Goal: Transaction & Acquisition: Purchase product/service

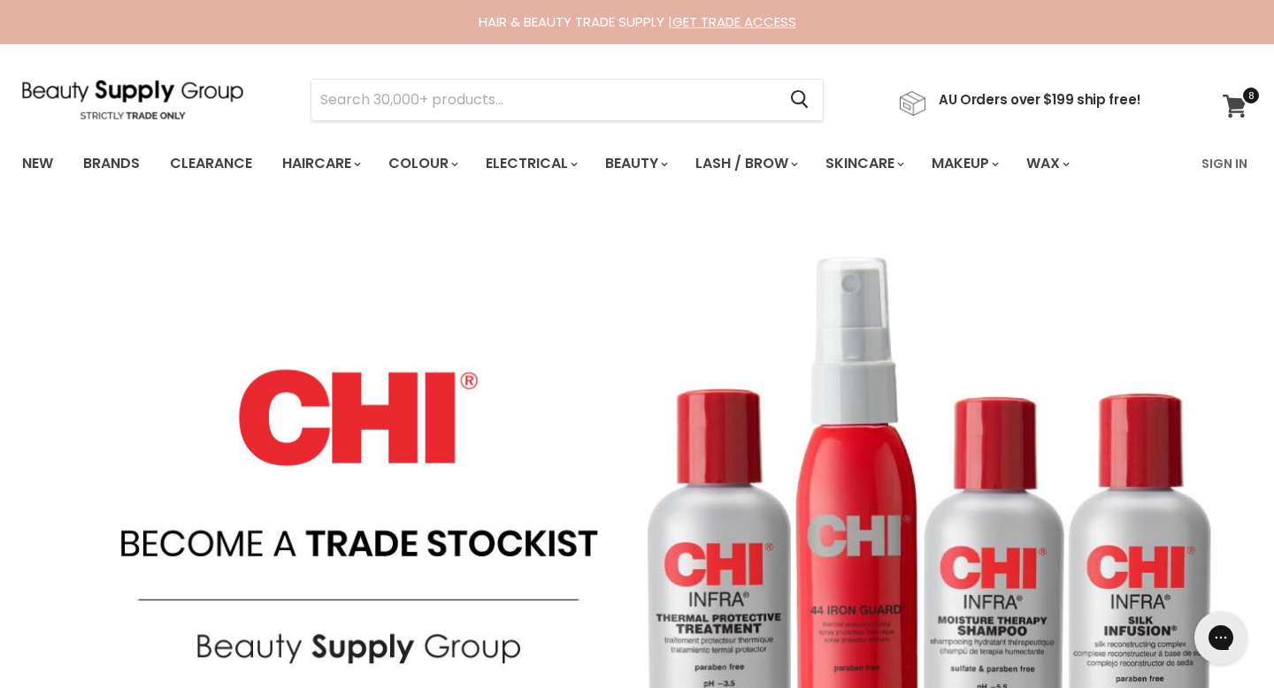
click at [1240, 105] on icon at bounding box center [1235, 106] width 24 height 23
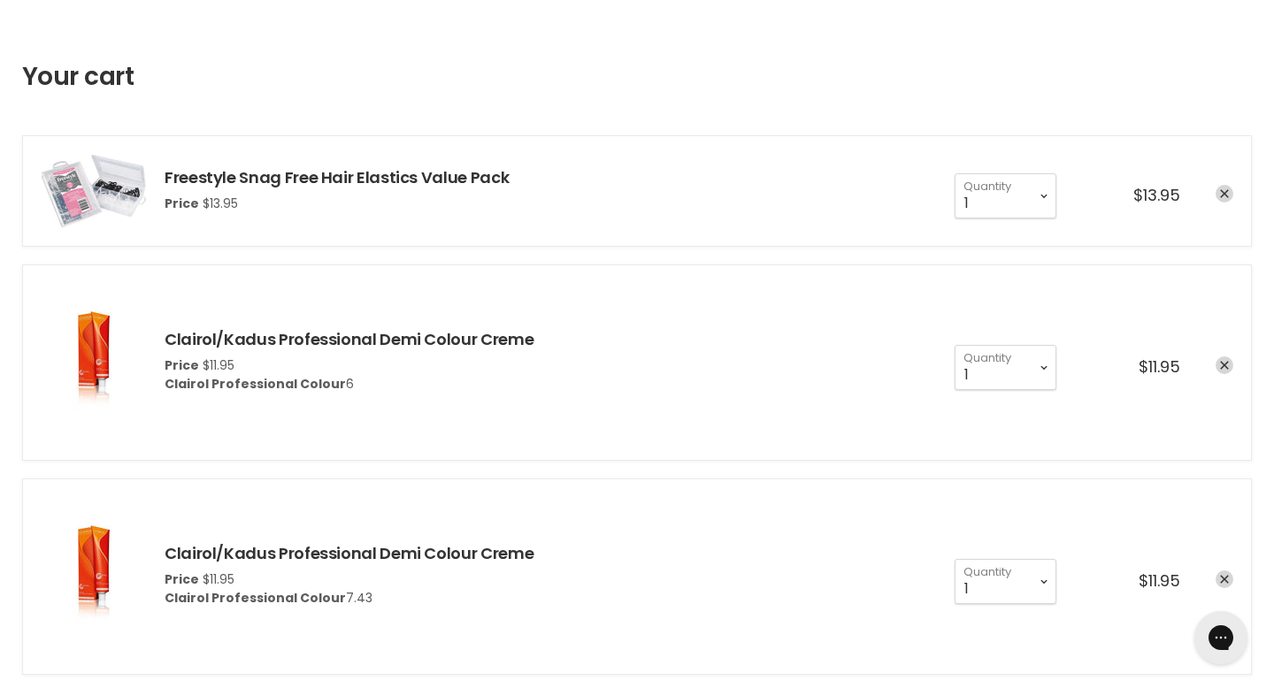
scroll to position [181, 0]
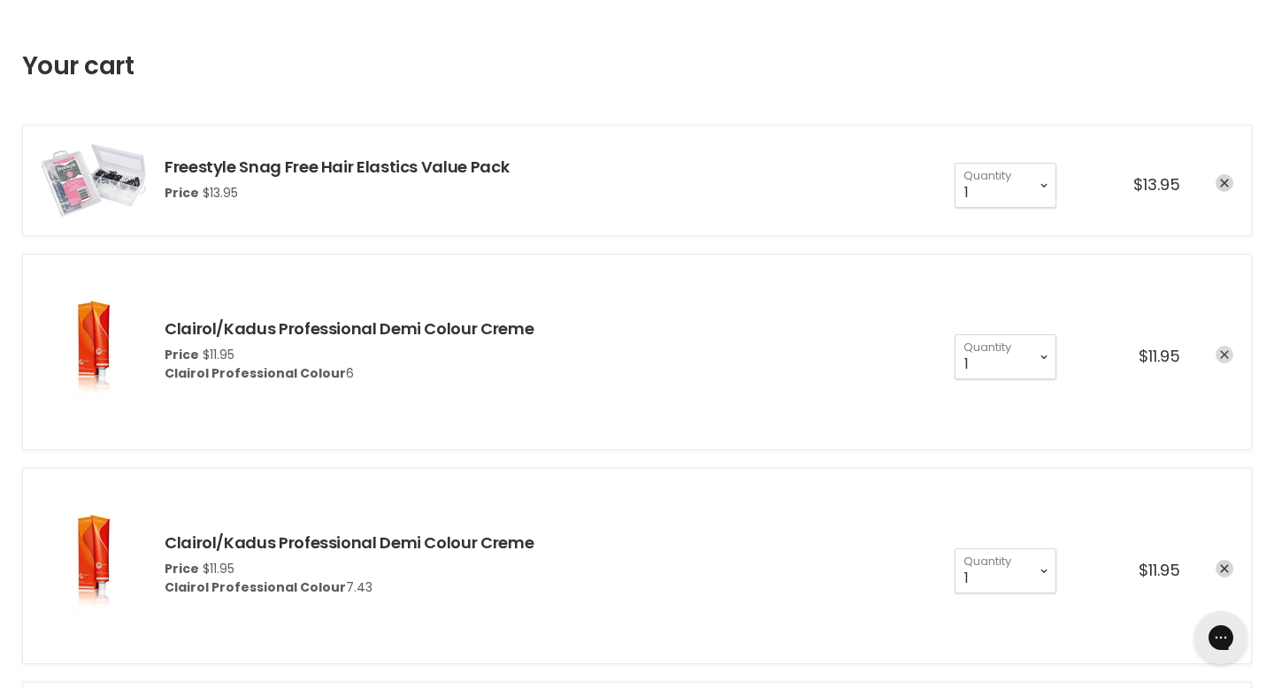
click at [1229, 351] on icon "remove Clairol/Kadus Professional Demi Colour Creme" at bounding box center [1224, 355] width 9 height 9
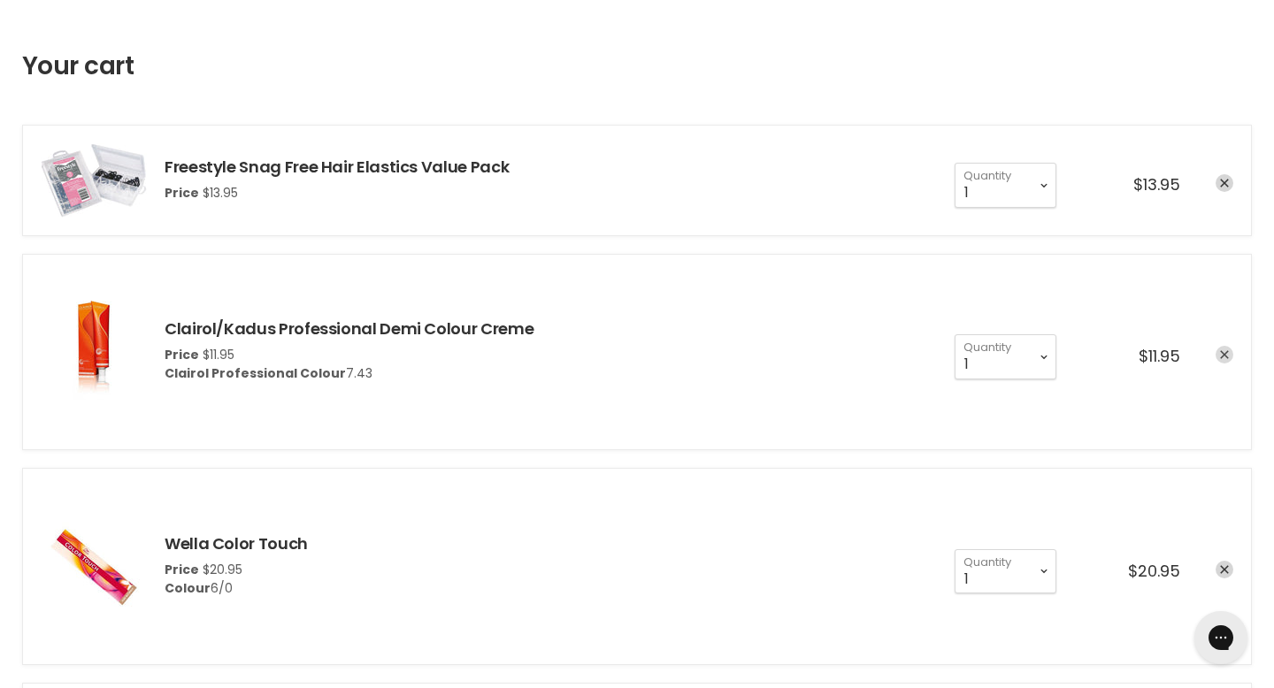
click at [1229, 351] on icon "remove Clairol/Kadus Professional Demi Colour Creme" at bounding box center [1224, 355] width 9 height 9
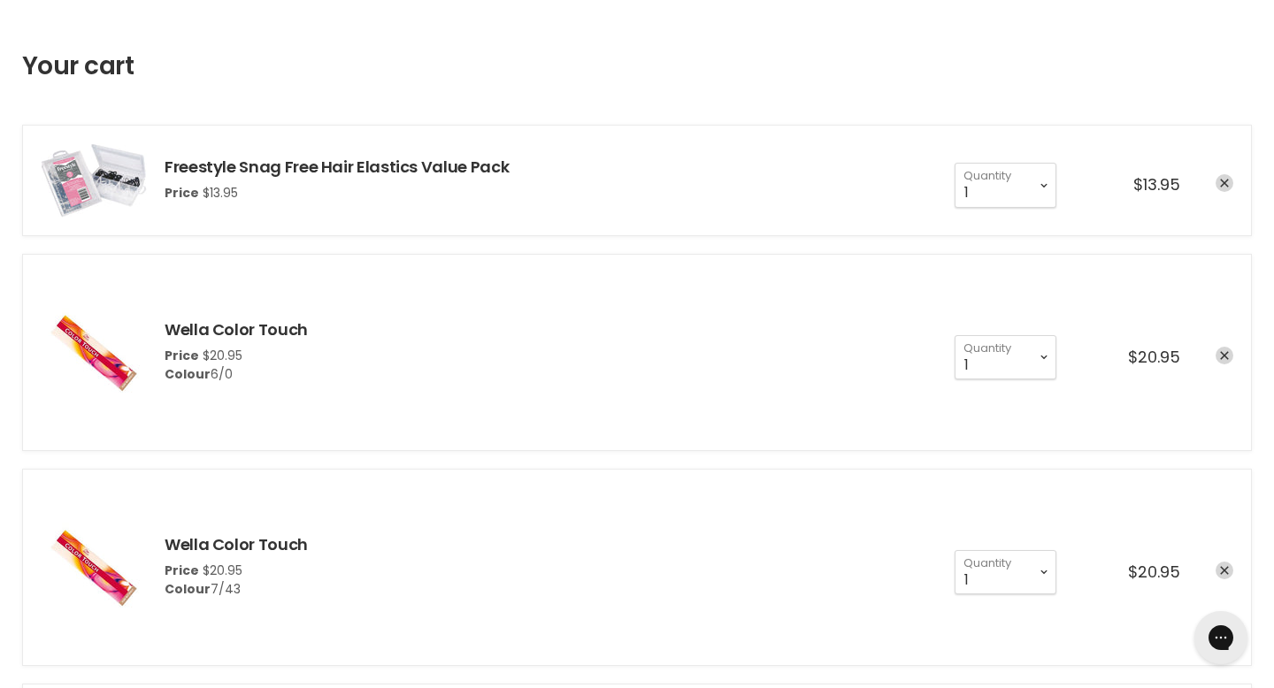
click at [1229, 351] on icon "remove Wella Color Touch" at bounding box center [1224, 355] width 9 height 9
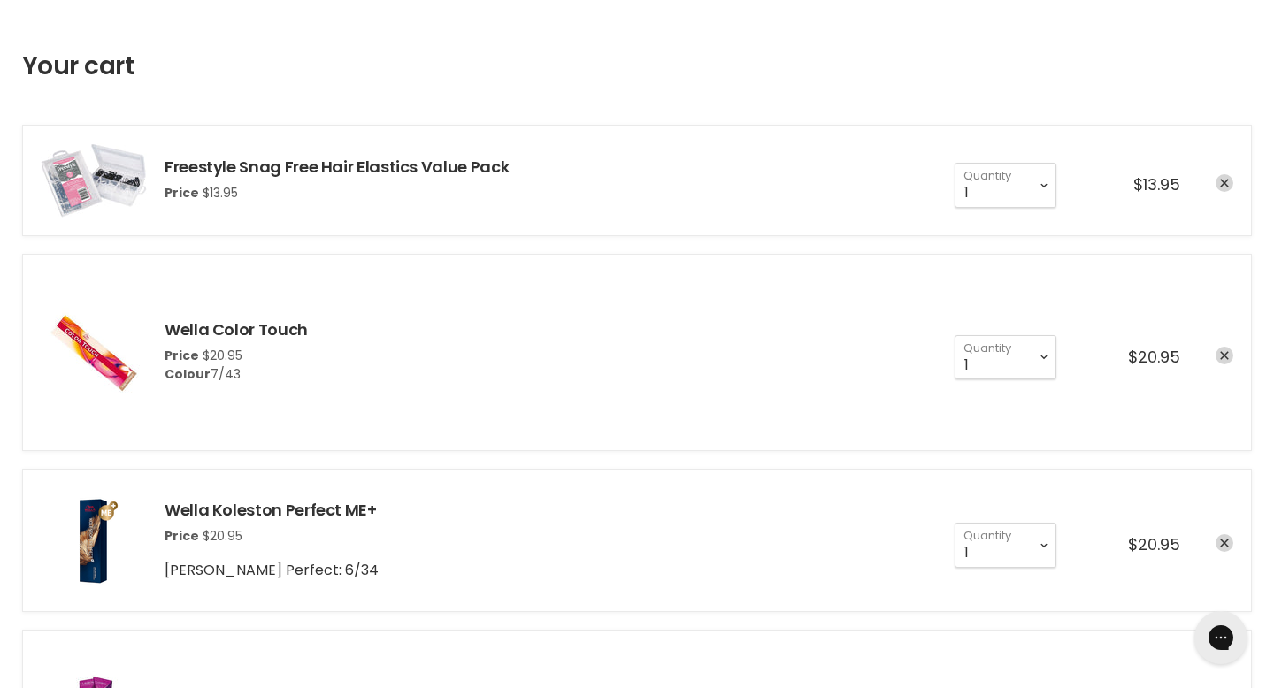
click at [1229, 351] on icon "remove Wella Color Touch" at bounding box center [1224, 355] width 9 height 9
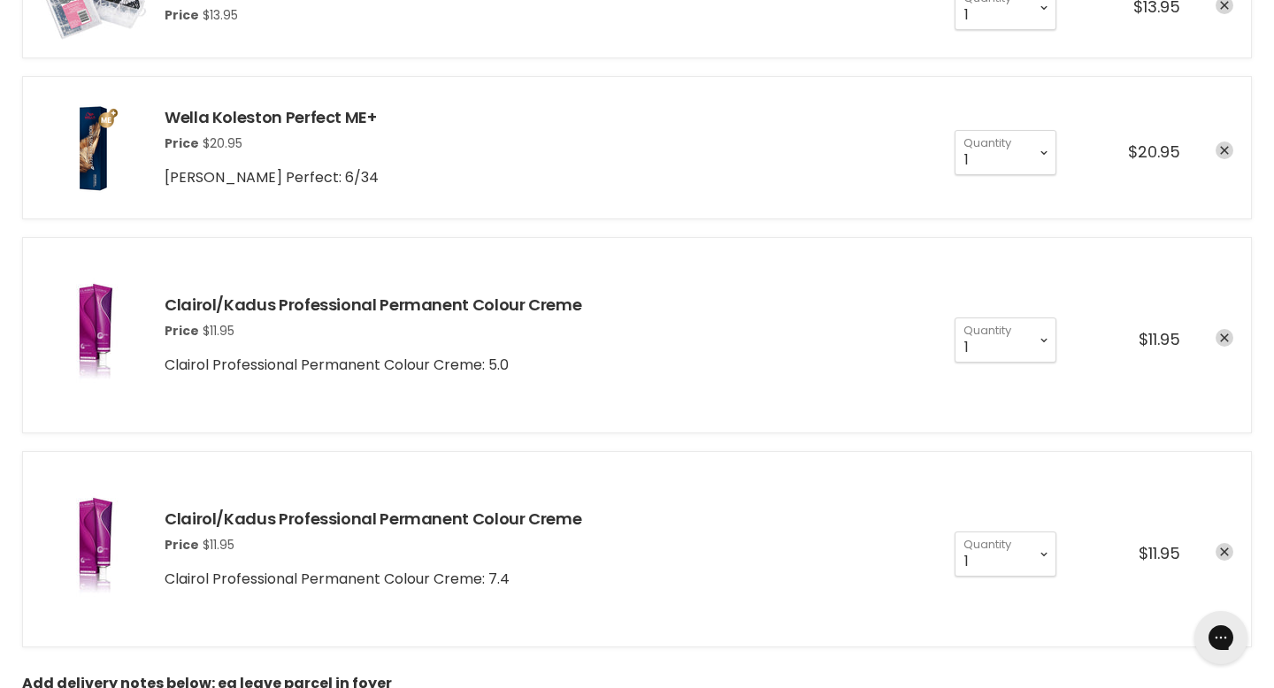
scroll to position [364, 0]
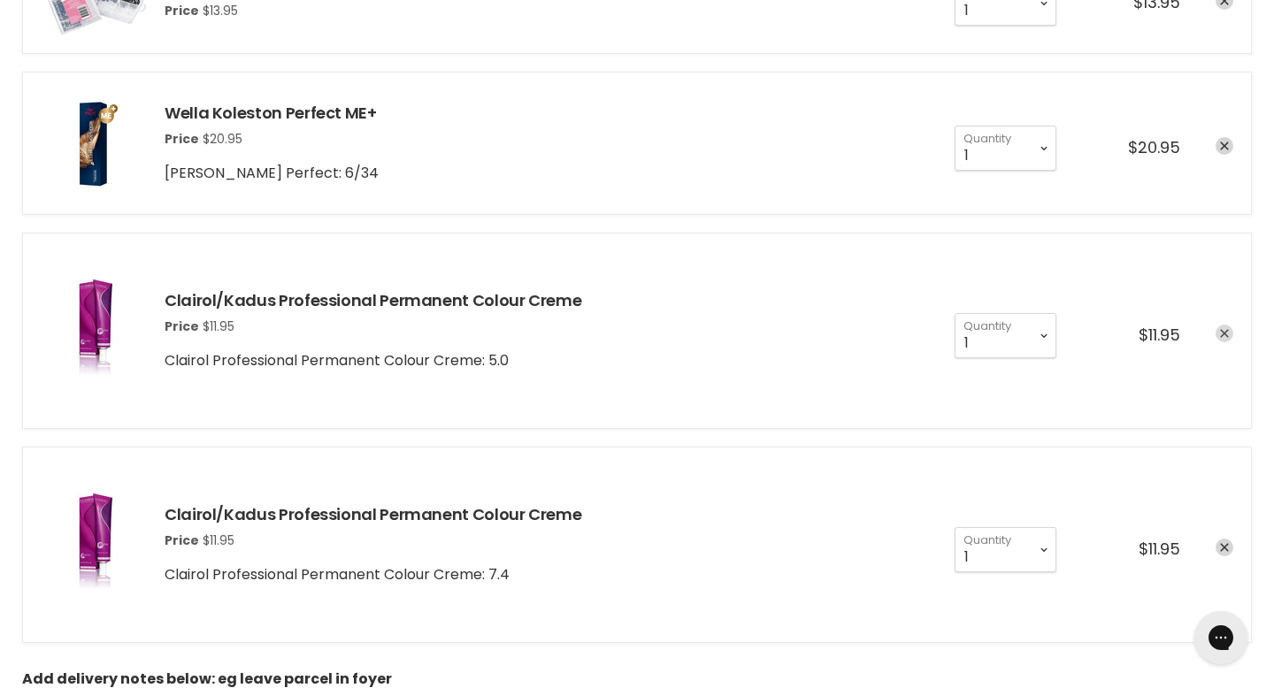
click at [1229, 330] on icon "remove Clairol/Kadus Professional Permanent Colour Creme" at bounding box center [1224, 334] width 9 height 9
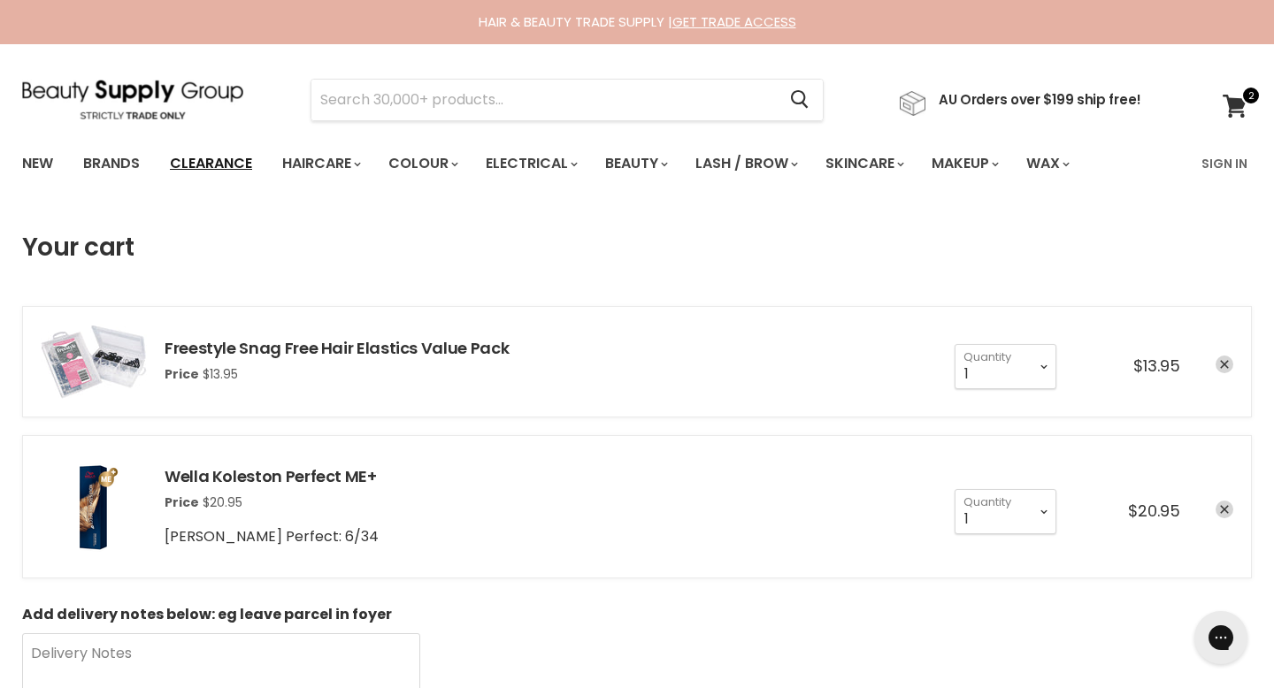
click at [216, 166] on link "Clearance" at bounding box center [211, 163] width 109 height 37
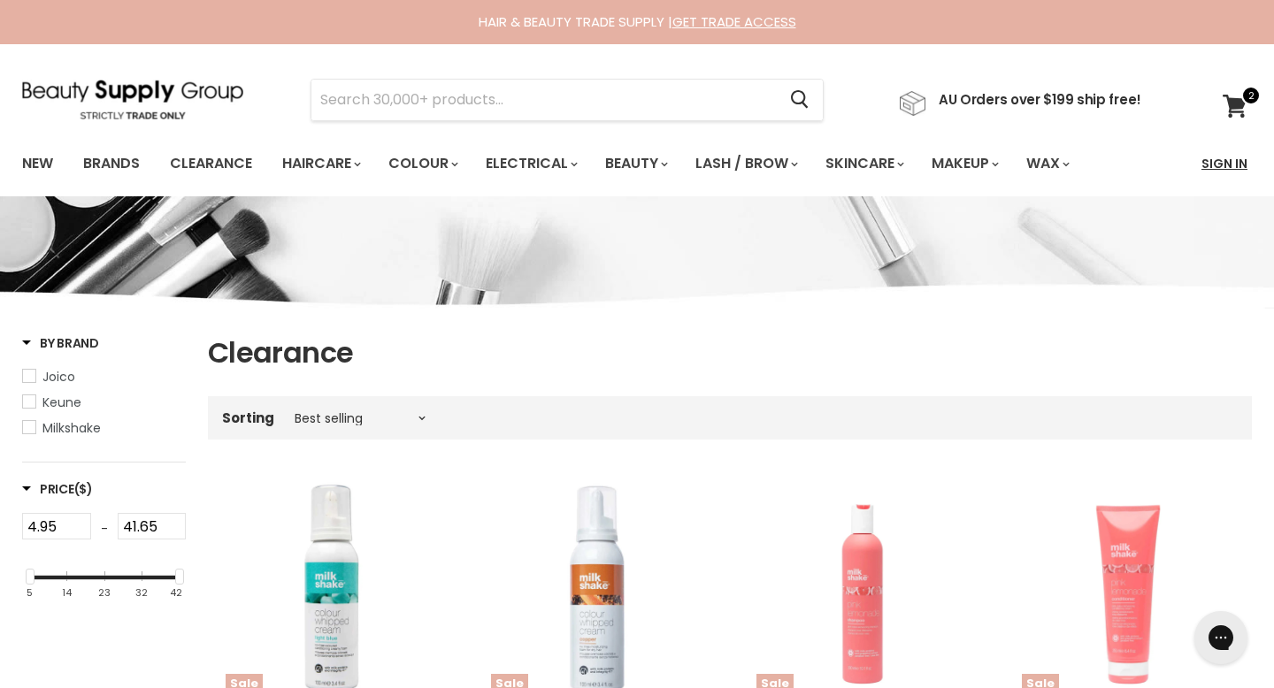
click at [1230, 165] on link "Sign In" at bounding box center [1224, 163] width 67 height 37
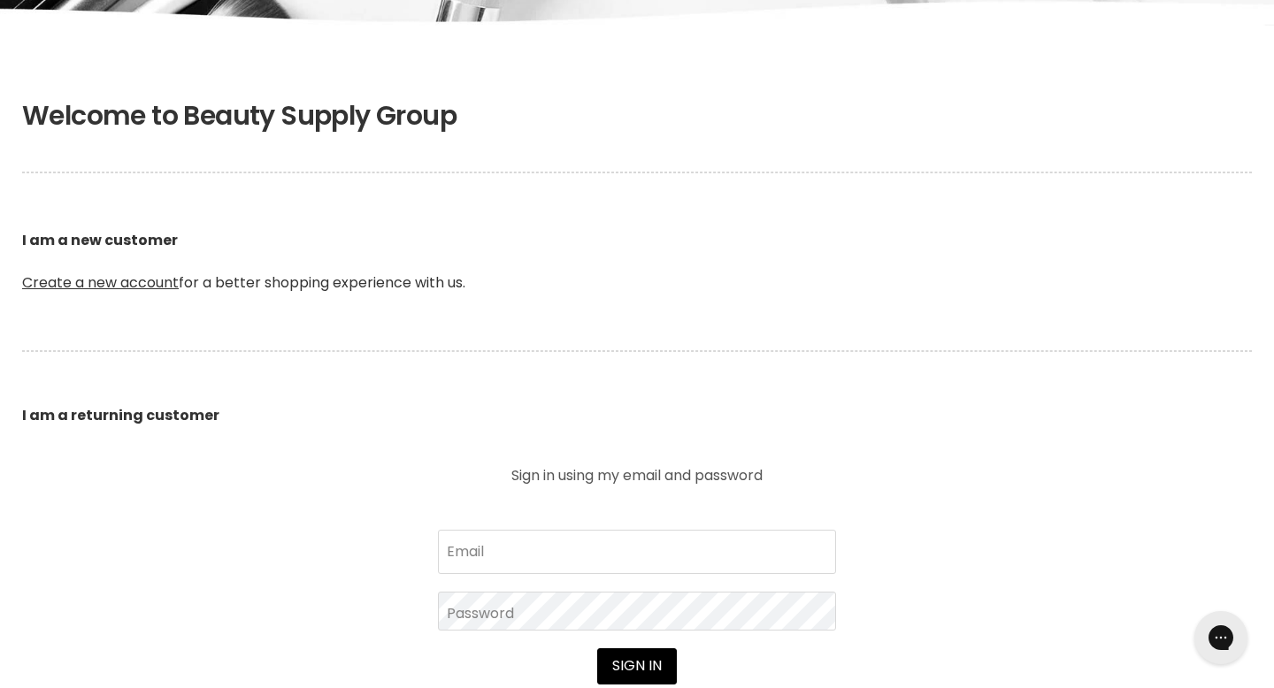
scroll to position [326, 0]
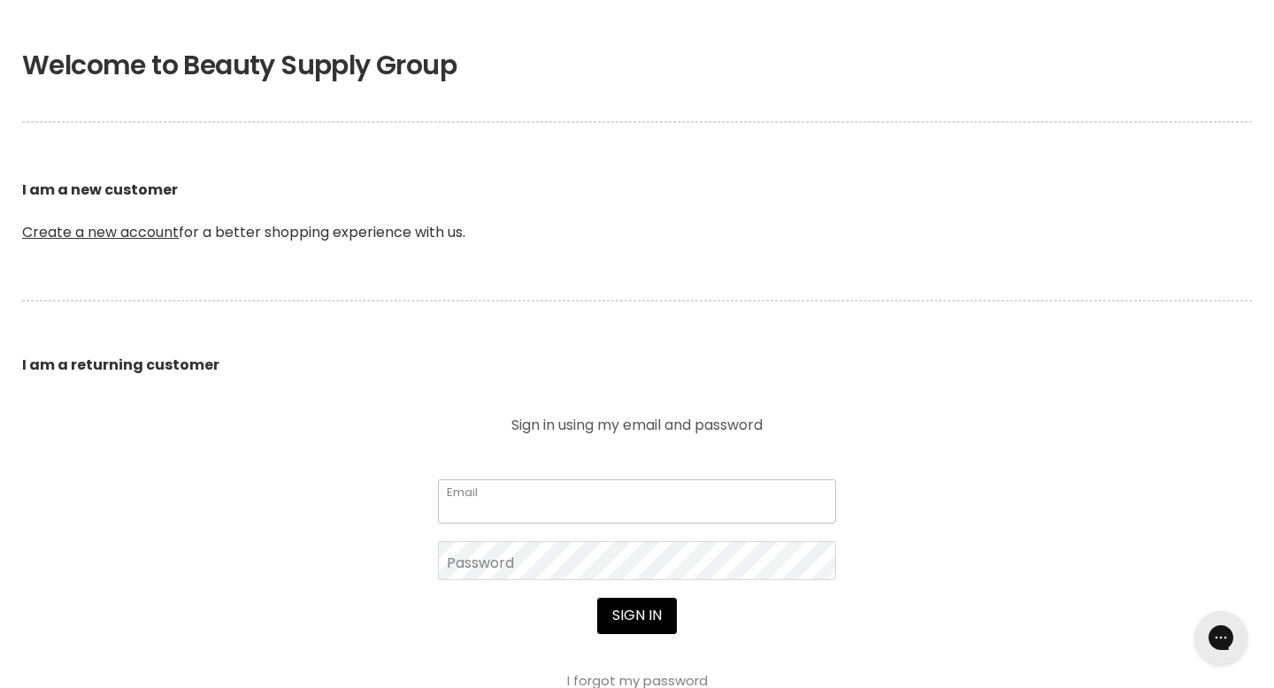
click at [571, 480] on input "Email" at bounding box center [637, 502] width 398 height 44
type input "info@foxandfinchhair.com.au"
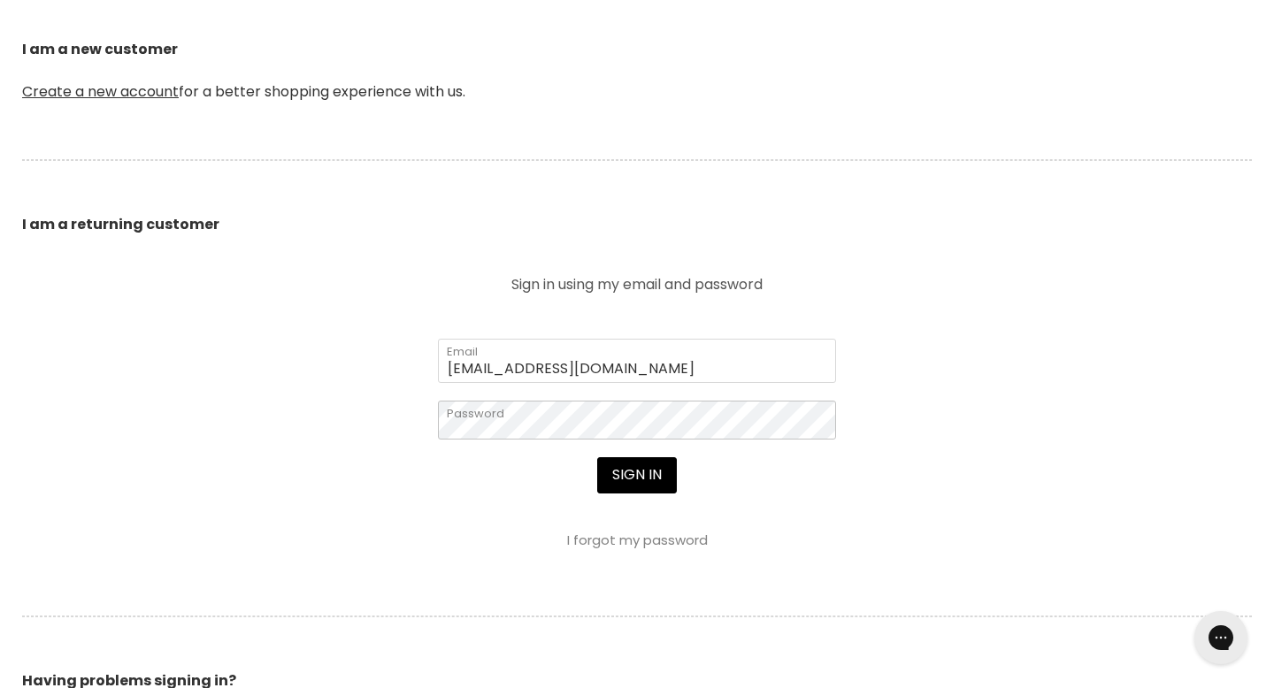
scroll to position [480, 0]
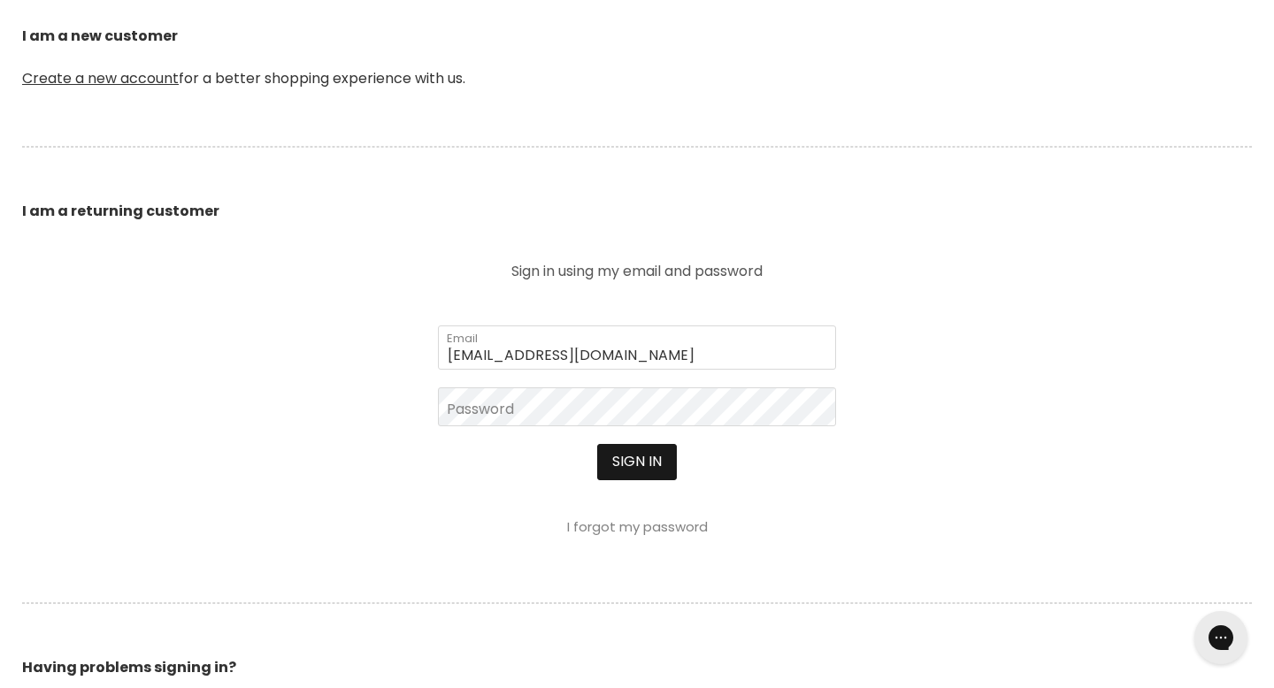
click at [642, 444] on button "Sign in" at bounding box center [637, 461] width 80 height 35
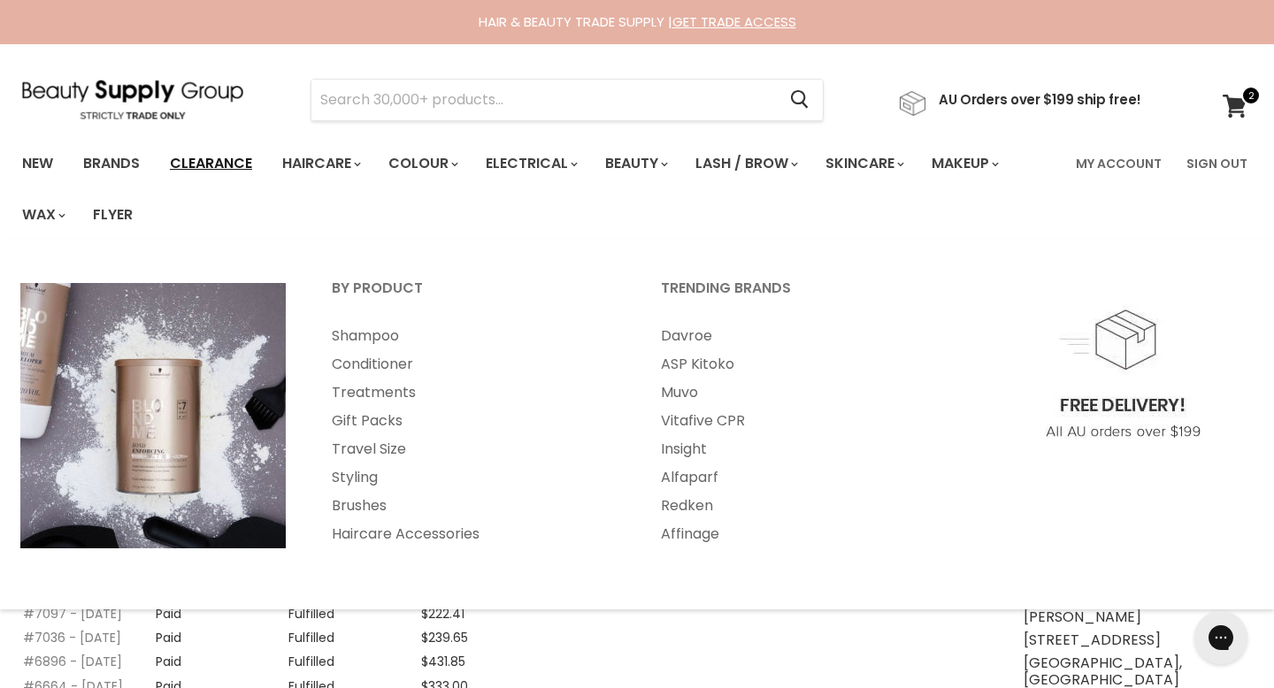
click at [174, 160] on link "Clearance" at bounding box center [211, 163] width 109 height 37
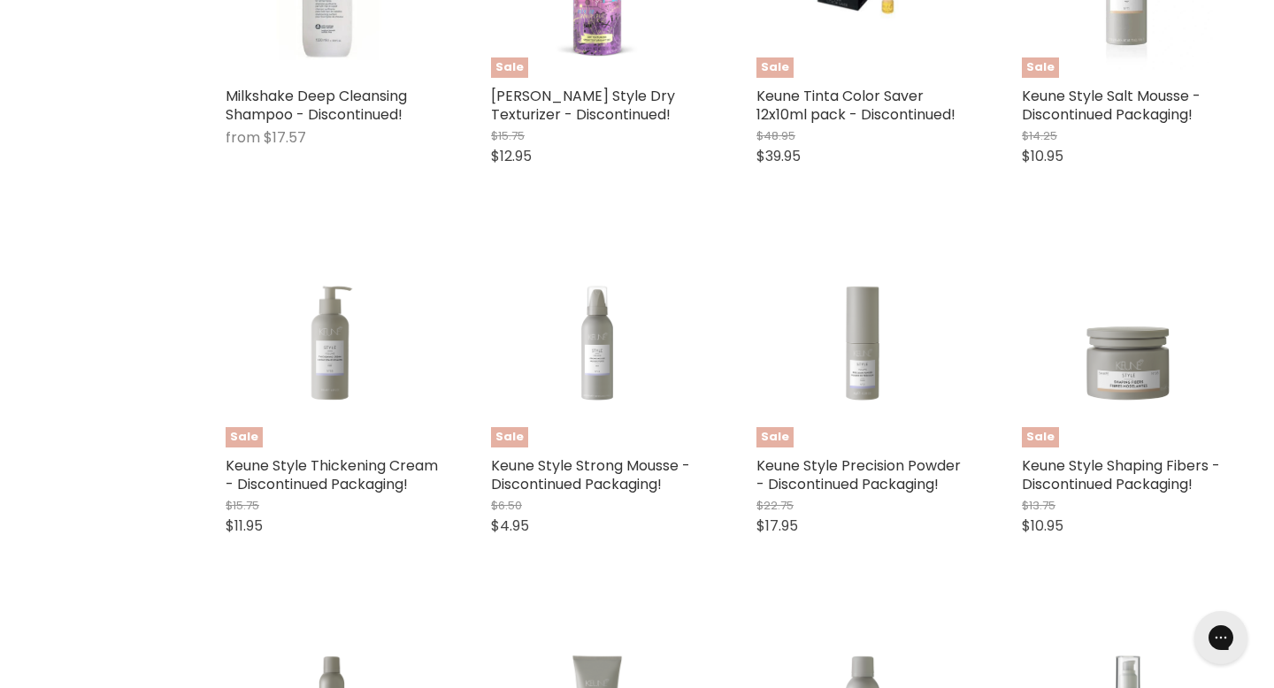
scroll to position [1056, 0]
click at [380, 557] on span "Add to cart" at bounding box center [332, 567] width 96 height 20
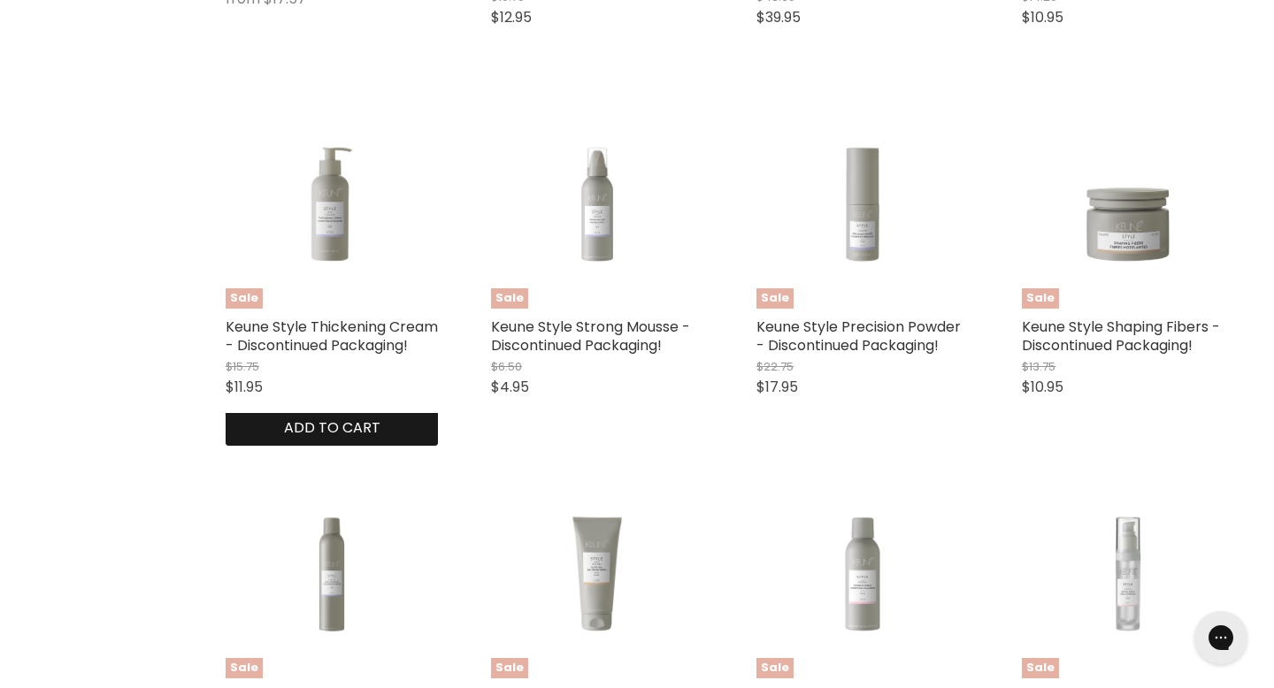
scroll to position [1224, 0]
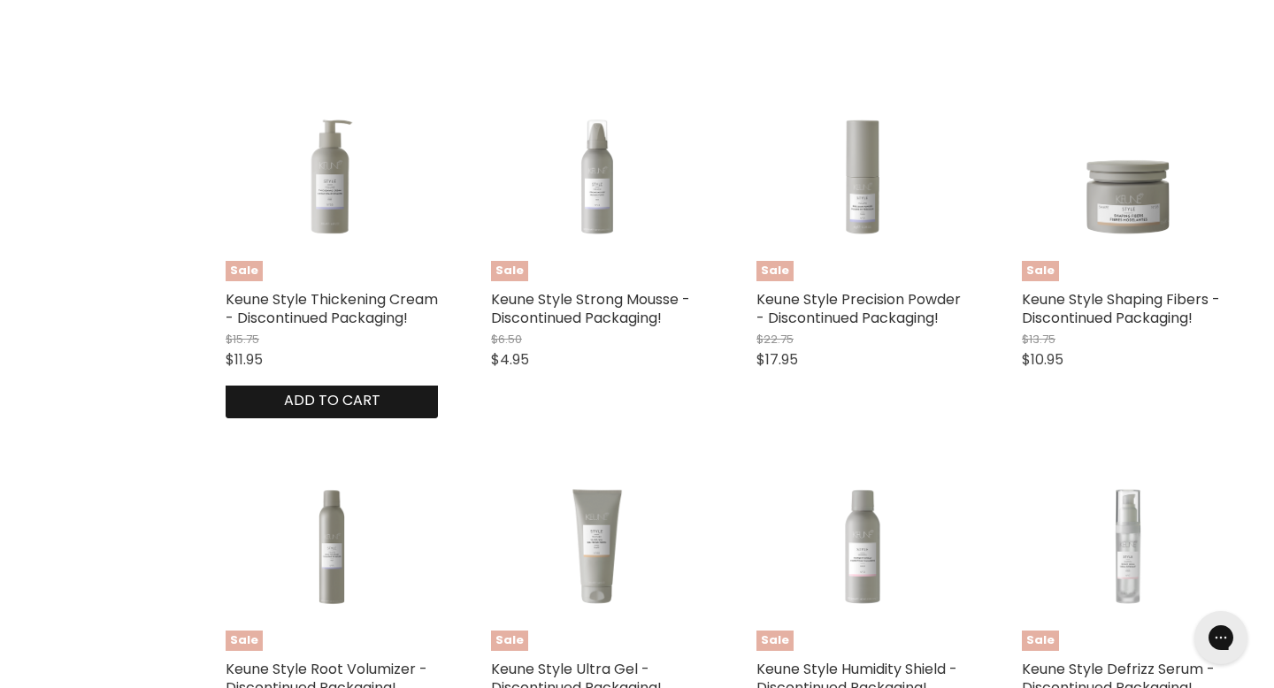
click at [380, 390] on span "Add to cart" at bounding box center [332, 400] width 96 height 20
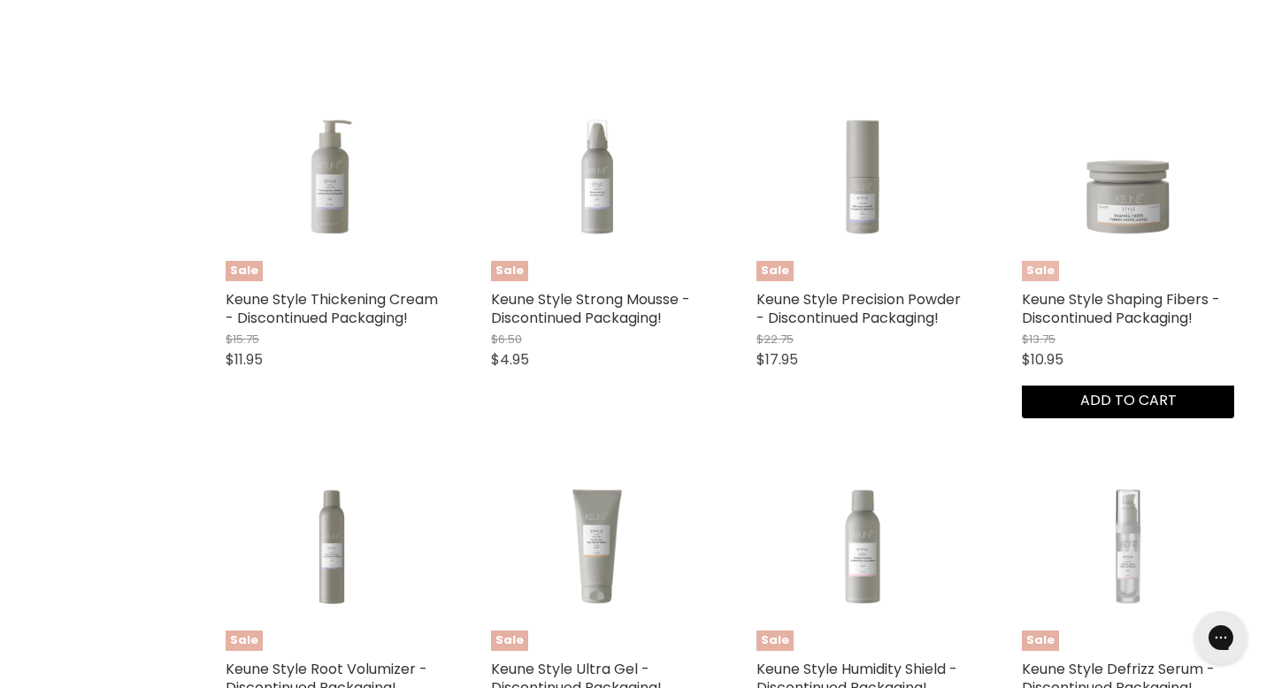
click at [1124, 143] on figure "Sale" at bounding box center [1128, 175] width 212 height 212
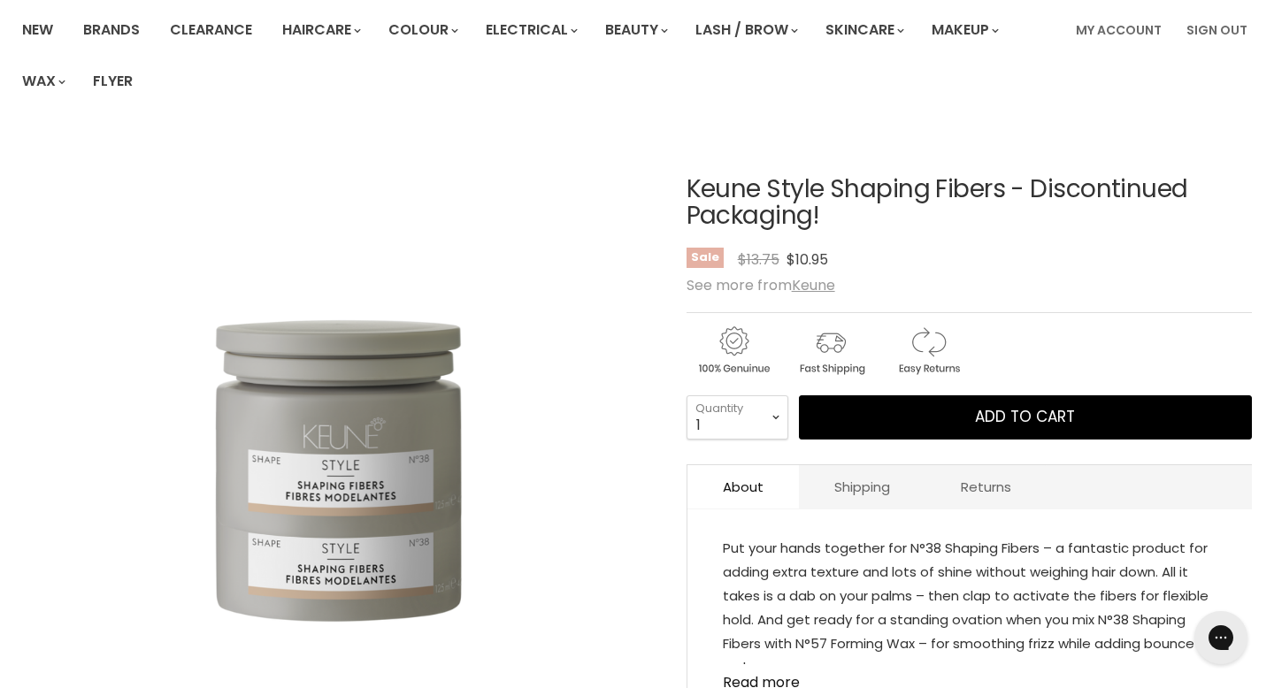
scroll to position [133, 0]
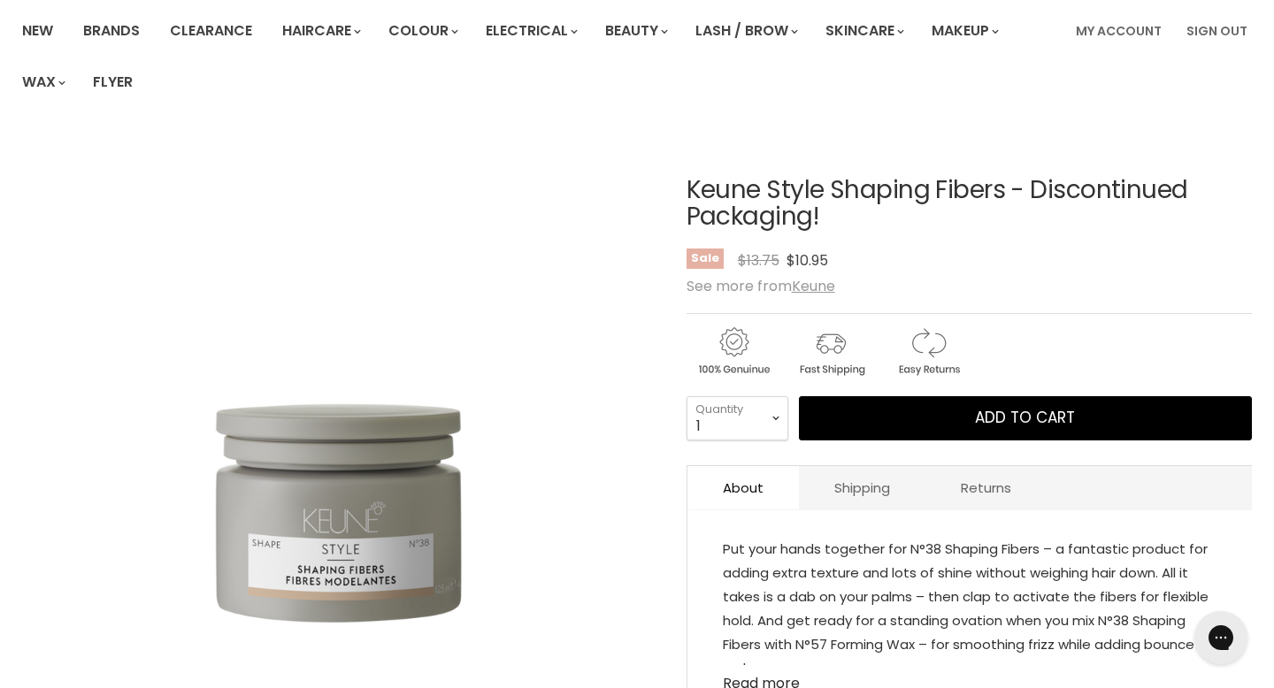
click at [755, 665] on link "Read more" at bounding box center [970, 678] width 494 height 27
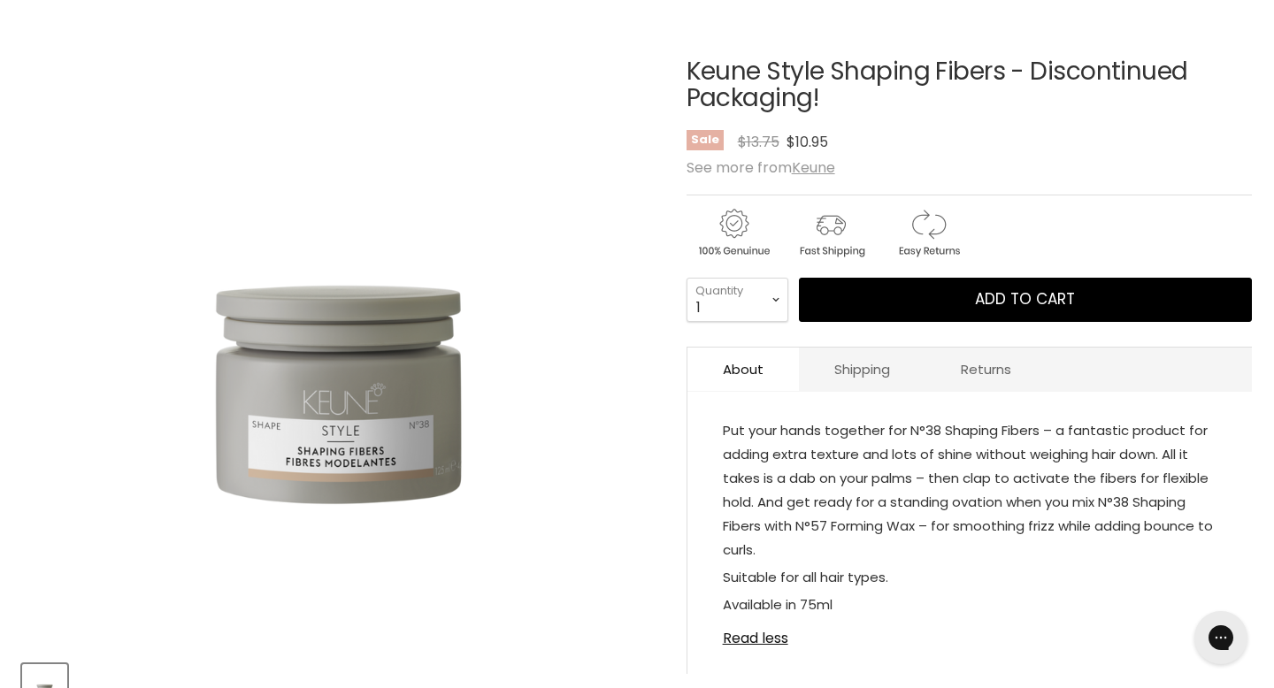
scroll to position [254, 0]
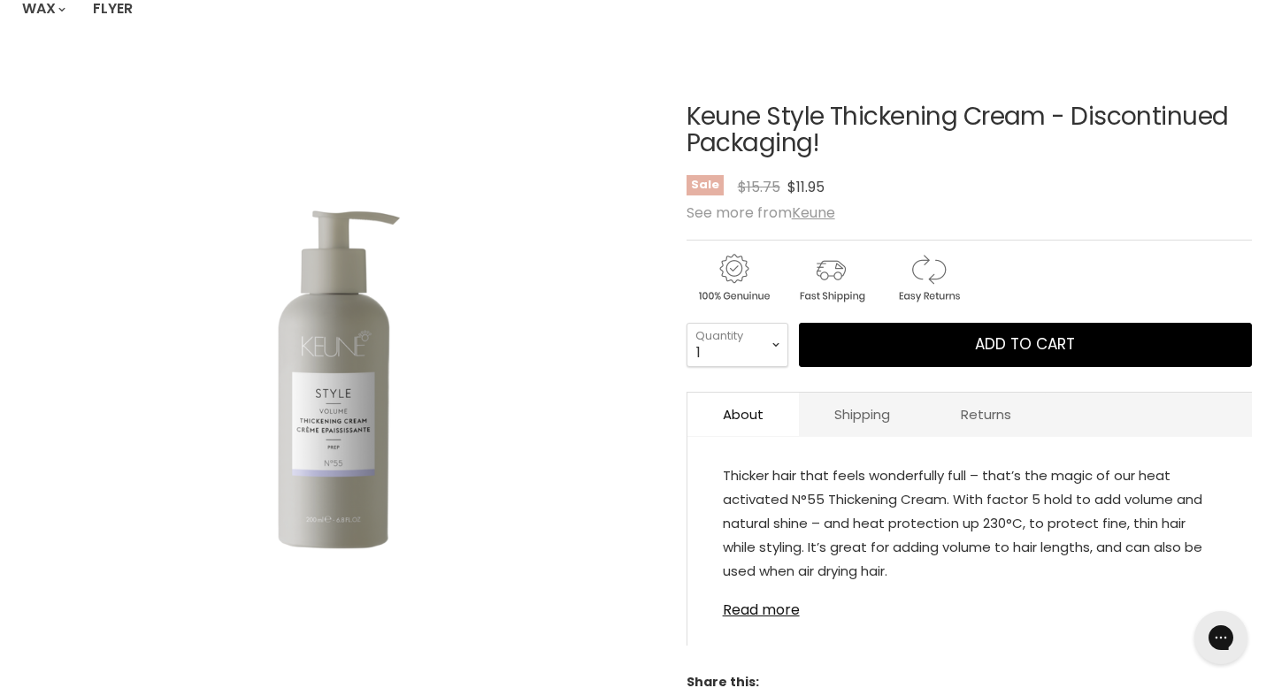
scroll to position [207, 0]
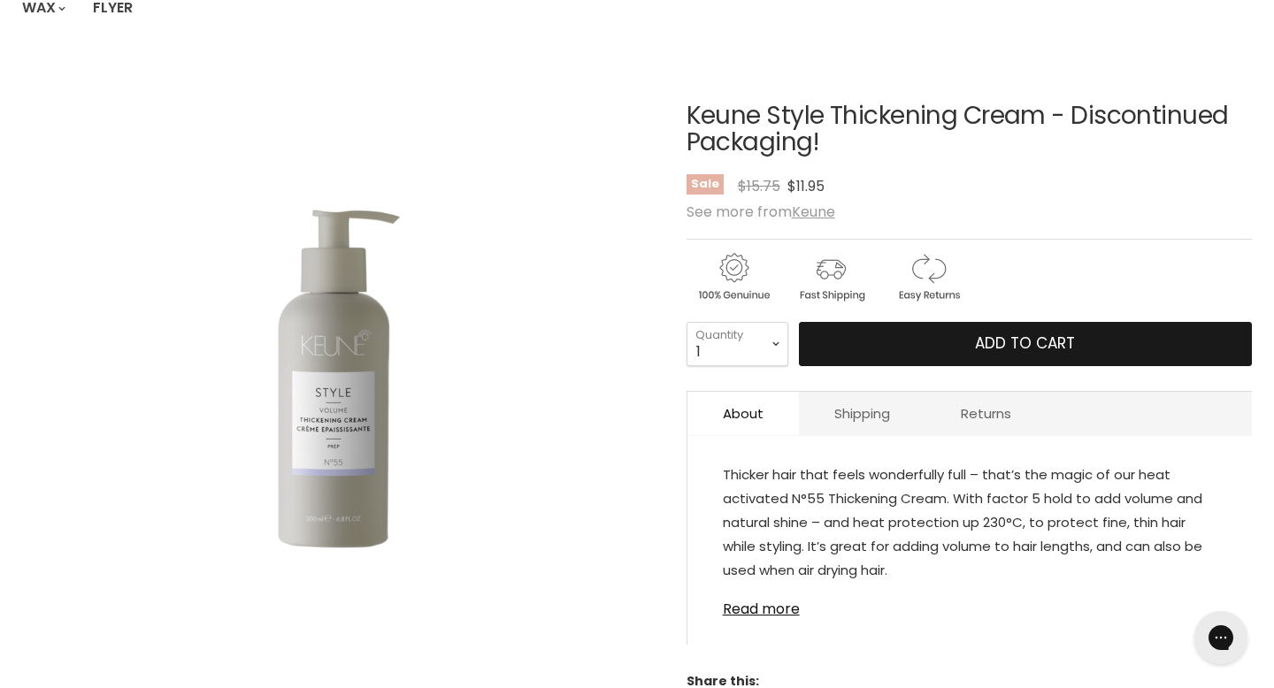
click at [881, 322] on button "Add to cart" at bounding box center [1025, 344] width 453 height 44
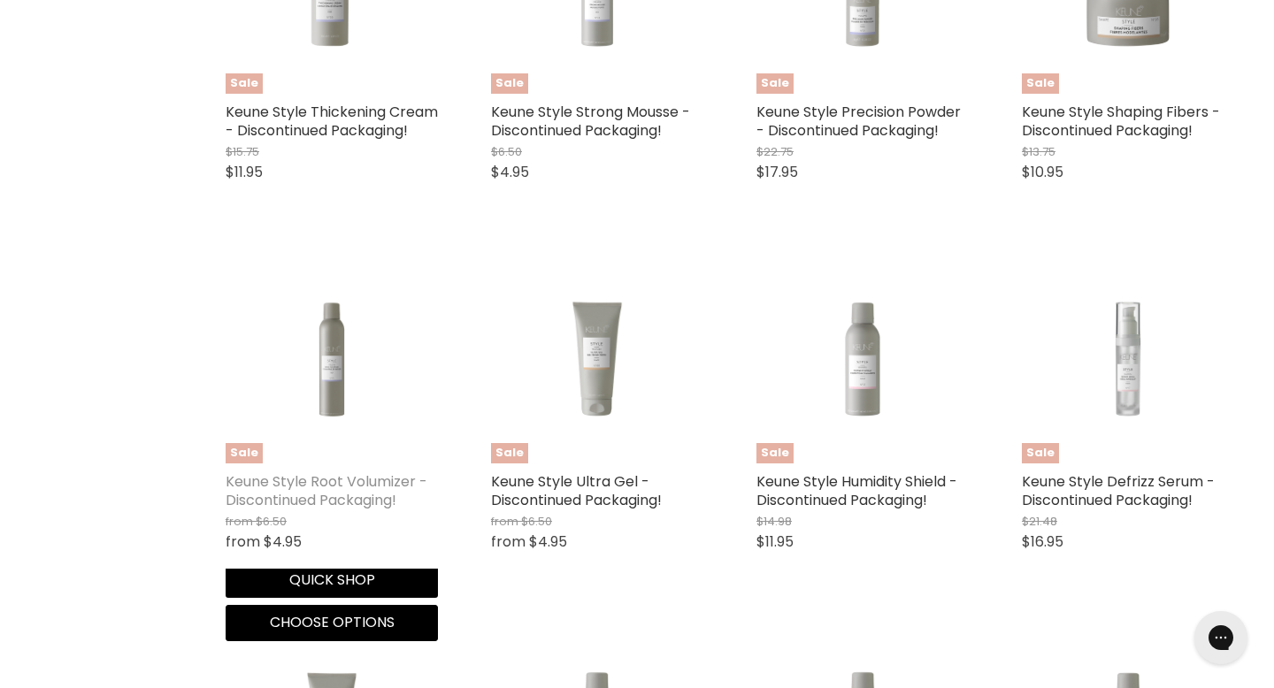
scroll to position [1413, 0]
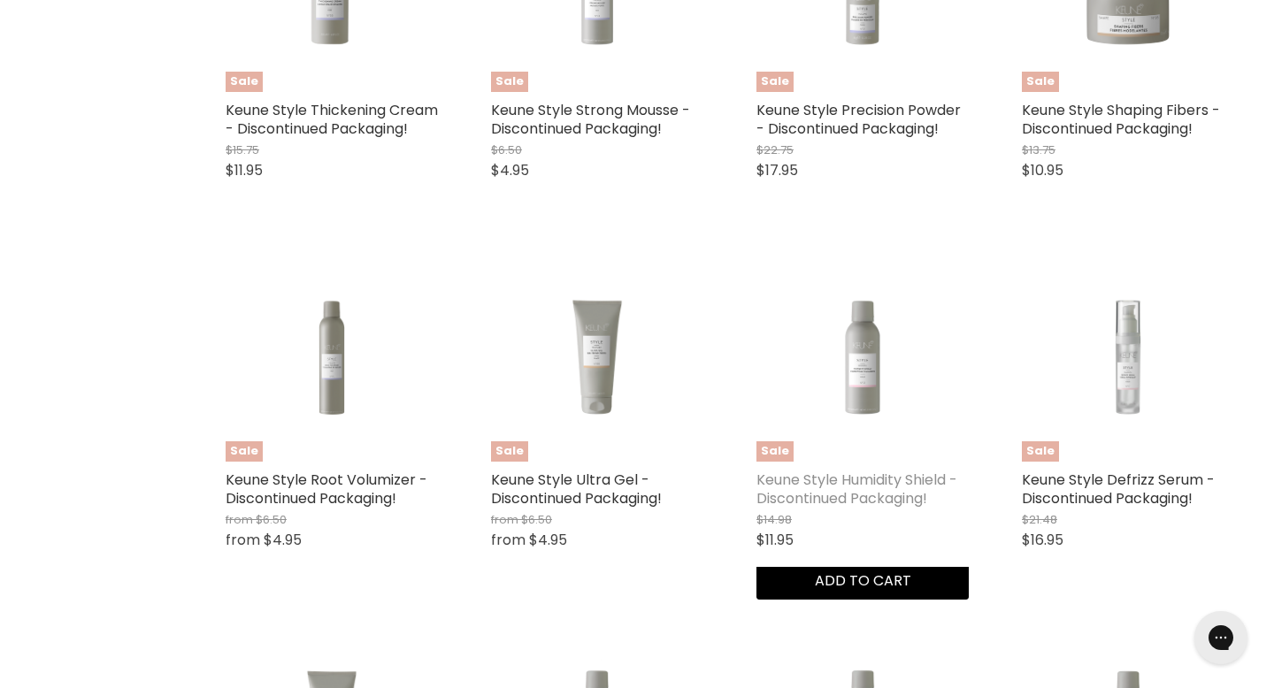
click at [866, 470] on link "Keune Style Humidity Shield - Discontinued Packaging!" at bounding box center [856, 489] width 201 height 39
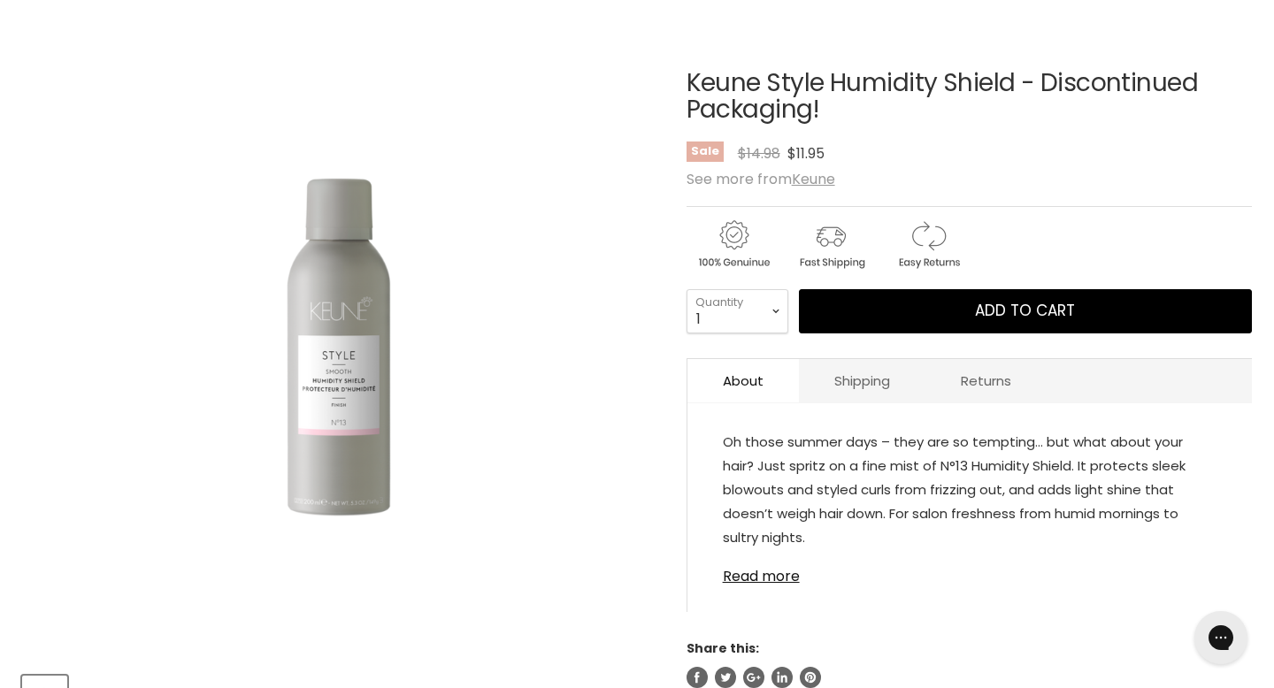
scroll to position [238, 0]
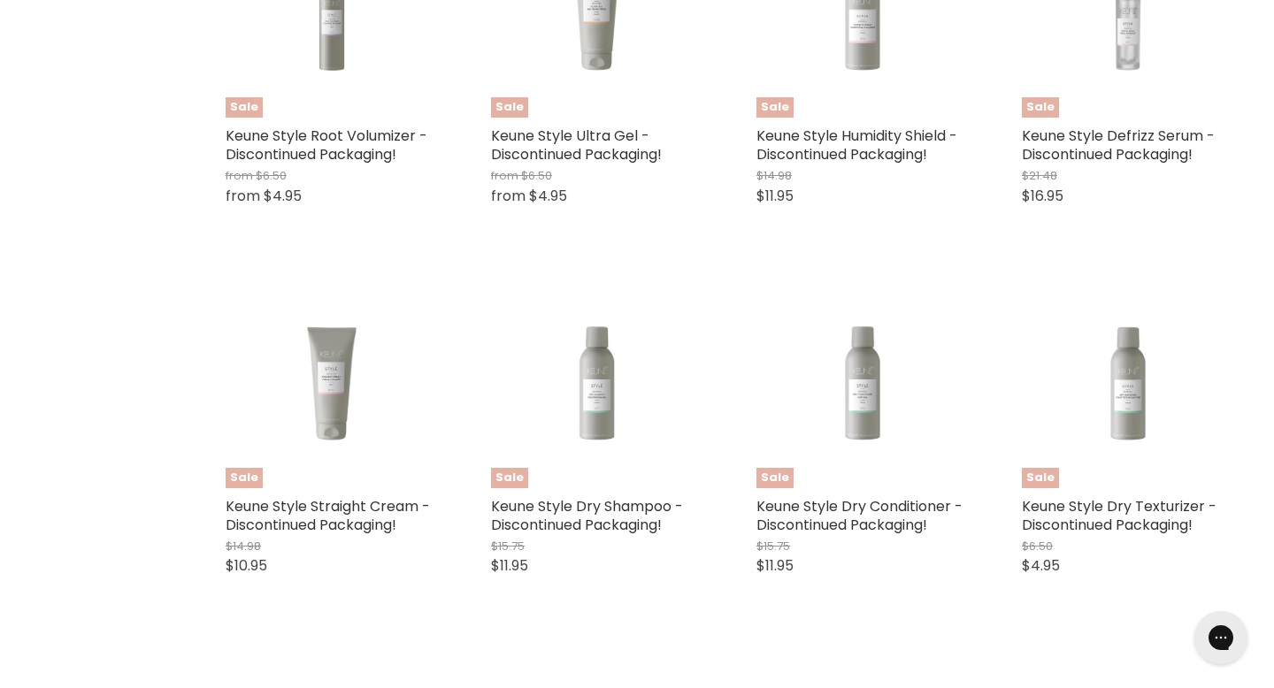
scroll to position [1760, 0]
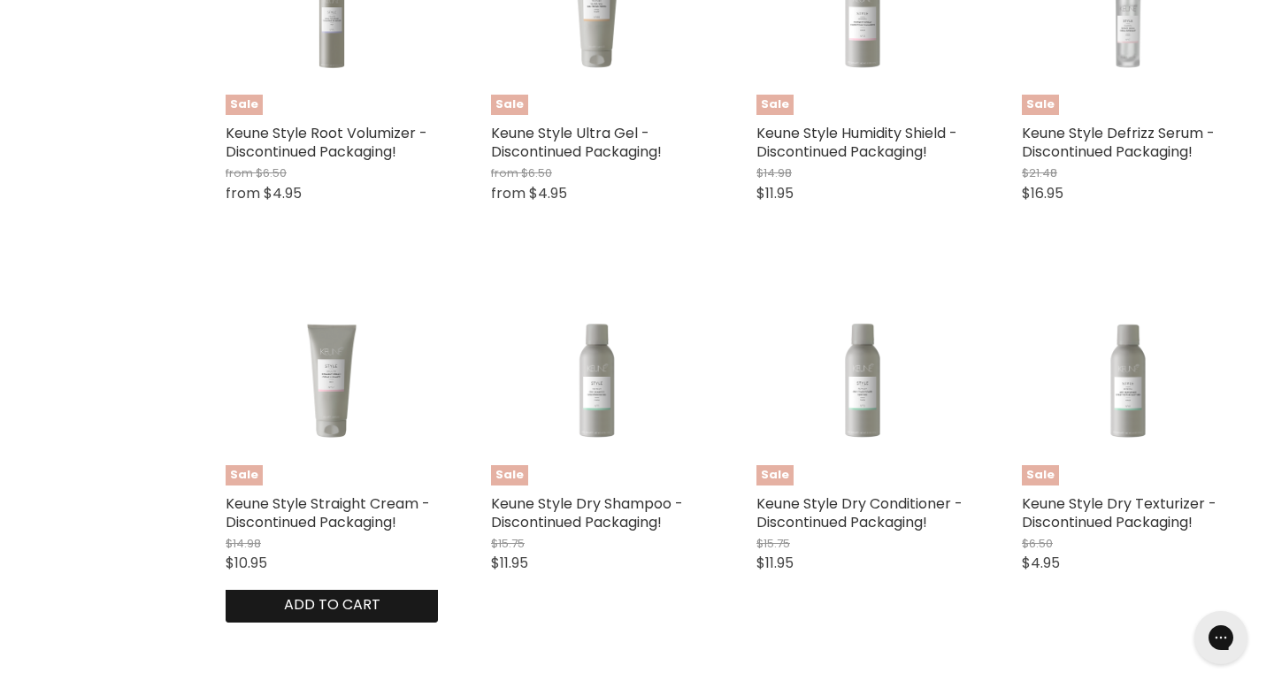
click at [359, 595] on span "Add to cart" at bounding box center [332, 605] width 96 height 20
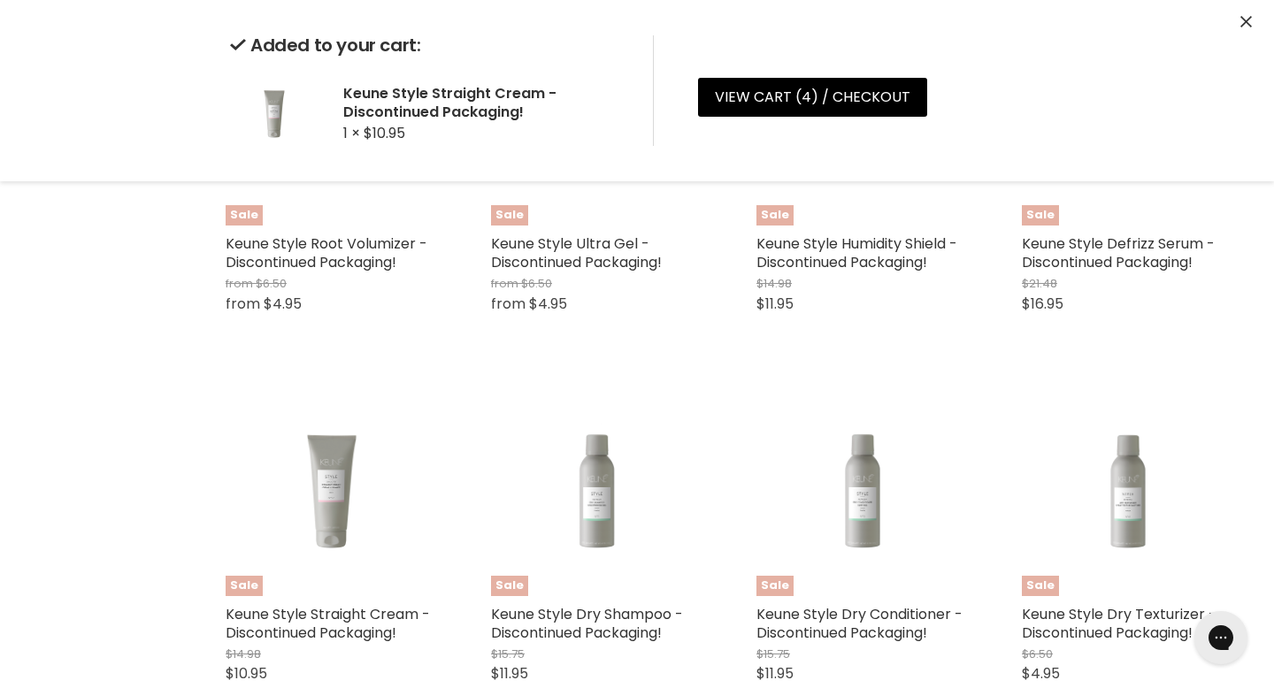
scroll to position [1654, 0]
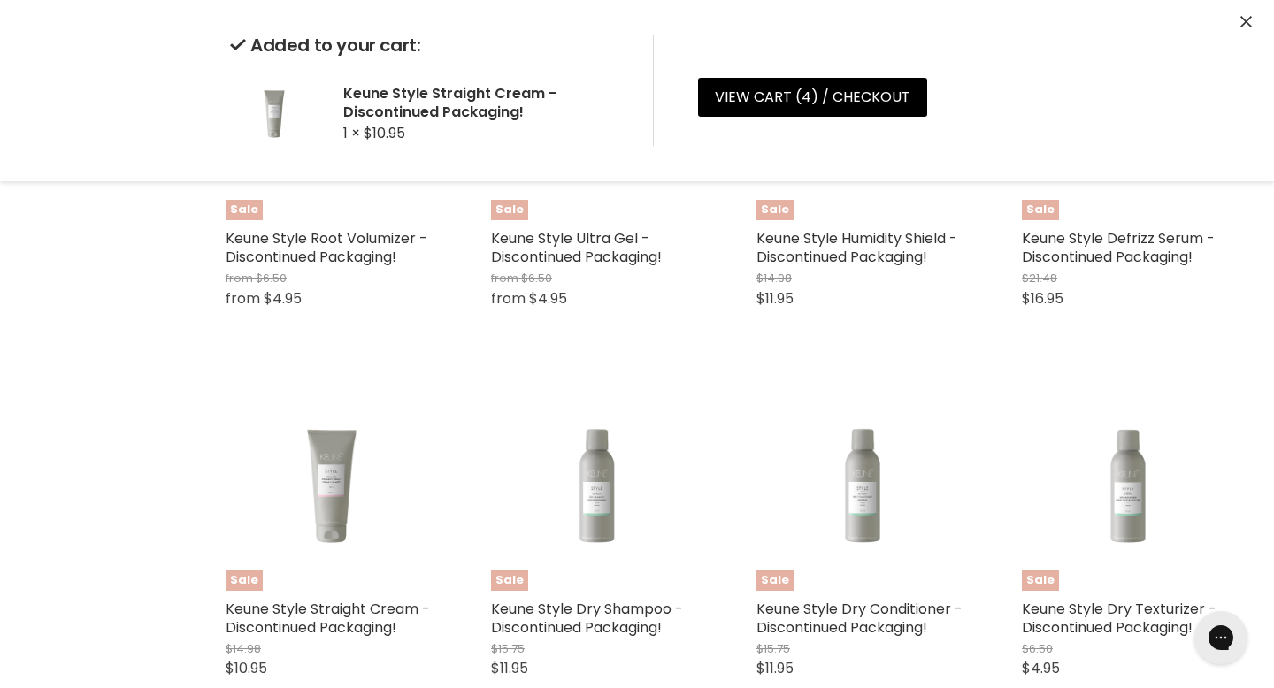
click at [624, 572] on div "Sale Milkshake Colour Whipped Cream Light Blue - Discontinued! $26.95 $15.00 Mi…" at bounding box center [730, 536] width 1044 height 3351
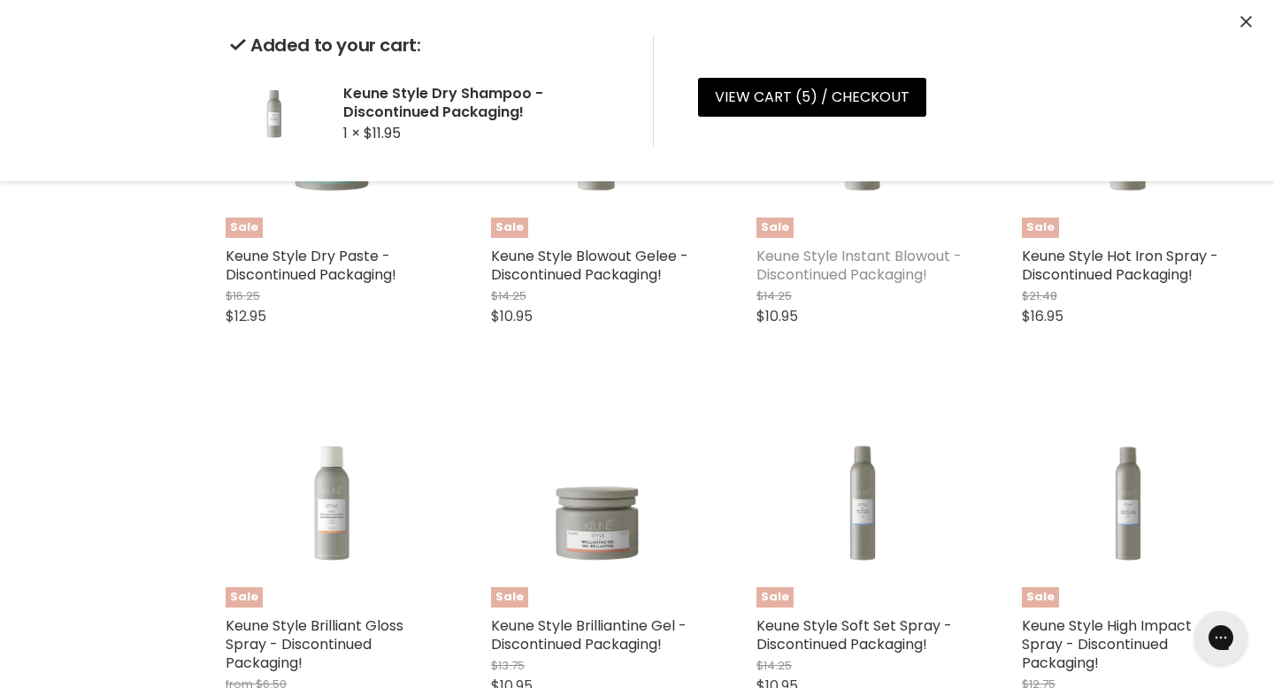
scroll to position [2381, 0]
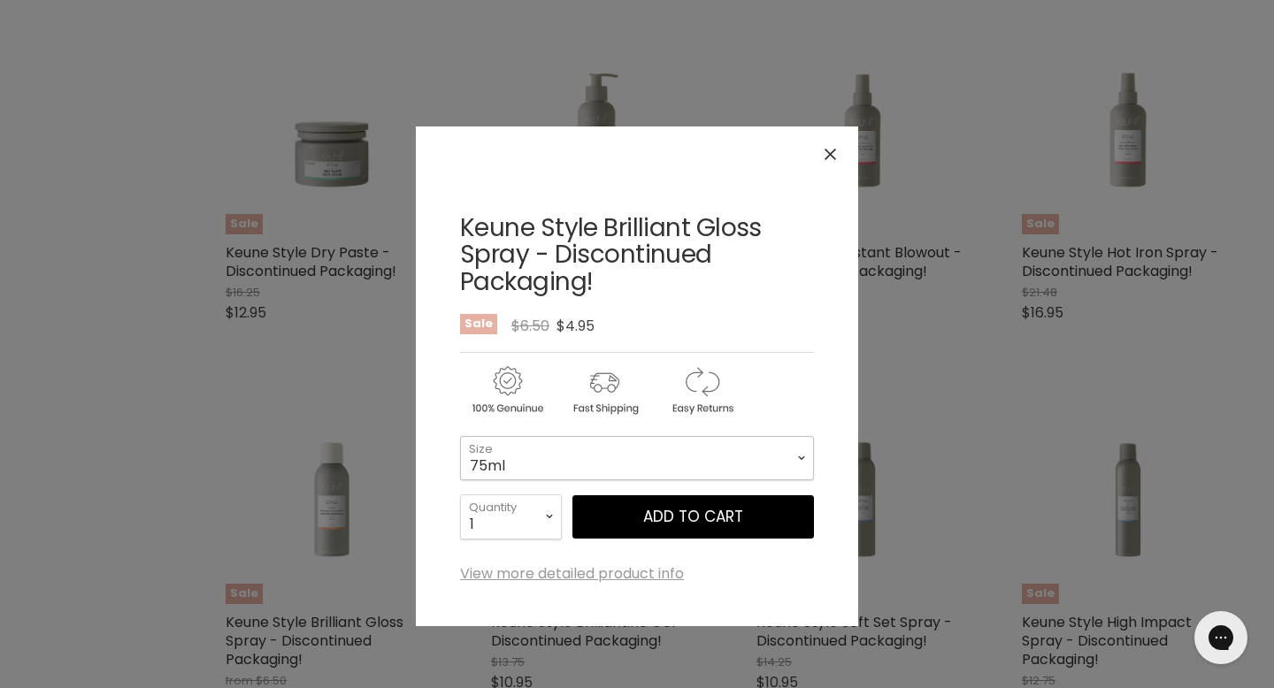
click at [739, 436] on select "75ml 200ml 500ml" at bounding box center [637, 458] width 354 height 44
select select "200ml"
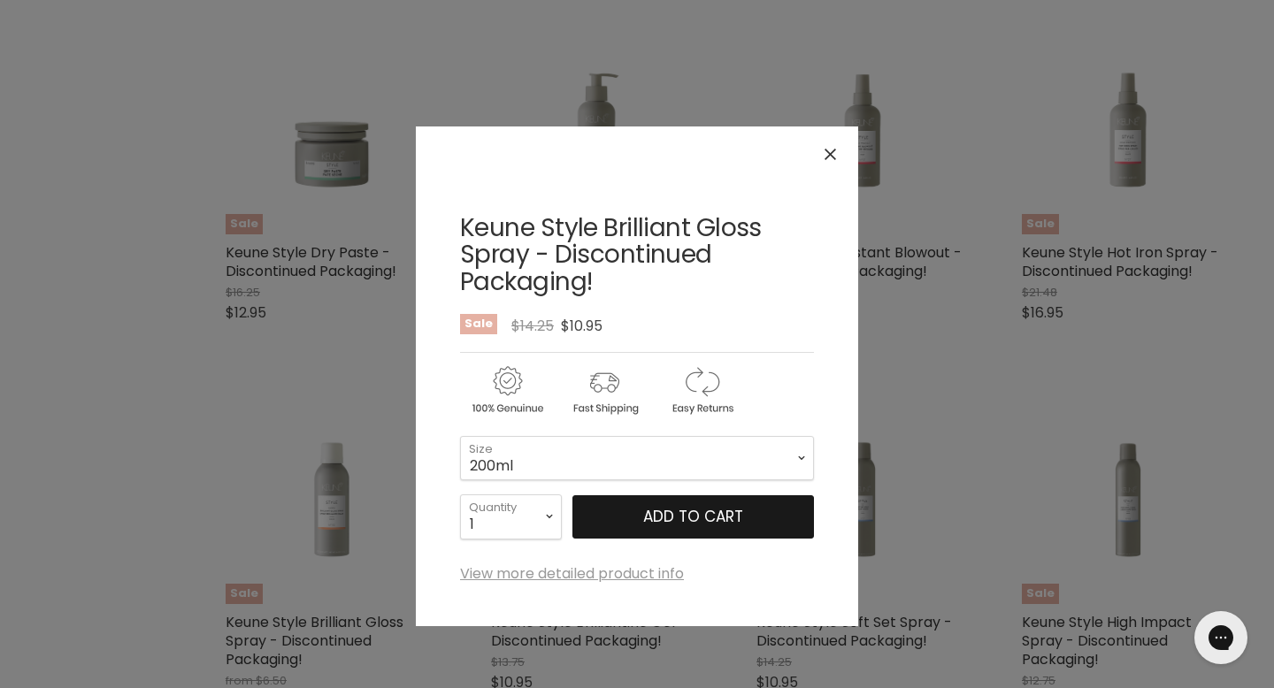
click at [718, 495] on button "Add to cart" at bounding box center [693, 517] width 242 height 44
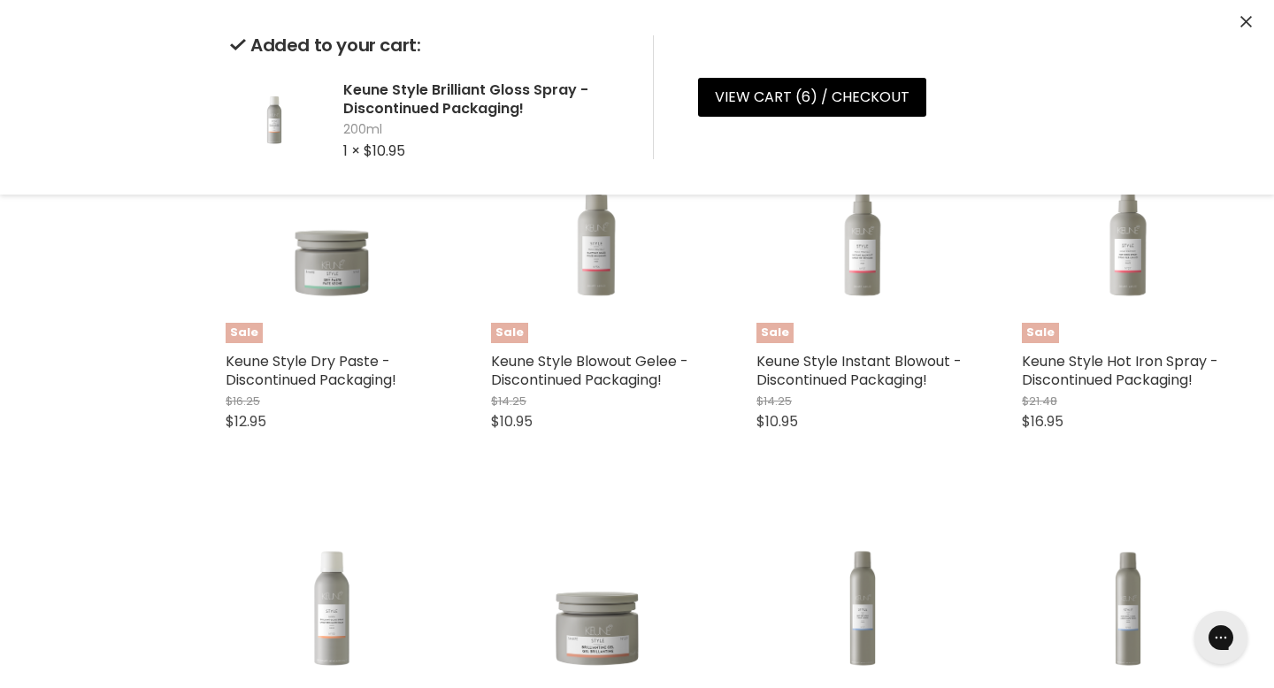
scroll to position [2277, 0]
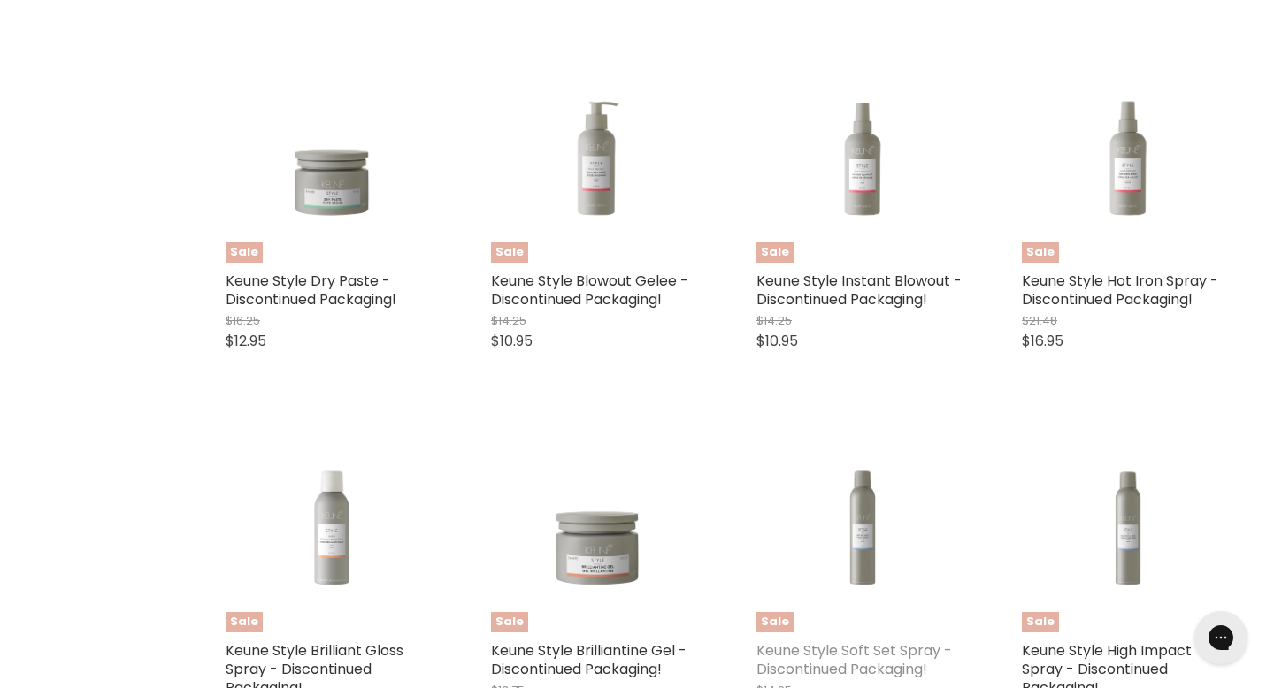
scroll to position [2379, 0]
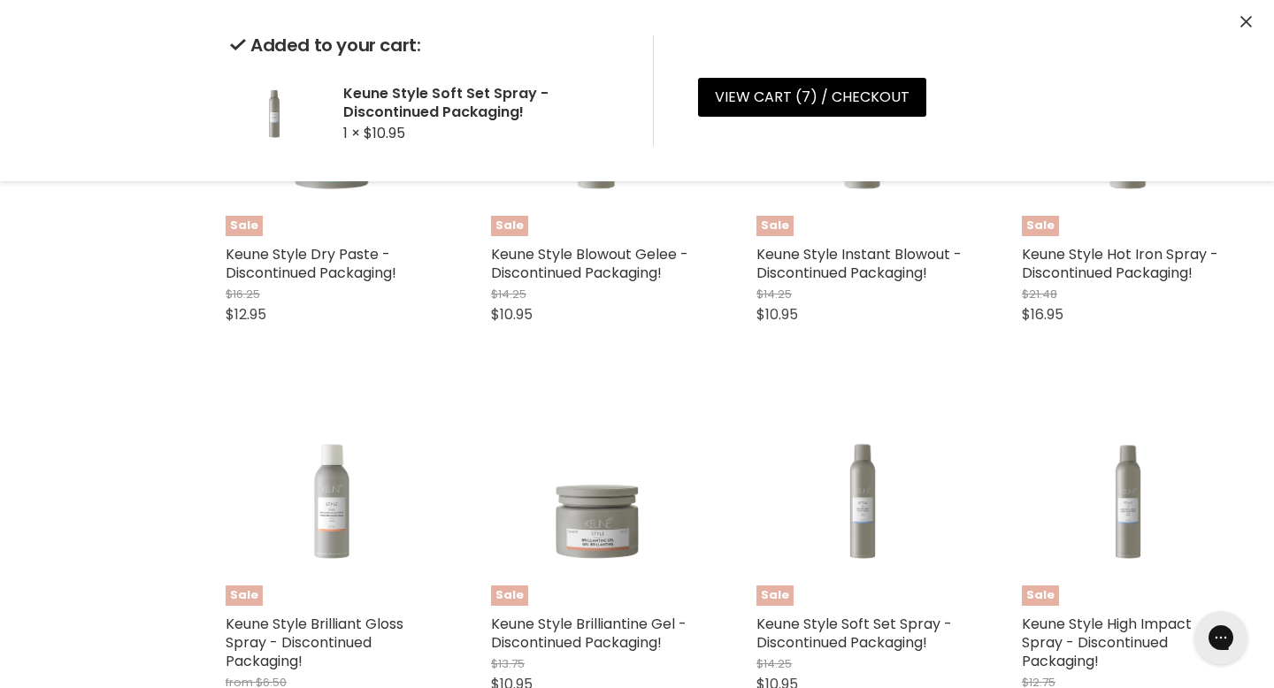
click at [347, 569] on div "Sale Keune Style Brilliant Gloss Spray - Discontinued Packaging! from $6.50 fro…" at bounding box center [332, 546] width 248 height 340
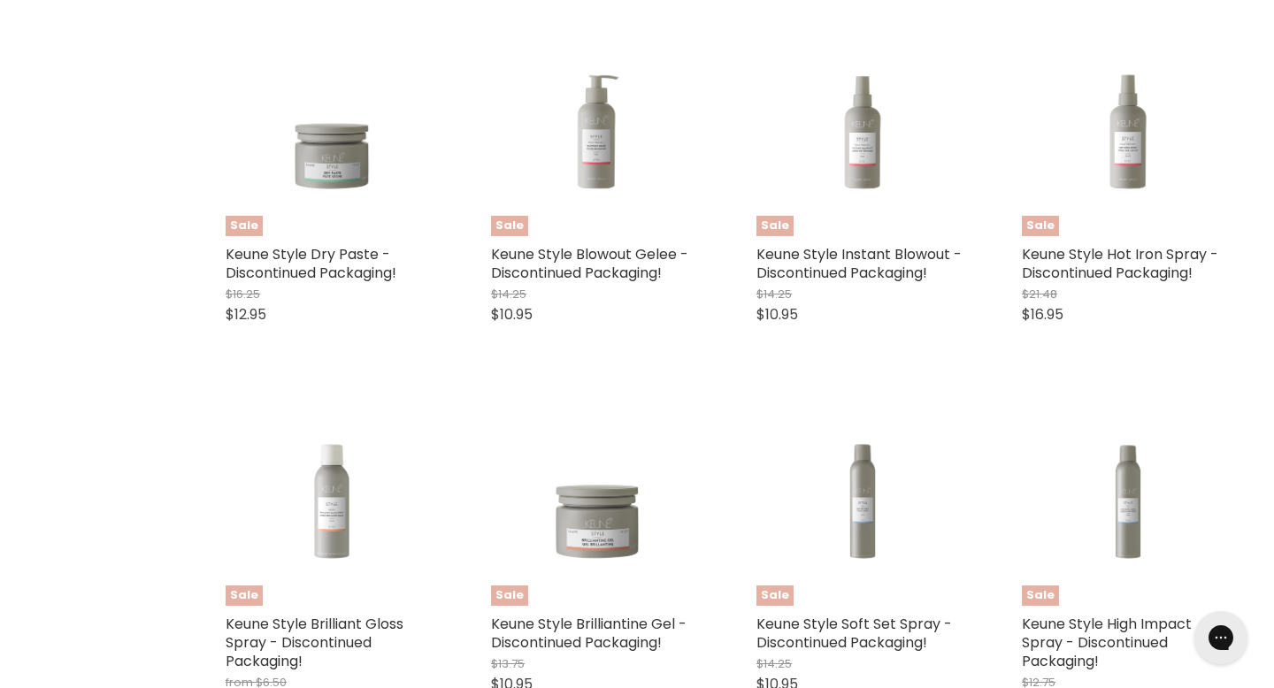
select select "200ml"
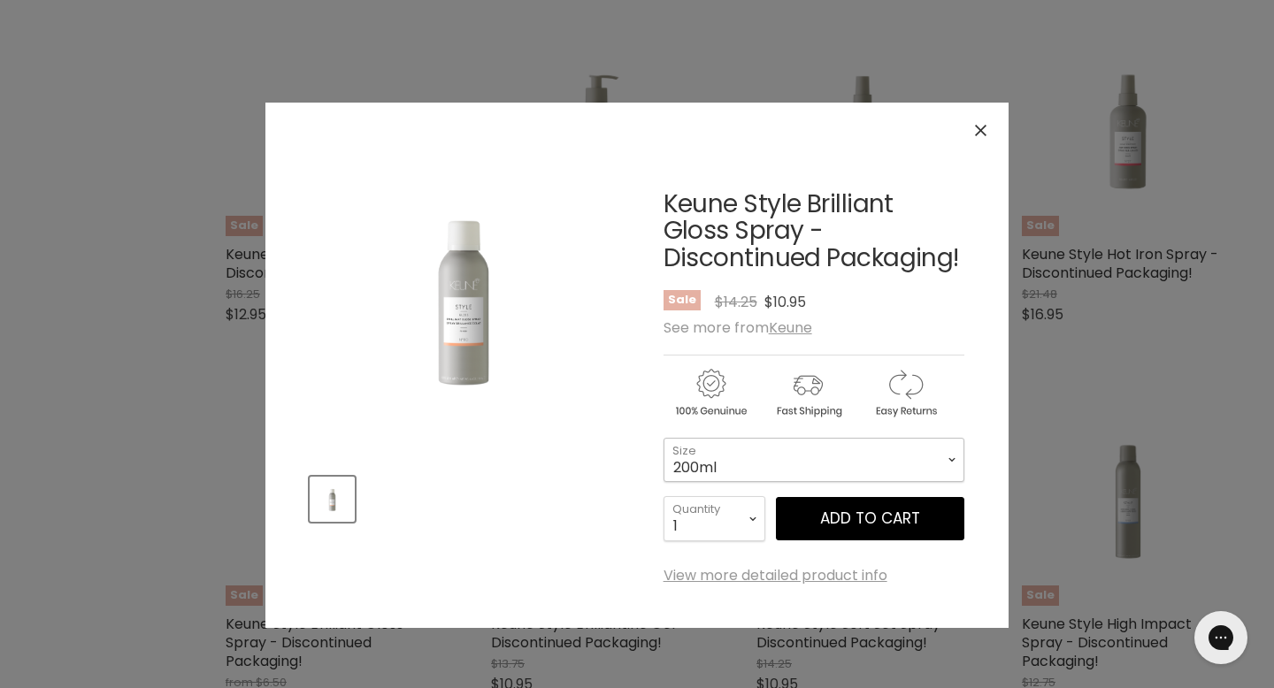
click at [765, 449] on select "75ml 200ml 500ml" at bounding box center [814, 460] width 301 height 44
click at [871, 497] on button "Add to cart" at bounding box center [870, 519] width 188 height 44
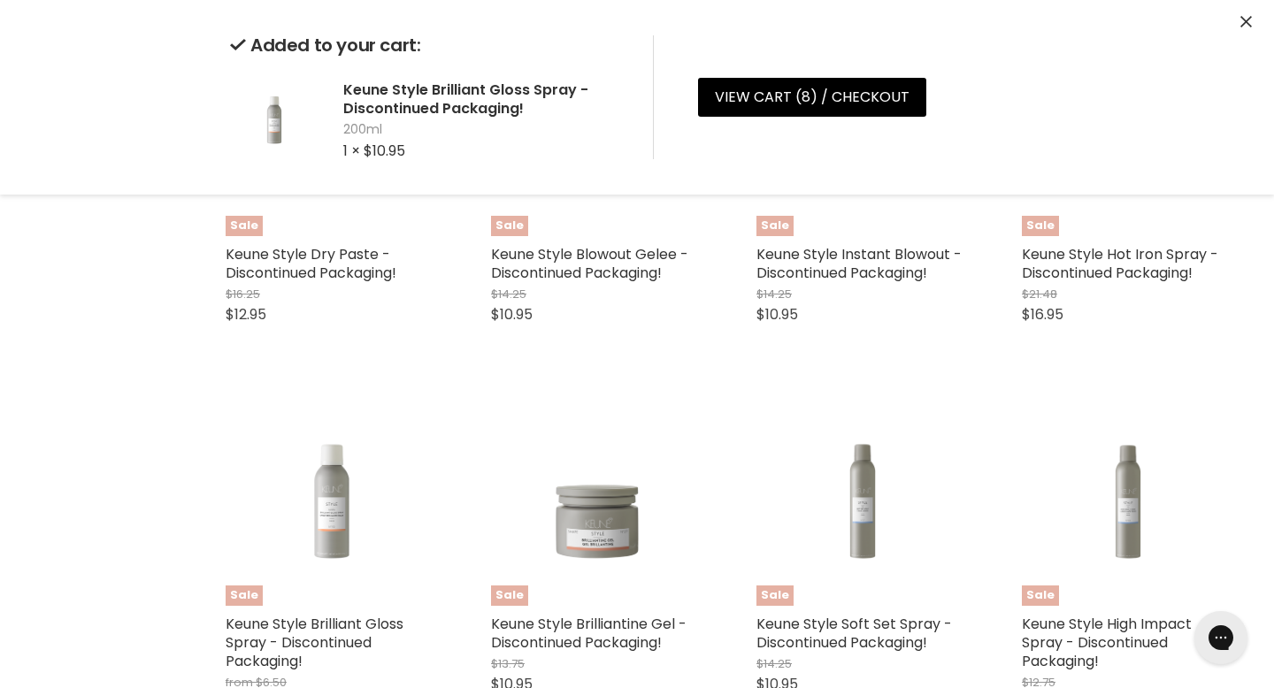
click at [888, 558] on div "Sale Keune Style Soft Set Spray - Discontinued Packaging! $14.25 $10.95 Keune Q…" at bounding box center [863, 569] width 248 height 386
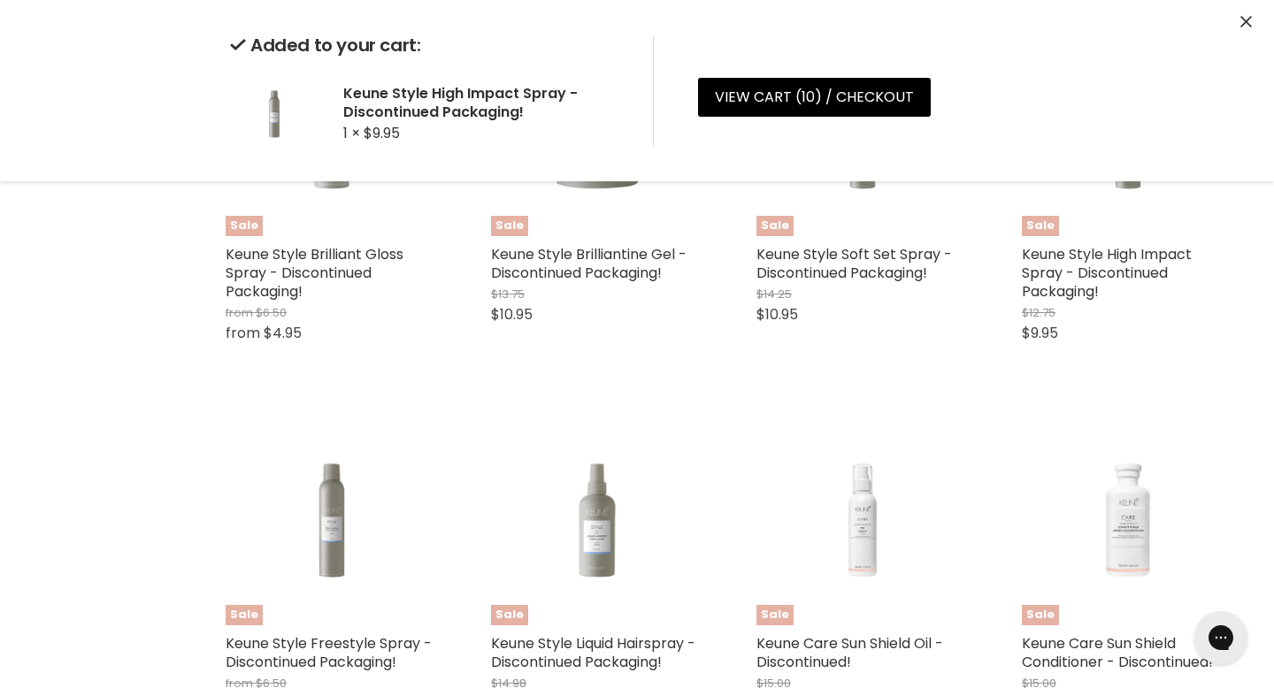
scroll to position [2799, 0]
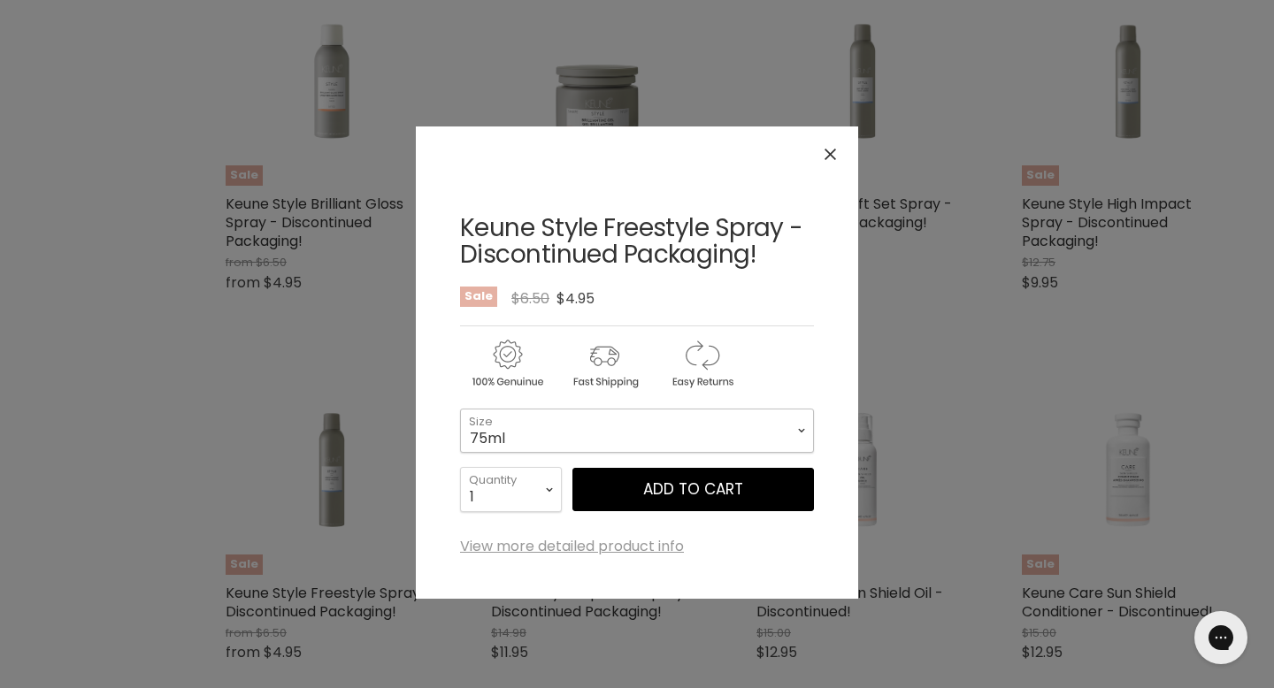
click at [569, 425] on select "75ml 300ml 500ml" at bounding box center [637, 431] width 354 height 44
select select "500ml"
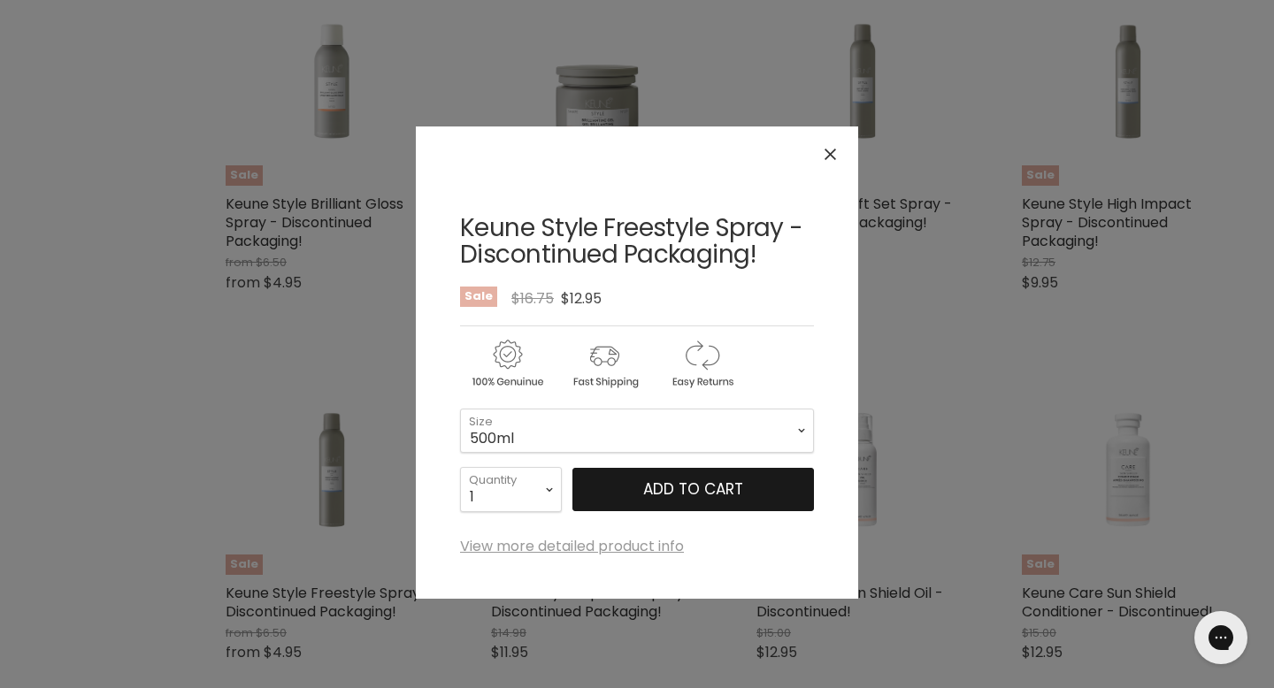
click at [633, 468] on button "Add to cart" at bounding box center [693, 490] width 242 height 44
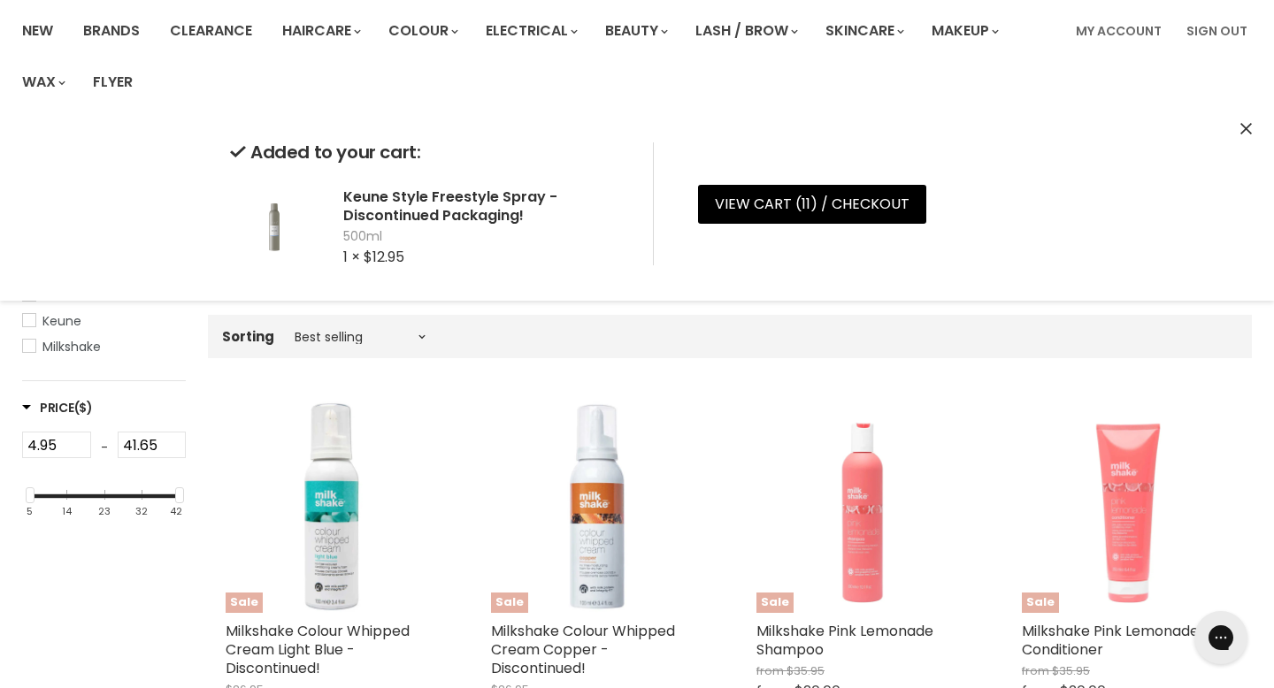
scroll to position [0, 0]
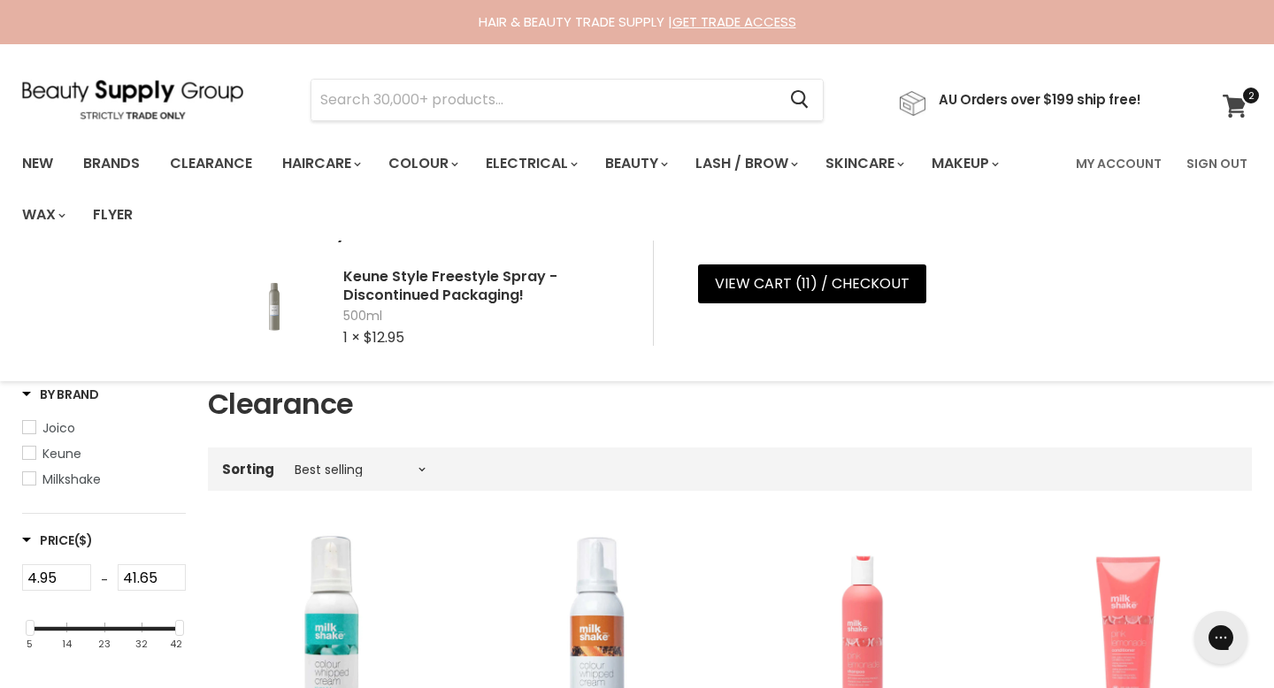
click at [1235, 96] on icon at bounding box center [1235, 106] width 24 height 23
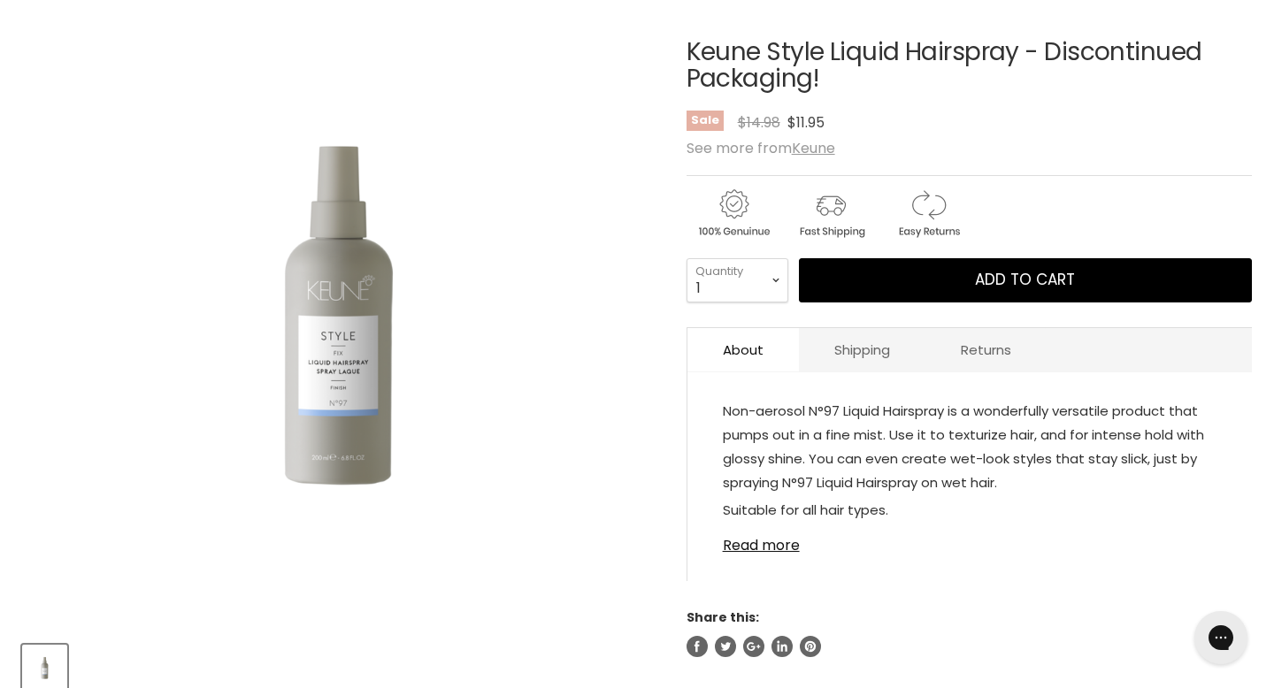
scroll to position [272, 0]
click at [779, 526] on link "Read more" at bounding box center [970, 539] width 494 height 27
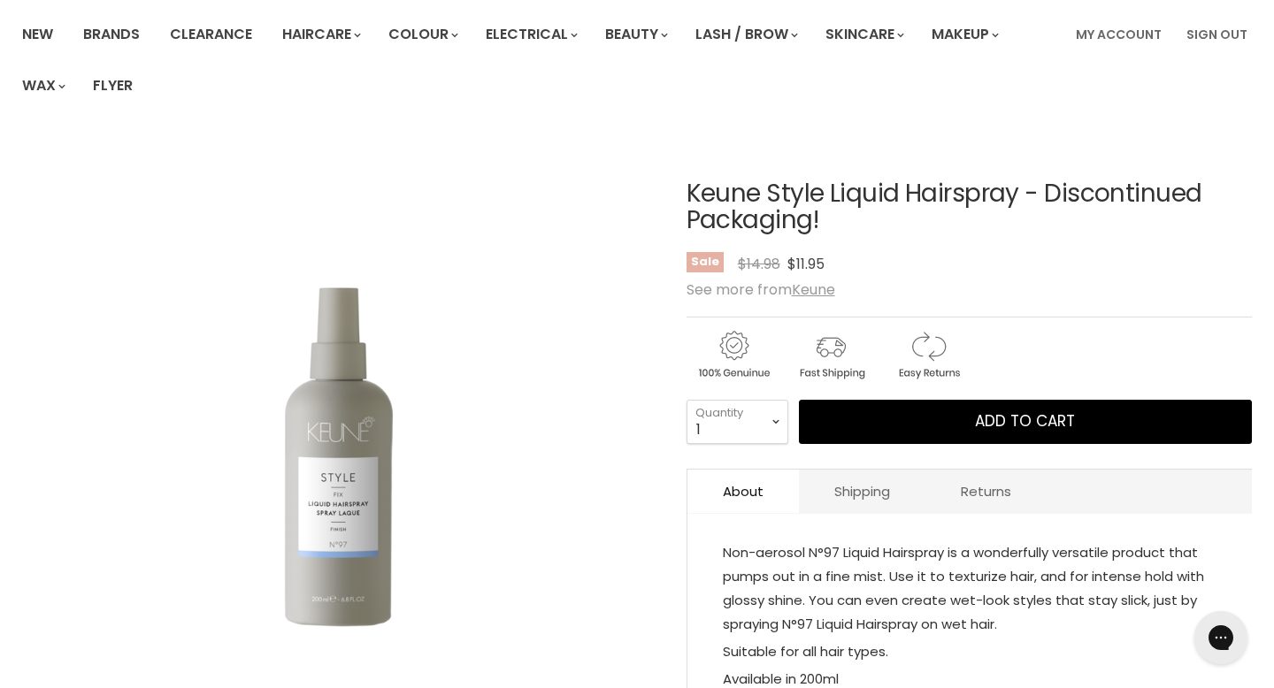
scroll to position [127, 0]
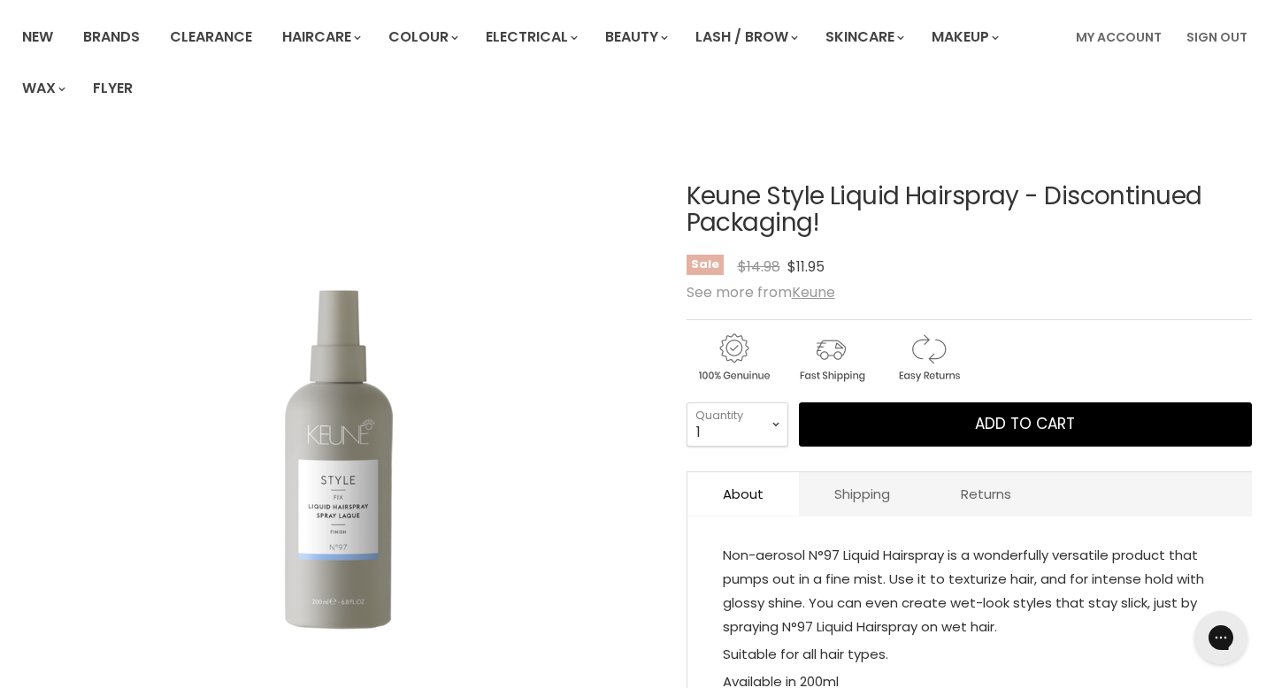
click at [967, 183] on h1 "Keune Style Liquid Hairspray - Discontinued Packaging!" at bounding box center [969, 210] width 565 height 55
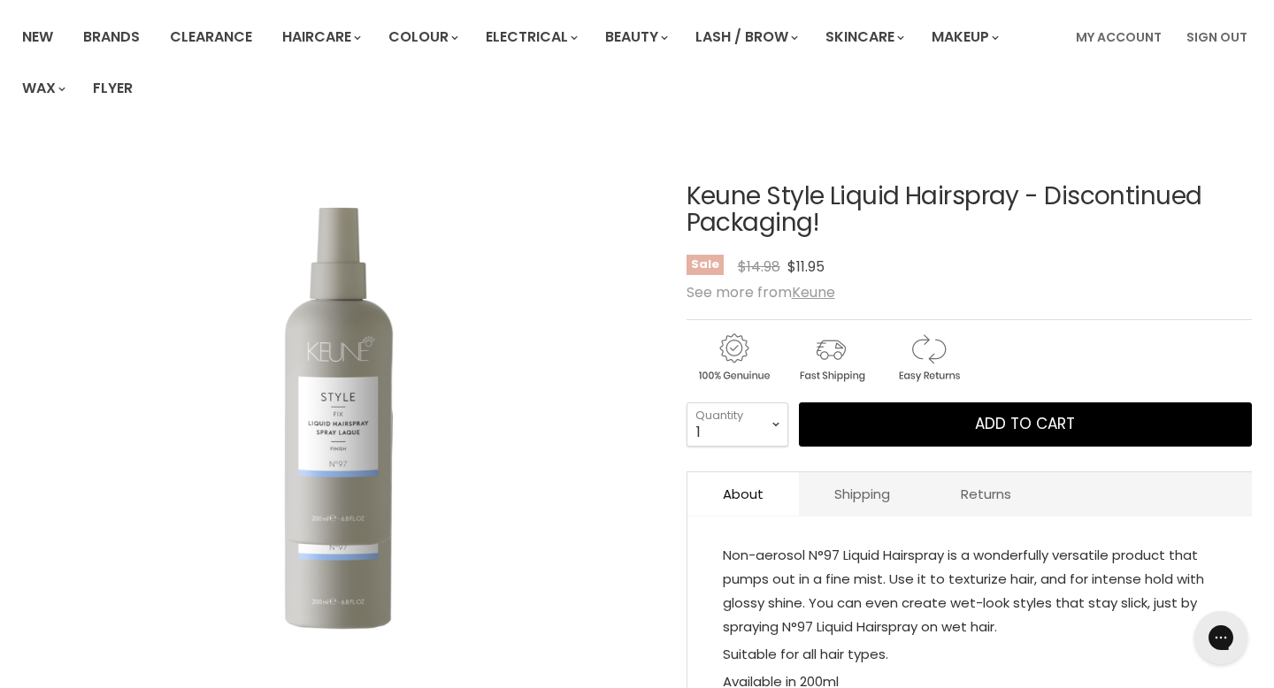
drag, startPoint x: 977, startPoint y: 142, endPoint x: 626, endPoint y: 131, distance: 350.5
click at [626, 139] on article "Click or scroll to zoom Tap or pinch to zoom Keune Style Liquid Hairspray - Dis…" at bounding box center [637, 487] width 1230 height 696
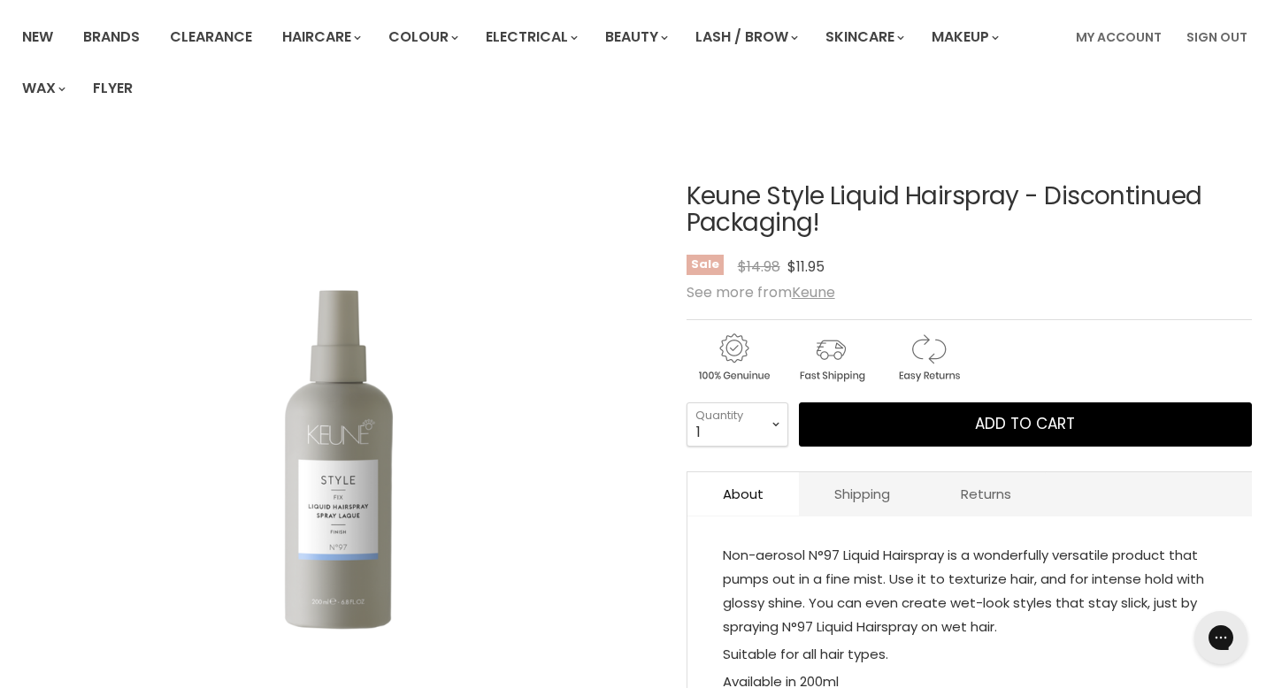
copy article "Keune Style Liquid Hairspray"
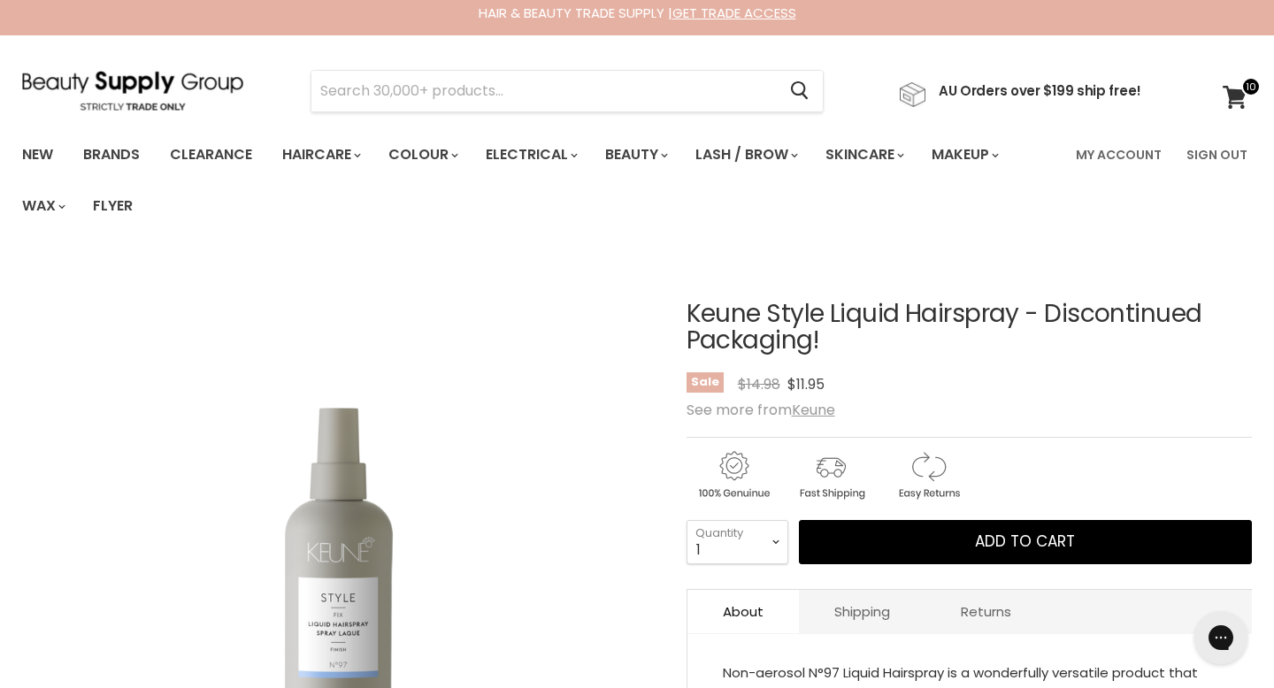
scroll to position [0, 0]
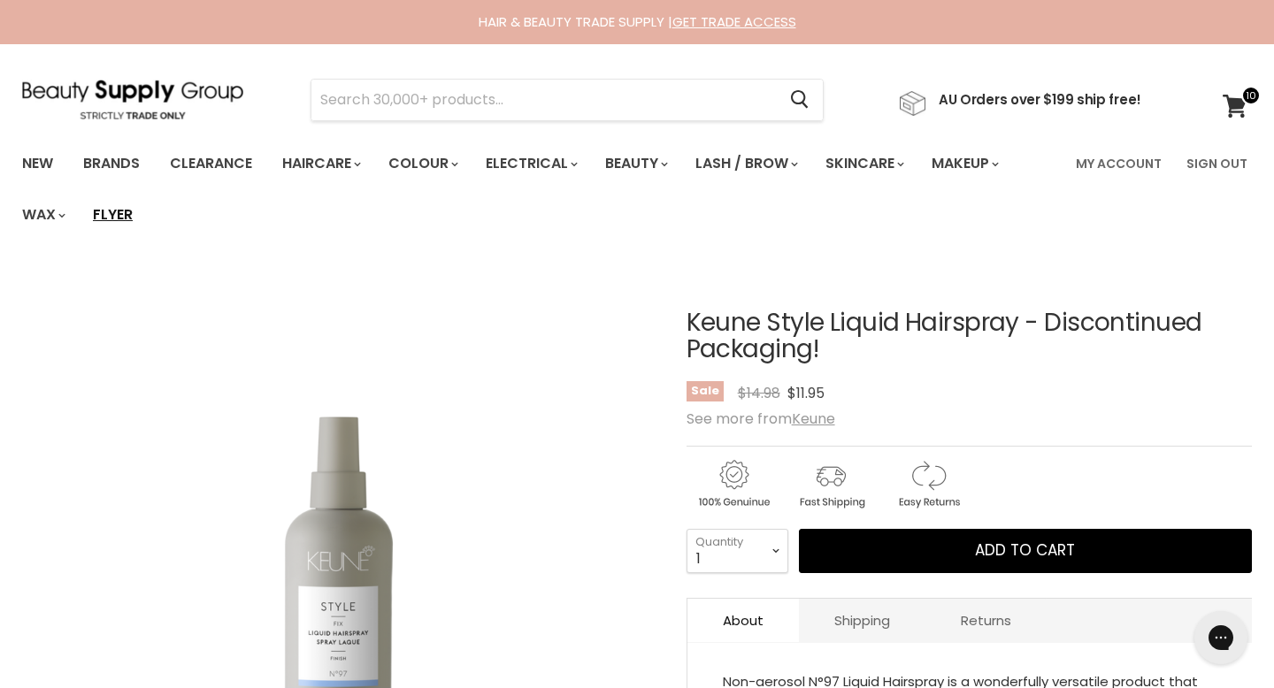
click at [146, 196] on link "Flyer" at bounding box center [113, 214] width 66 height 37
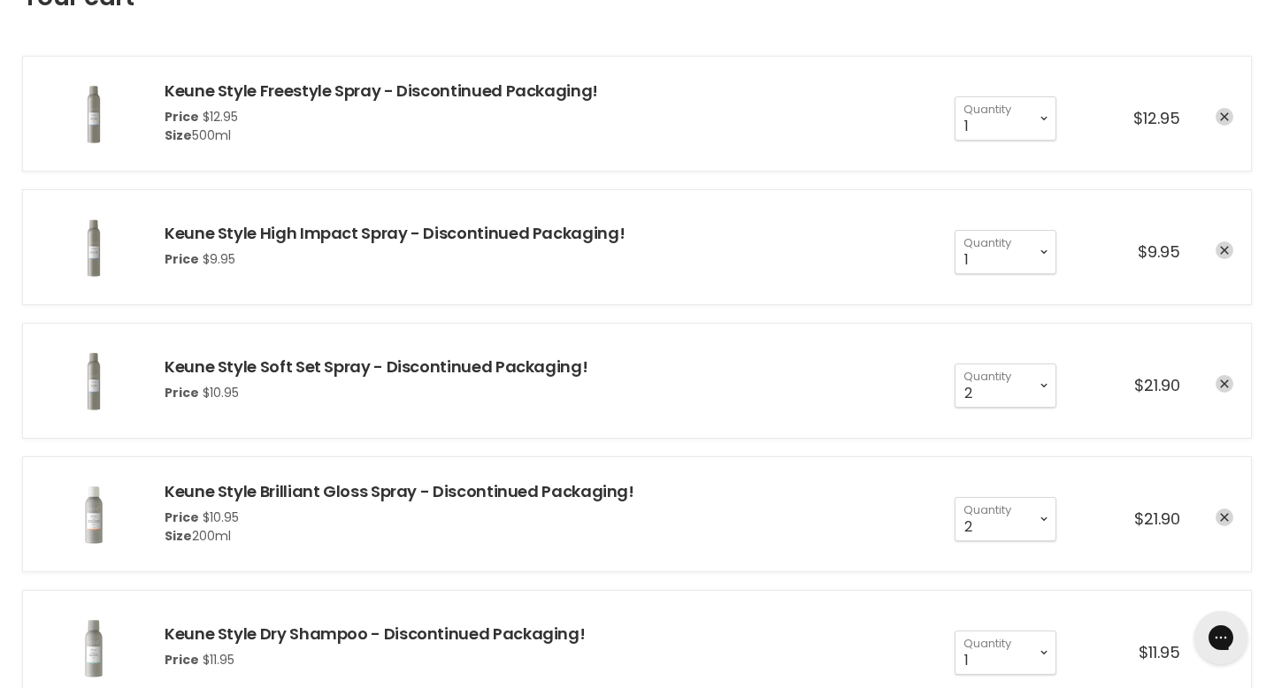
scroll to position [316, 0]
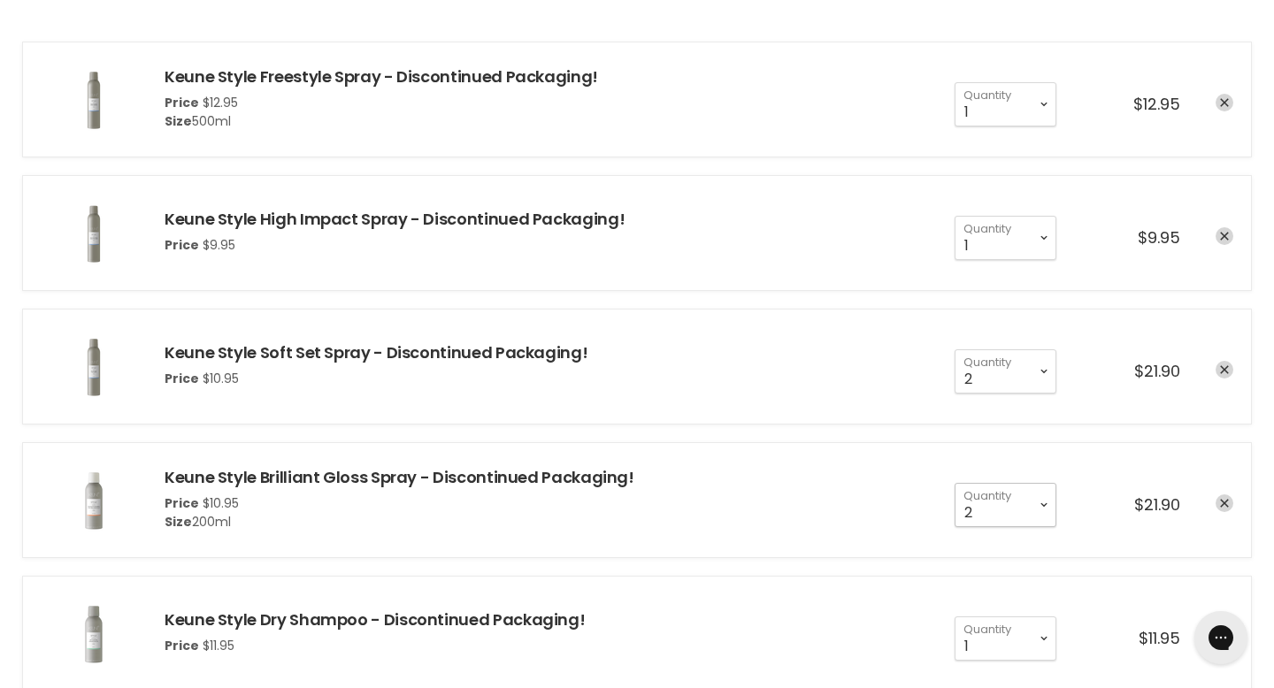
click at [1055, 483] on select "1 2 3 4 5 6 7 8 9 10+" at bounding box center [1006, 505] width 102 height 44
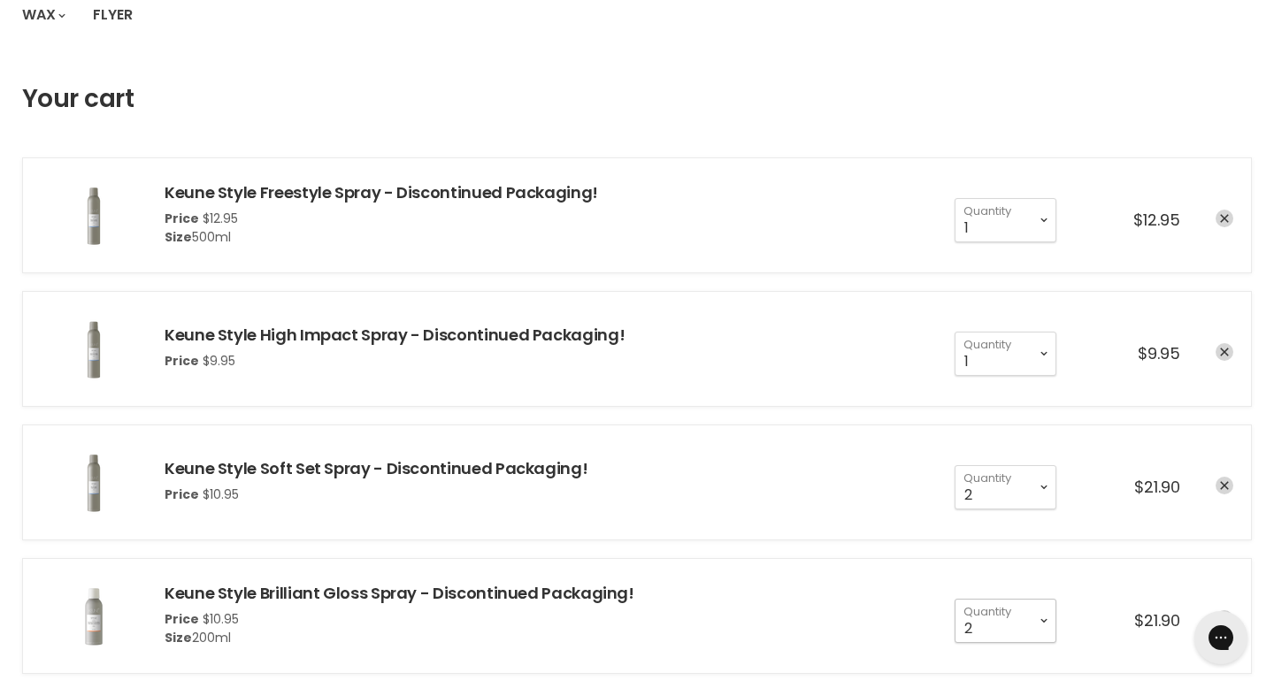
scroll to position [196, 0]
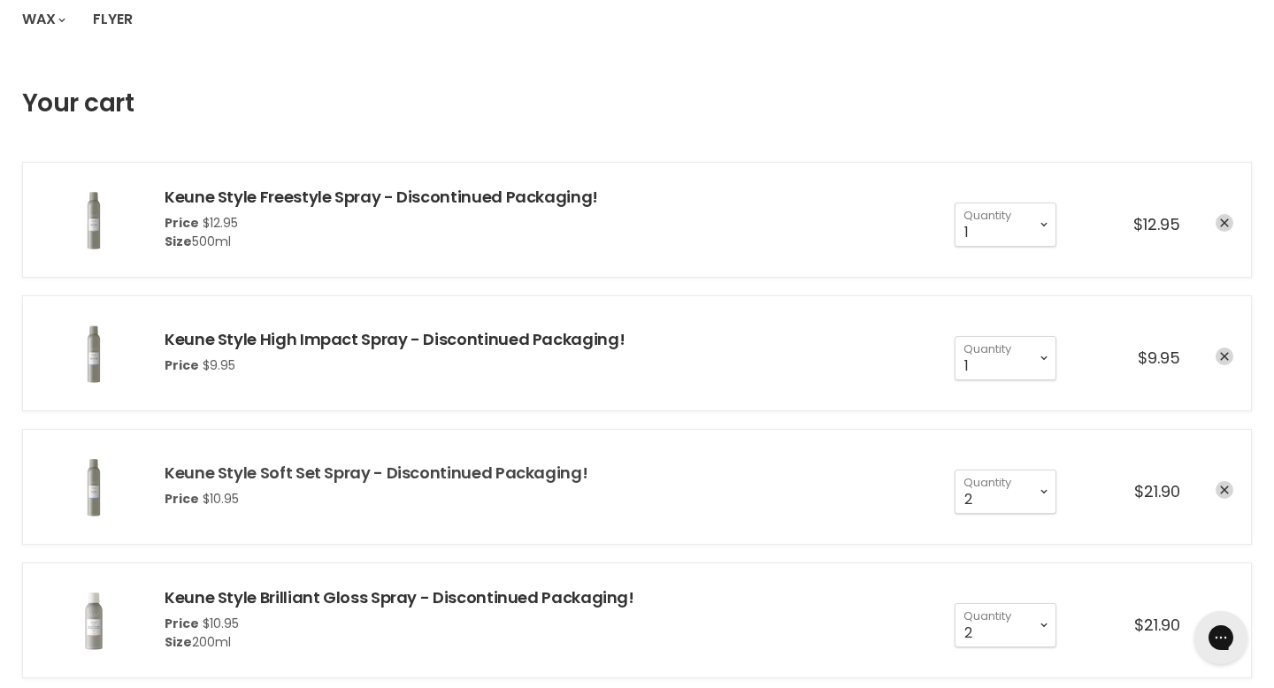
click at [293, 462] on link "Keune Style Soft Set Spray - Discontinued Packaging!" at bounding box center [376, 473] width 423 height 22
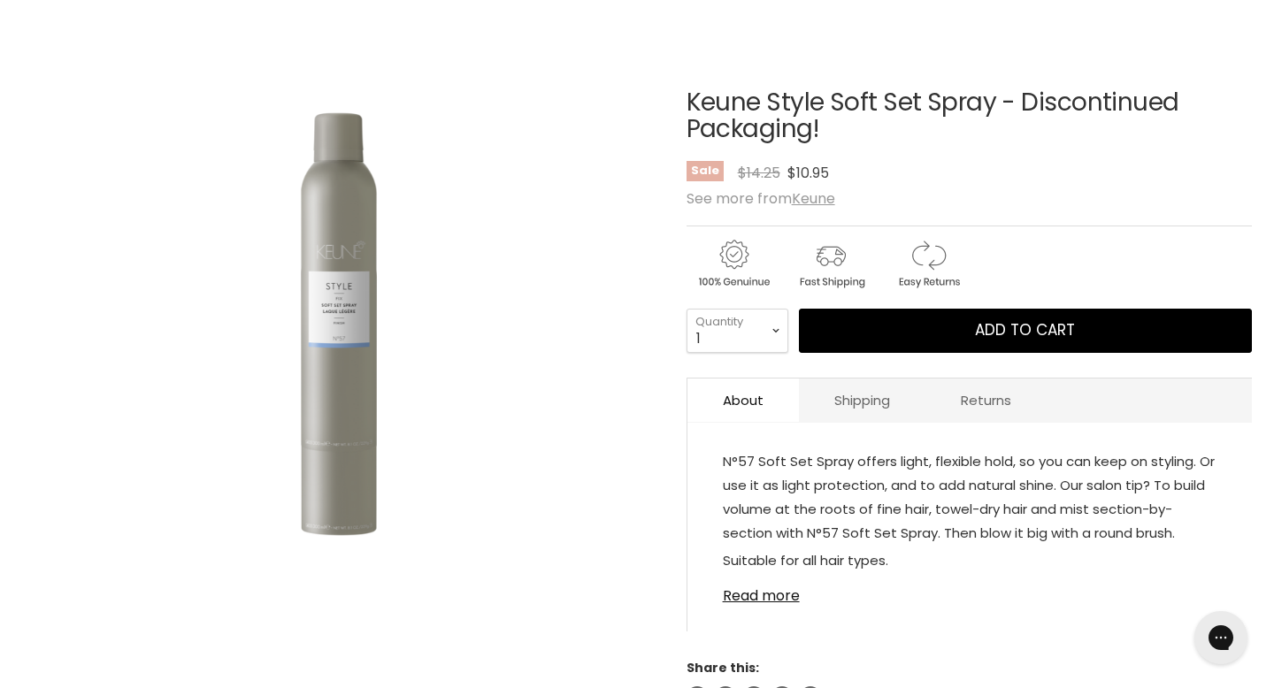
scroll to position [221, 0]
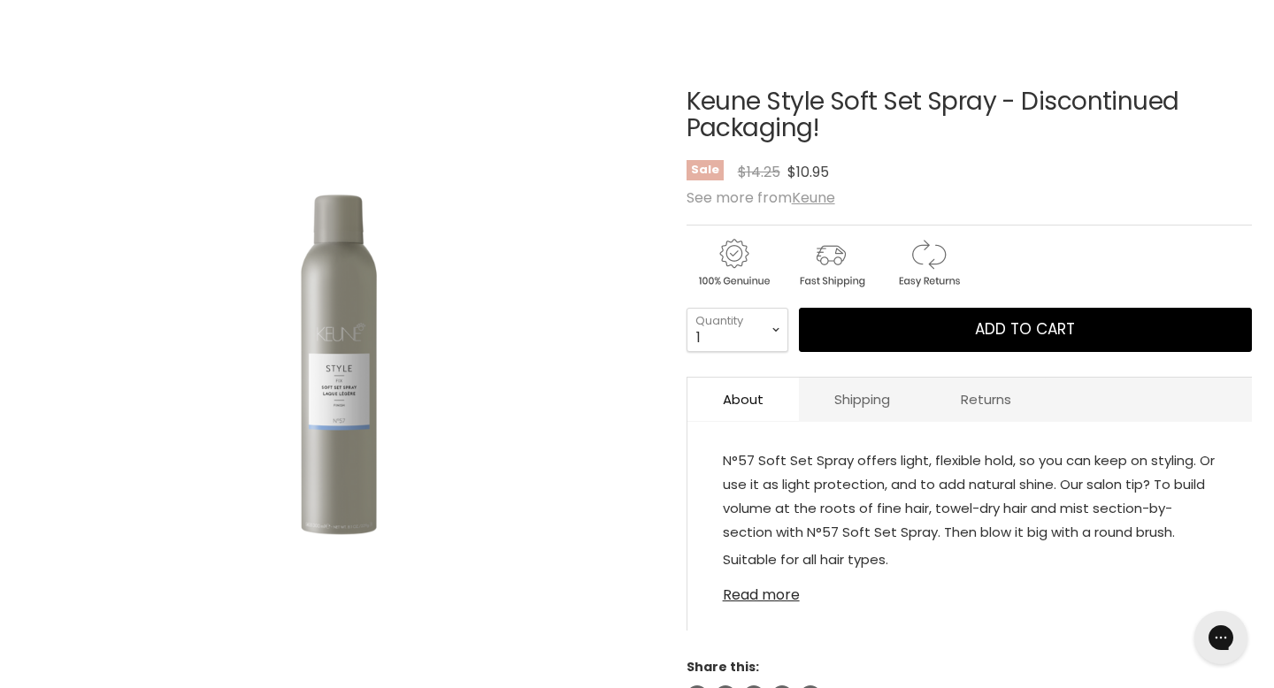
click at [756, 577] on link "Read more" at bounding box center [970, 590] width 494 height 27
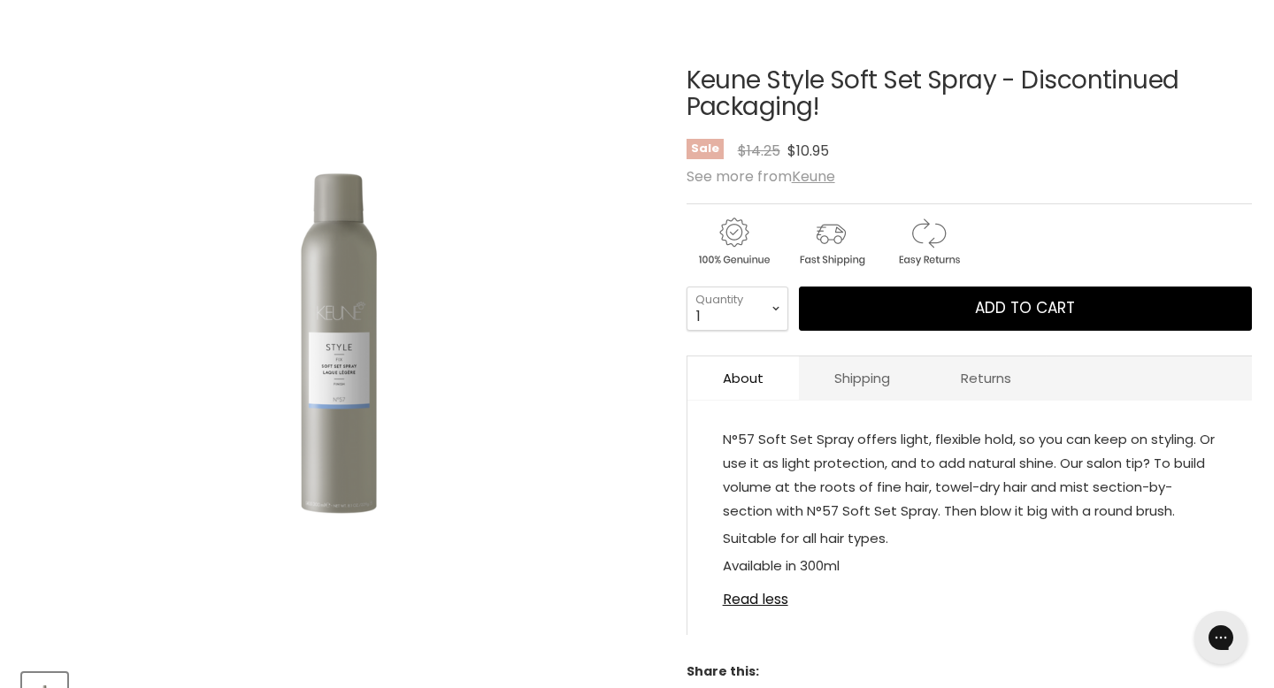
scroll to position [244, 0]
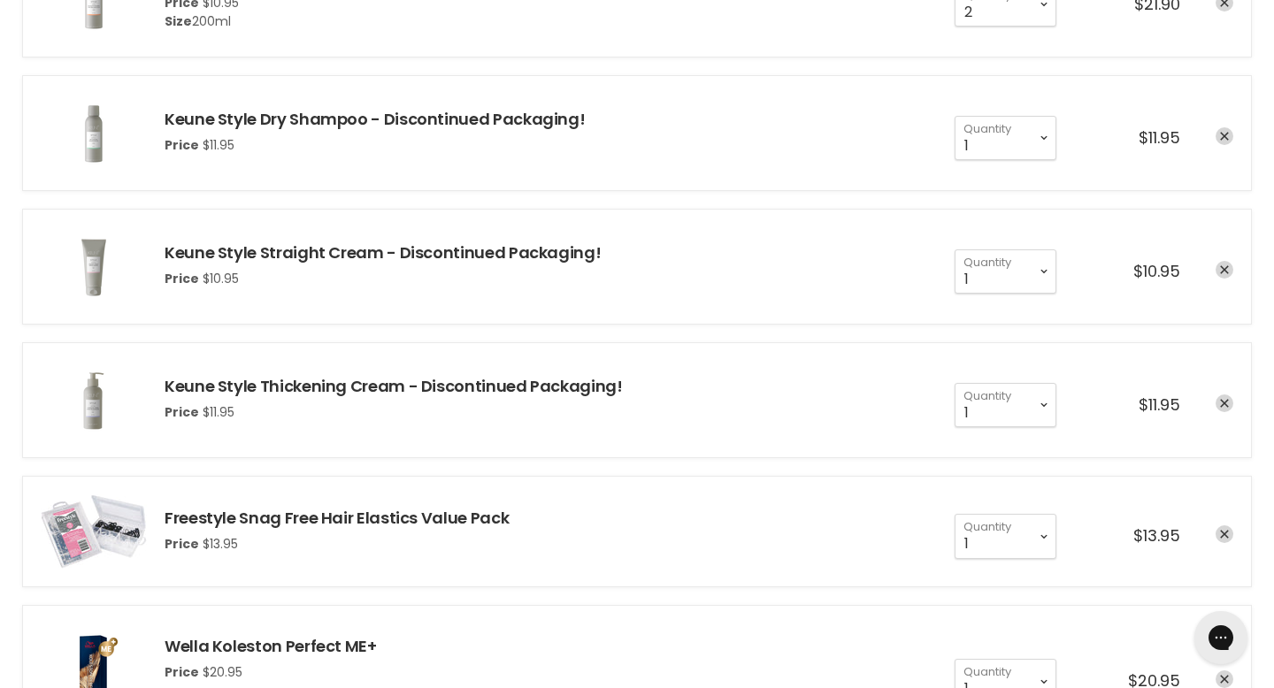
scroll to position [815, 0]
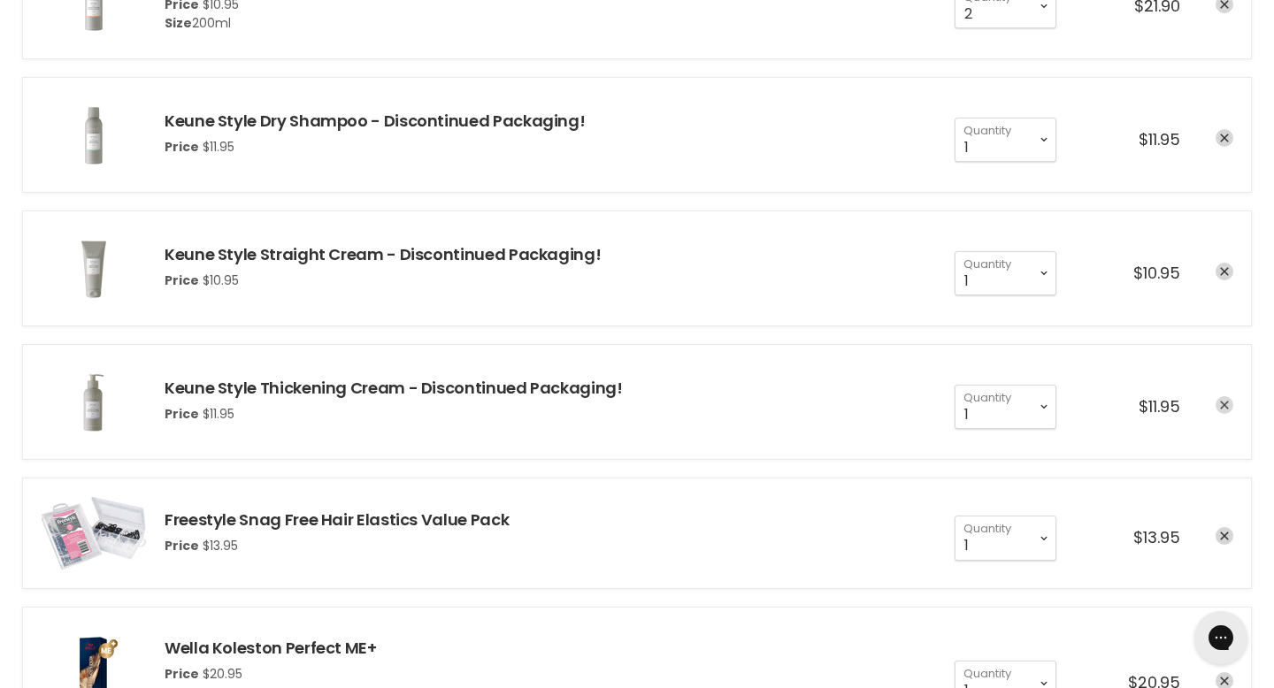
click at [1227, 401] on icon "remove Keune Style Thickening Cream - Discontinued Packaging!" at bounding box center [1224, 405] width 9 height 9
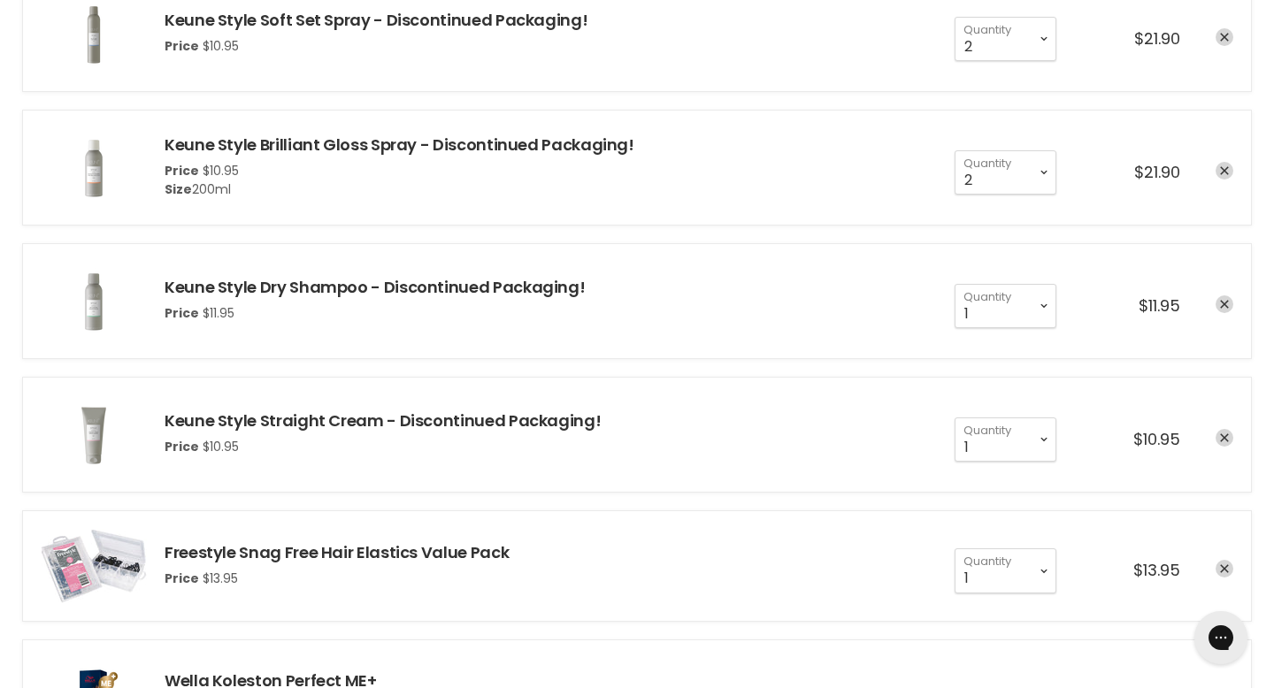
scroll to position [645, 0]
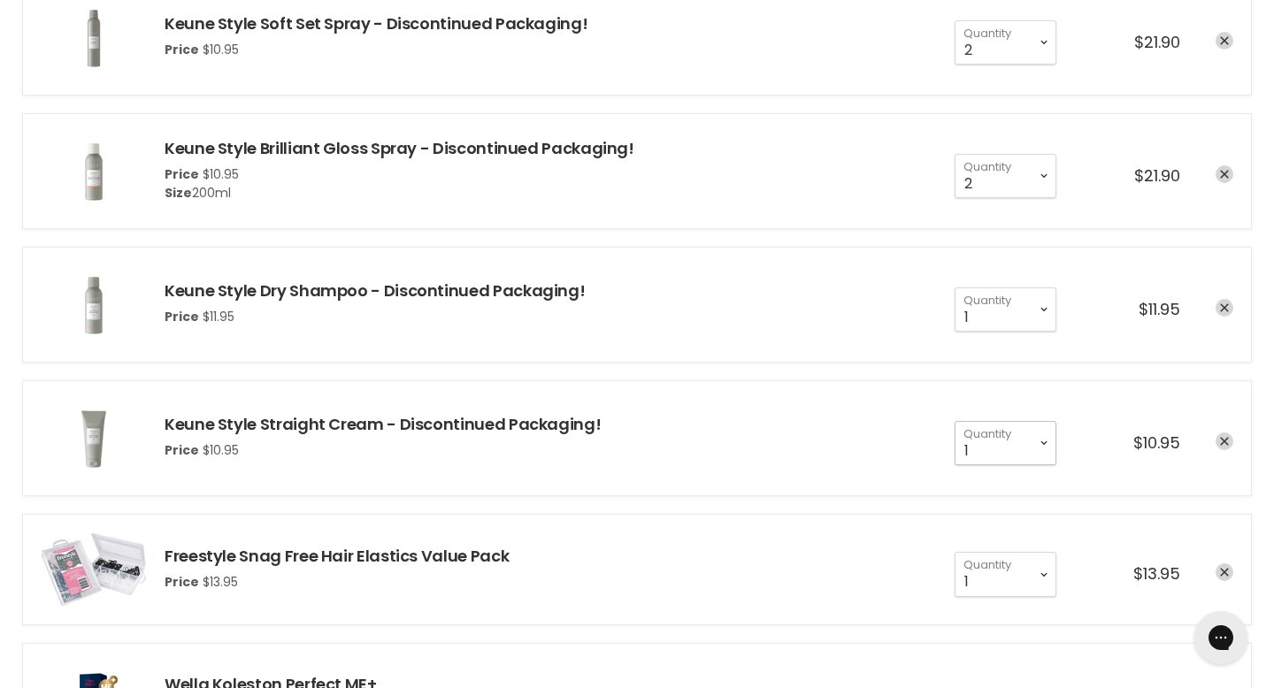
click at [1037, 421] on select "1 2 3 4 5 6 7 8 9 10+" at bounding box center [1006, 443] width 102 height 44
select select "2"
type input "2"
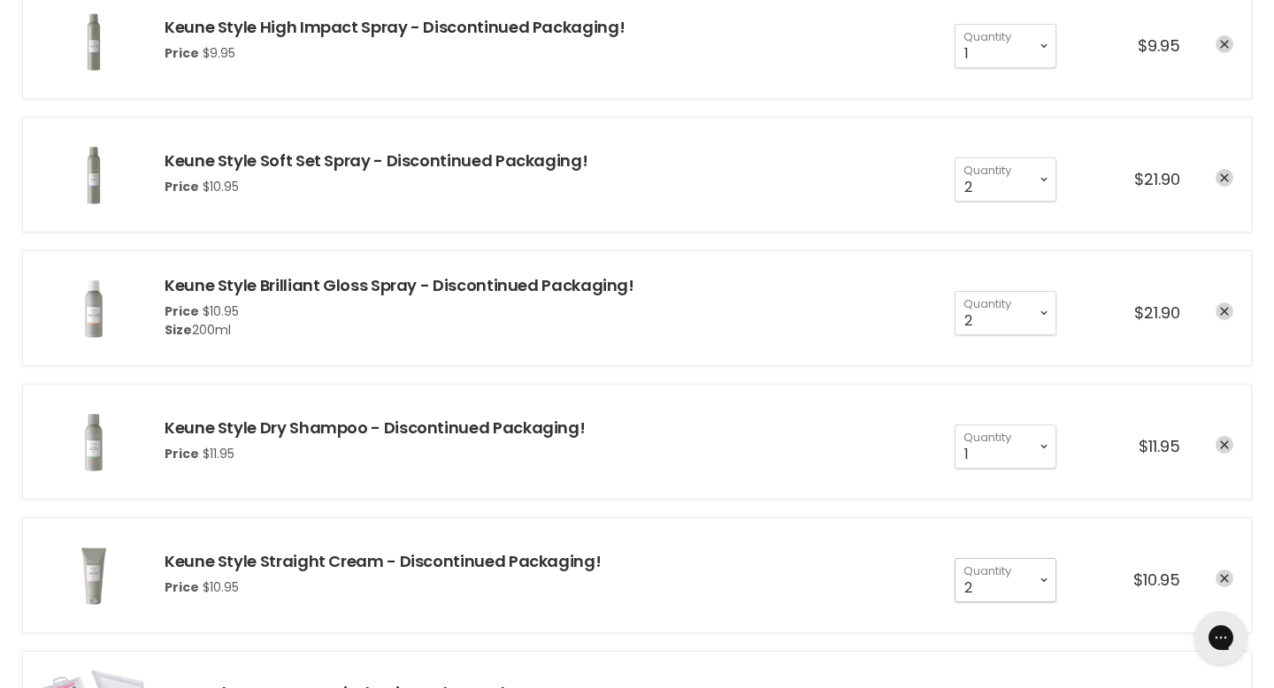
scroll to position [500, 0]
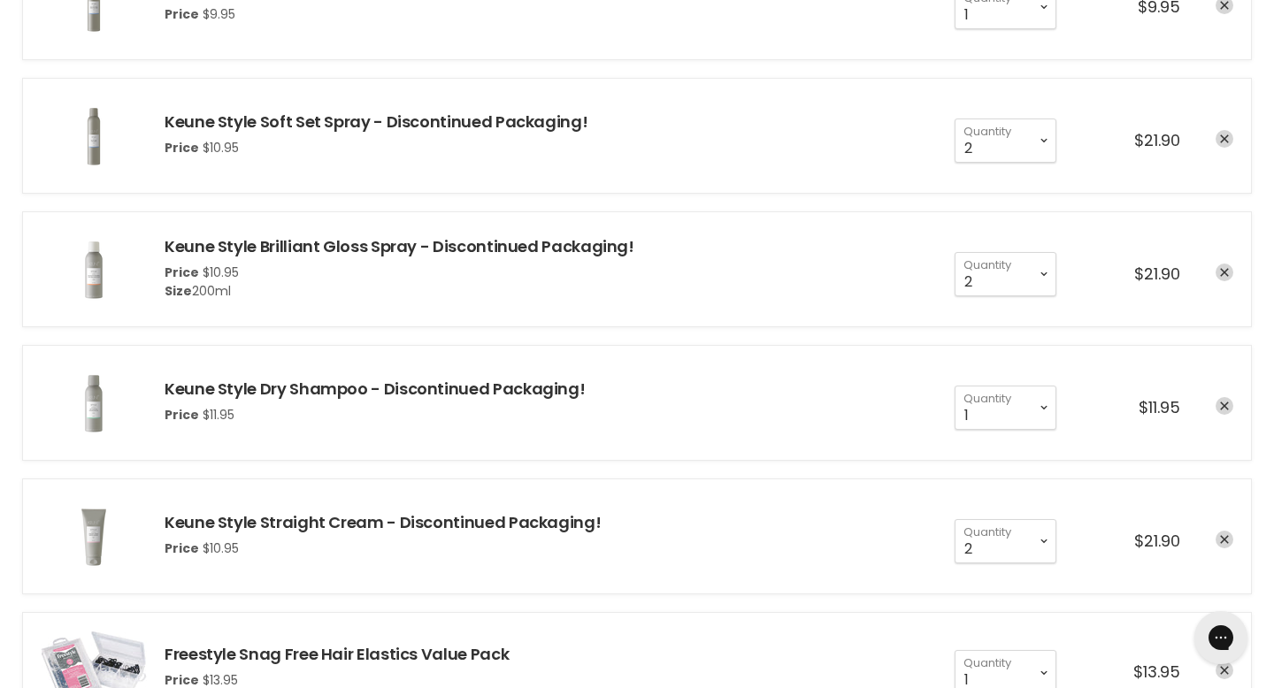
scroll to position [572, 0]
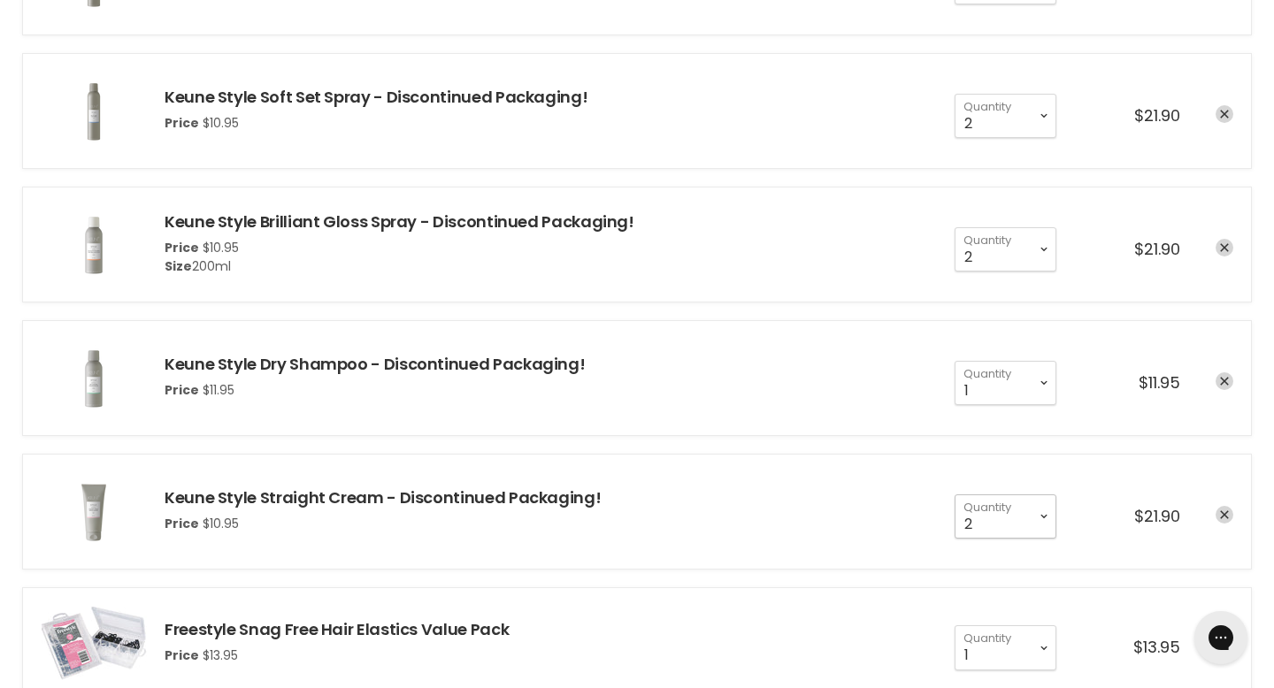
click at [1039, 495] on select "1 2 3 4 5 6 7 8 9 10+" at bounding box center [1006, 517] width 102 height 44
select select "4"
type input "4"
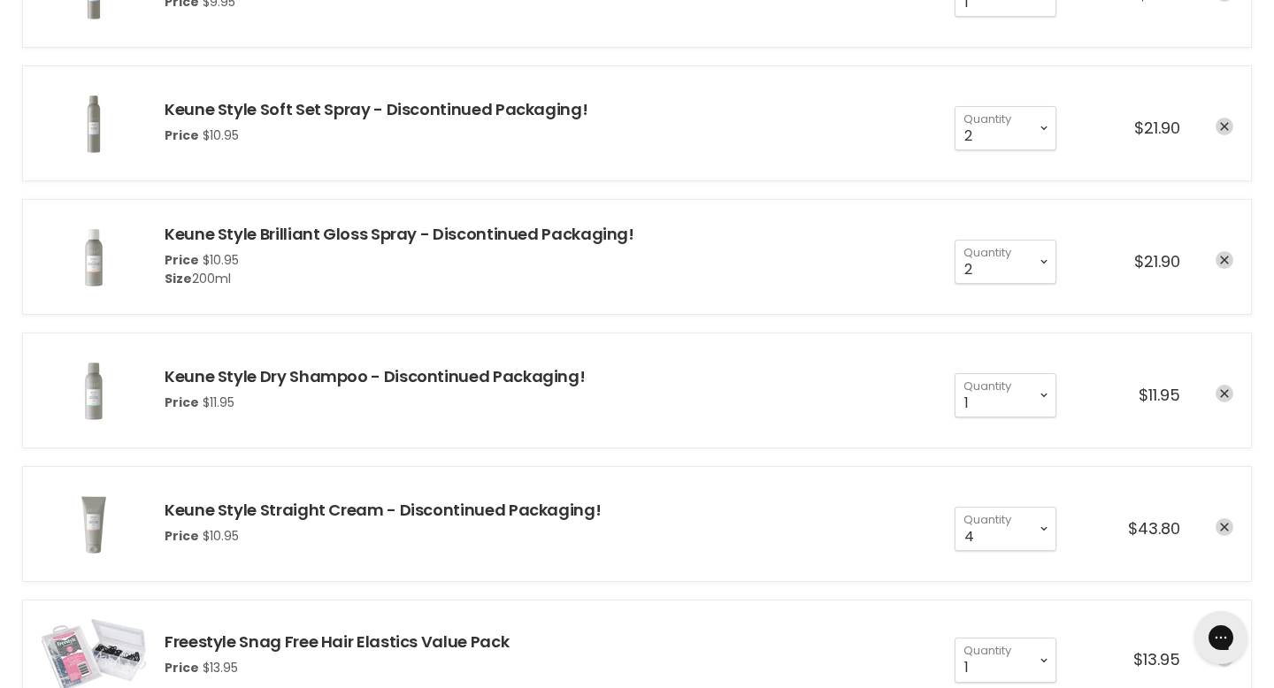
scroll to position [591, 0]
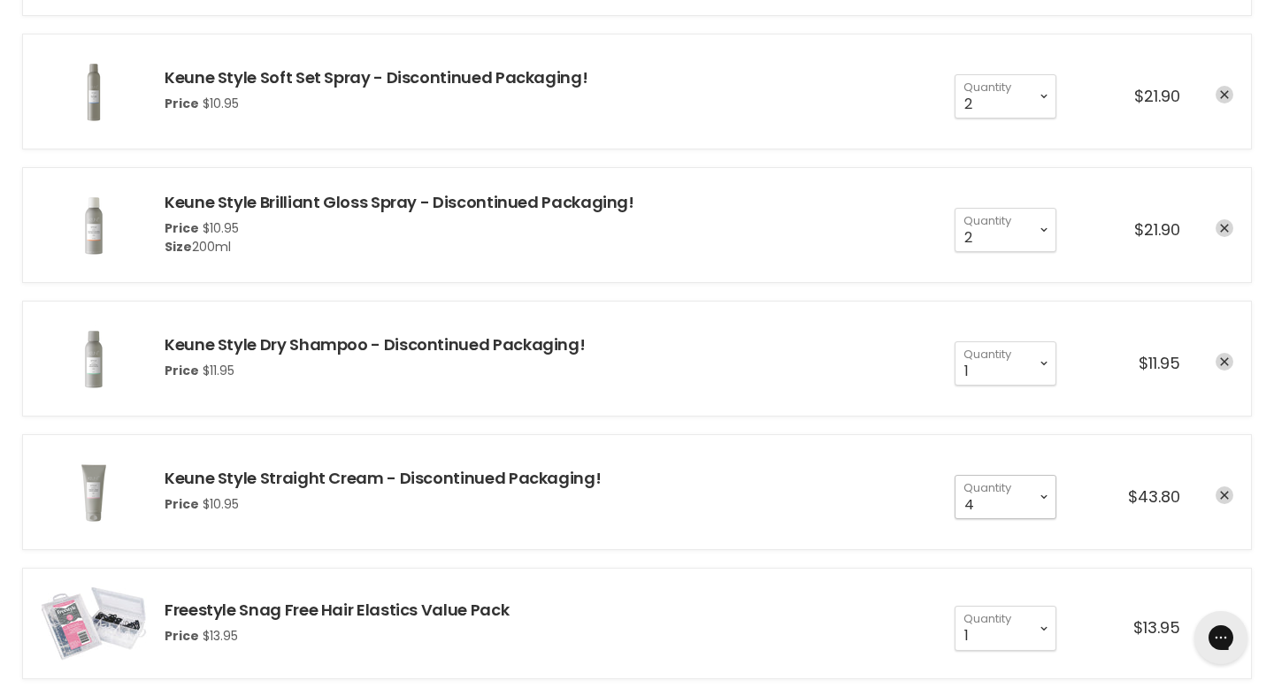
click at [1054, 475] on select "1 2 3 4 5 6 7 8 9 10+" at bounding box center [1006, 497] width 102 height 44
select select "3"
type input "3"
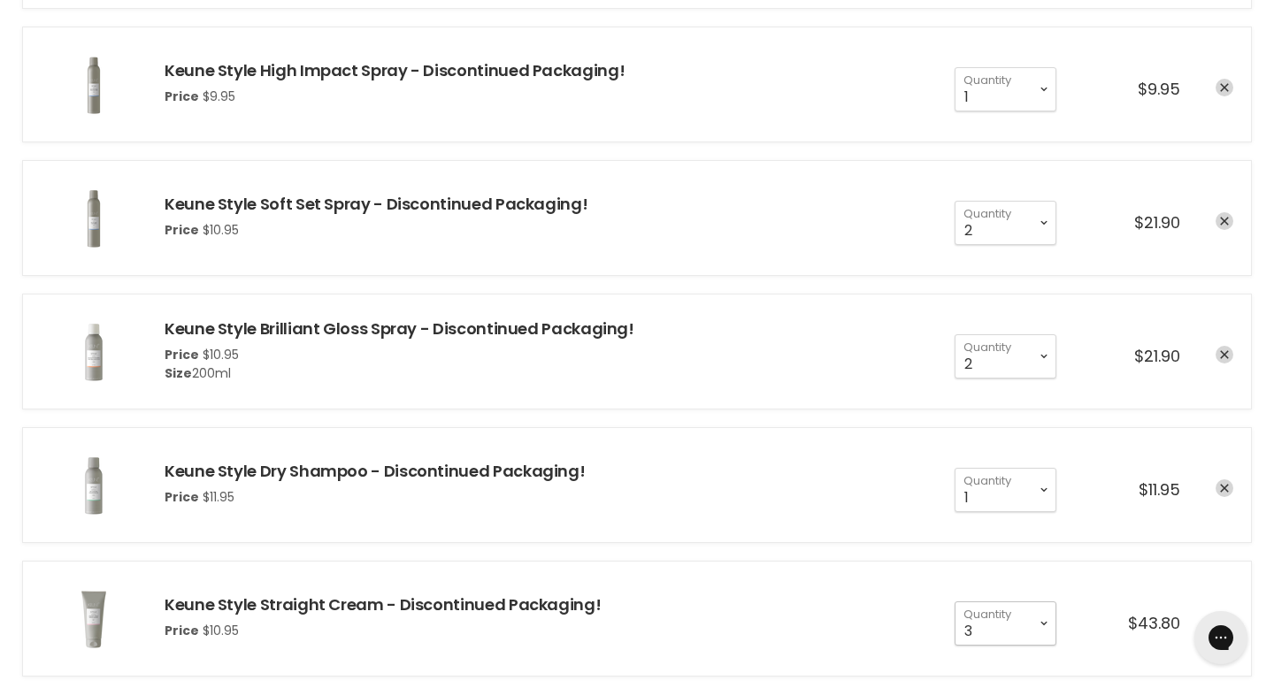
scroll to position [460, 0]
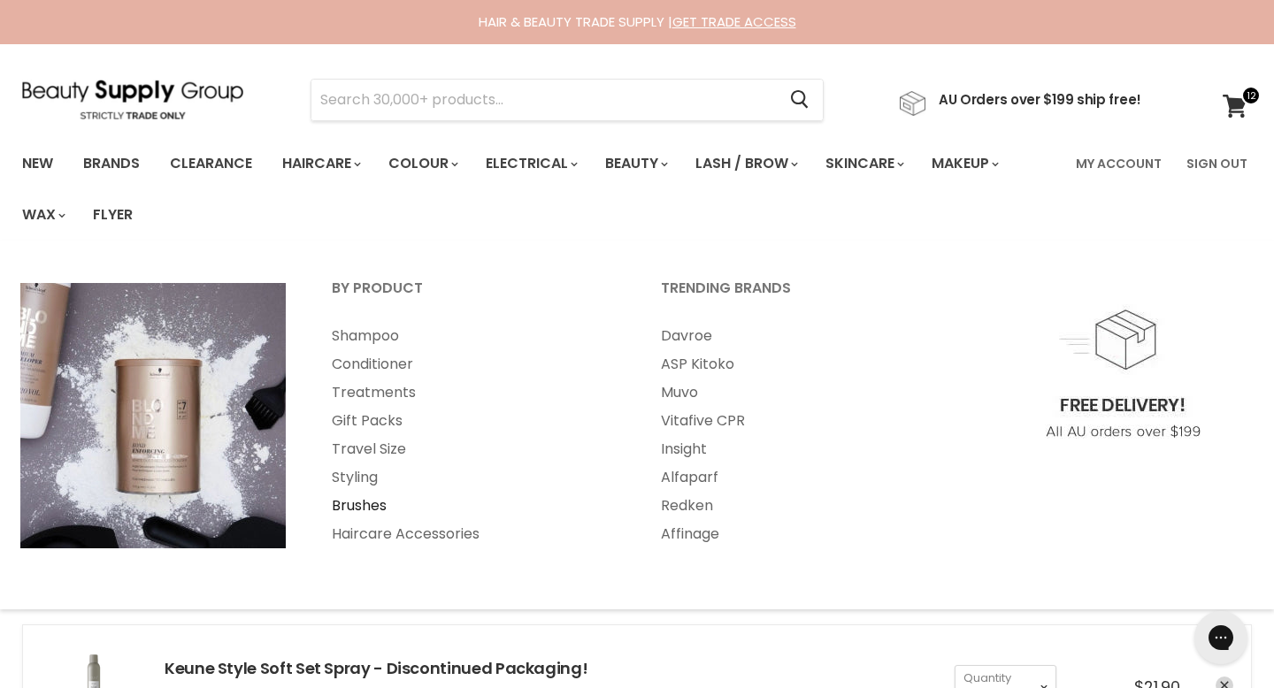
click at [364, 492] on link "Brushes" at bounding box center [473, 506] width 326 height 28
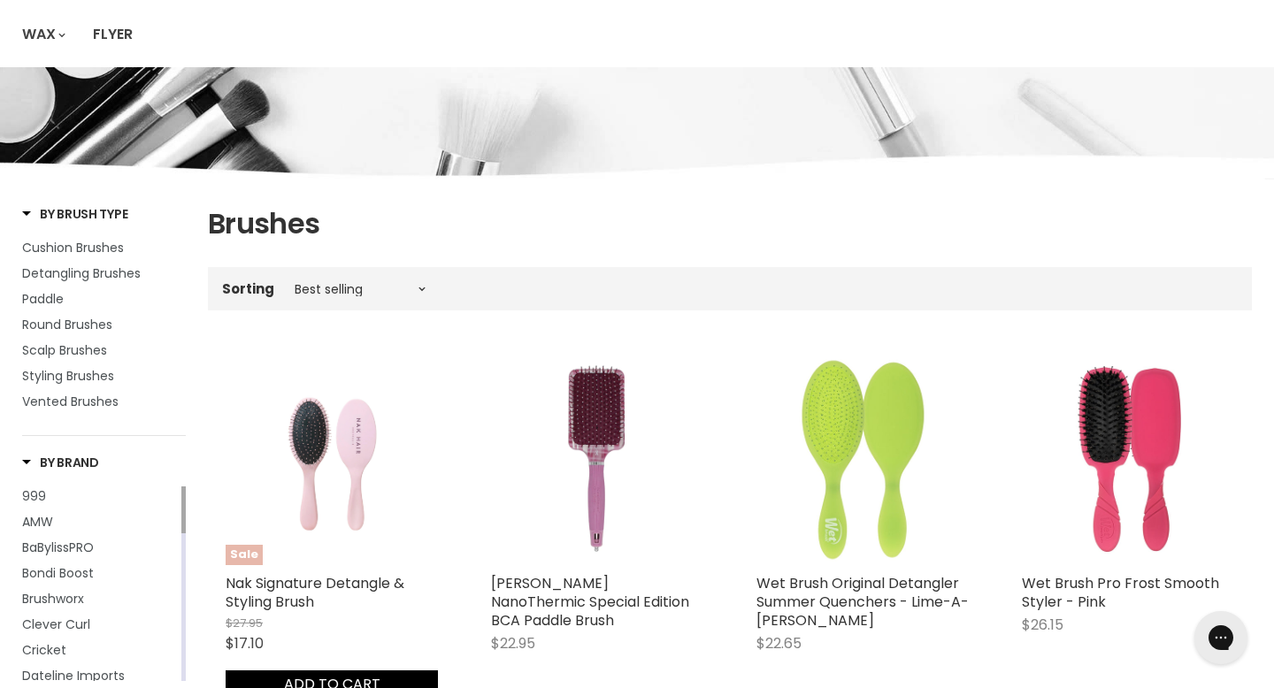
scroll to position [136, 0]
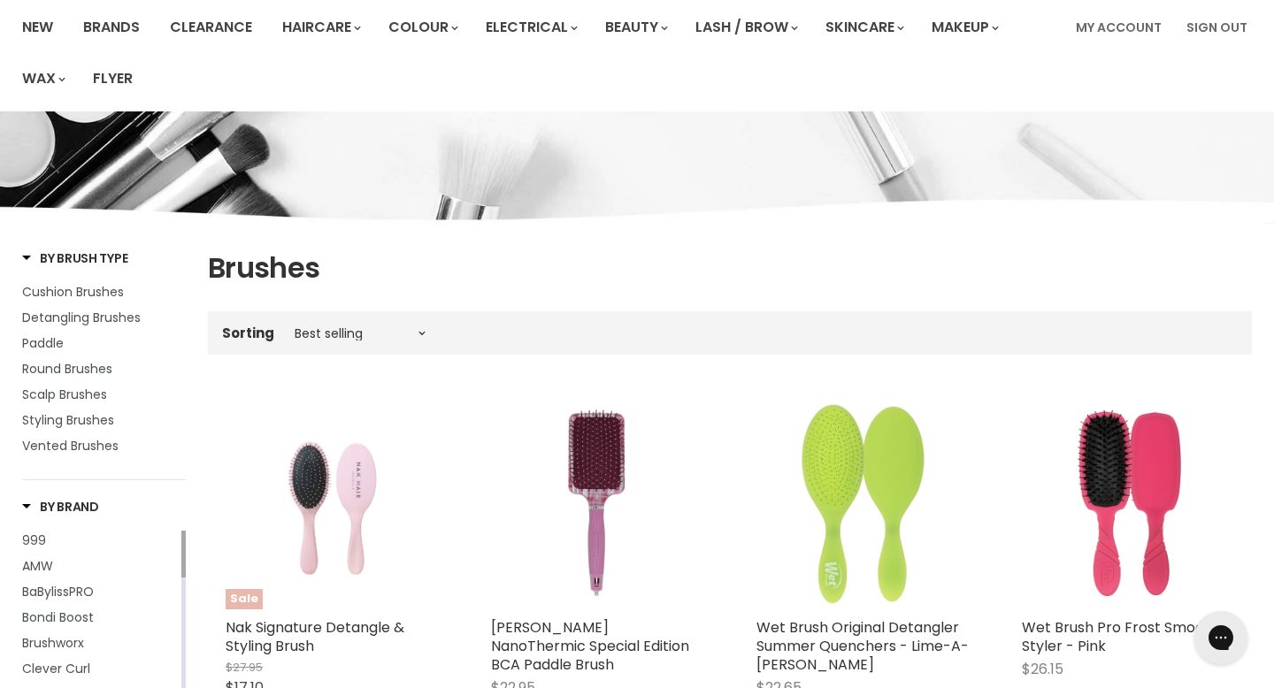
click at [309, 444] on img "Main content" at bounding box center [332, 503] width 170 height 212
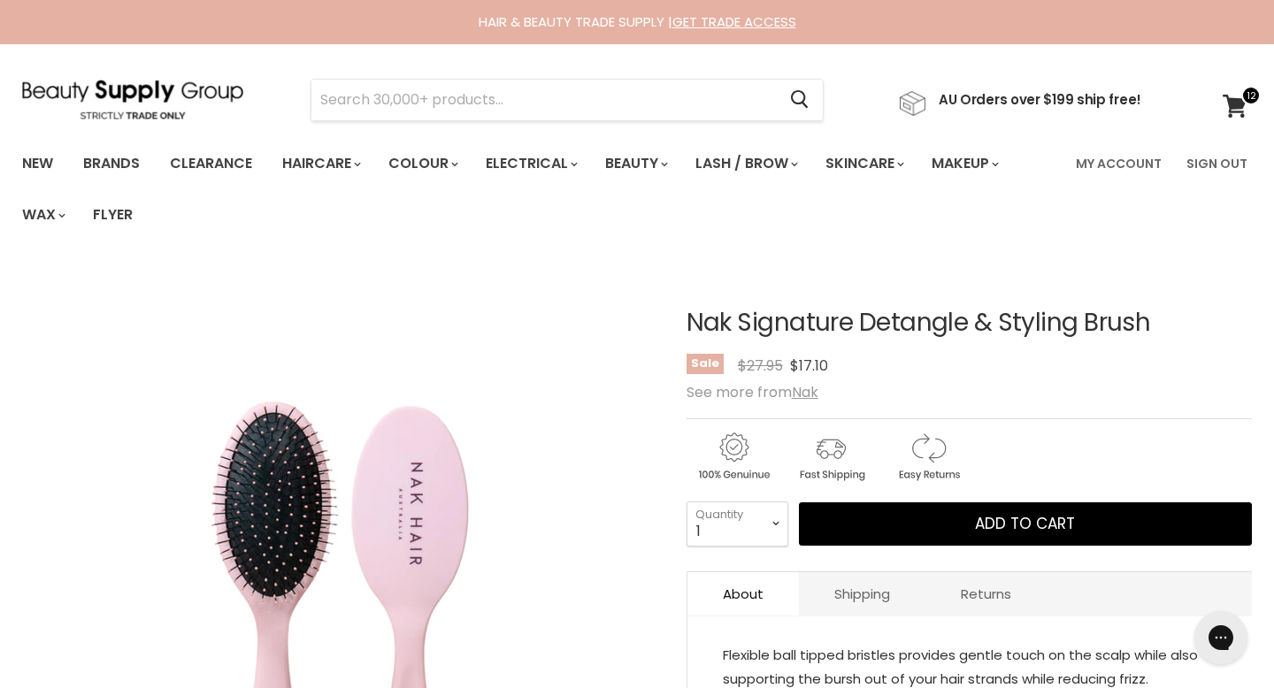
click at [694, 354] on span "Sale" at bounding box center [705, 364] width 37 height 20
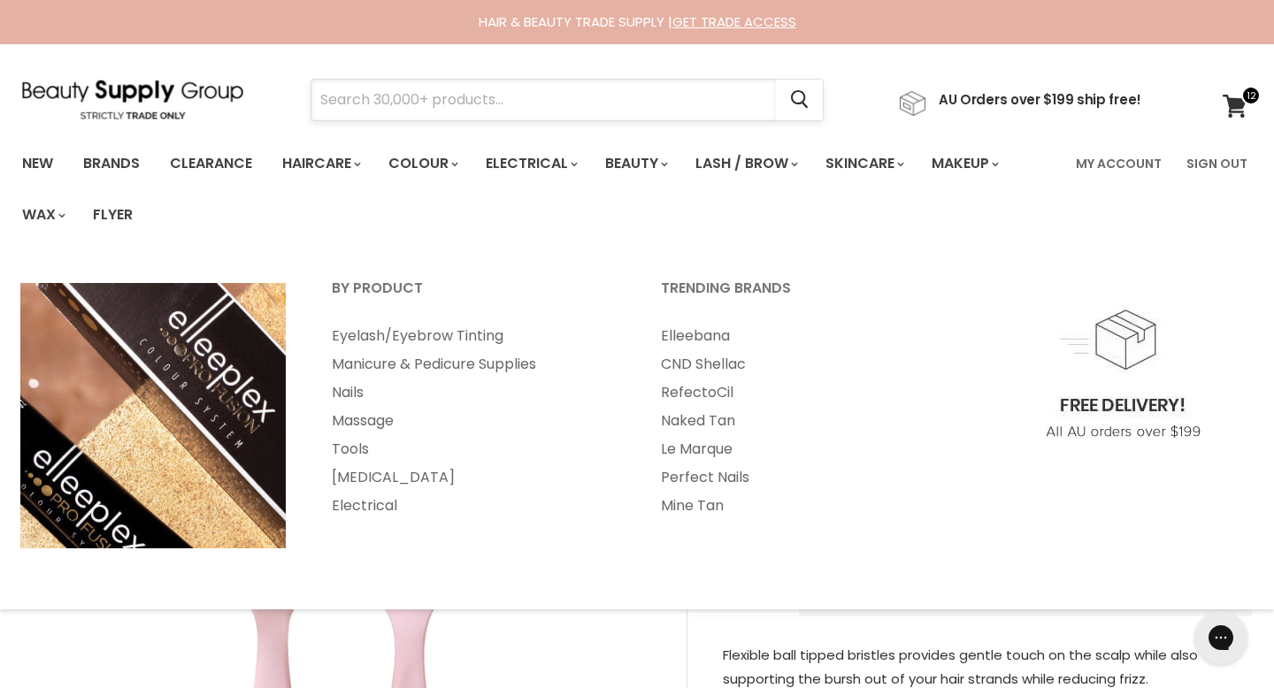
click at [524, 90] on input "Search" at bounding box center [543, 100] width 464 height 41
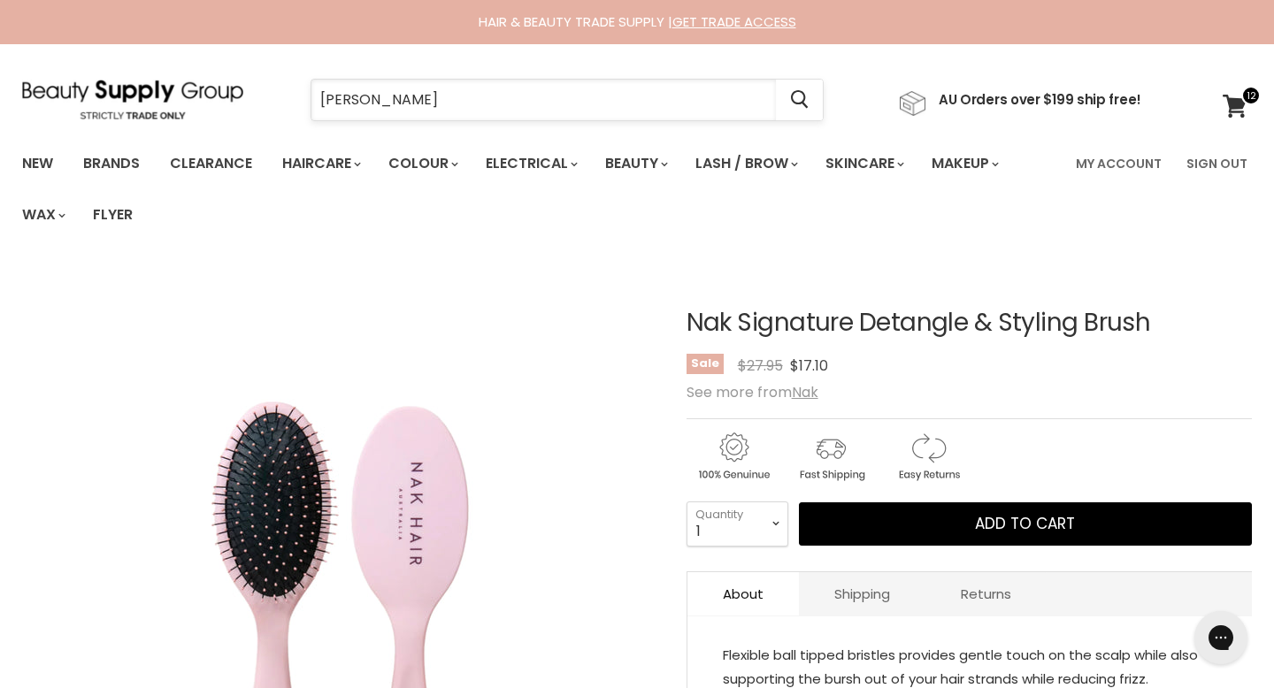
type input "sale"
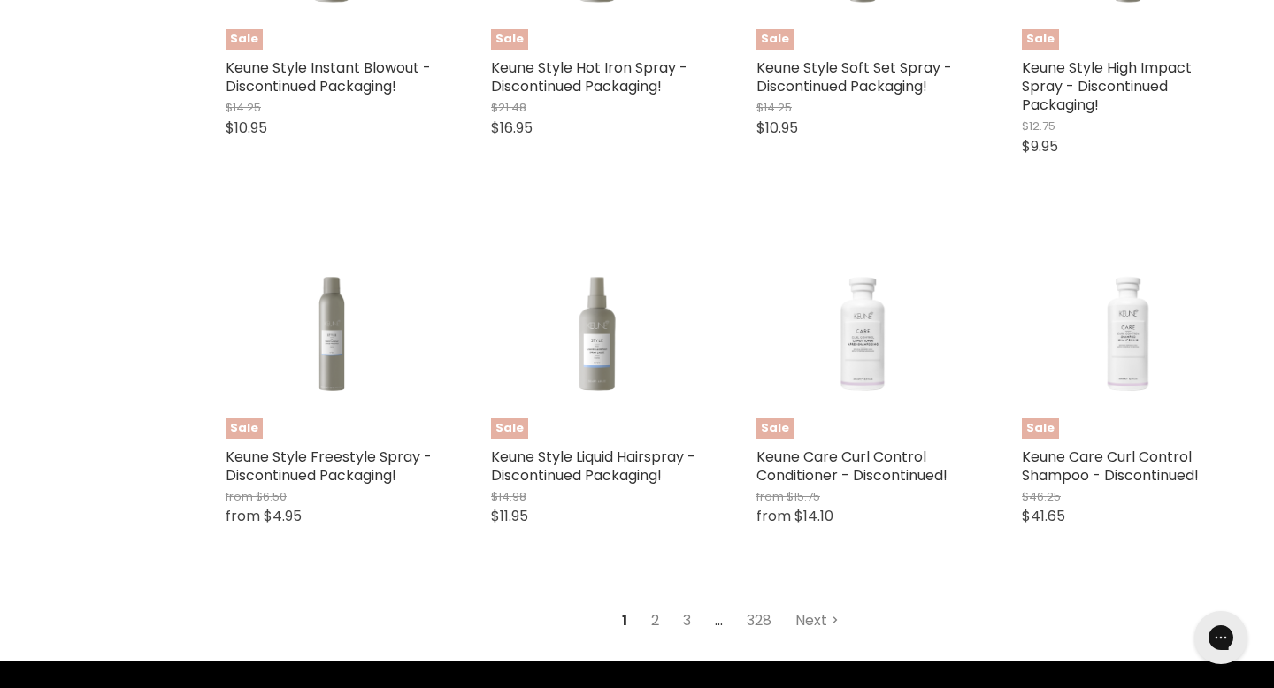
click at [664, 605] on link "2" at bounding box center [654, 621] width 27 height 32
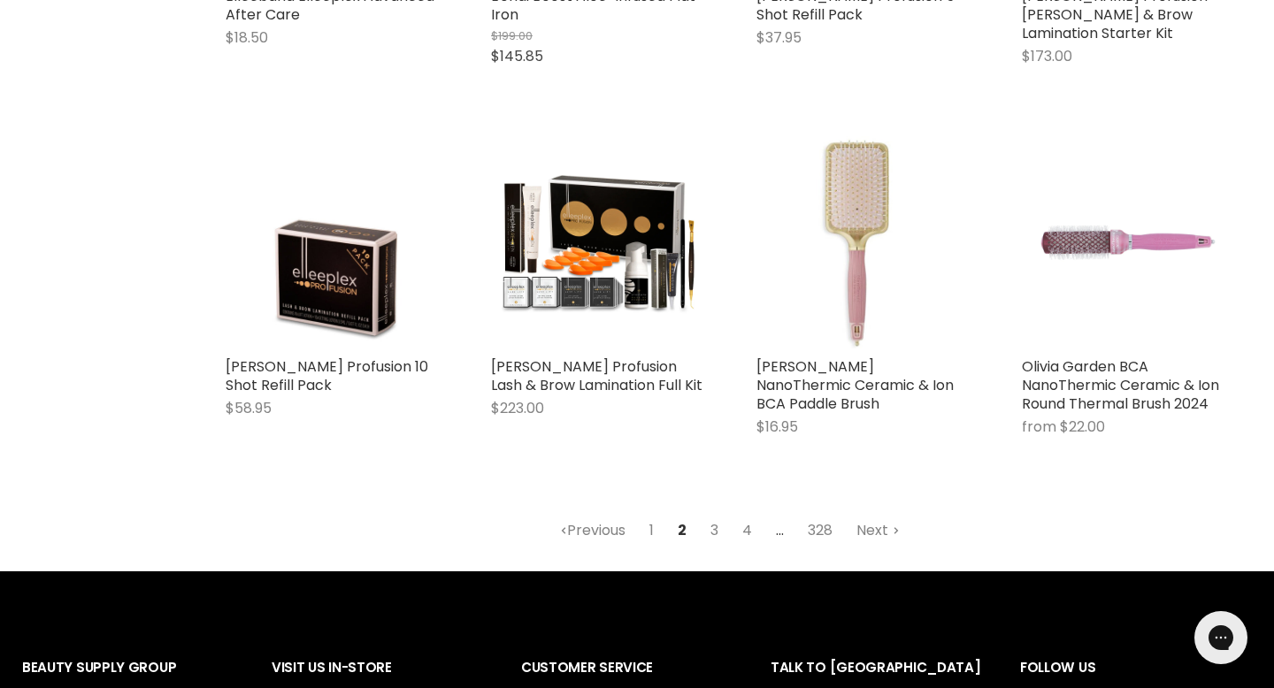
scroll to position [2218, 0]
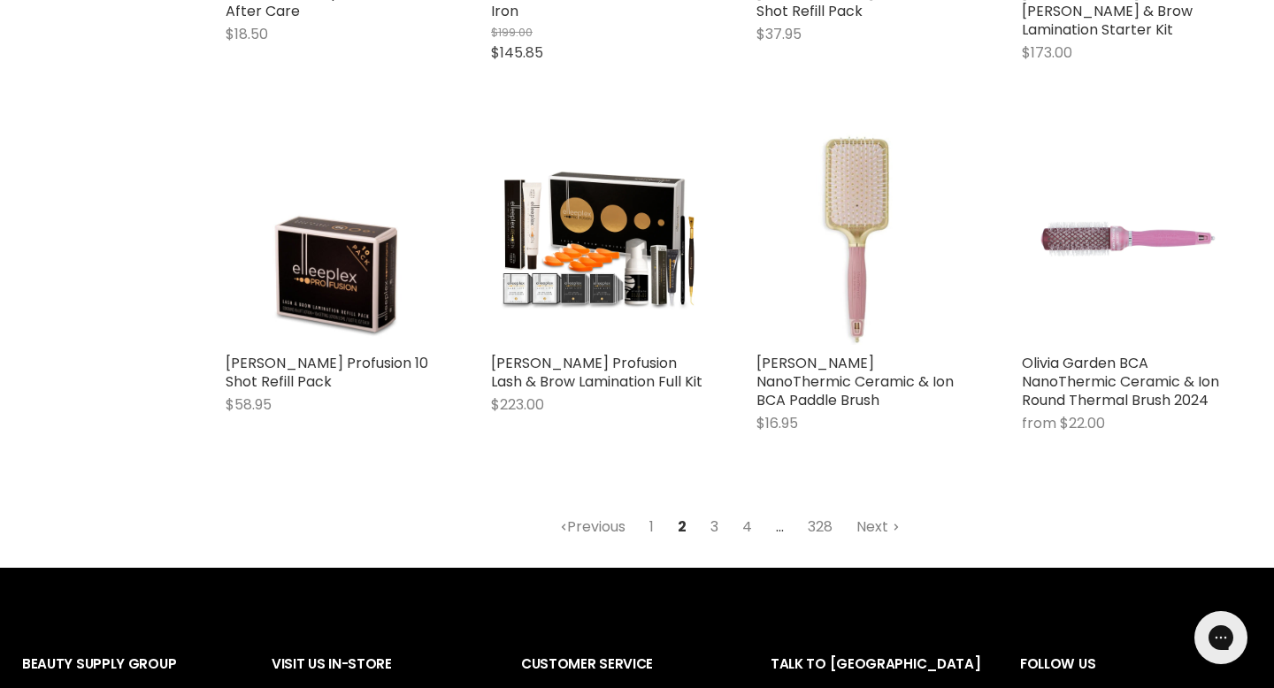
click at [714, 511] on link "3" at bounding box center [714, 527] width 27 height 32
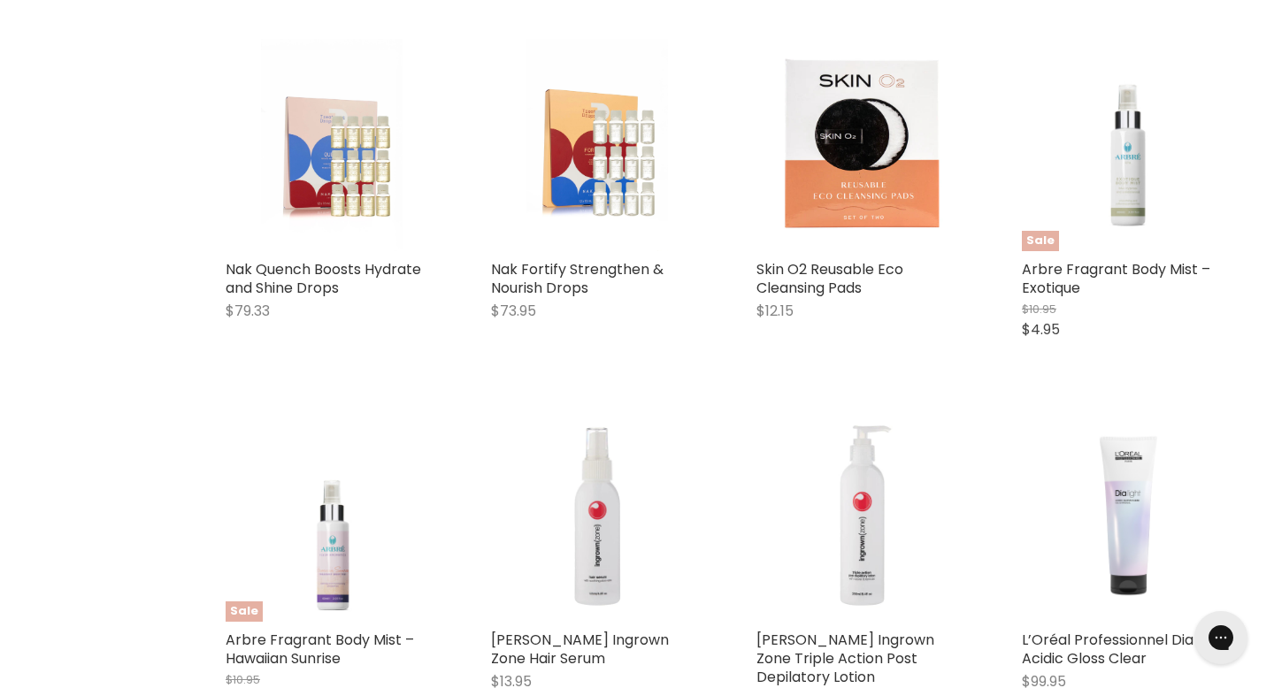
scroll to position [1925, 0]
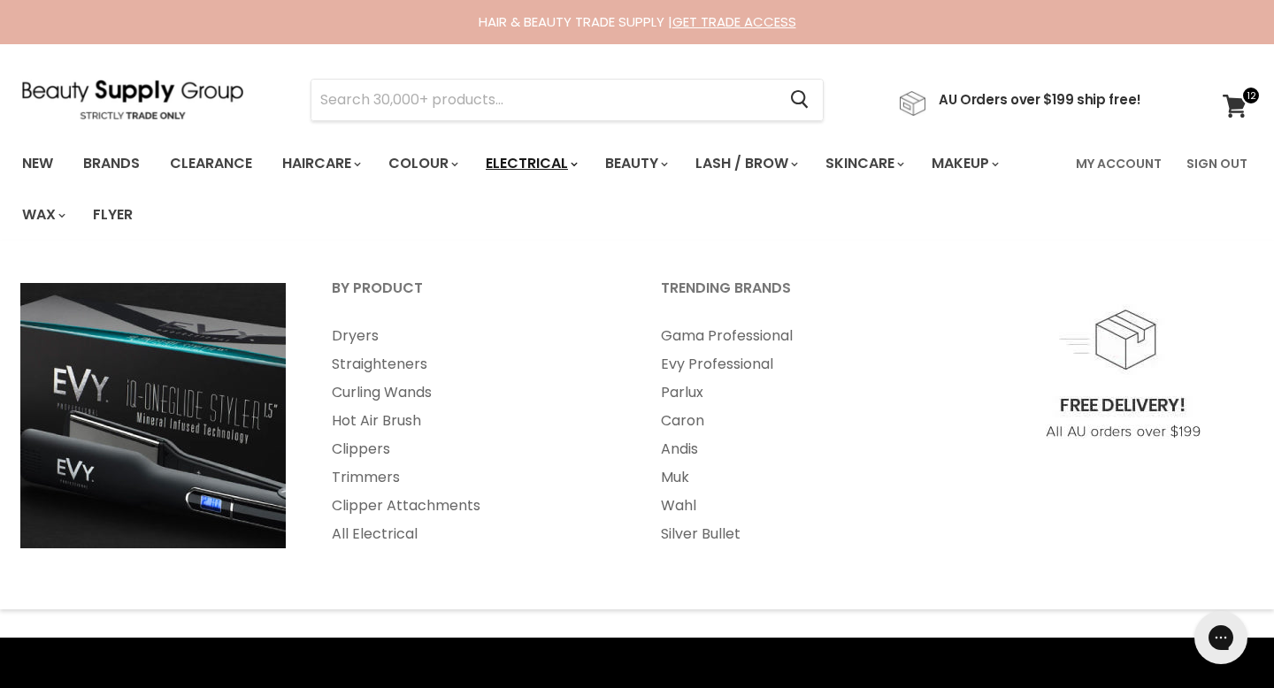
click at [472, 161] on link "Electrical" at bounding box center [530, 163] width 116 height 37
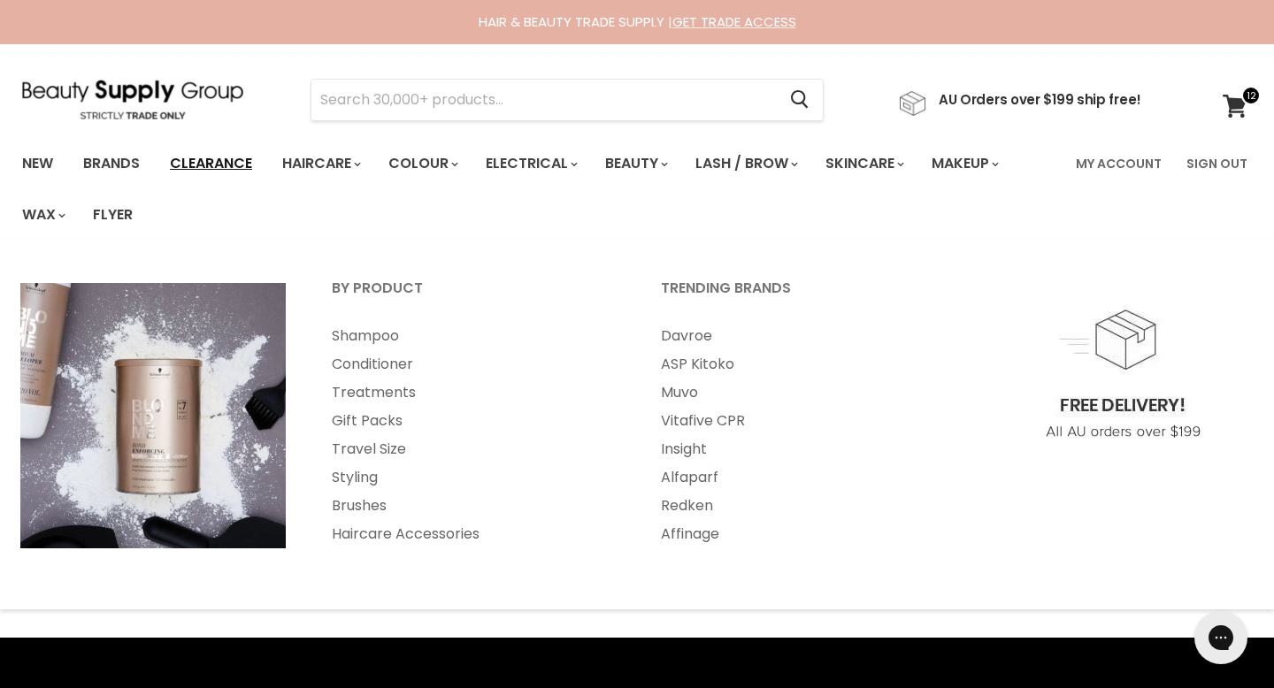
click at [217, 159] on link "Clearance" at bounding box center [211, 163] width 109 height 37
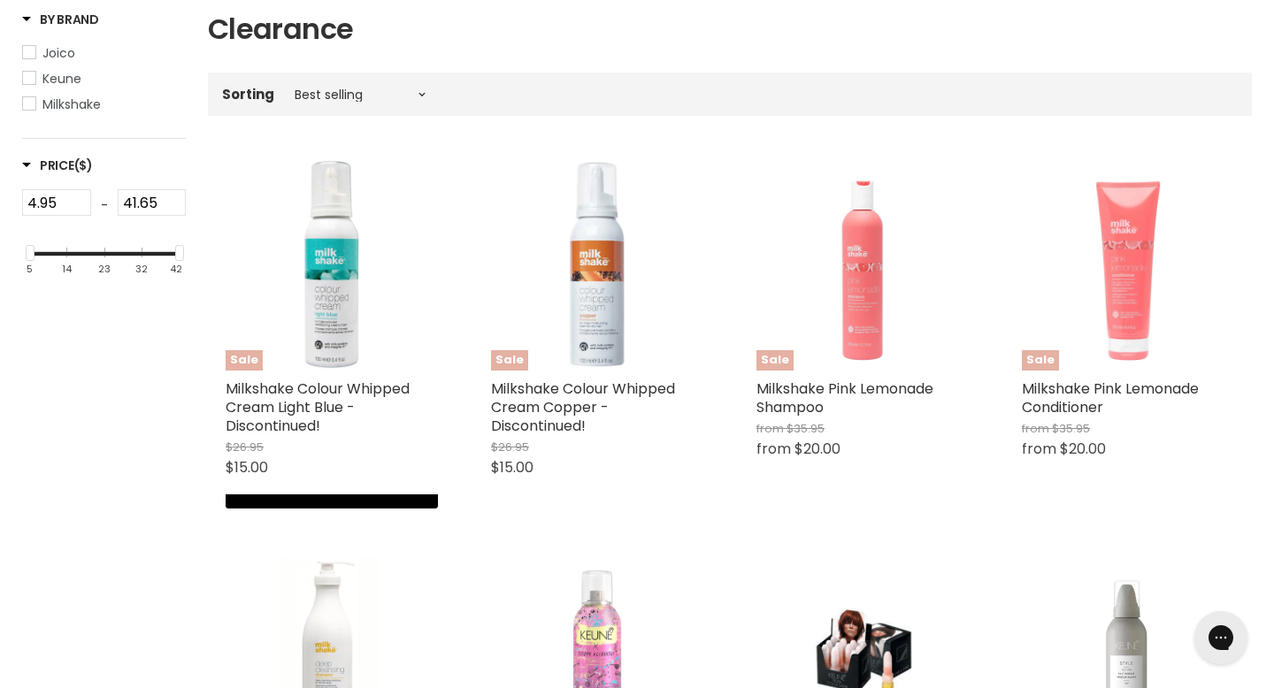
scroll to position [39, 0]
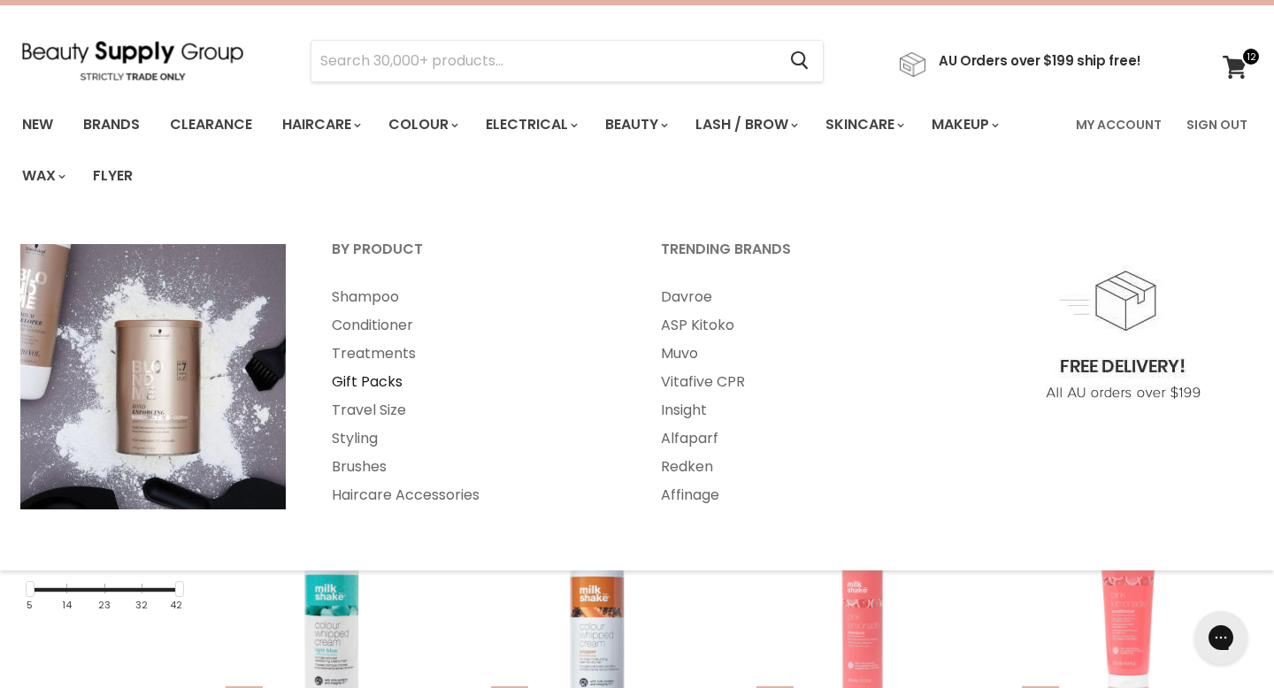
click at [378, 368] on link "Gift Packs" at bounding box center [473, 382] width 326 height 28
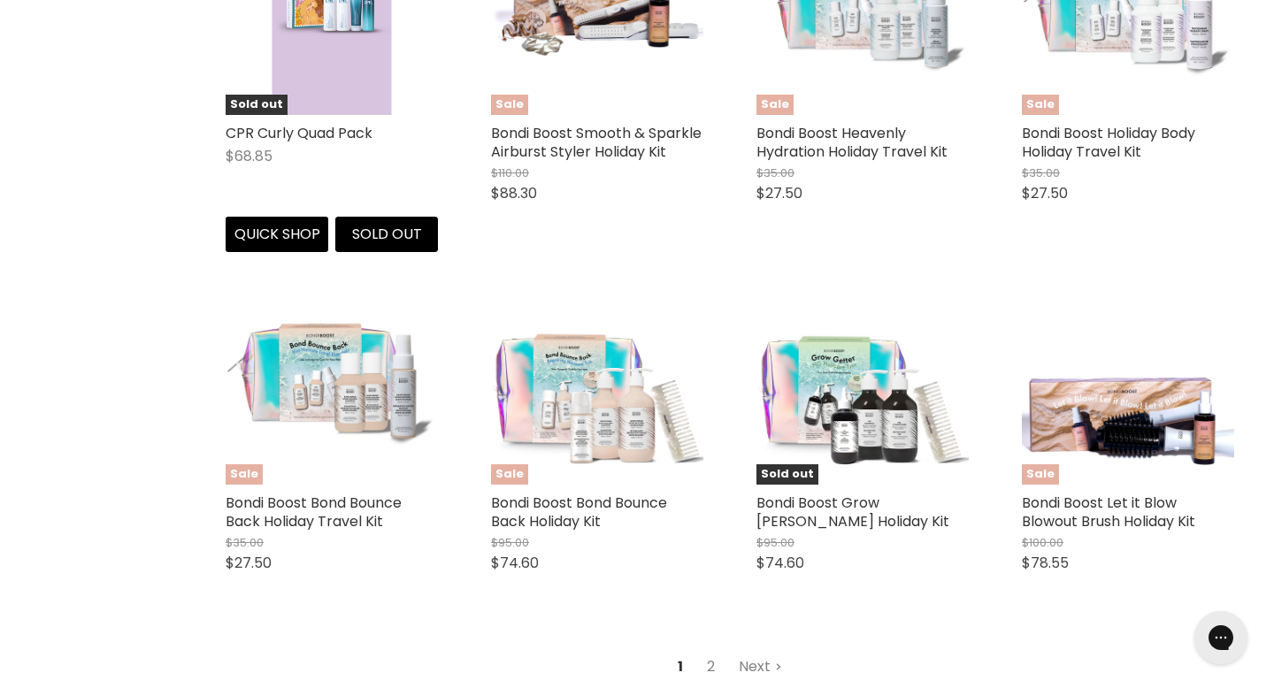
scroll to position [4283, 0]
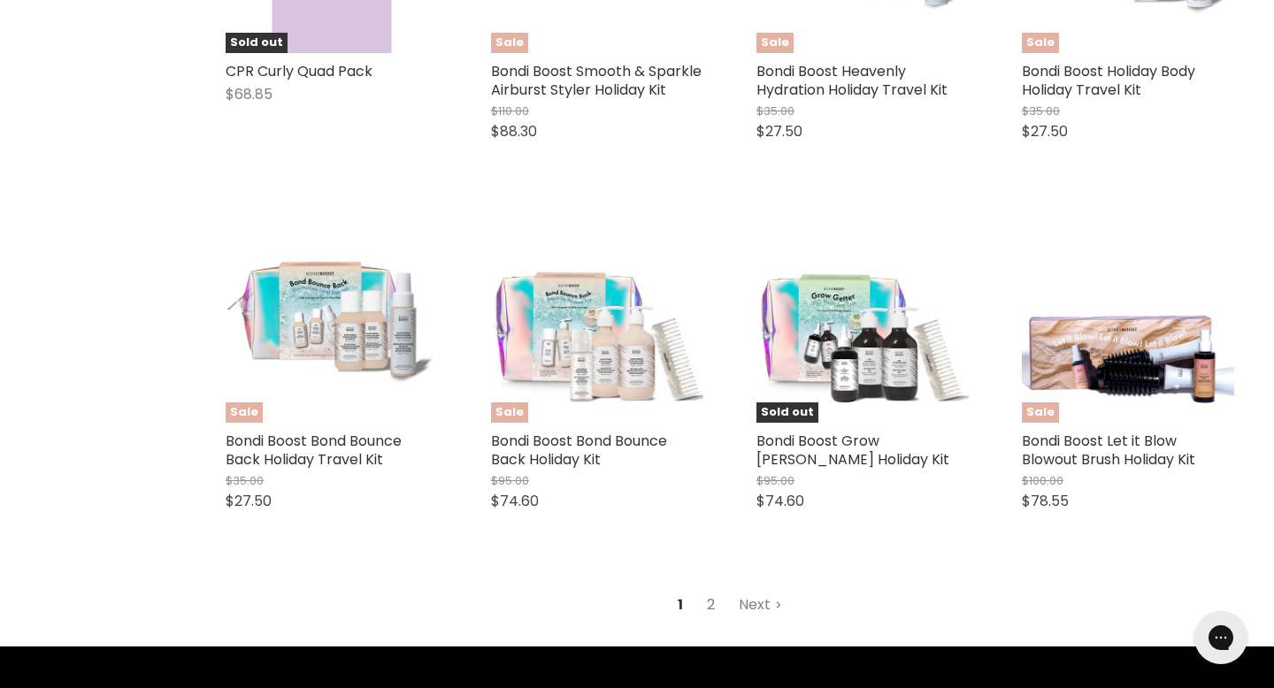
click at [721, 589] on link "2" at bounding box center [710, 605] width 27 height 32
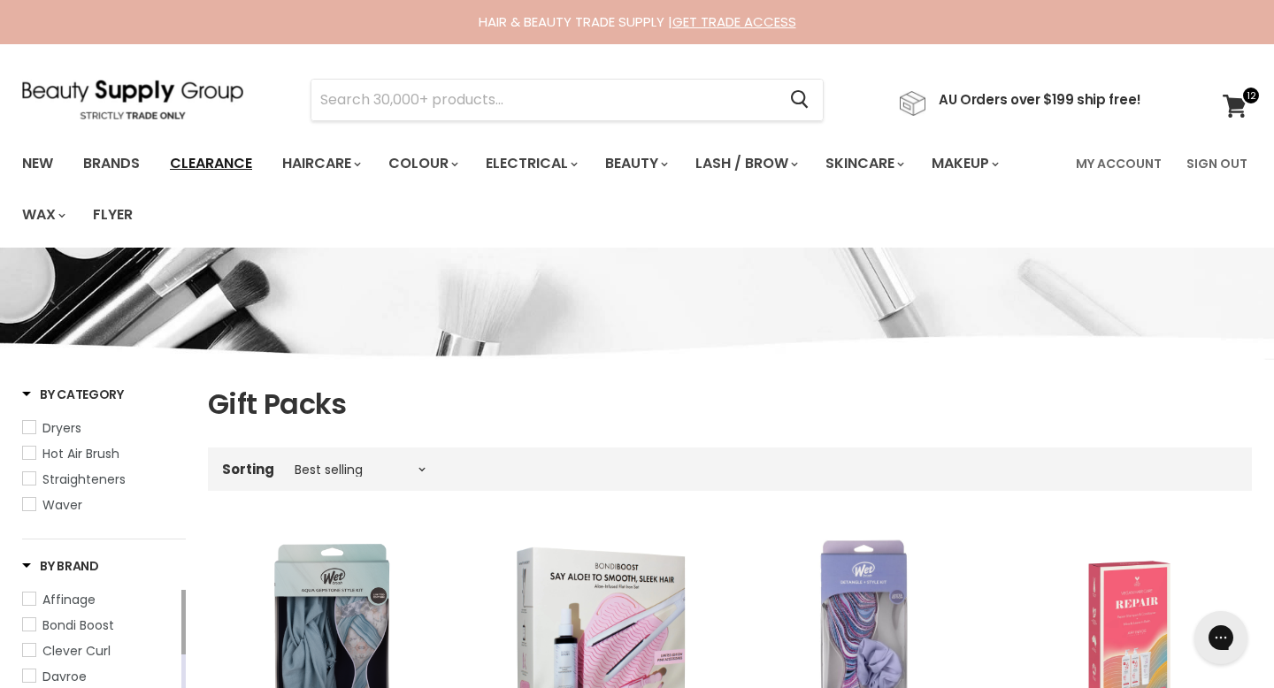
click at [203, 157] on link "Clearance" at bounding box center [211, 163] width 109 height 37
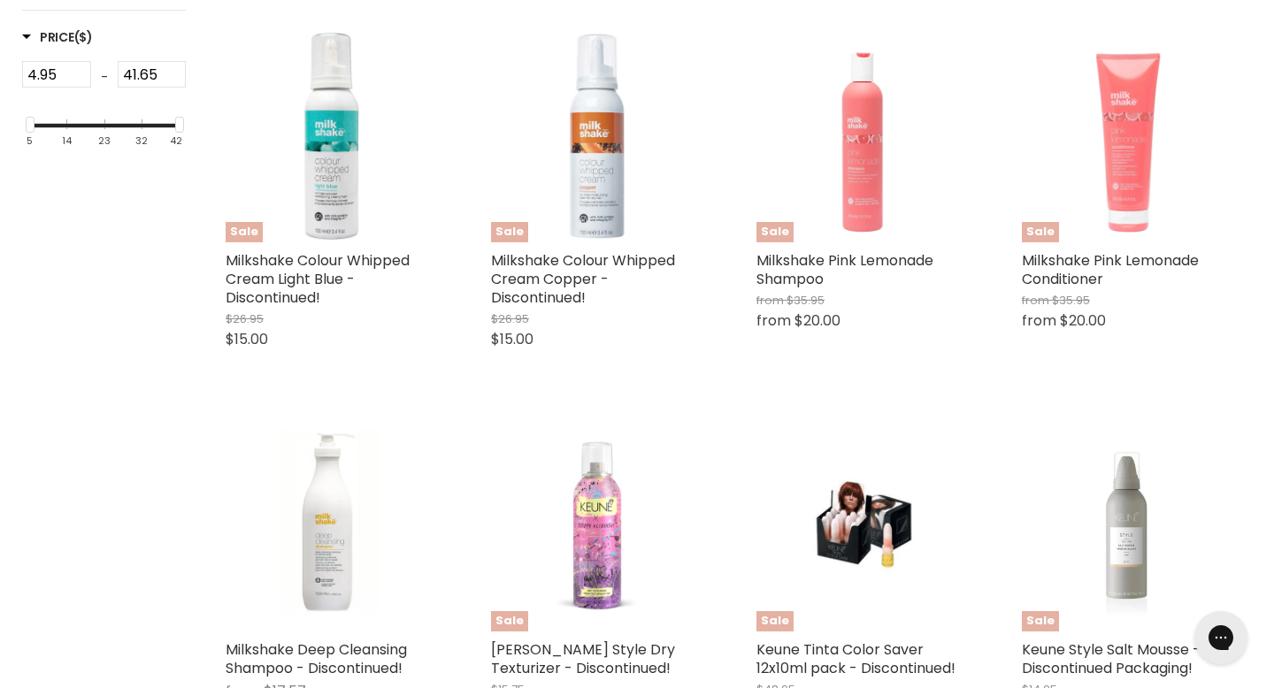
scroll to position [503, 0]
click at [311, 466] on img "Main content" at bounding box center [332, 526] width 212 height 212
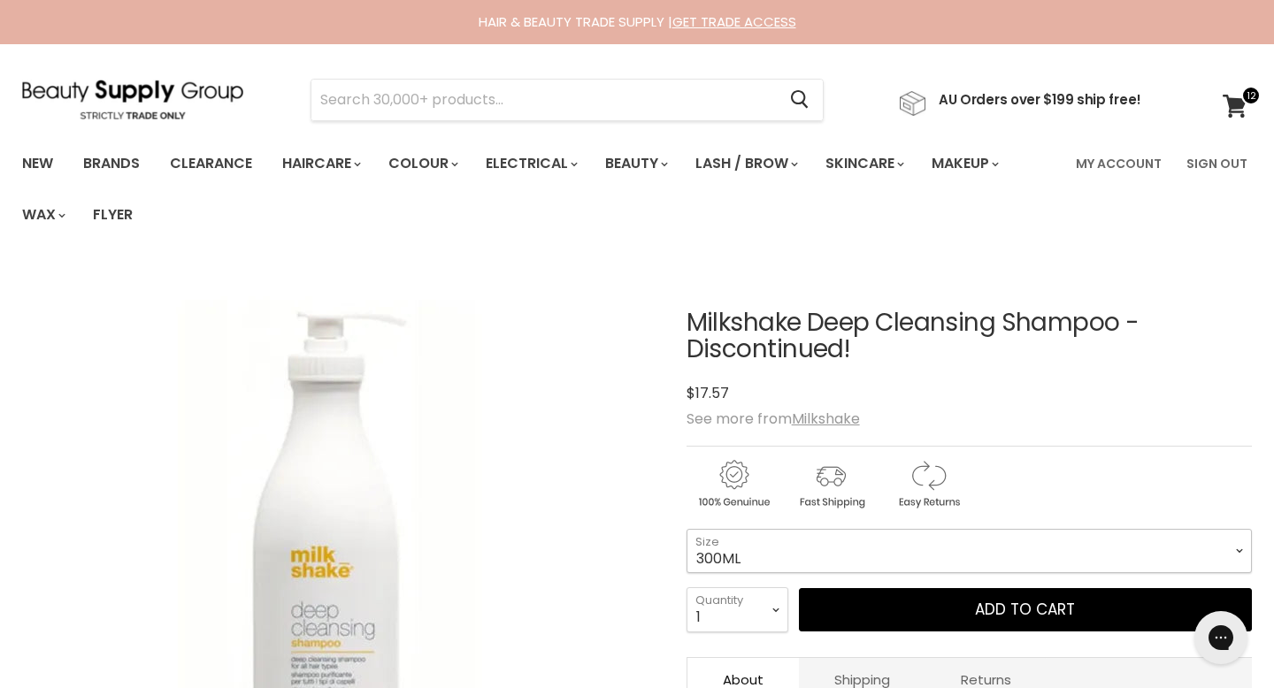
click at [805, 529] on select "300ML 1L" at bounding box center [969, 551] width 565 height 44
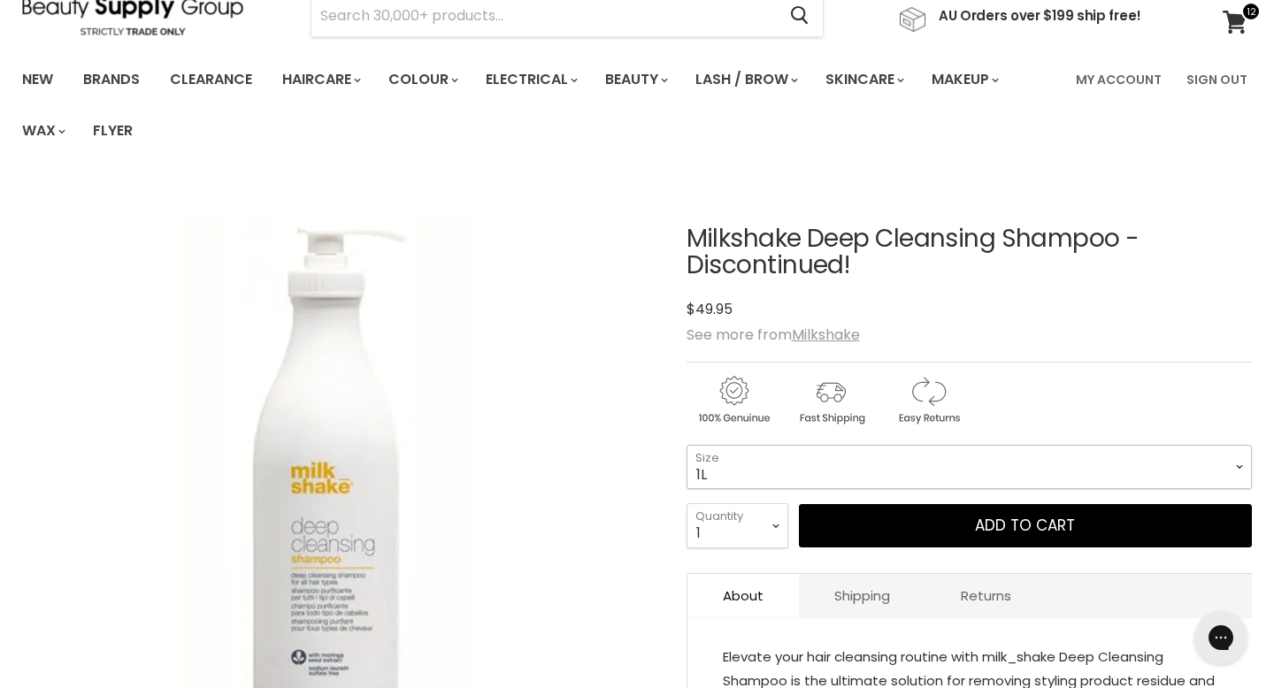
scroll to position [86, 0]
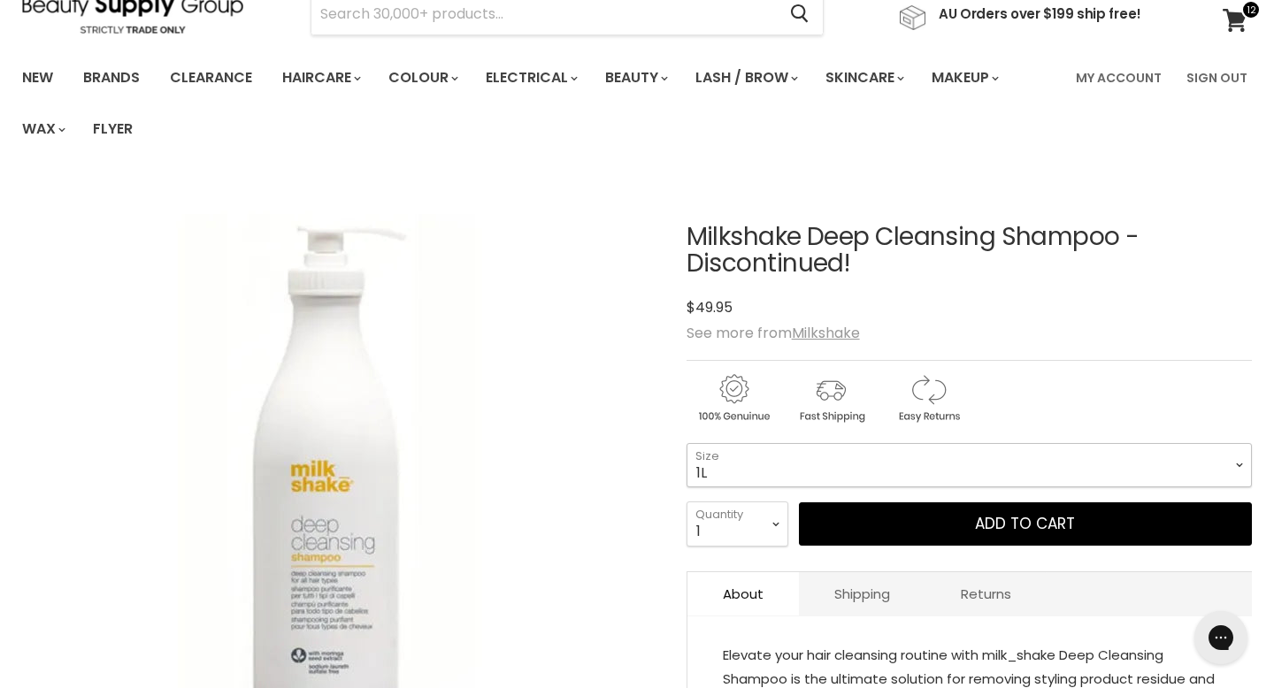
click at [792, 443] on select "300ML 1L" at bounding box center [969, 465] width 565 height 44
select select "300ML"
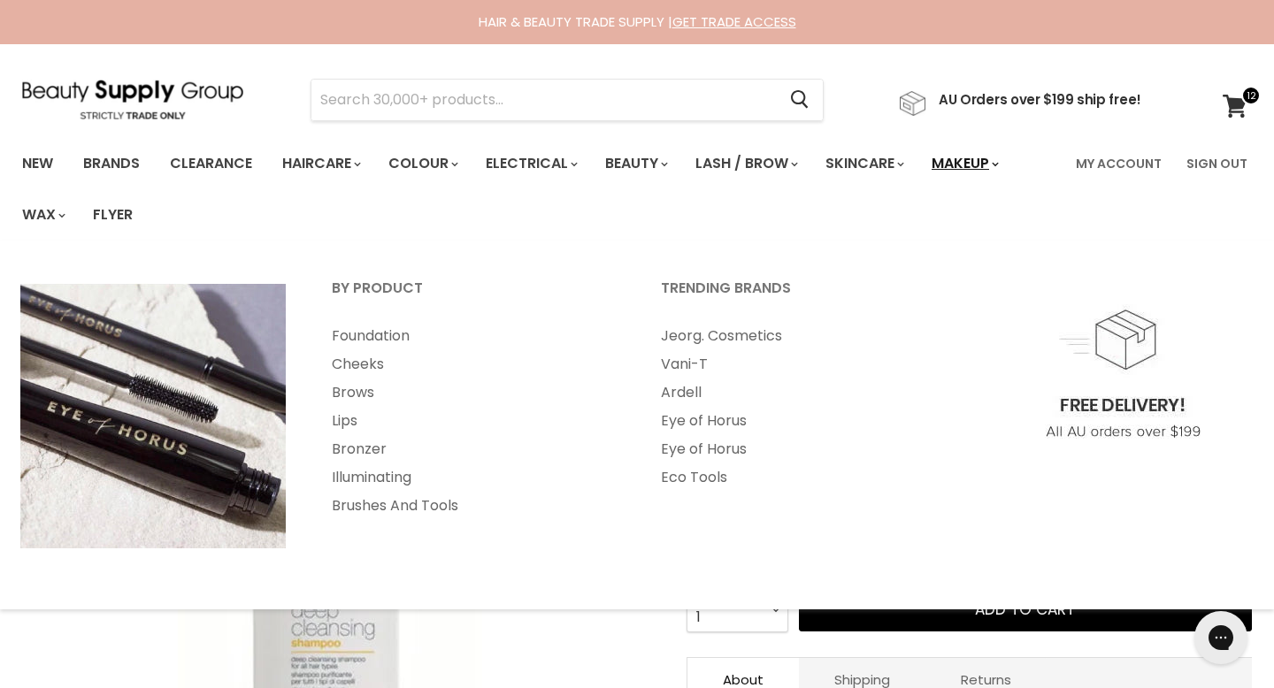
click at [918, 173] on link "Makeup" at bounding box center [963, 163] width 91 height 37
click at [918, 162] on link "Makeup" at bounding box center [963, 163] width 91 height 37
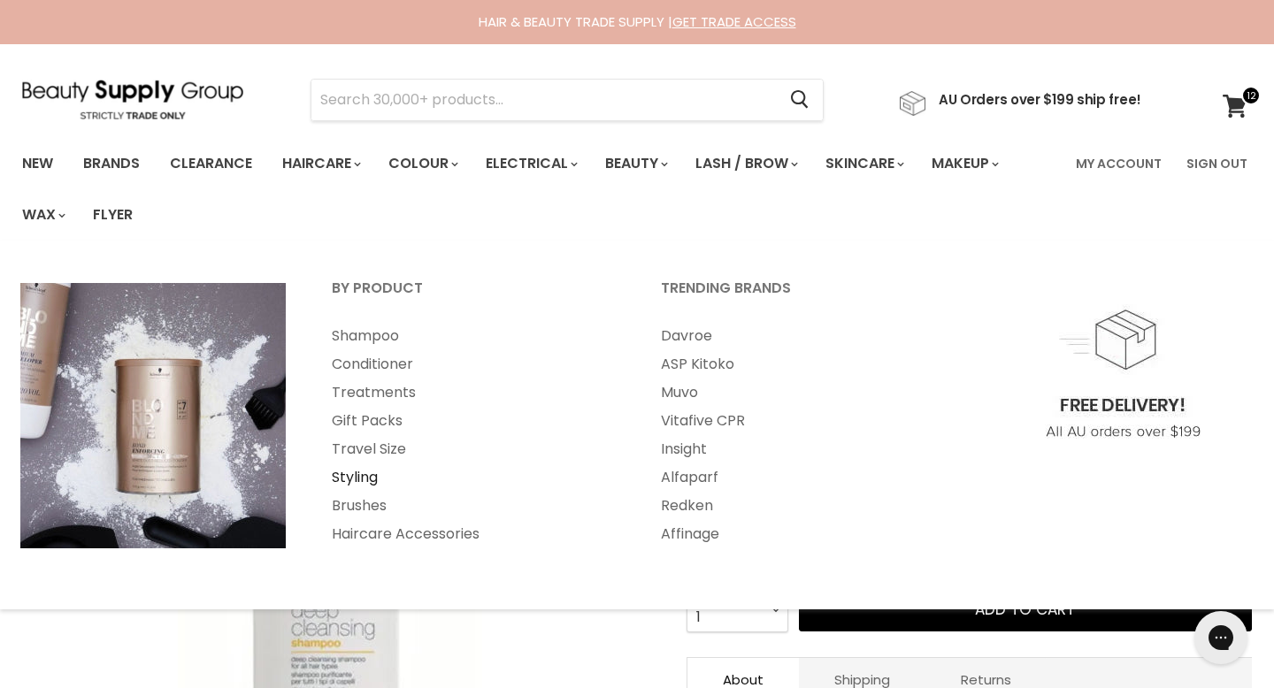
click at [366, 464] on link "Styling" at bounding box center [473, 478] width 326 height 28
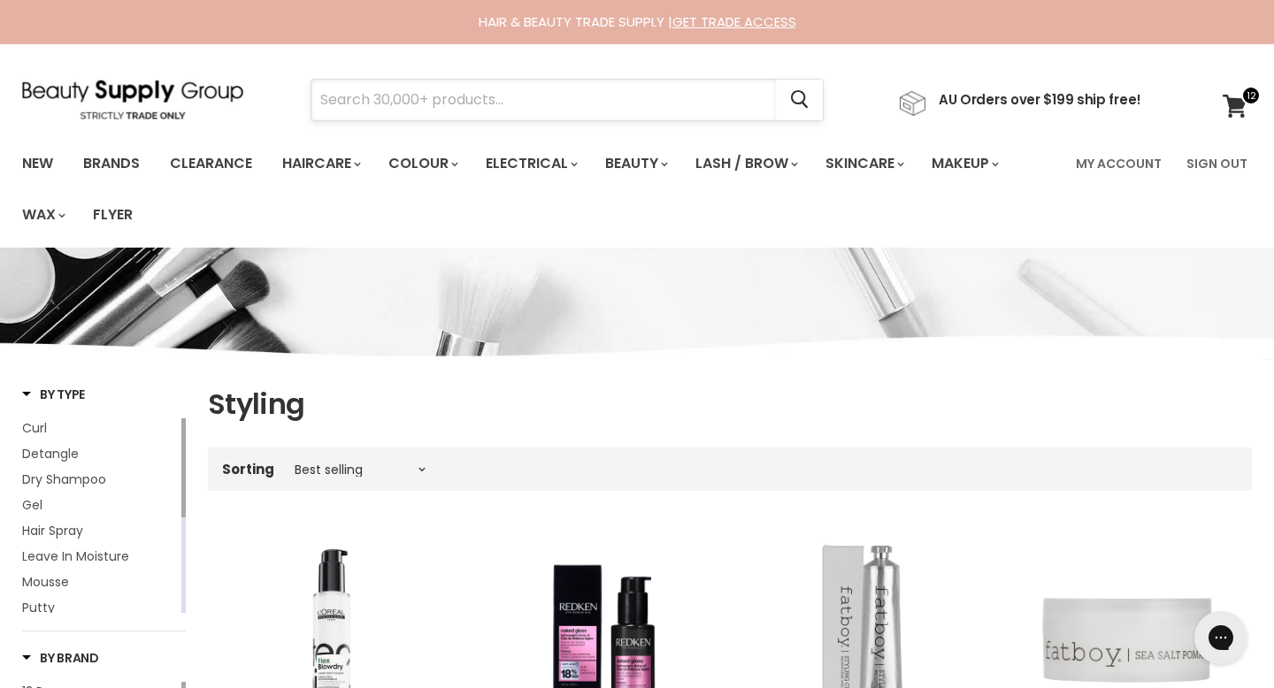
click at [457, 111] on input "Search" at bounding box center [543, 100] width 464 height 41
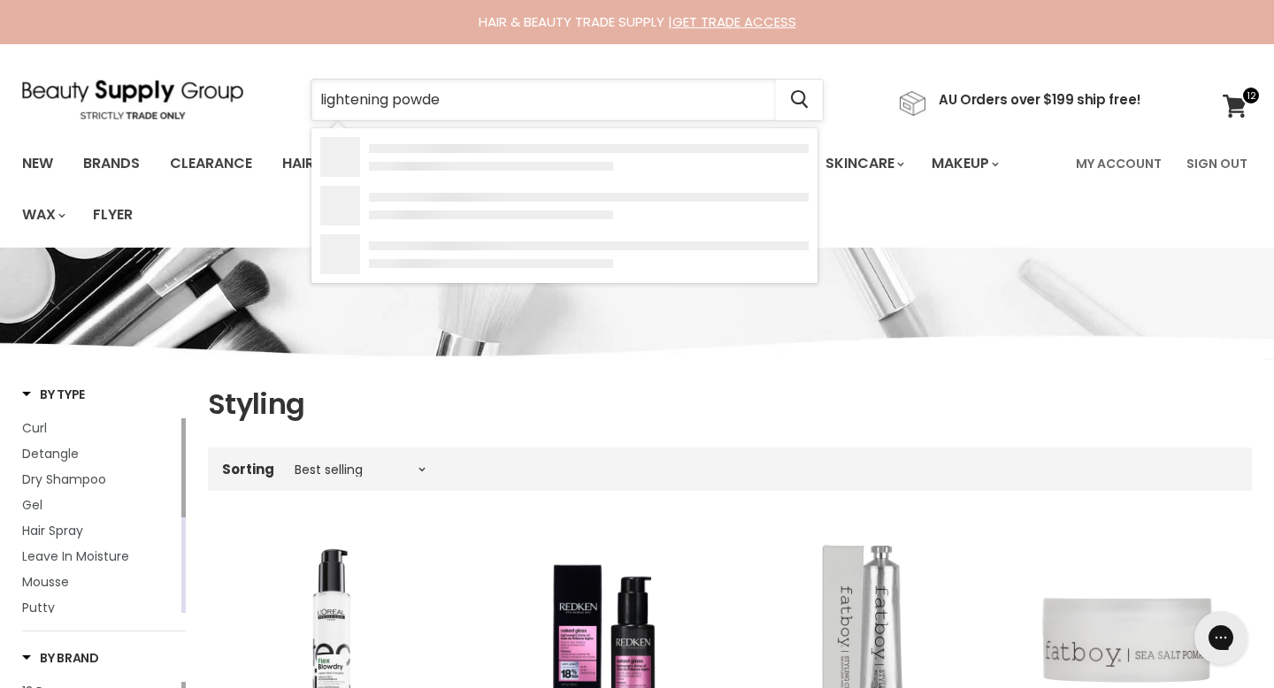
type input "lightening powder"
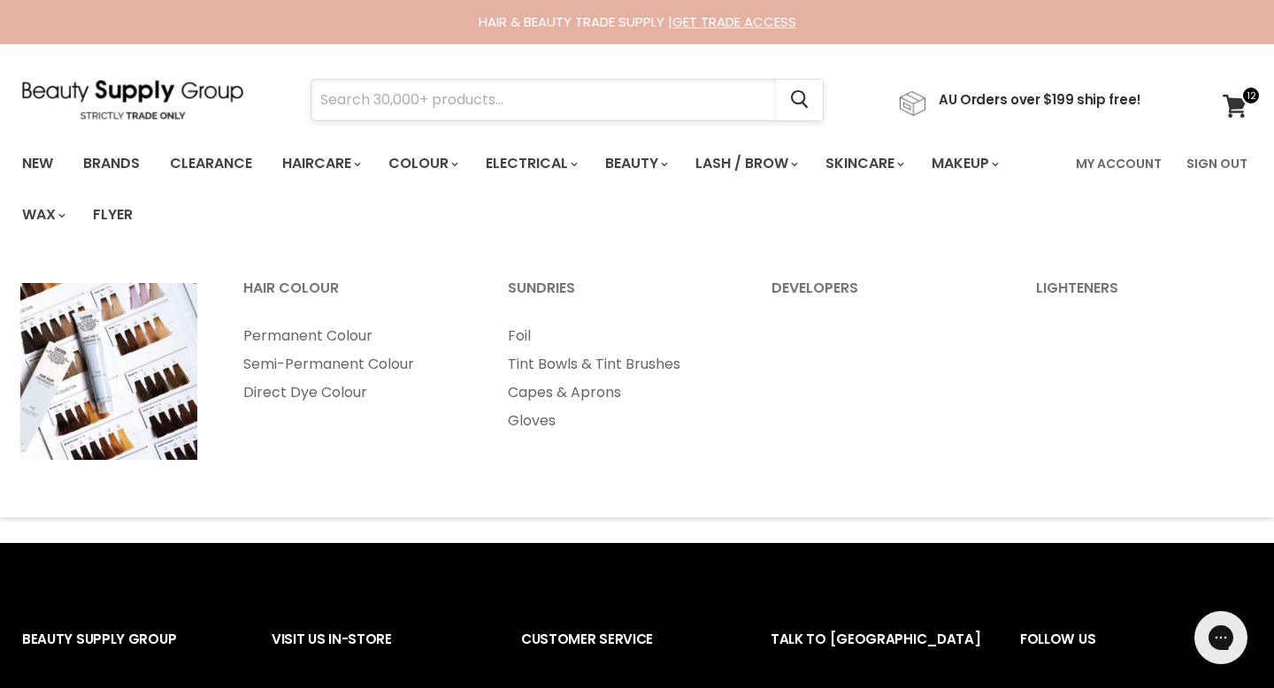
click at [411, 90] on input "Search" at bounding box center [543, 100] width 464 height 41
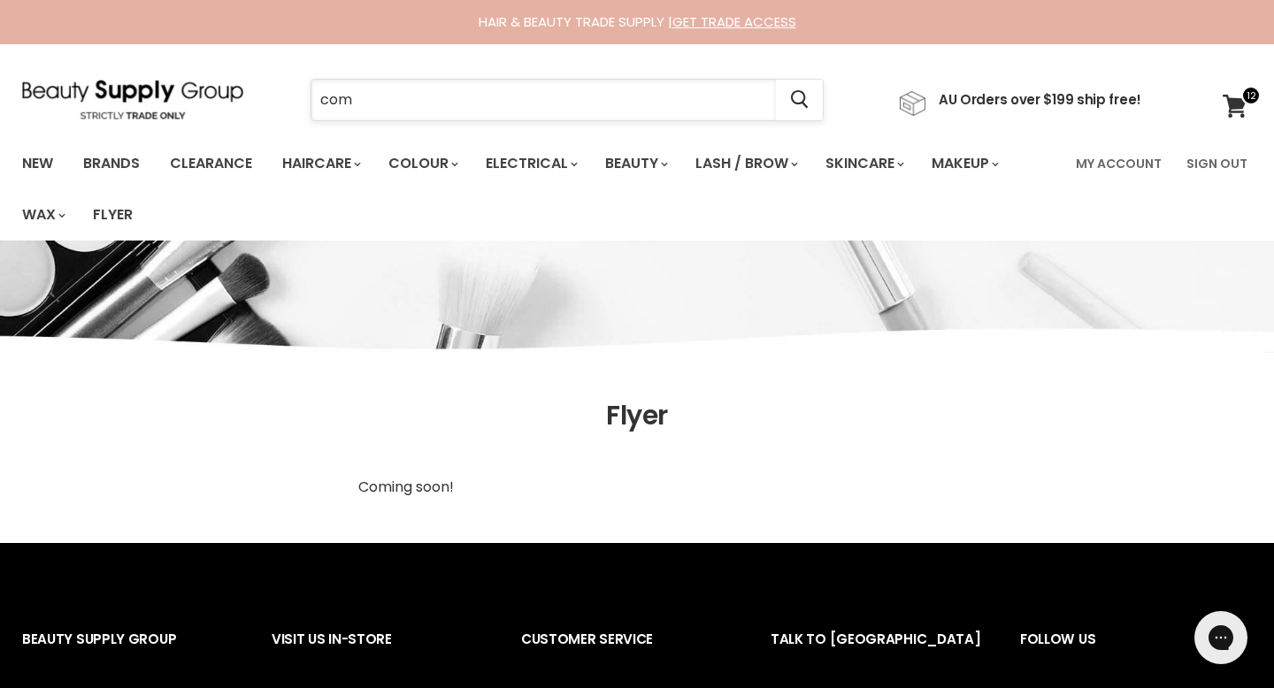
type input "comb"
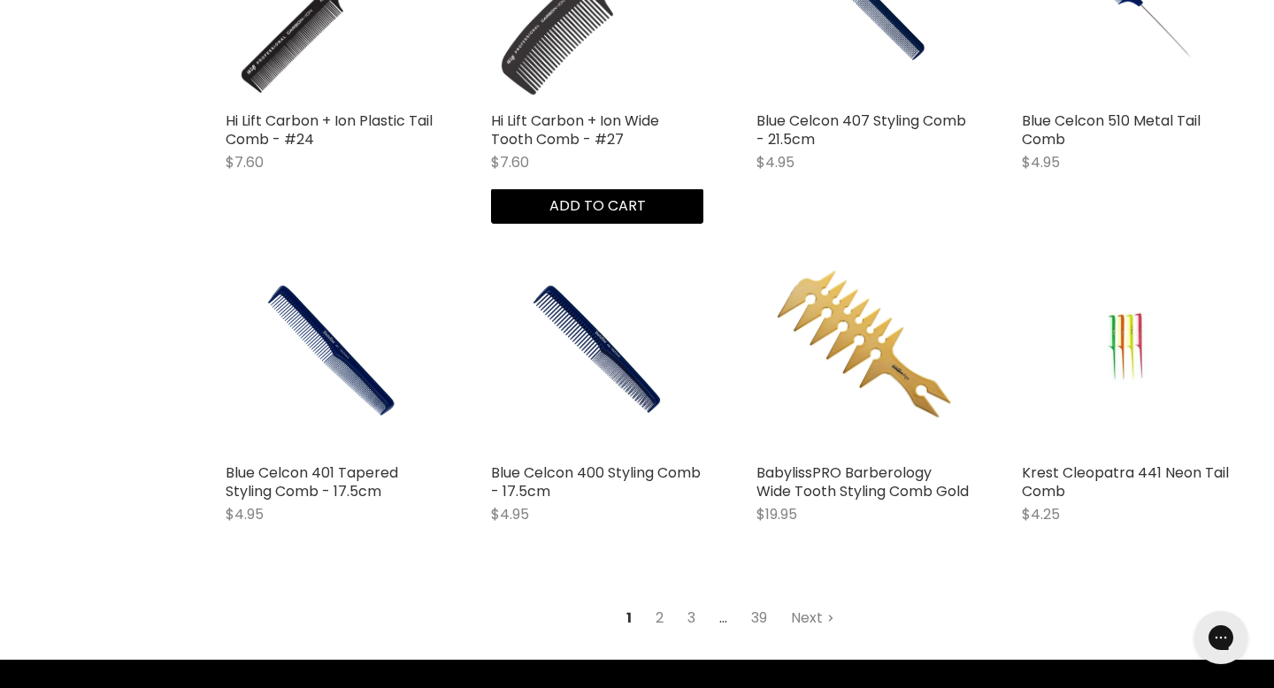
scroll to position [2069, 0]
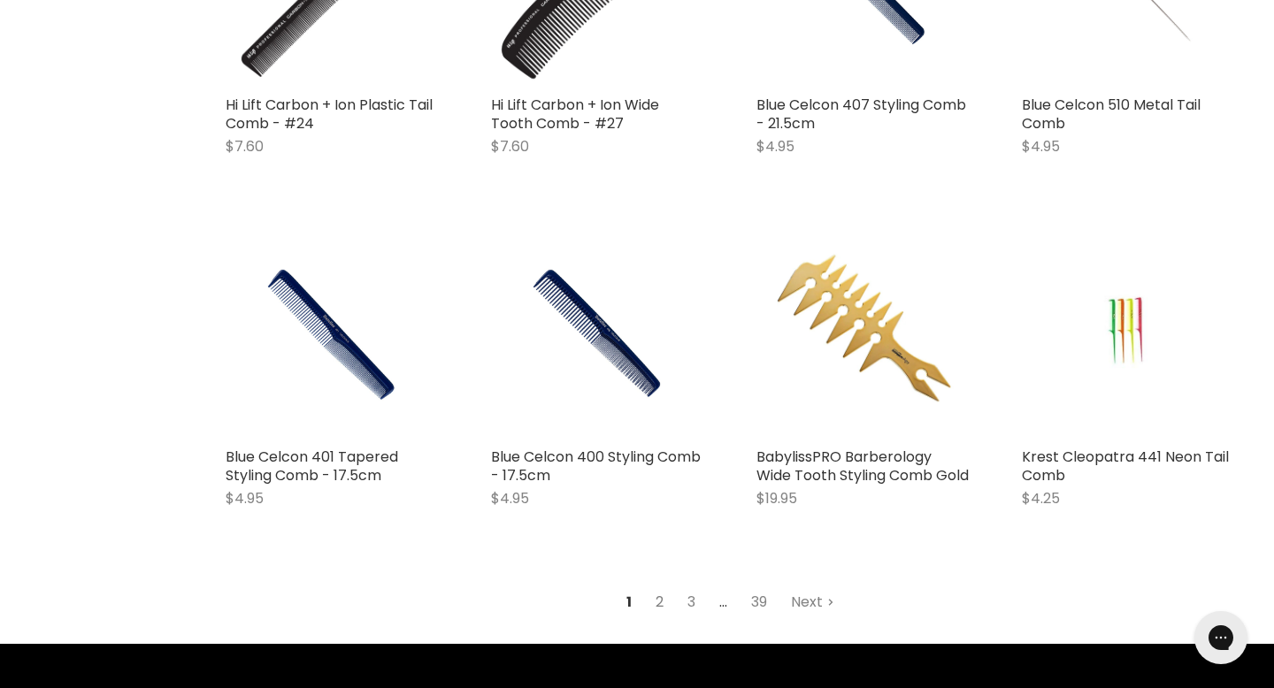
click at [672, 587] on link "2" at bounding box center [659, 603] width 27 height 32
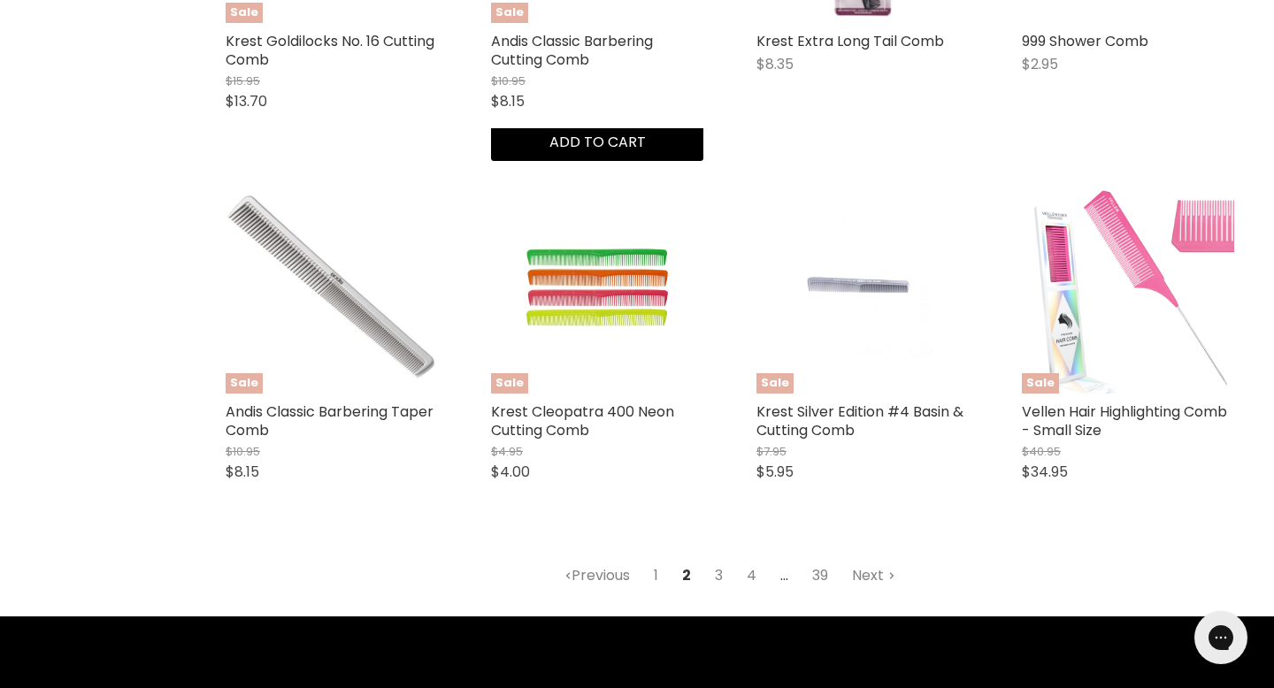
scroll to position [2138, 0]
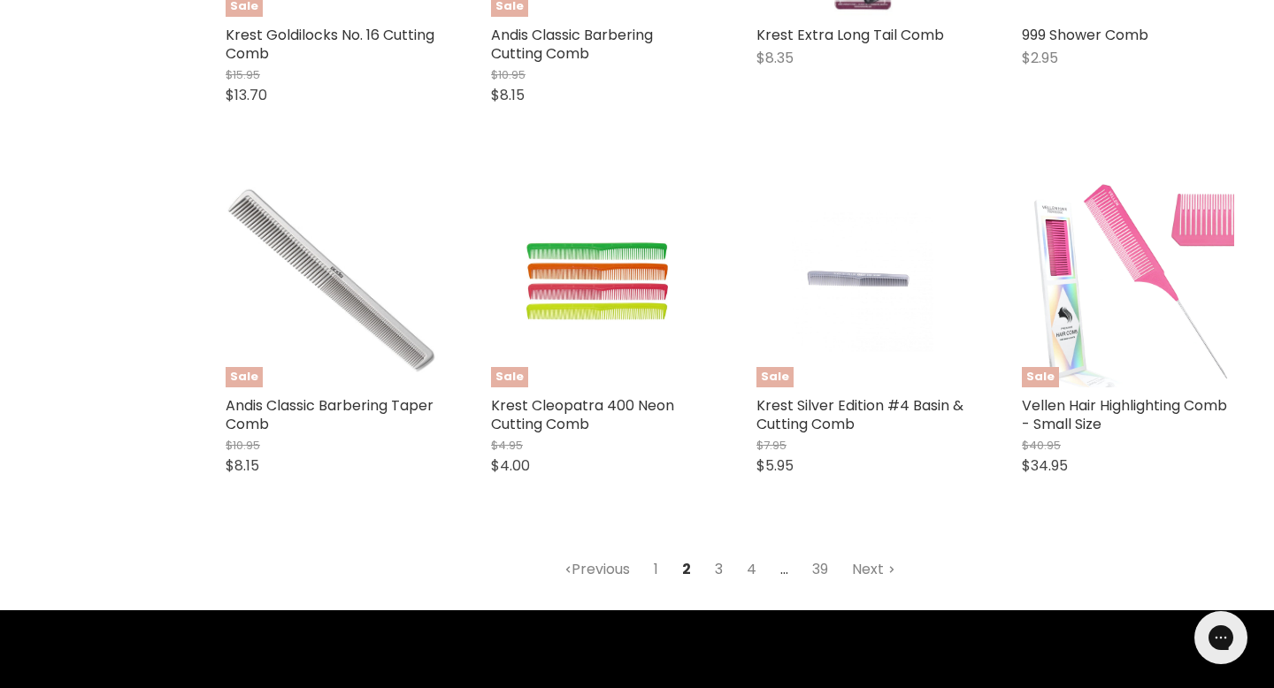
click at [719, 554] on link "3" at bounding box center [718, 570] width 27 height 32
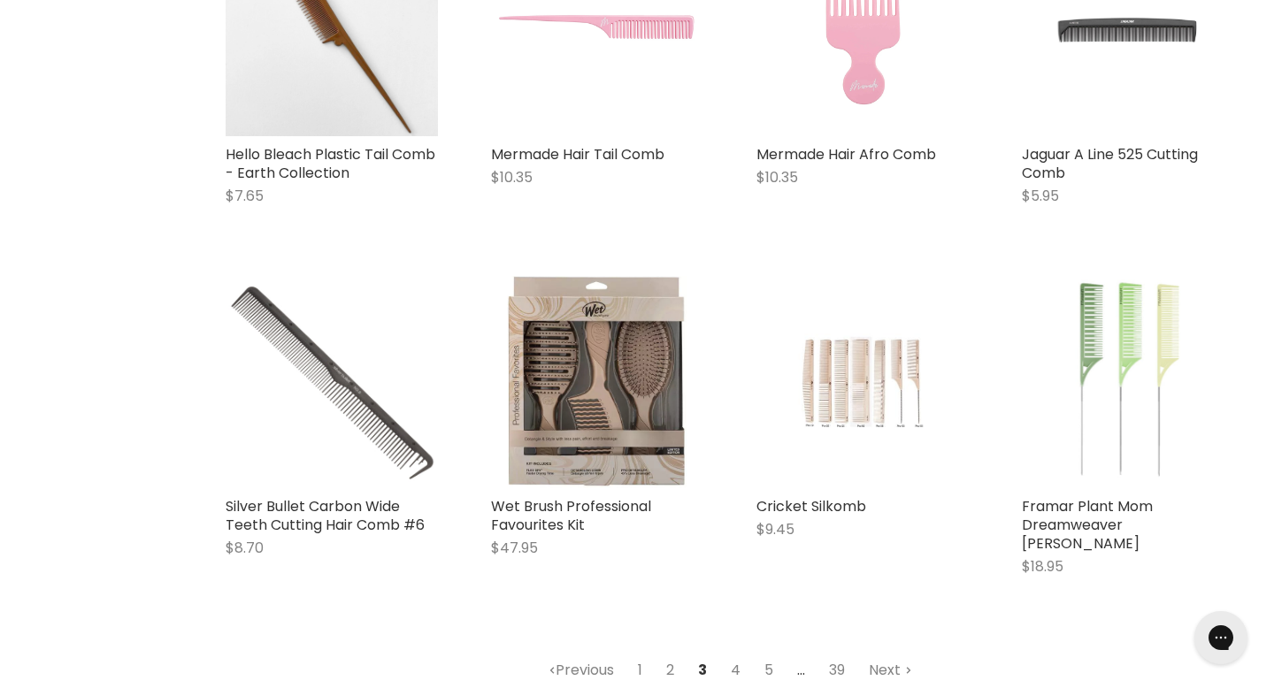
scroll to position [2041, 0]
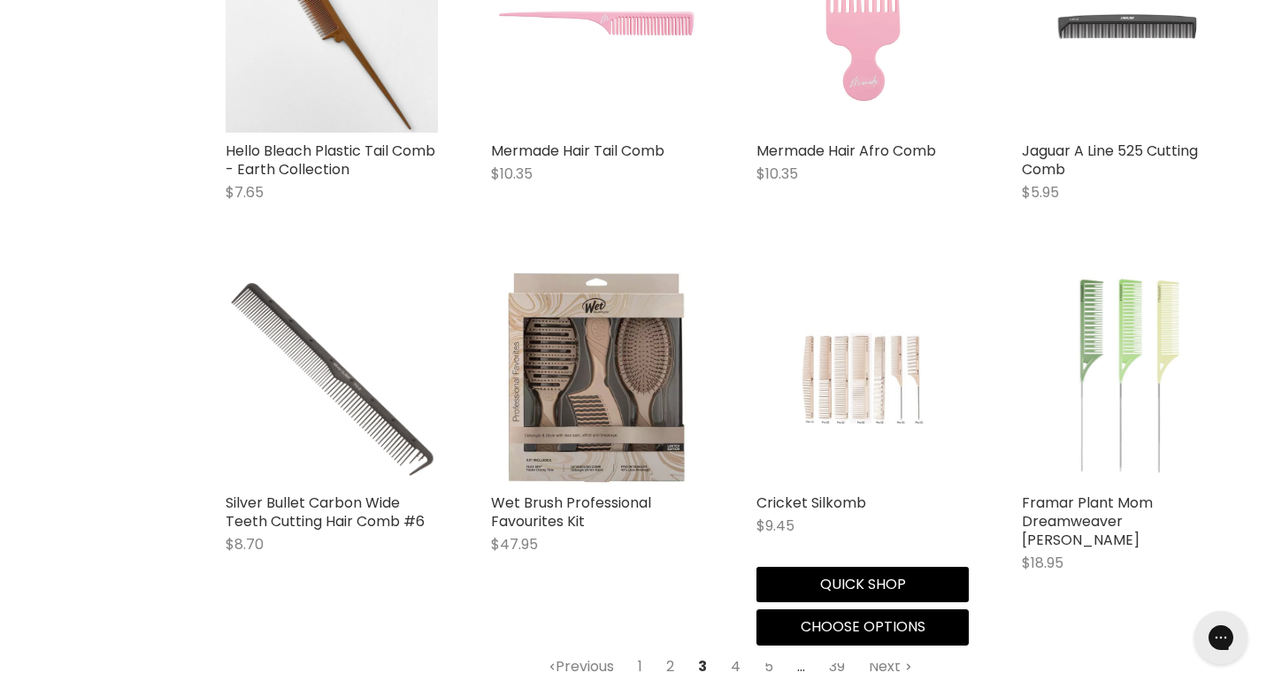
click at [813, 273] on img "Main content" at bounding box center [862, 379] width 141 height 212
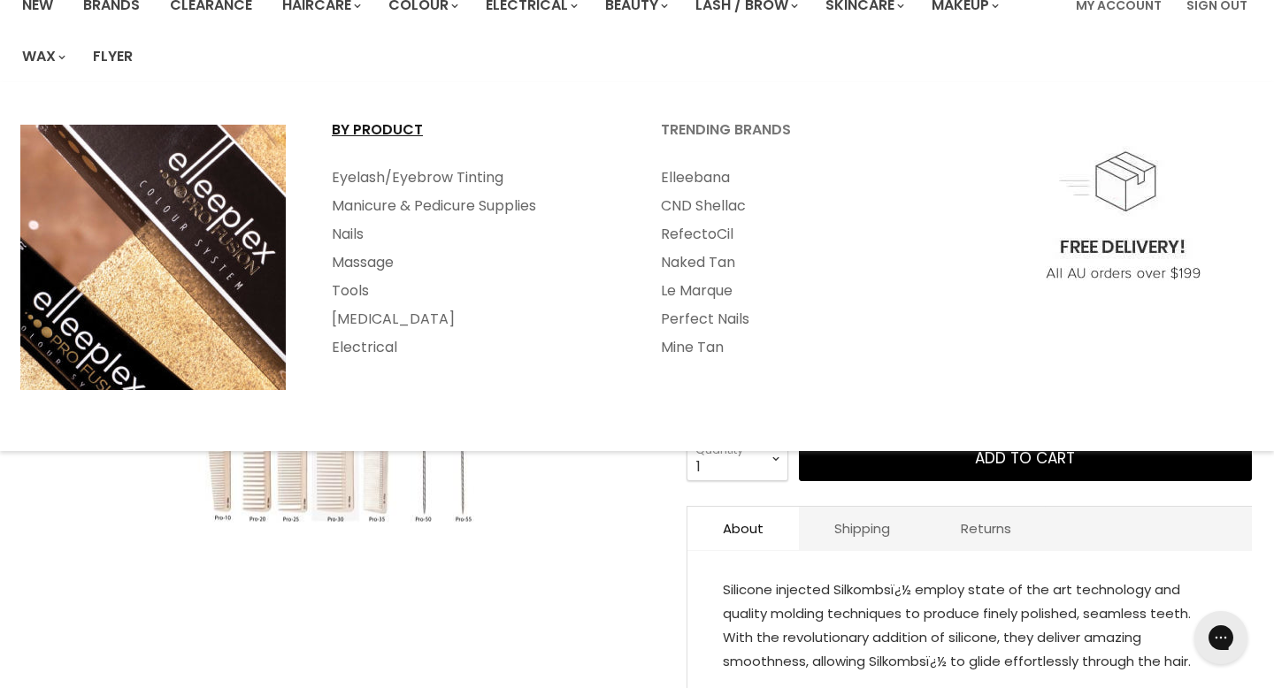
scroll to position [189, 0]
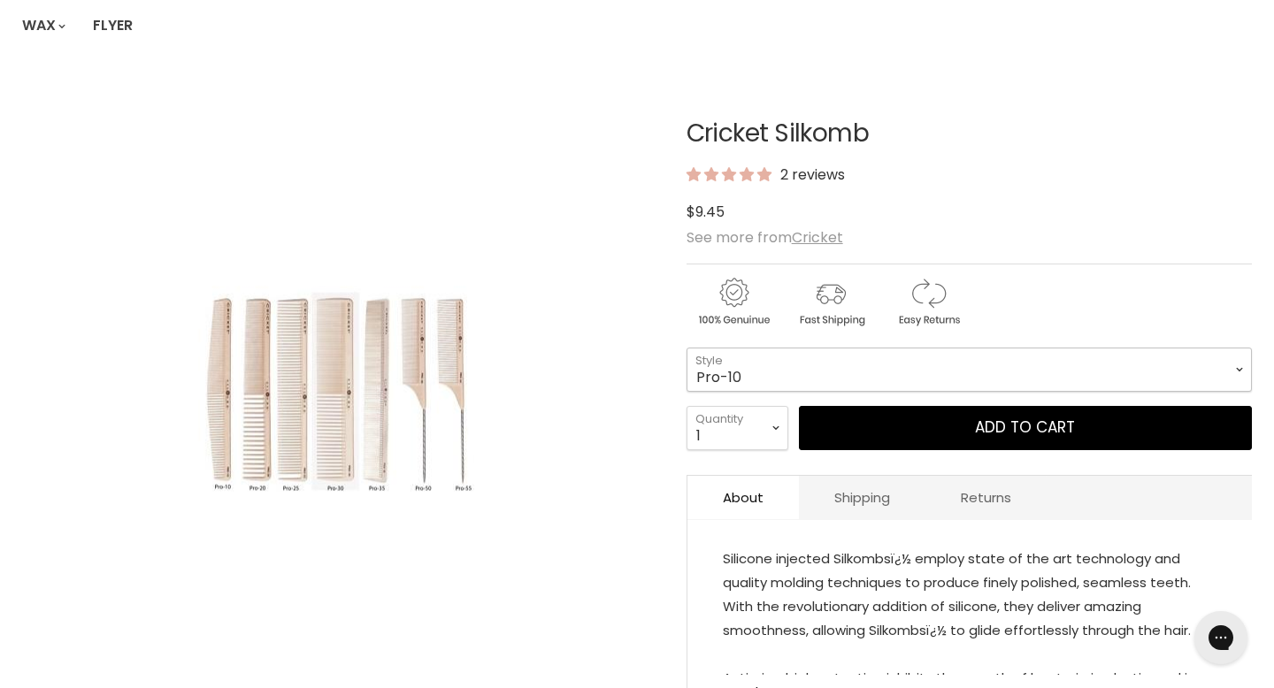
click at [852, 348] on select "Pro-10 Pro-20 Pro-25 Pro-30 Pro-35 Pro-50 Pro-55" at bounding box center [969, 370] width 565 height 44
click at [850, 348] on select "Pro-10 Pro-20 Pro-25 Pro-30 Pro-35 Pro-50 Pro-55" at bounding box center [969, 370] width 565 height 44
click at [845, 348] on select "Pro-10 Pro-20 Pro-25 Pro-30 Pro-35 Pro-50 Pro-55" at bounding box center [969, 370] width 565 height 44
select select "Pro-30"
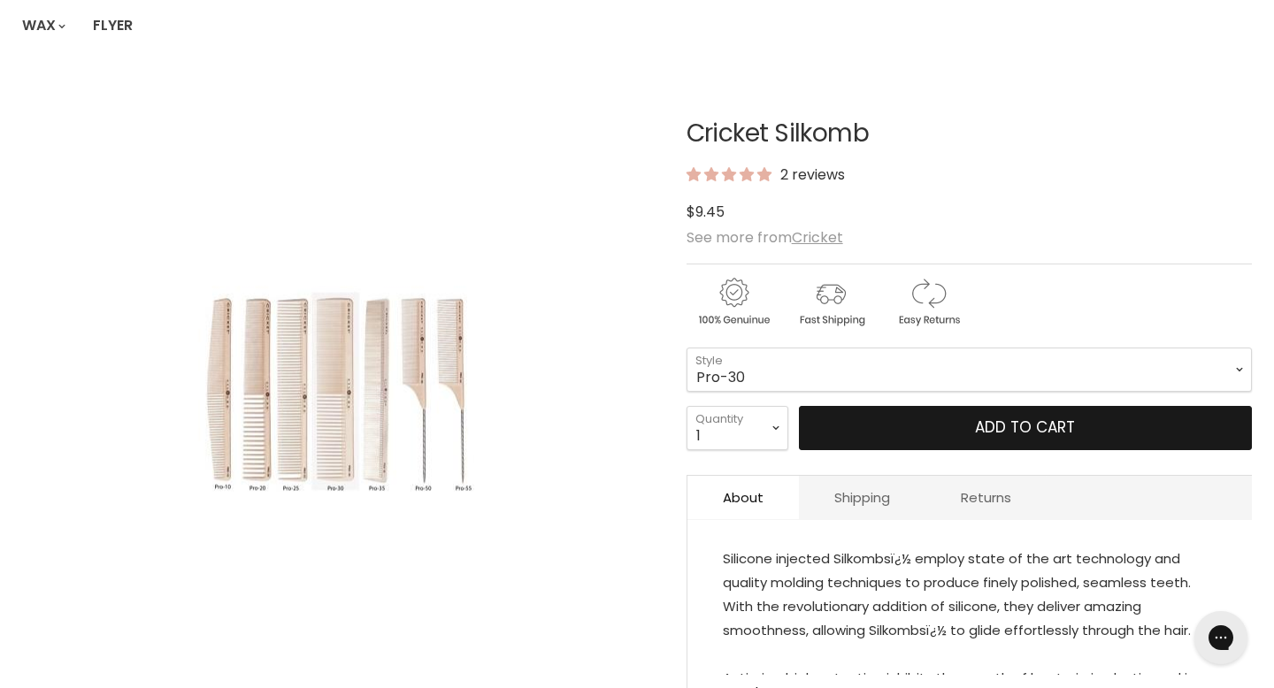
click at [874, 406] on button "Add to cart" at bounding box center [1025, 428] width 453 height 44
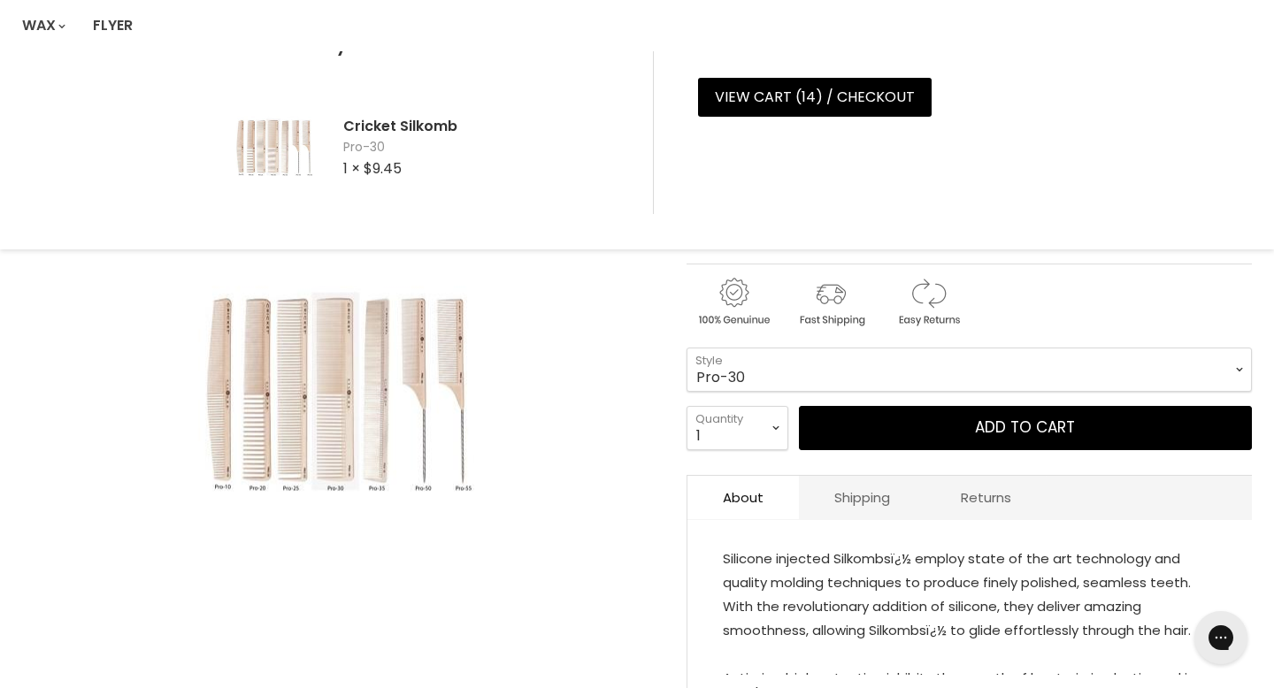
click at [763, 675] on link "Read more" at bounding box center [970, 688] width 494 height 27
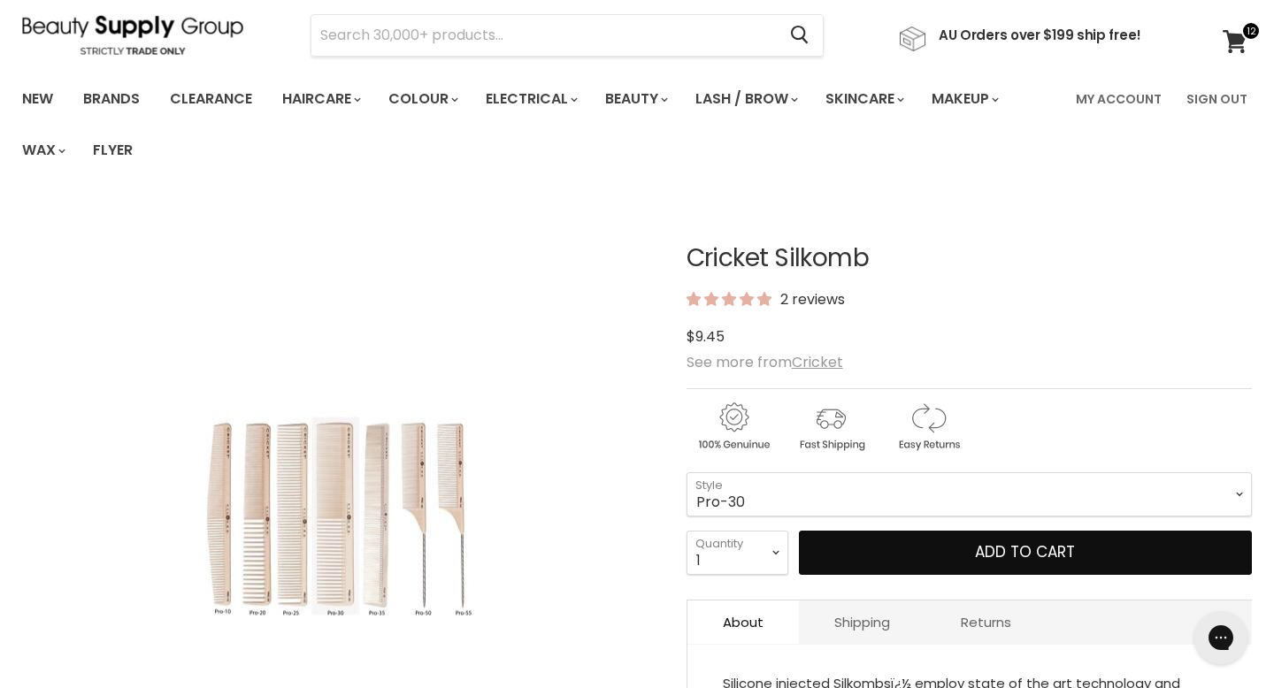
scroll to position [37, 0]
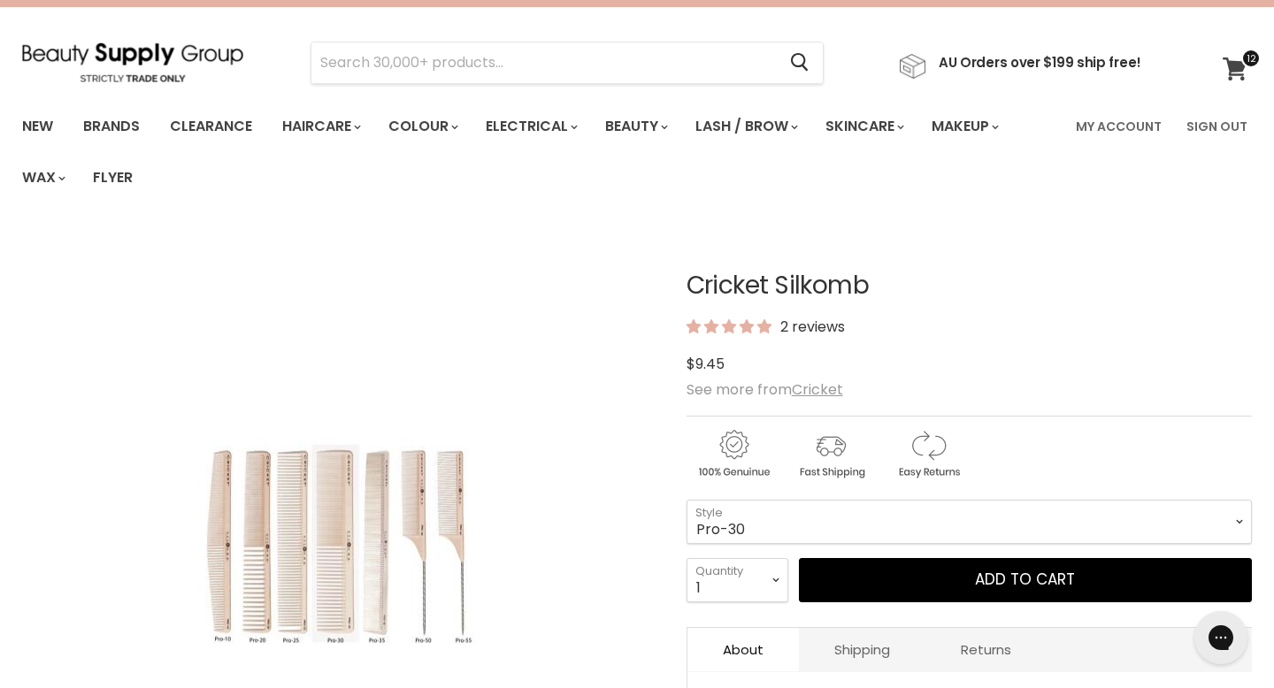
click at [1234, 50] on link "View cart" at bounding box center [1237, 69] width 47 height 41
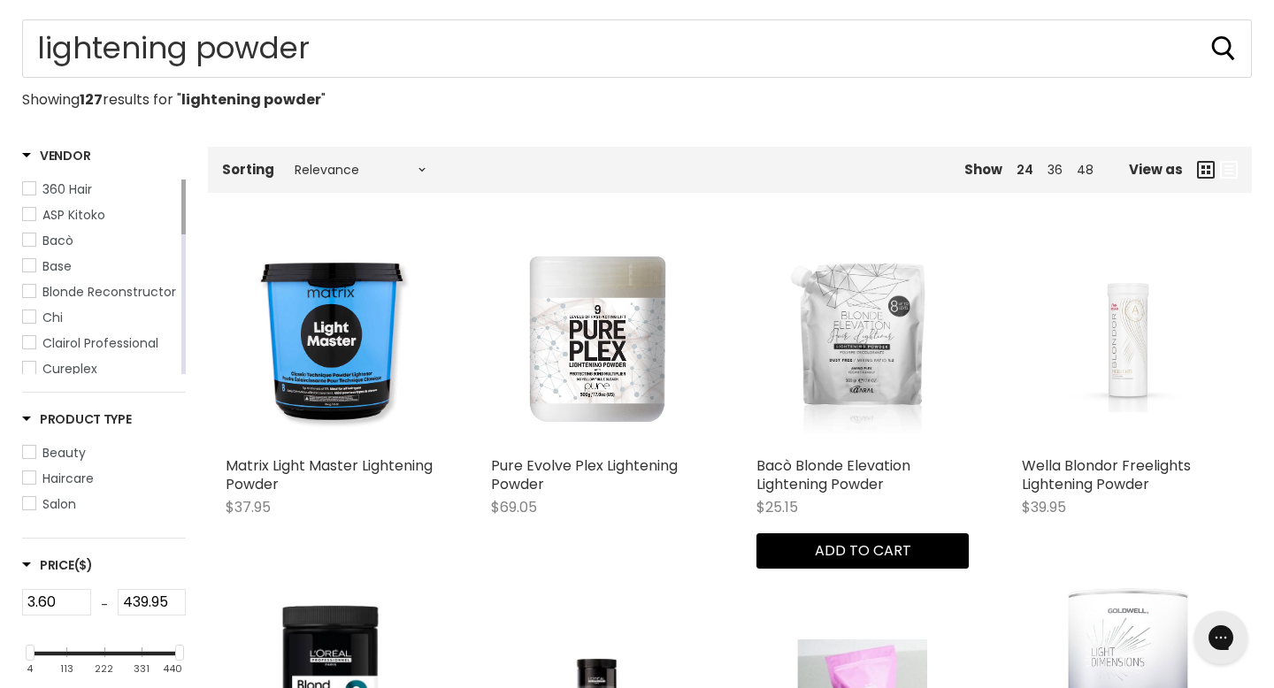
scroll to position [142, 0]
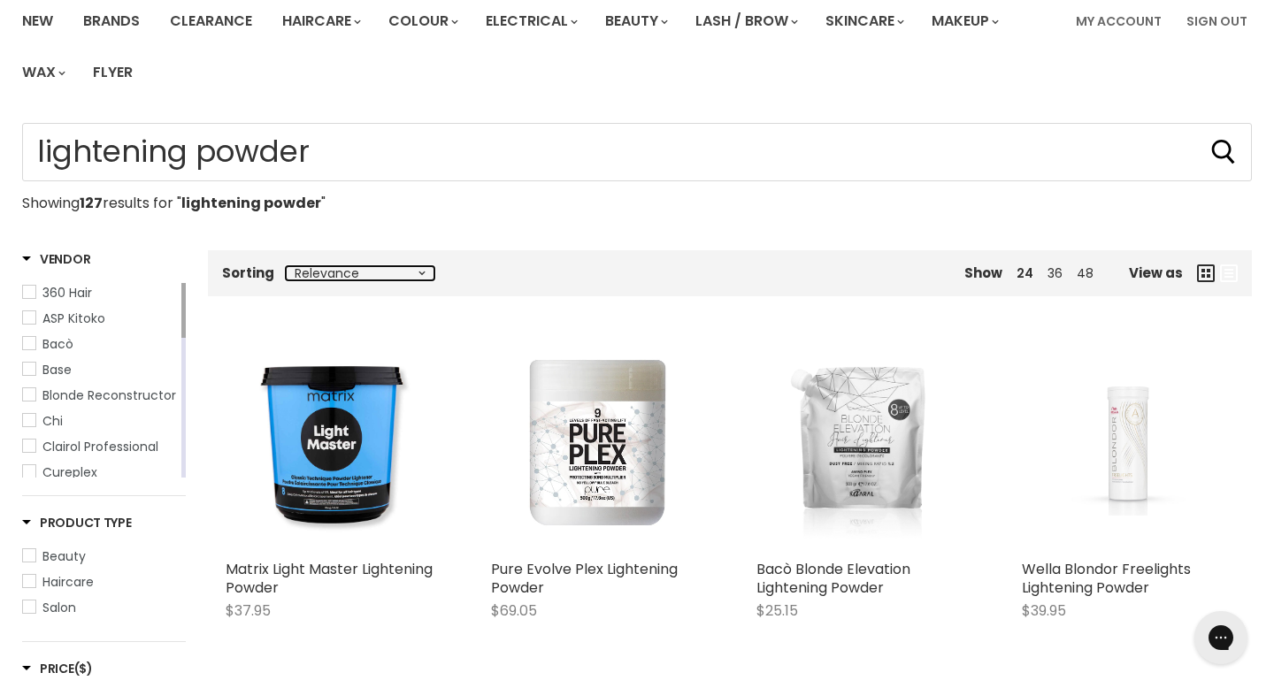
click at [361, 266] on select "Relevance Best Selling Alphabetically, A-Z Alphabetically, Z-A Lowest Price Hig…" at bounding box center [360, 273] width 149 height 14
select select "price-ascending"
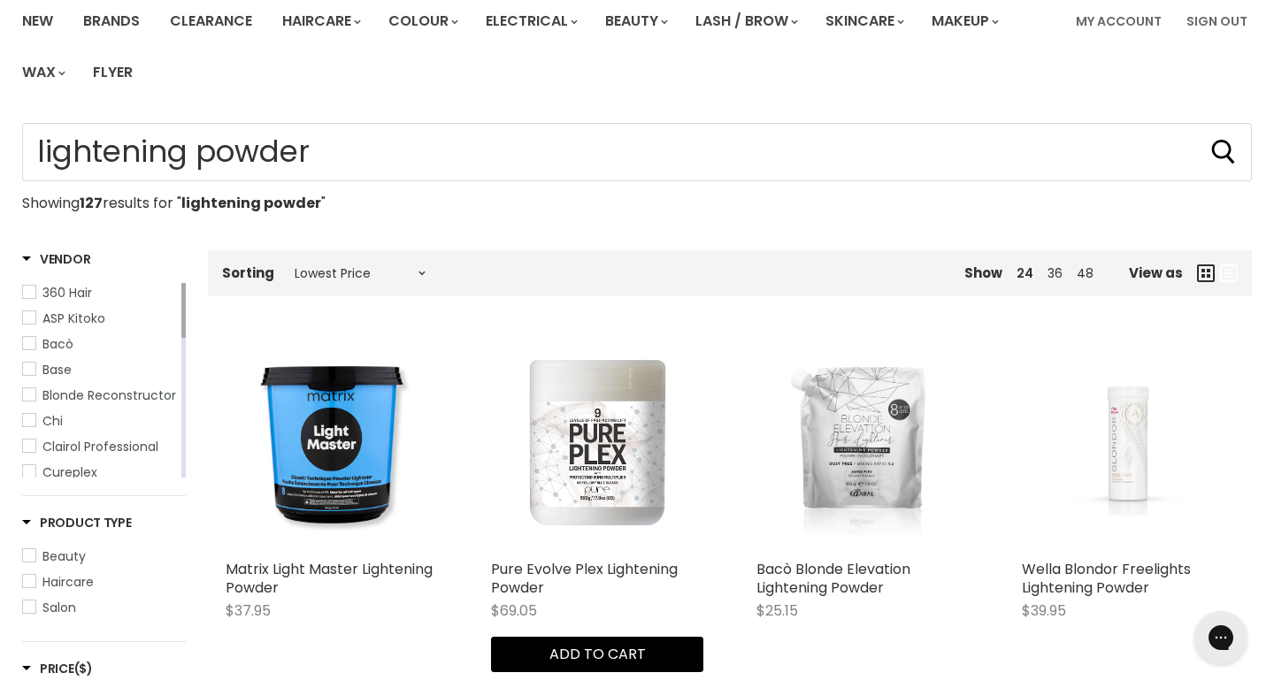
select select "price-ascending"
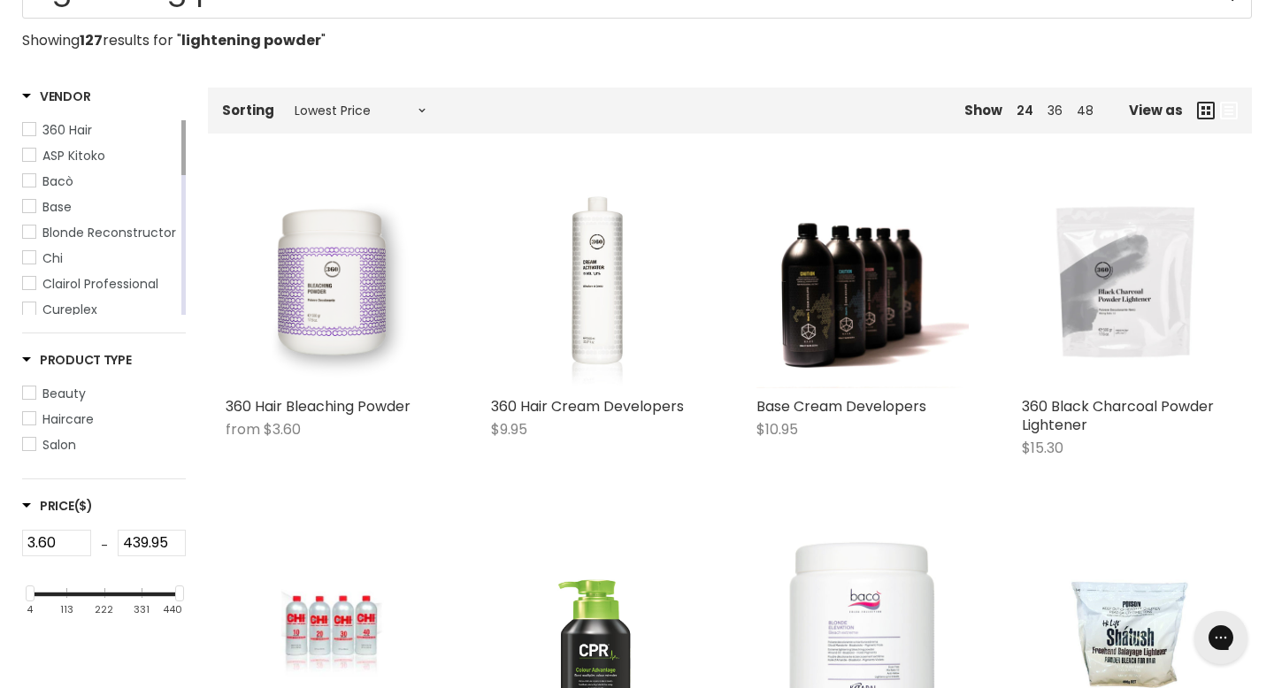
scroll to position [311, 0]
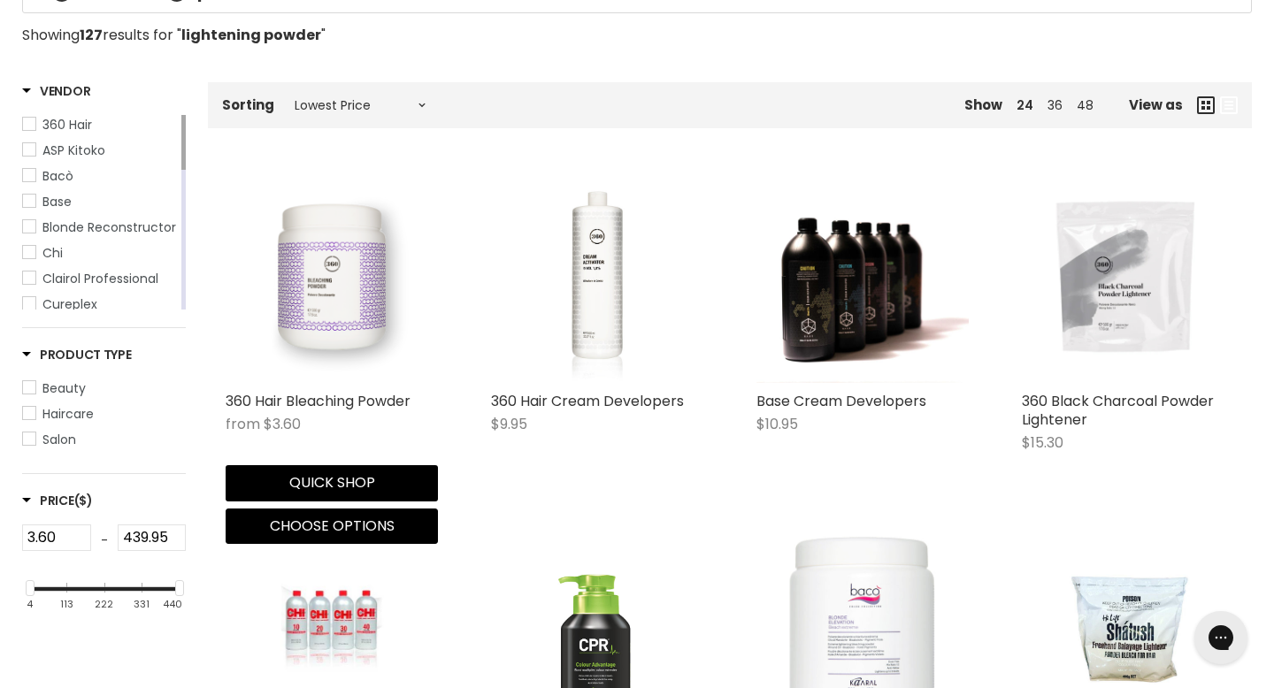
click at [364, 220] on img "Main content" at bounding box center [332, 277] width 212 height 212
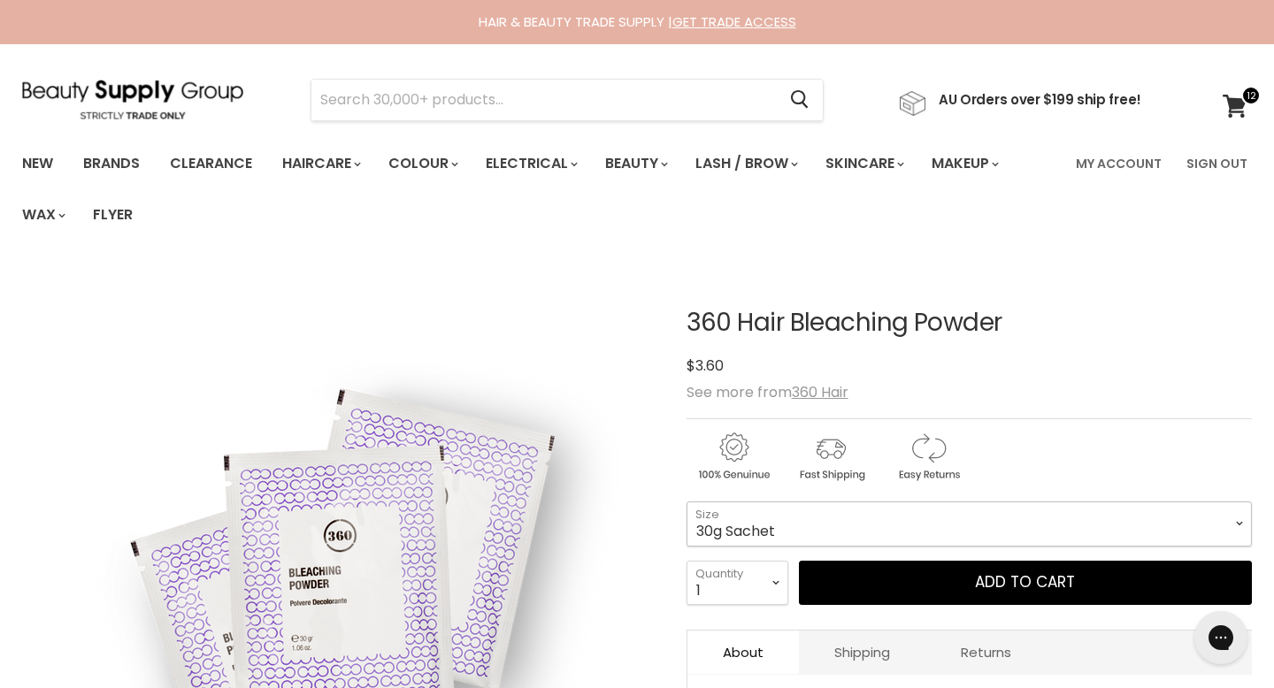
click at [743, 502] on select "30g Sachet 500g Tub 500g Refill" at bounding box center [969, 524] width 565 height 44
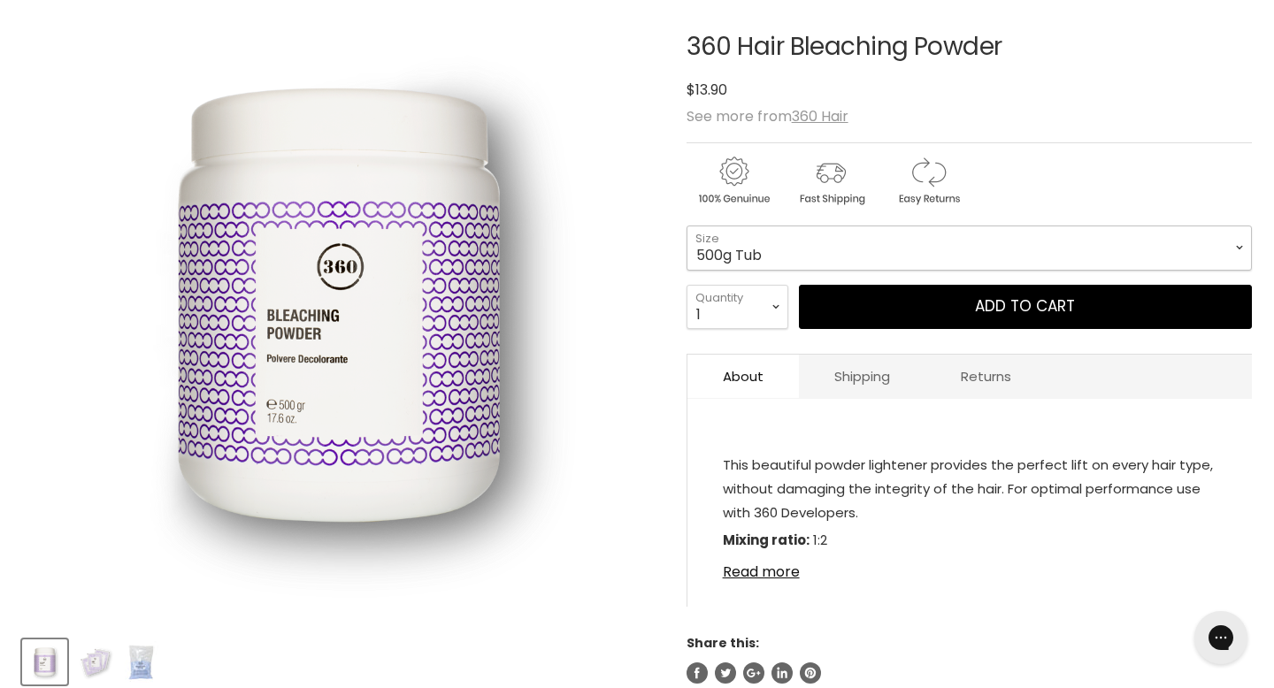
scroll to position [269, 0]
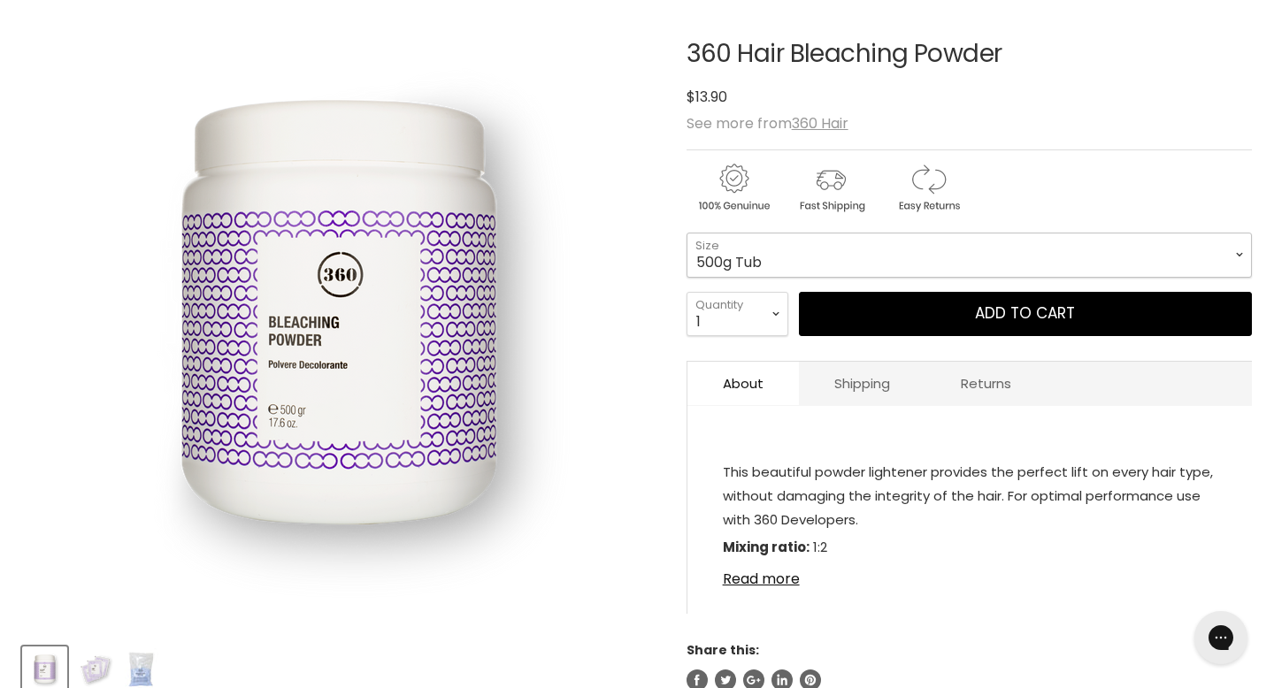
click at [748, 233] on select "30g Sachet 500g Tub 500g Refill" at bounding box center [969, 255] width 565 height 44
select select "500g Refill"
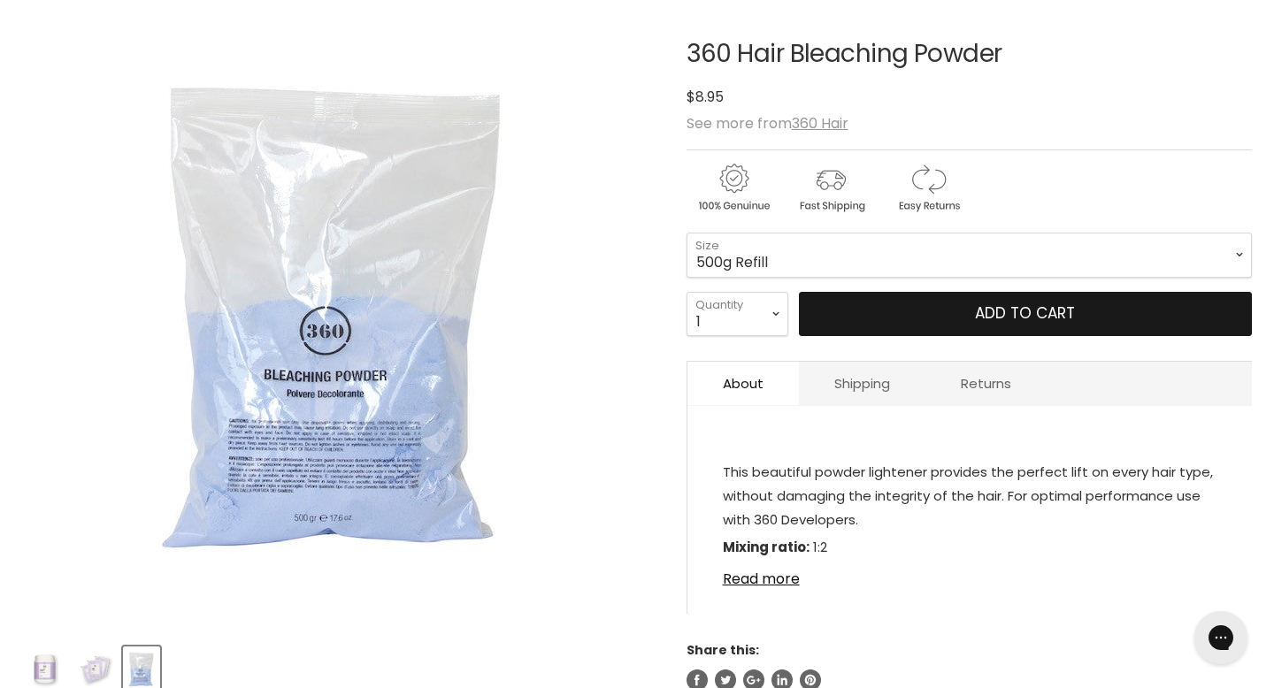
click at [839, 292] on button "Add to cart" at bounding box center [1025, 314] width 453 height 44
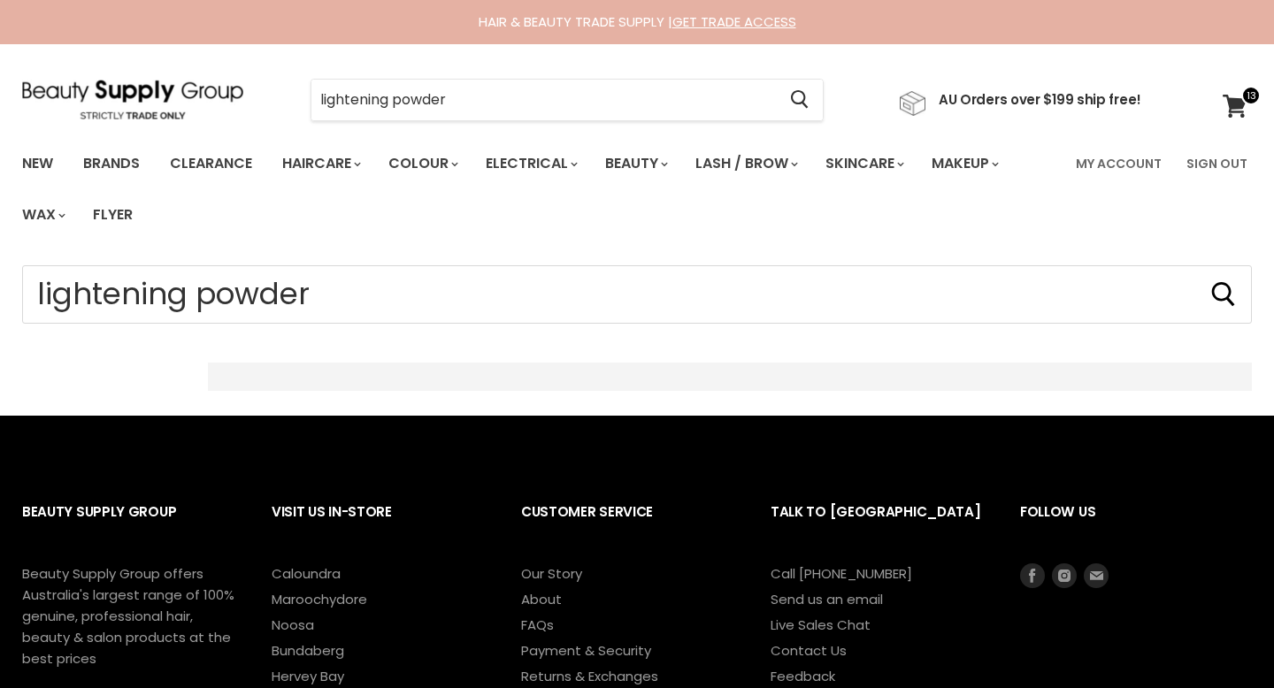
select select "price-ascending"
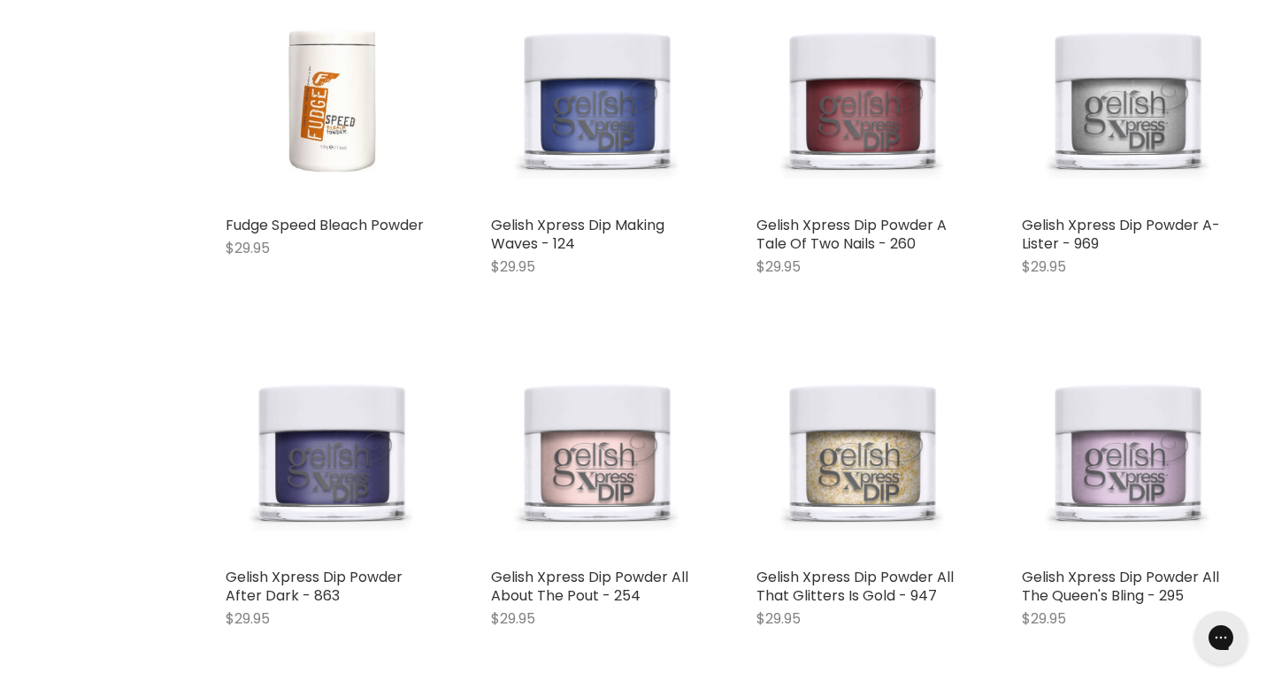
scroll to position [1913, 0]
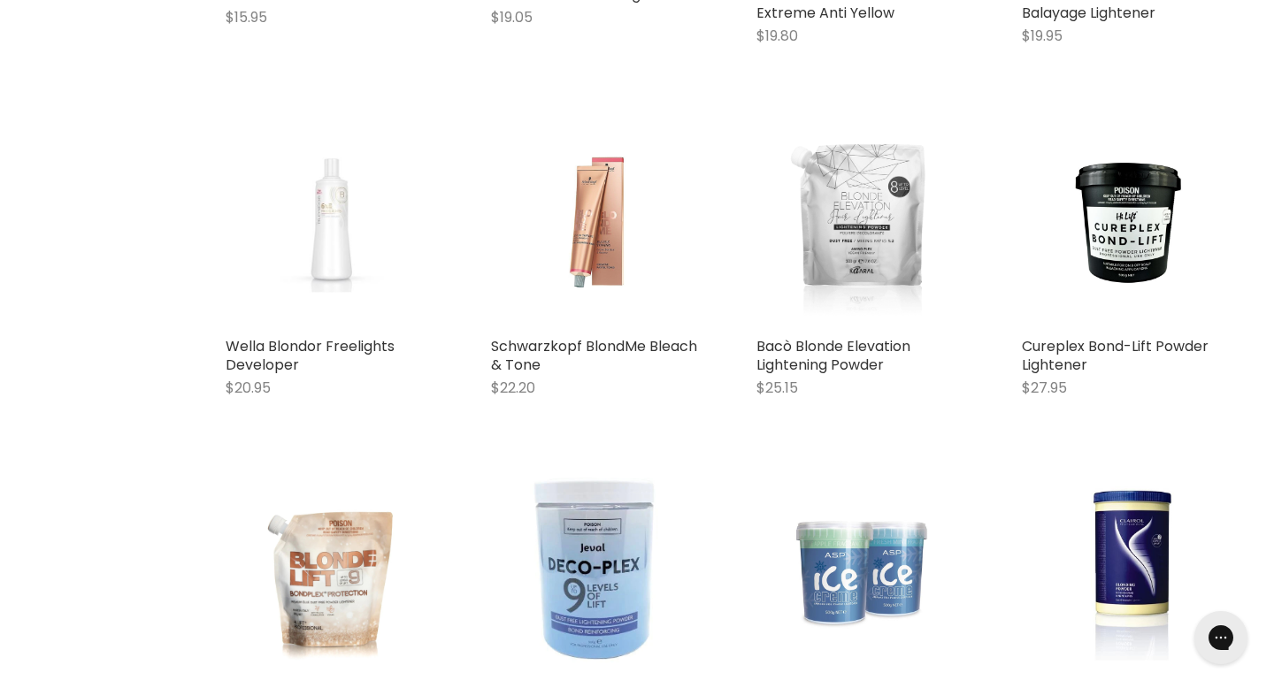
select select "price-ascending"
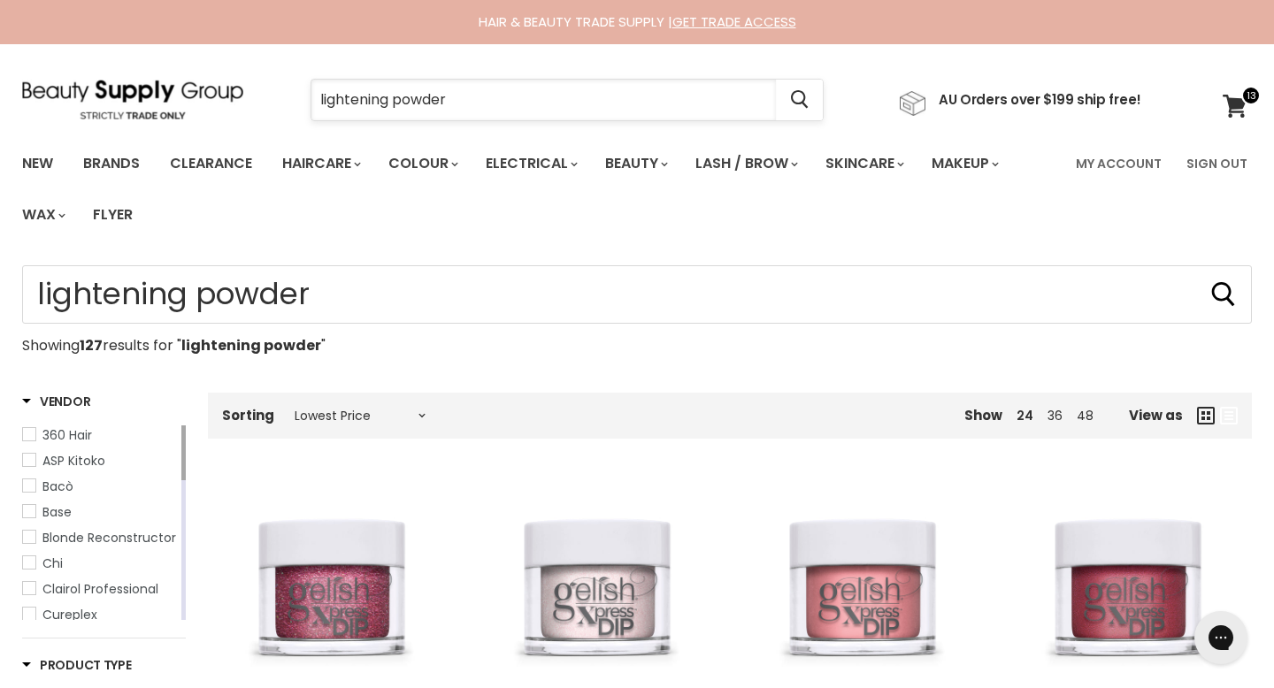
click at [358, 105] on input "lightening powder" at bounding box center [543, 100] width 464 height 41
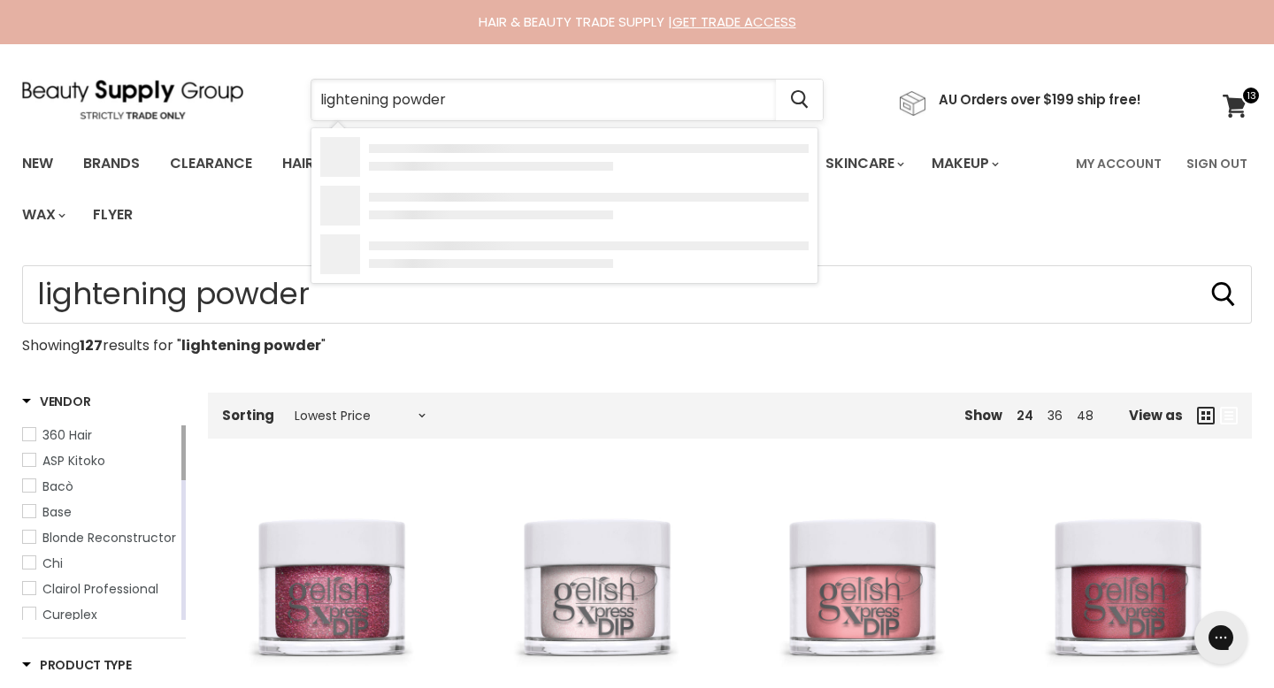
click at [358, 105] on input "lightening powder" at bounding box center [543, 100] width 464 height 41
type input "bleach powder"
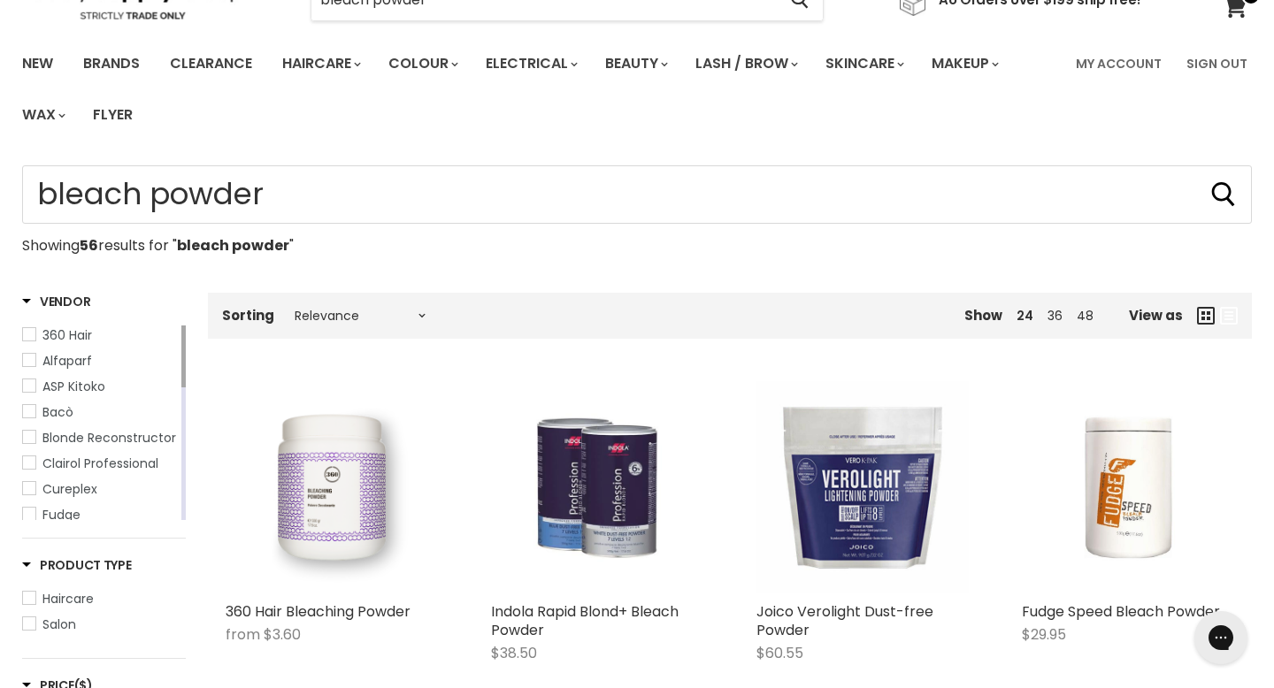
scroll to position [126, 0]
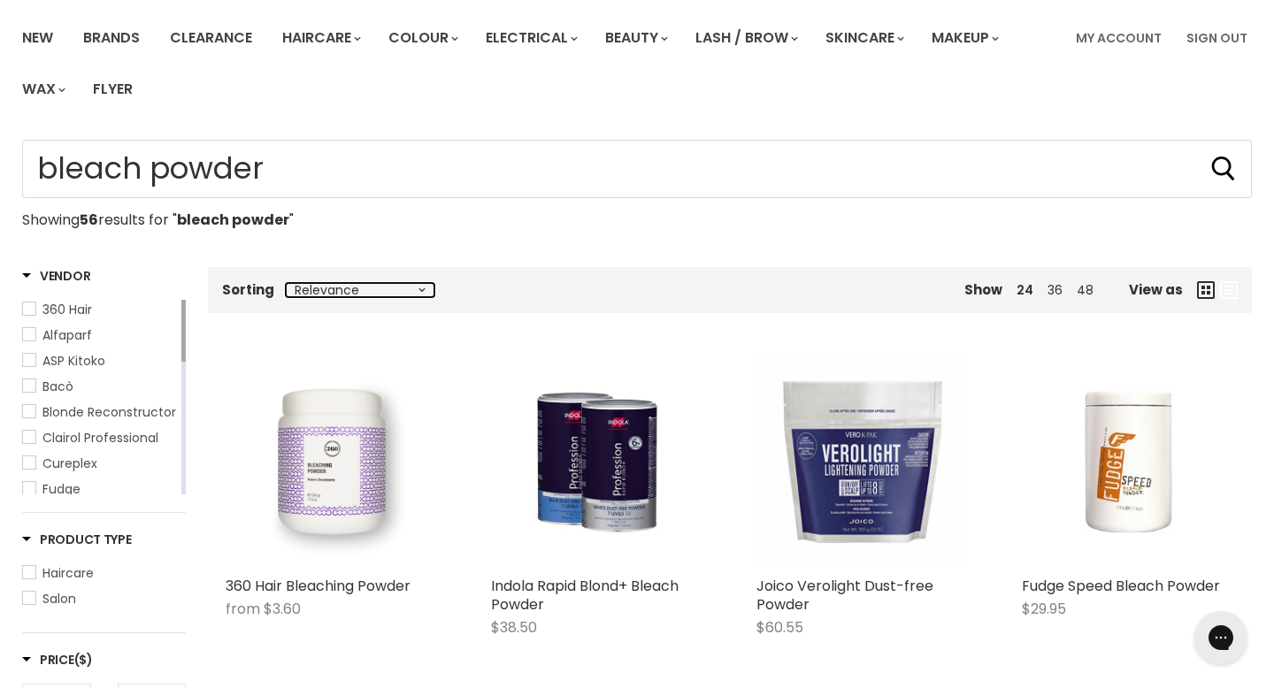
click at [384, 283] on select "Relevance Best Selling Alphabetically, A-Z Alphabetically, Z-A Lowest Price Hig…" at bounding box center [360, 290] width 149 height 14
select select "price-ascending"
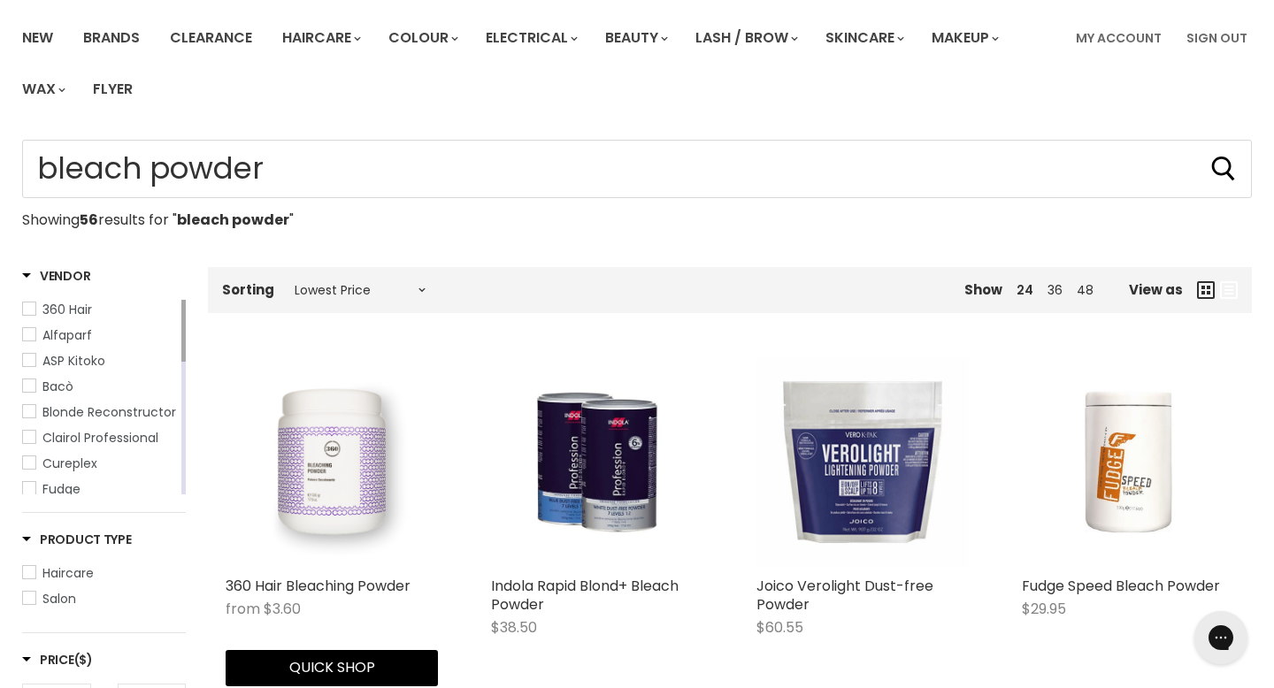
select select "price-ascending"
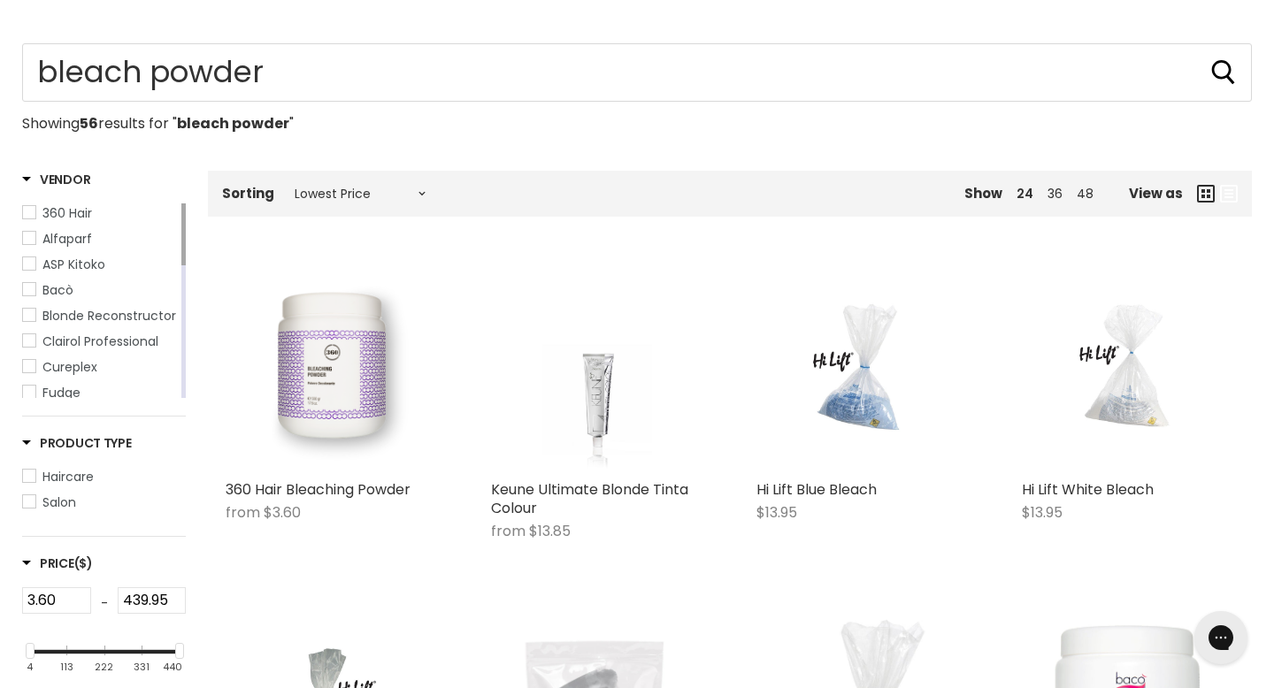
scroll to position [227, 0]
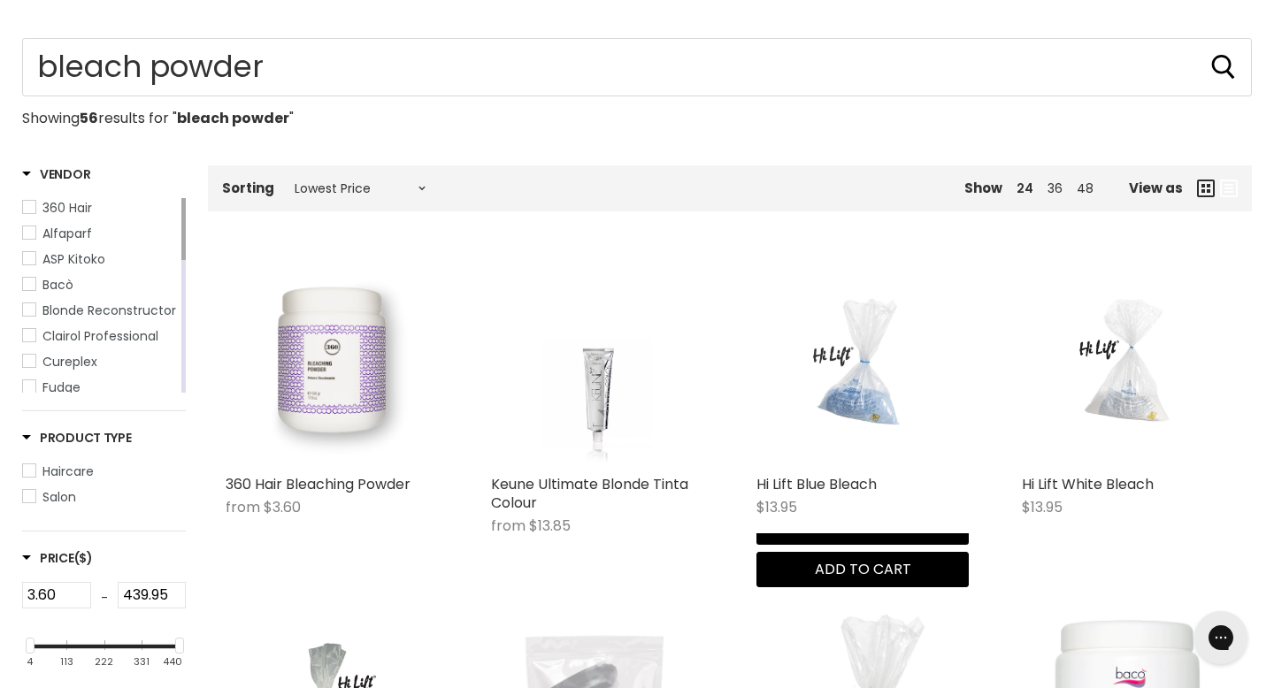
click at [835, 327] on img "Main content" at bounding box center [863, 360] width 142 height 212
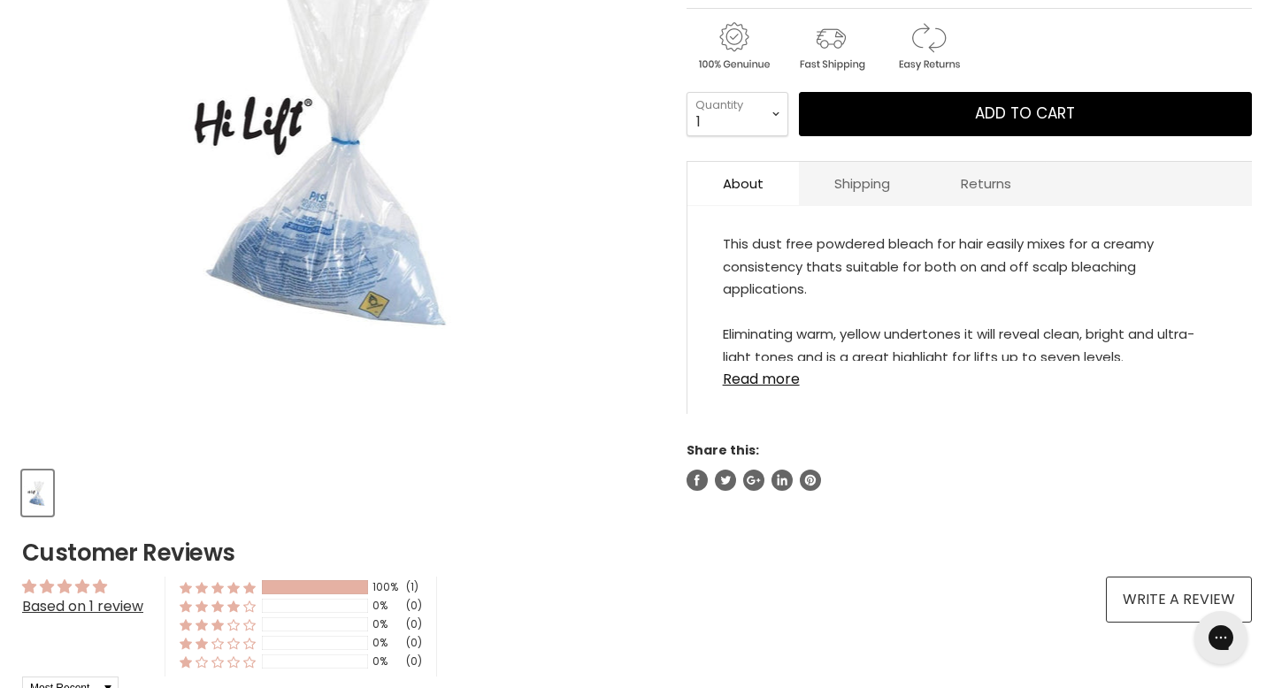
scroll to position [434, 0]
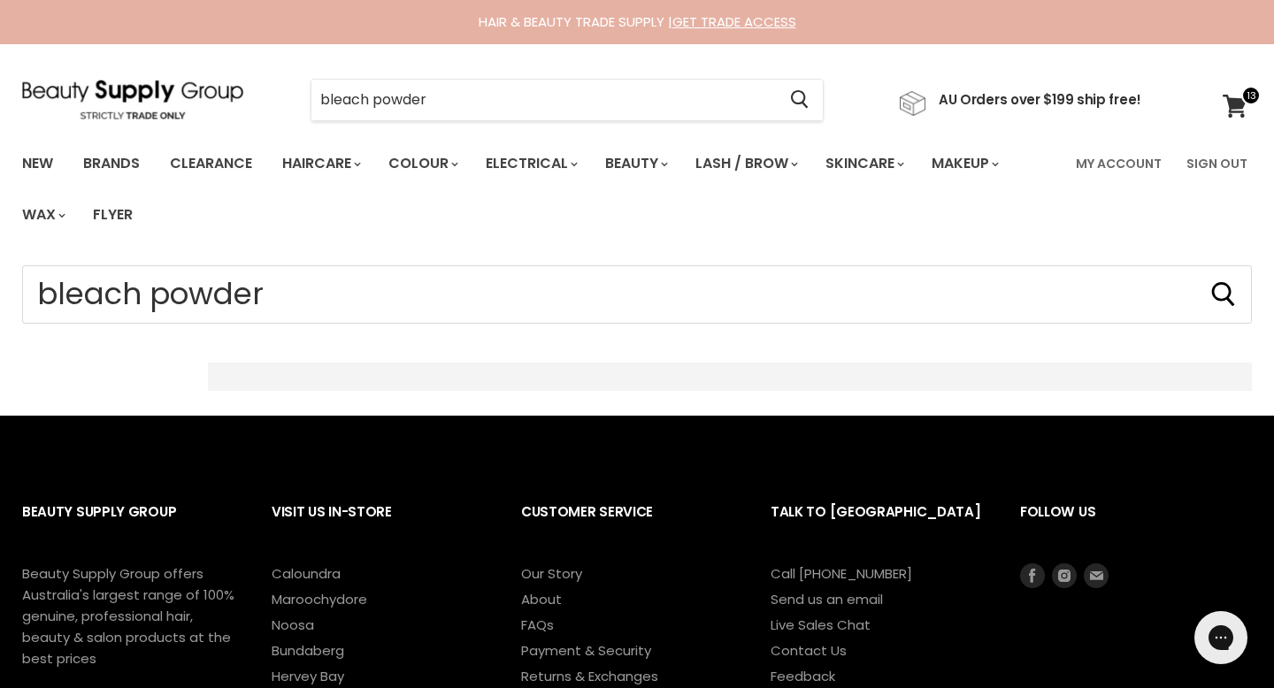
select select "price-ascending"
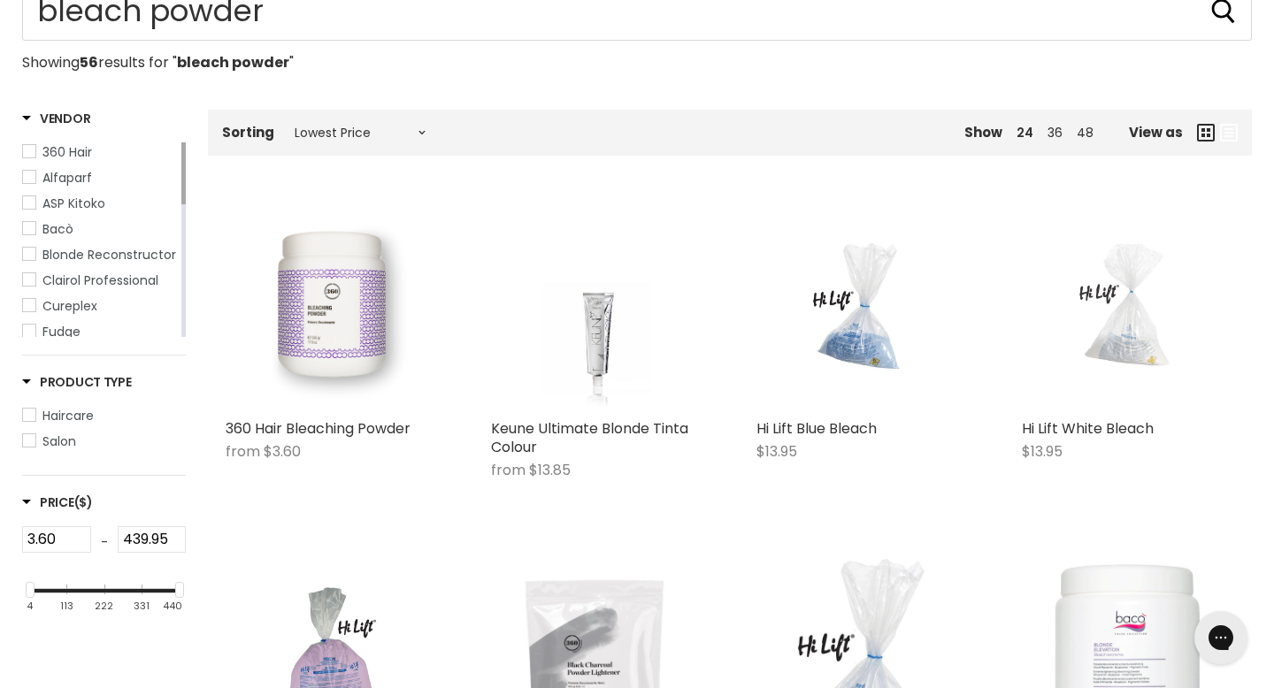
scroll to position [280, 0]
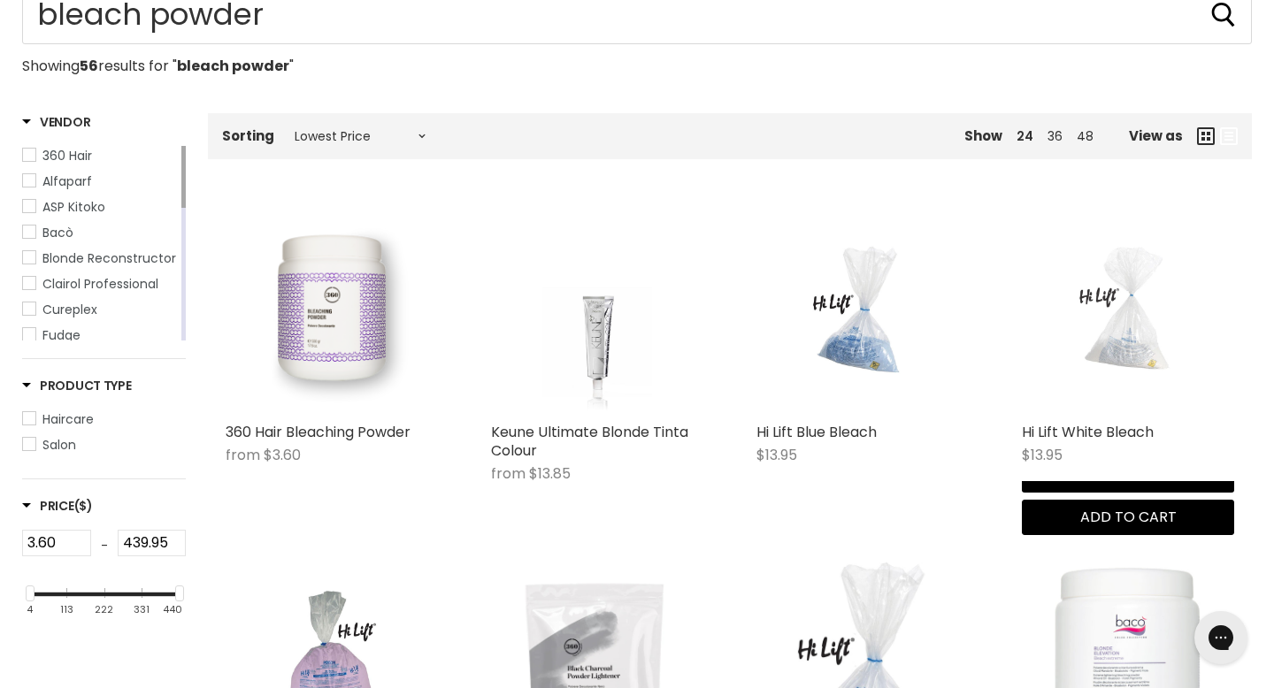
click at [1123, 281] on img "Main content" at bounding box center [1128, 308] width 142 height 212
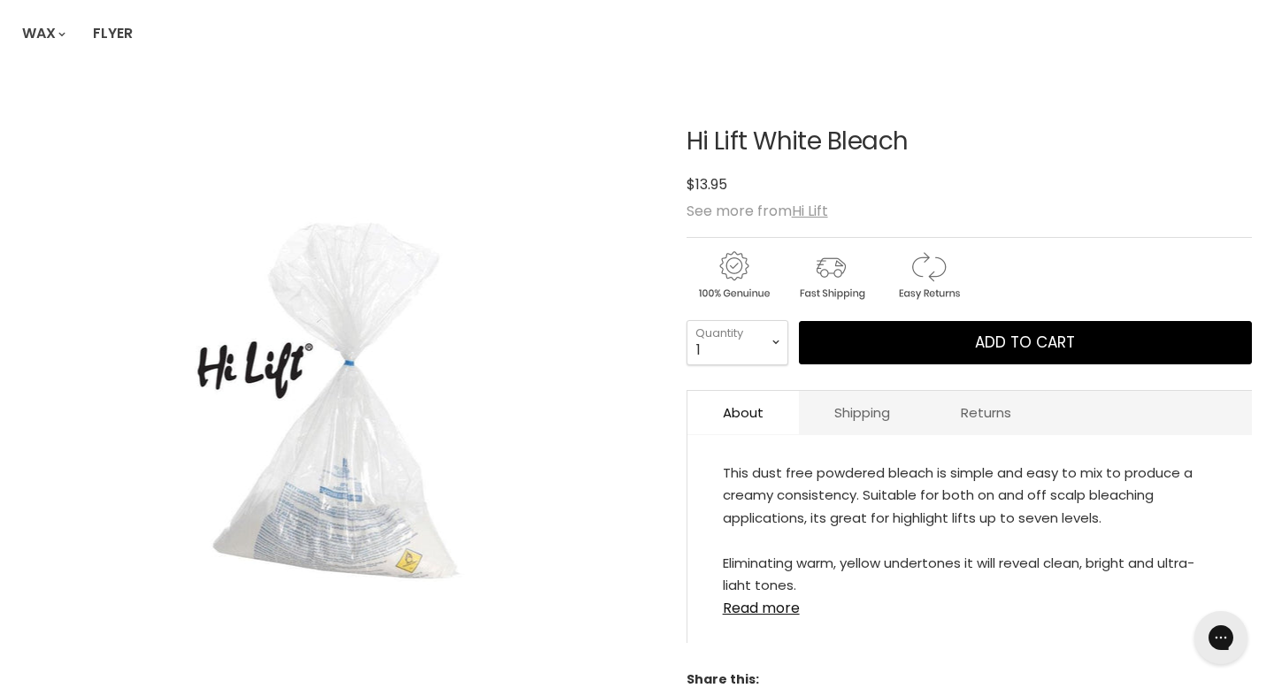
scroll to position [205, 0]
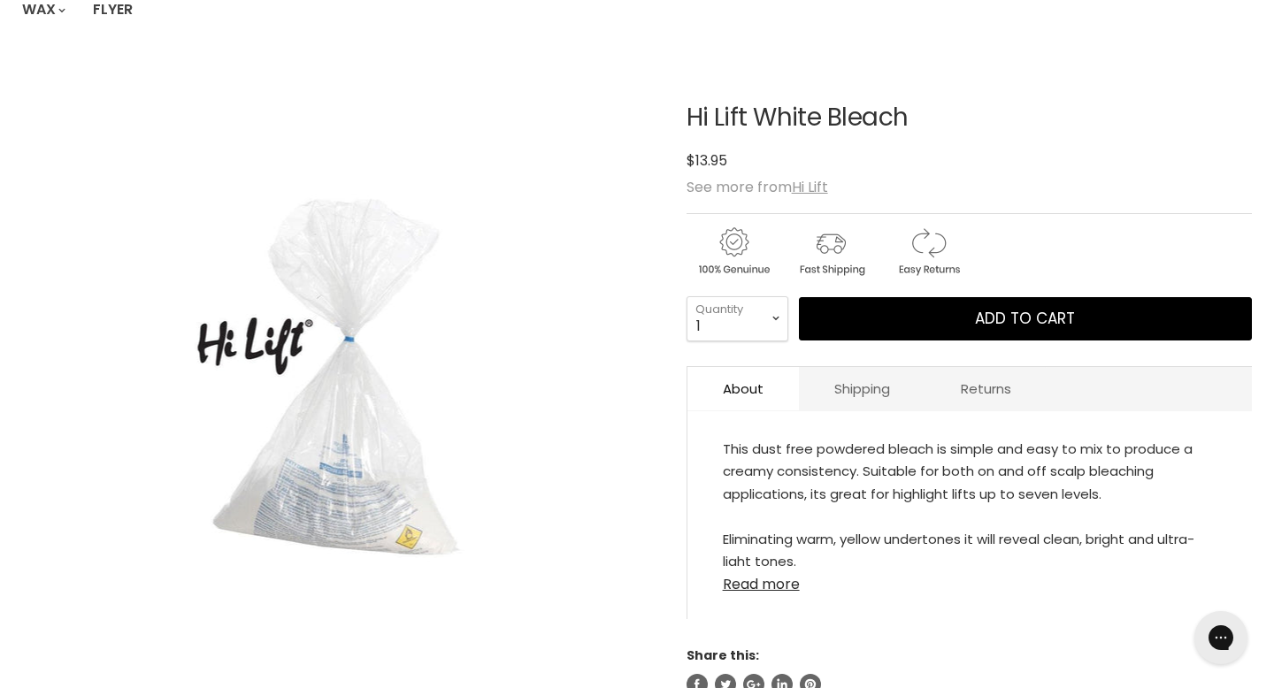
click at [769, 566] on link "Read more" at bounding box center [970, 579] width 494 height 27
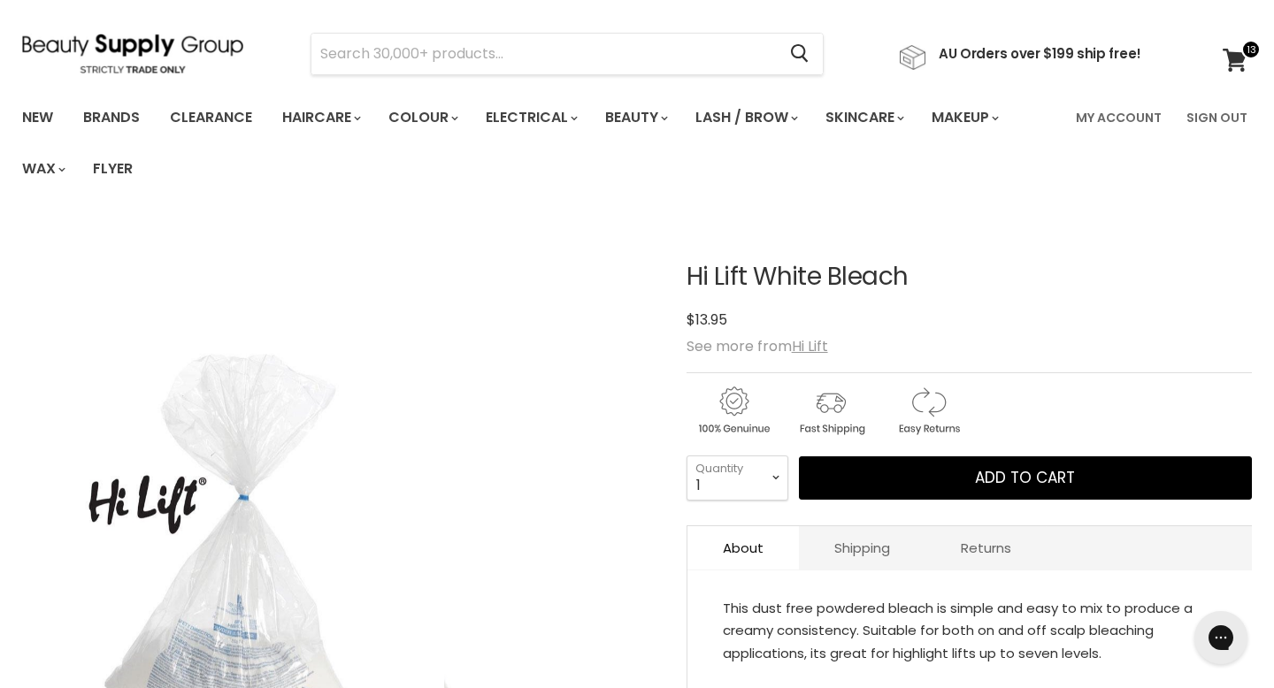
scroll to position [0, 0]
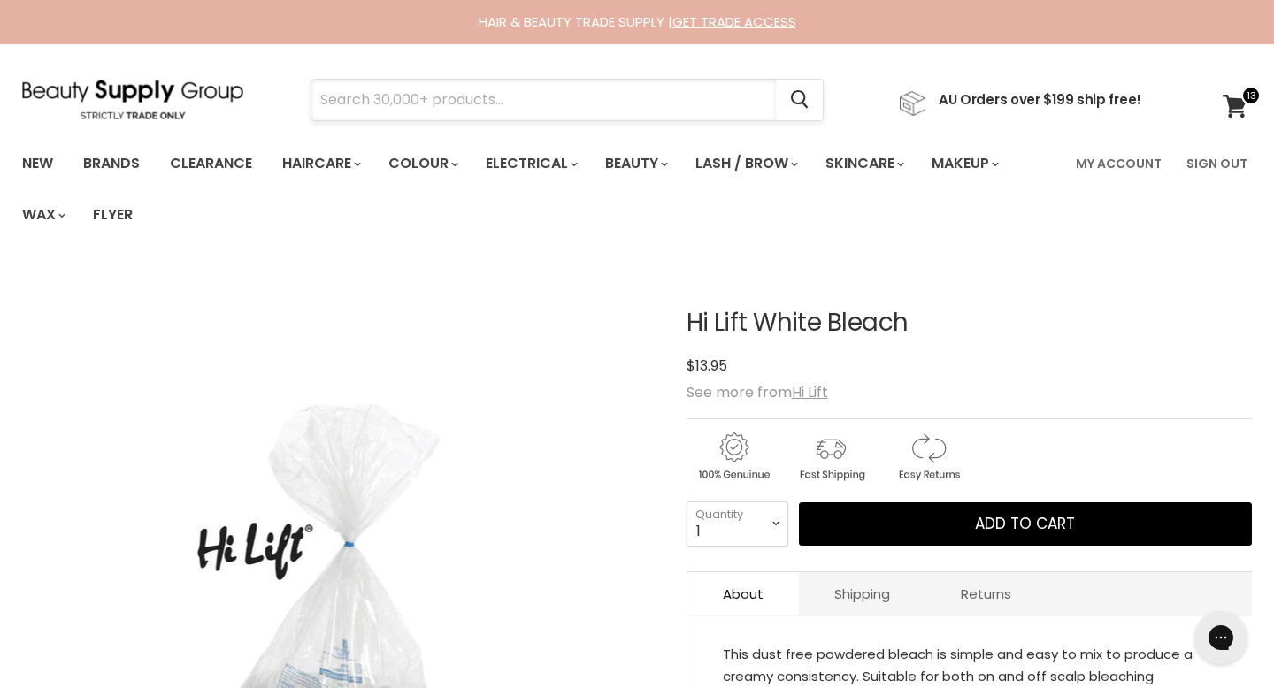
click at [471, 92] on input "Search" at bounding box center [543, 100] width 464 height 41
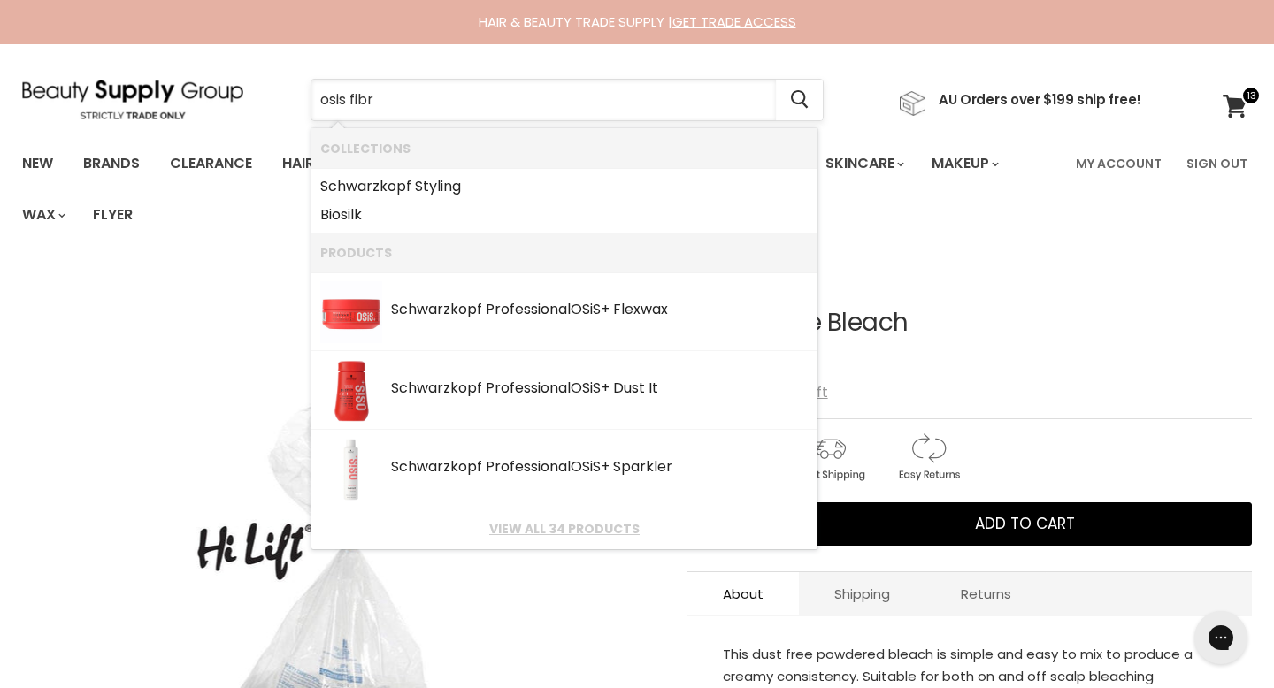
type input "osis fibre"
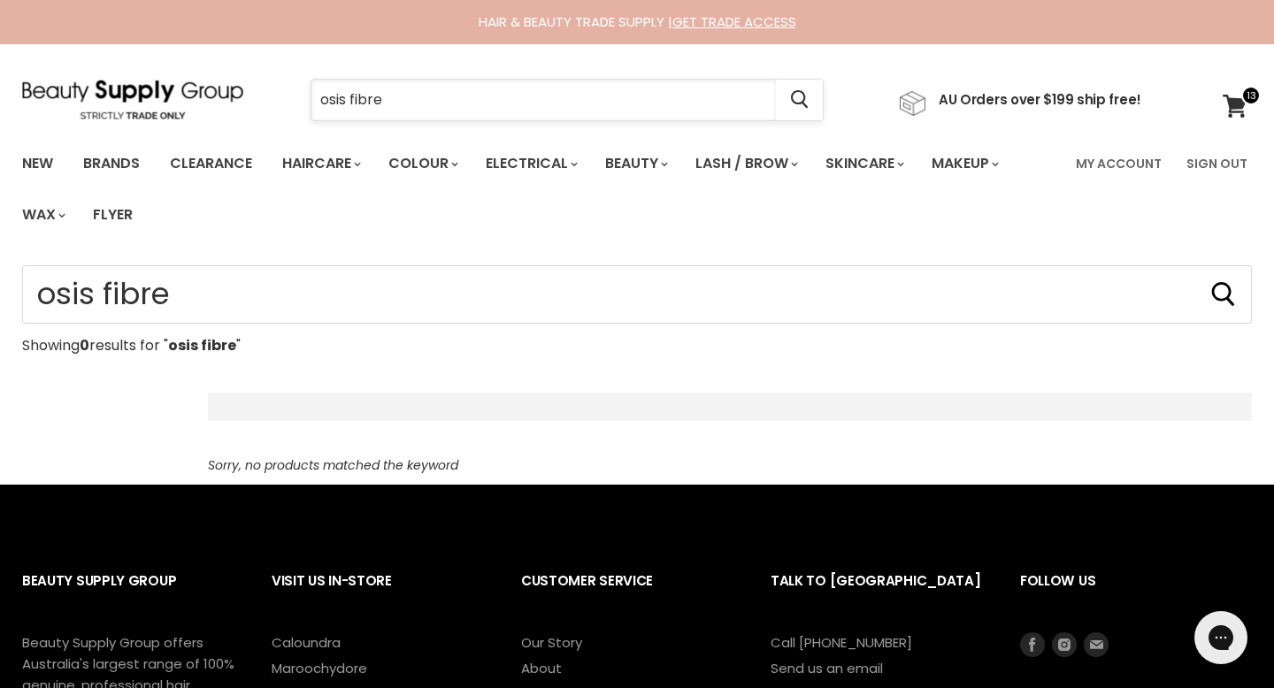
click at [334, 89] on input "osis fibre" at bounding box center [543, 100] width 464 height 41
type input "fibre"
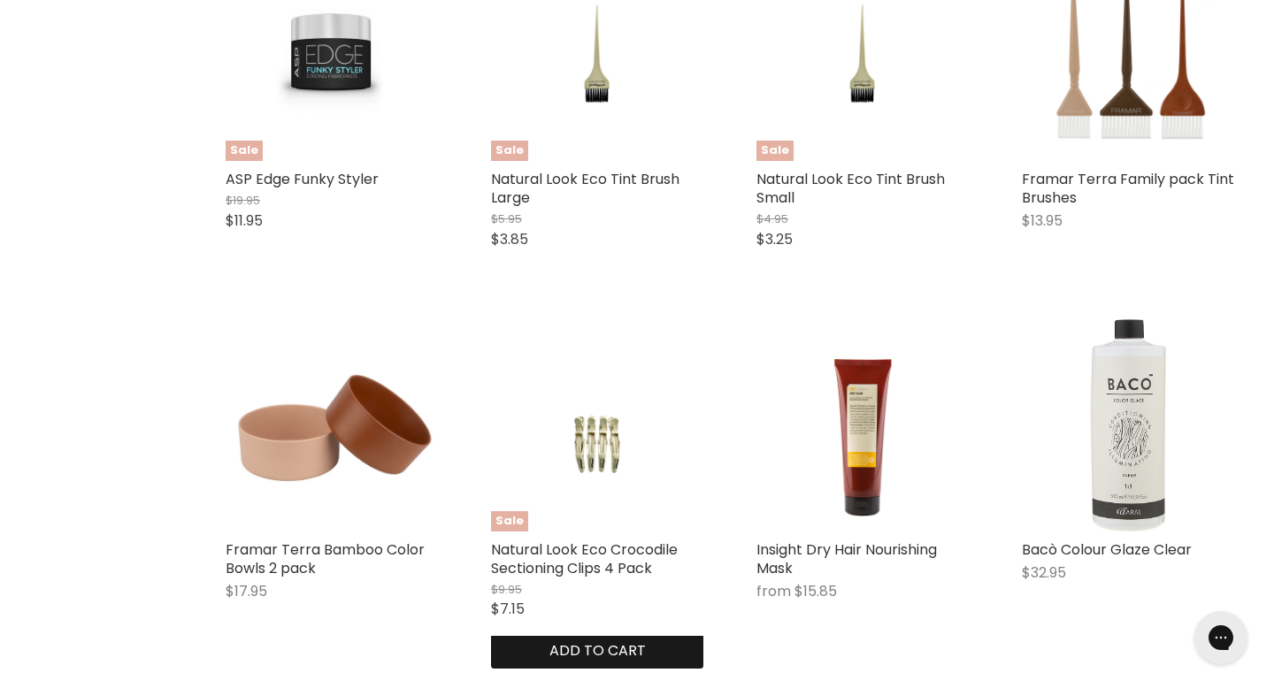
scroll to position [2013, 0]
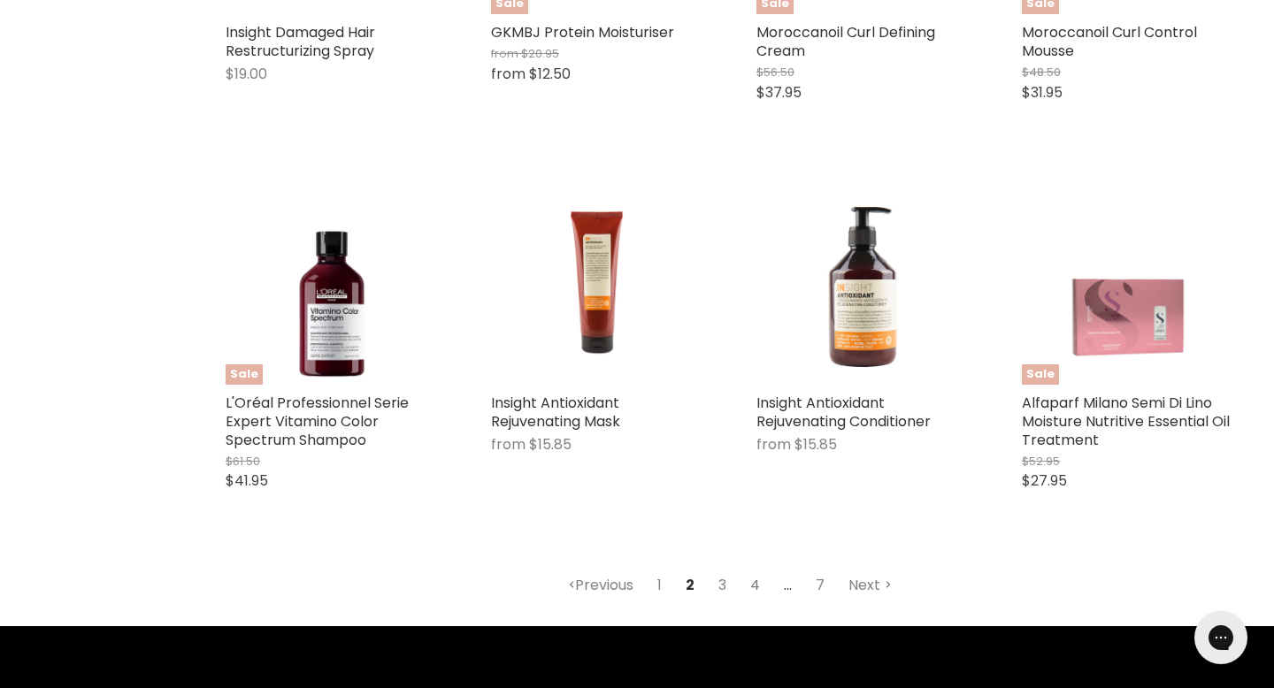
scroll to position [2180, 0]
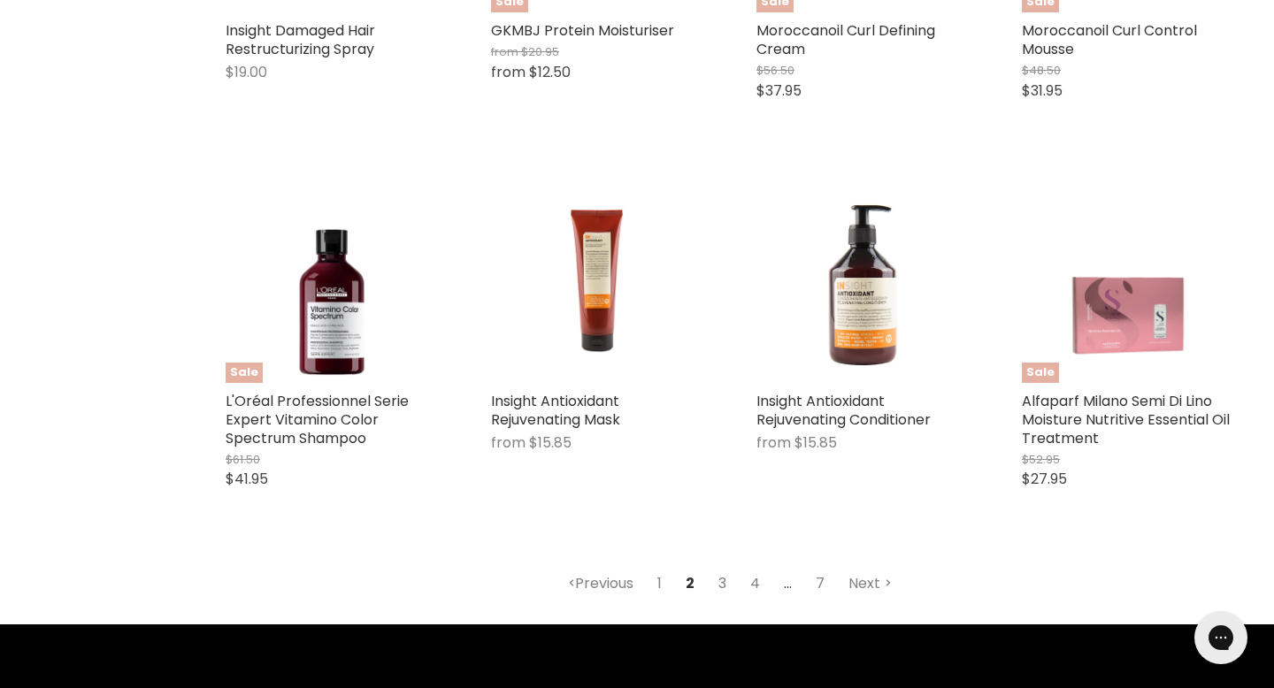
click at [722, 568] on link "3" at bounding box center [722, 584] width 27 height 32
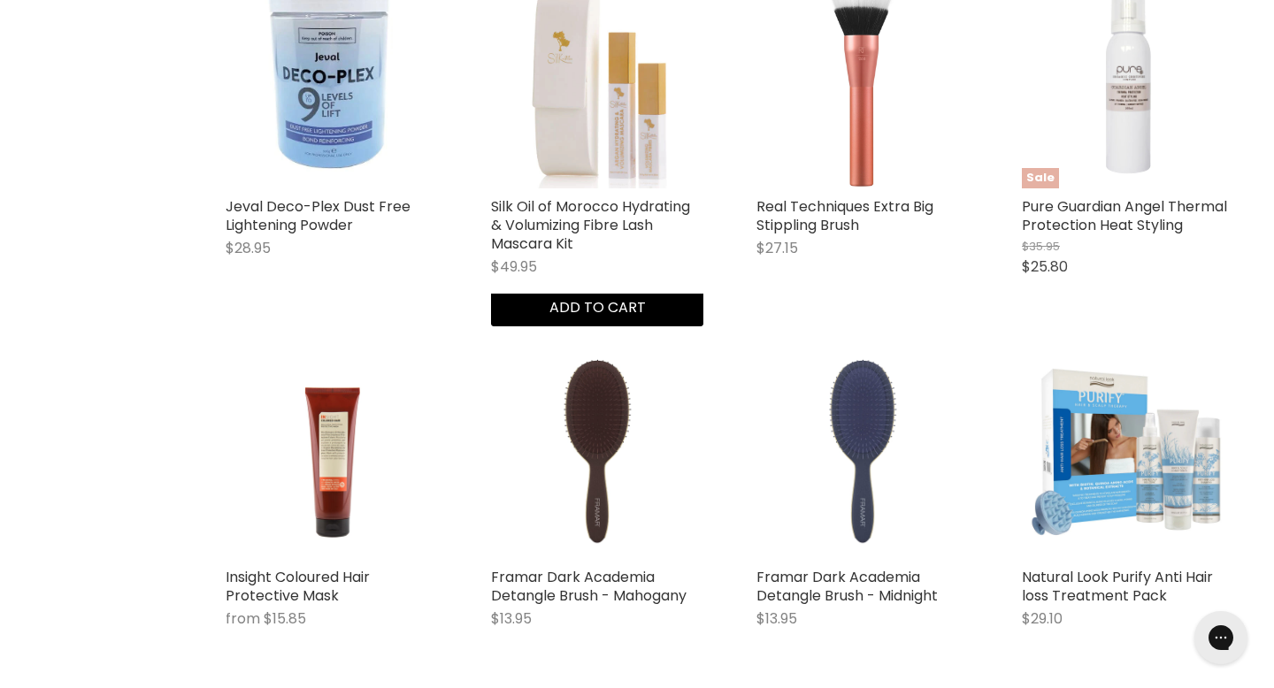
scroll to position [2032, 0]
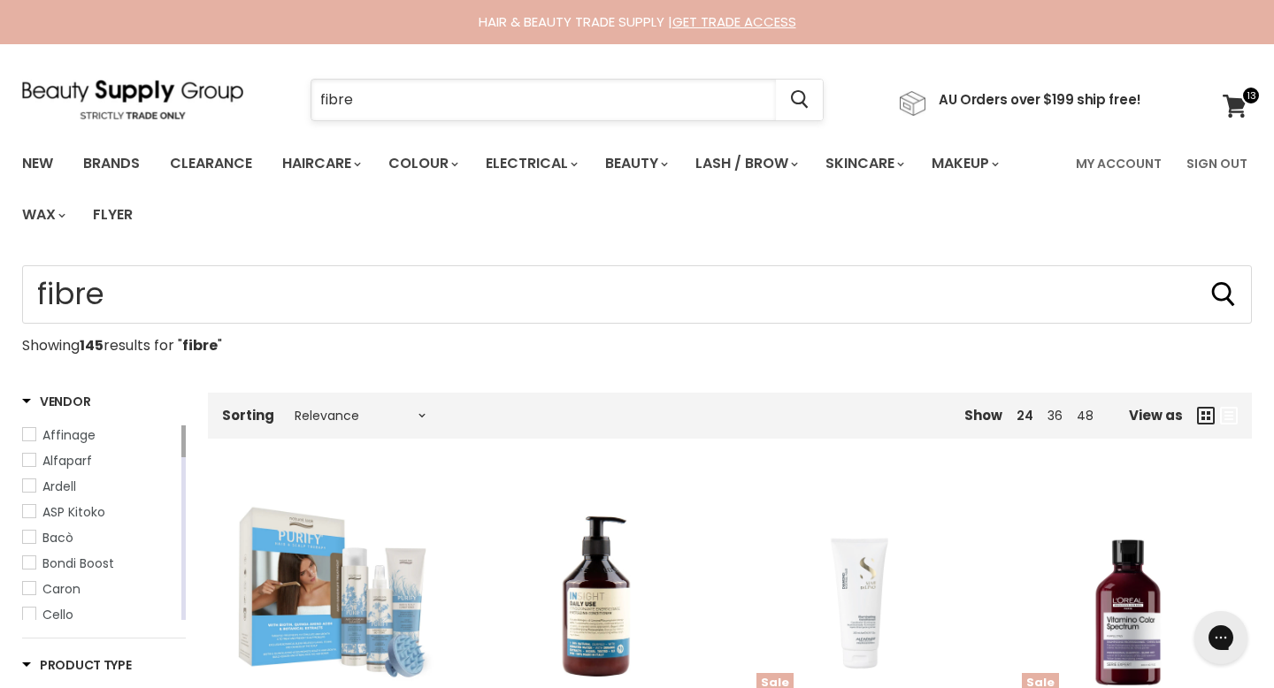
click at [545, 106] on input "fibre" at bounding box center [543, 100] width 464 height 41
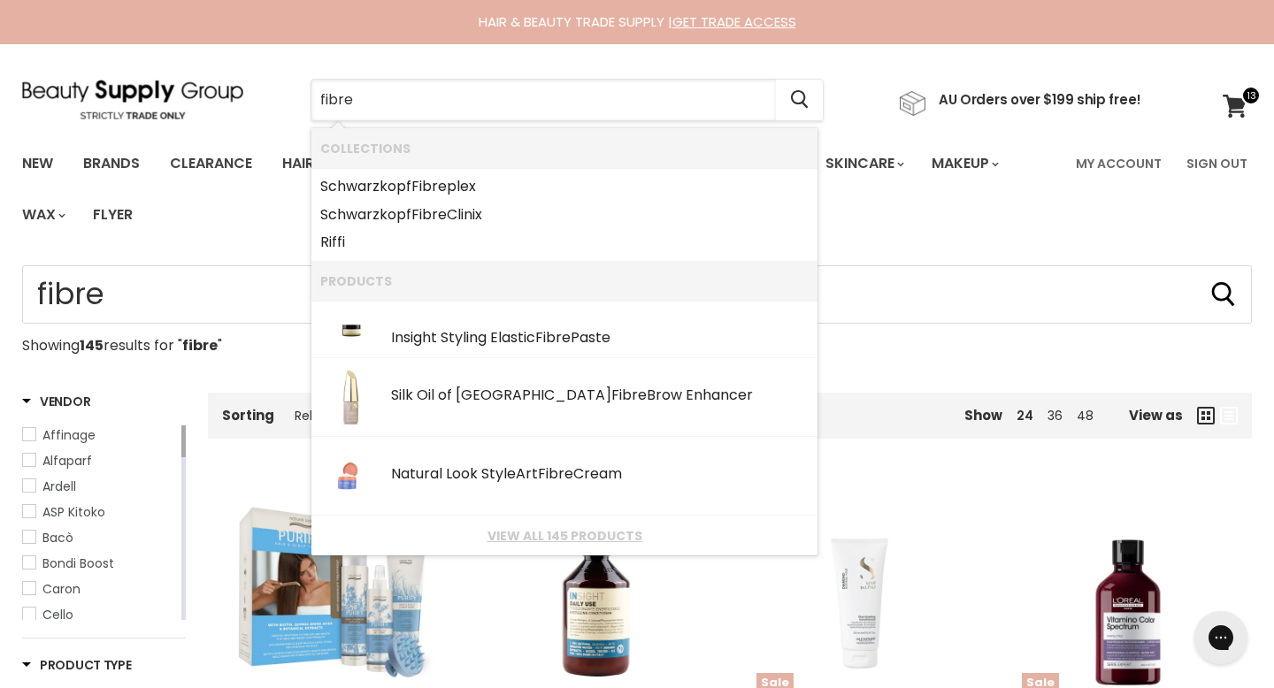
drag, startPoint x: 545, startPoint y: 106, endPoint x: 270, endPoint y: 65, distance: 278.3
click at [272, 65] on section "Menu fibre Cancel" at bounding box center [637, 91] width 1274 height 94
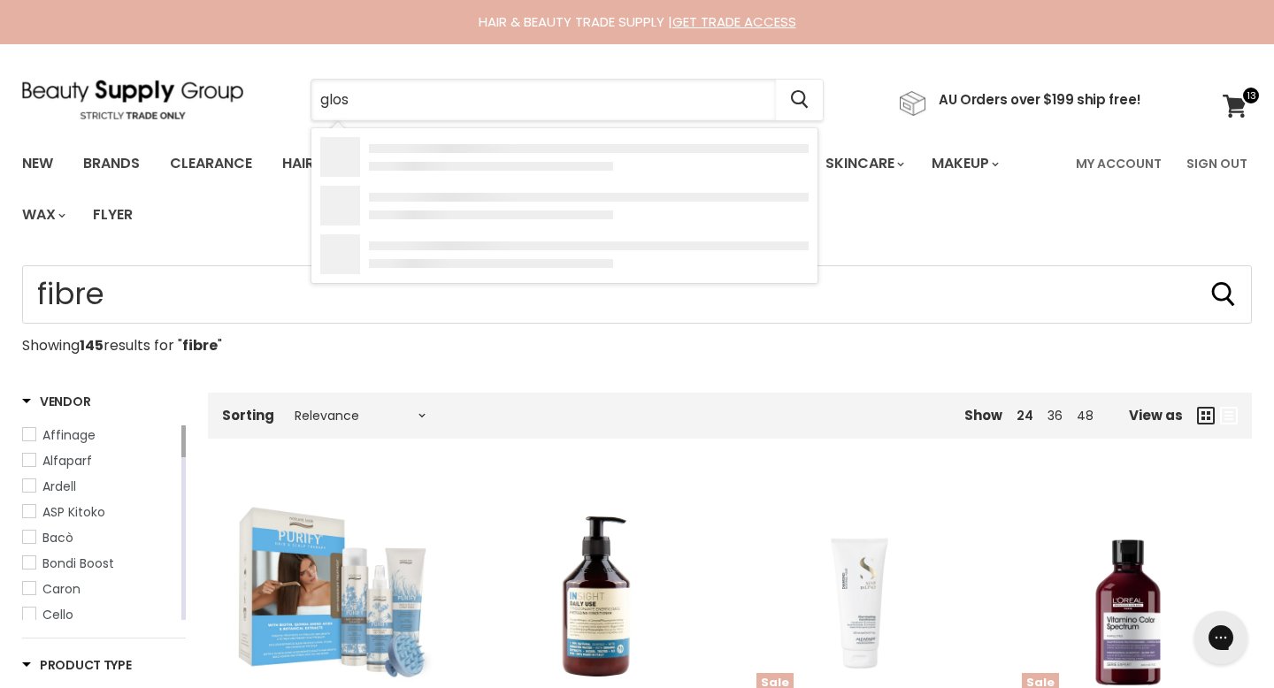
type input "gloss"
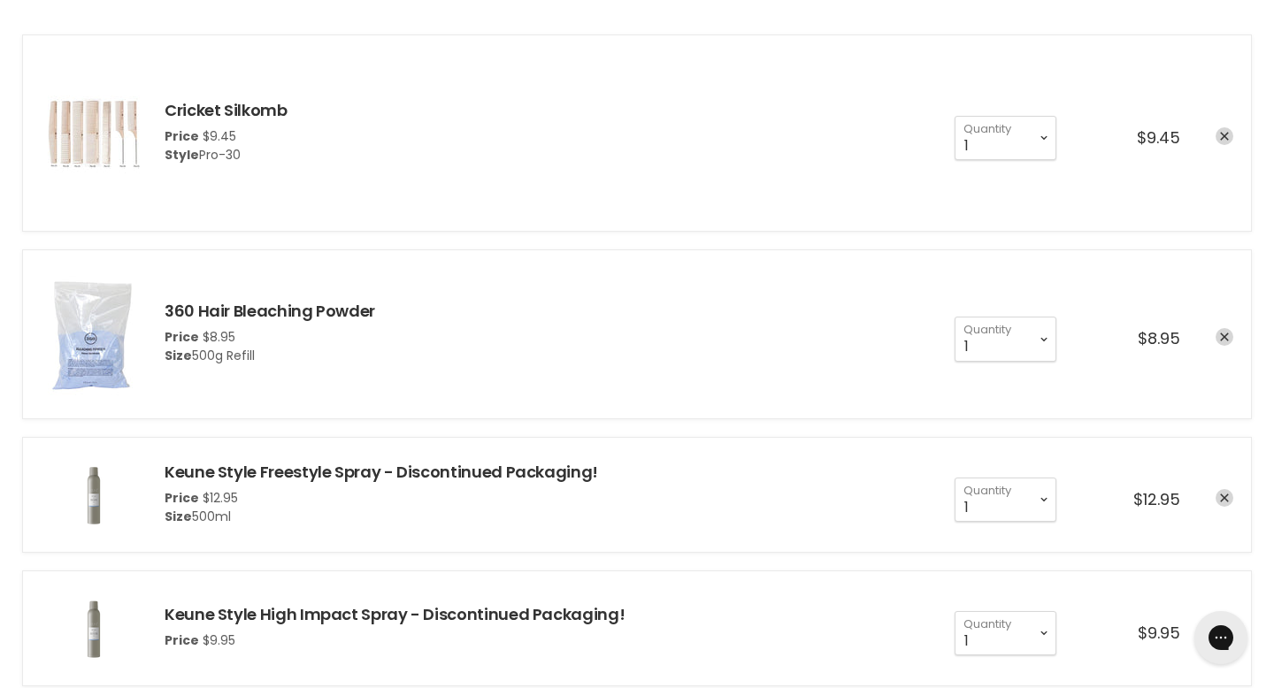
scroll to position [326, 0]
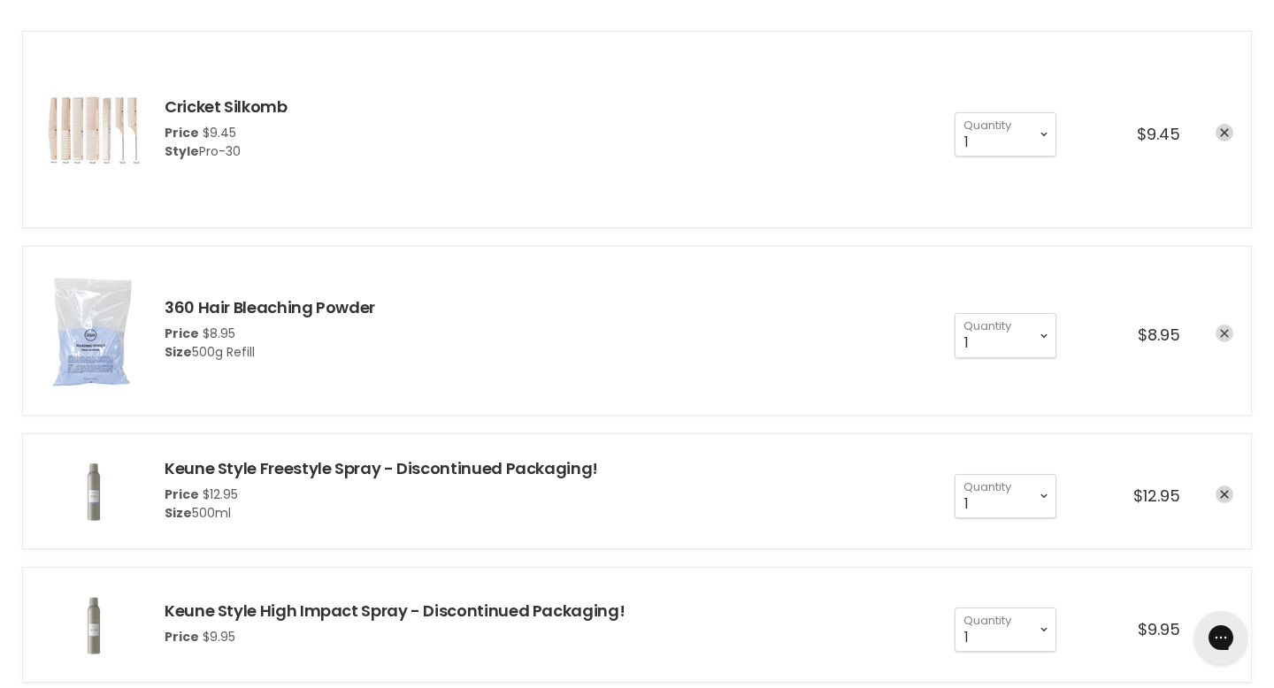
click at [1227, 329] on icon "remove 360 Hair Bleaching Powder" at bounding box center [1224, 333] width 9 height 9
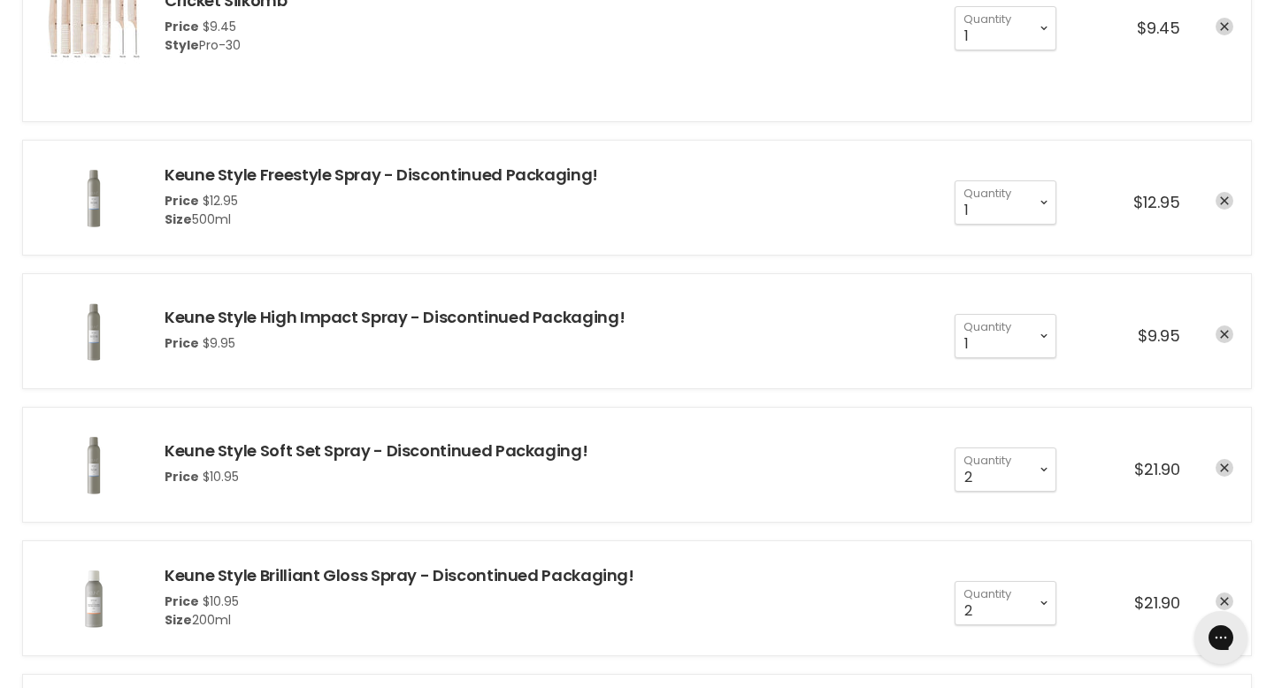
scroll to position [434, 0]
click at [1049, 580] on select "1 2 3 4 5 6 7 8 9 10+" at bounding box center [1006, 602] width 102 height 44
select select "1"
type input "1"
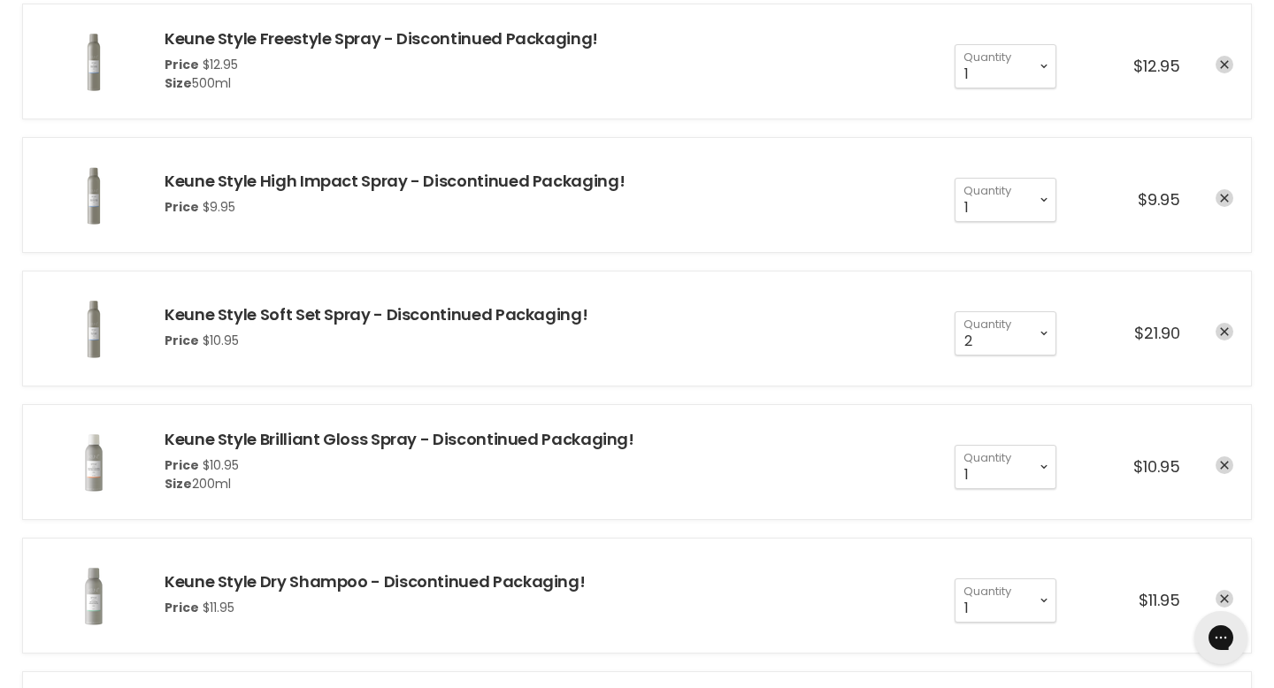
scroll to position [582, 0]
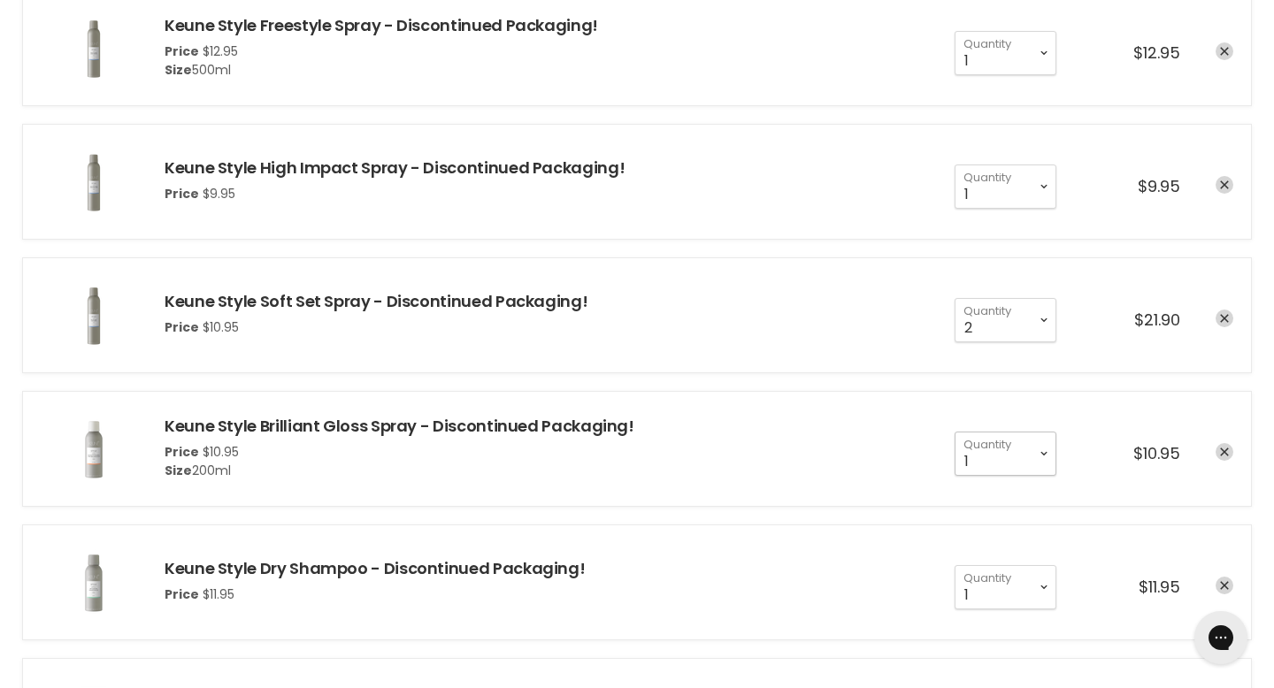
click at [1040, 432] on select "1 2 3 4 5 6 7 8 9 10+" at bounding box center [1006, 454] width 102 height 44
select select "2"
type input "2"
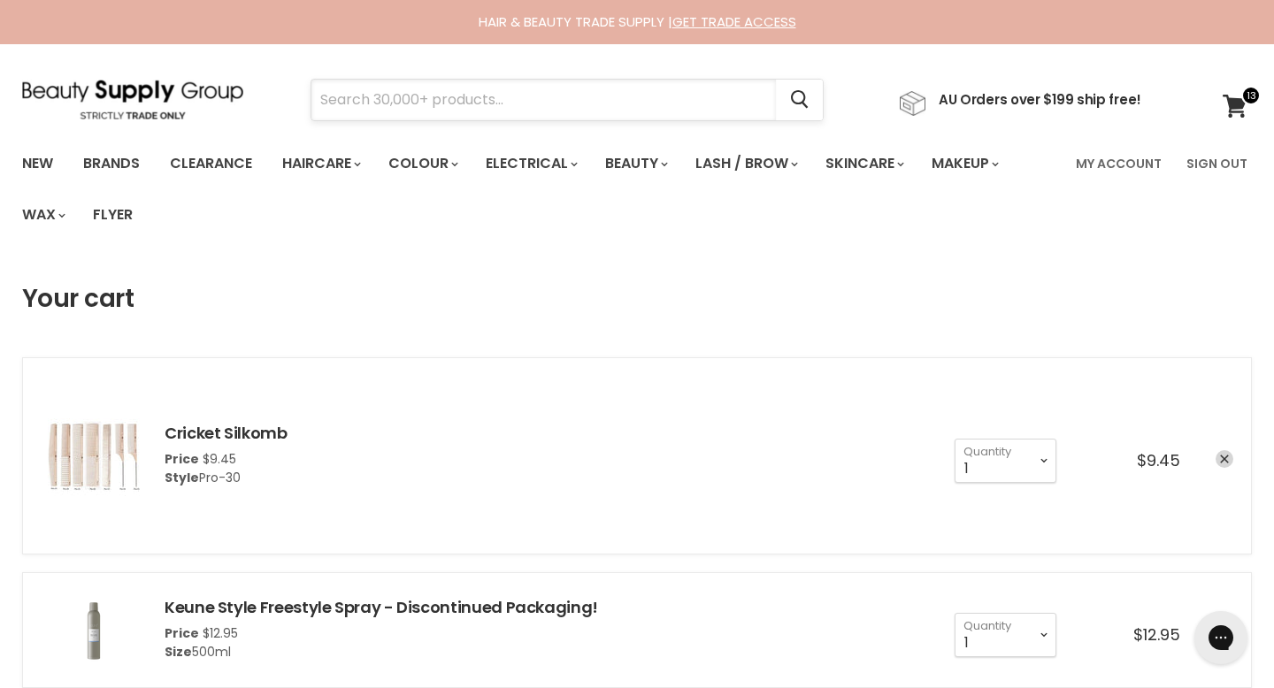
click at [448, 104] on input "Search" at bounding box center [543, 100] width 464 height 41
type input "keune"
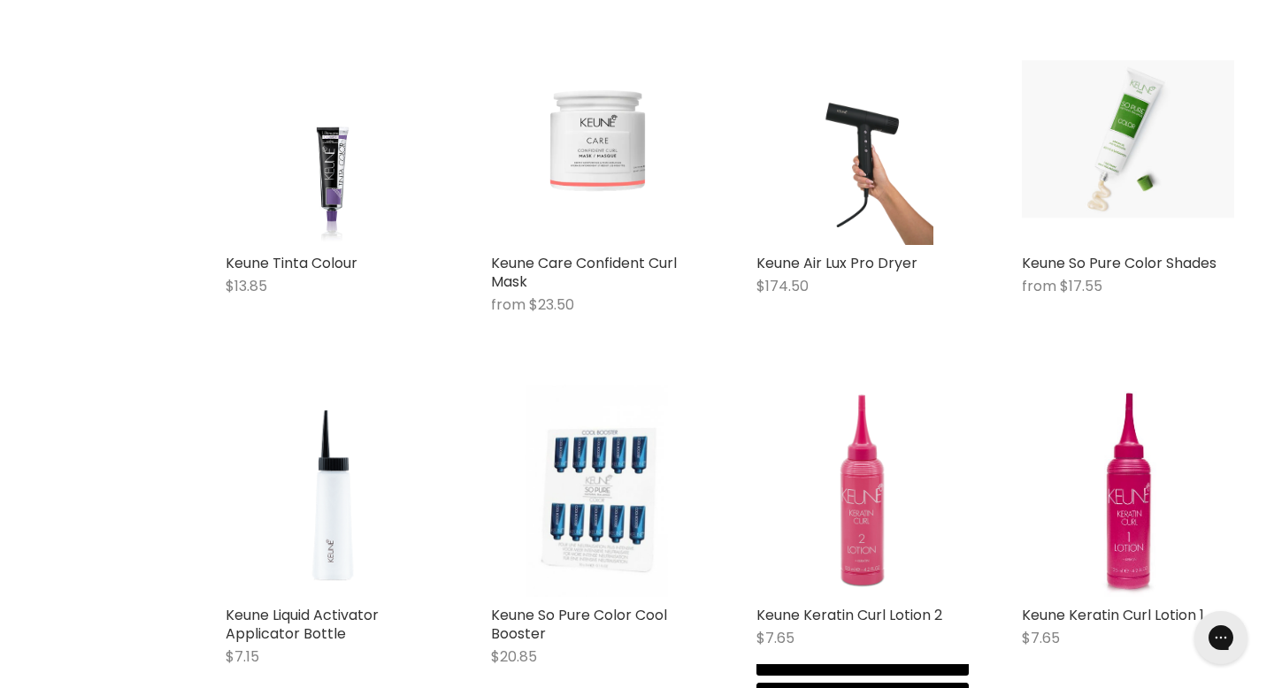
scroll to position [1597, 0]
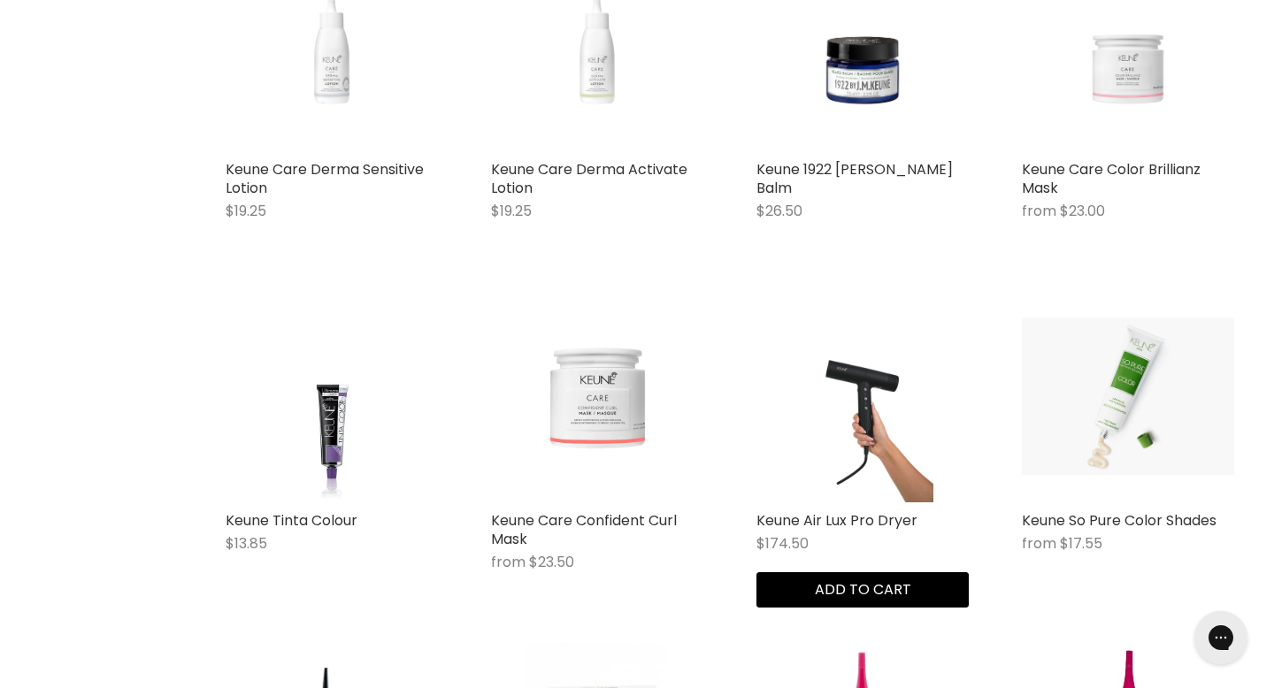
click at [855, 294] on img "Main content" at bounding box center [863, 396] width 142 height 212
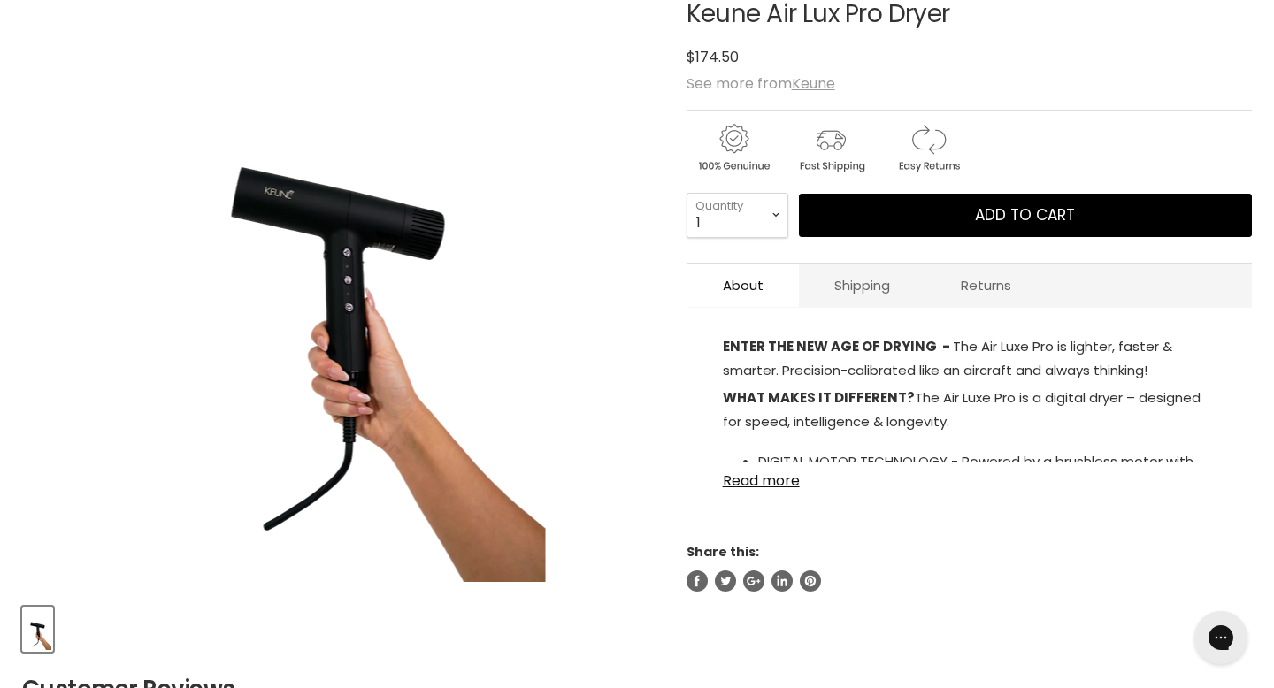
scroll to position [307, 0]
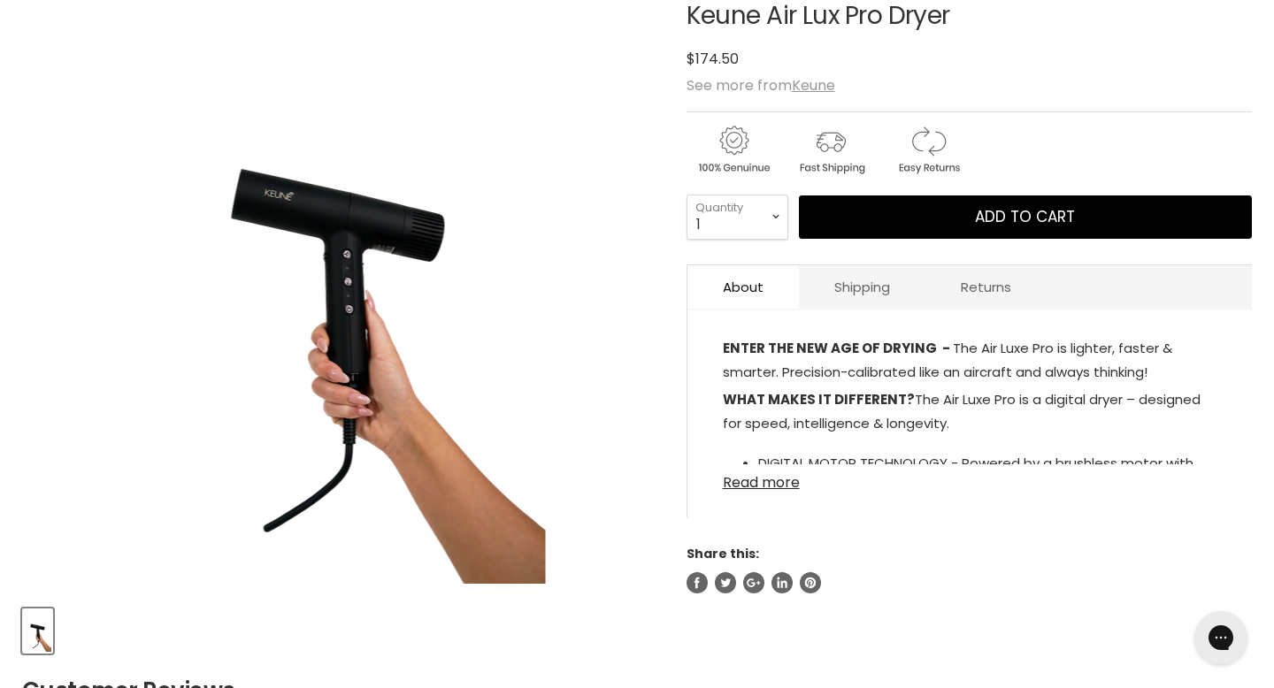
click at [770, 464] on link "Read more" at bounding box center [970, 477] width 494 height 27
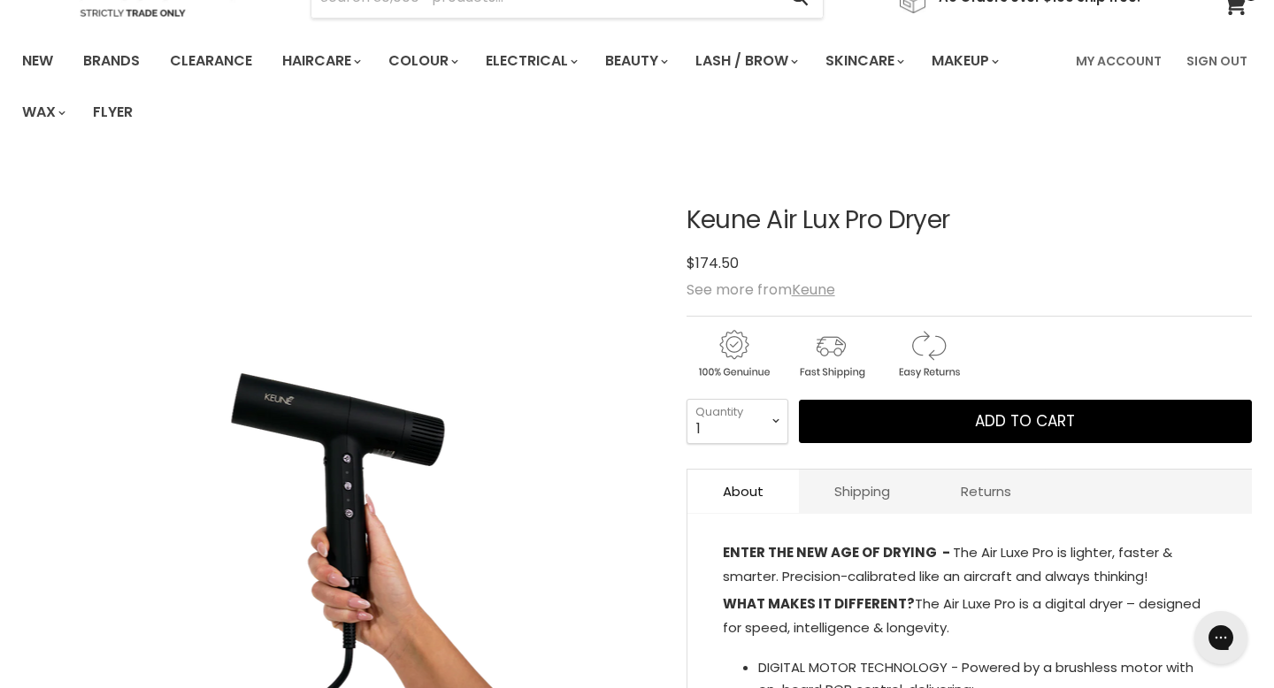
scroll to position [0, 0]
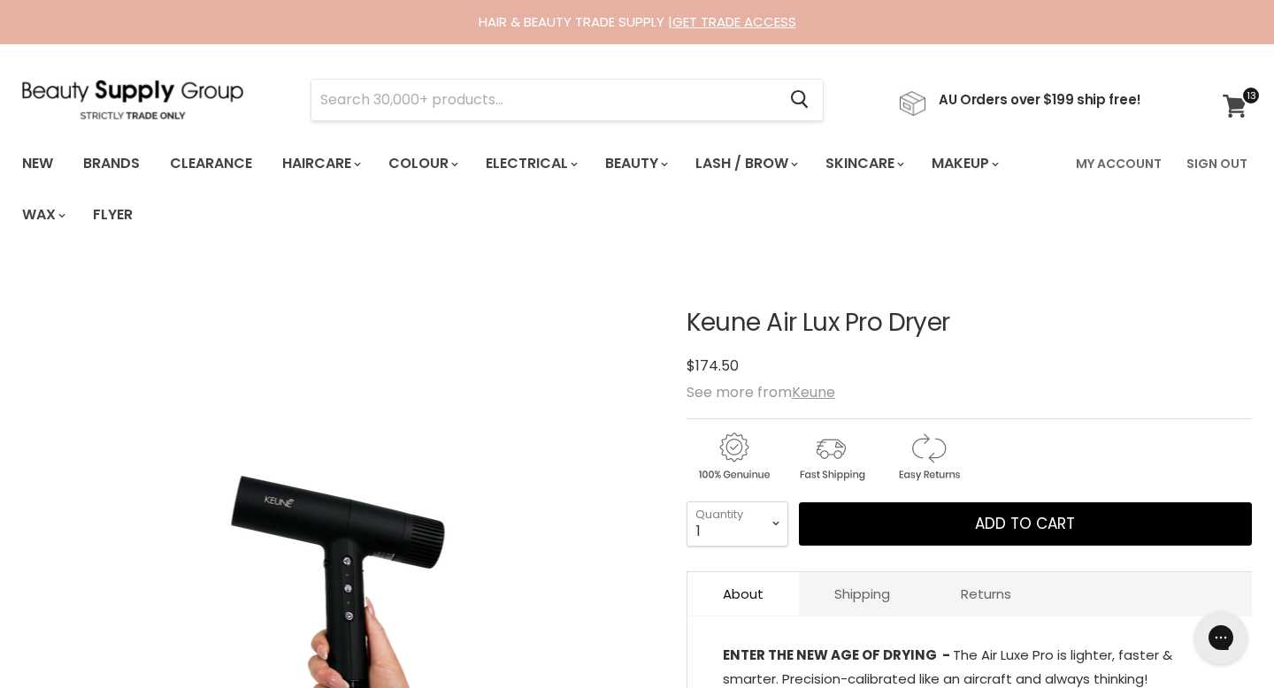
click at [1245, 100] on span at bounding box center [1250, 95] width 19 height 19
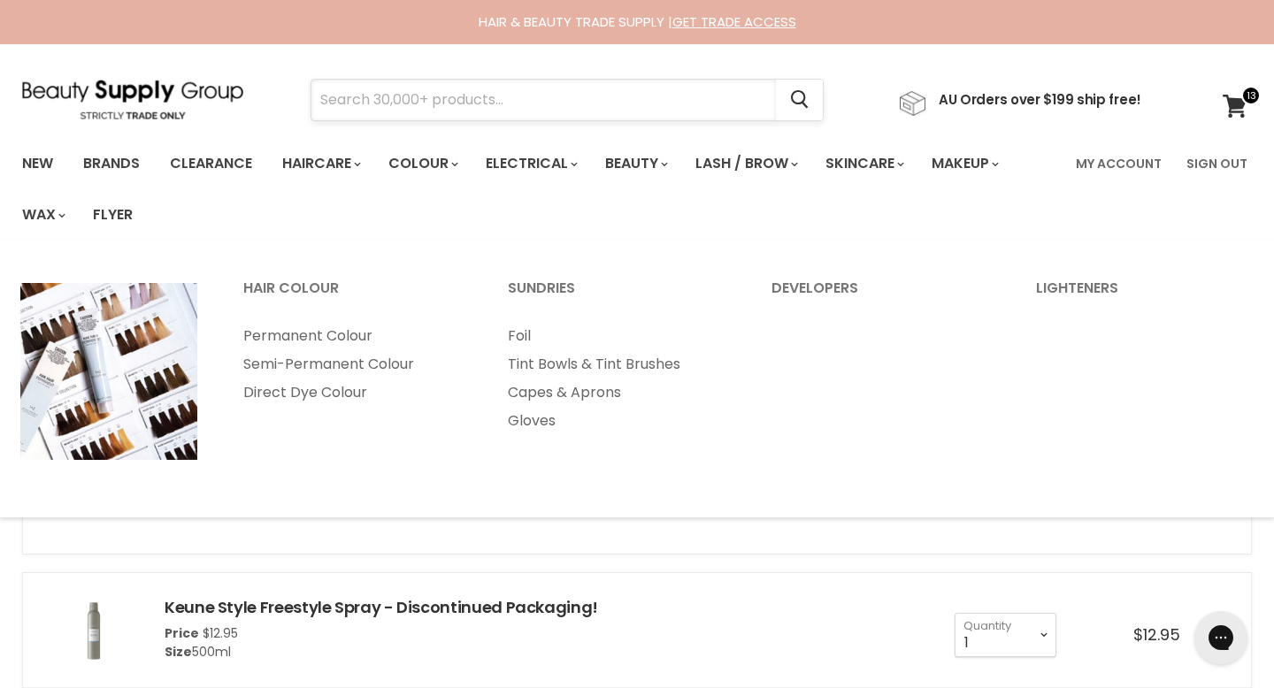
click at [415, 103] on input "Search" at bounding box center [543, 100] width 464 height 41
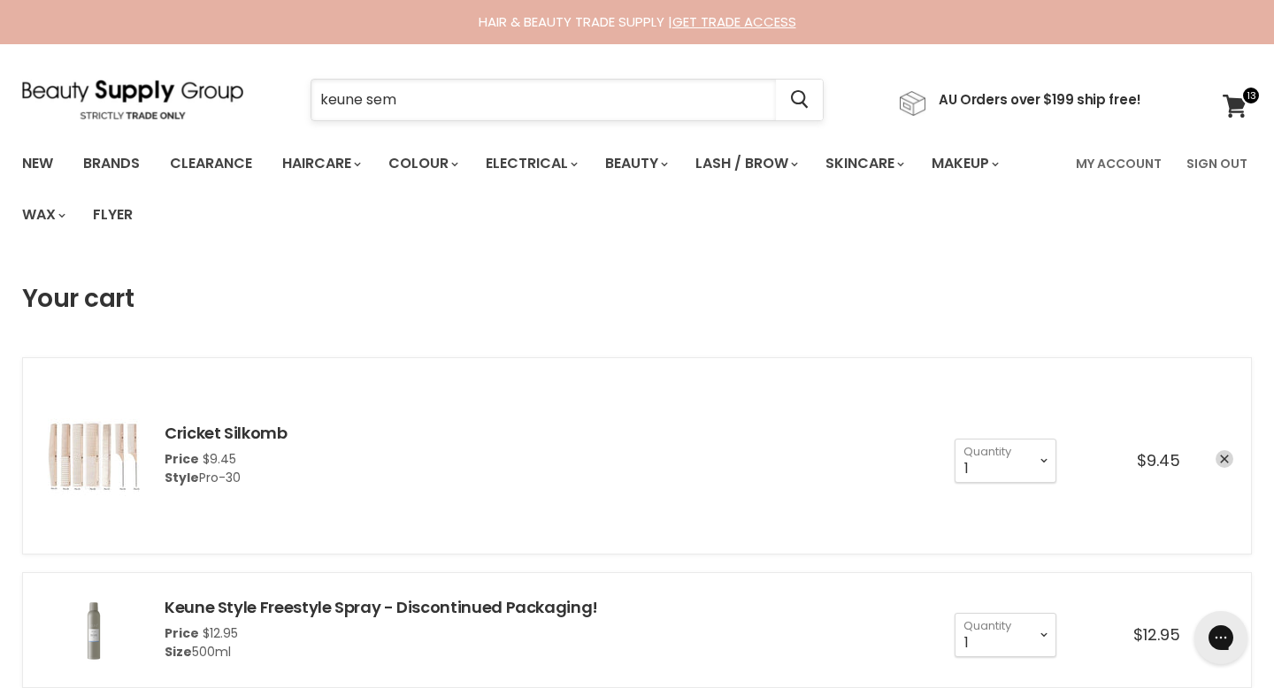
type input "keune semi"
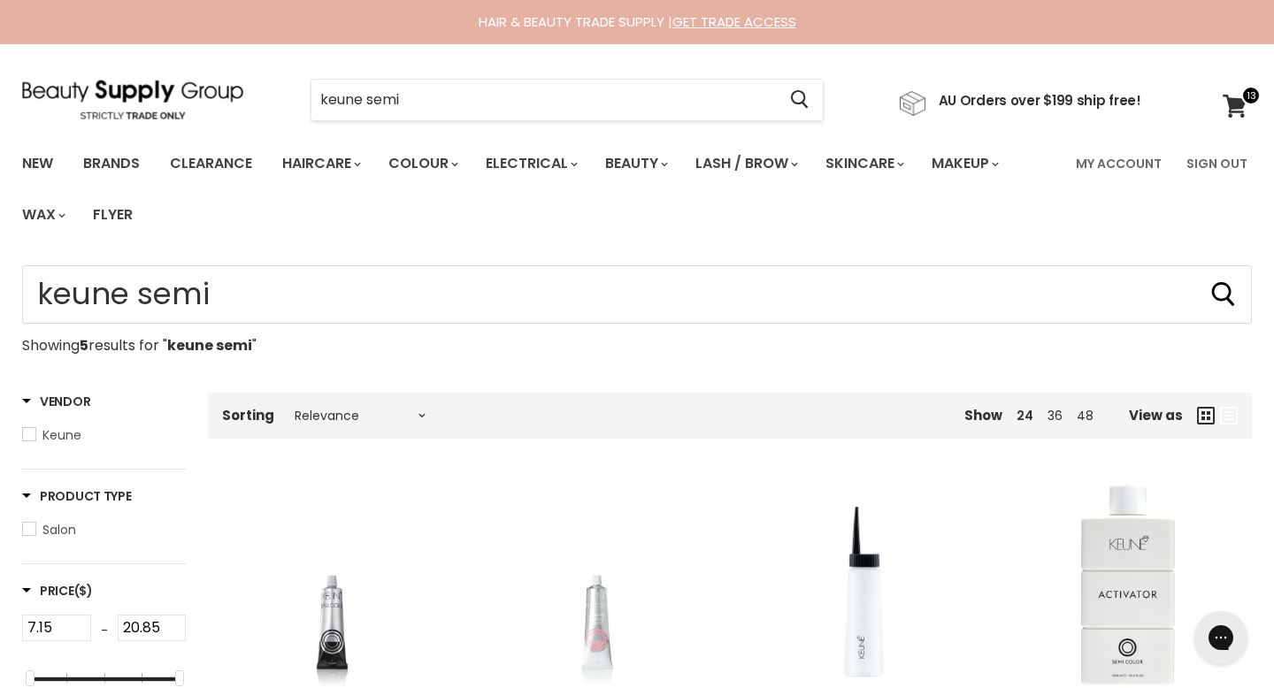
click at [292, 603] on img "Main content" at bounding box center [331, 587] width 159 height 212
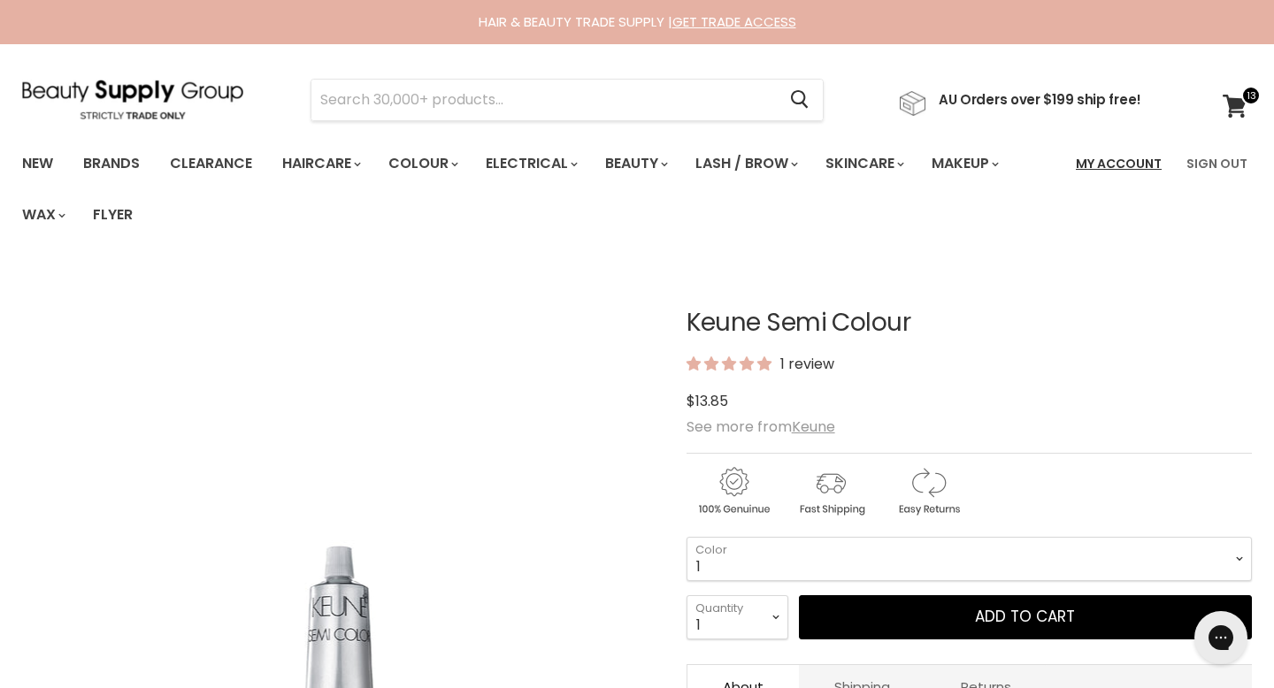
click at [1109, 159] on link "My Account" at bounding box center [1118, 163] width 107 height 37
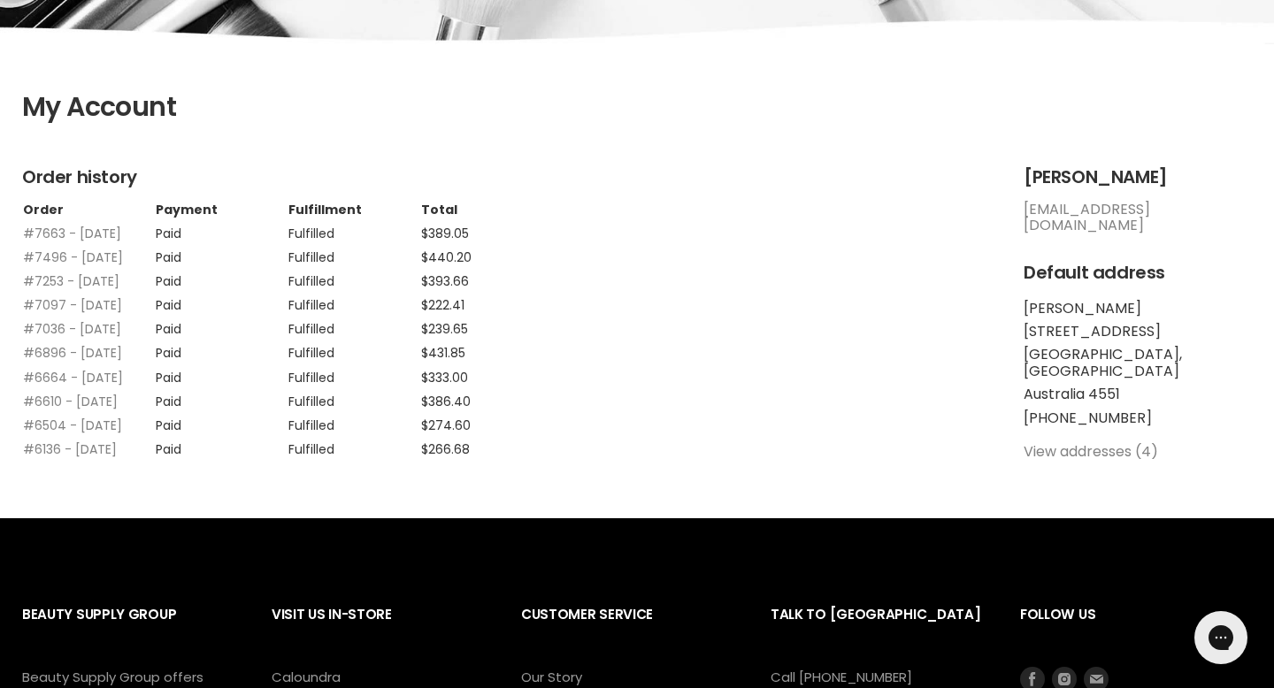
scroll to position [310, 0]
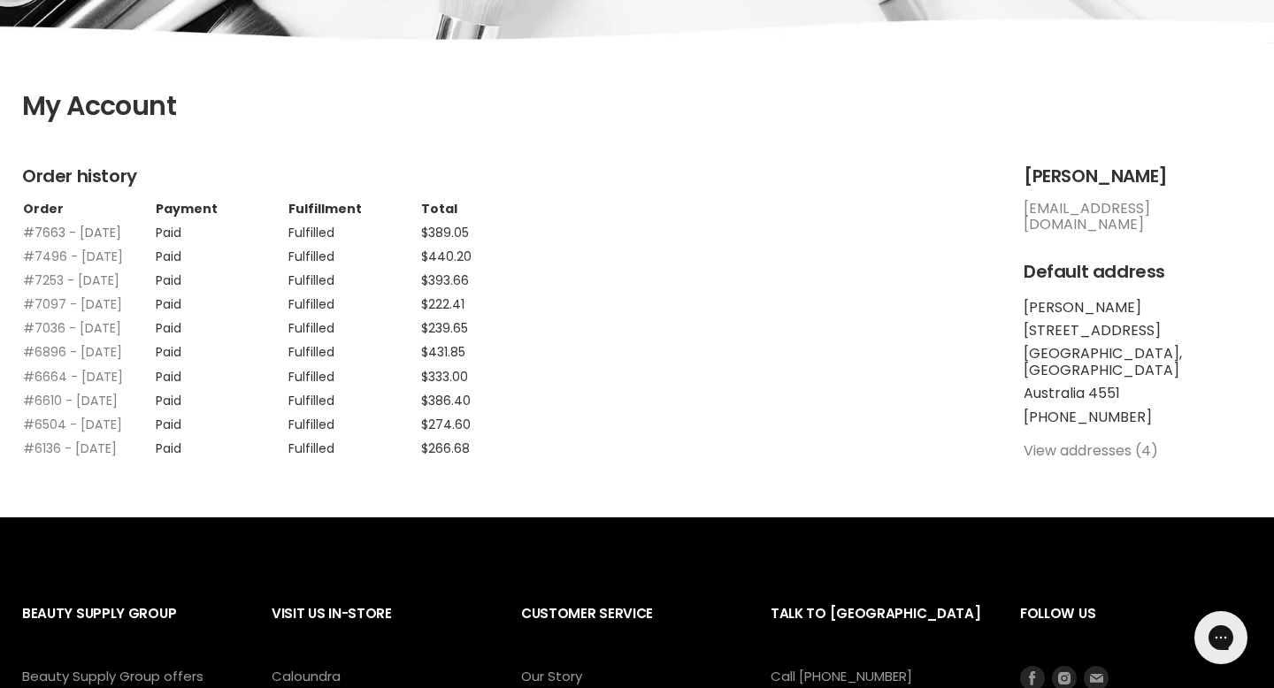
click at [49, 224] on link "#7663 - 28 Aug, 2025" at bounding box center [72, 233] width 98 height 18
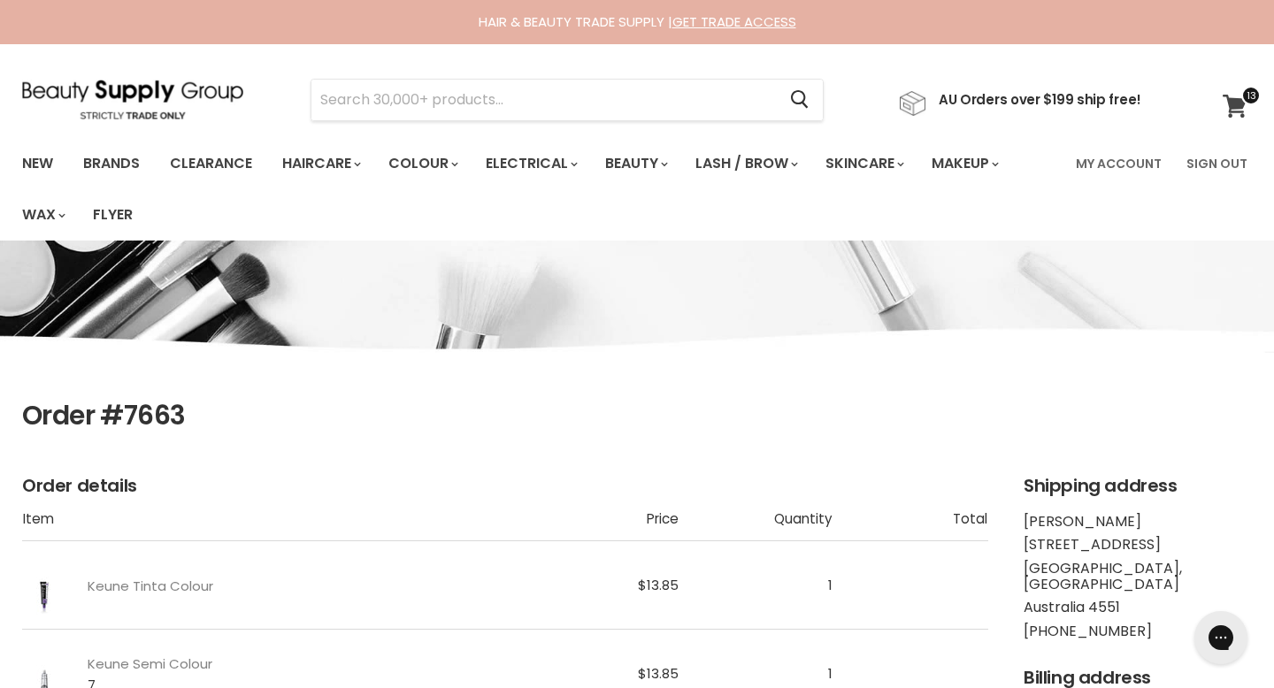
click at [1231, 101] on icon at bounding box center [1235, 106] width 24 height 23
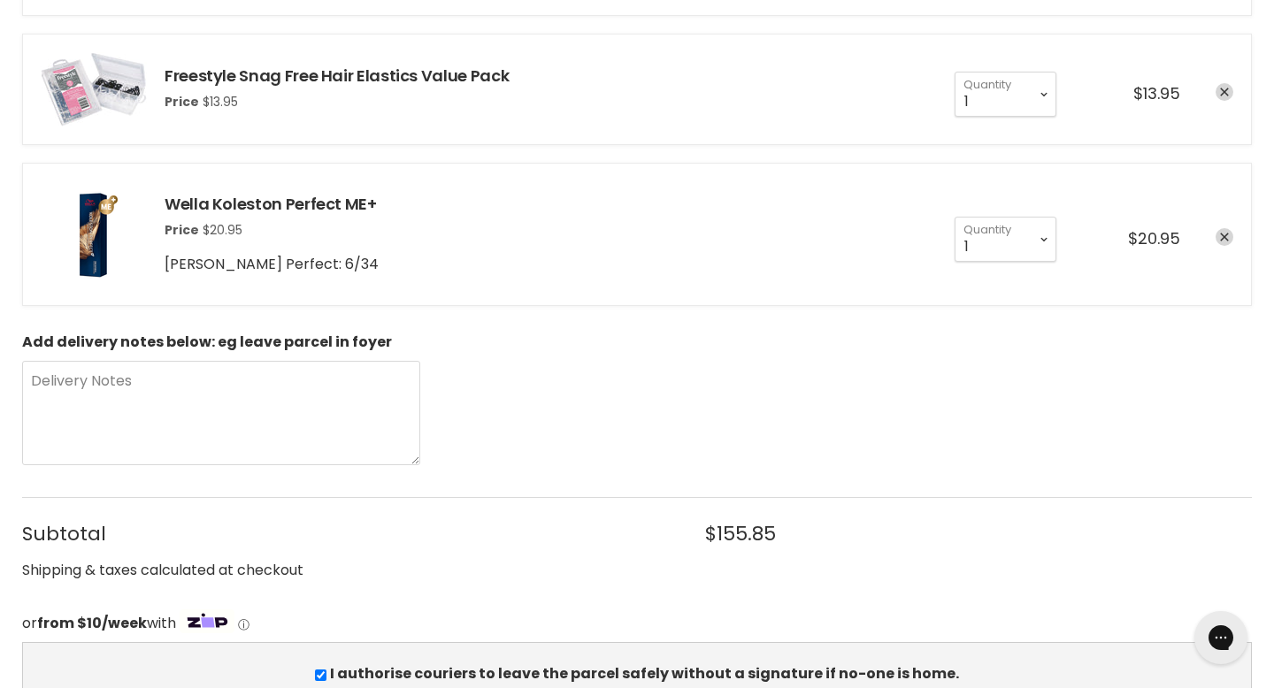
scroll to position [1342, 0]
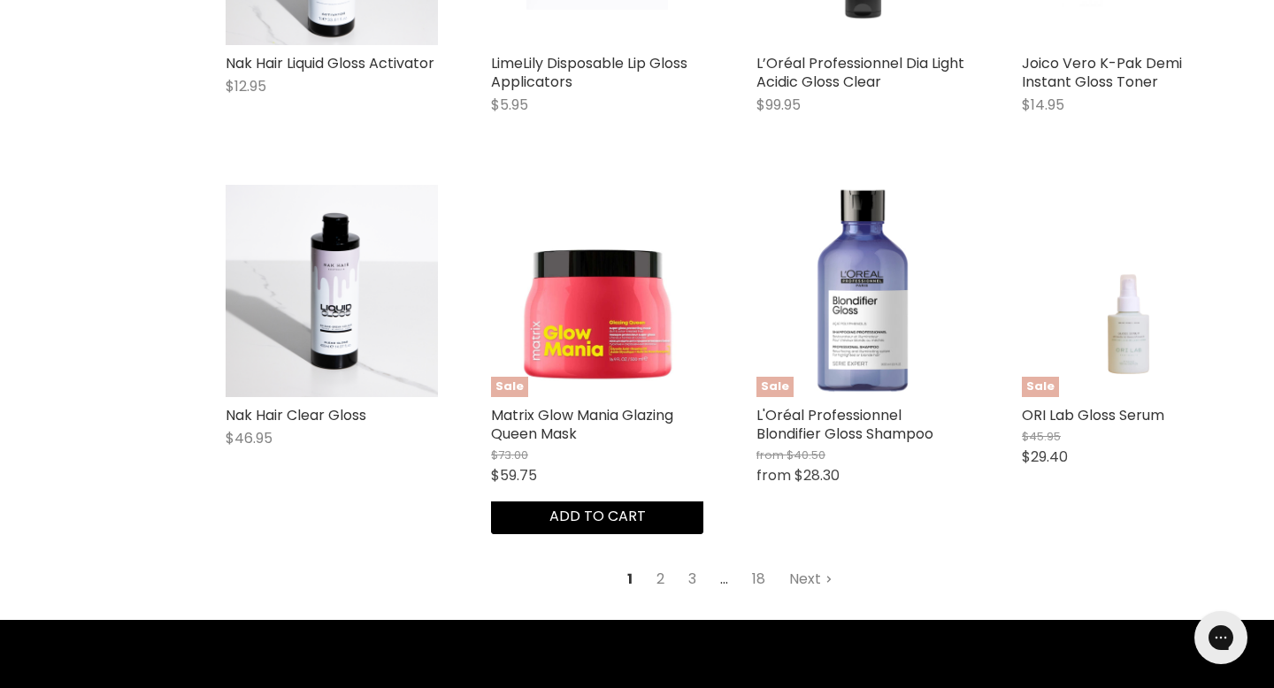
scroll to position [2261, 0]
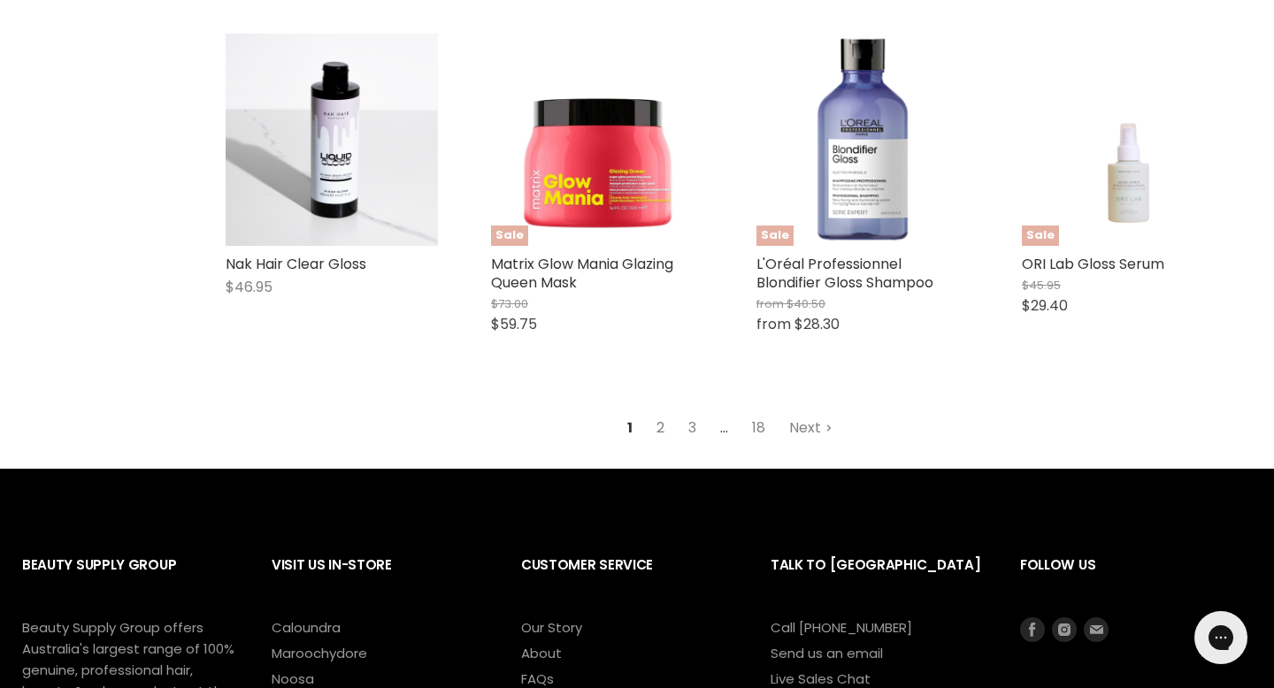
click at [664, 412] on link "2" at bounding box center [660, 428] width 27 height 32
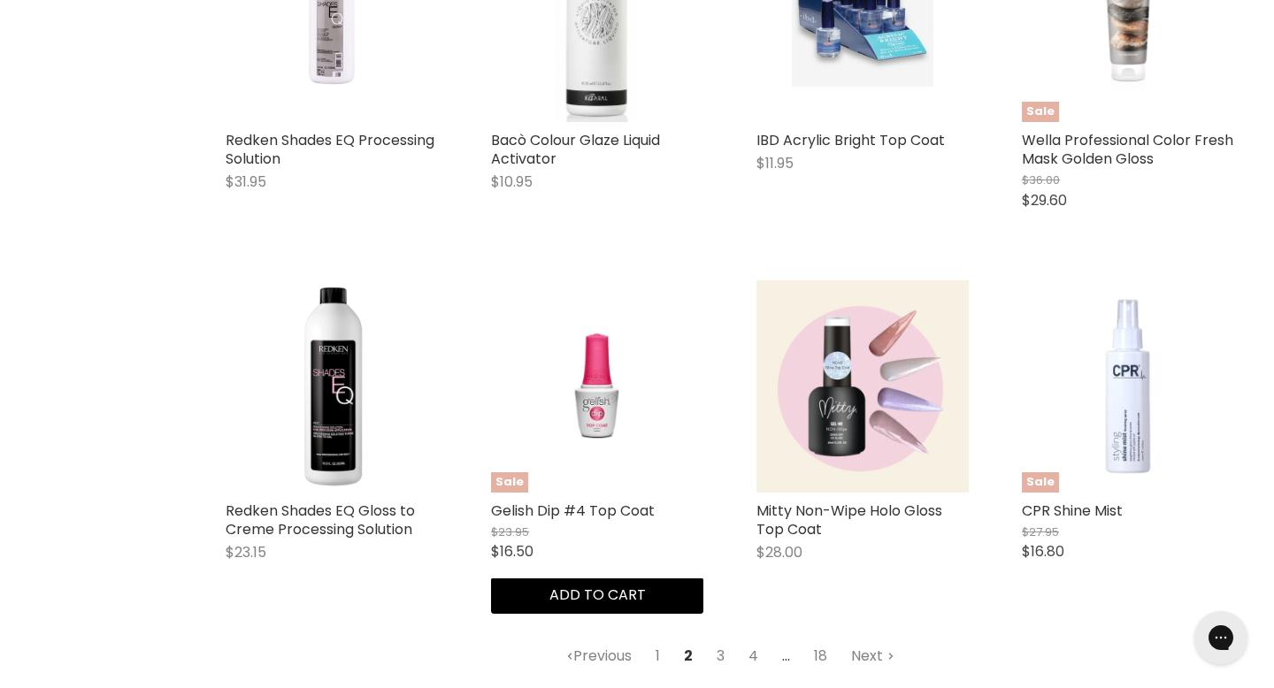
scroll to position [2053, 0]
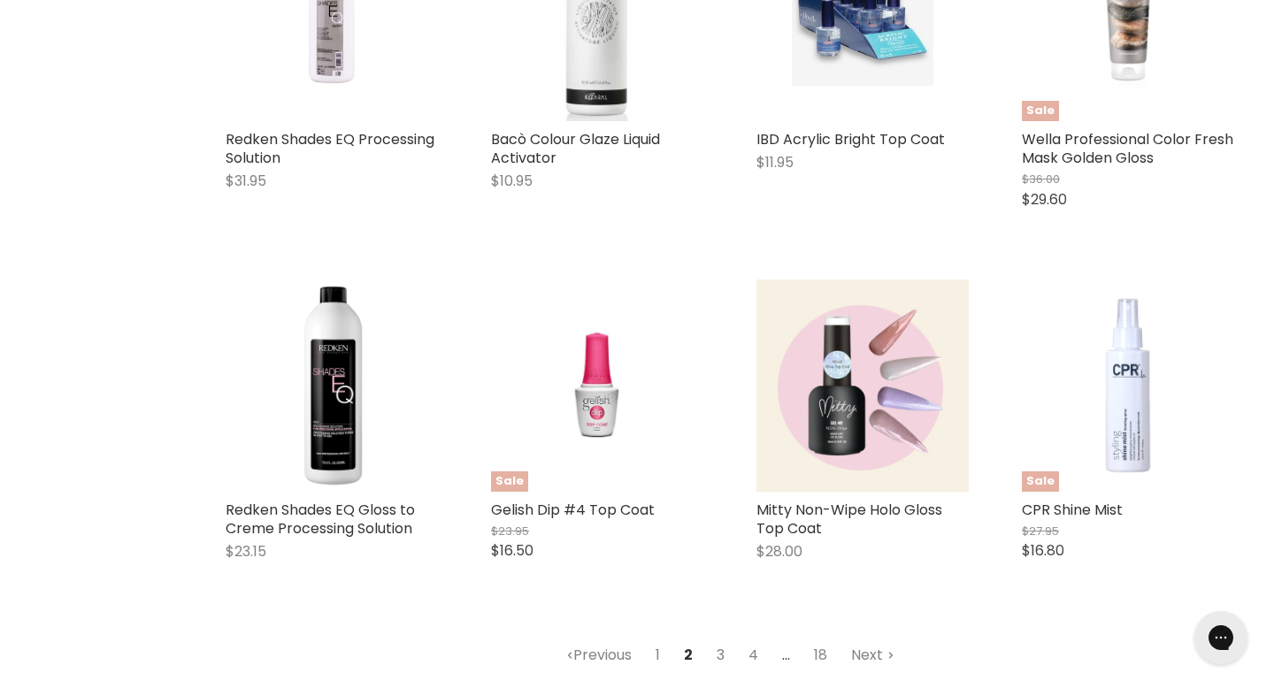
click at [725, 640] on link "3" at bounding box center [720, 656] width 27 height 32
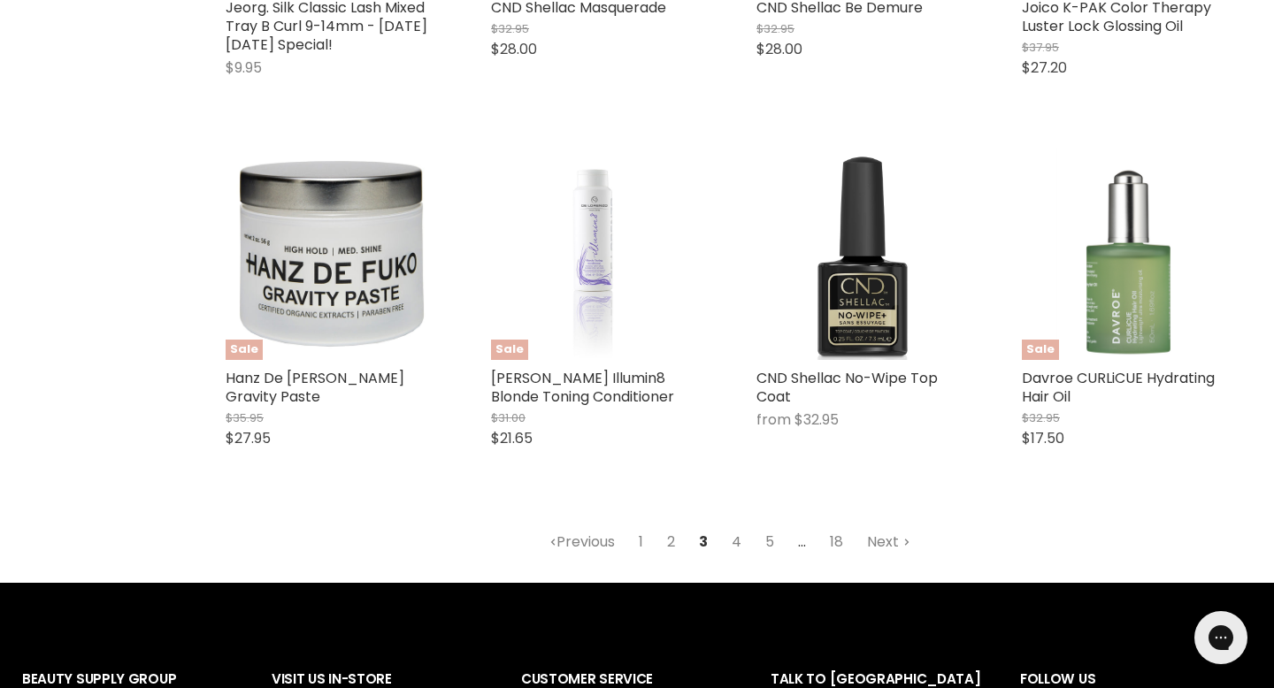
scroll to position [2185, 0]
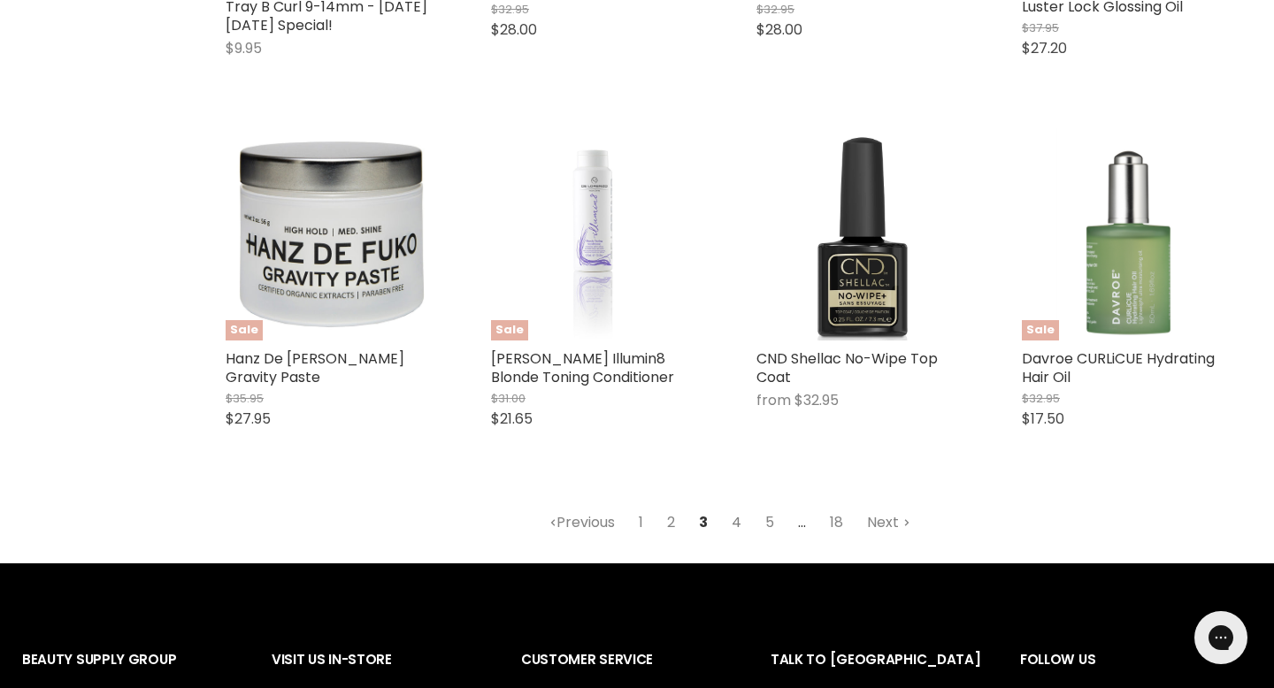
click at [734, 507] on link "4" at bounding box center [736, 523] width 29 height 32
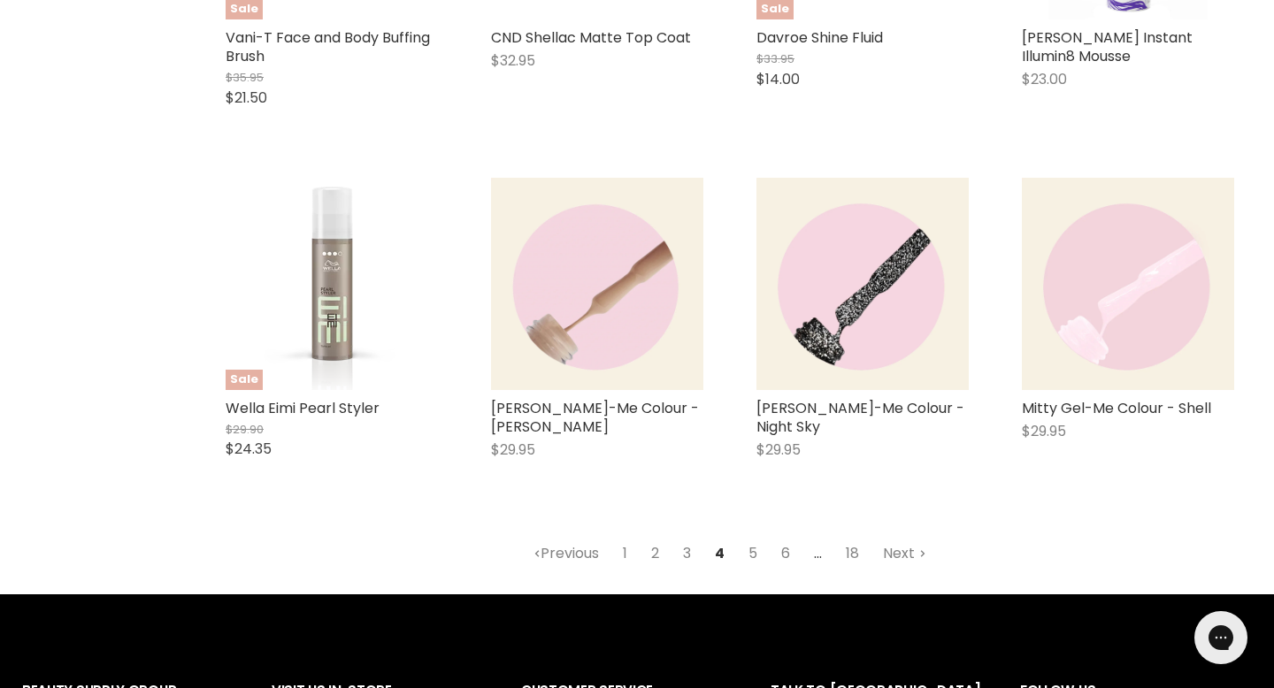
scroll to position [2143, 0]
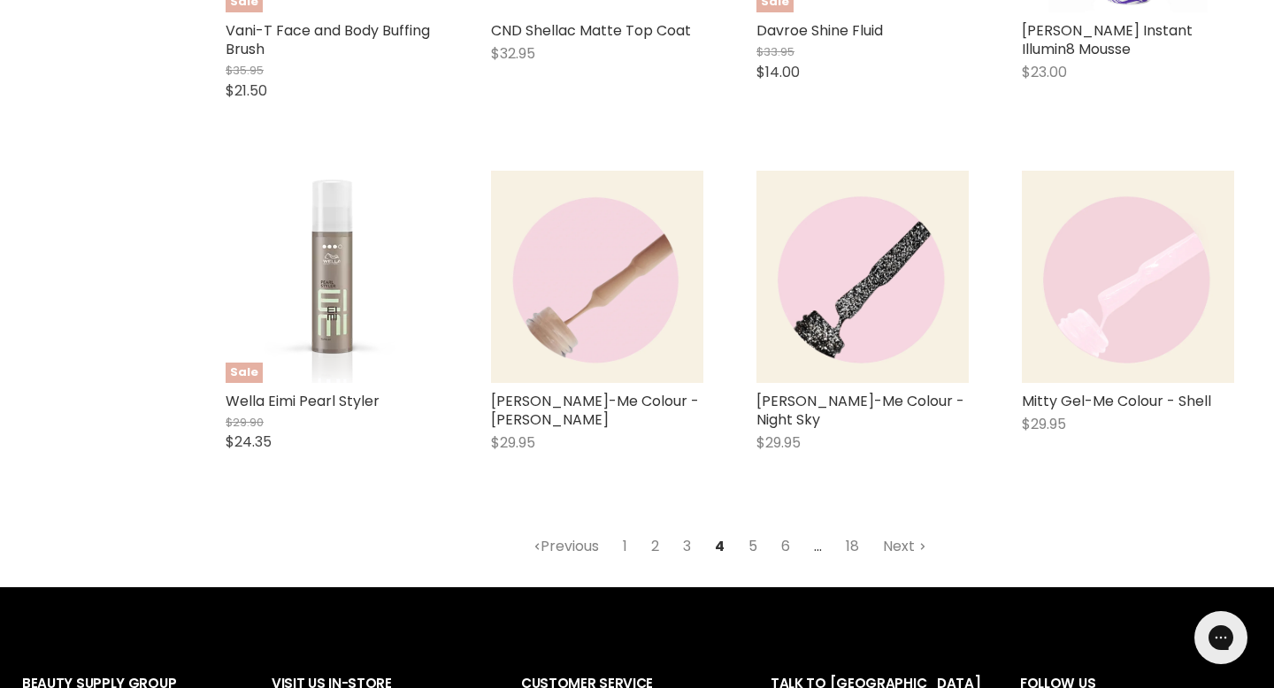
click at [745, 531] on link "5" at bounding box center [753, 547] width 28 height 32
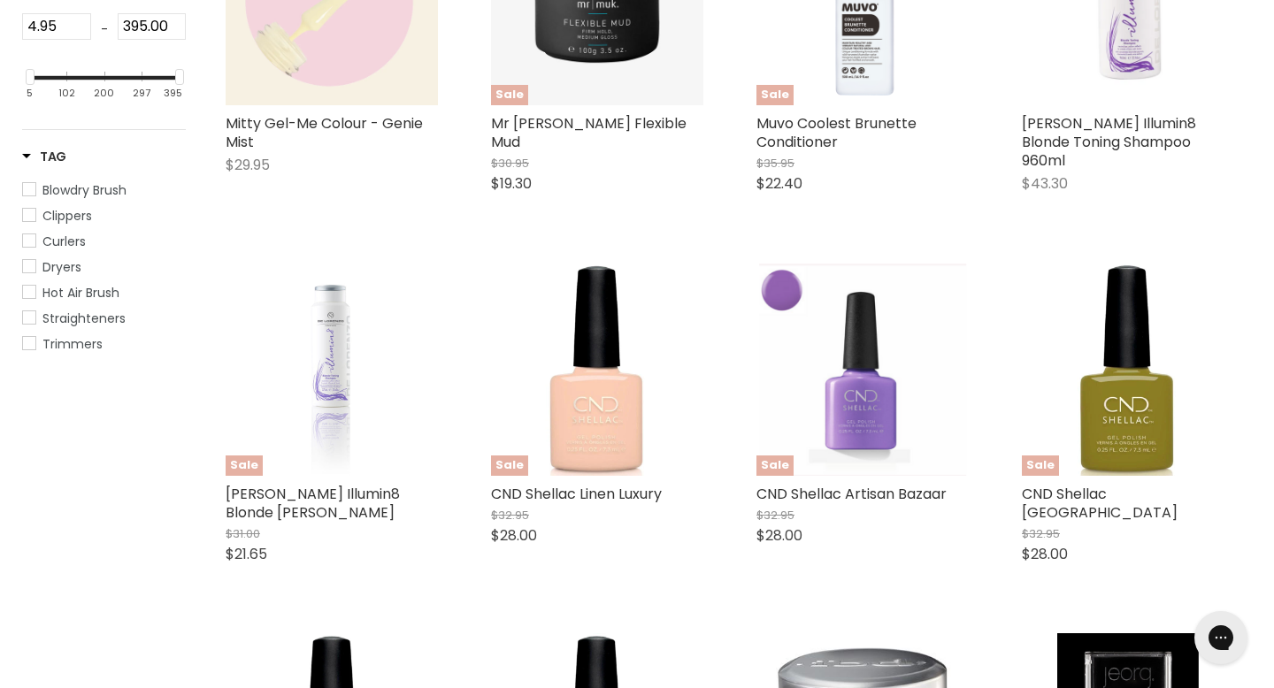
scroll to position [942, 0]
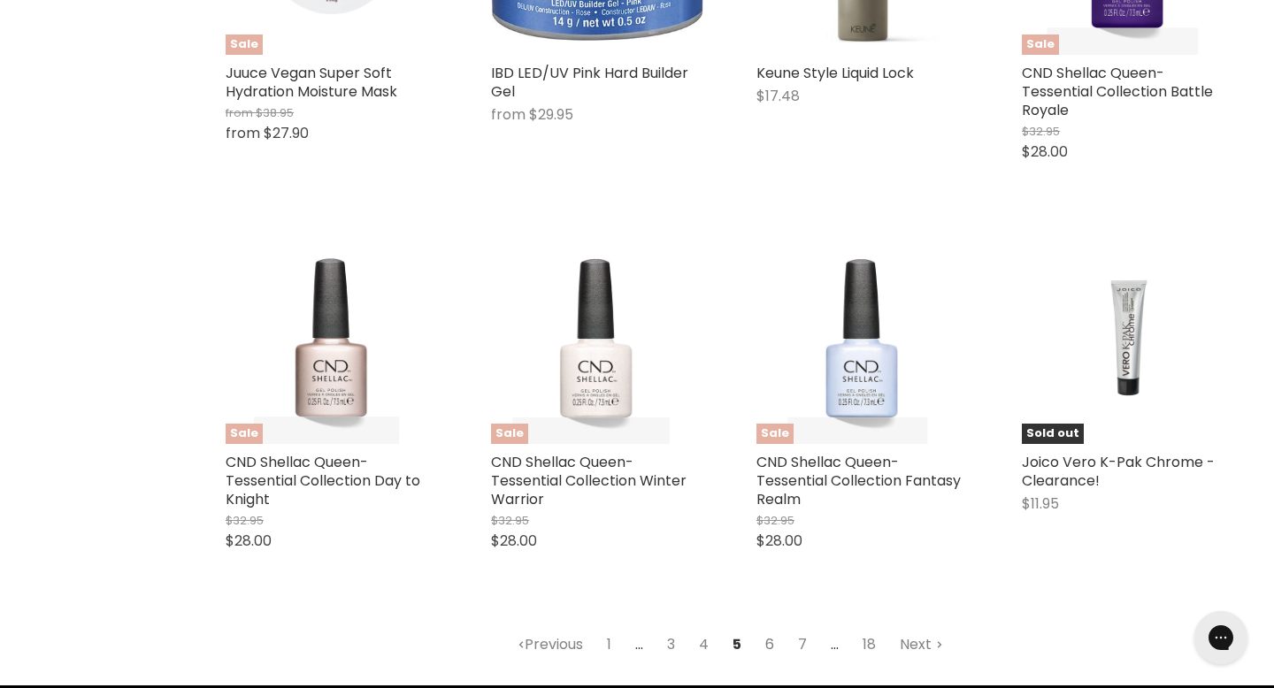
click at [768, 629] on link "6" at bounding box center [770, 645] width 28 height 32
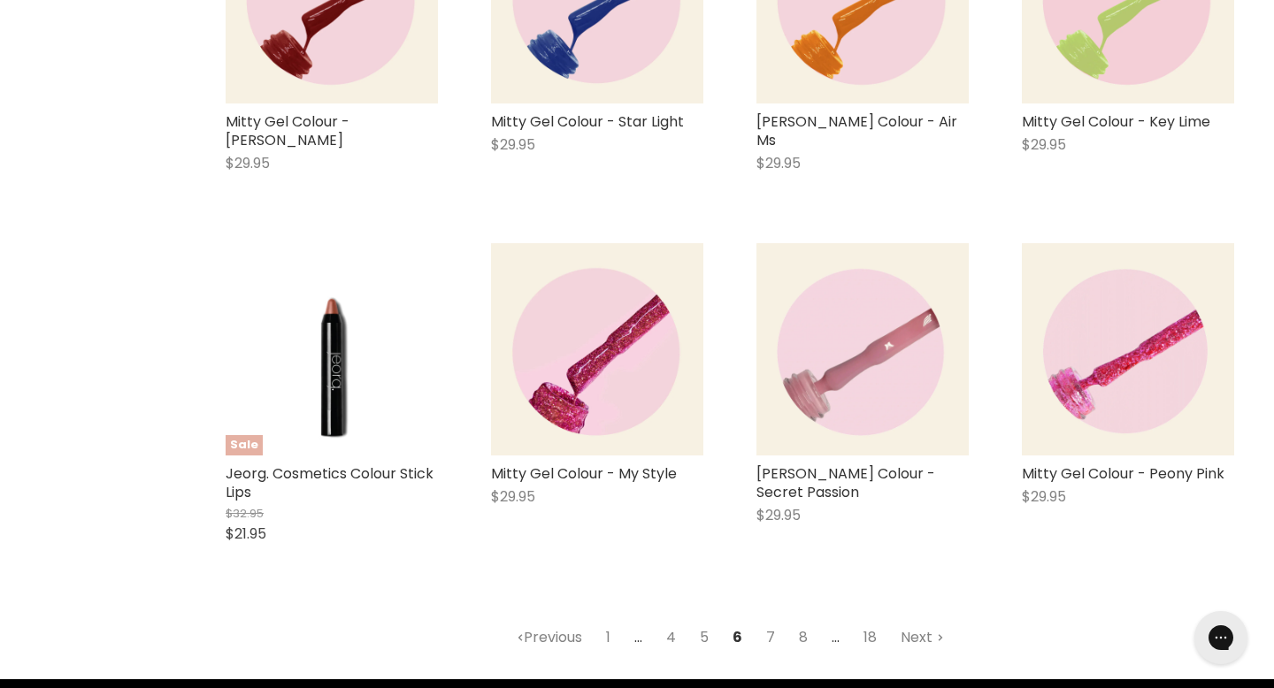
scroll to position [1946, 0]
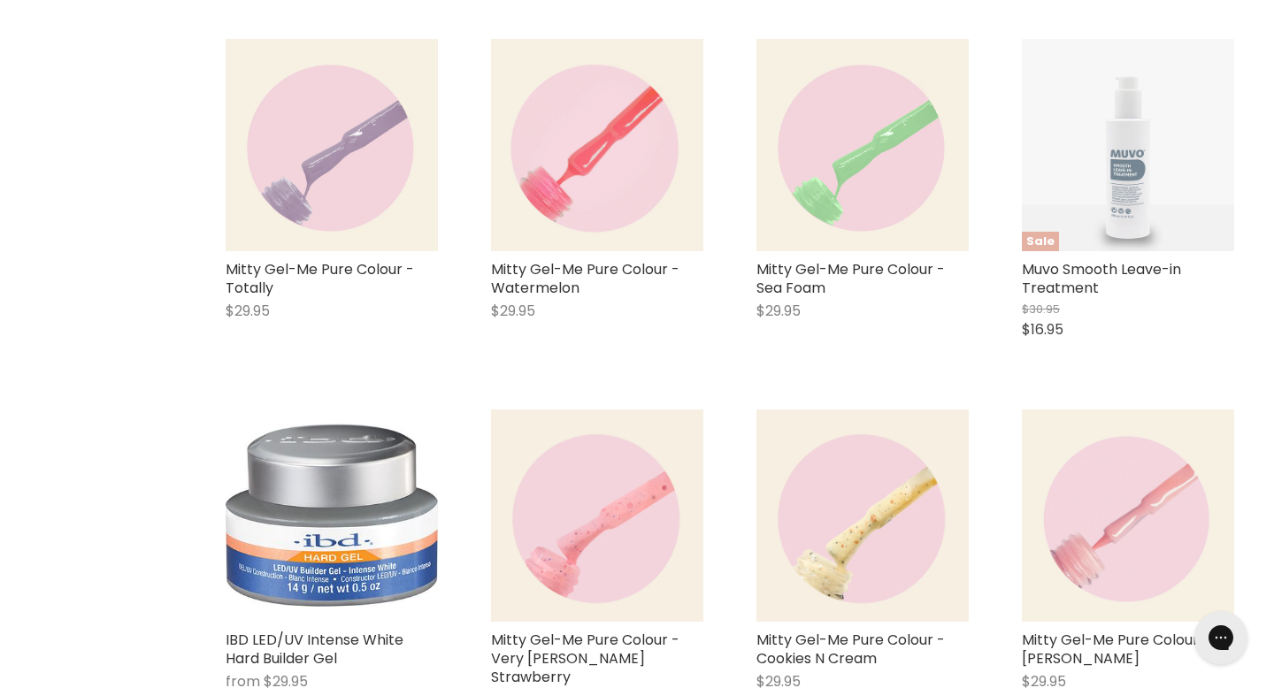
scroll to position [1854, 0]
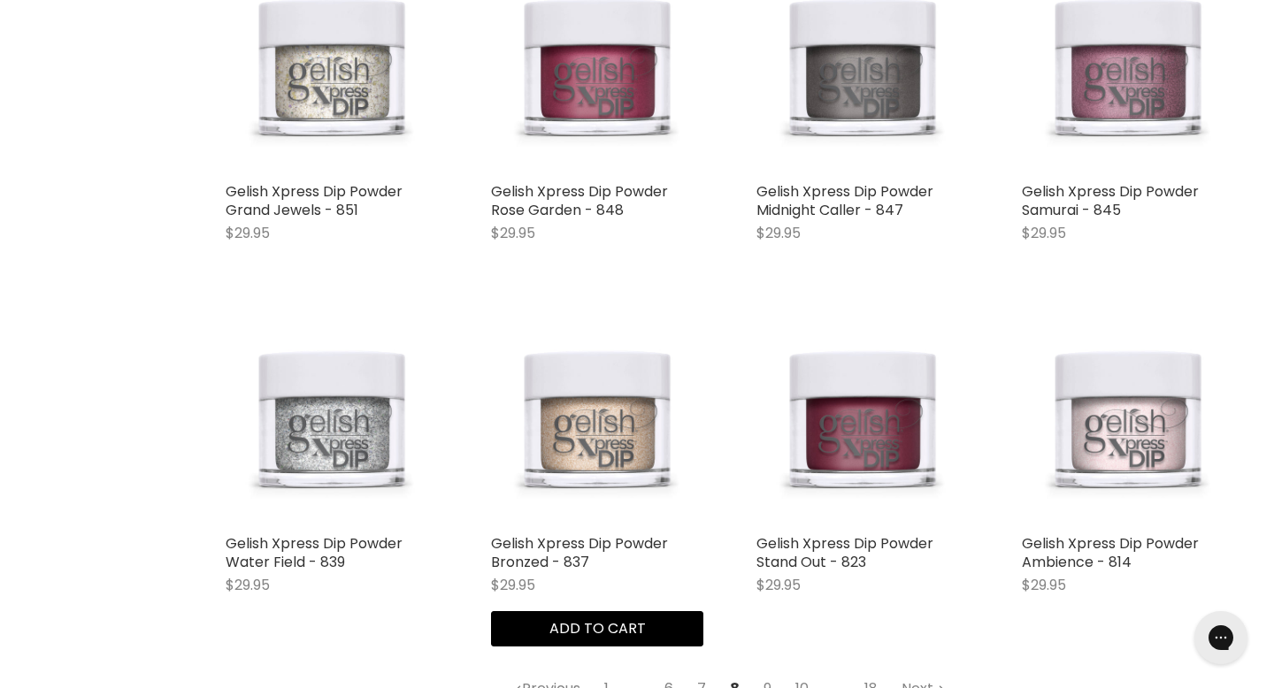
scroll to position [2146, 0]
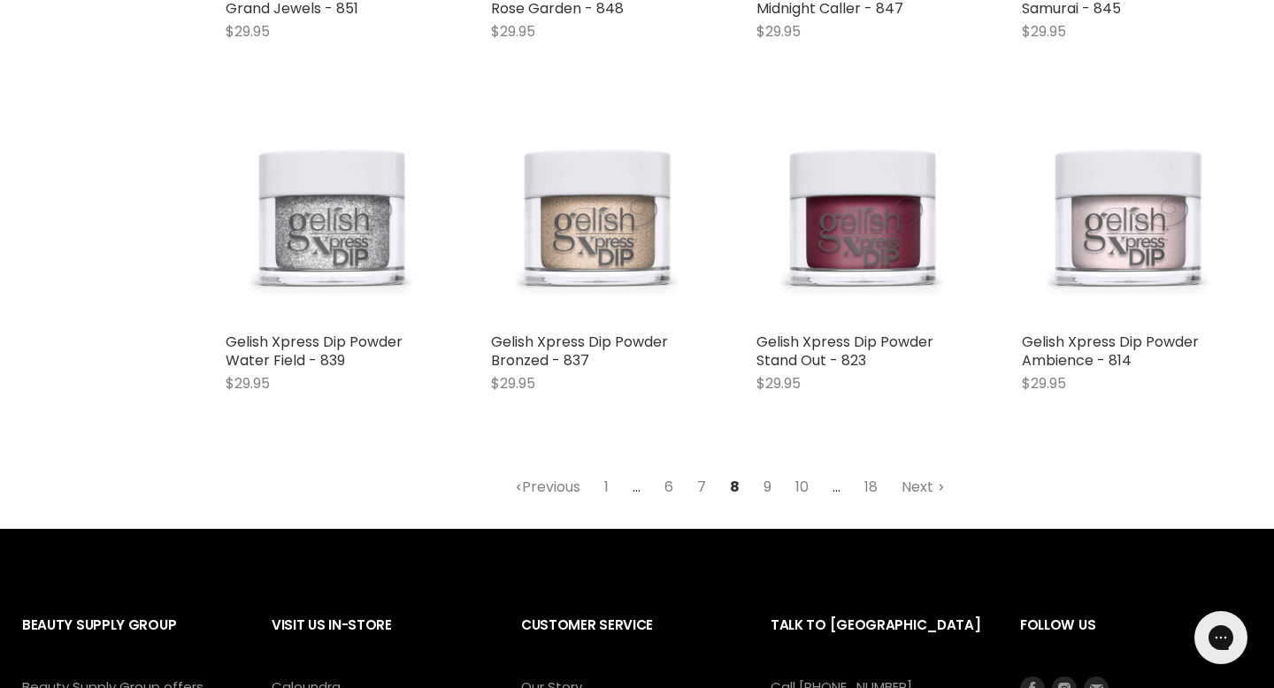
click at [764, 472] on link "9" at bounding box center [767, 488] width 27 height 32
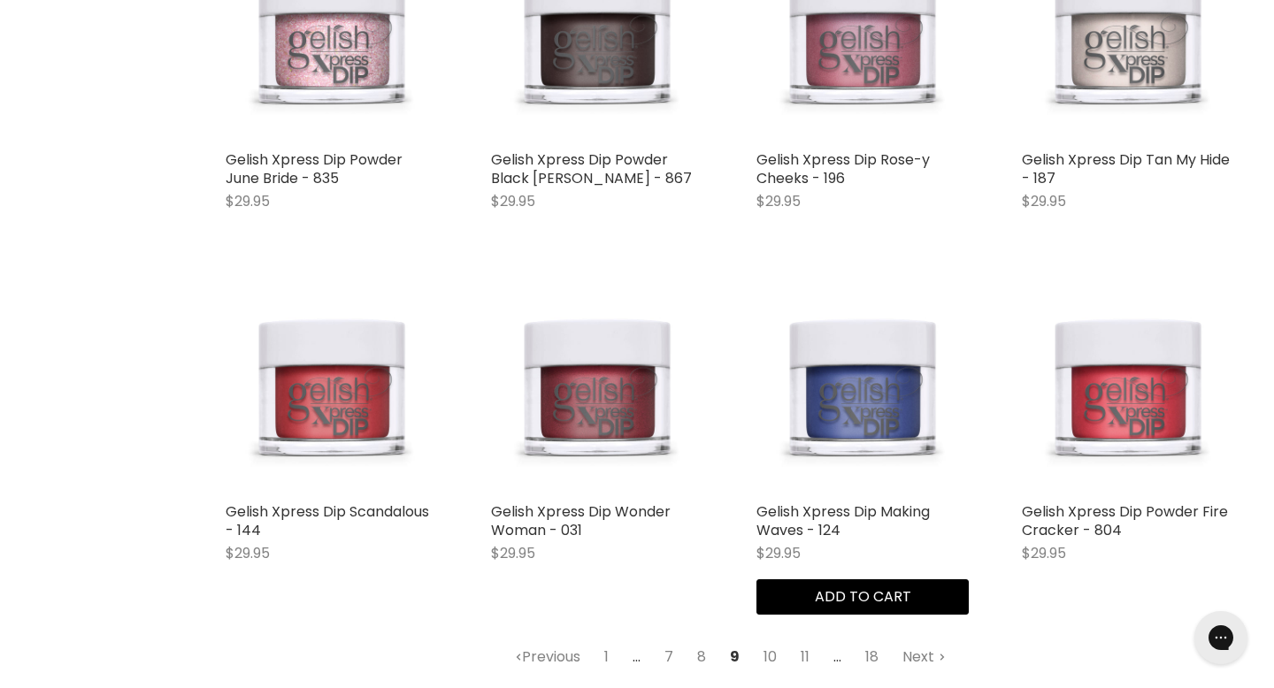
scroll to position [1964, 0]
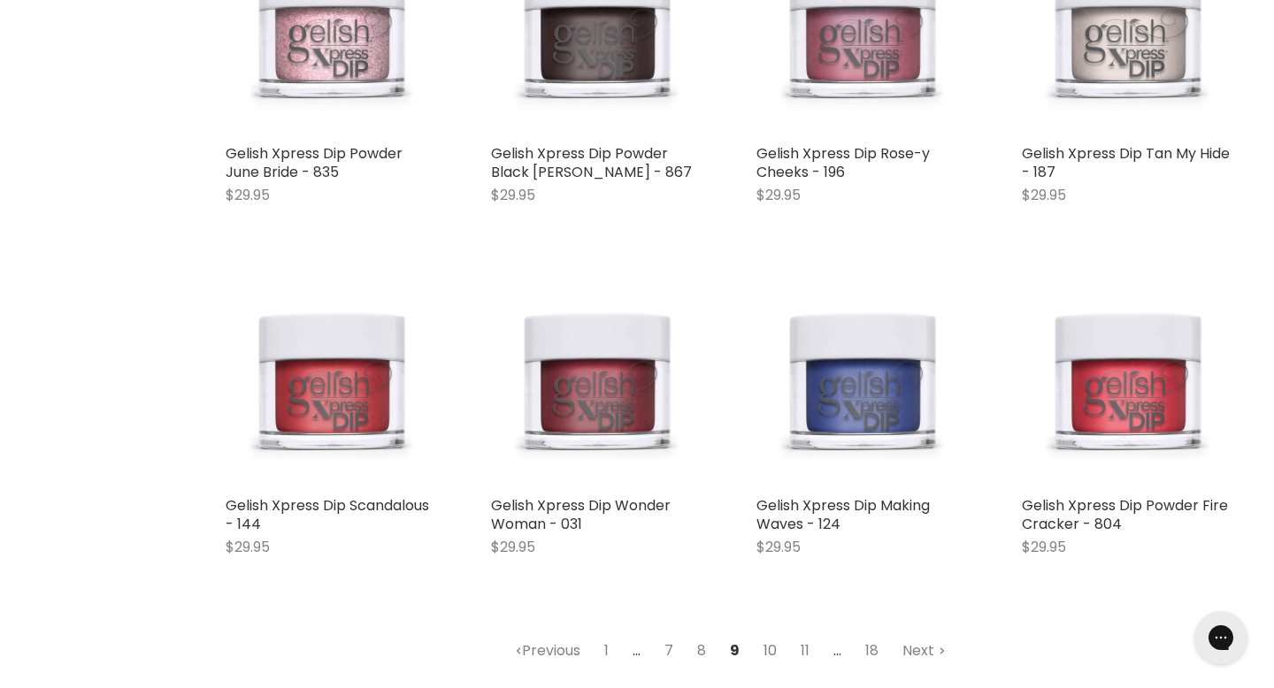
click at [763, 635] on link "10" at bounding box center [770, 651] width 33 height 32
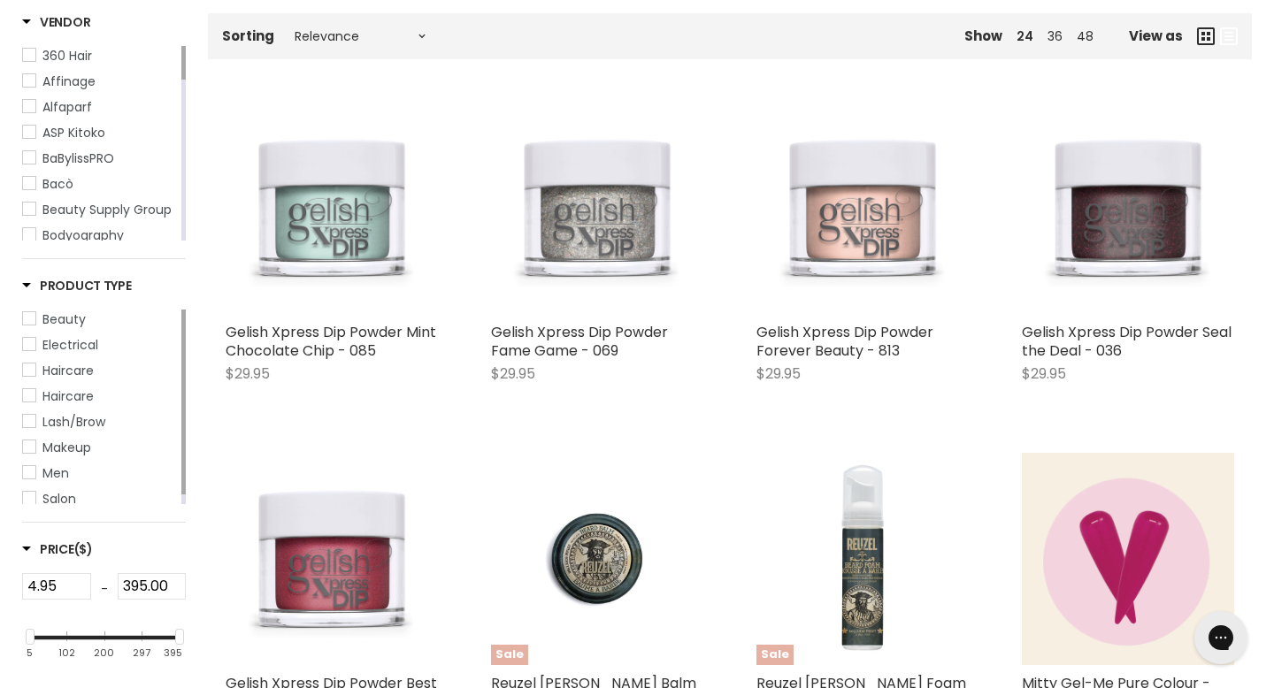
scroll to position [388, 0]
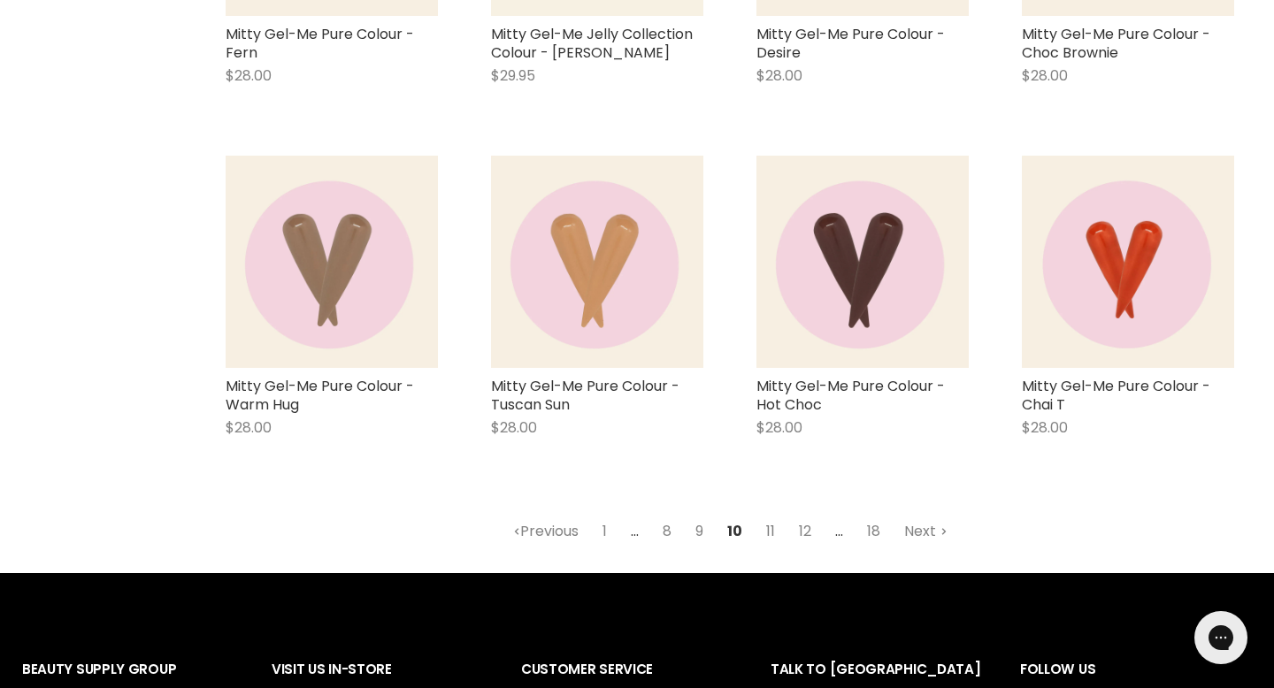
click at [769, 516] on link "11" at bounding box center [770, 532] width 28 height 32
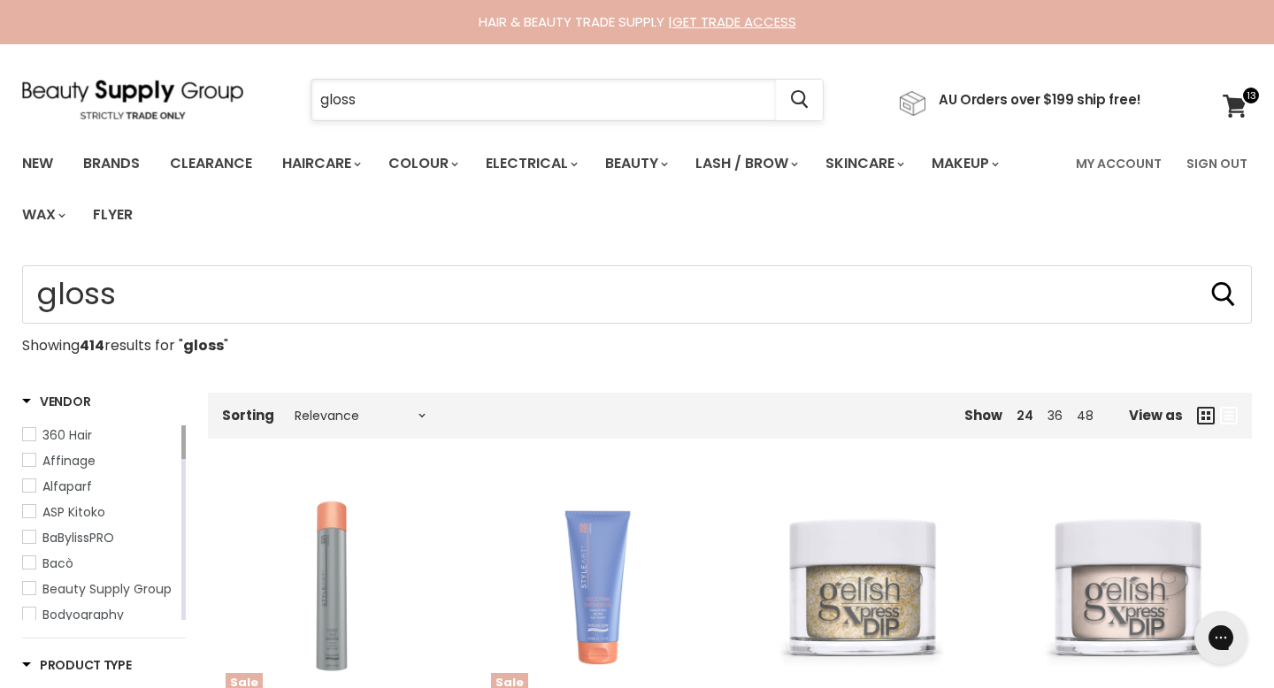
click at [664, 108] on input "gloss" at bounding box center [543, 100] width 464 height 41
click at [188, 161] on link "Clearance" at bounding box center [211, 163] width 109 height 37
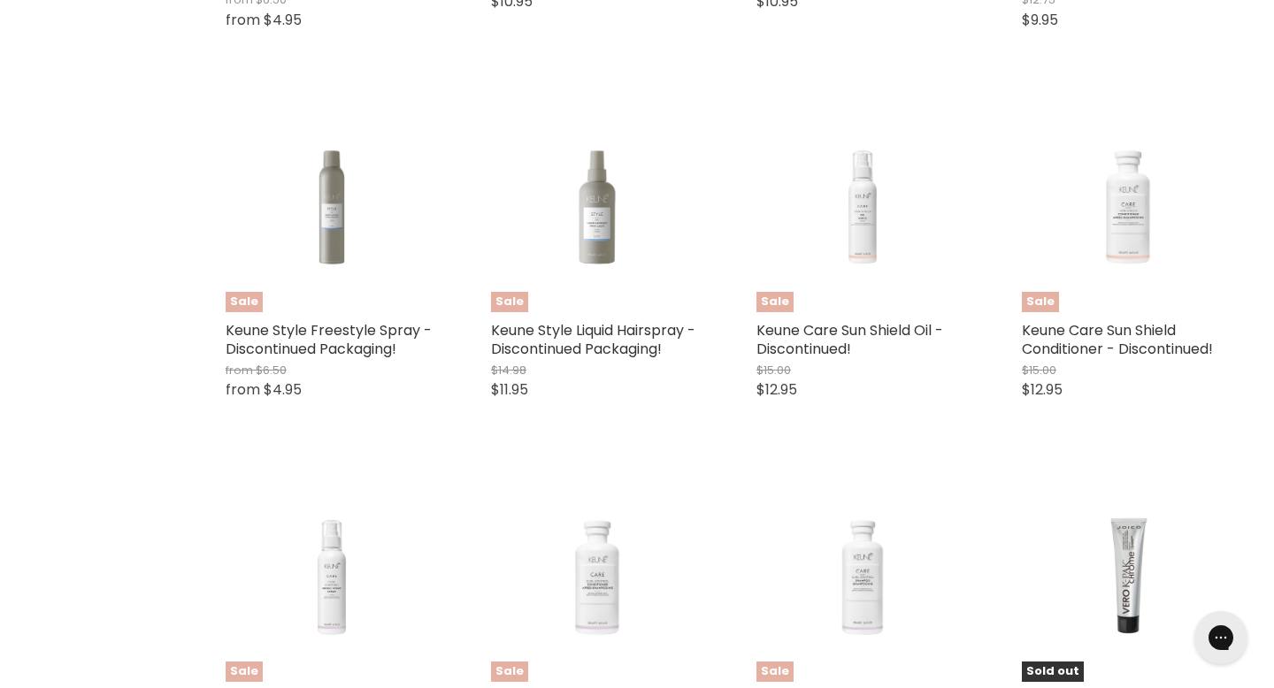
scroll to position [3061, 0]
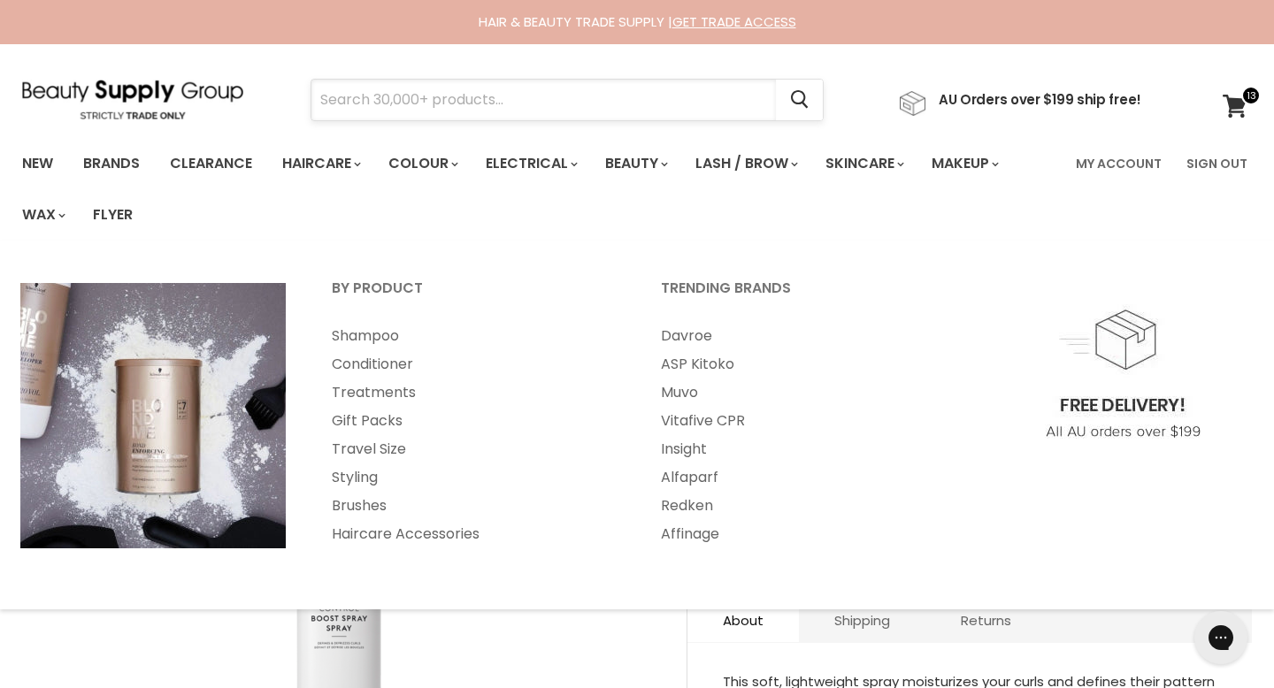
click at [396, 85] on input "Search" at bounding box center [543, 100] width 464 height 41
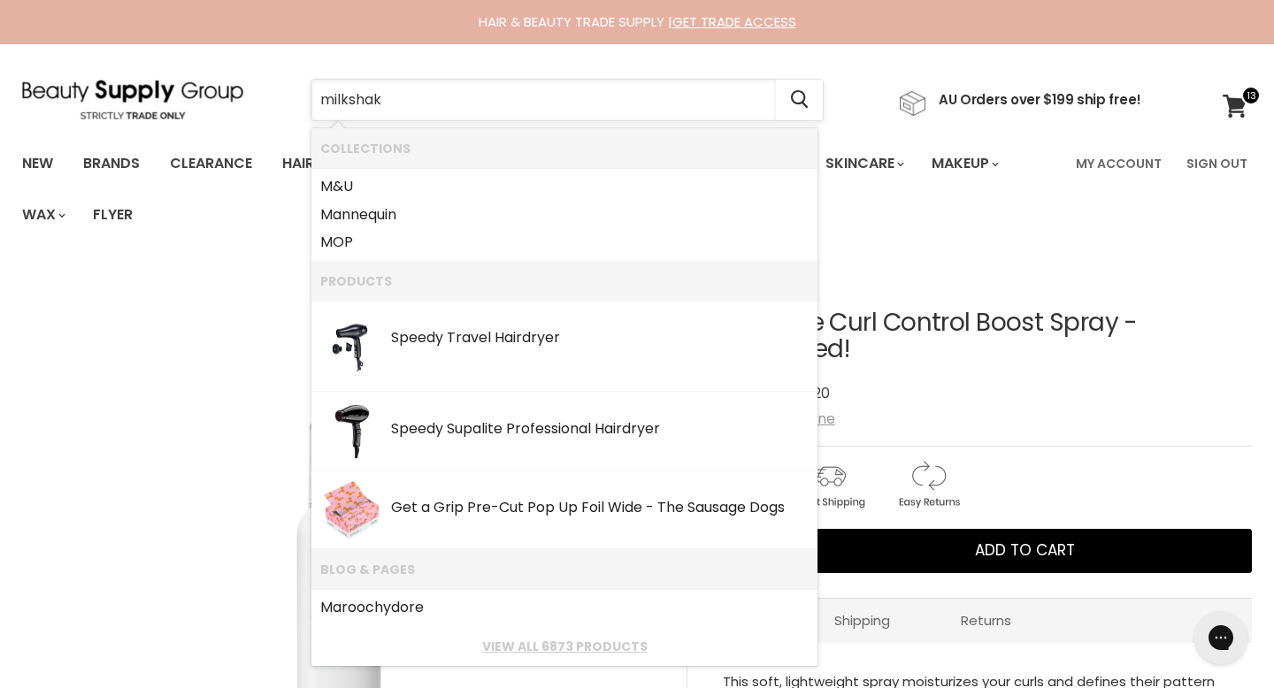
type input "milkshake"
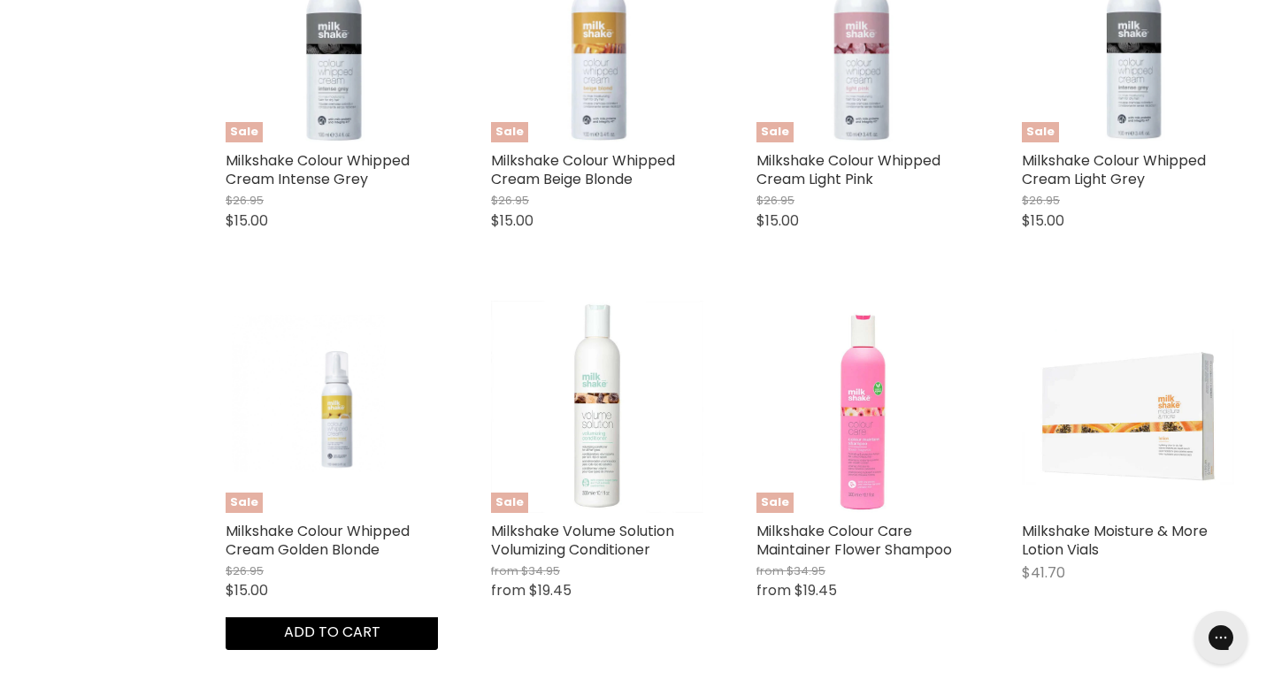
scroll to position [2088, 0]
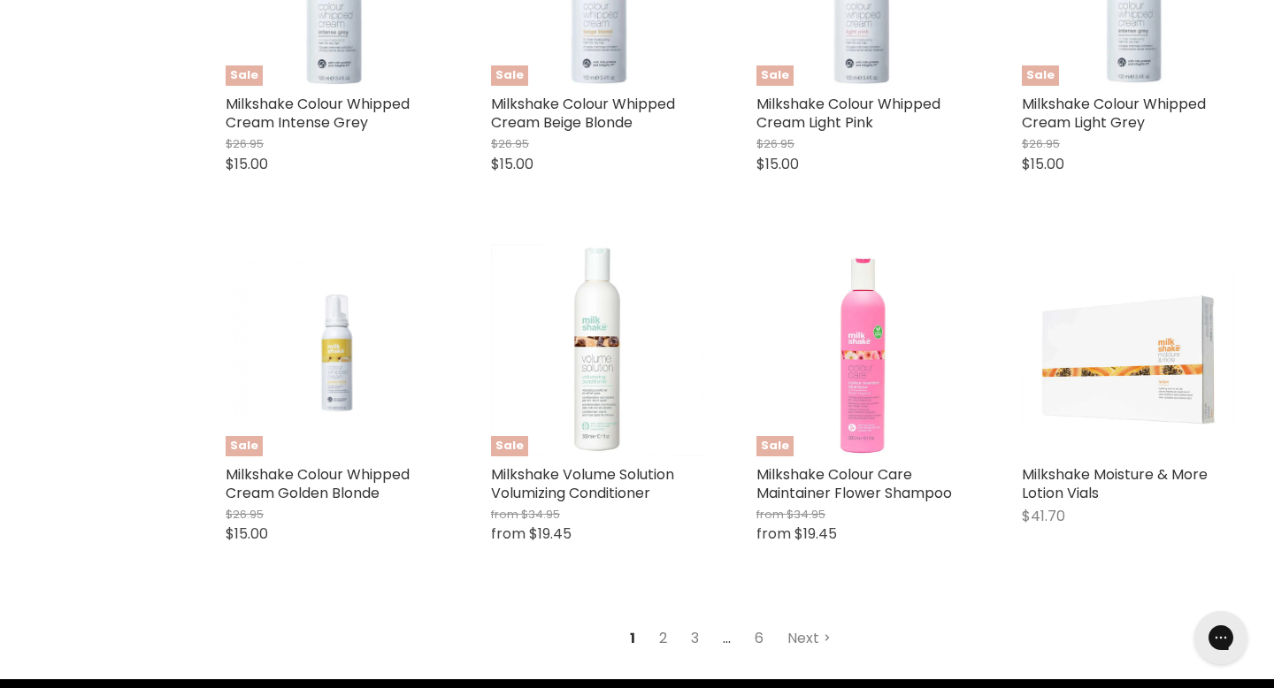
click at [666, 623] on link "2" at bounding box center [662, 639] width 27 height 32
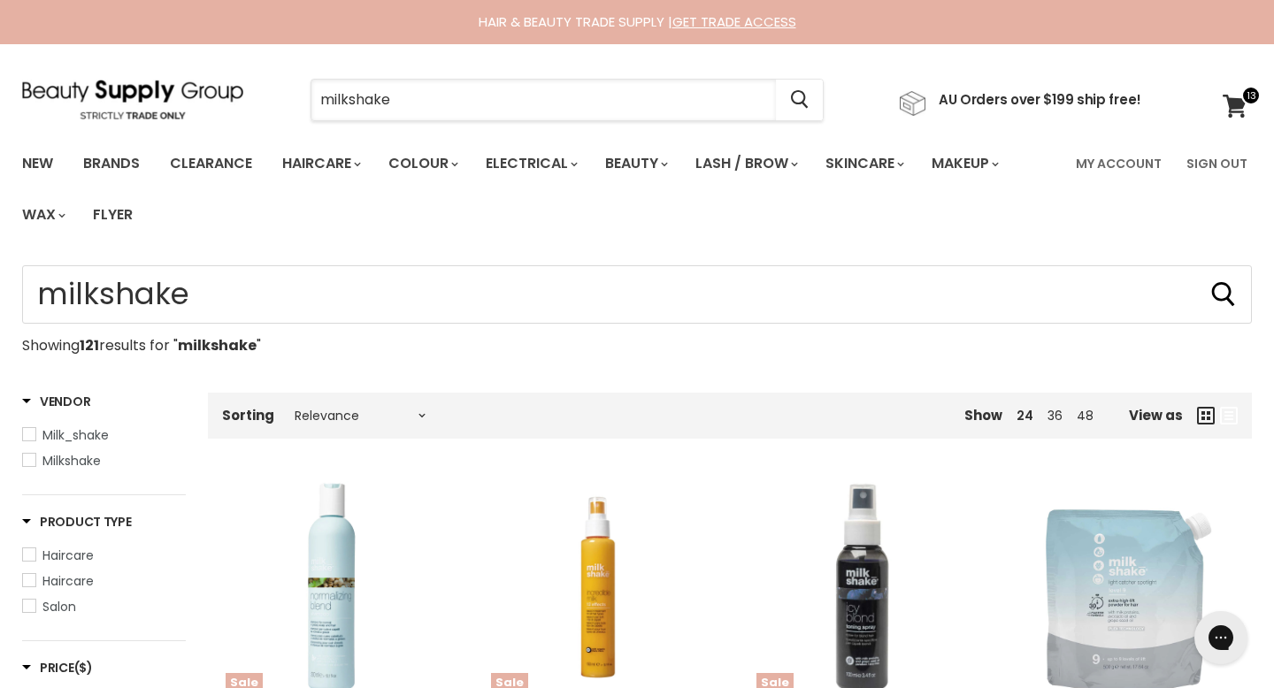
drag, startPoint x: 450, startPoint y: 102, endPoint x: 155, endPoint y: 58, distance: 298.8
click at [155, 58] on section "Menu milkshake Cancel" at bounding box center [637, 91] width 1274 height 94
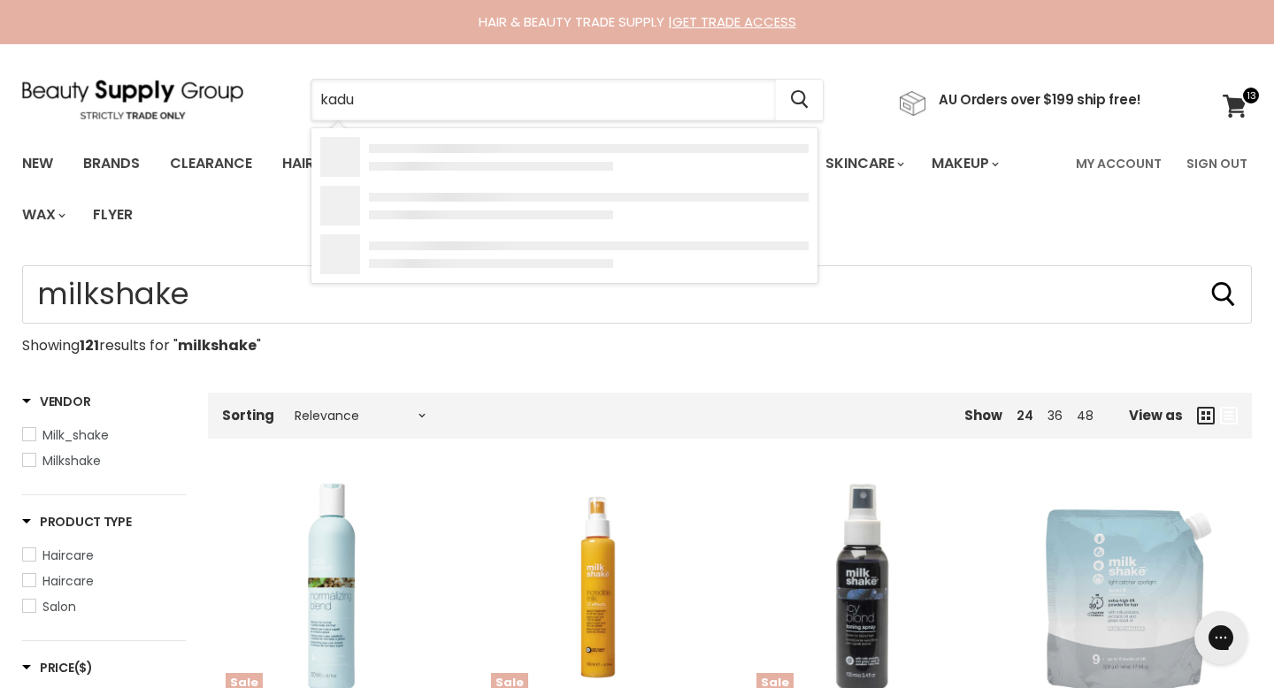
type input "kadus"
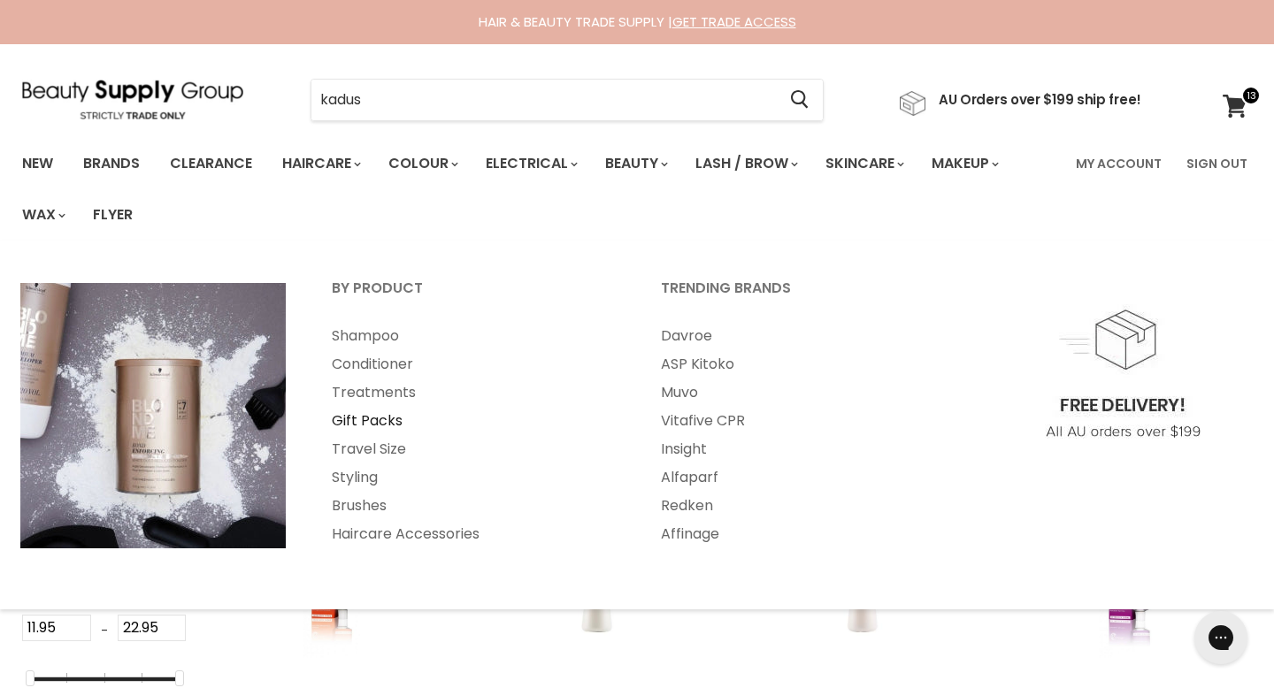
click at [374, 407] on link "Gift Packs" at bounding box center [473, 421] width 326 height 28
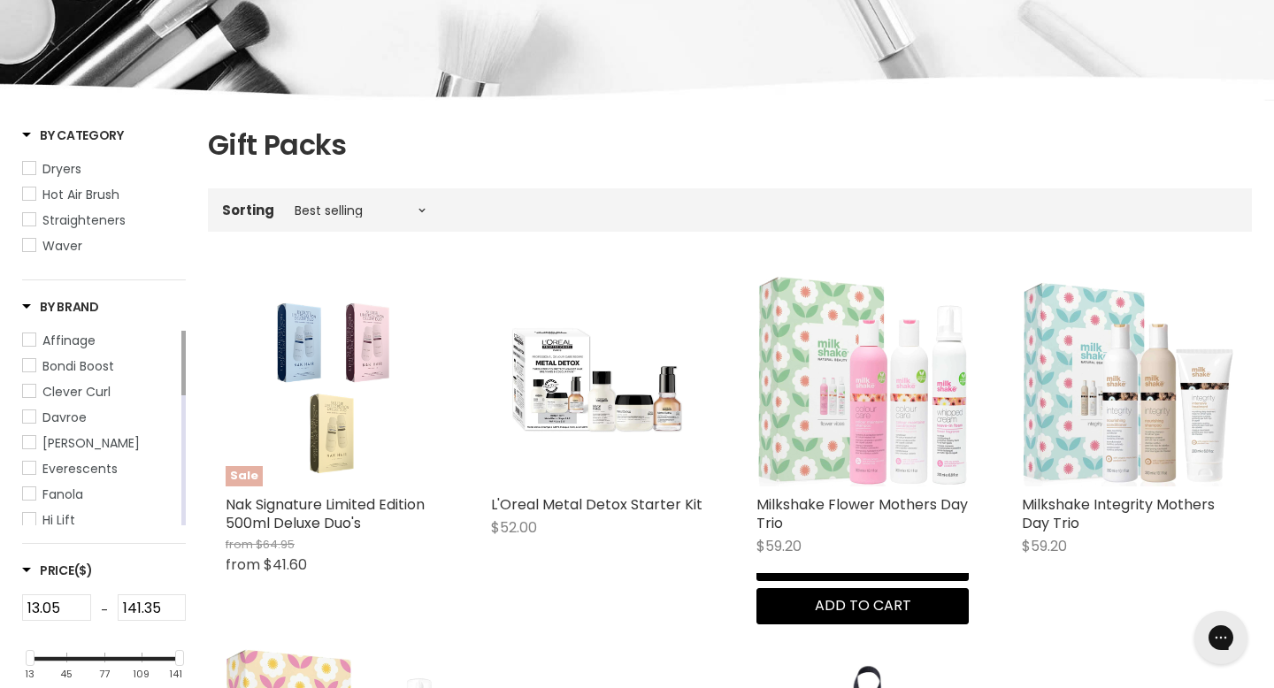
scroll to position [209, 0]
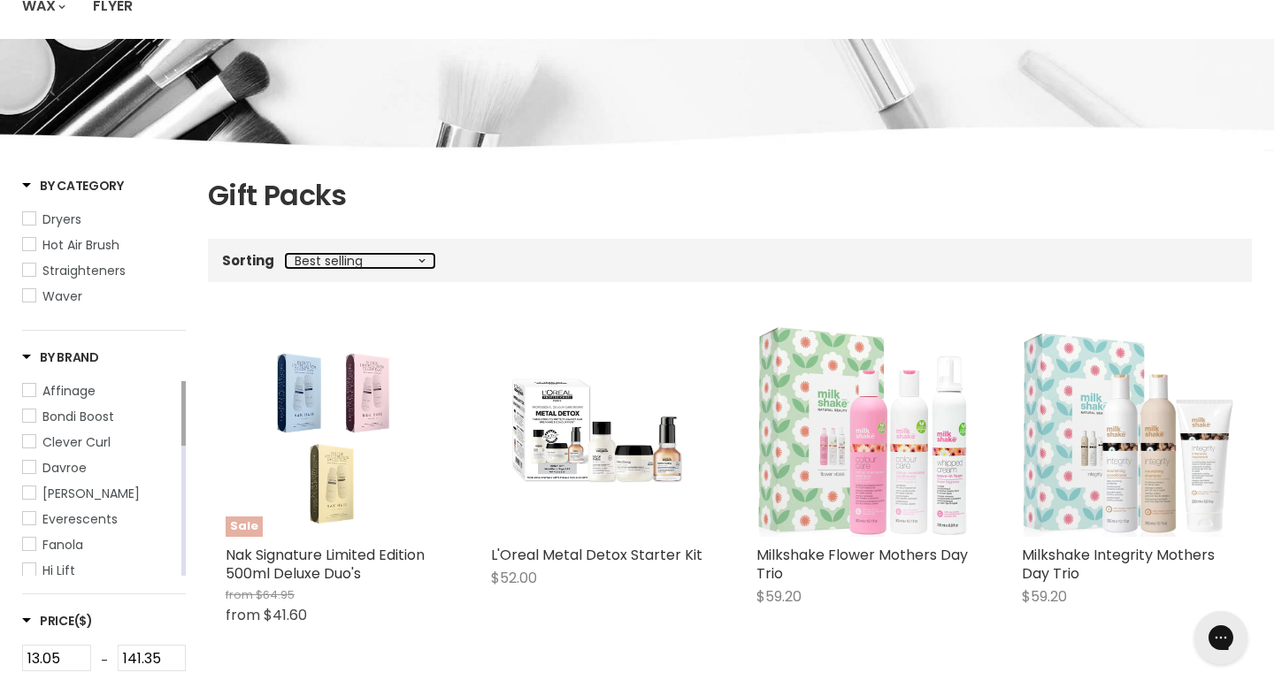
click at [385, 254] on select "Best selling Featured Alphabetically, A-Z Alphabetically, Z-A Price, low to hig…" at bounding box center [360, 261] width 149 height 14
select select "price-ascending"
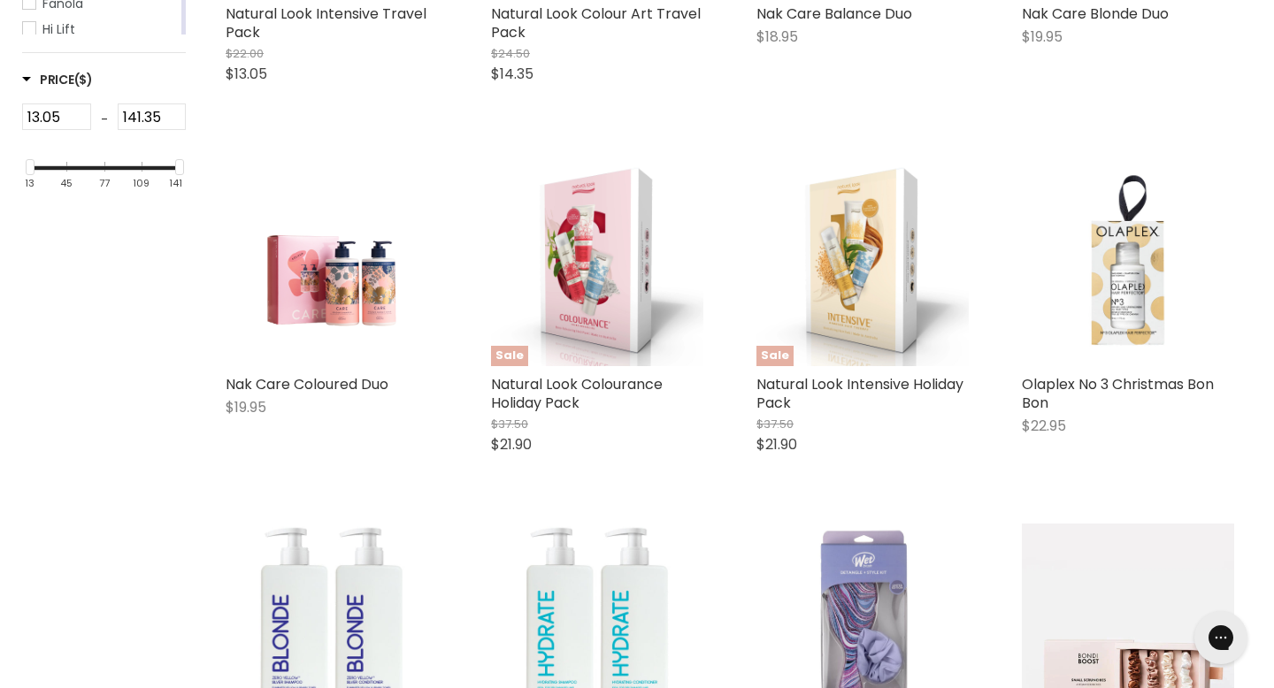
scroll to position [752, 0]
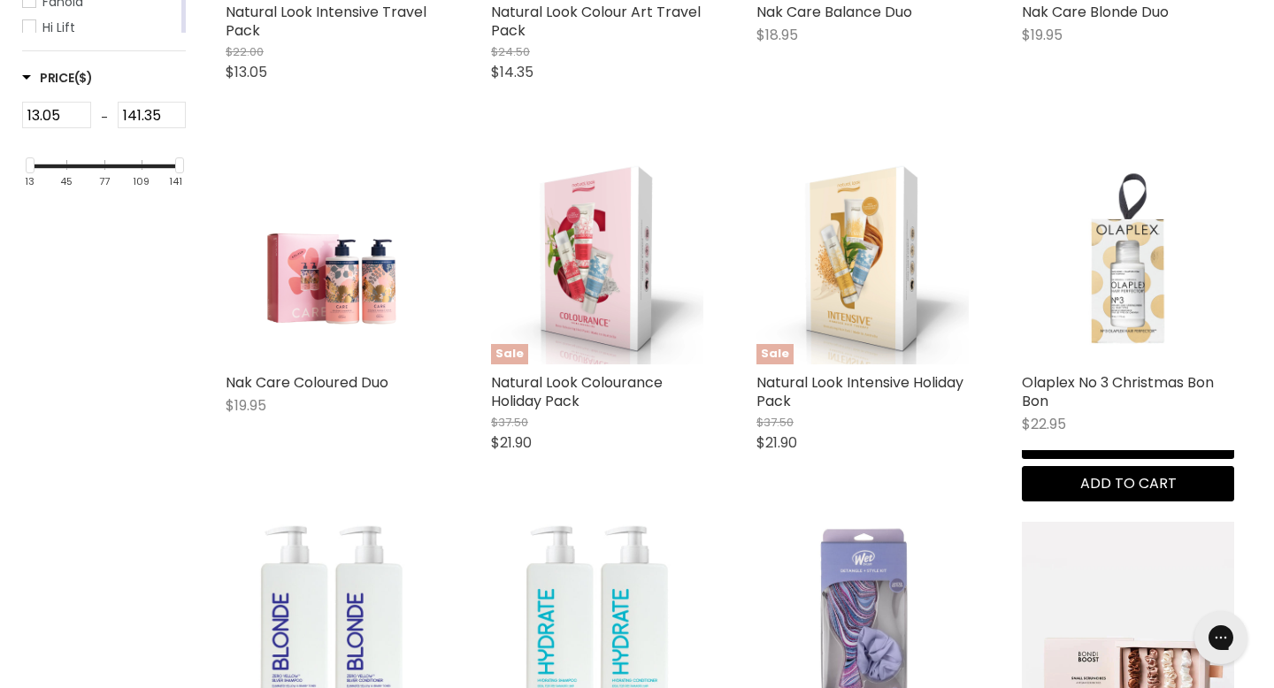
click at [1148, 196] on img "Main content" at bounding box center [1128, 258] width 212 height 212
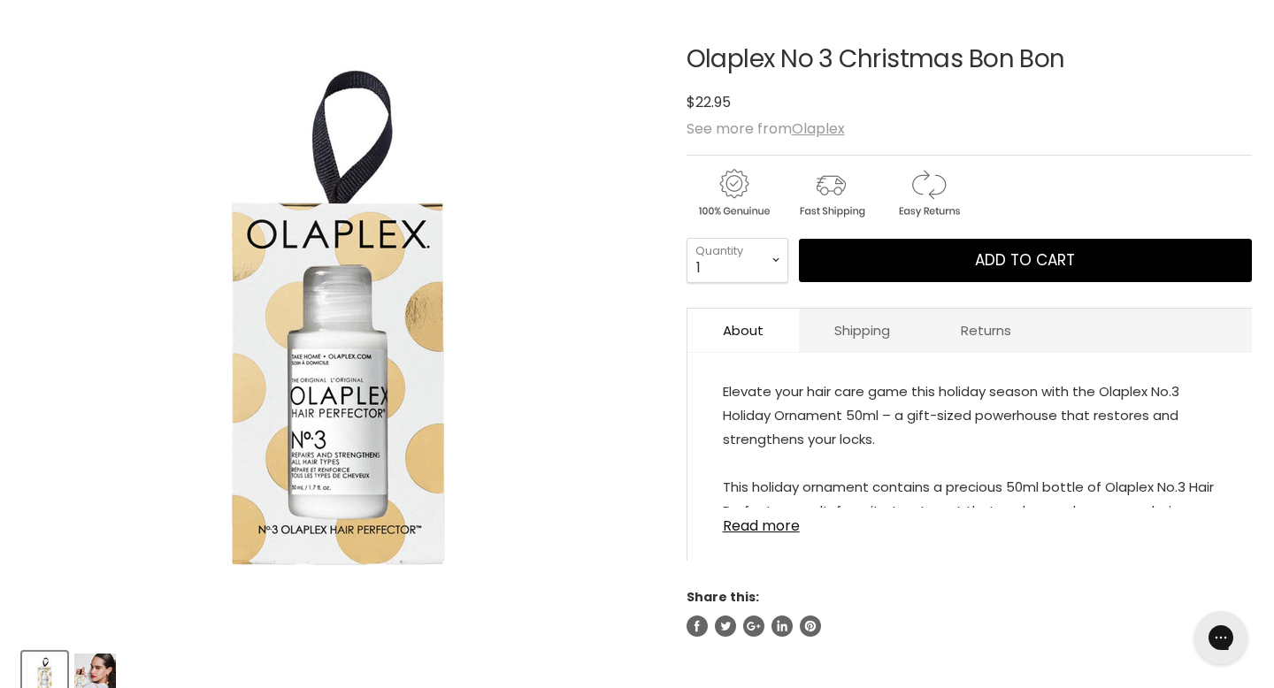
scroll to position [266, 0]
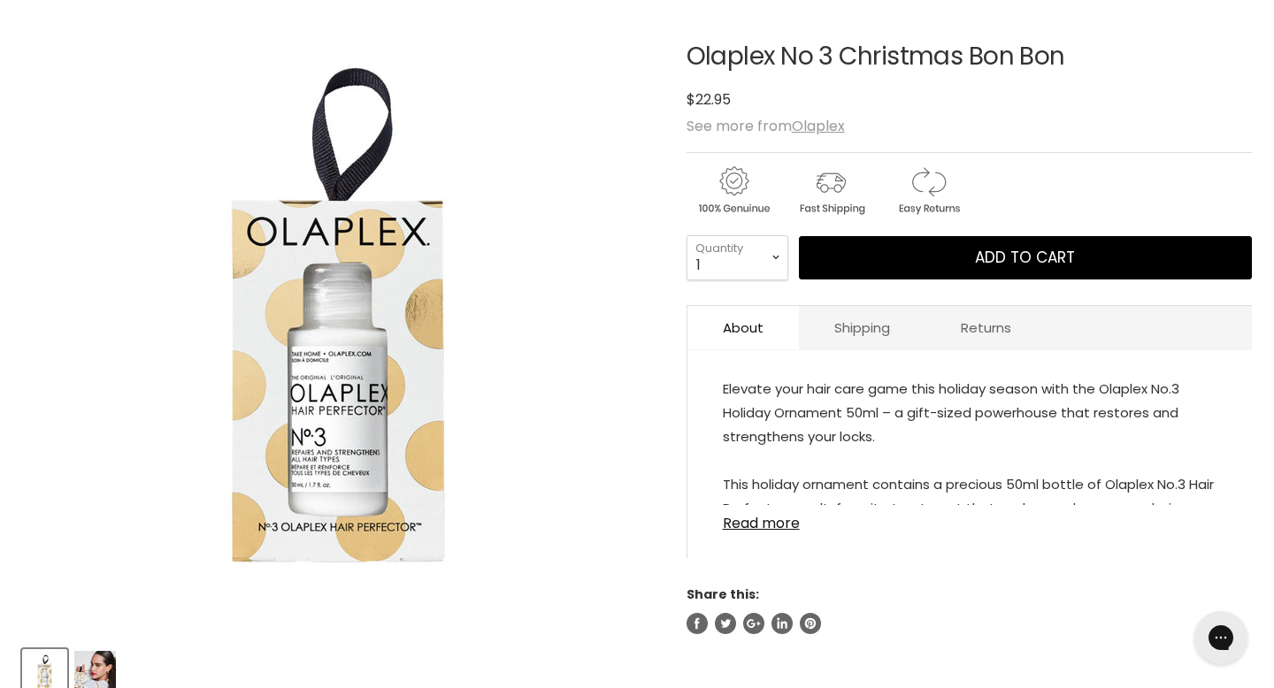
click at [98, 651] on img "Product thumbnails" at bounding box center [95, 672] width 42 height 42
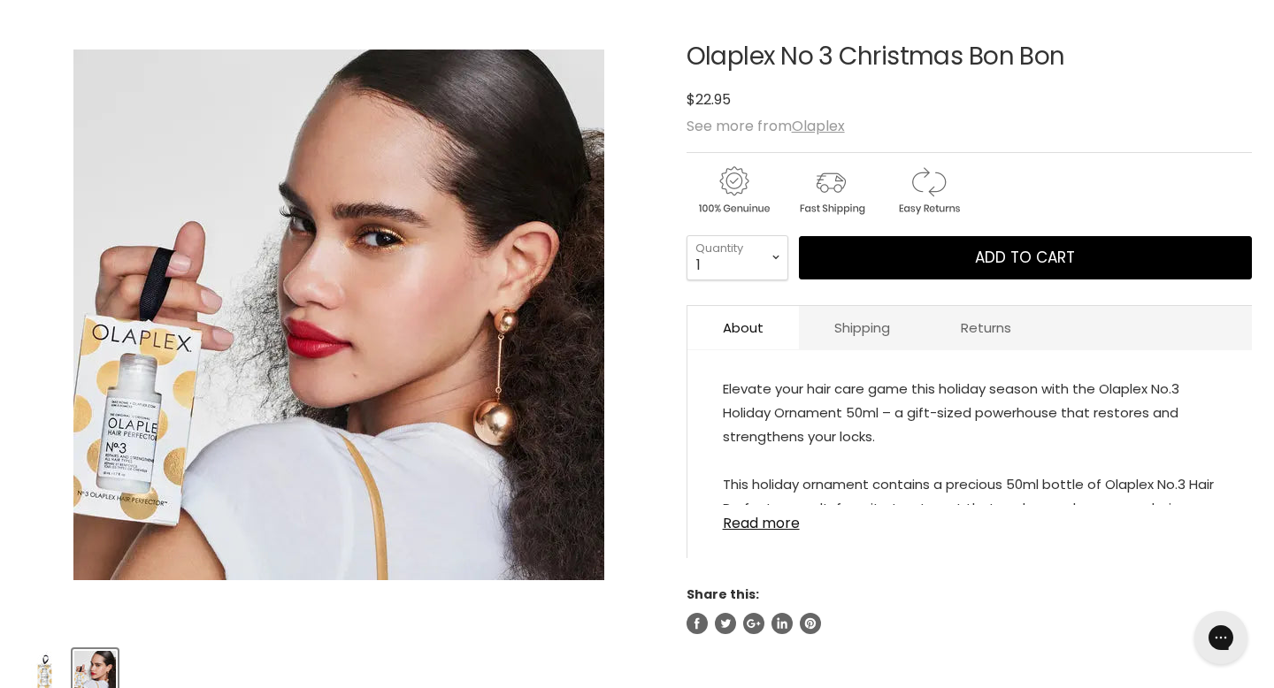
click at [43, 651] on img "Product thumbnails" at bounding box center [45, 672] width 42 height 42
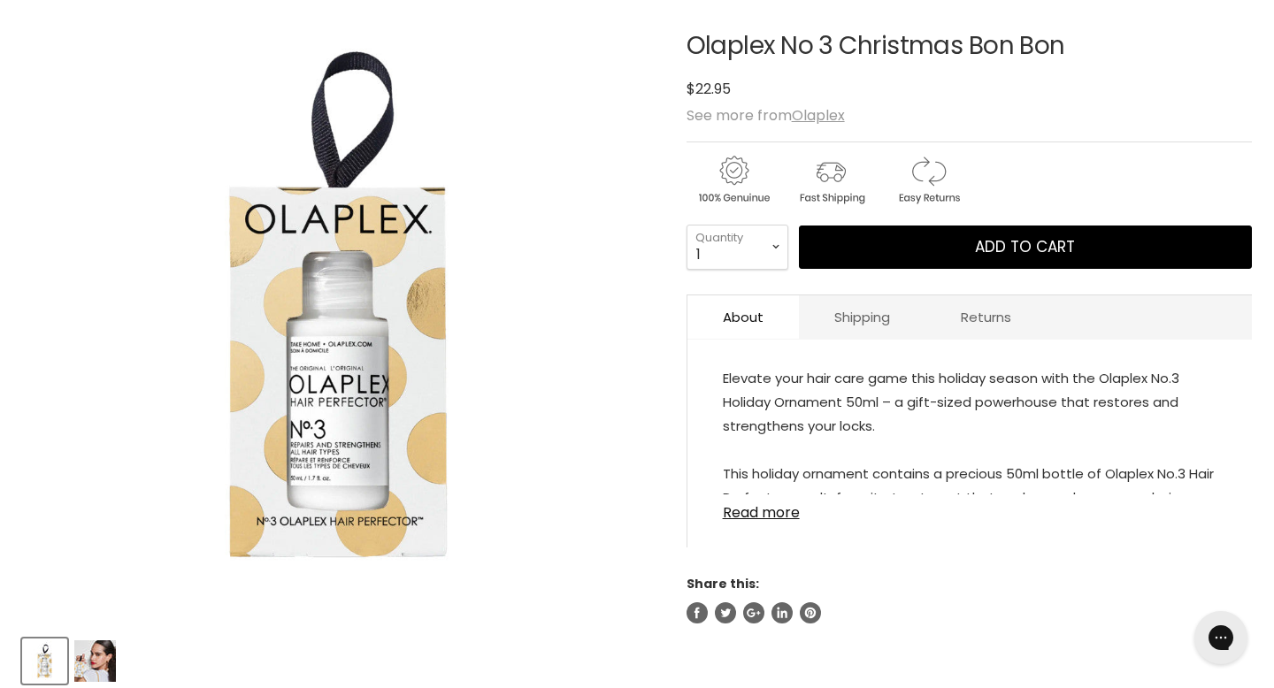
scroll to position [278, 0]
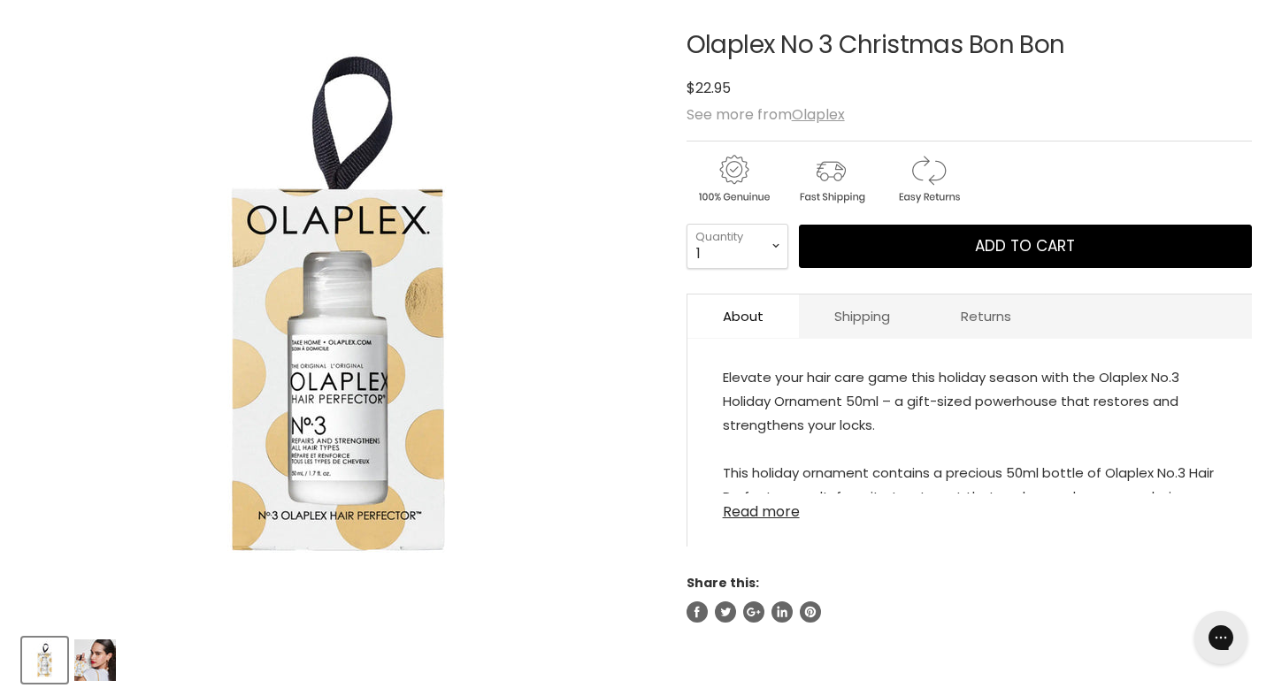
click at [748, 494] on link "Read more" at bounding box center [970, 507] width 494 height 27
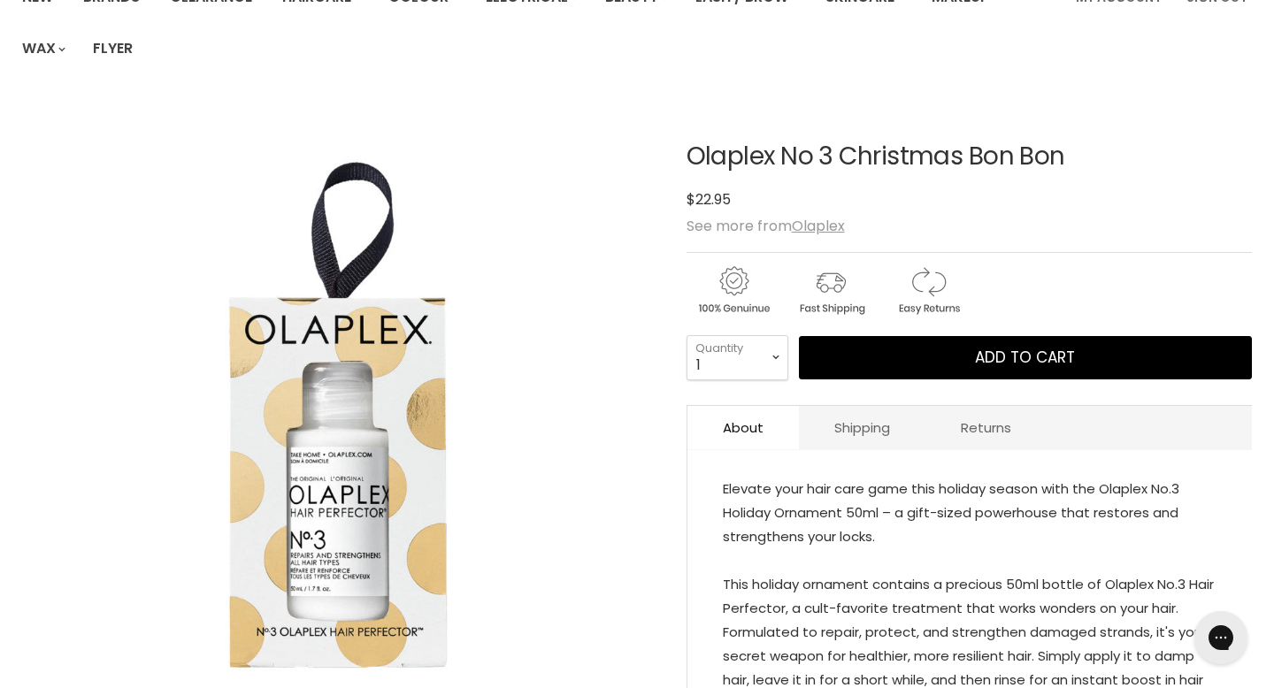
scroll to position [172, 0]
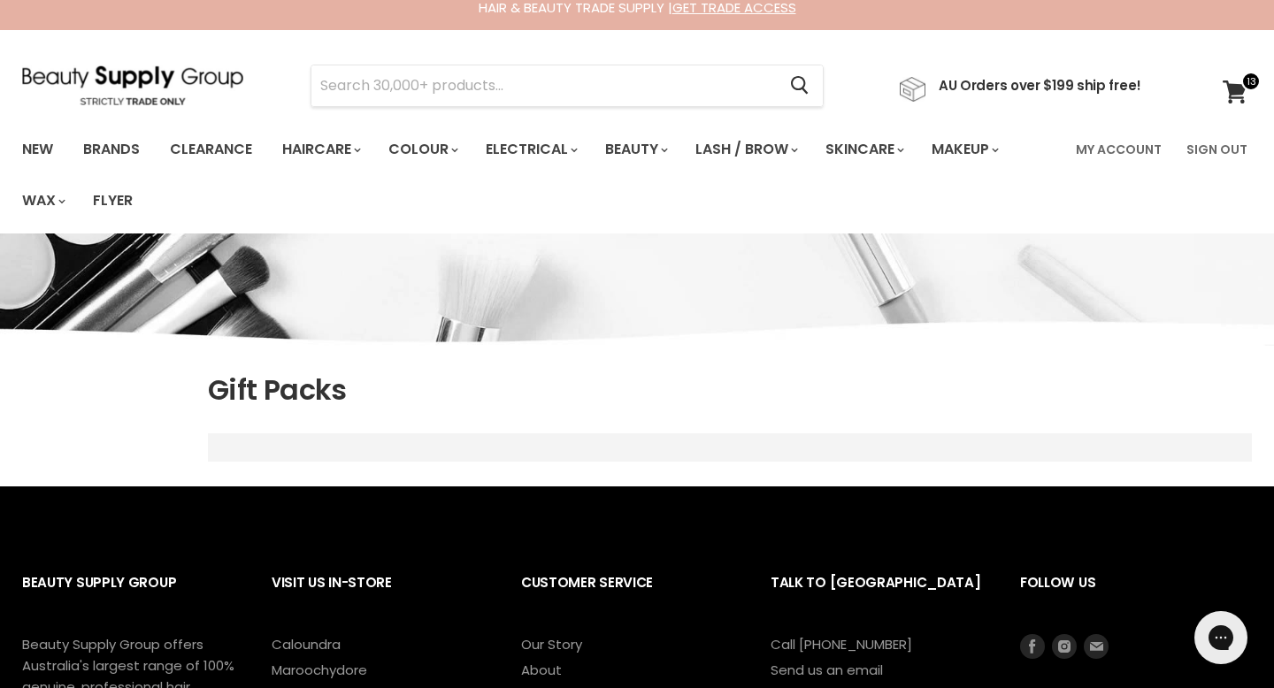
select select "price-ascending"
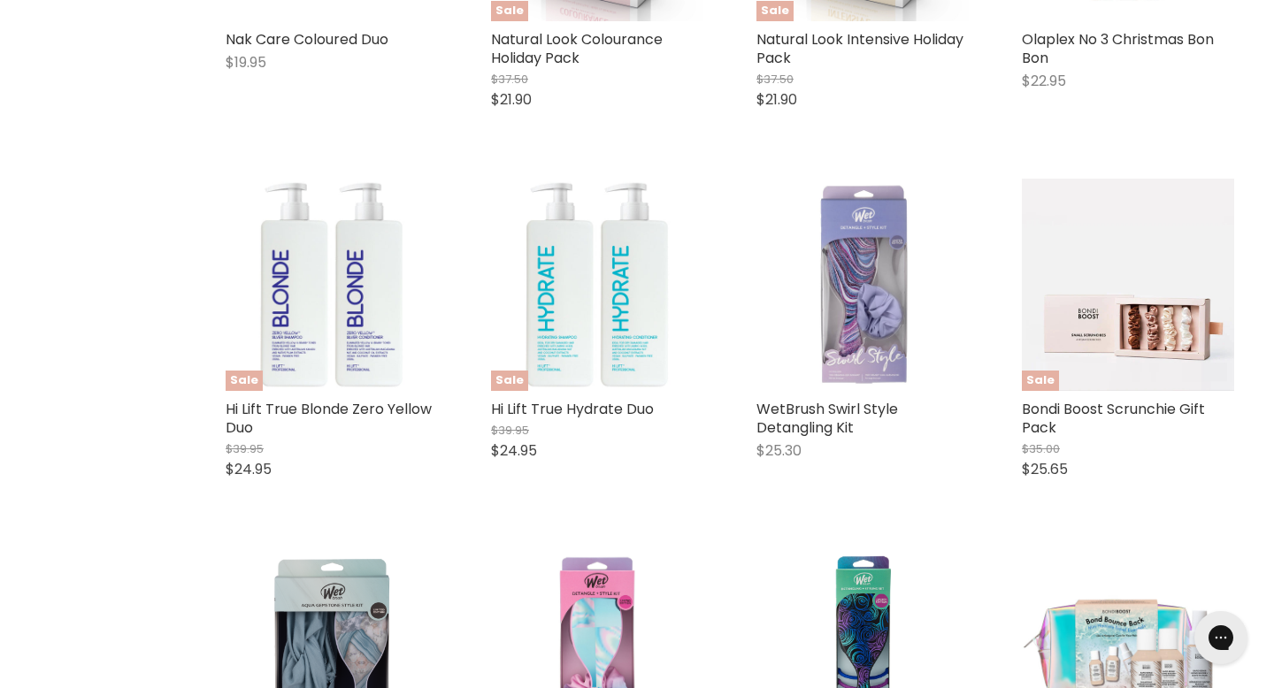
scroll to position [1100, 0]
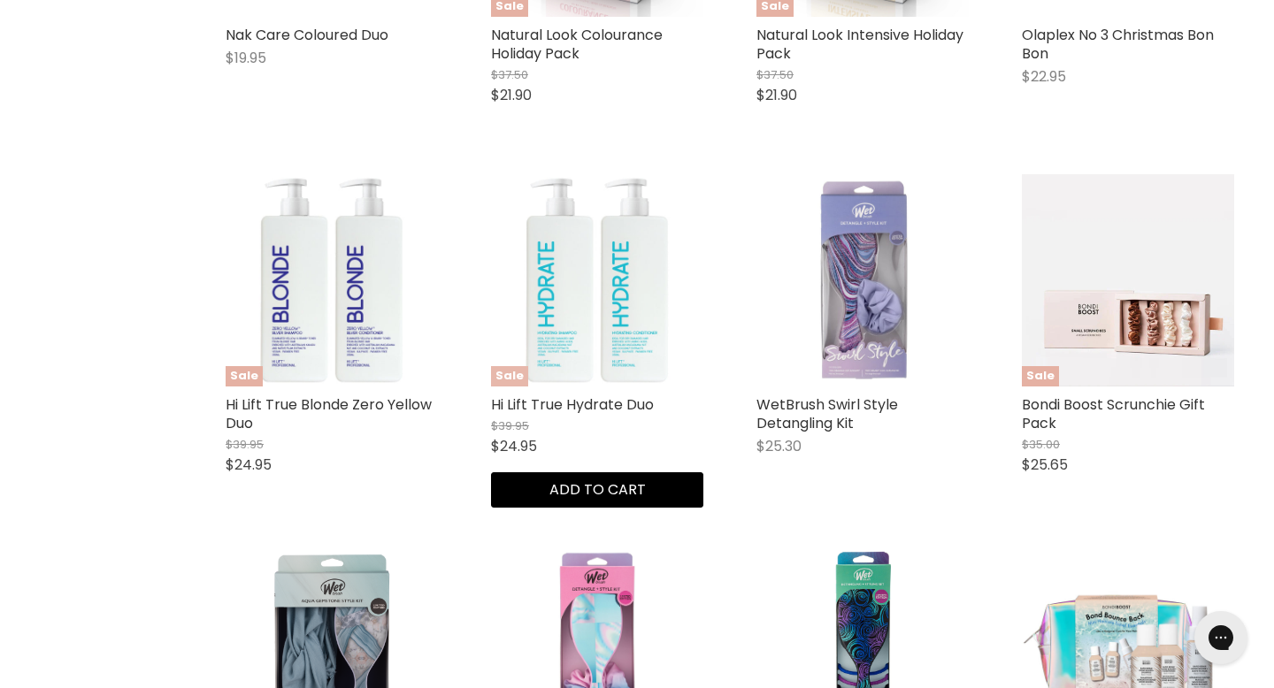
click at [588, 219] on img "Main content" at bounding box center [597, 280] width 212 height 212
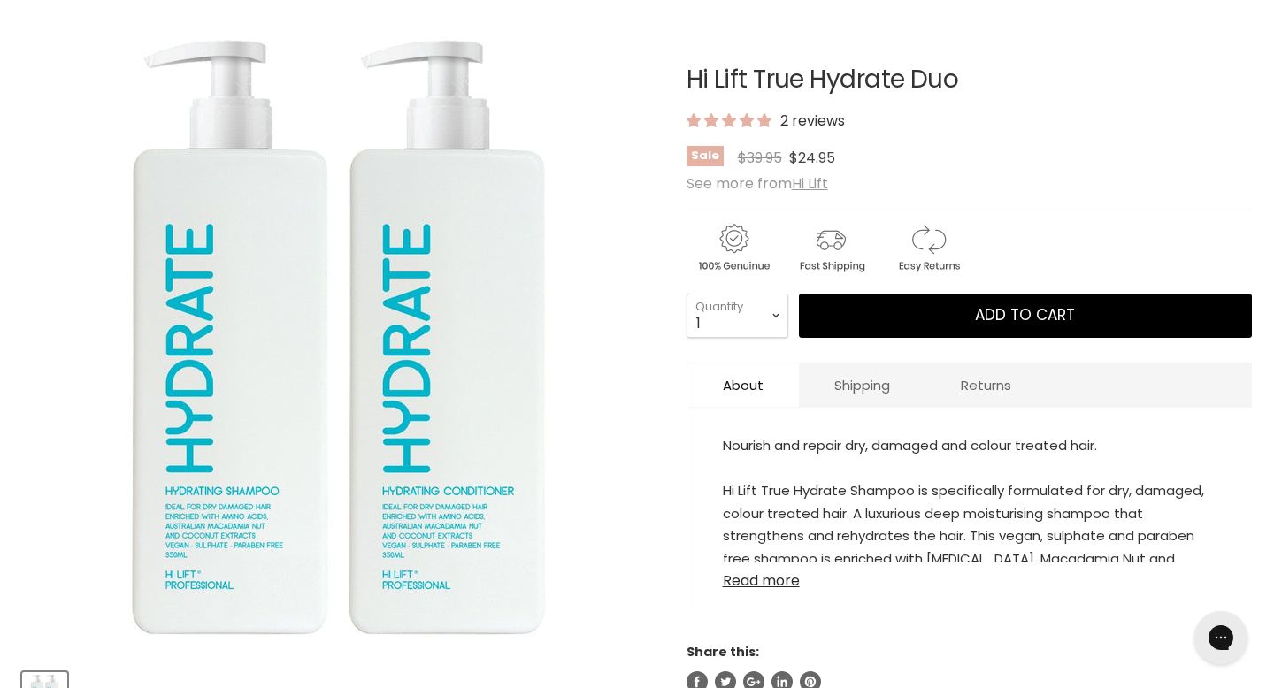
scroll to position [264, 0]
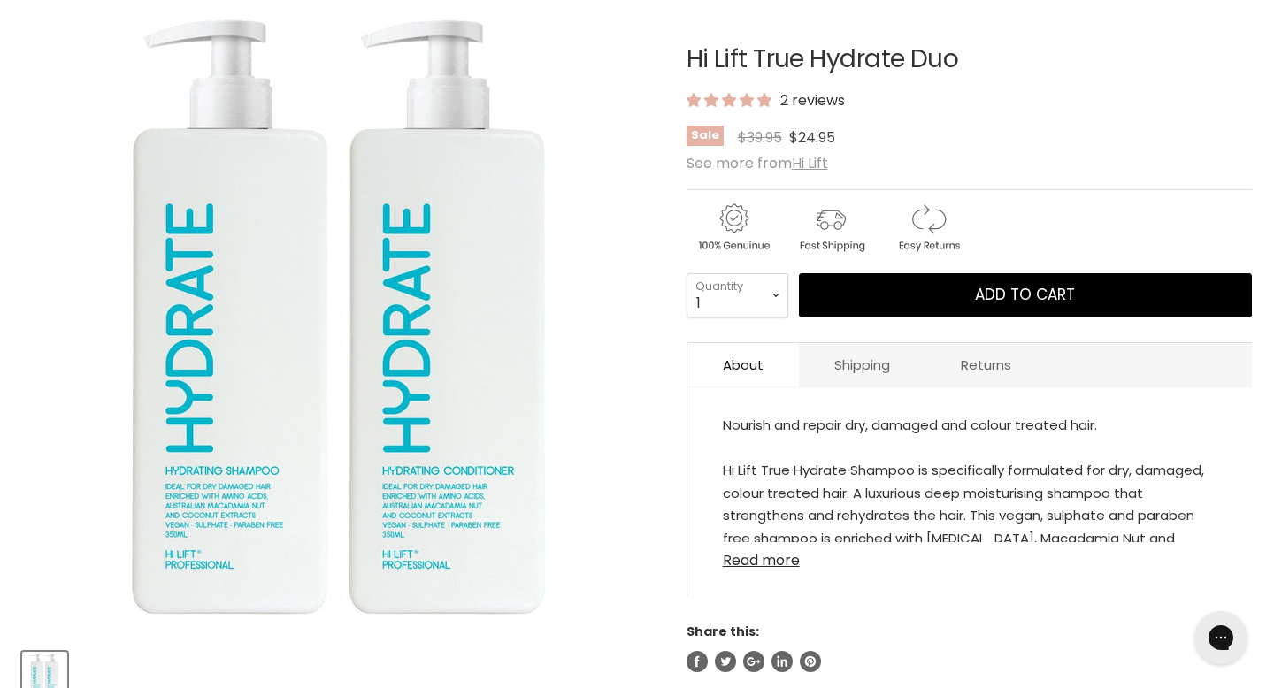
click at [759, 542] on link "Read more" at bounding box center [970, 555] width 494 height 27
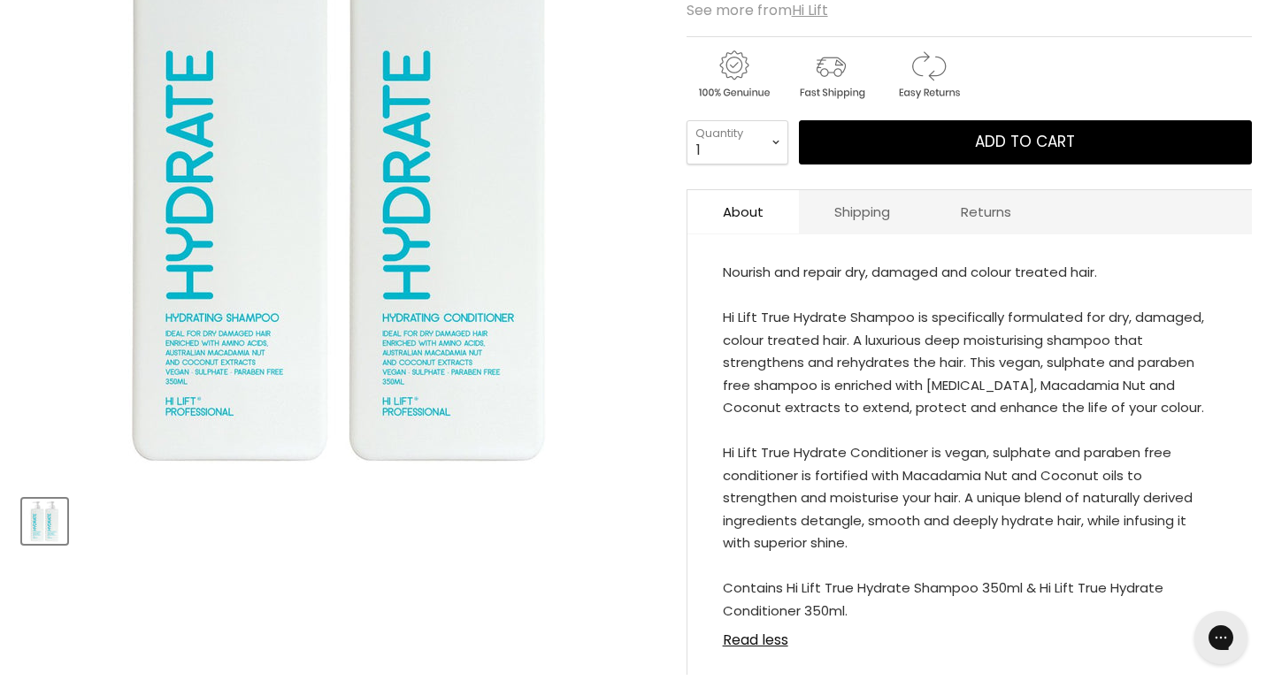
scroll to position [420, 0]
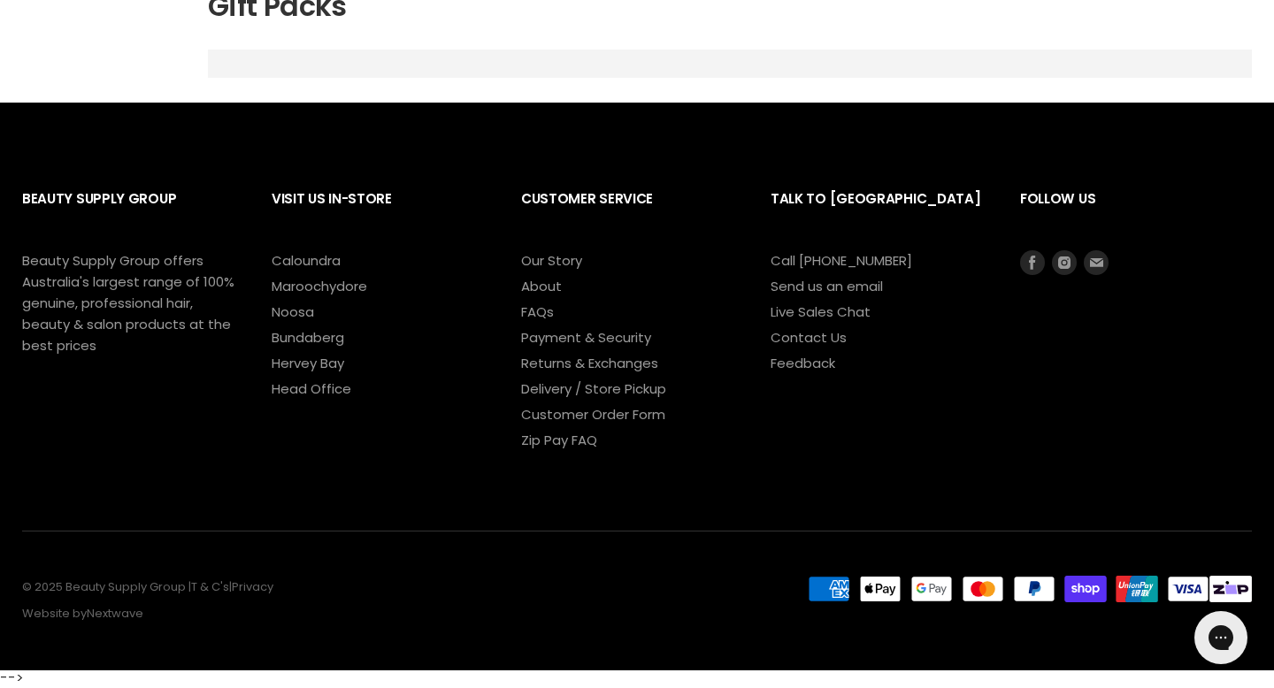
select select "price-ascending"
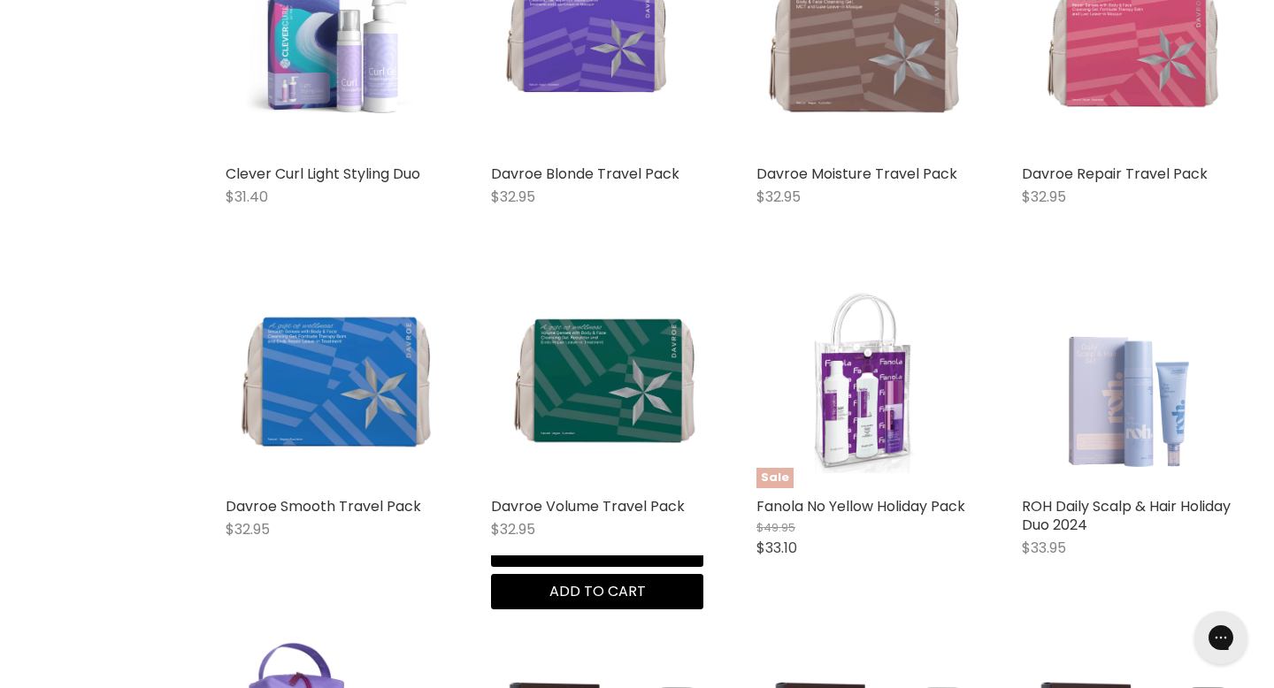
scroll to position [3201, 0]
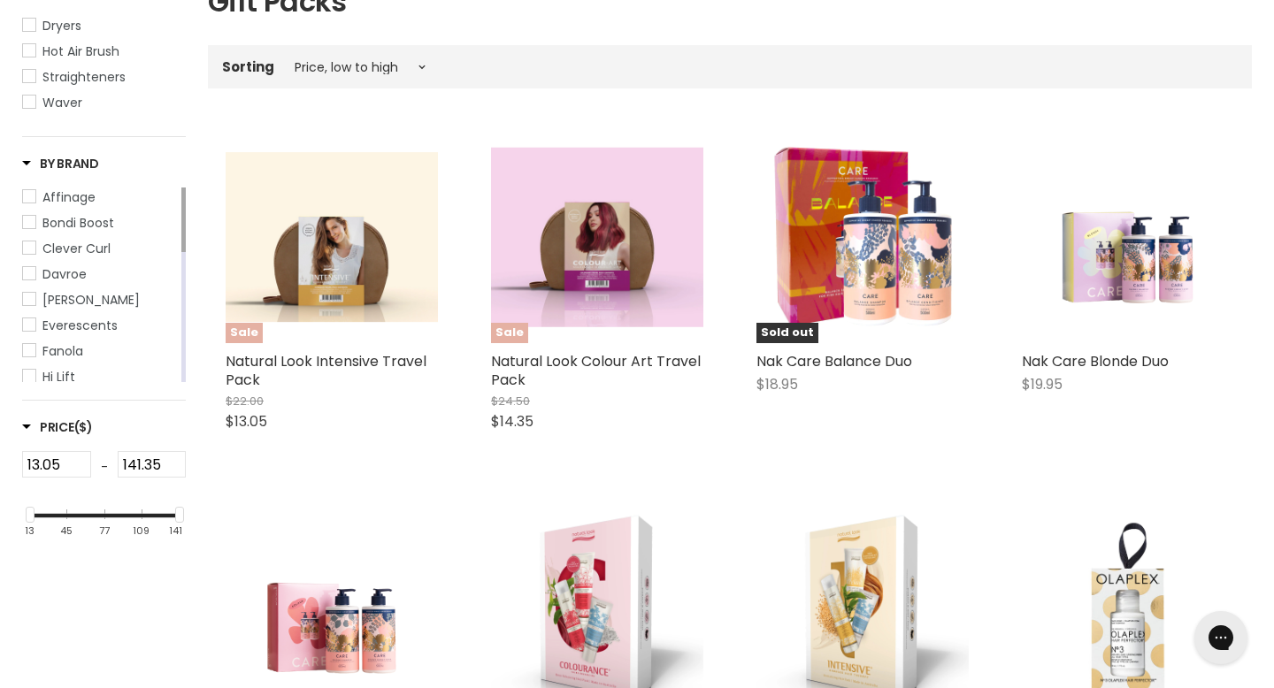
select select "price-ascending"
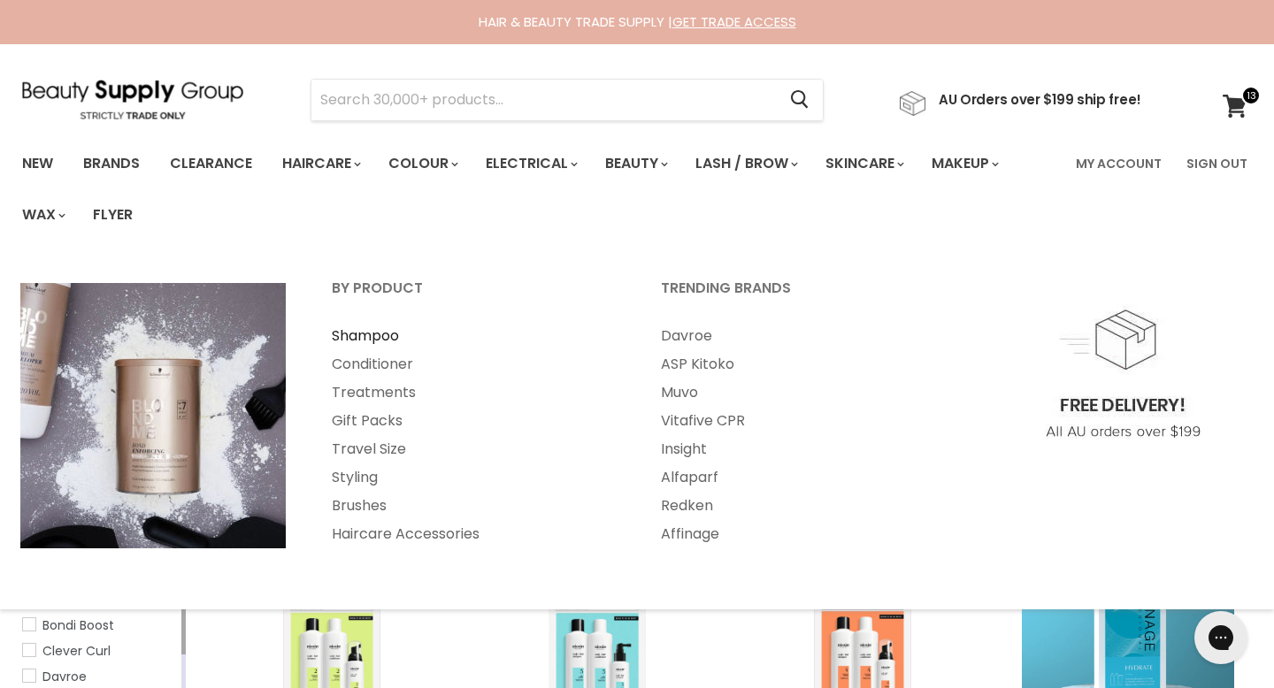
click at [366, 322] on link "Shampoo" at bounding box center [473, 336] width 326 height 28
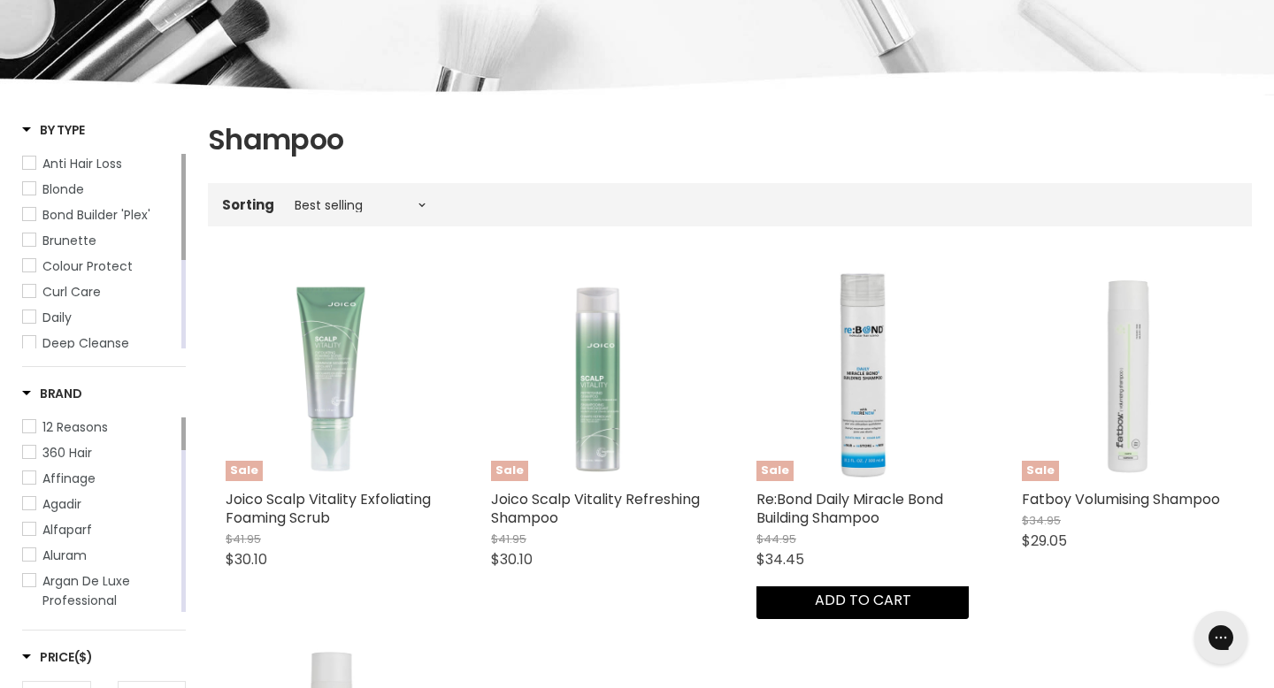
scroll to position [236, 0]
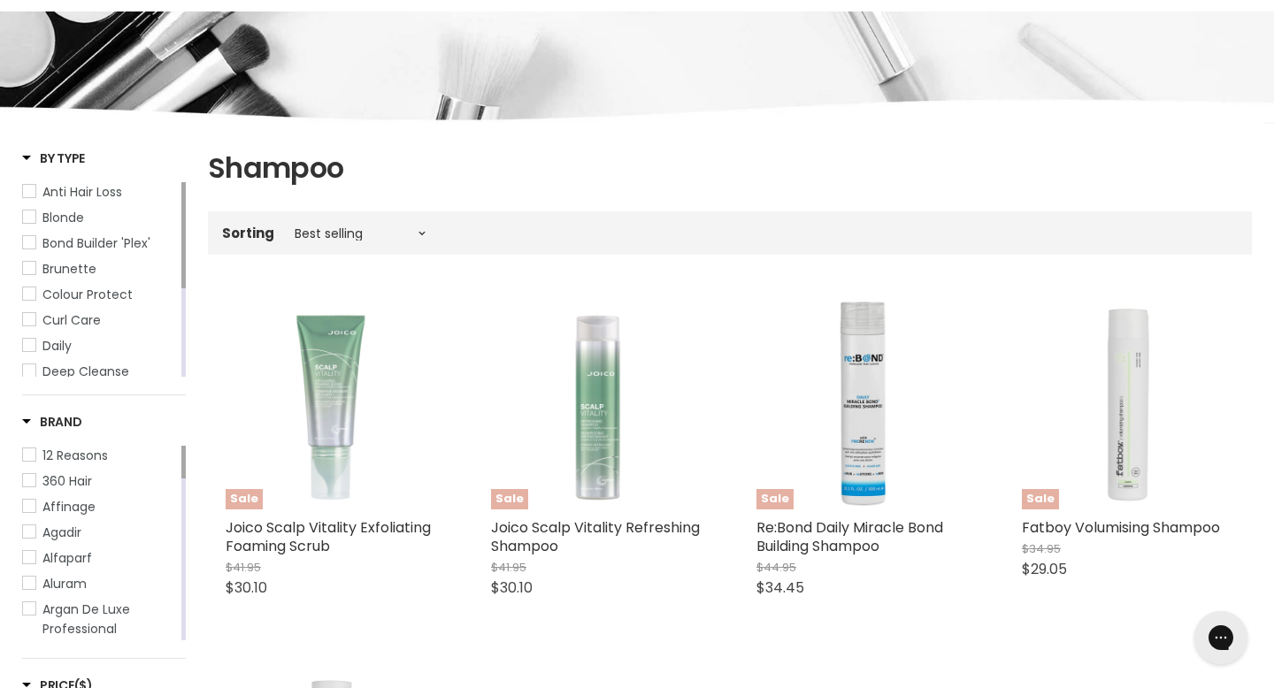
click at [373, 219] on div "Sorting Best selling Featured Alphabetically, A-Z Alphabetically, Z-A Price, lo…" at bounding box center [730, 233] width 1044 height 29
click at [373, 226] on select "Best selling Featured Alphabetically, A-Z Alphabetically, Z-A Price, low to hig…" at bounding box center [360, 233] width 149 height 14
select select "price-ascending"
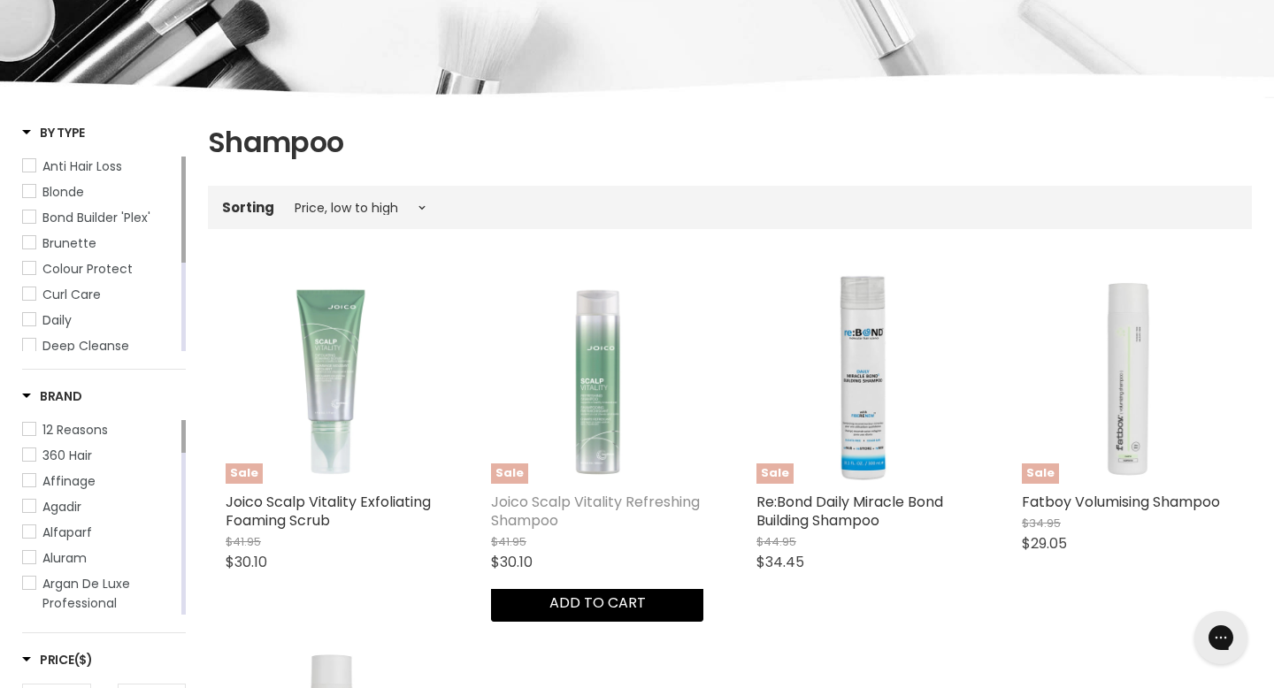
select select "price-ascending"
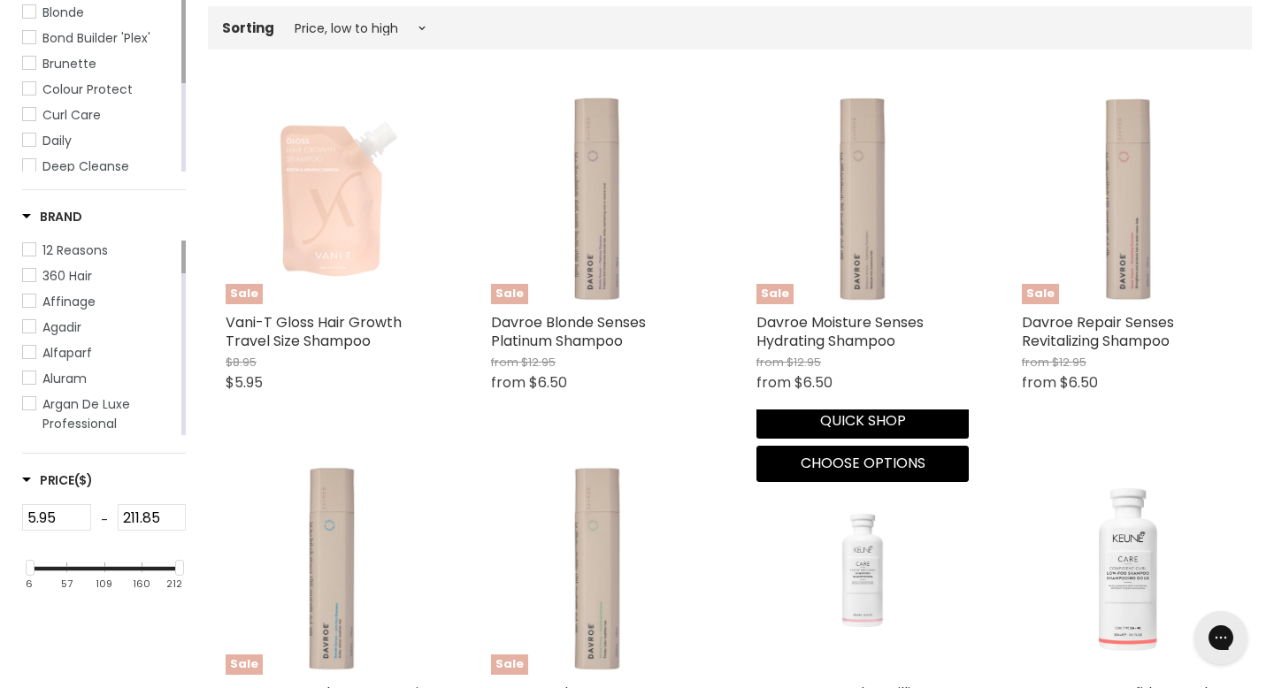
scroll to position [438, 0]
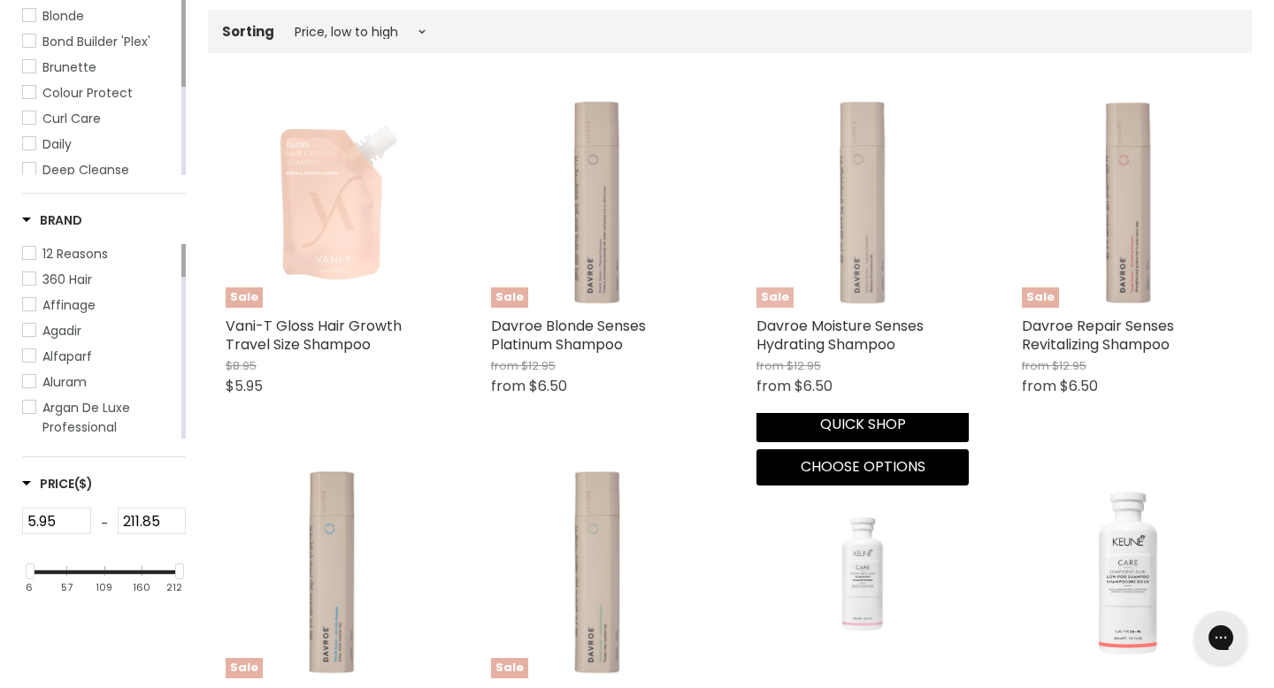
click at [862, 202] on img "Main content" at bounding box center [862, 202] width 212 height 212
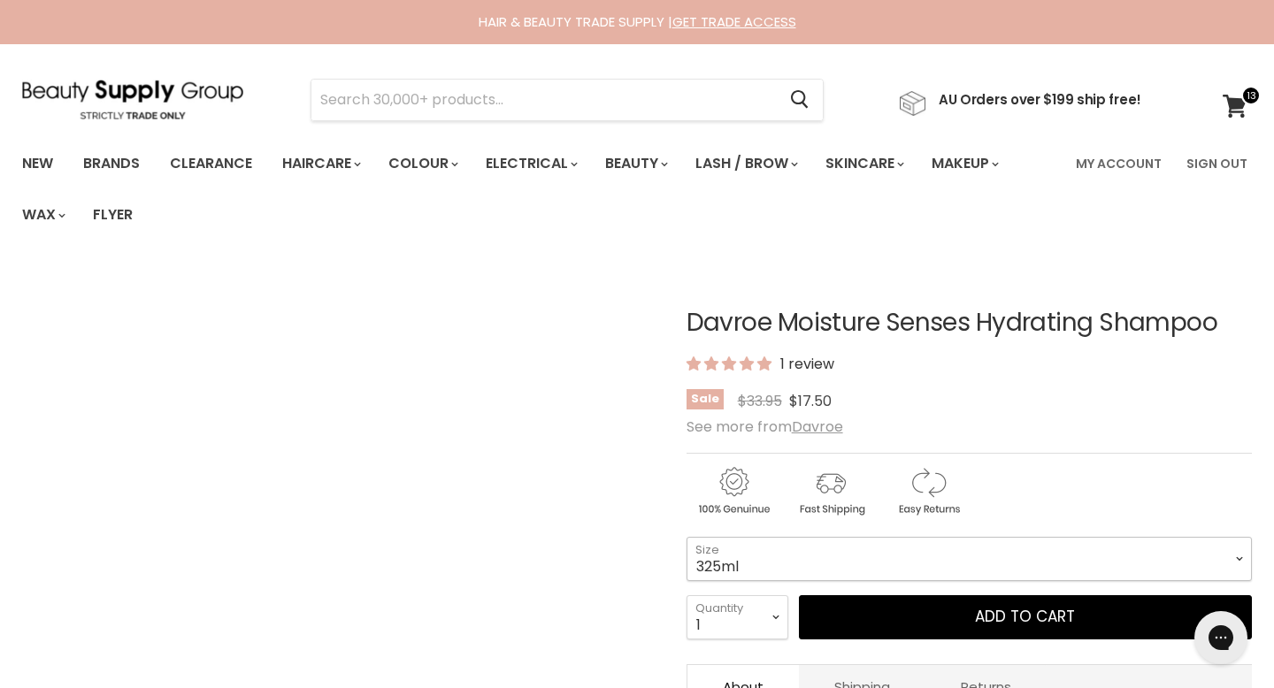
click at [889, 537] on select "325ml 100ml 1 Litre" at bounding box center [969, 559] width 565 height 44
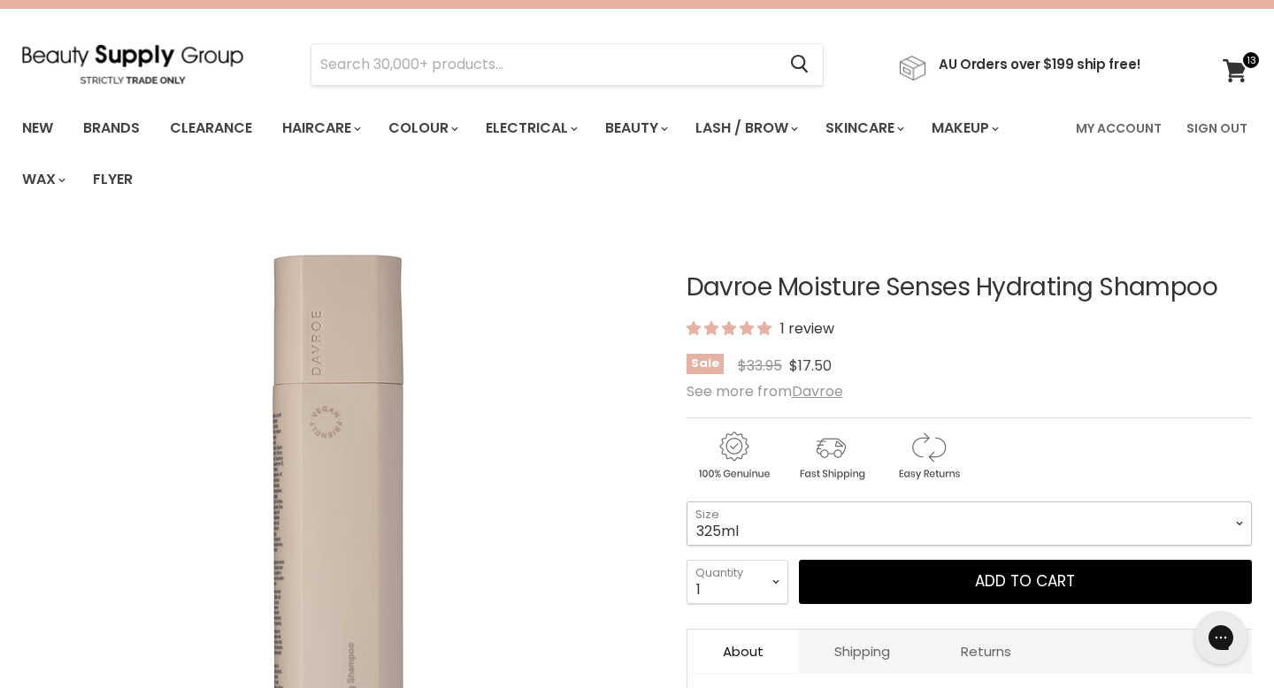
scroll to position [50, 0]
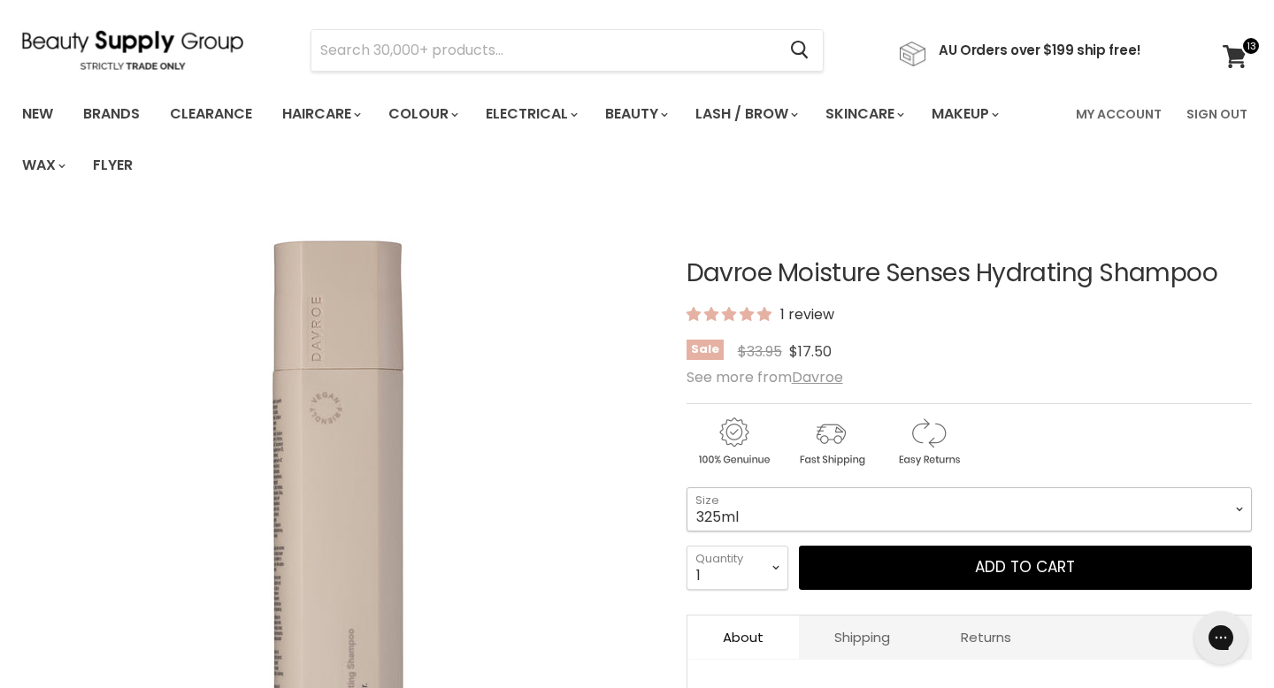
click at [834, 487] on select "325ml 100ml 1 Litre" at bounding box center [969, 509] width 565 height 44
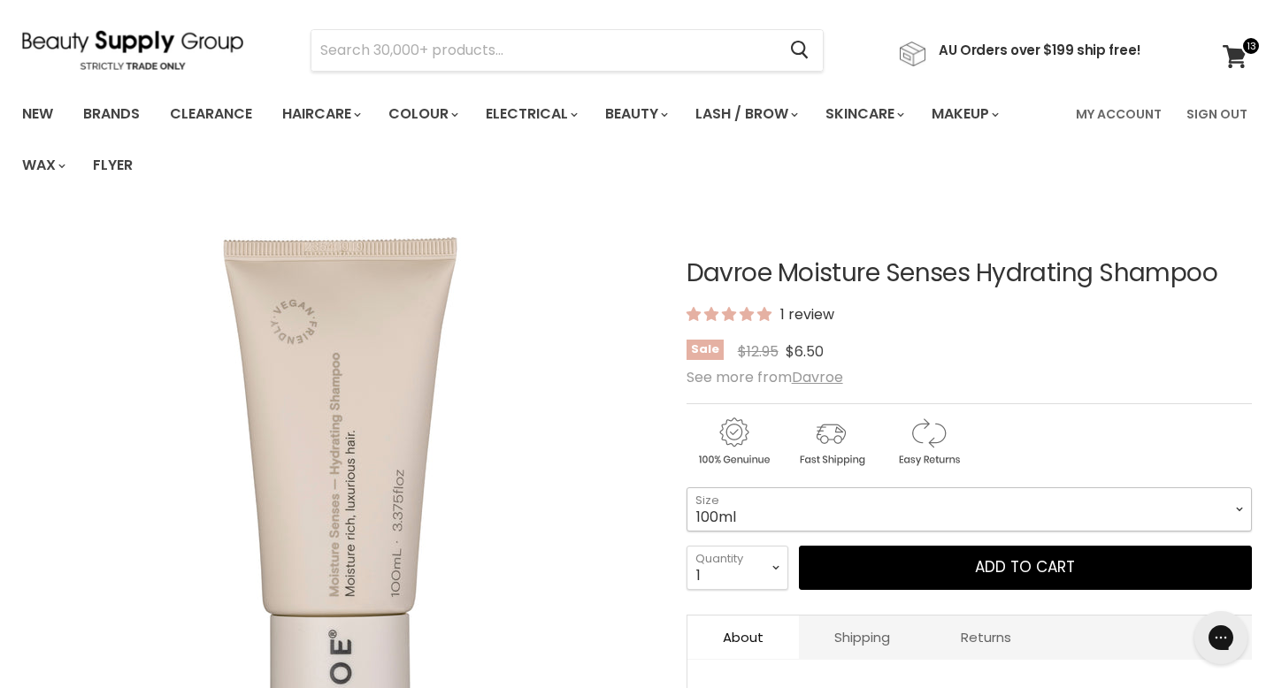
click at [830, 487] on select "325ml 100ml 1 Litre" at bounding box center [969, 509] width 565 height 44
select select "1 Litre"
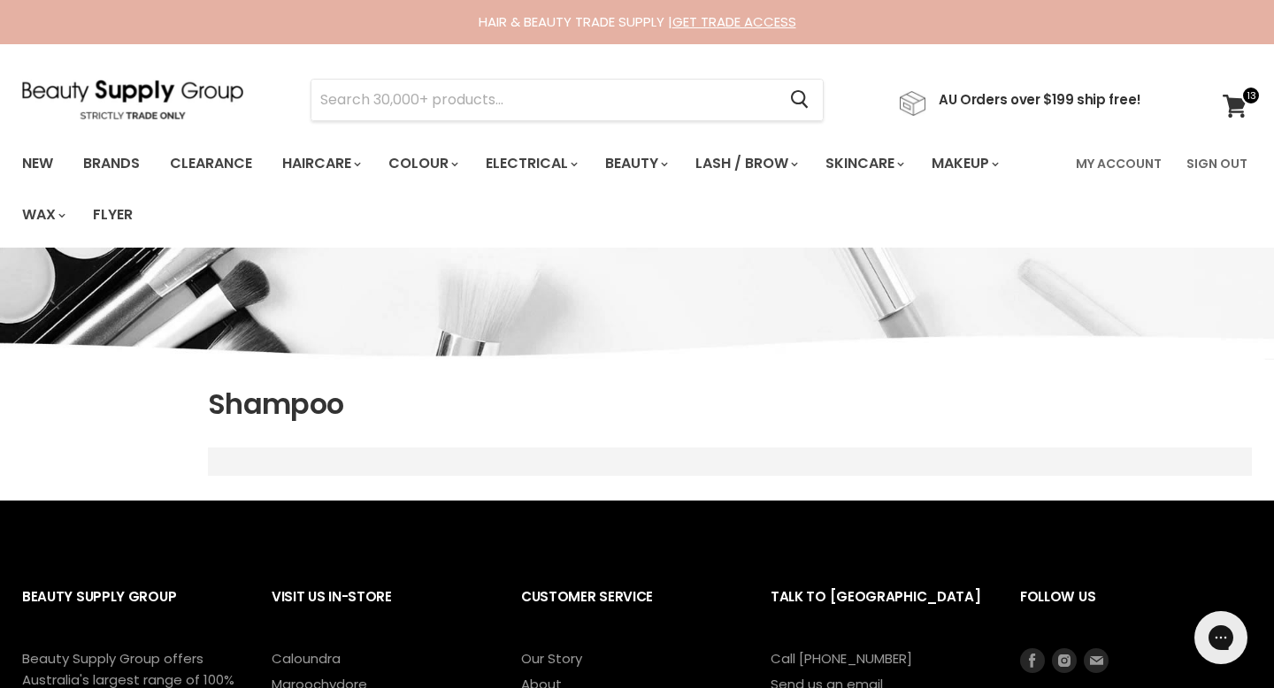
select select "price-ascending"
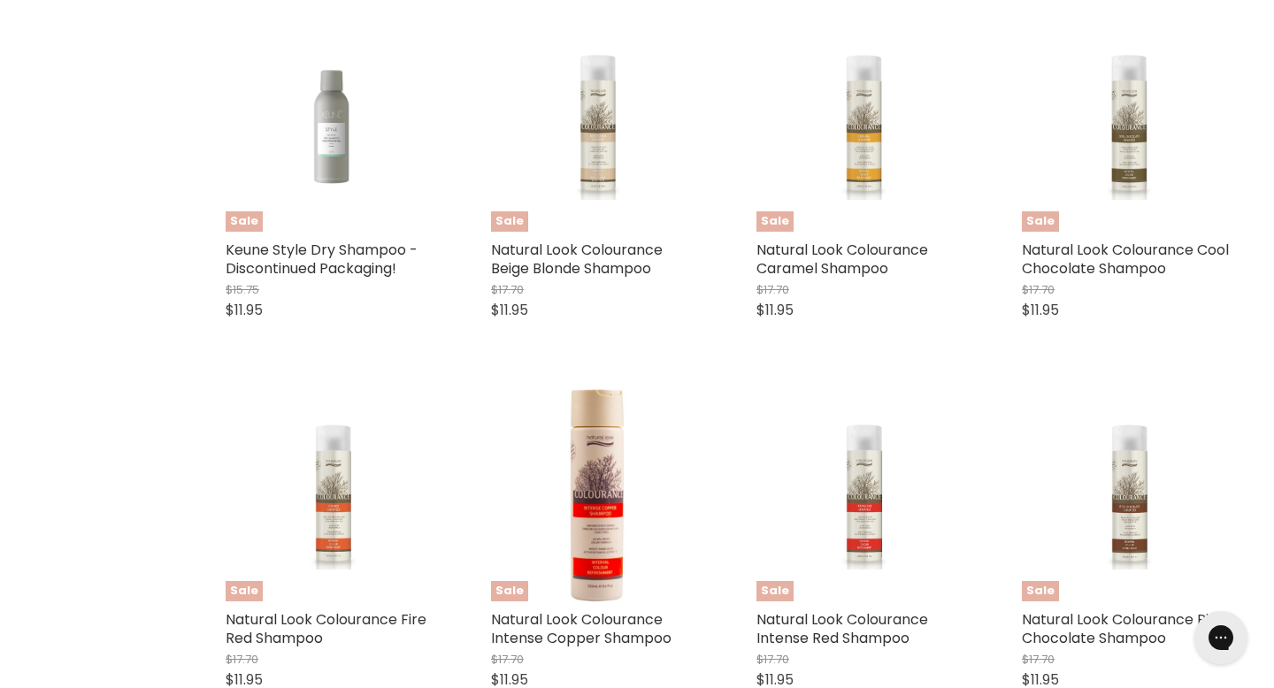
scroll to position [4205, 0]
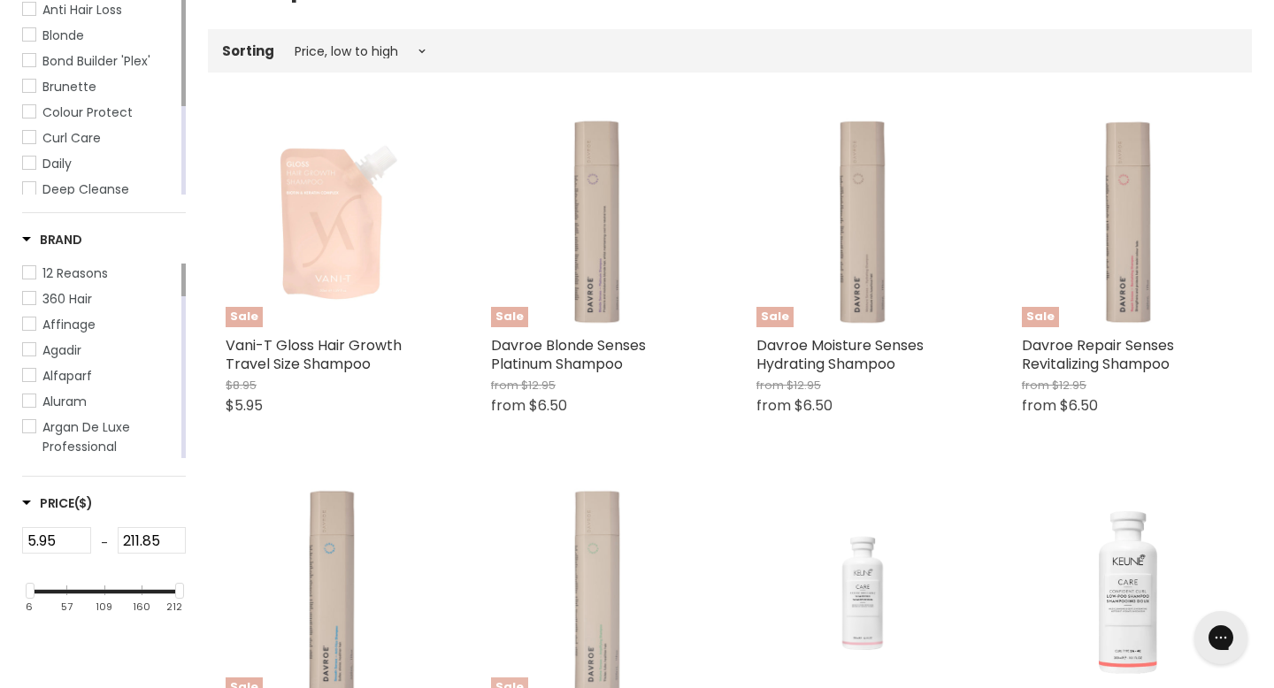
select select "price-ascending"
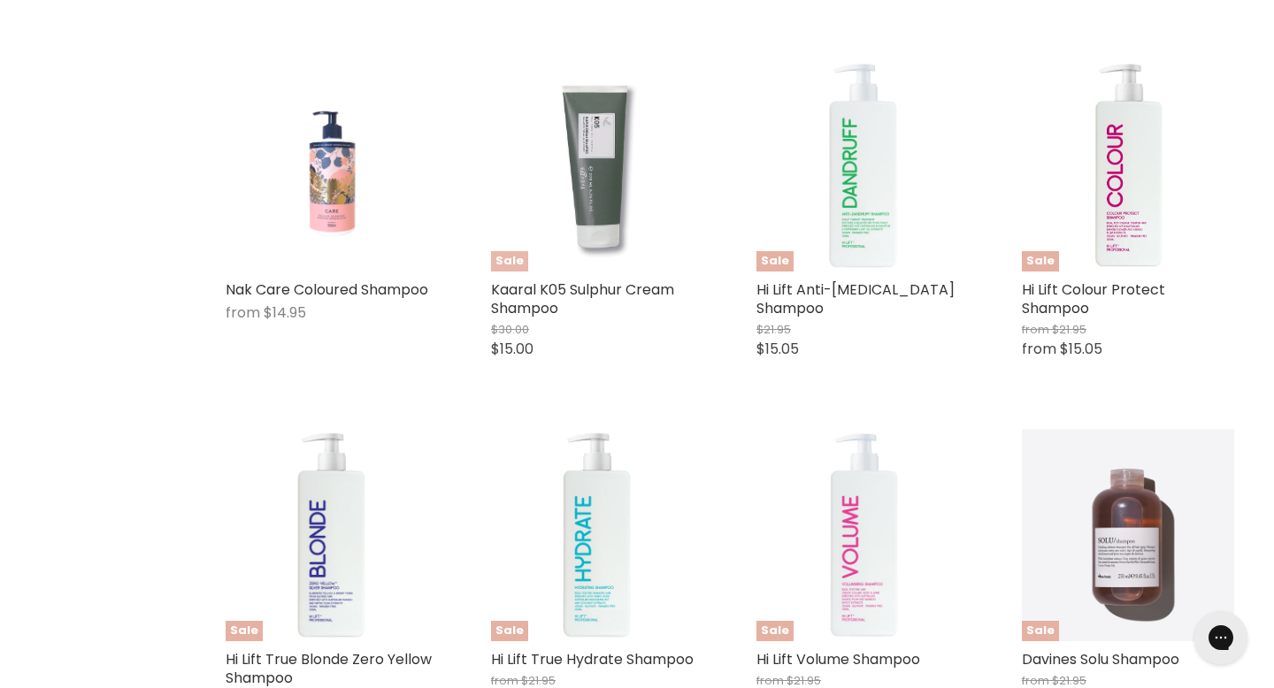
scroll to position [4184, 0]
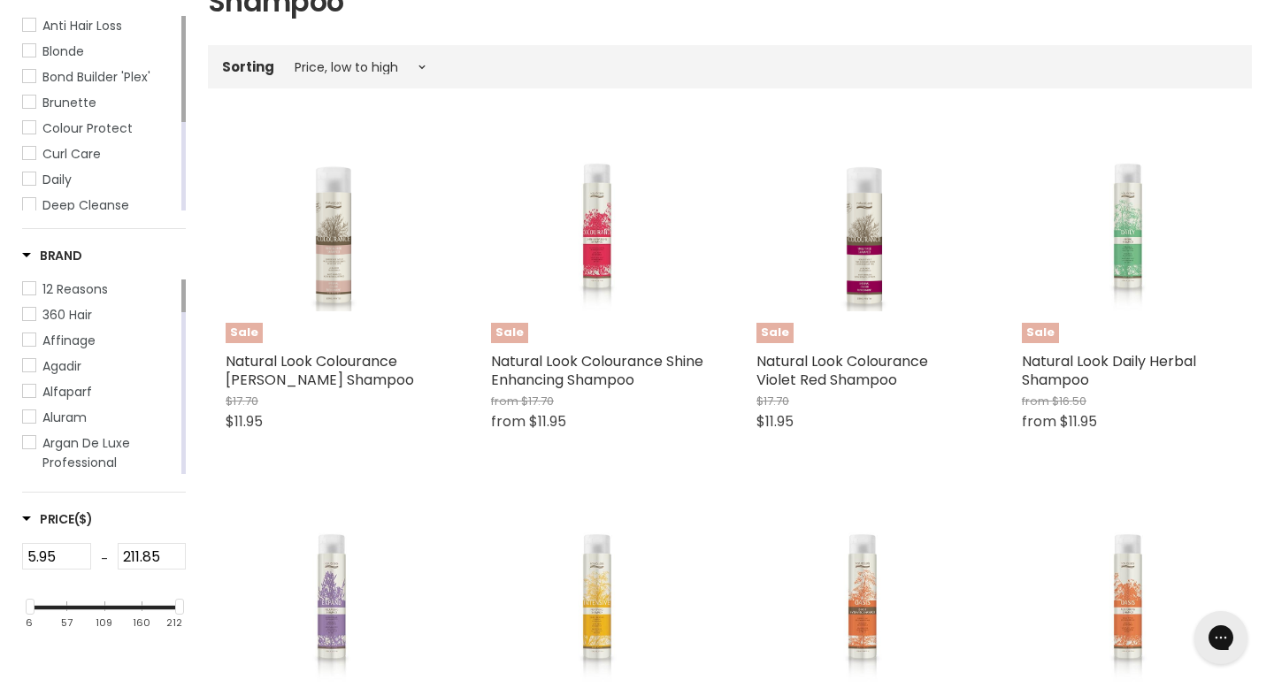
select select "price-ascending"
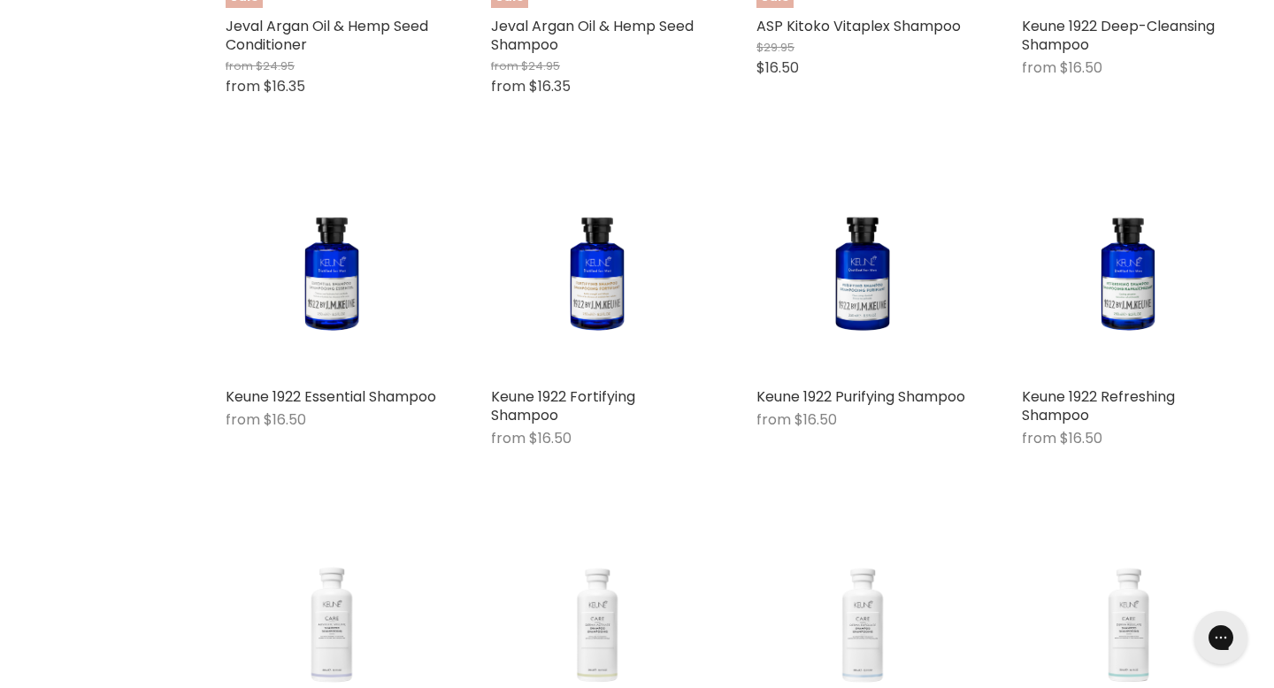
scroll to position [4083, 0]
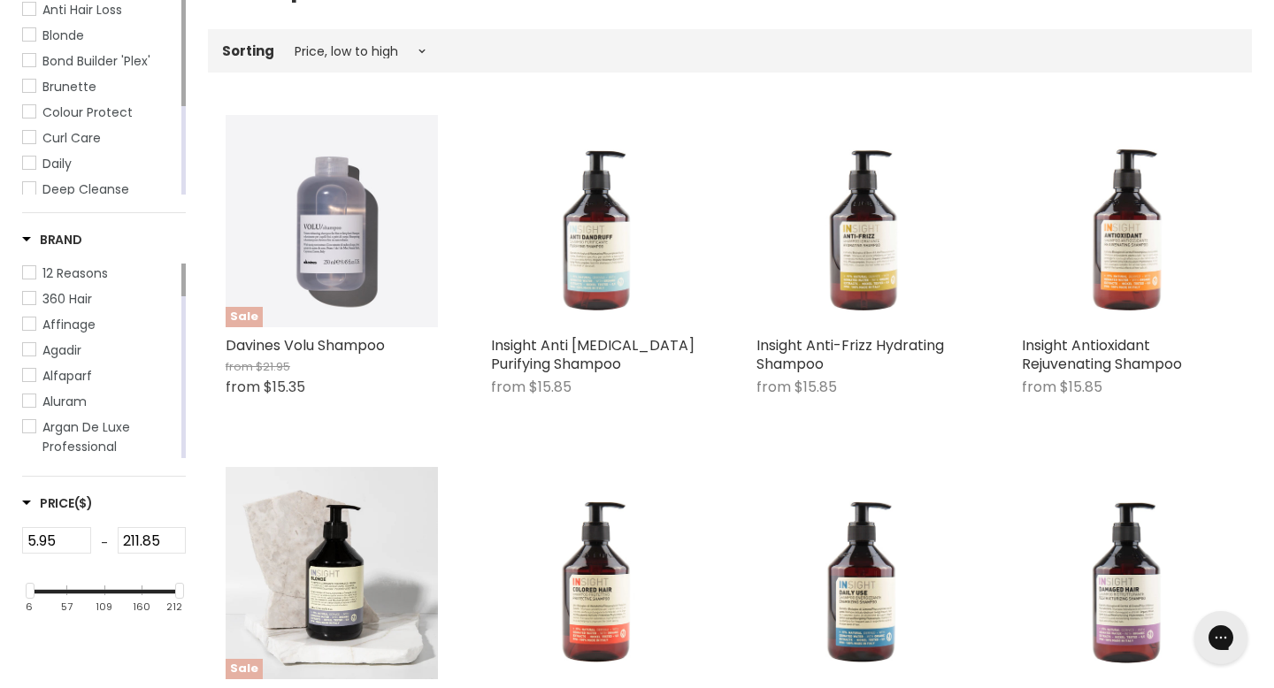
select select "price-ascending"
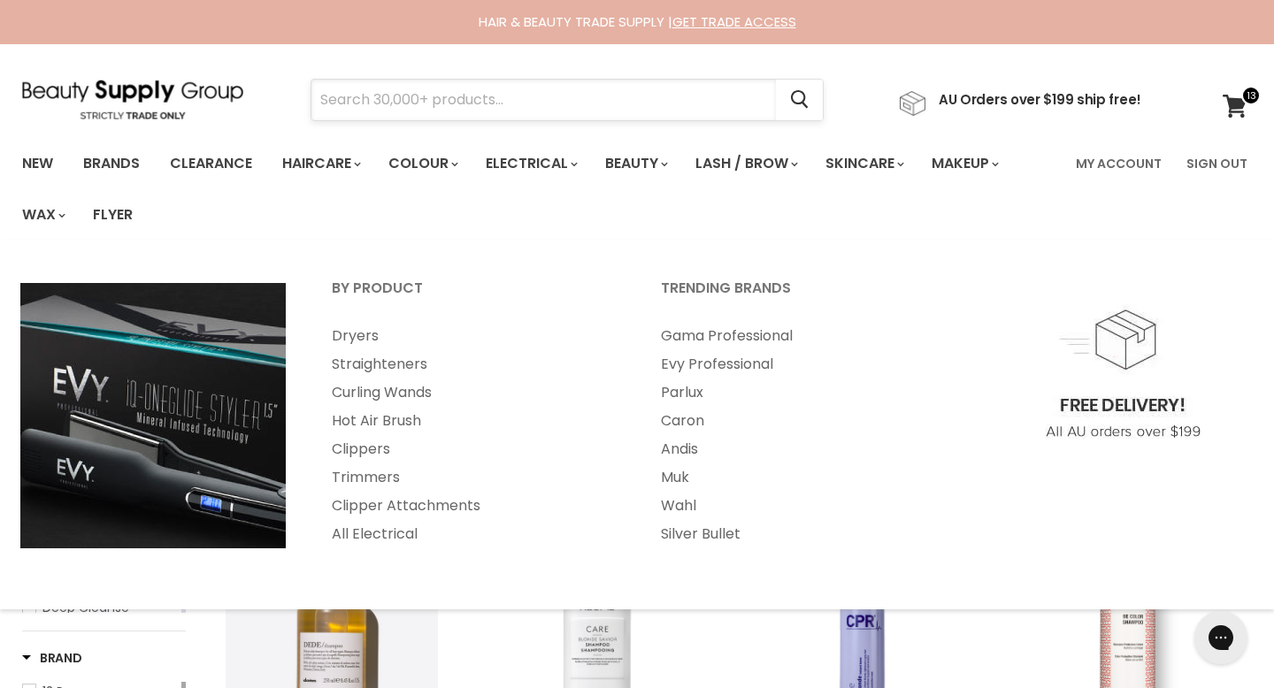
click at [488, 111] on input "Search" at bounding box center [543, 100] width 464 height 41
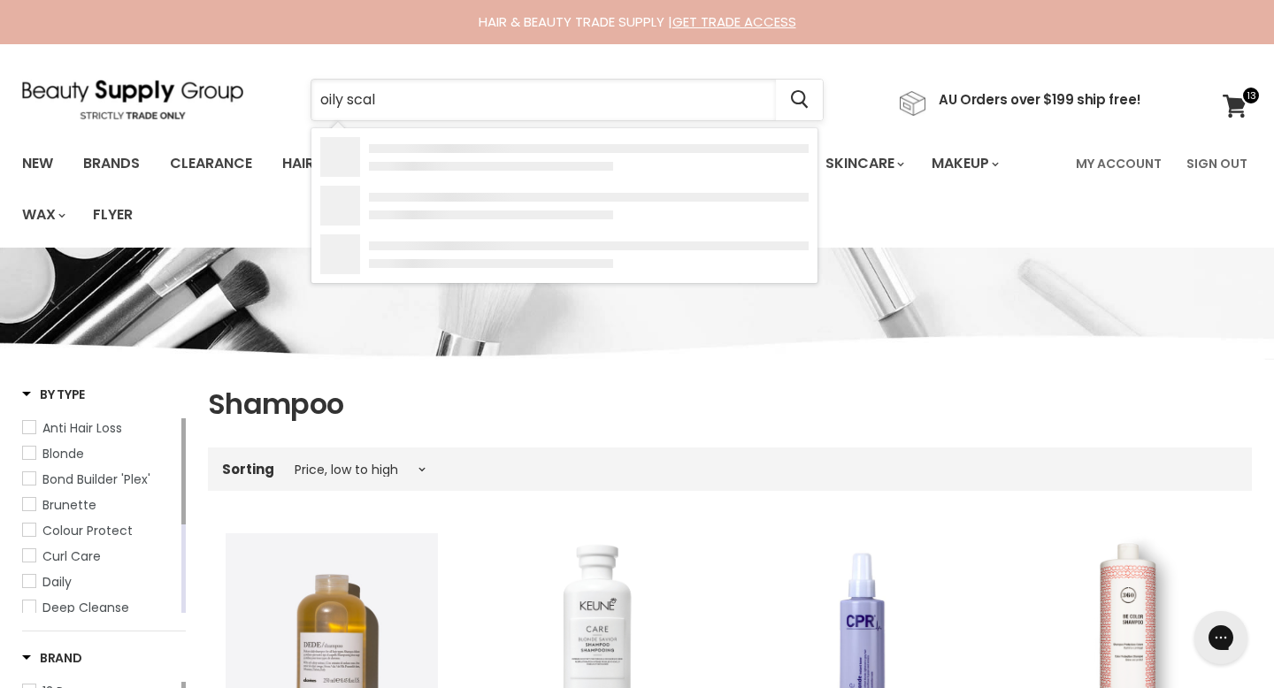
type input "oily scalp"
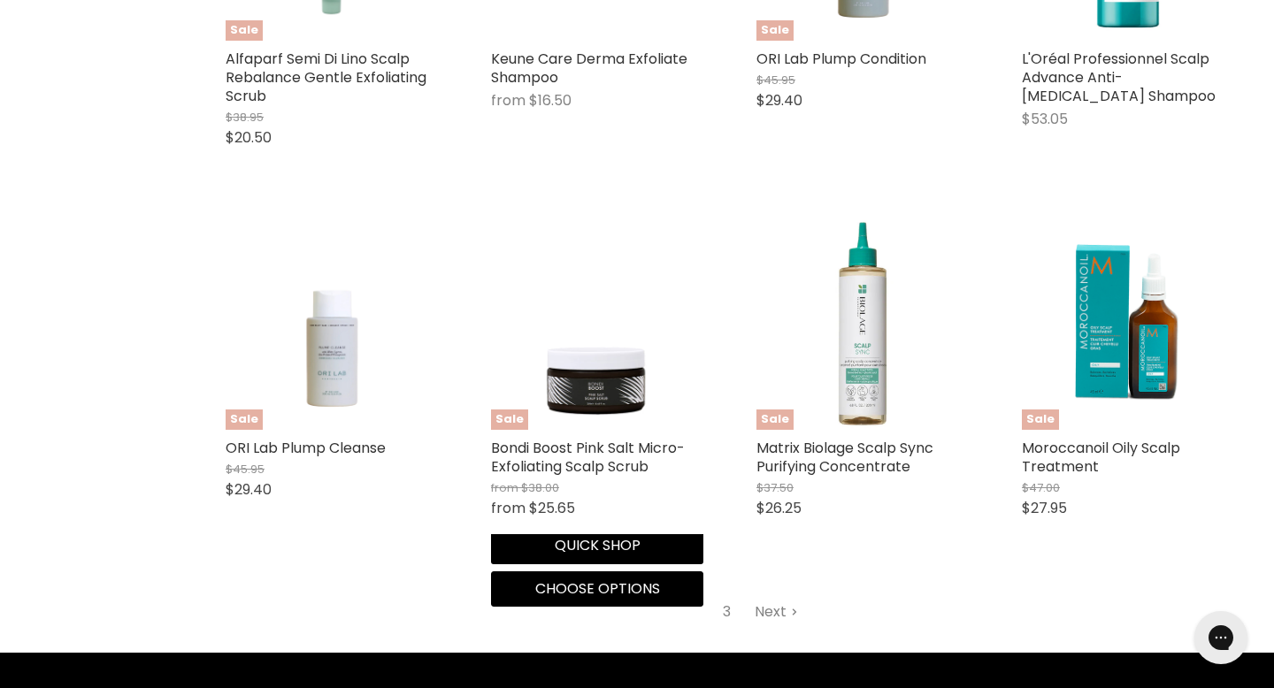
scroll to position [2160, 0]
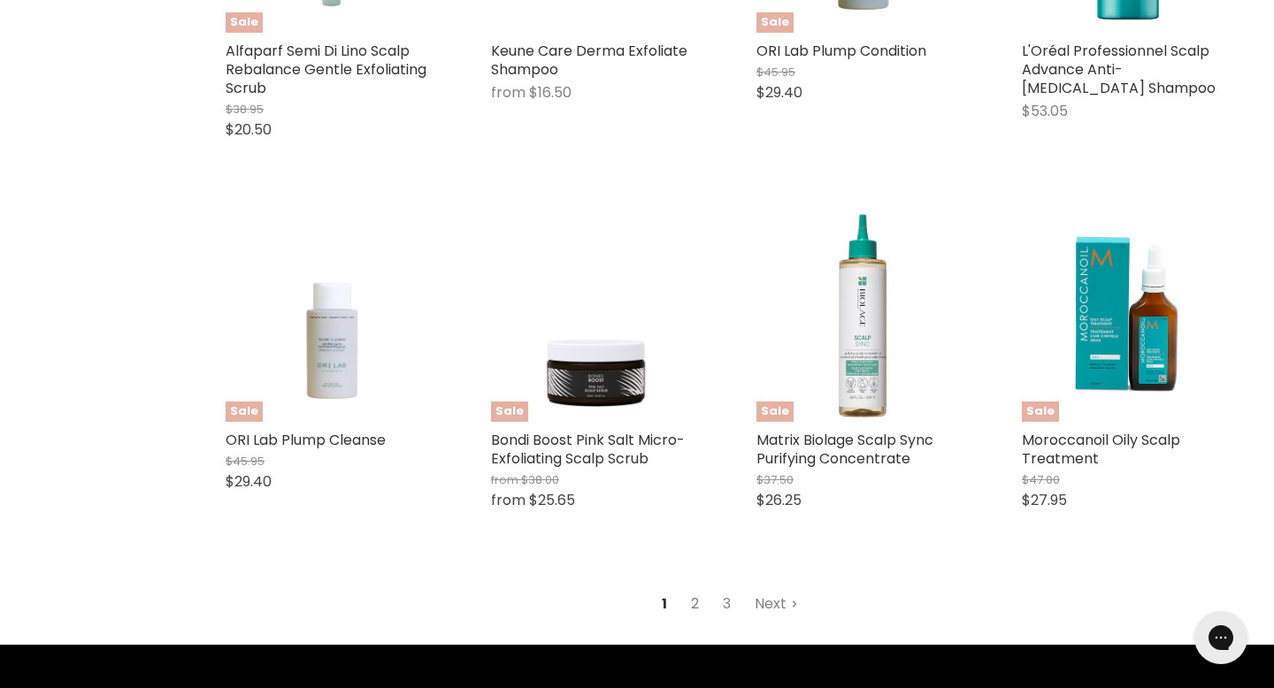
click at [702, 588] on link "2" at bounding box center [694, 604] width 27 height 32
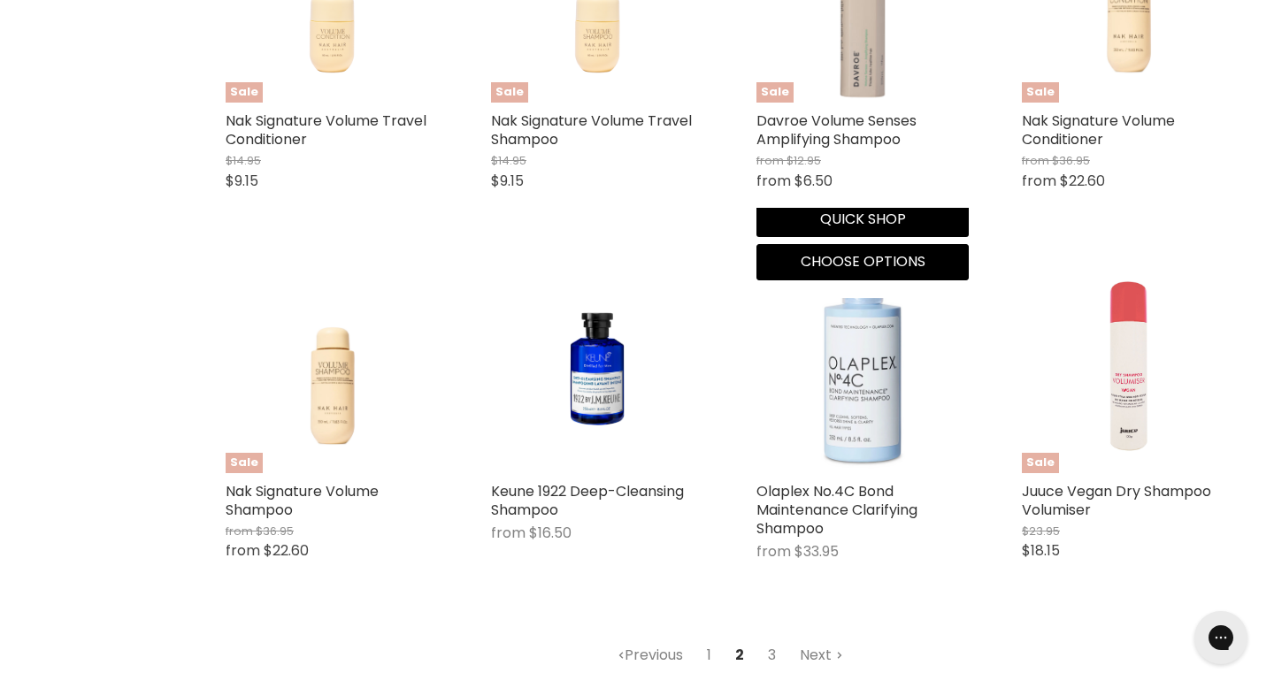
scroll to position [2075, 0]
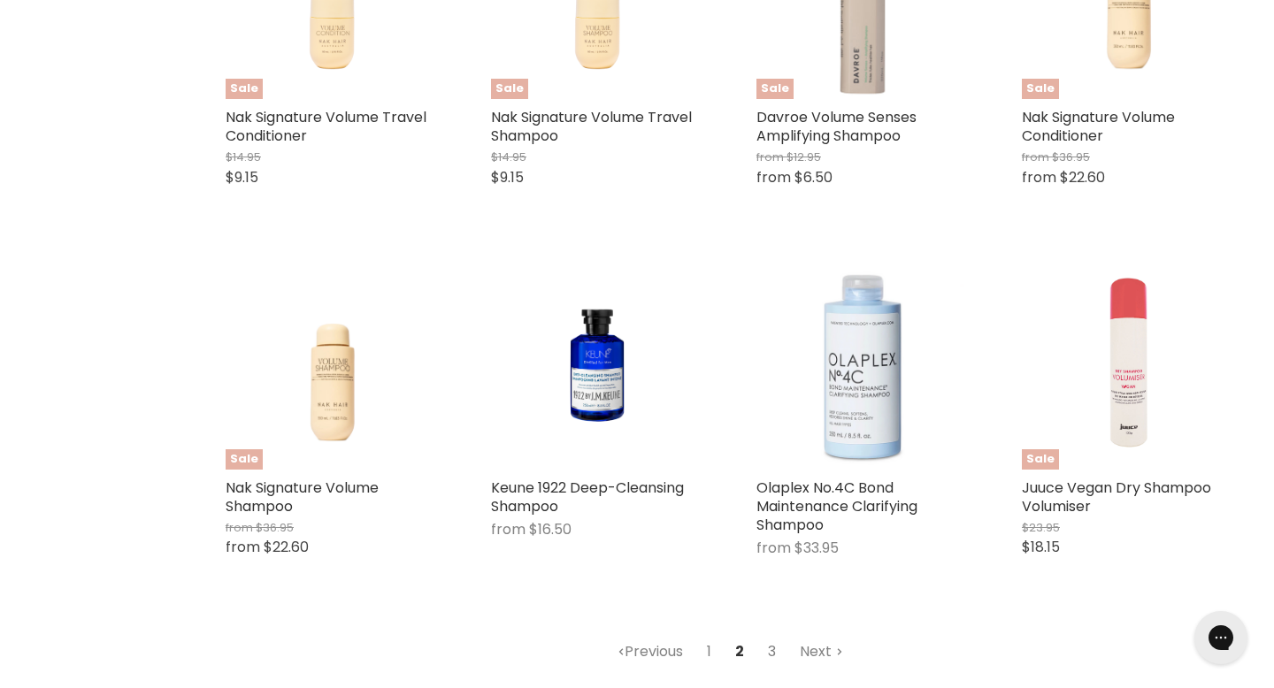
click at [766, 636] on link "3" at bounding box center [771, 652] width 27 height 32
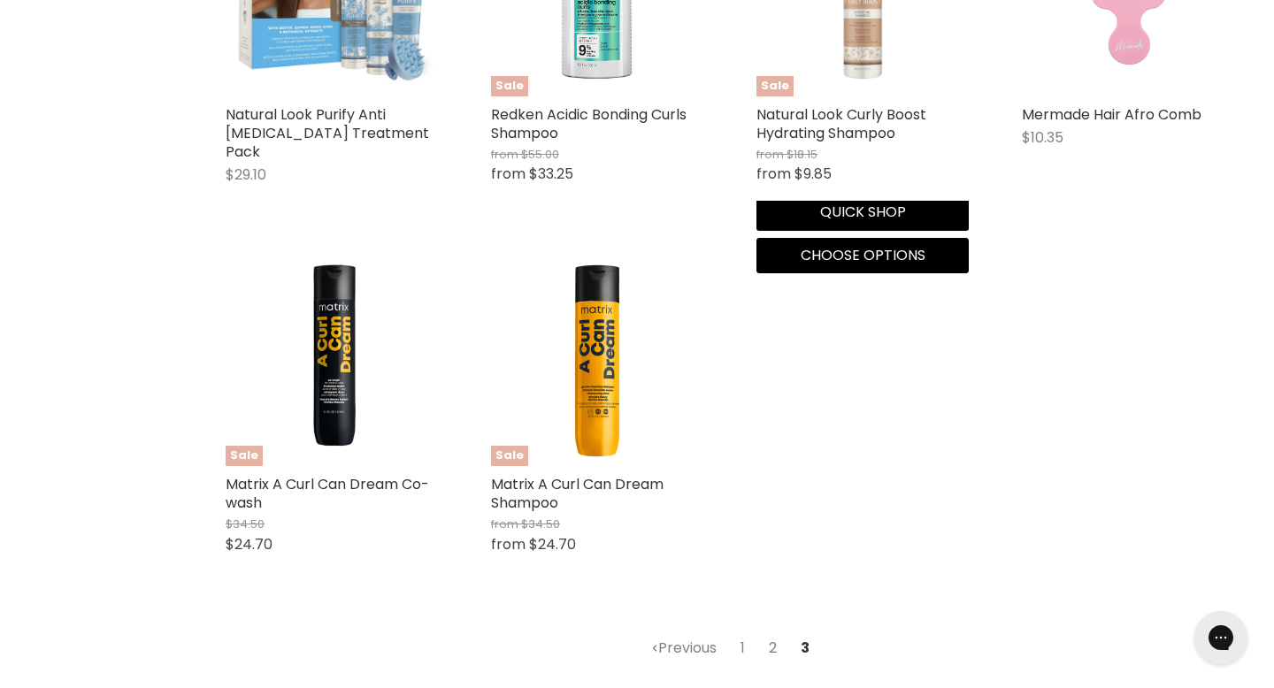
scroll to position [1339, 0]
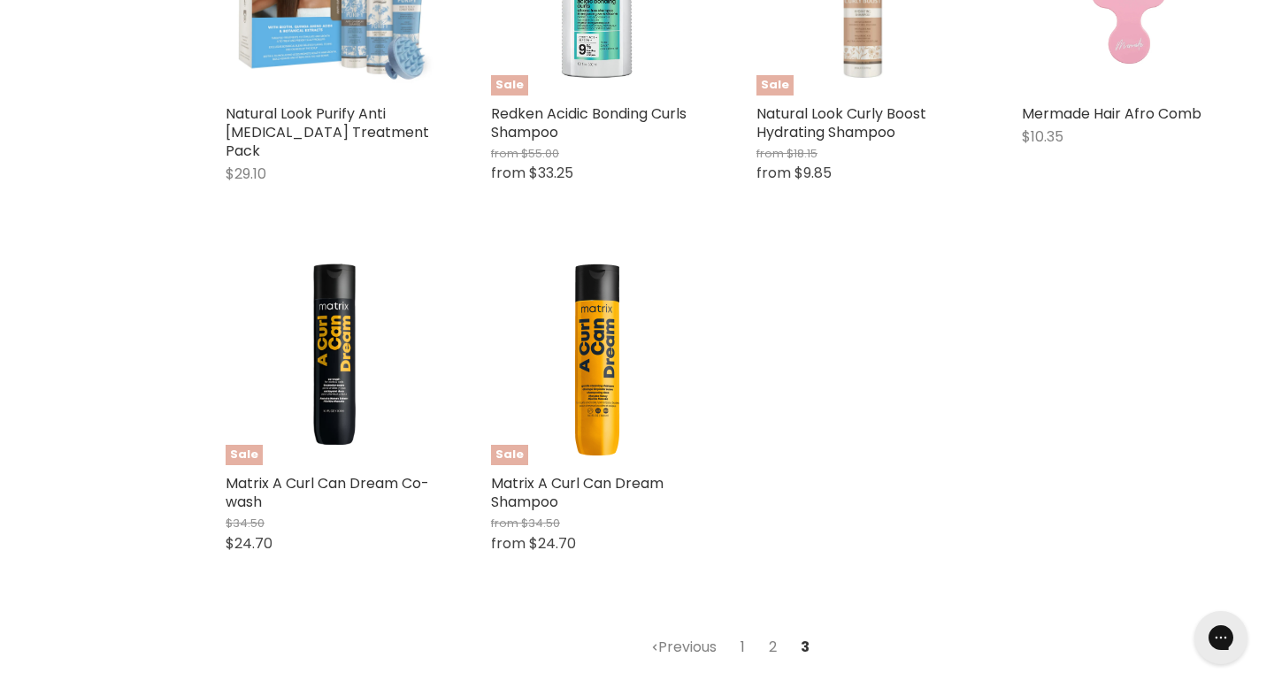
click at [740, 632] on link "1" at bounding box center [743, 648] width 24 height 32
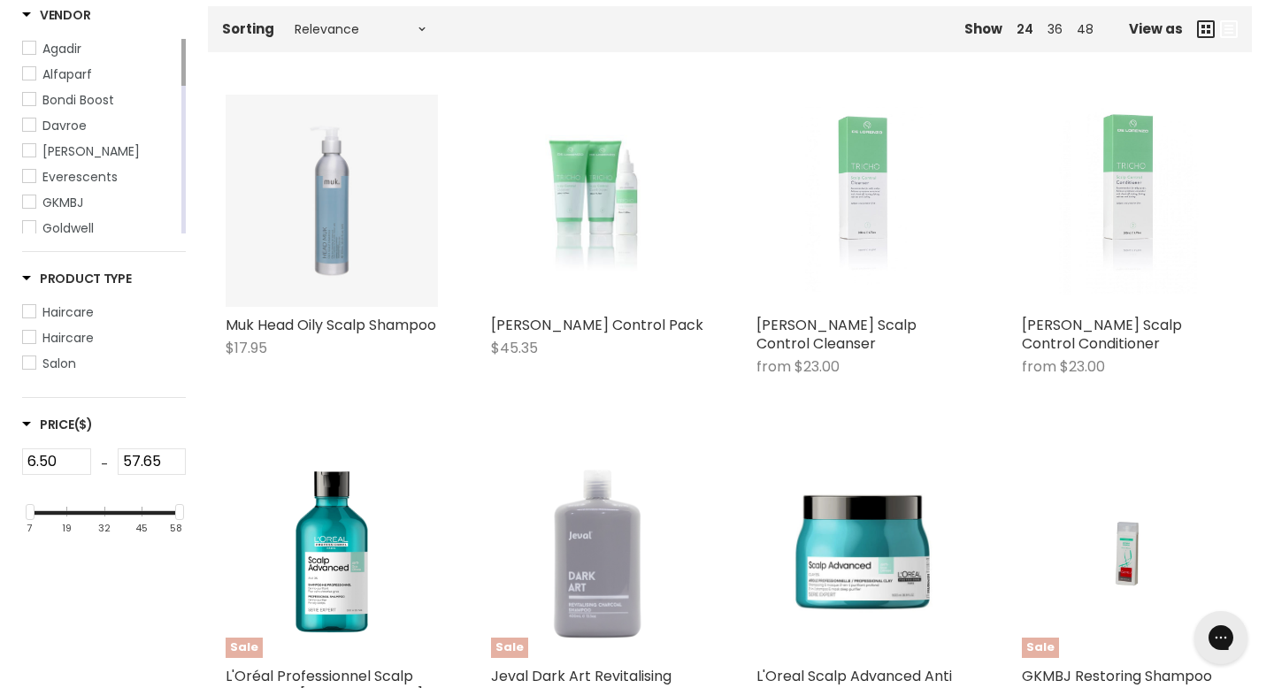
scroll to position [388, 0]
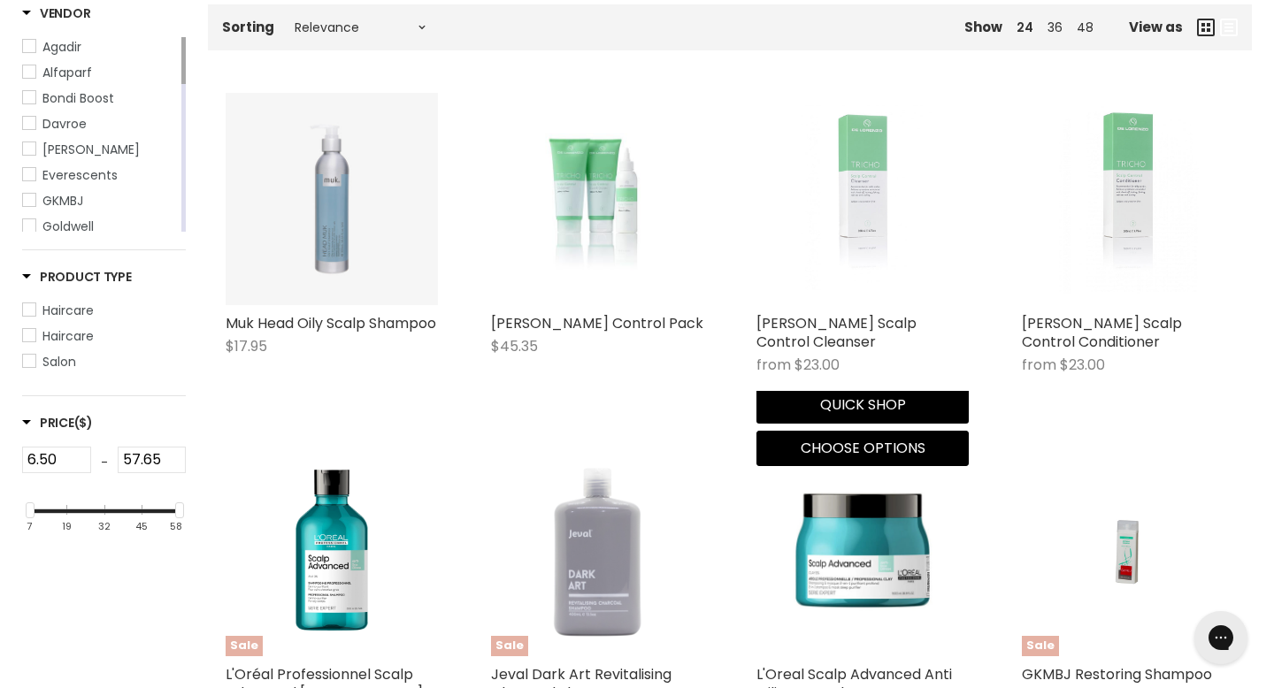
click at [858, 169] on img "Main content" at bounding box center [863, 199] width 142 height 212
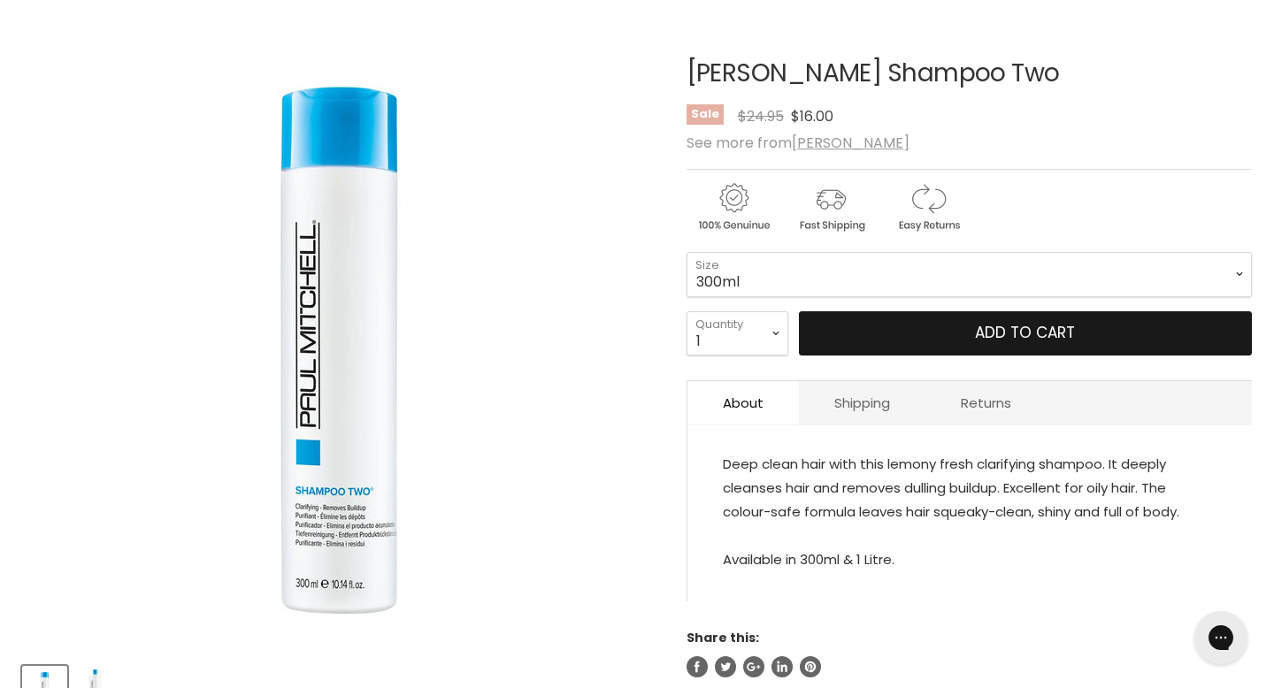
scroll to position [251, 0]
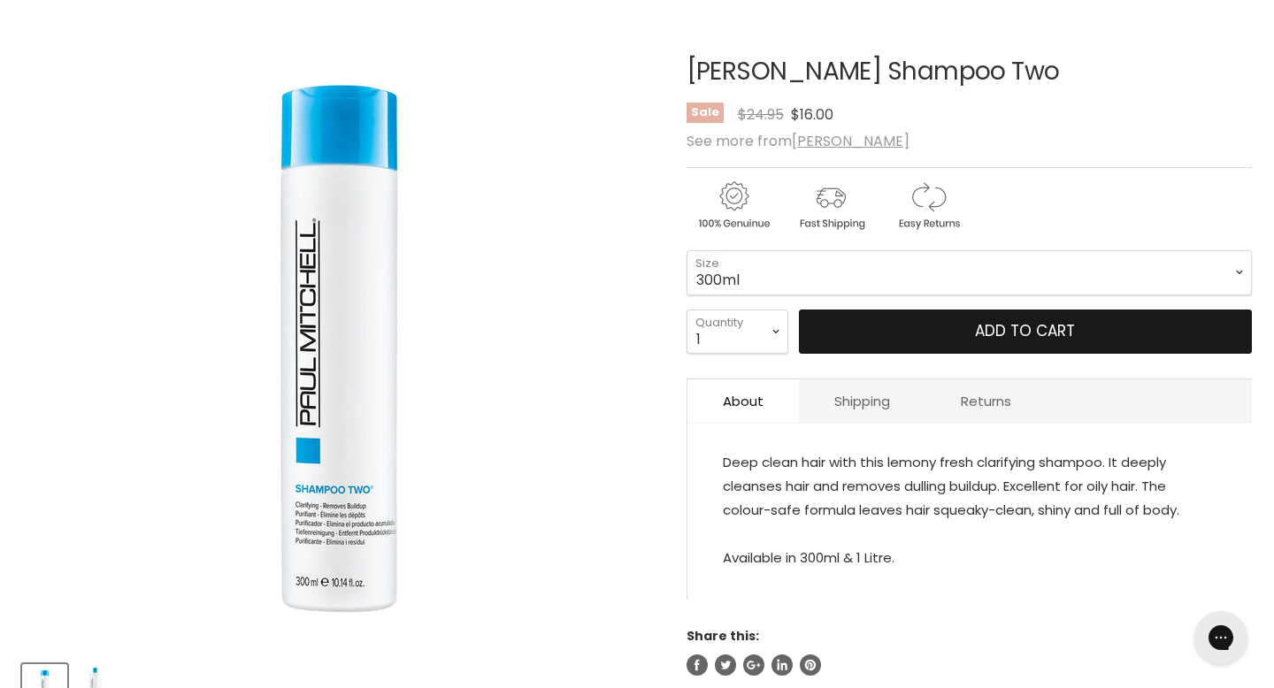
click at [918, 310] on button "Add to cart" at bounding box center [1025, 332] width 453 height 44
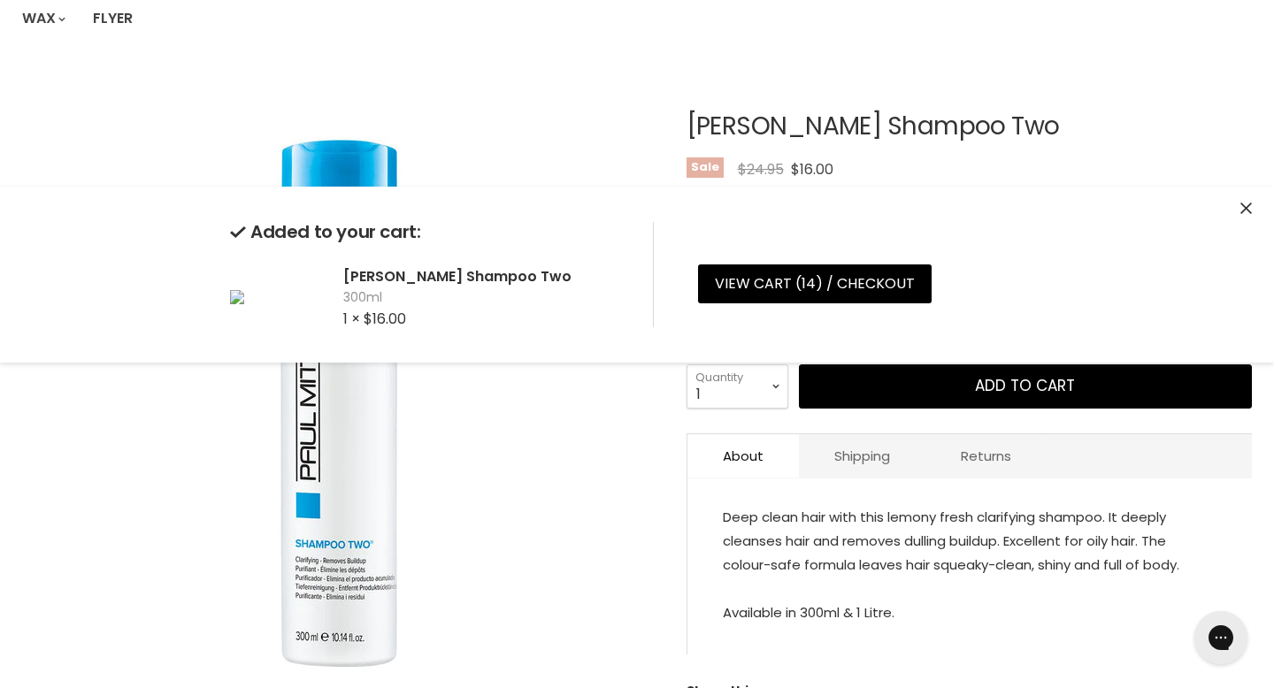
scroll to position [0, 0]
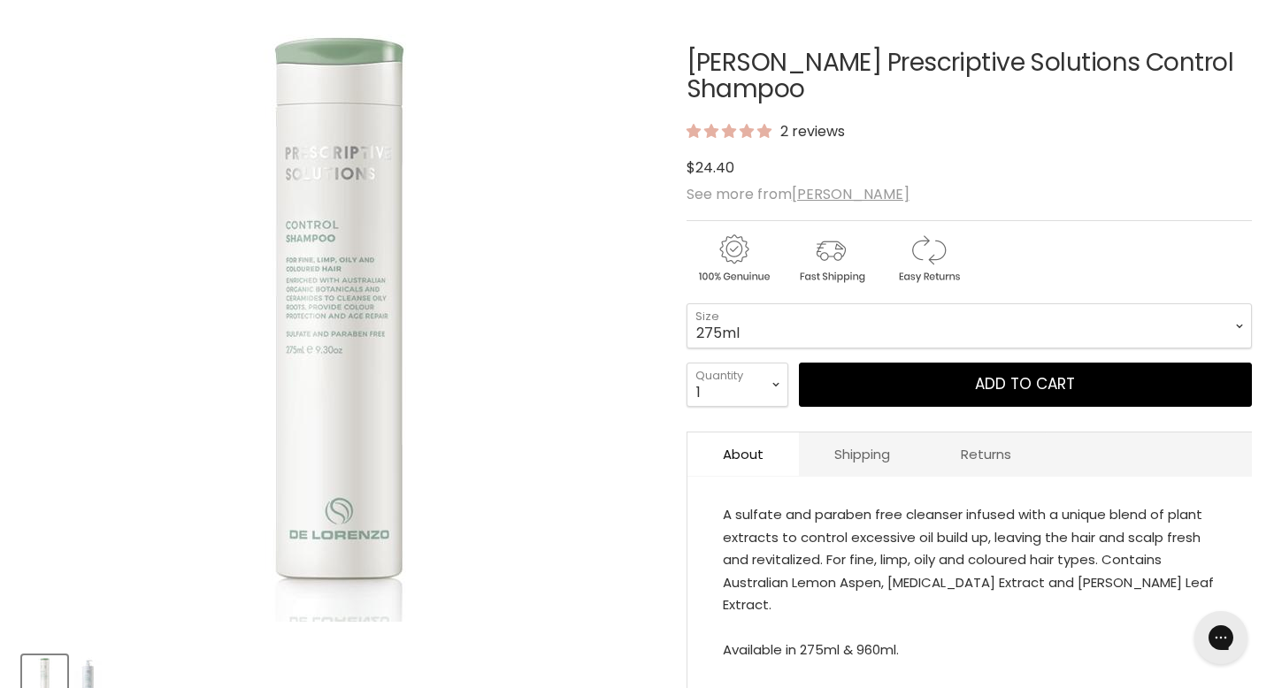
scroll to position [264, 0]
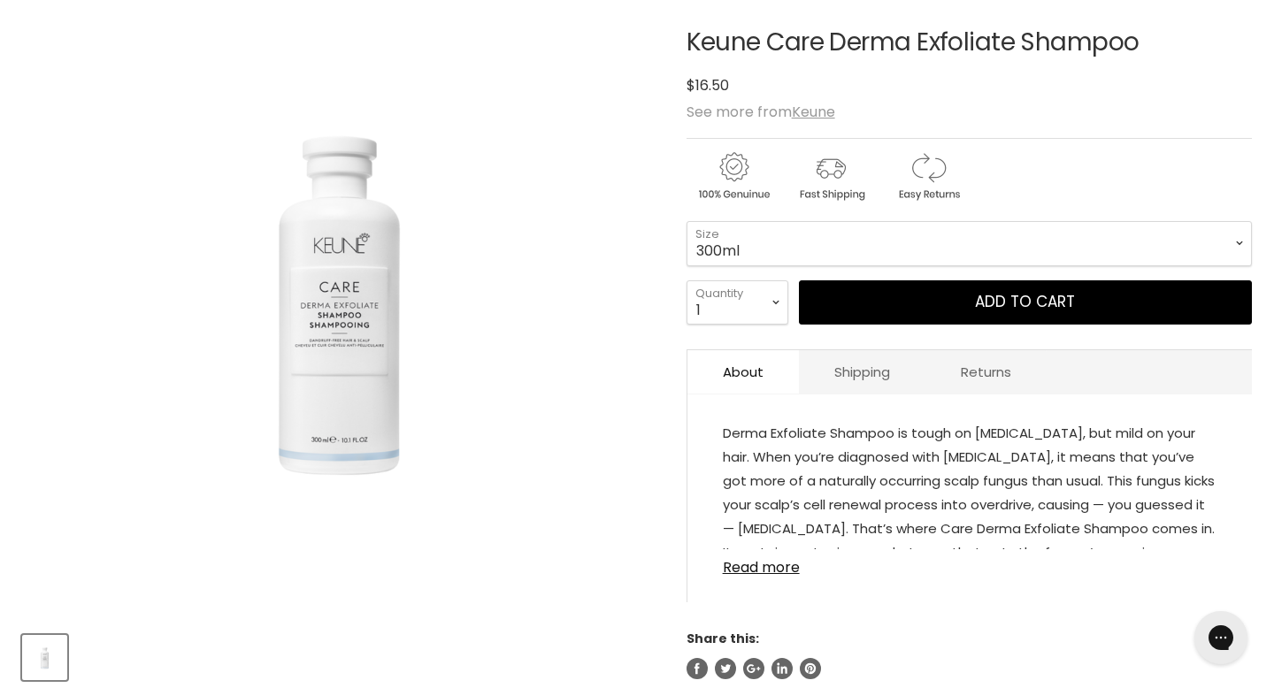
scroll to position [426, 0]
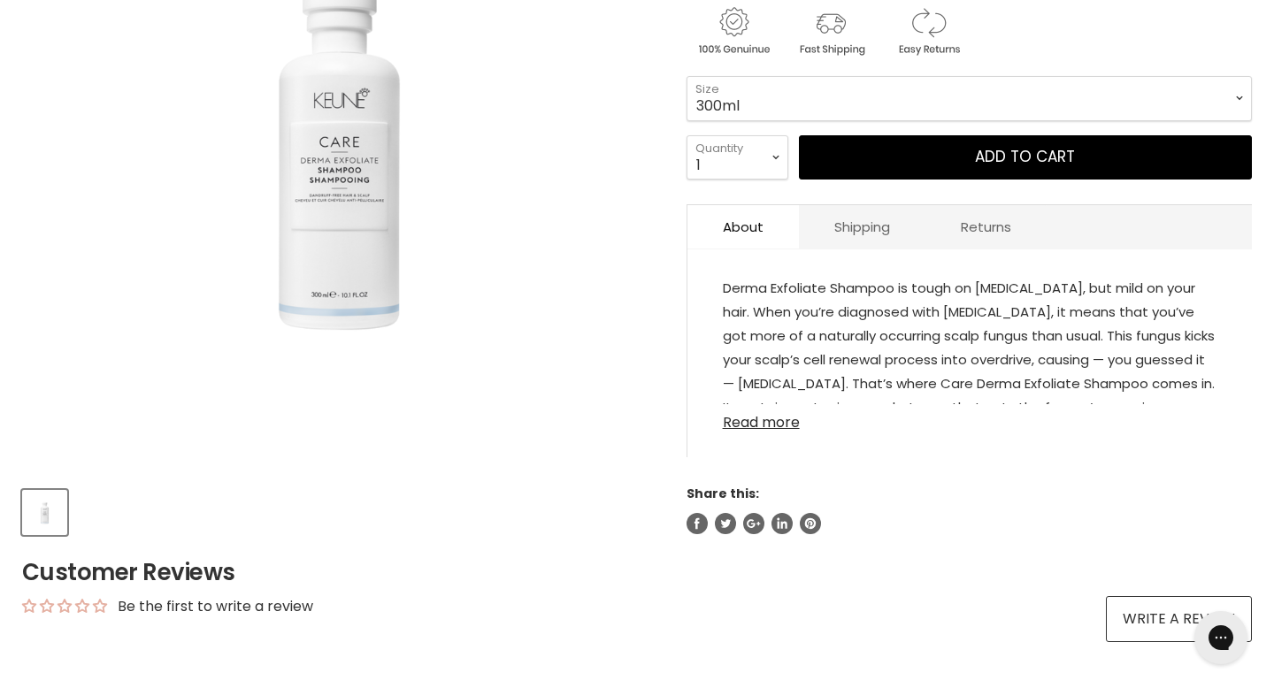
click at [764, 404] on link "Read more" at bounding box center [970, 417] width 494 height 27
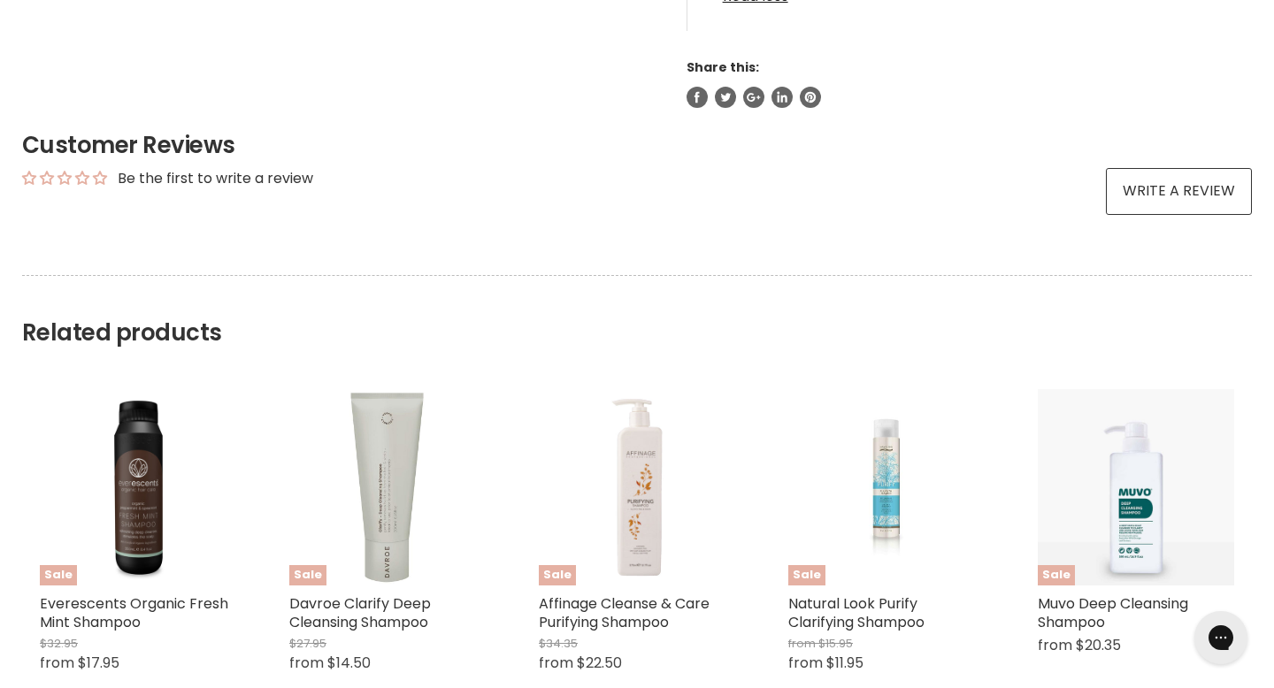
scroll to position [1022, 0]
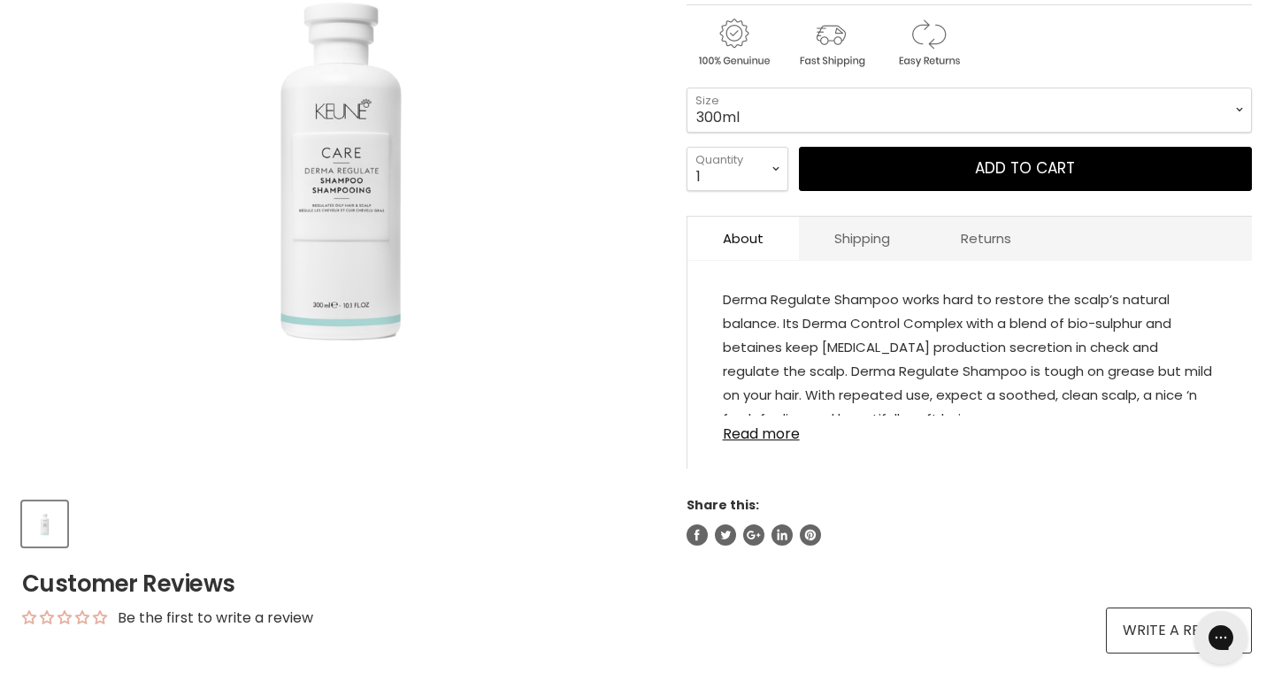
scroll to position [411, 0]
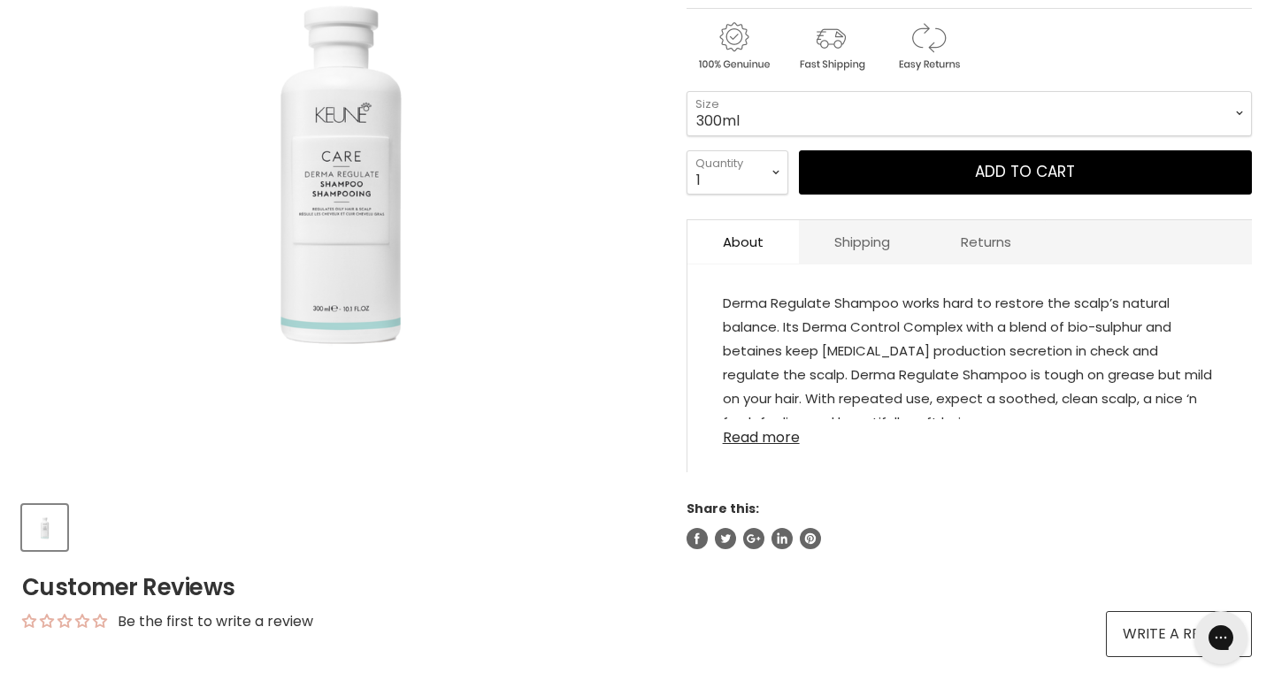
click at [770, 419] on link "Read more" at bounding box center [970, 432] width 494 height 27
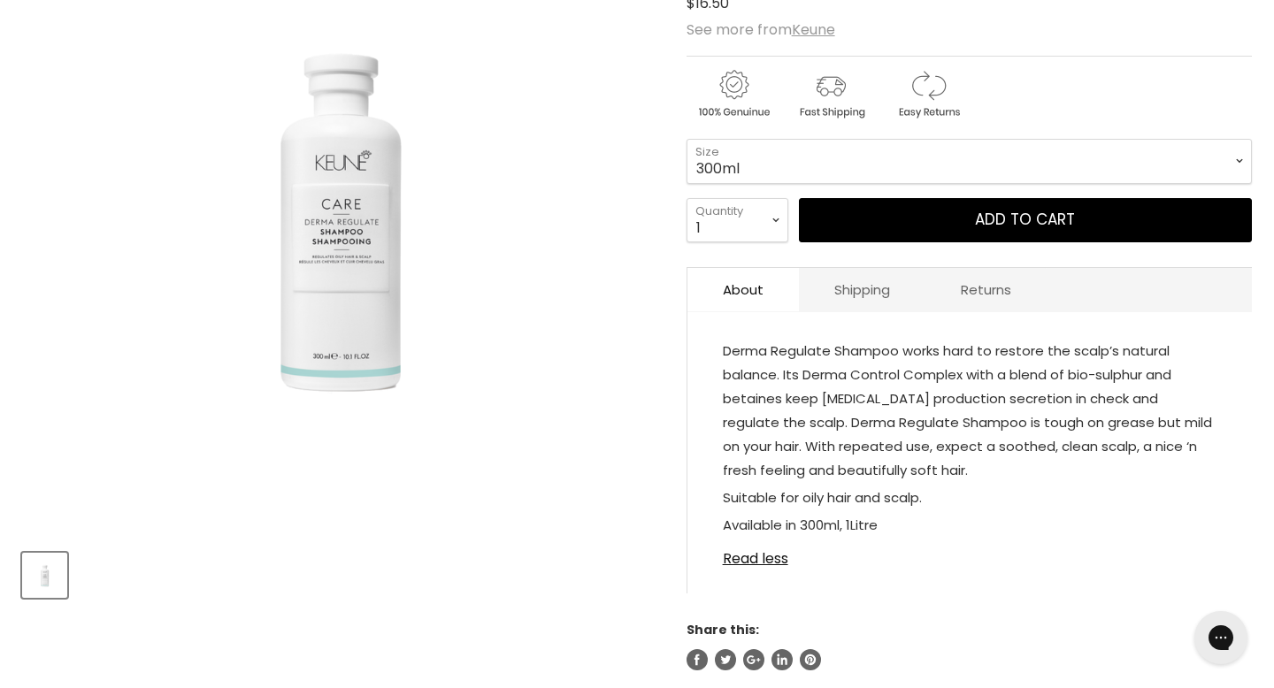
scroll to position [362, 0]
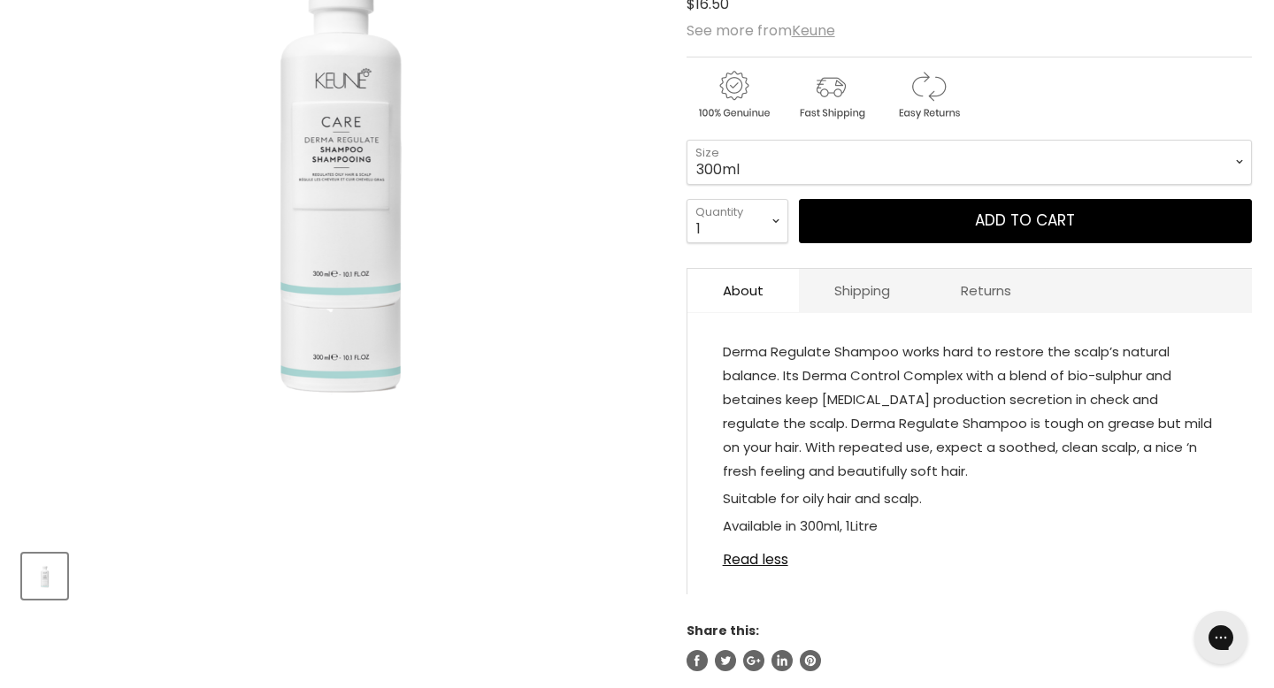
click at [353, 199] on img "Keune Care Derma Regulate Shampoo image. Click or Scroll to Zoom." at bounding box center [338, 137] width 633 height 468
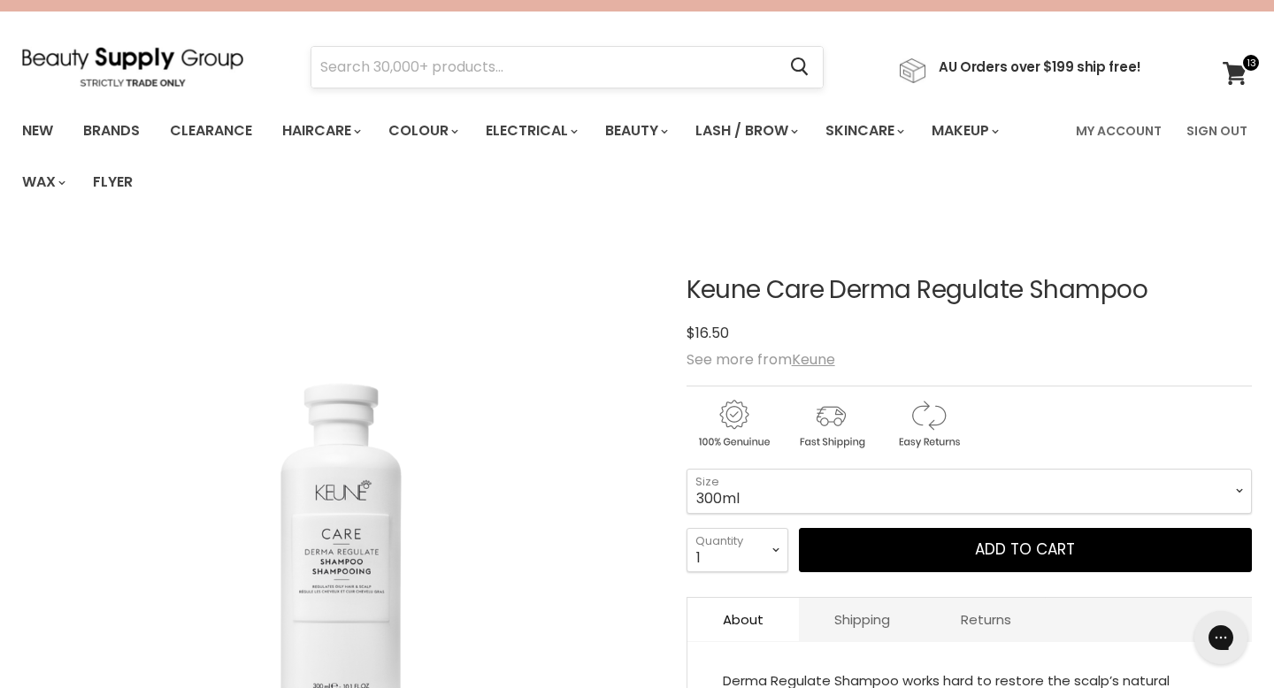
scroll to position [0, 0]
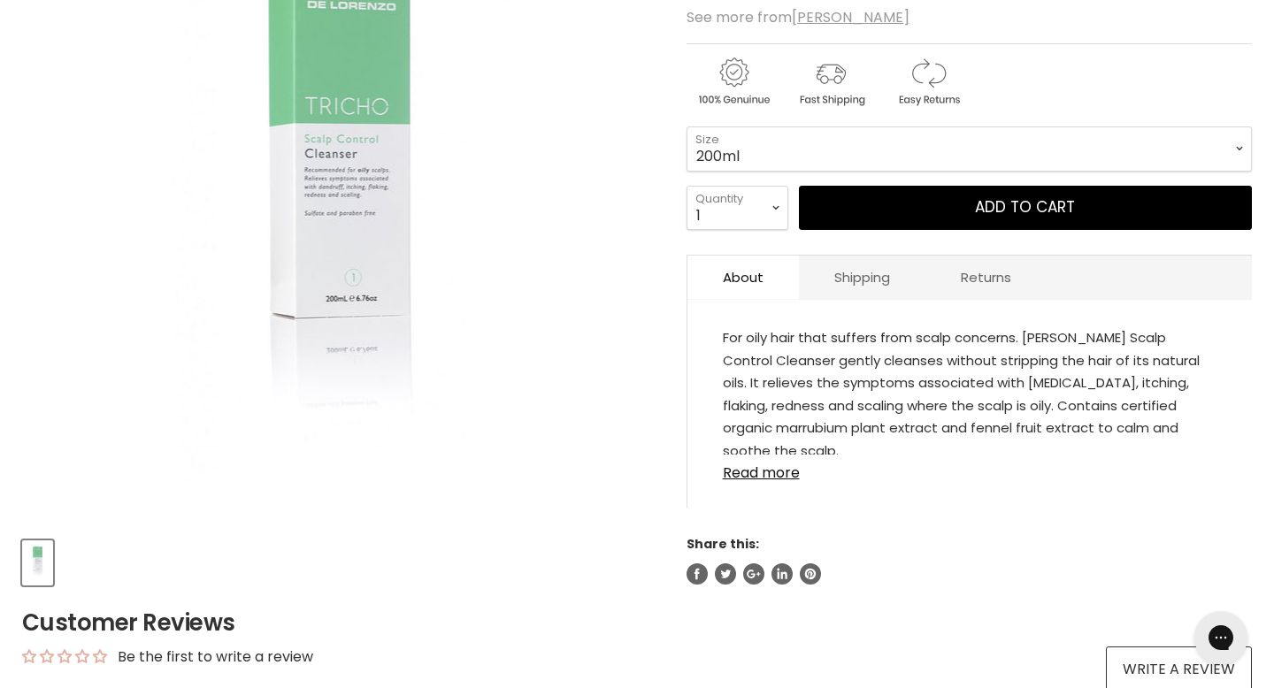
scroll to position [445, 0]
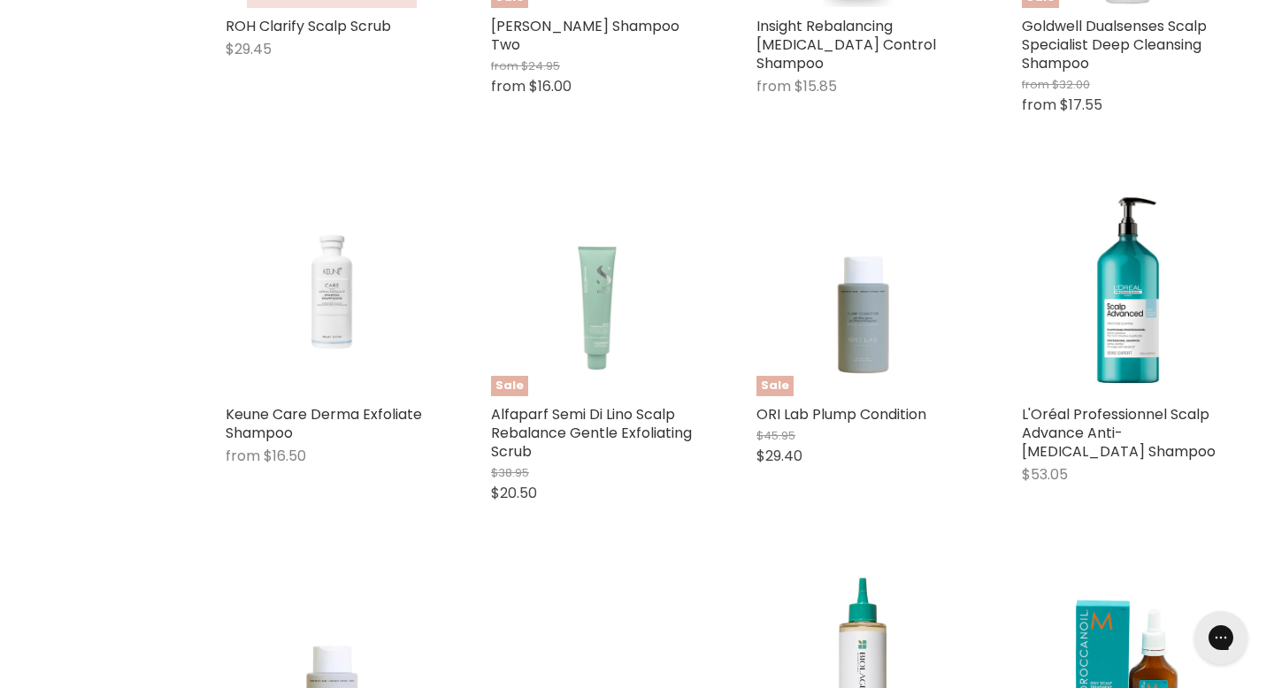
scroll to position [1790, 0]
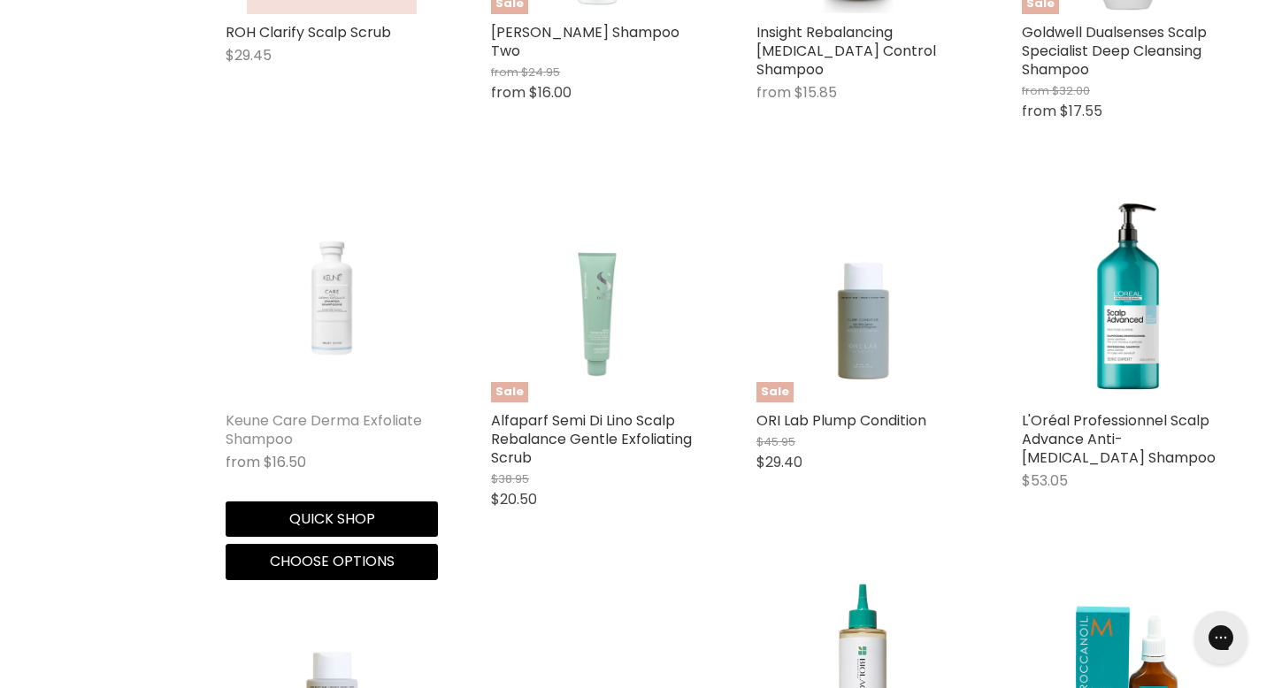
click at [344, 411] on link "Keune Care Derma Exfoliate Shampoo" at bounding box center [324, 430] width 196 height 39
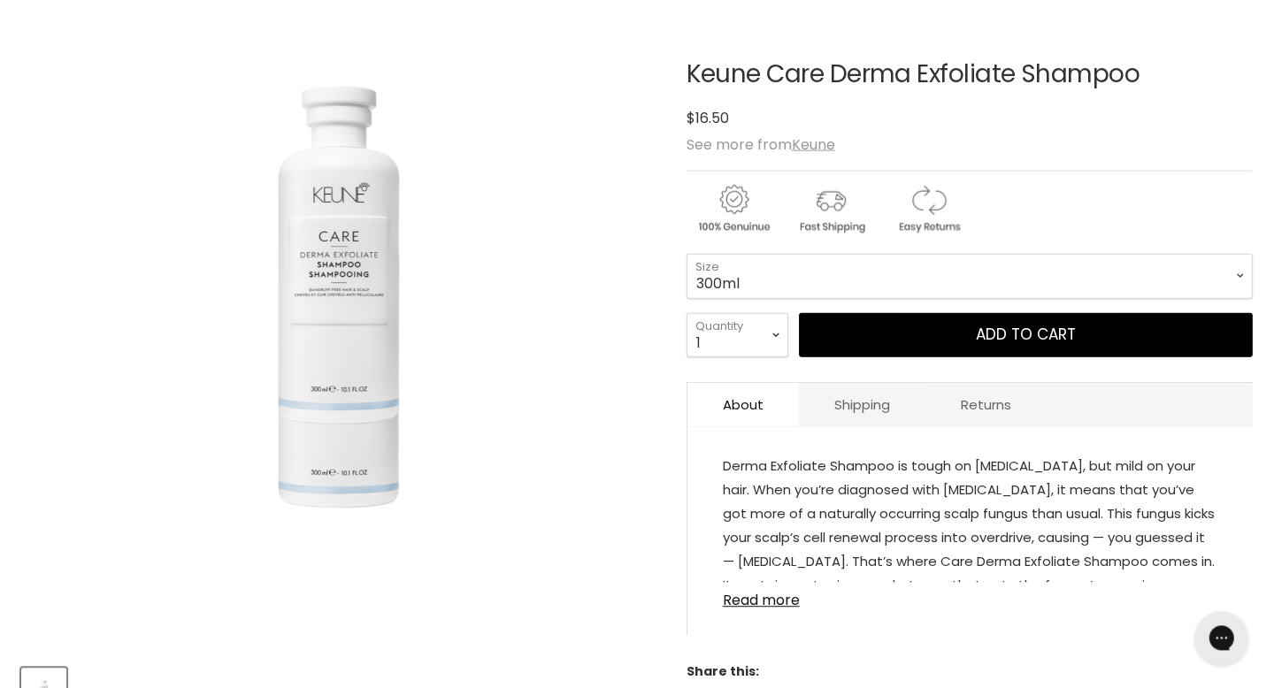
scroll to position [248, 0]
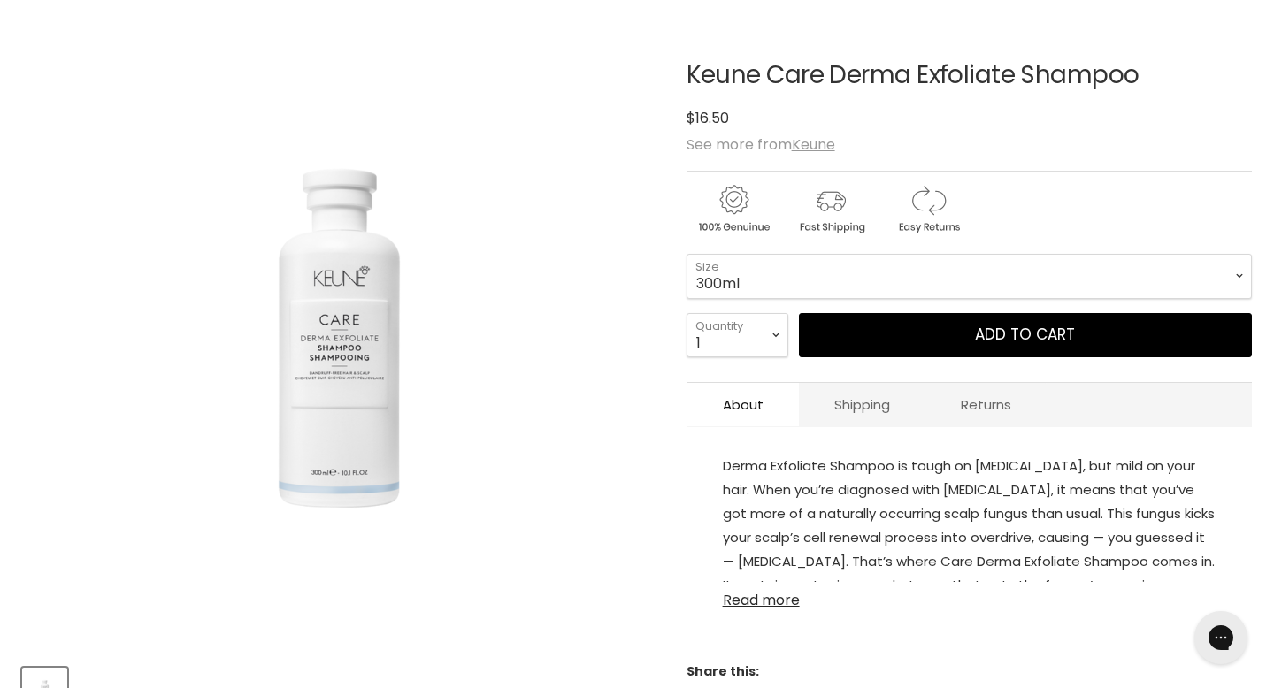
click at [769, 582] on link "Read more" at bounding box center [970, 595] width 494 height 27
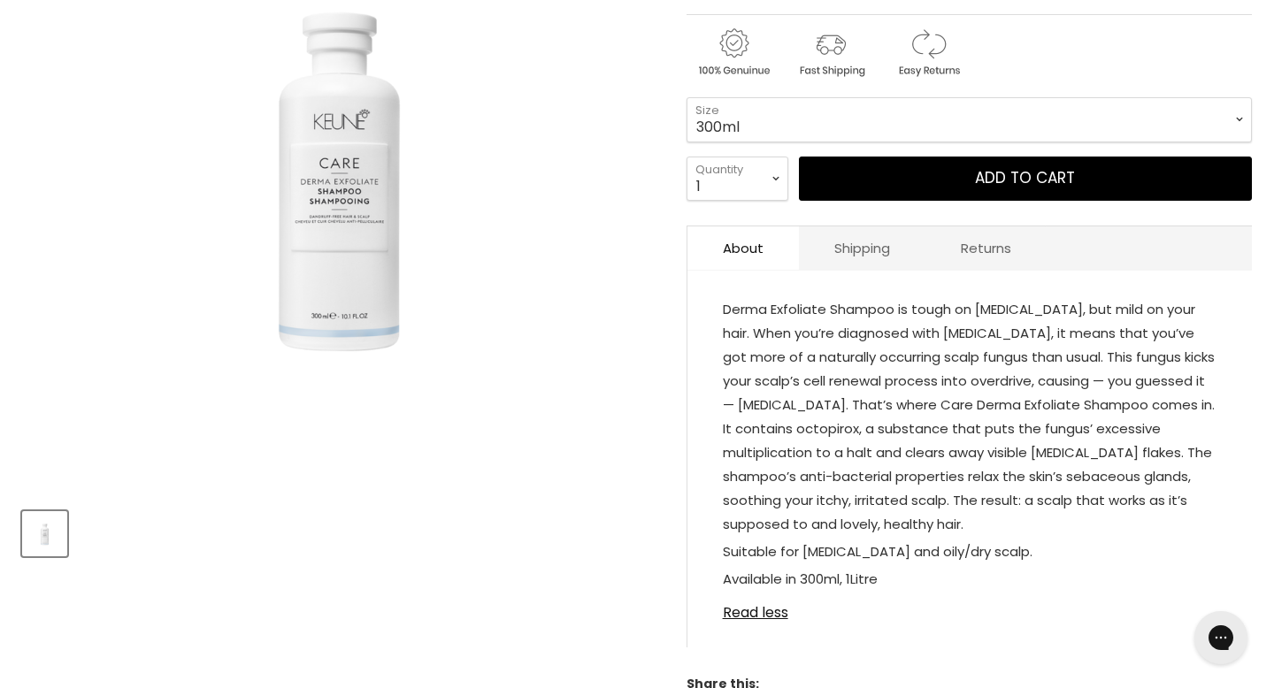
scroll to position [402, 0]
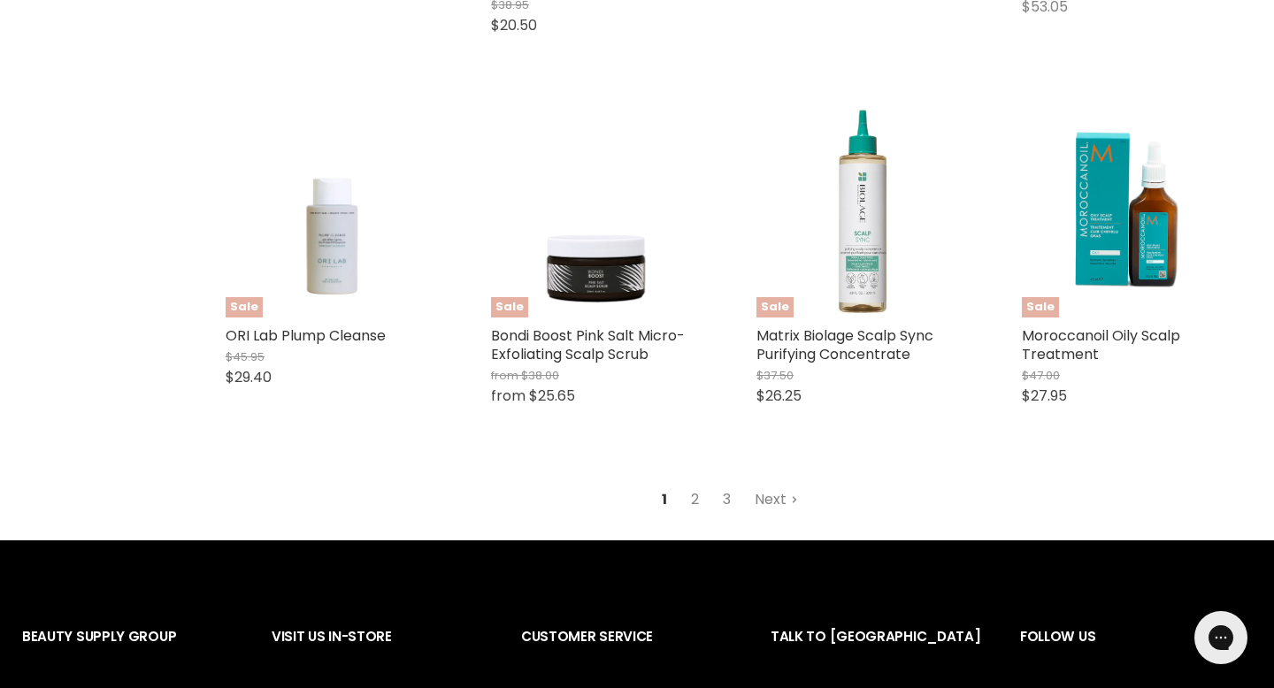
scroll to position [2297, 0]
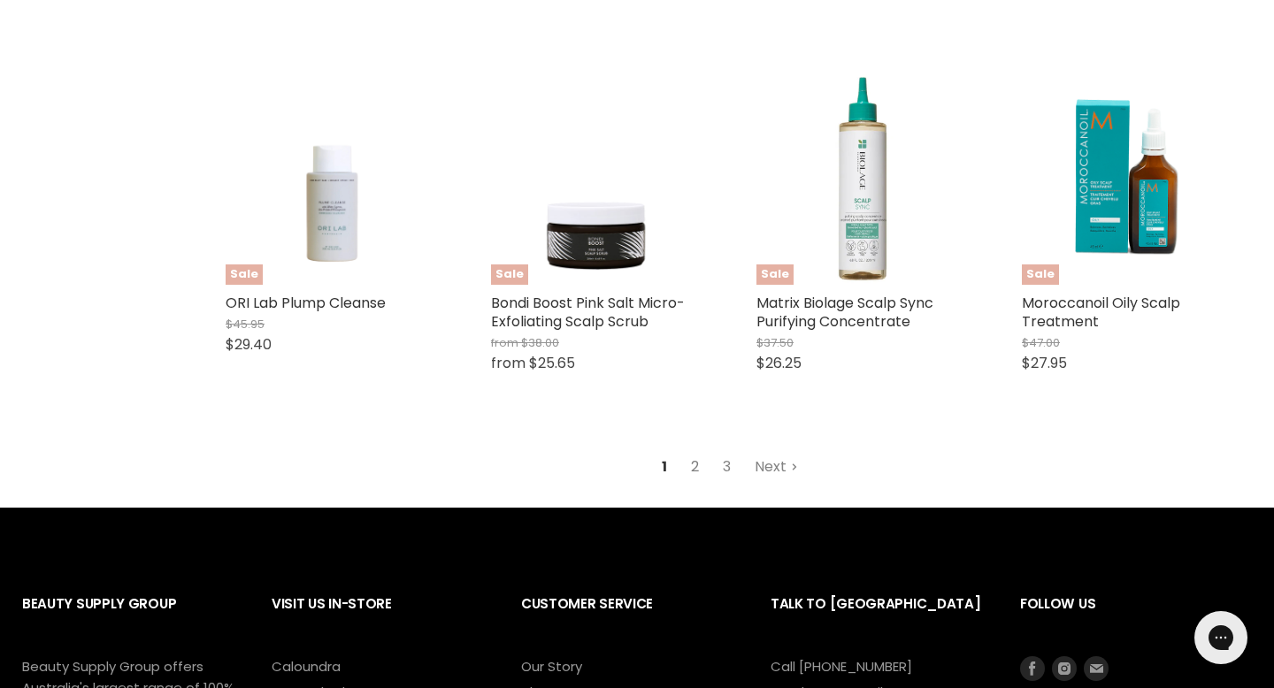
click at [695, 451] on link "2" at bounding box center [694, 467] width 27 height 32
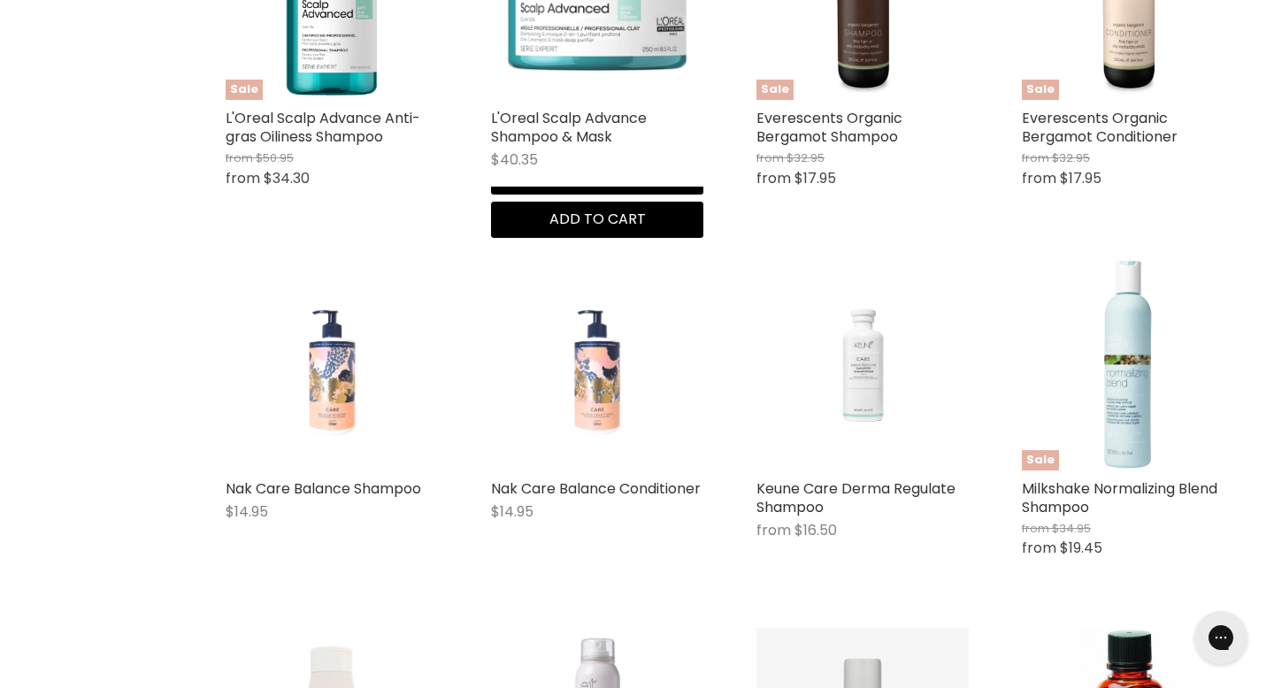
scroll to position [970, 0]
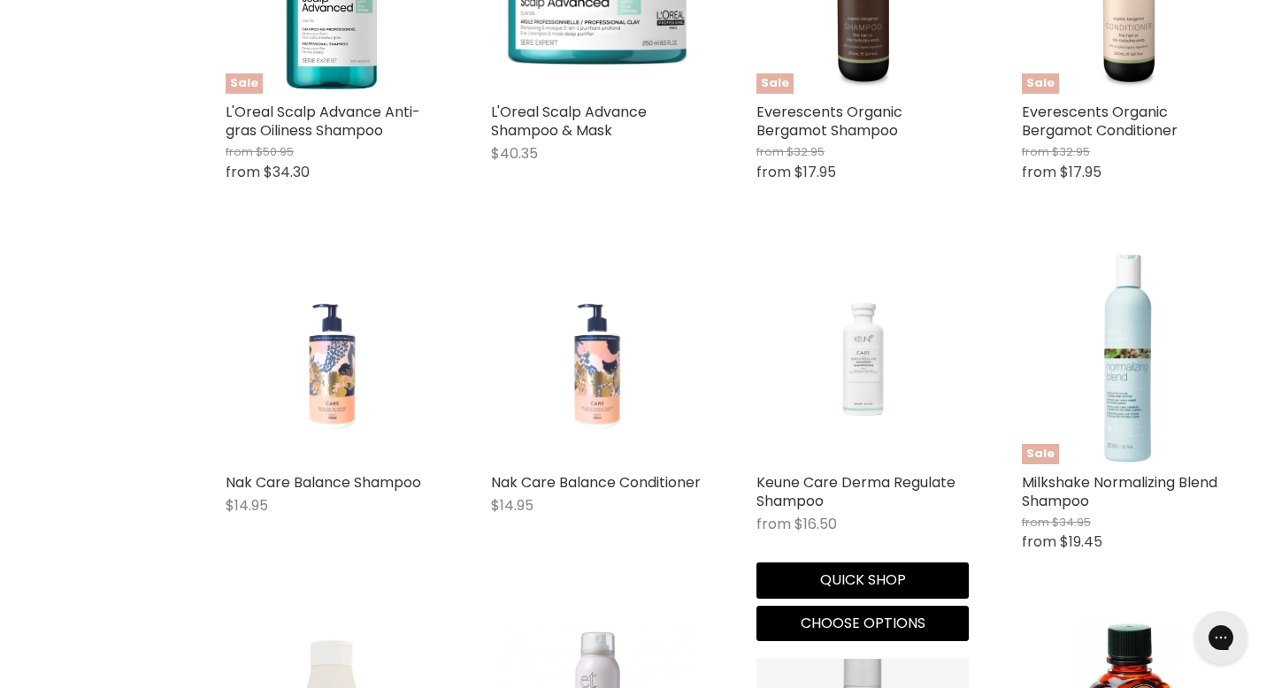
click at [892, 349] on figure "Main content" at bounding box center [862, 358] width 212 height 212
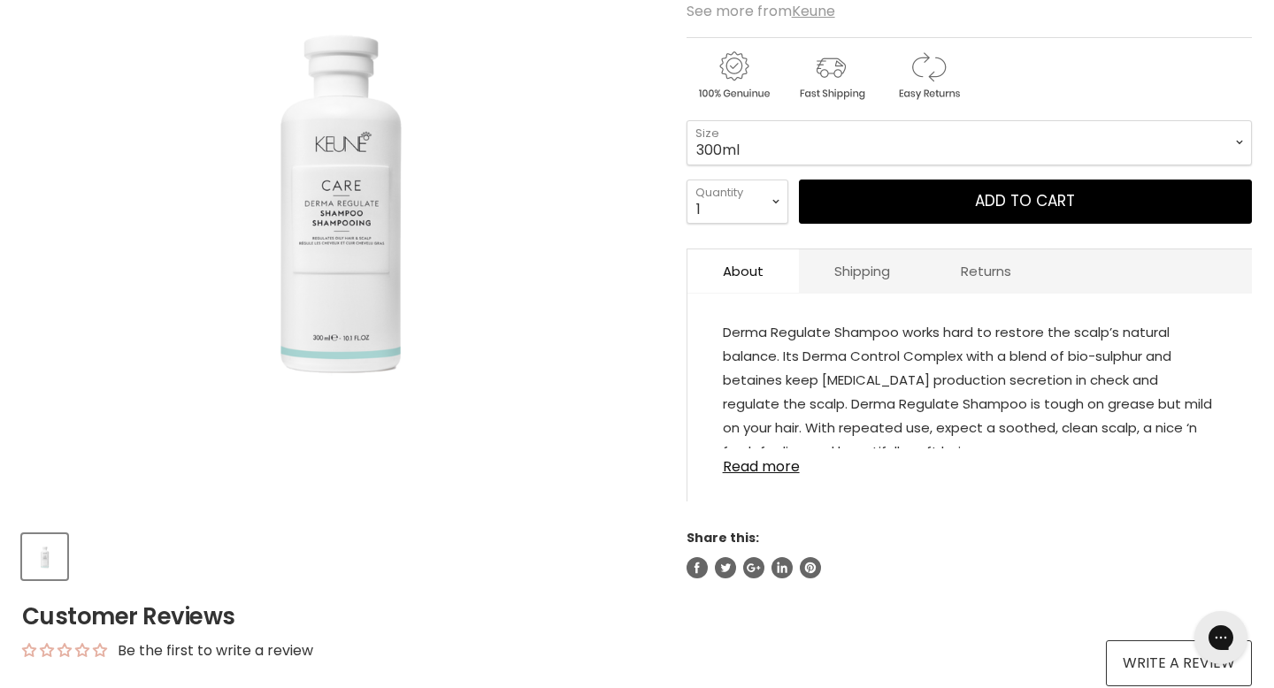
scroll to position [457, 0]
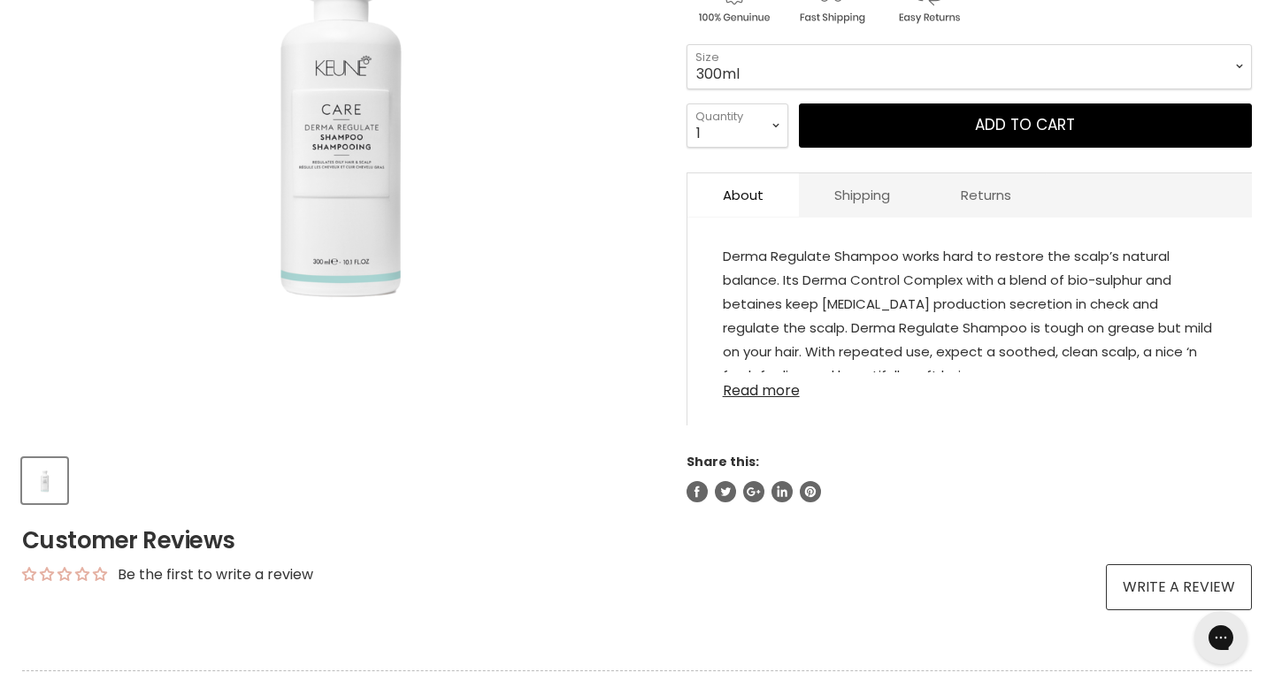
click at [741, 372] on link "Read more" at bounding box center [970, 385] width 494 height 27
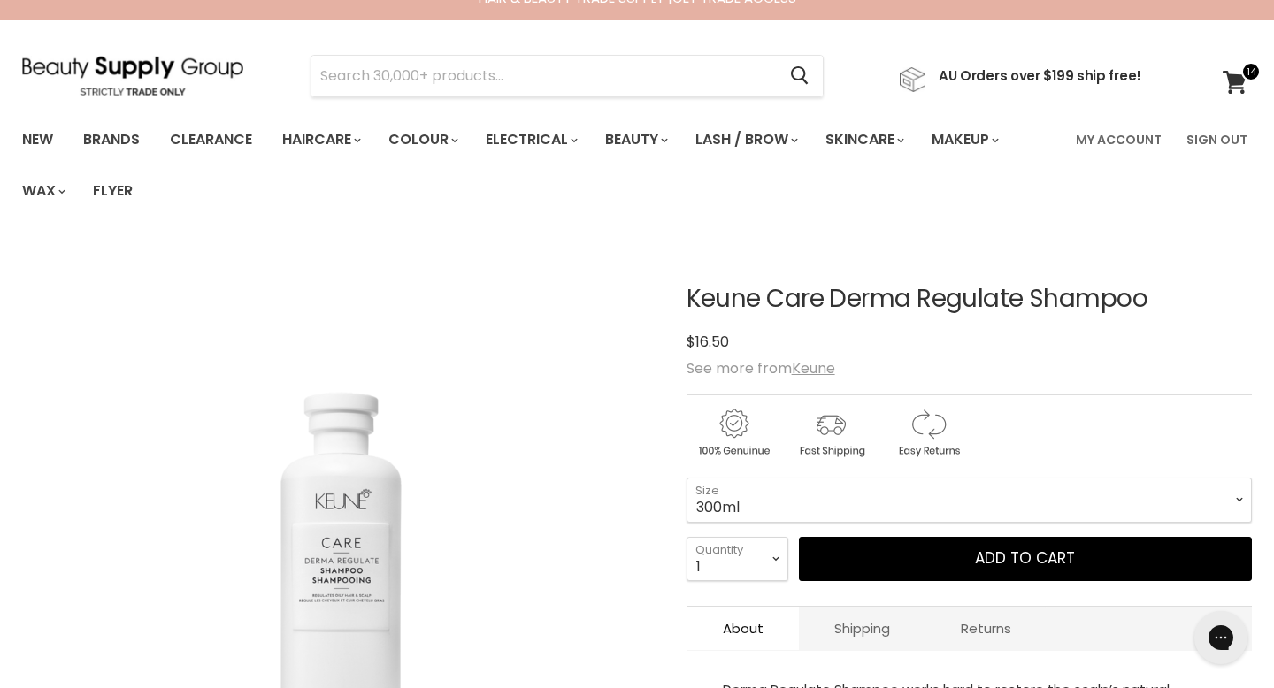
scroll to position [0, 0]
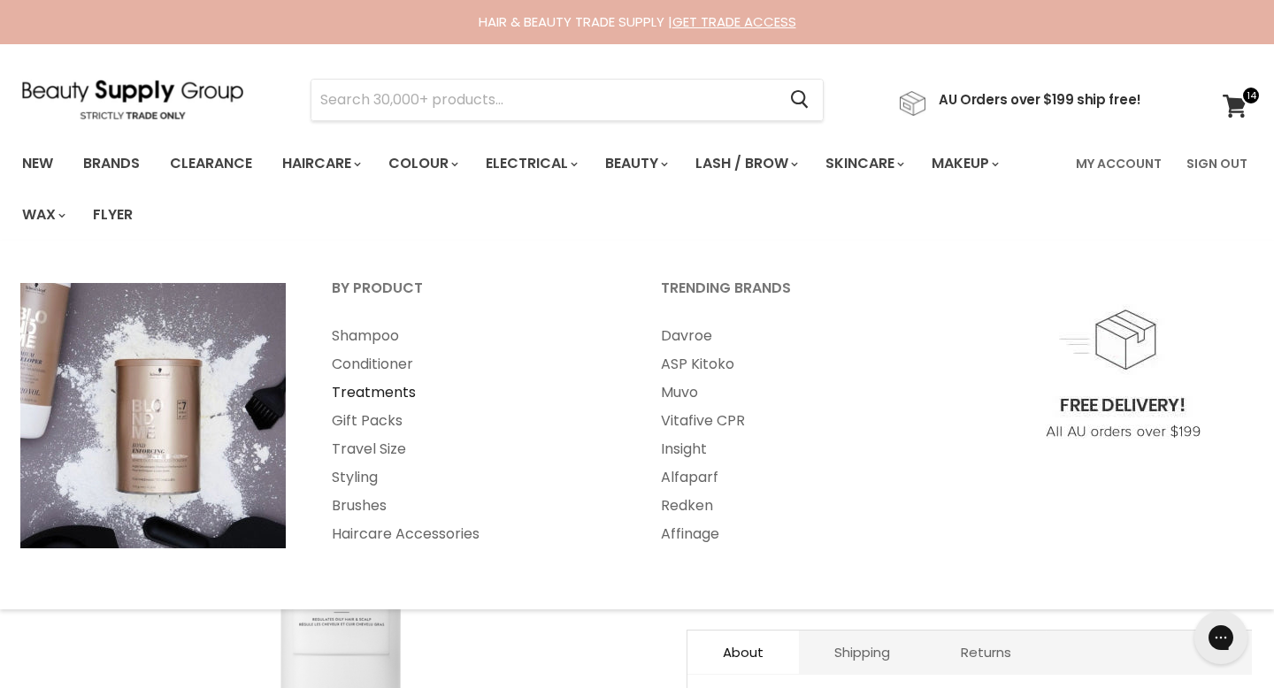
click at [351, 379] on link "Treatments" at bounding box center [473, 393] width 326 height 28
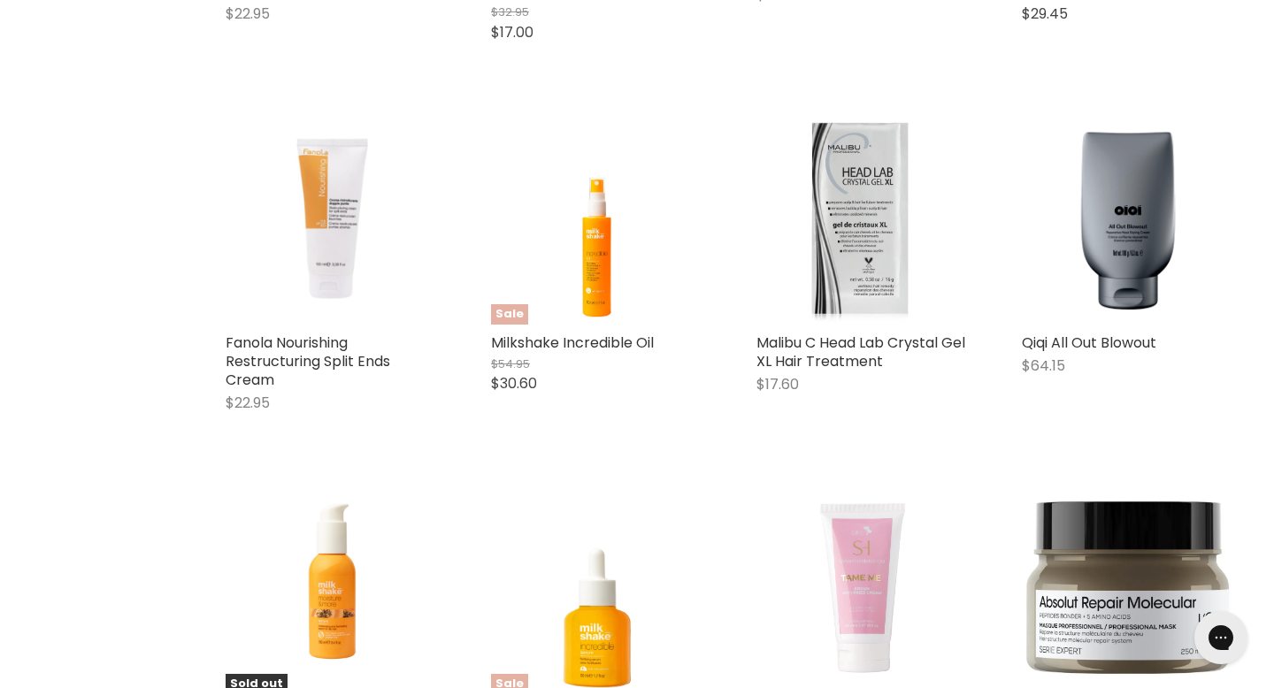
scroll to position [4195, 0]
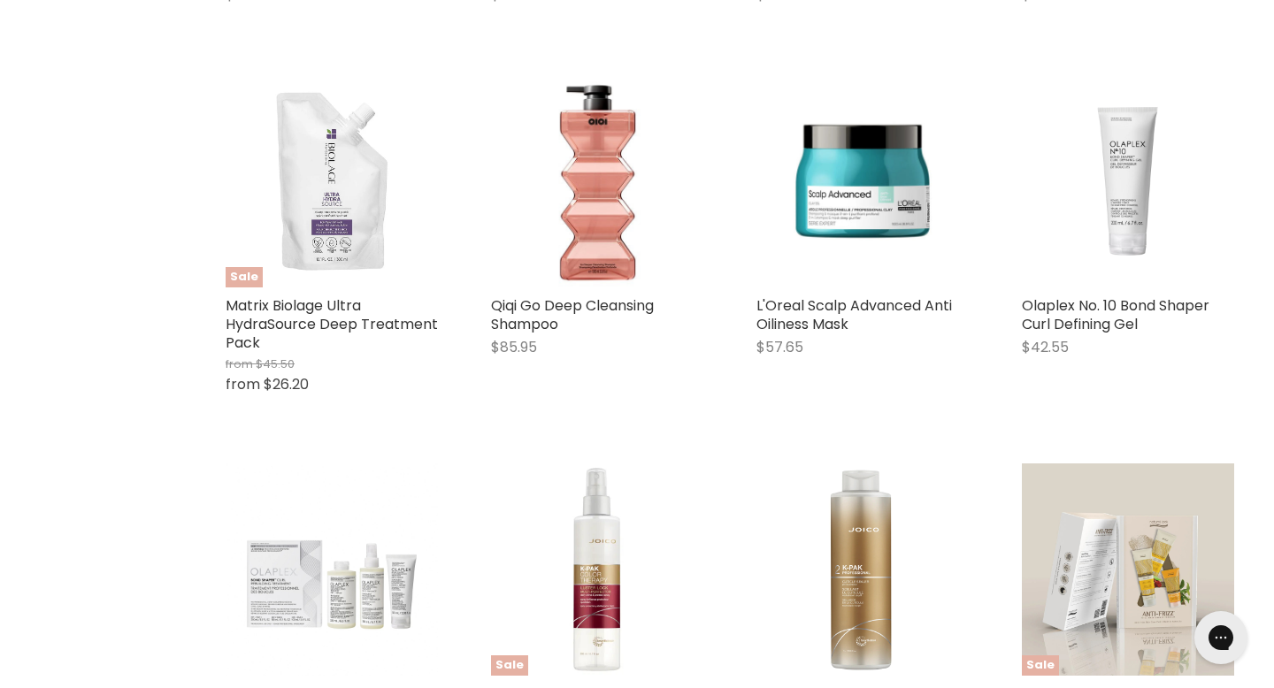
scroll to position [4161, 0]
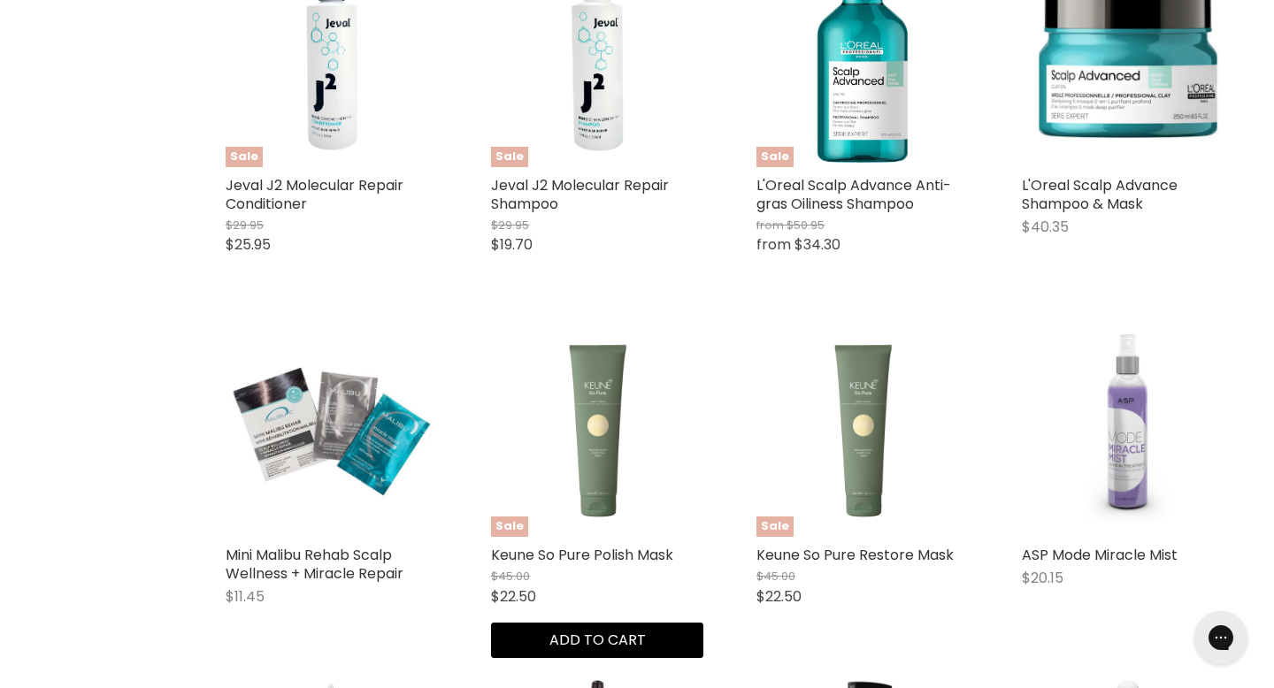
scroll to position [2061, 0]
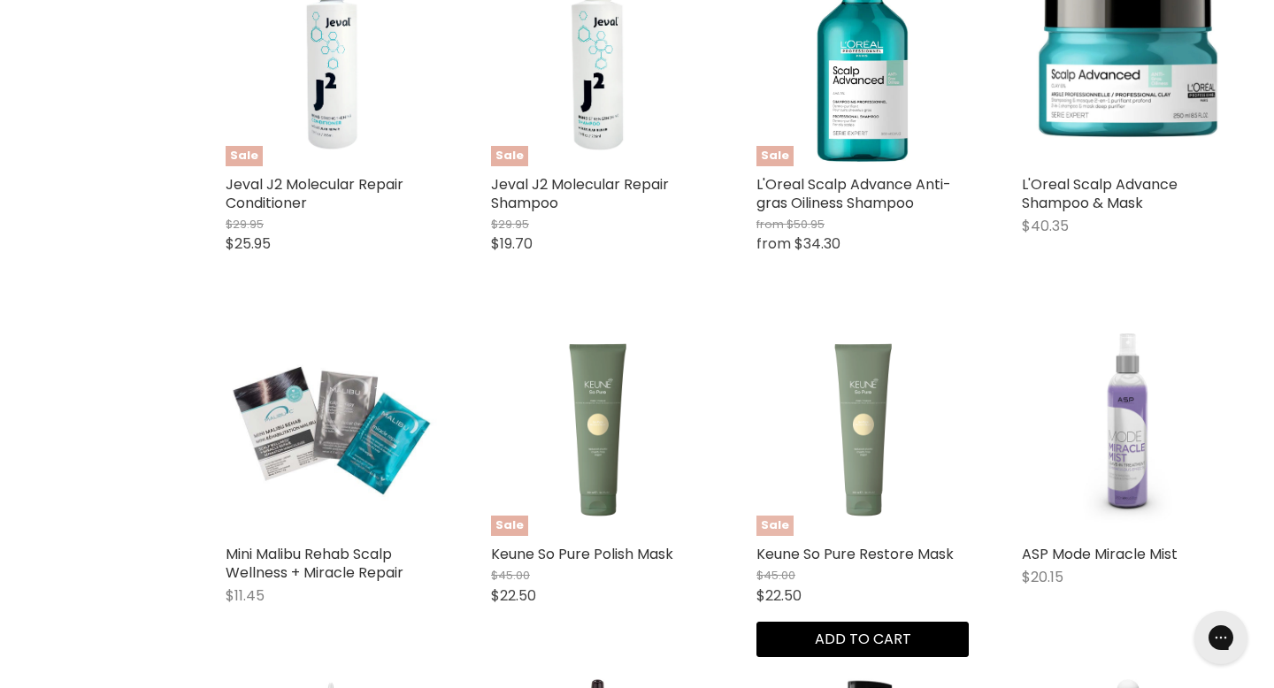
click at [841, 359] on img "Main content" at bounding box center [863, 430] width 203 height 212
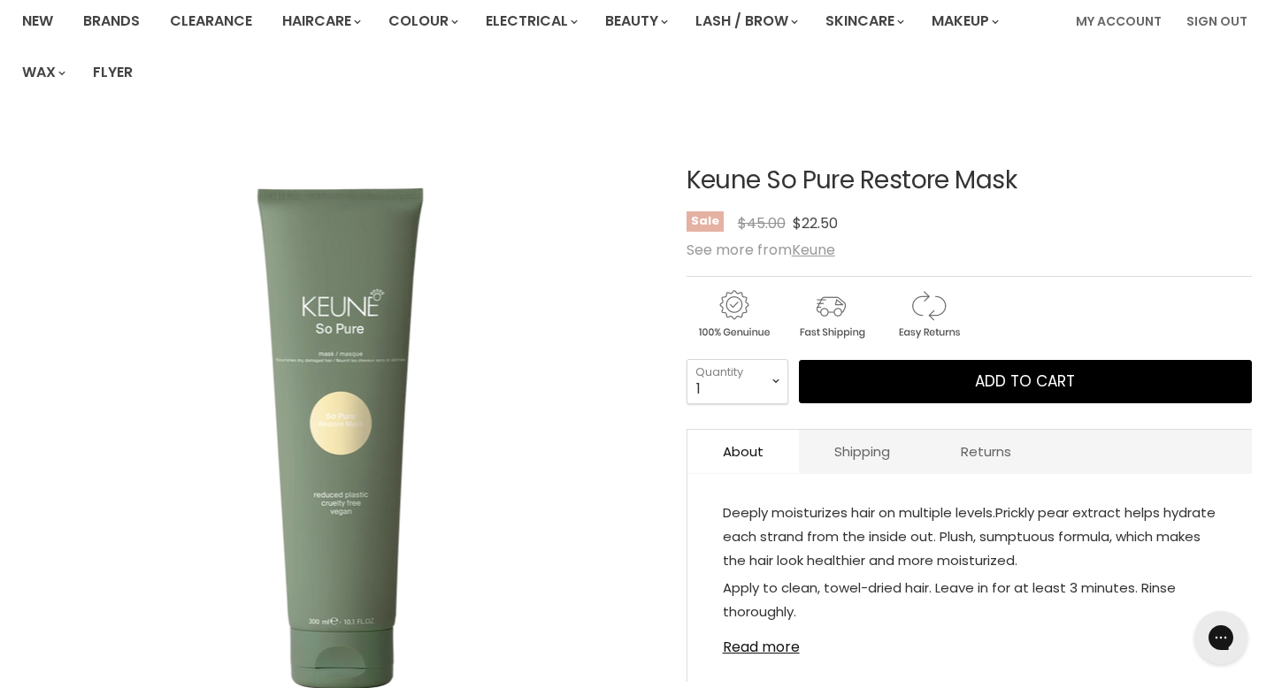
scroll to position [141, 0]
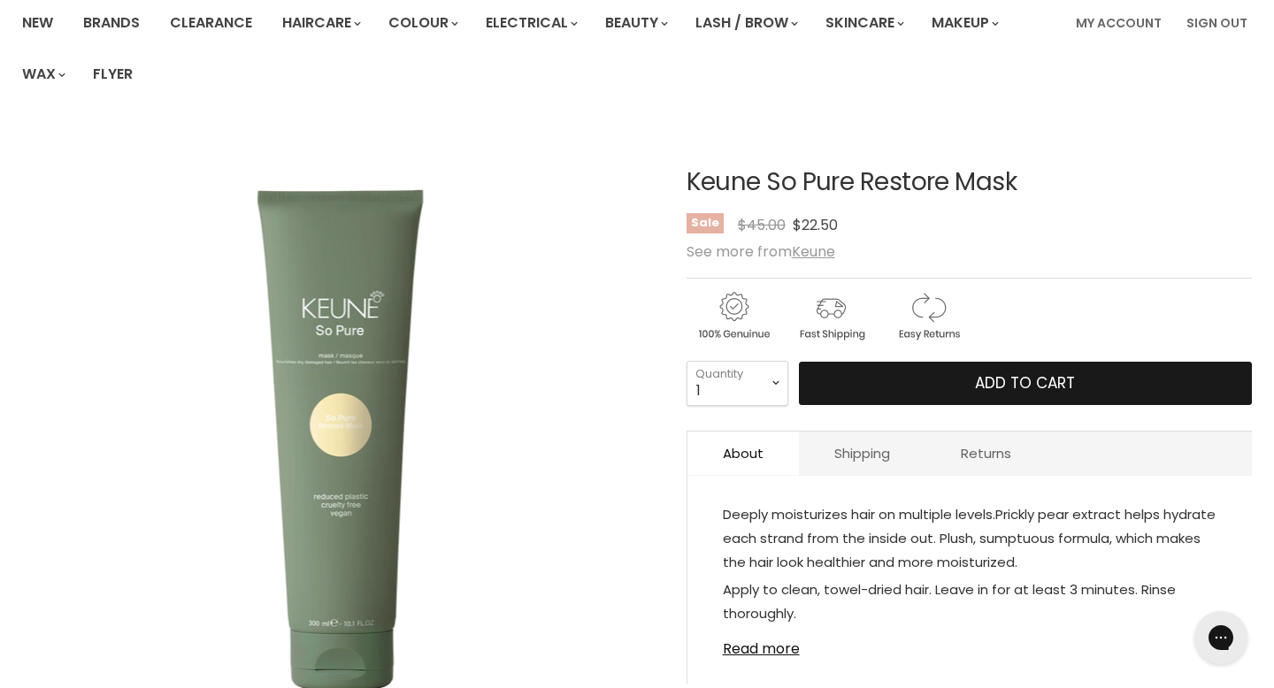
click at [846, 362] on button "Add to cart" at bounding box center [1025, 384] width 453 height 44
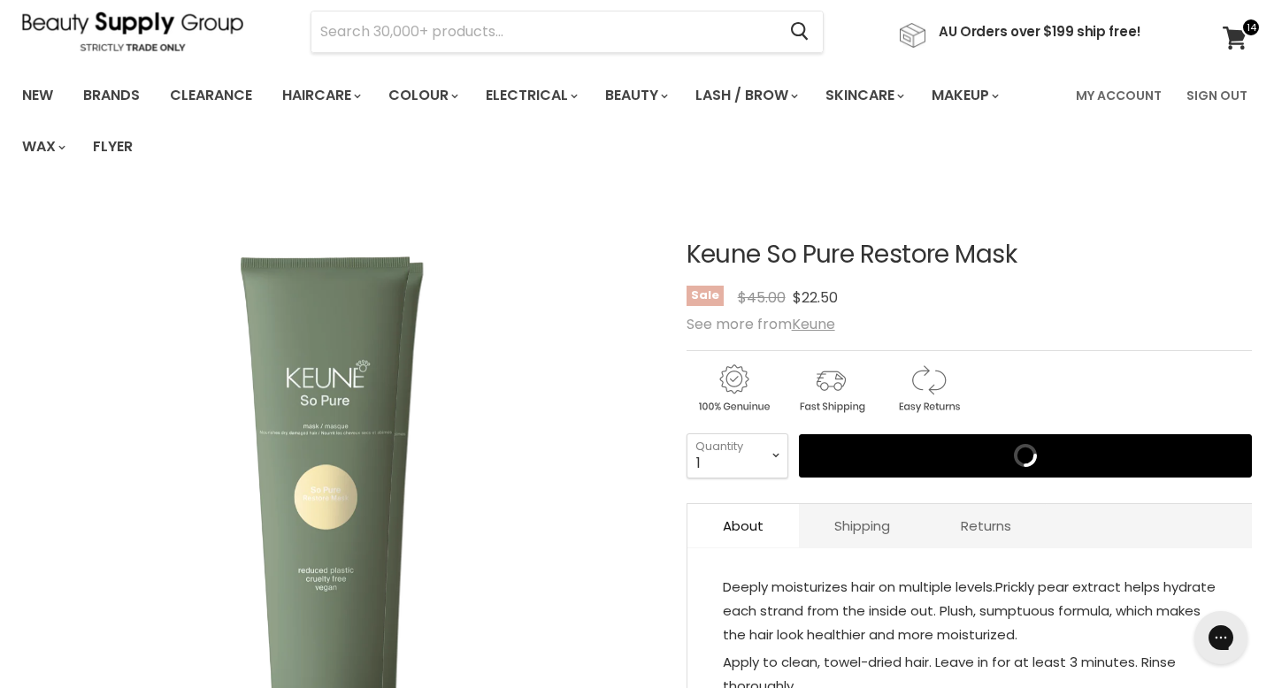
scroll to position [0, 0]
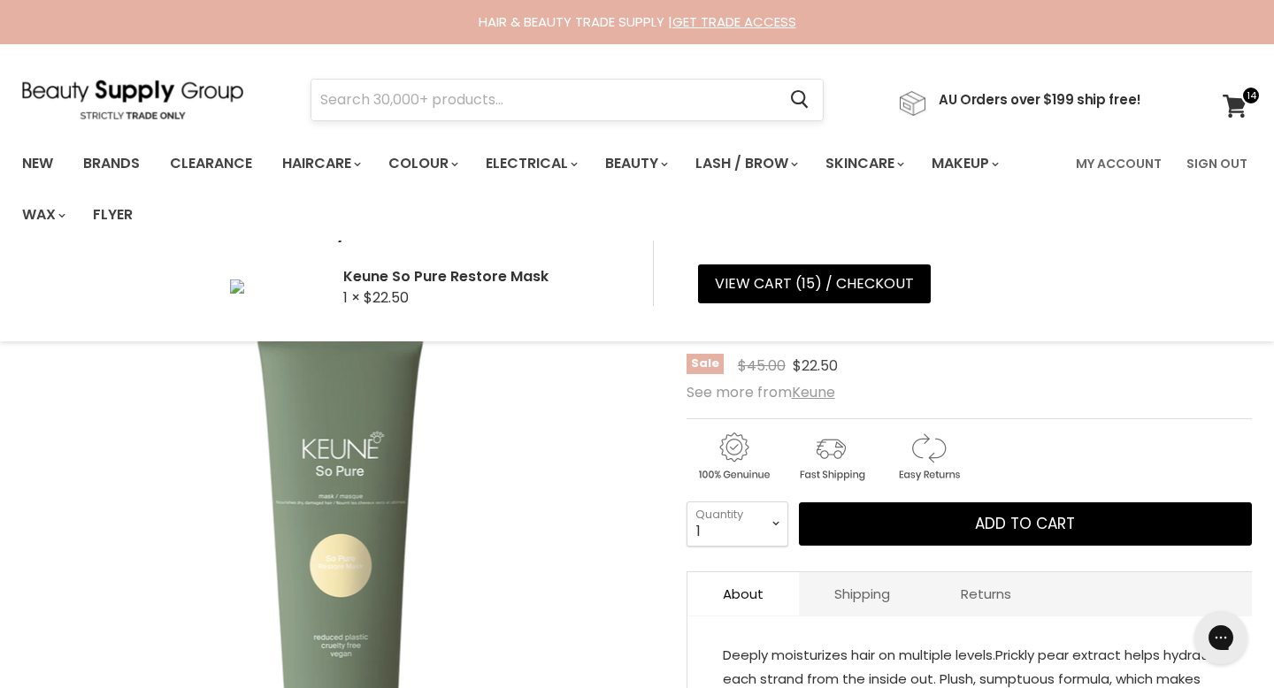
click at [627, 97] on input "Search" at bounding box center [543, 100] width 464 height 41
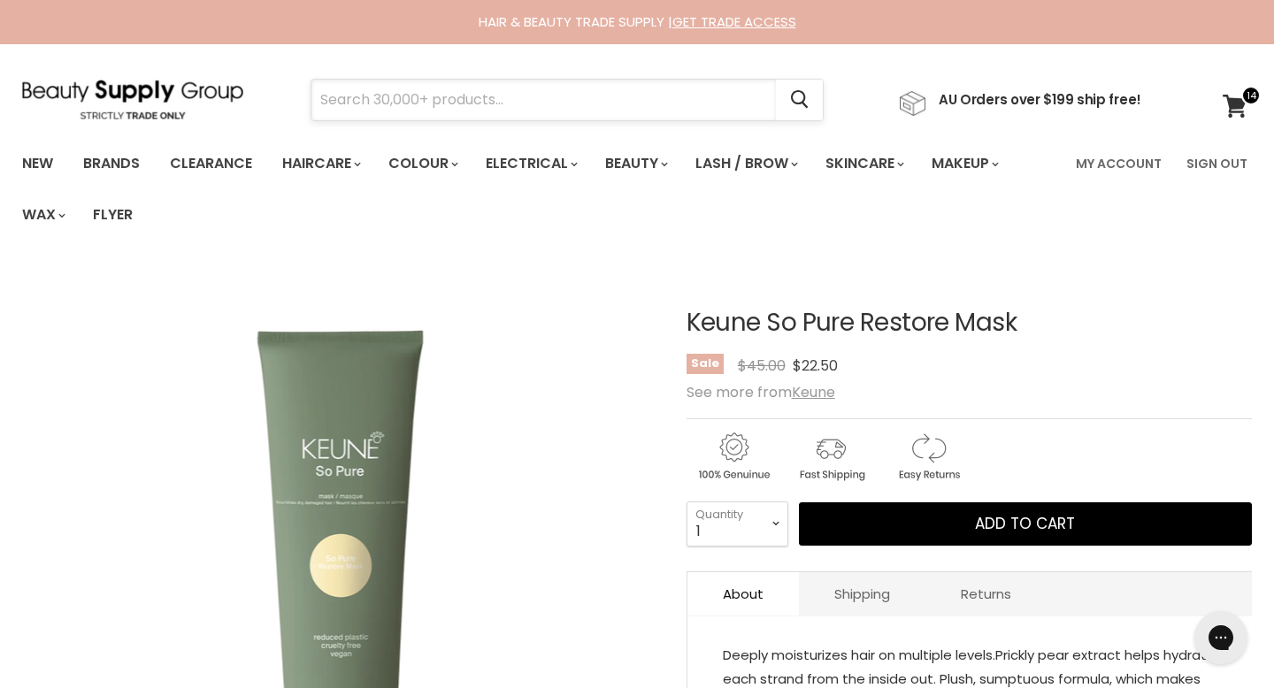
click at [626, 97] on input "Search" at bounding box center [543, 100] width 464 height 41
type input "keune so pure"
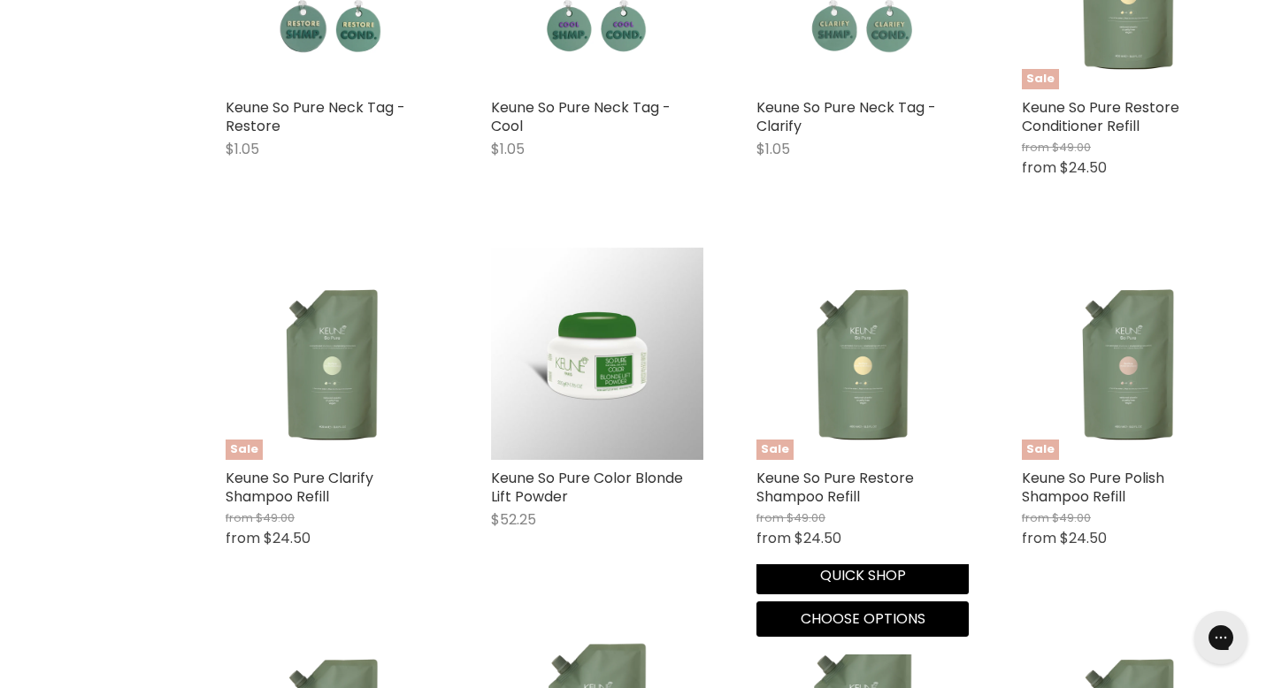
scroll to position [956, 0]
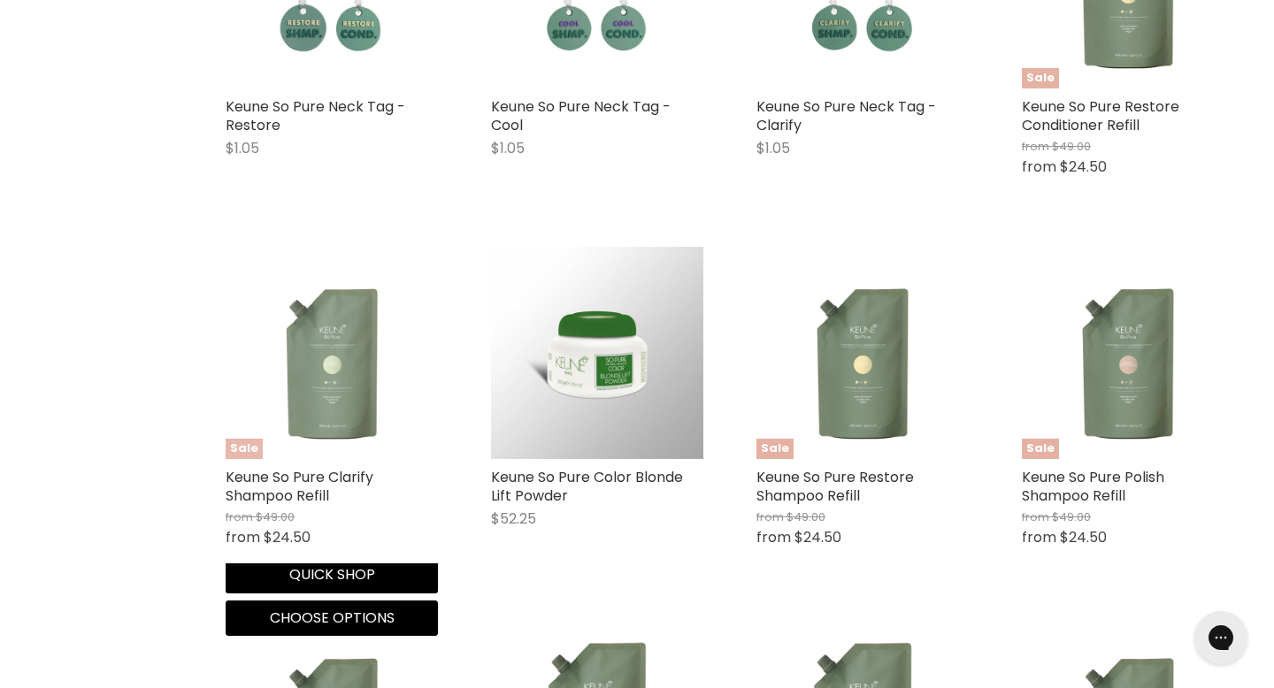
click at [308, 247] on img "Main content" at bounding box center [332, 353] width 203 height 212
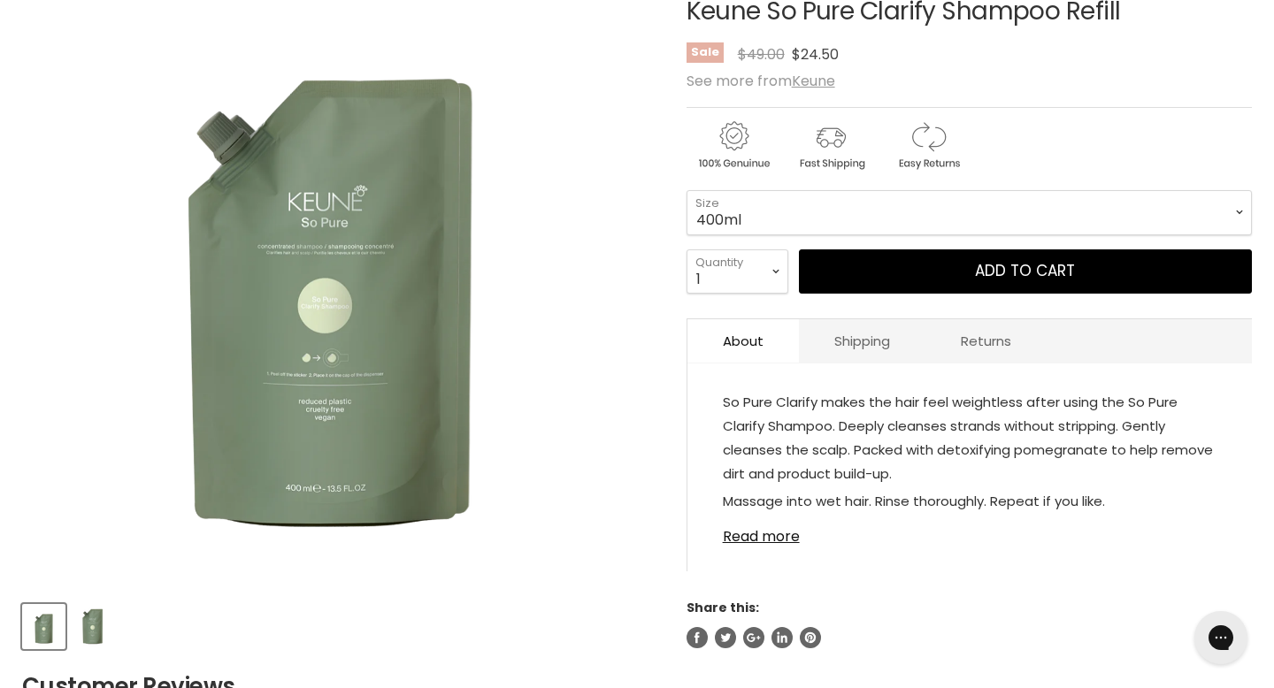
scroll to position [321, 0]
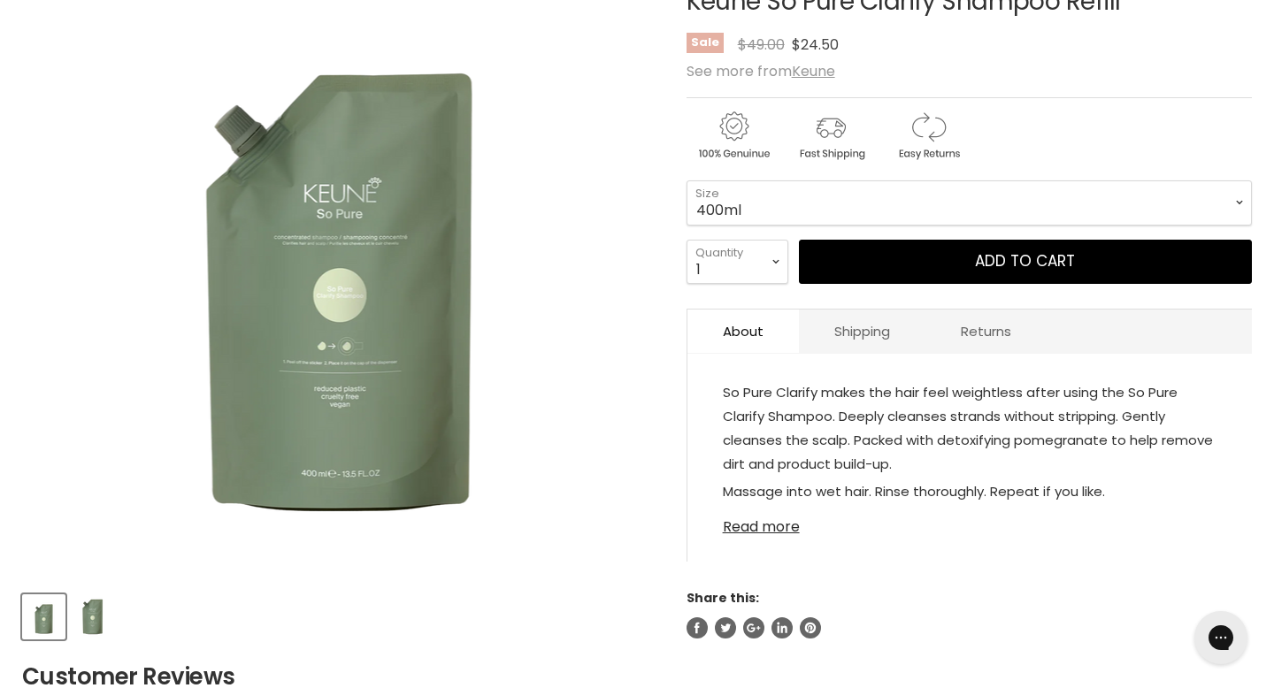
click at [756, 509] on link "Read more" at bounding box center [970, 522] width 494 height 27
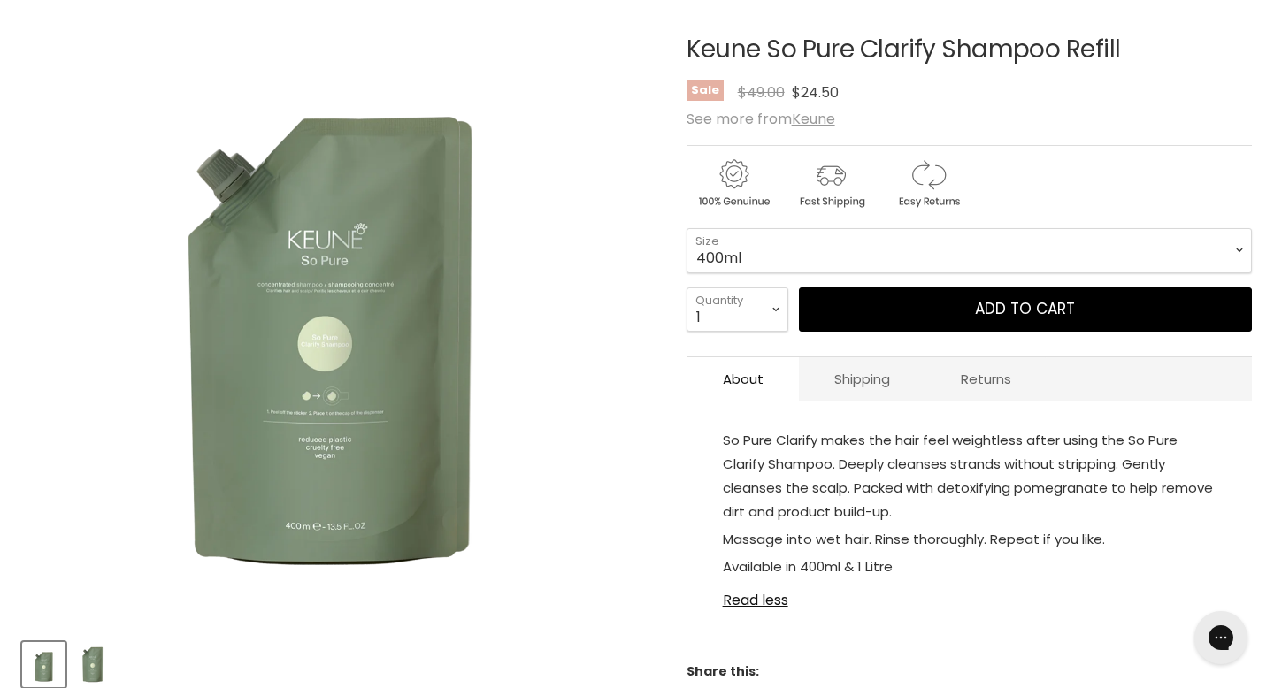
scroll to position [276, 0]
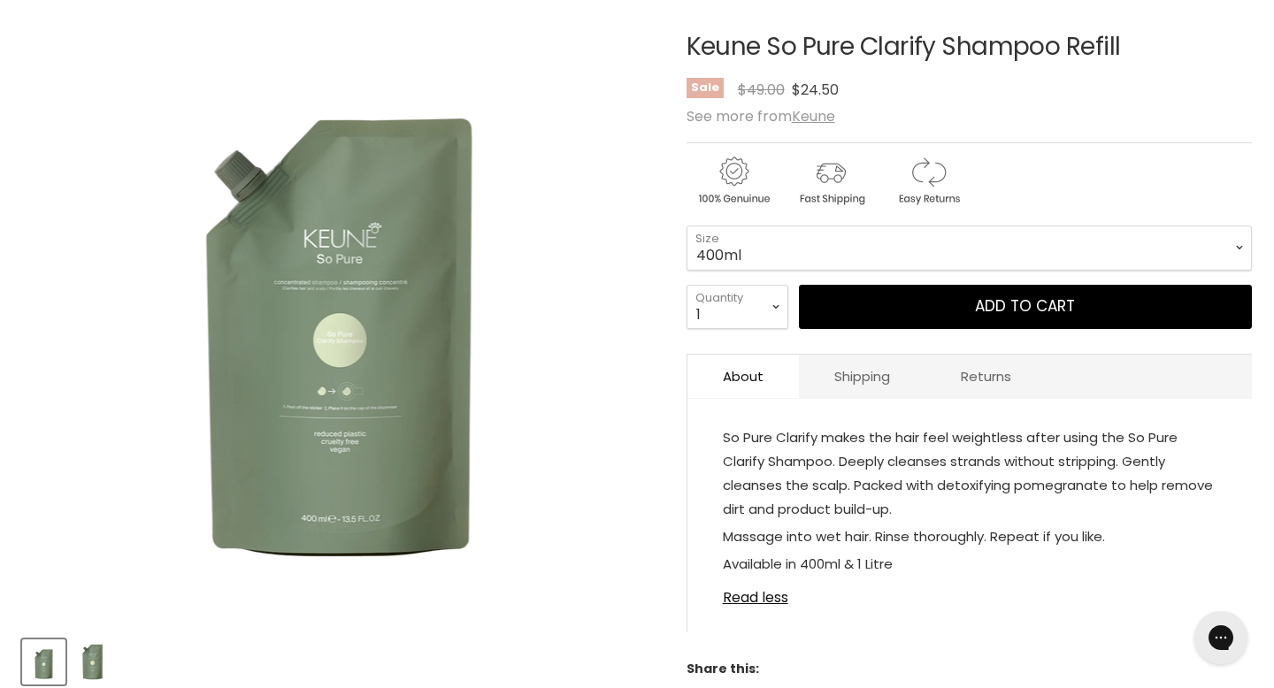
click at [100, 641] on img "Product thumbnails" at bounding box center [93, 662] width 40 height 42
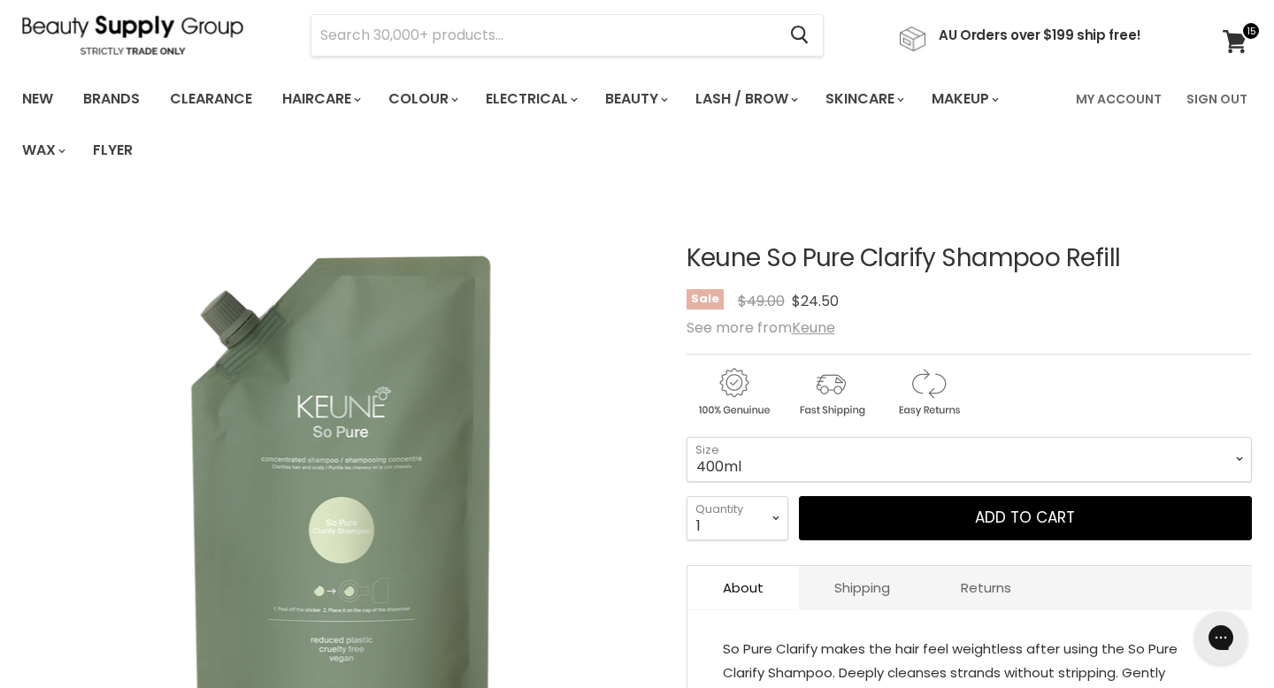
scroll to position [0, 0]
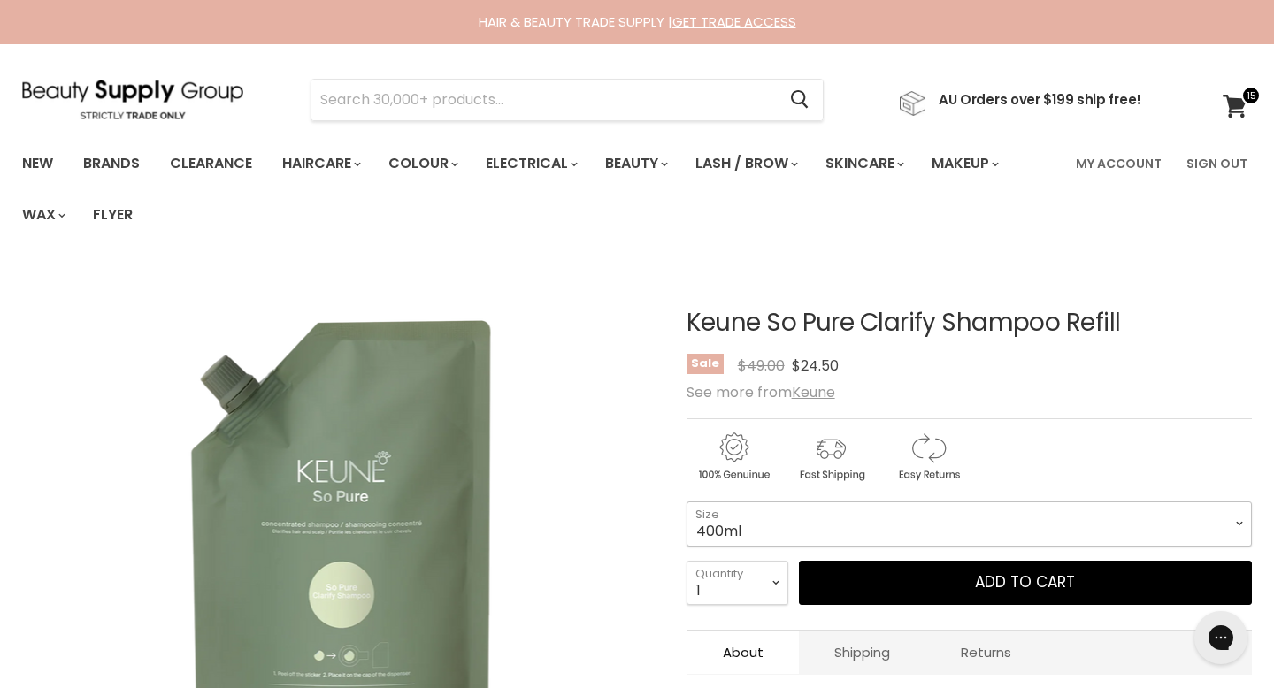
click at [887, 502] on select "400ml 1 Litre" at bounding box center [969, 524] width 565 height 44
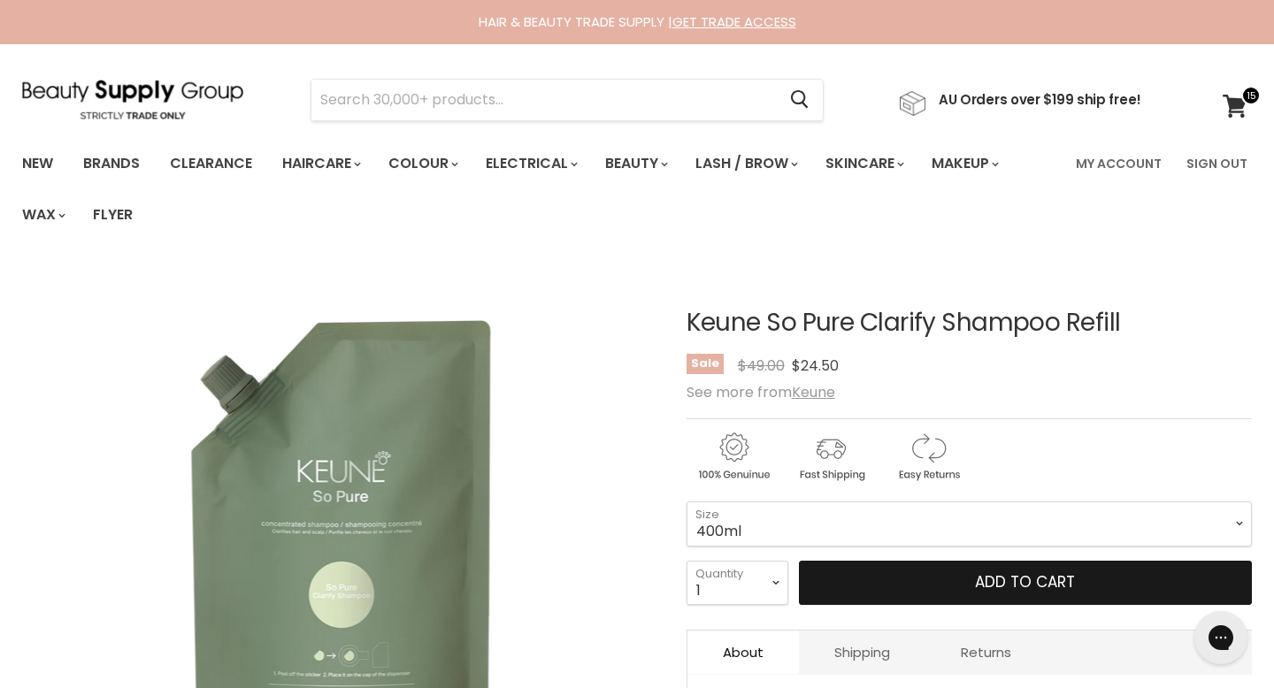
click at [924, 561] on button "Add to cart" at bounding box center [1025, 583] width 453 height 44
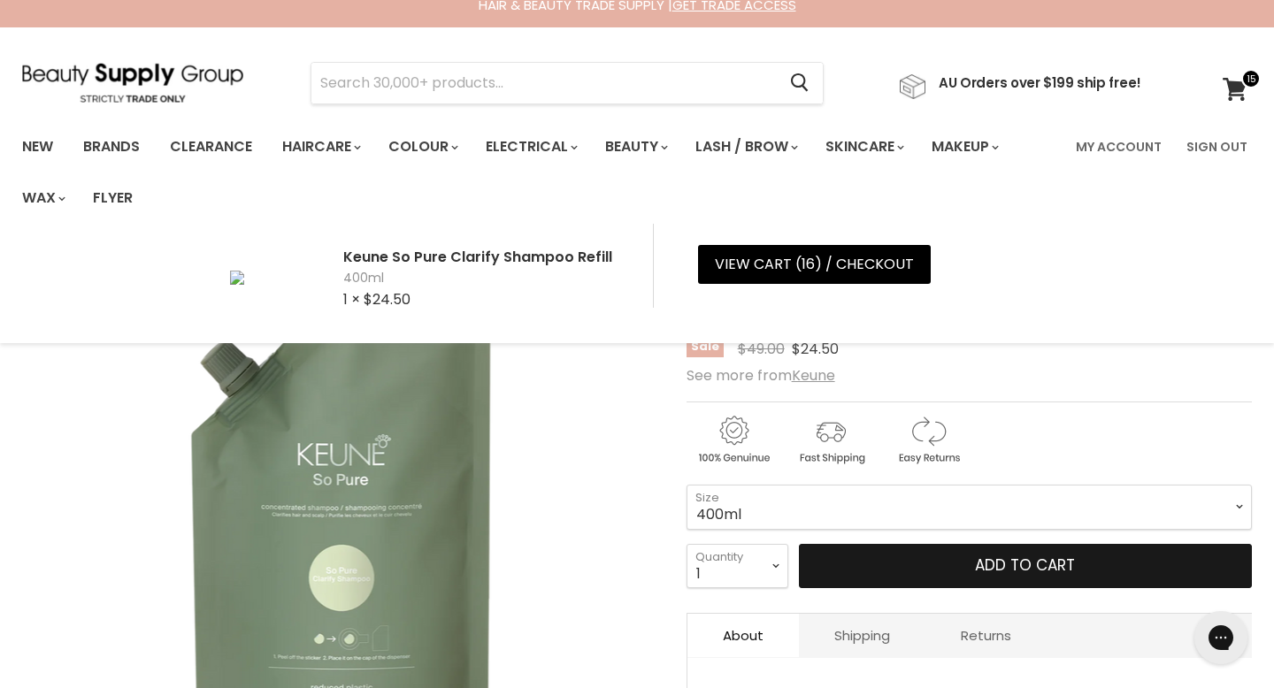
scroll to position [26, 0]
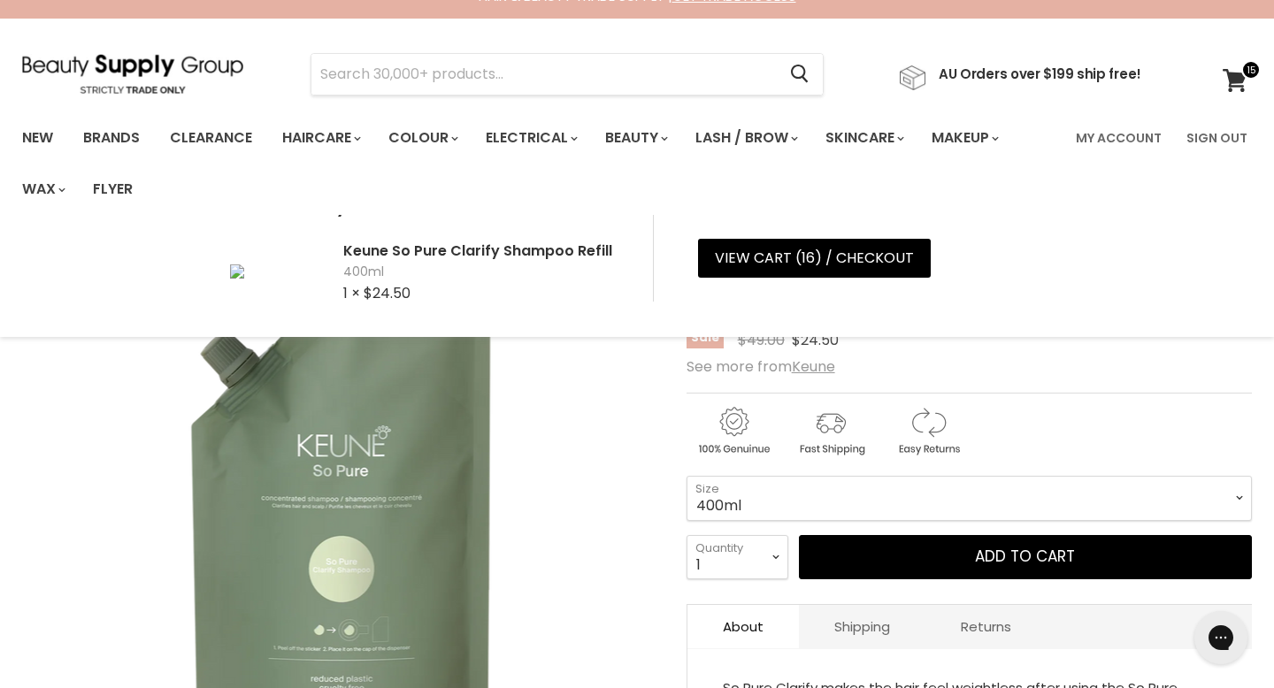
click at [746, 476] on select "400ml 1 Litre" at bounding box center [969, 498] width 565 height 44
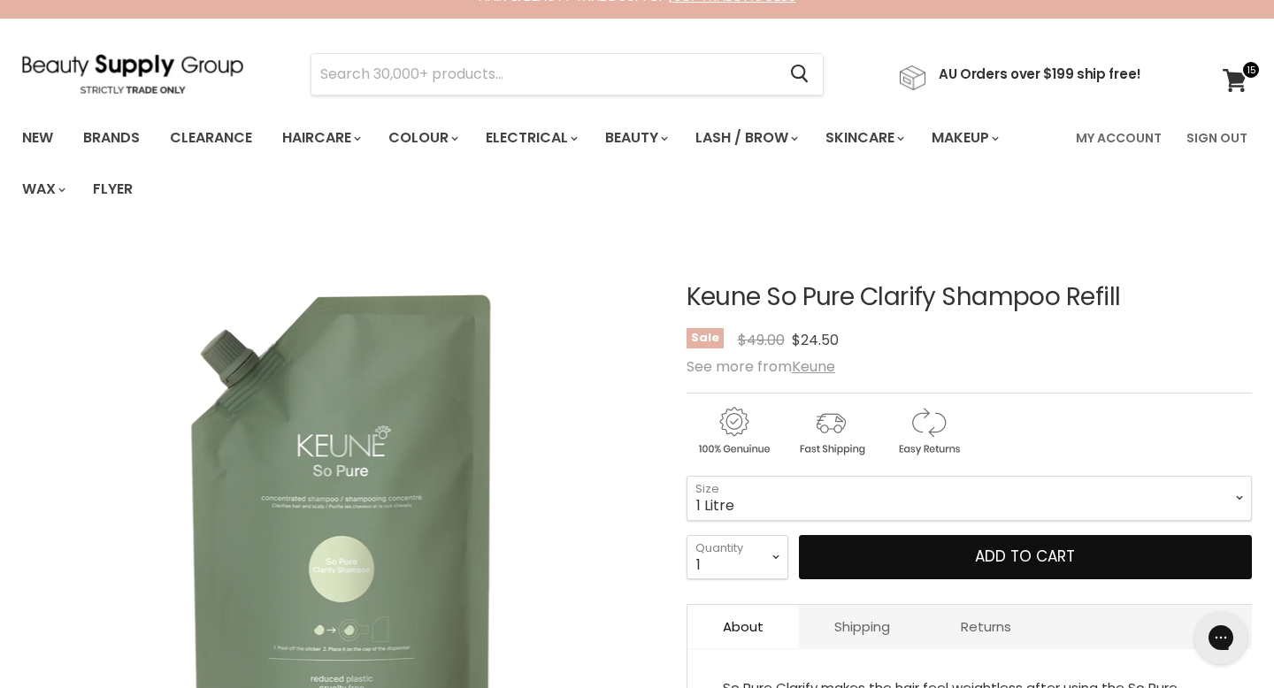
select select "1 Litre"
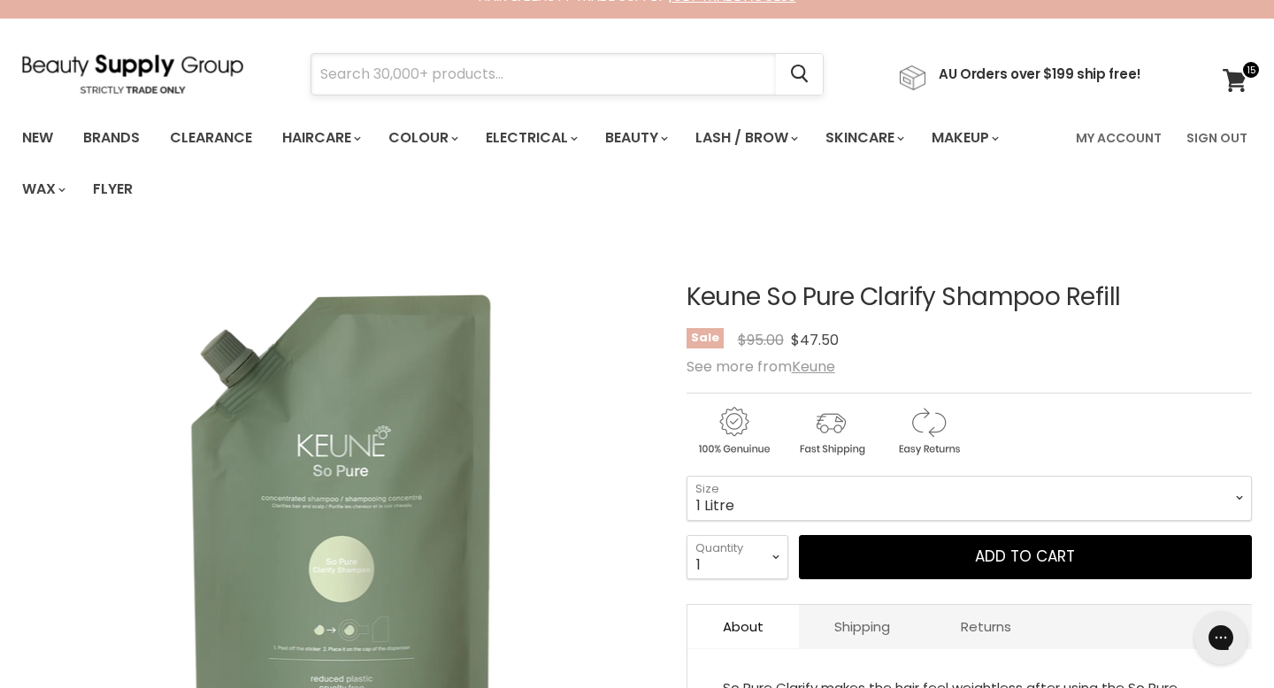
click at [526, 74] on input "Search" at bounding box center [543, 74] width 464 height 41
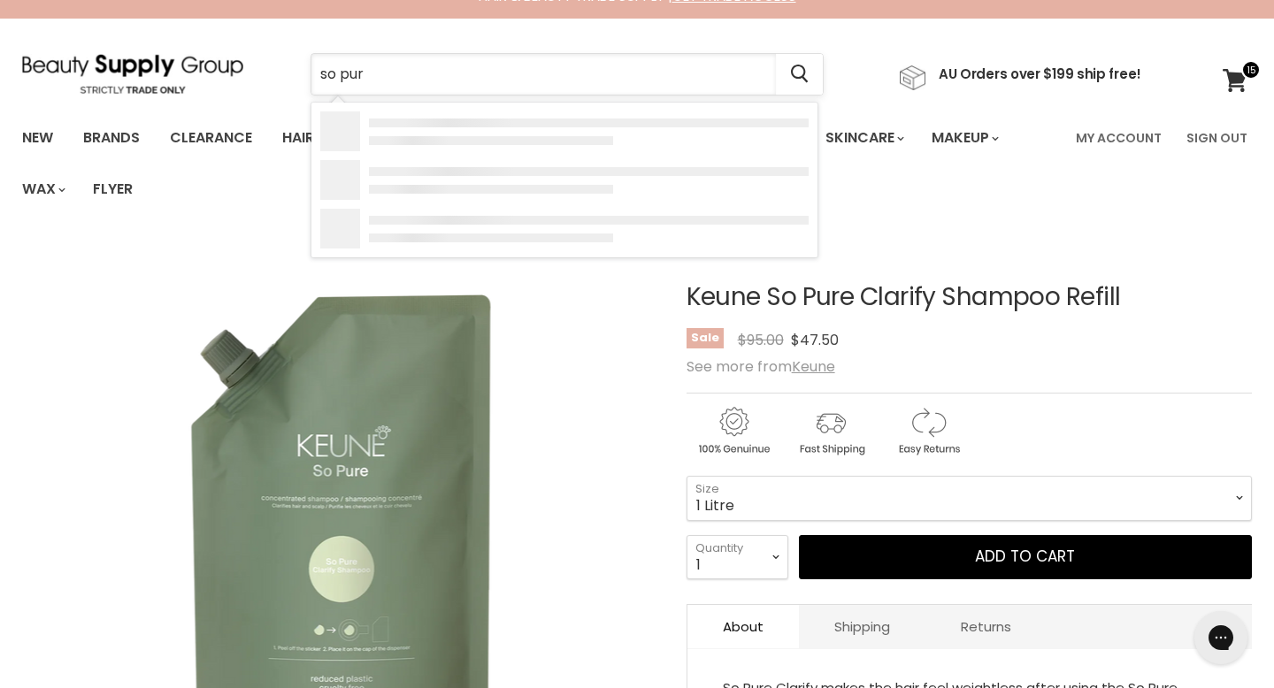
type input "so pure"
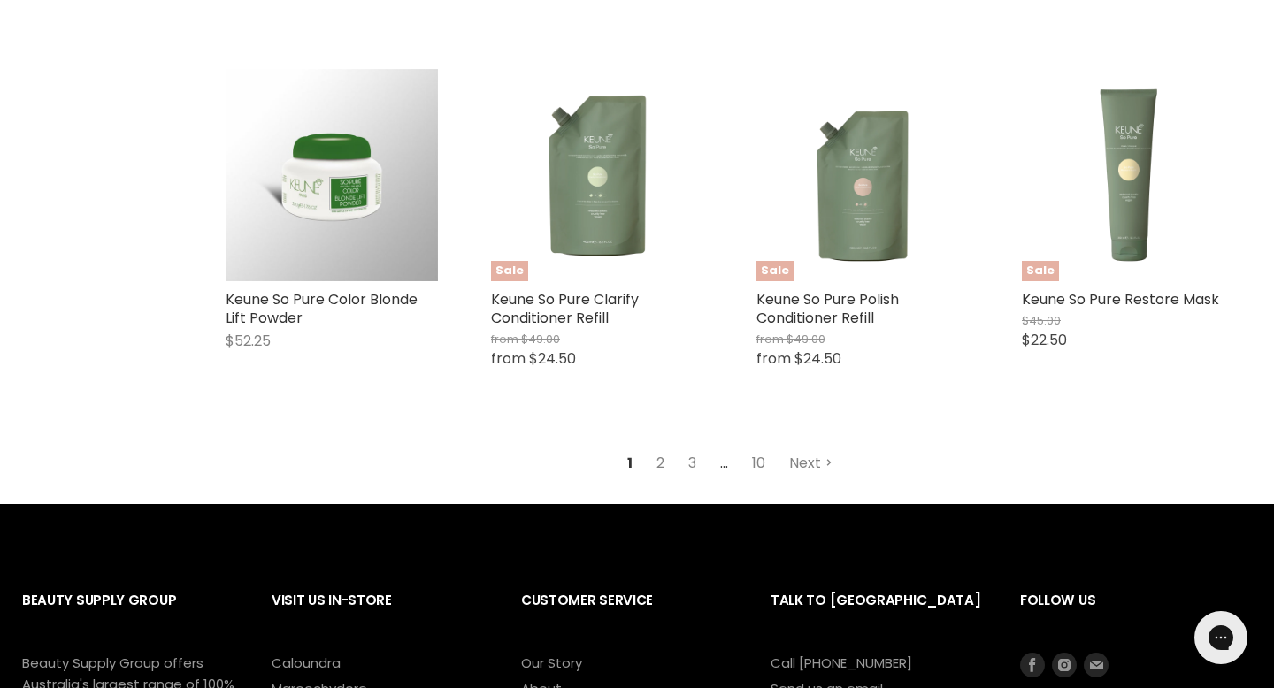
scroll to position [2264, 0]
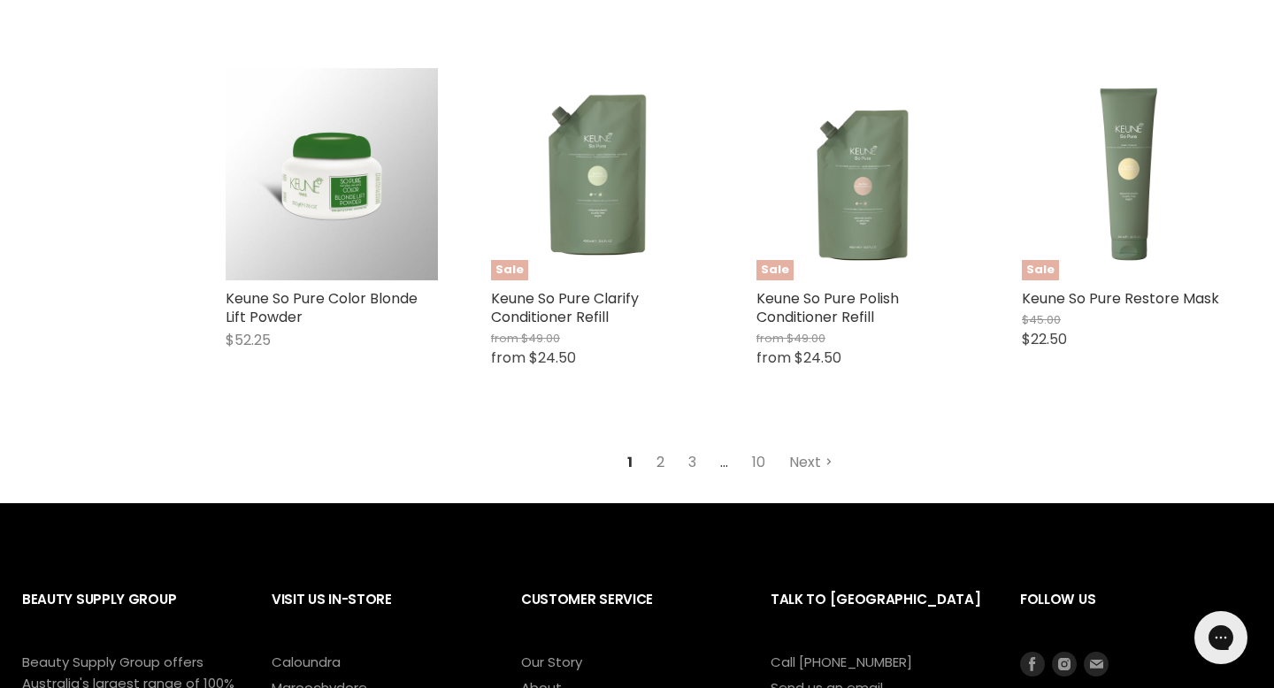
click at [668, 447] on link "2" at bounding box center [660, 463] width 27 height 32
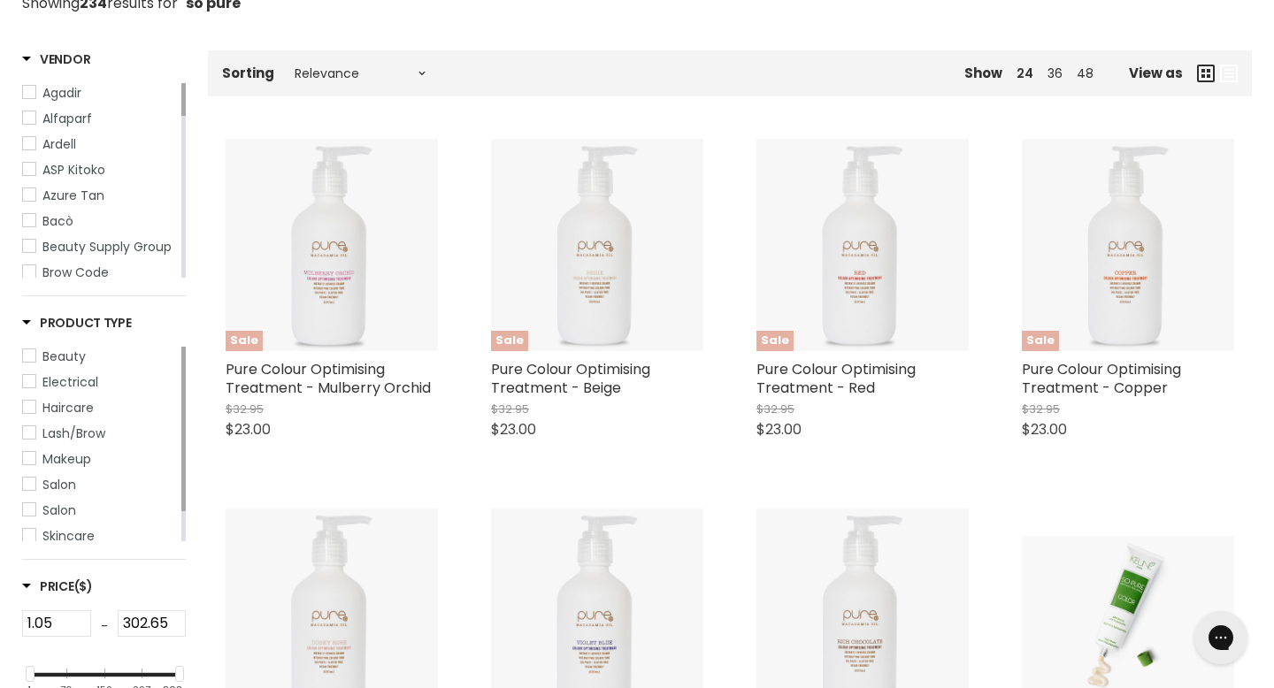
scroll to position [340, 0]
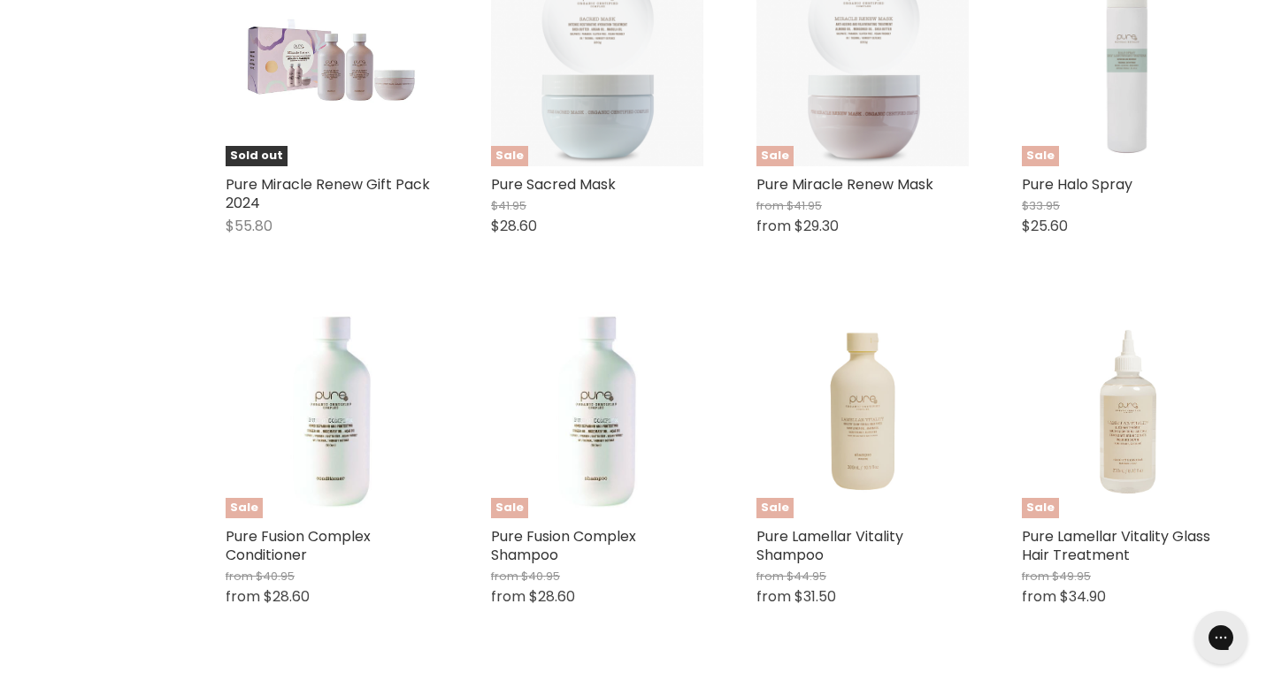
click at [668, 685] on link "1" at bounding box center [658, 701] width 24 height 32
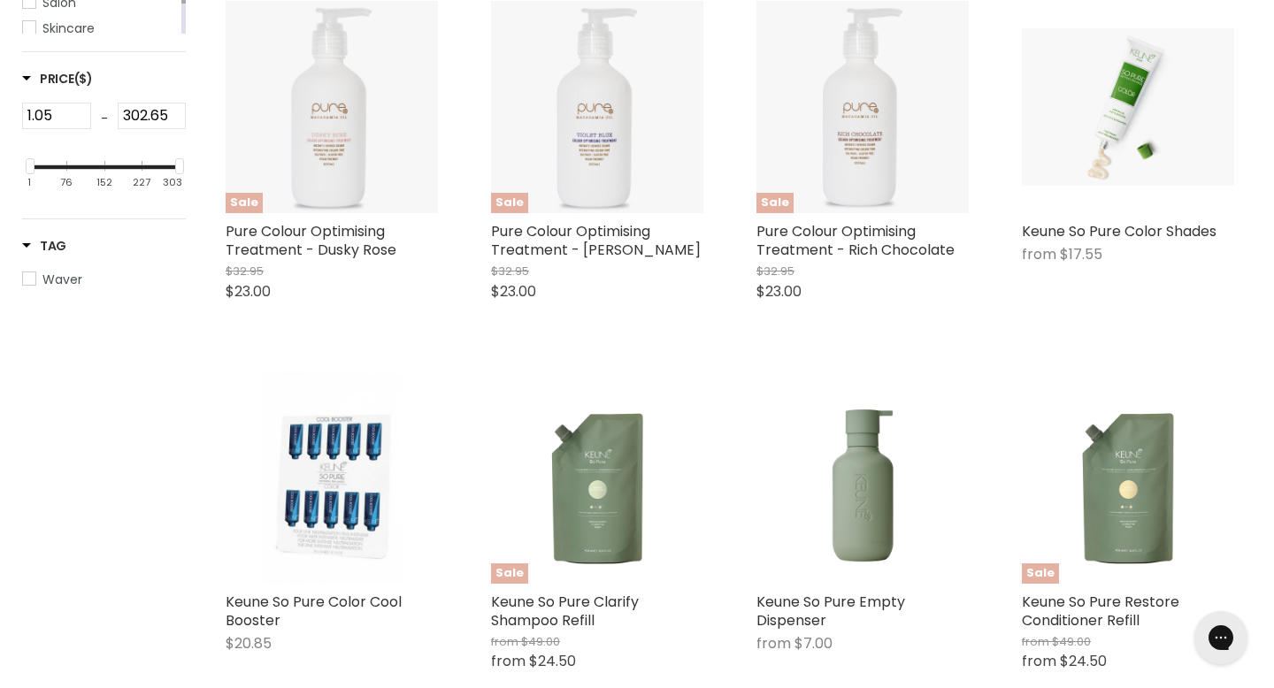
scroll to position [822, 0]
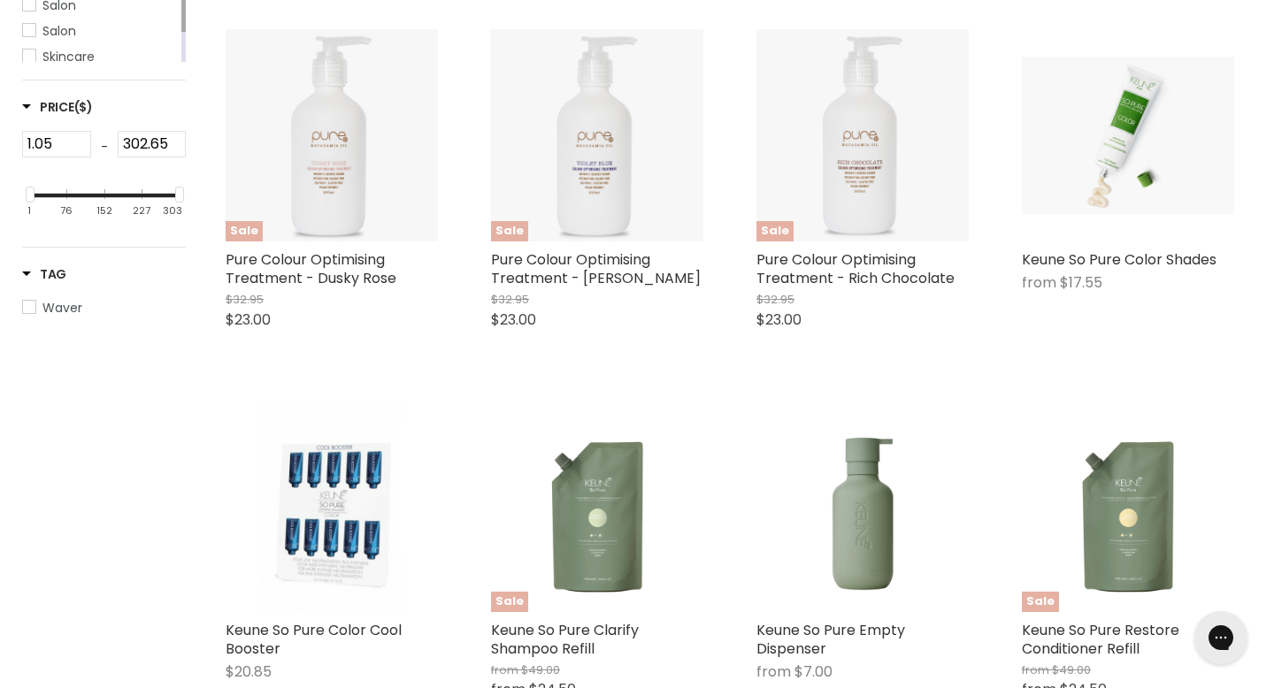
click at [837, 463] on img "Main content" at bounding box center [863, 506] width 203 height 212
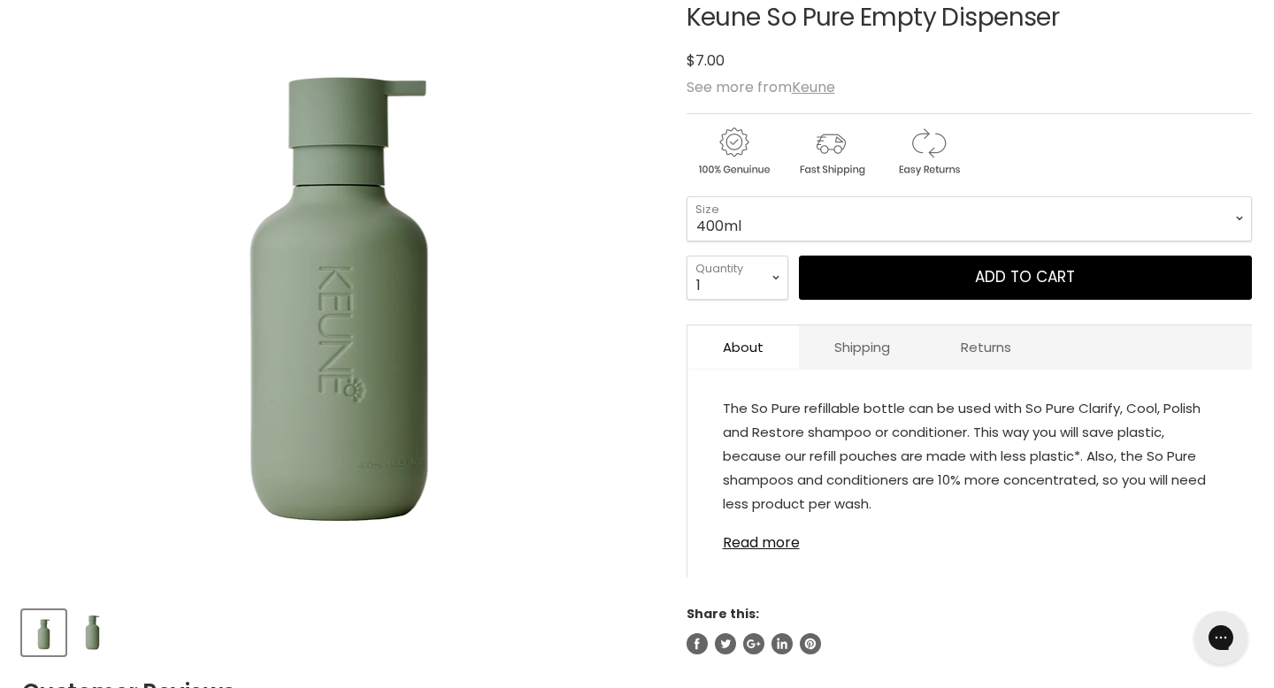
scroll to position [344, 0]
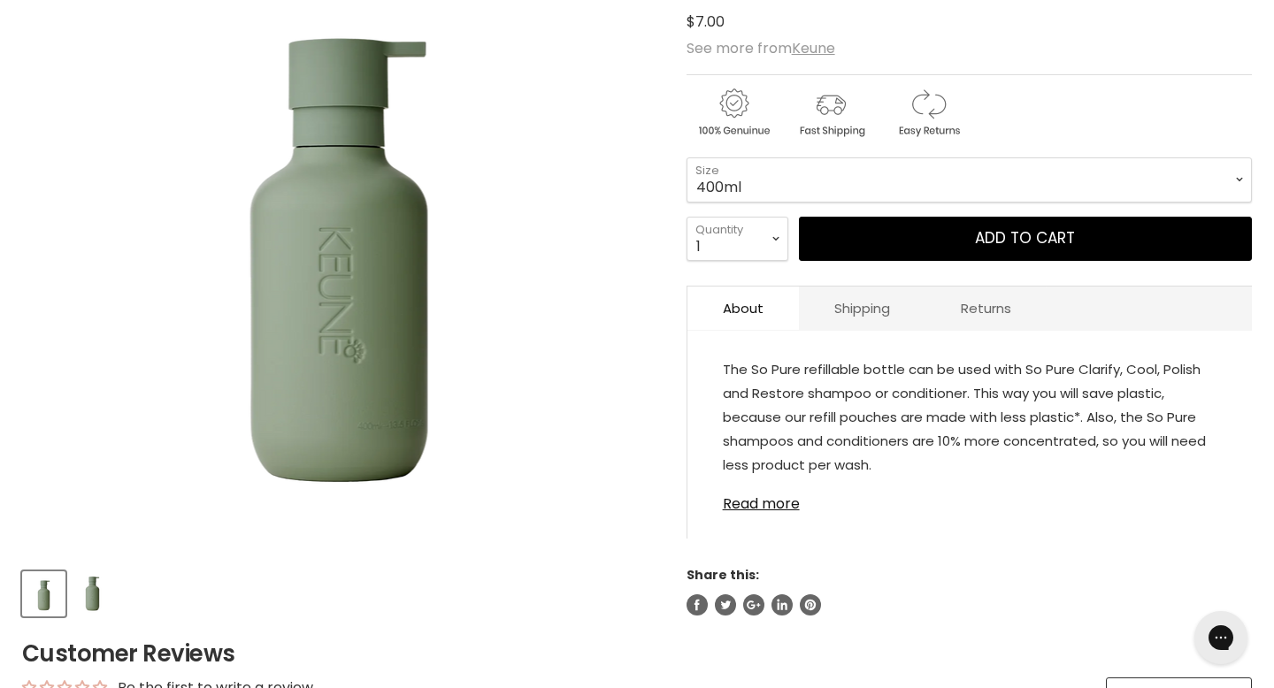
click at [95, 573] on img "Product thumbnails" at bounding box center [93, 594] width 40 height 42
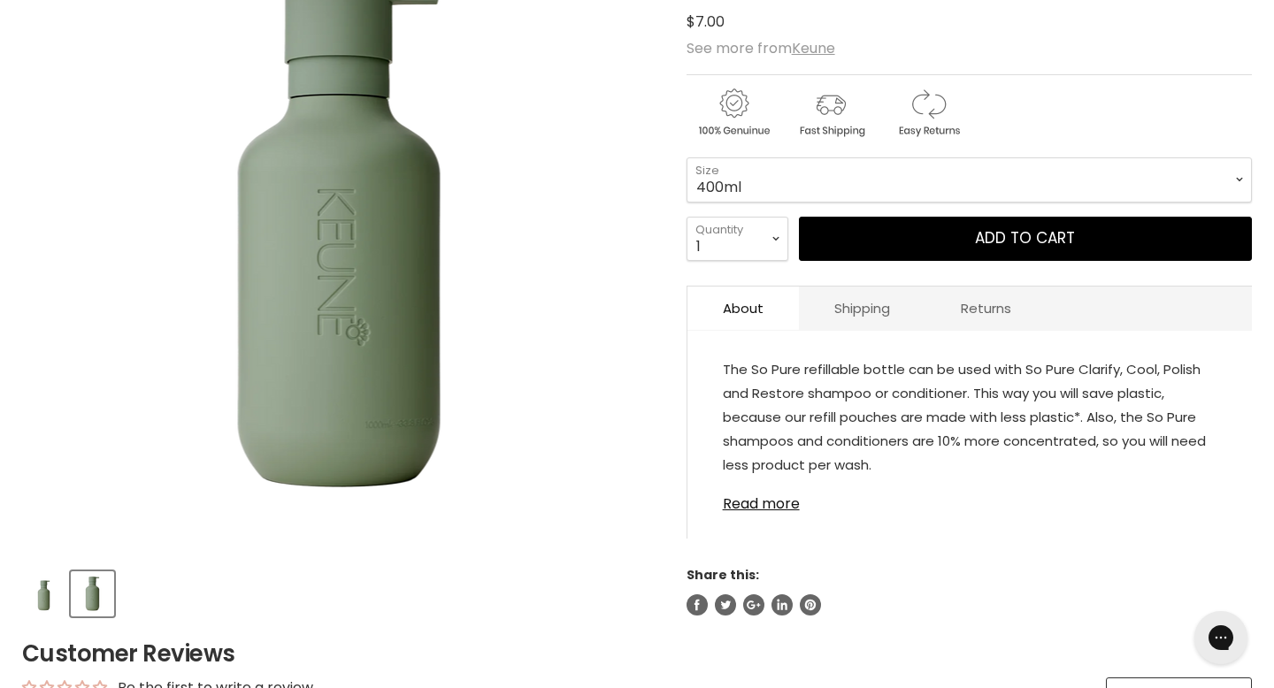
click at [44, 573] on img "Product thumbnails" at bounding box center [44, 594] width 40 height 42
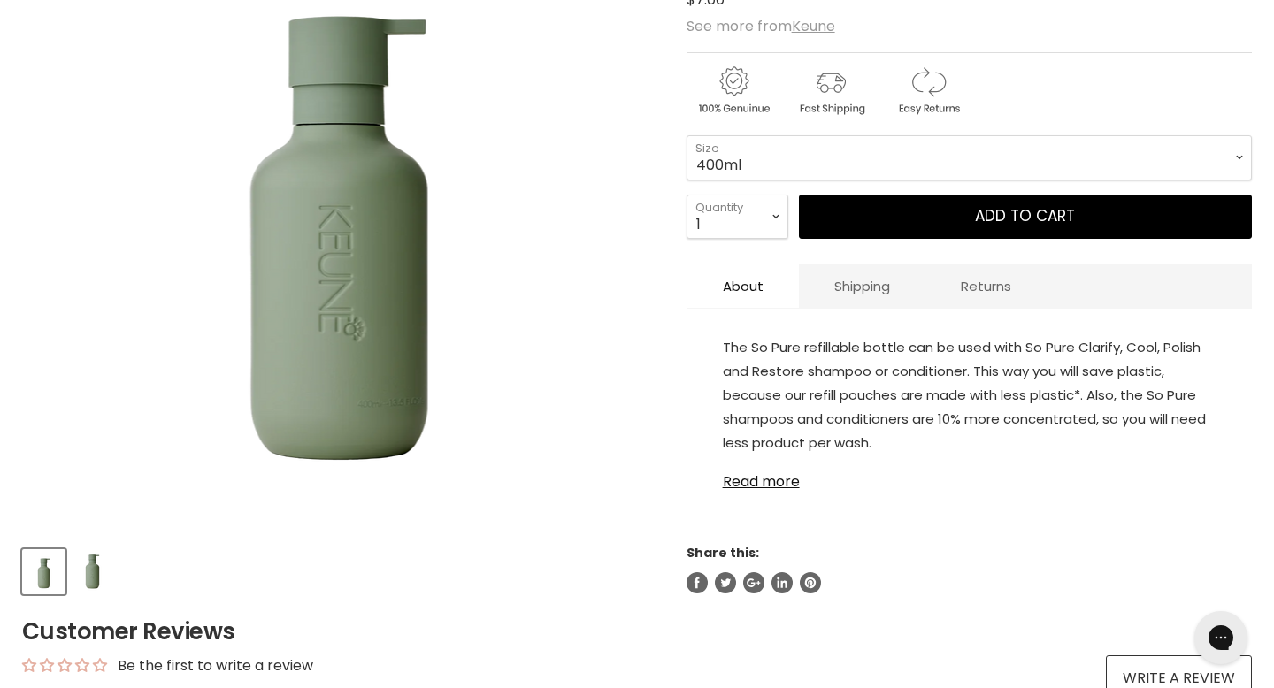
scroll to position [0, 0]
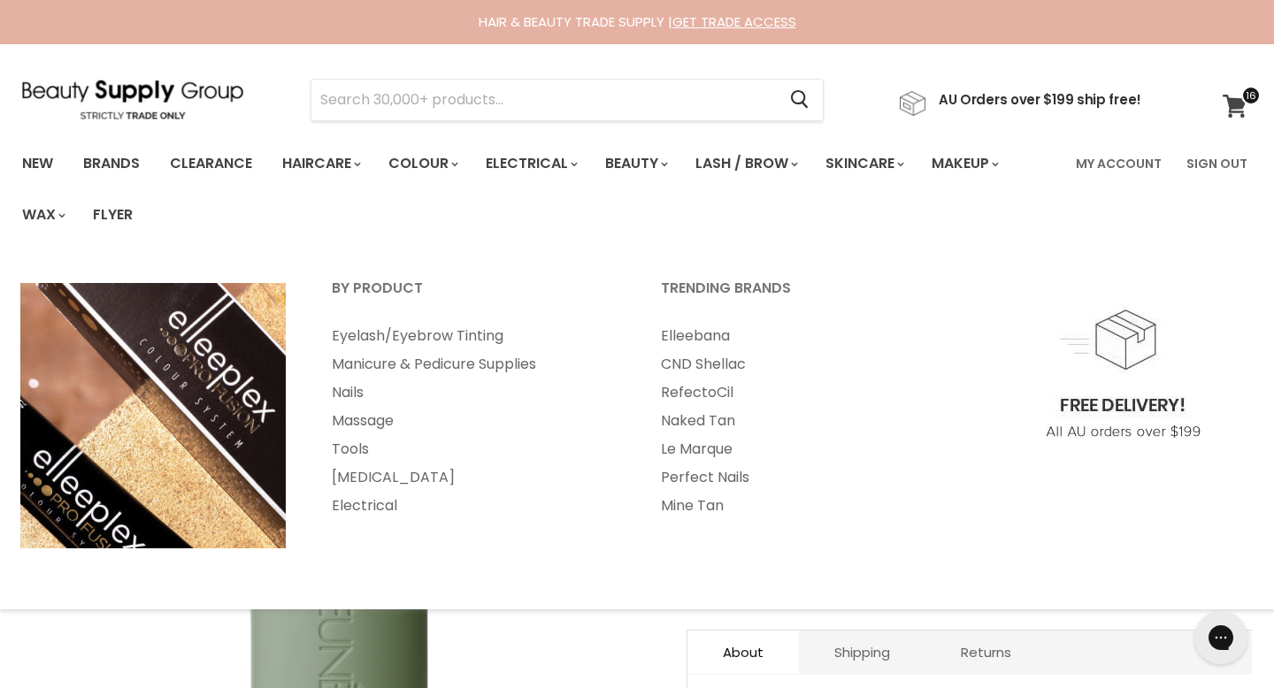
click at [1237, 111] on icon at bounding box center [1235, 106] width 25 height 23
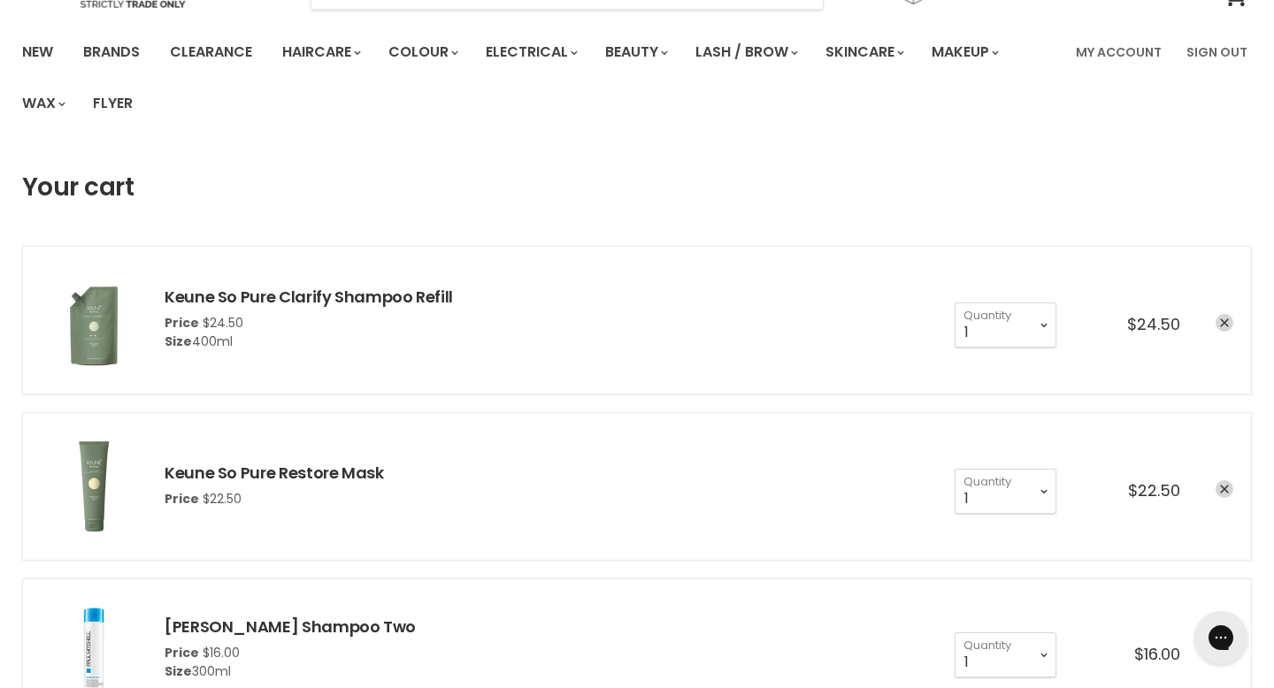
scroll to position [120, 0]
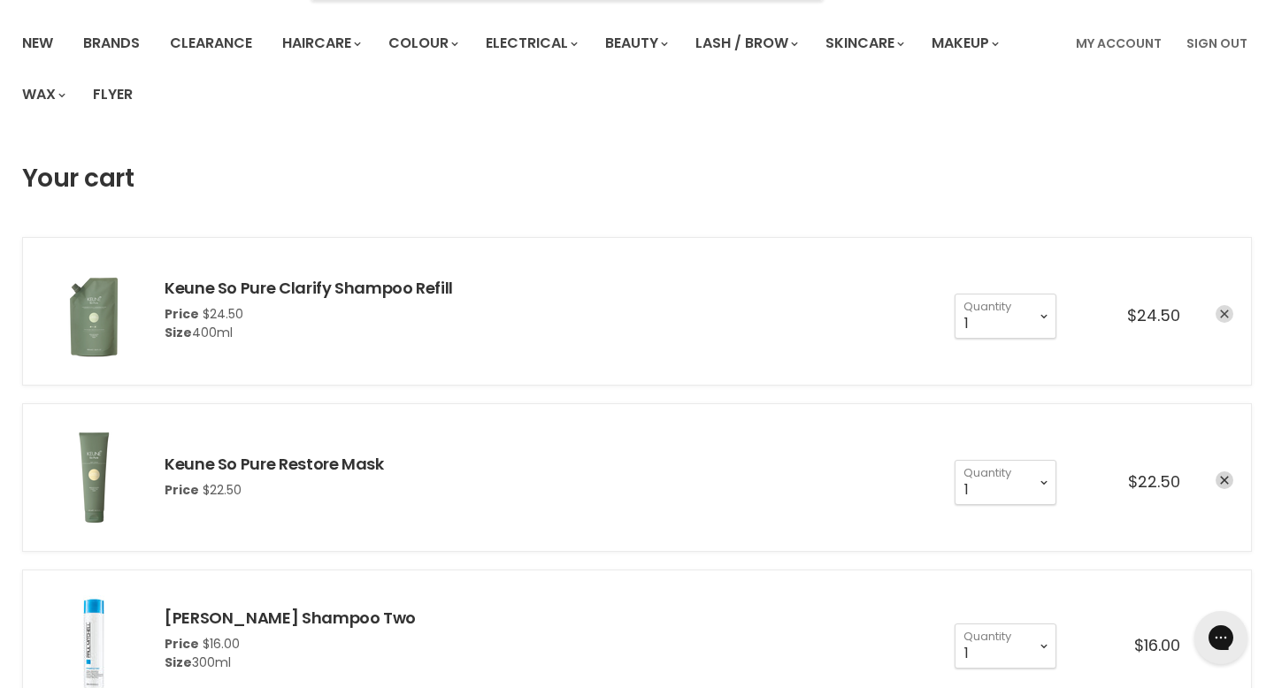
click at [1225, 311] on icon "remove Keune So Pure Clarify Shampoo Refill" at bounding box center [1224, 315] width 9 height 9
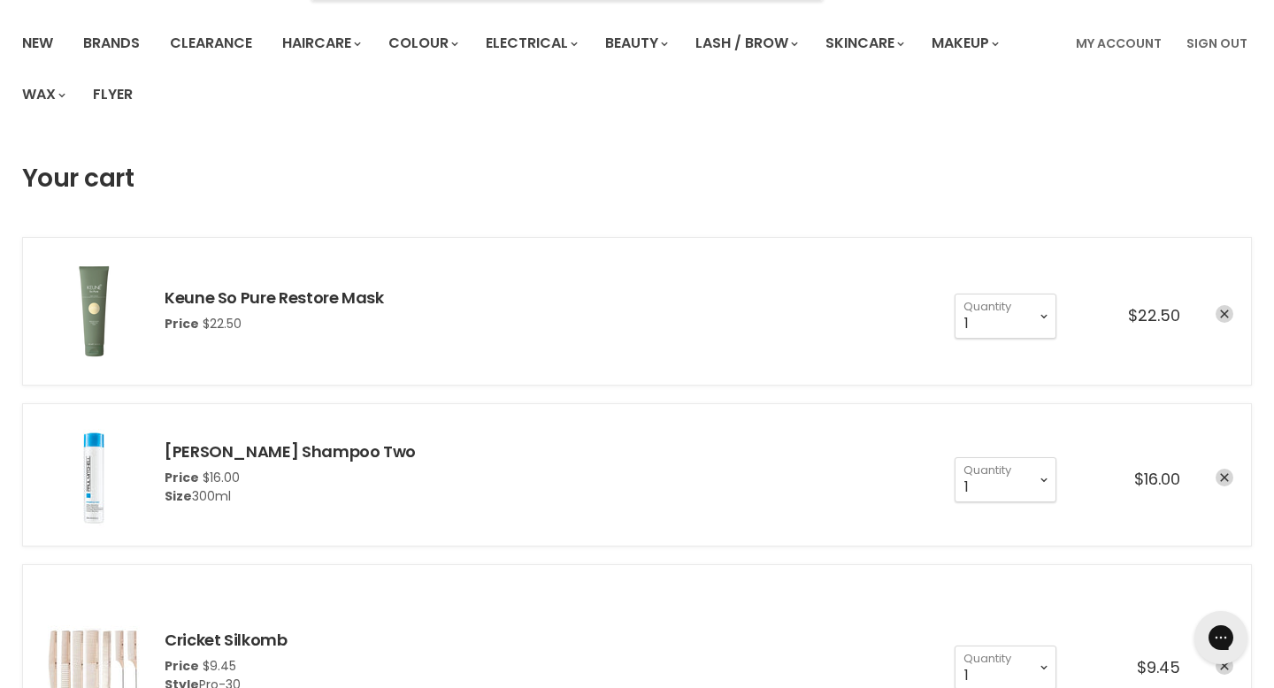
click at [1225, 311] on icon "remove Keune So Pure Restore Mask" at bounding box center [1224, 315] width 9 height 9
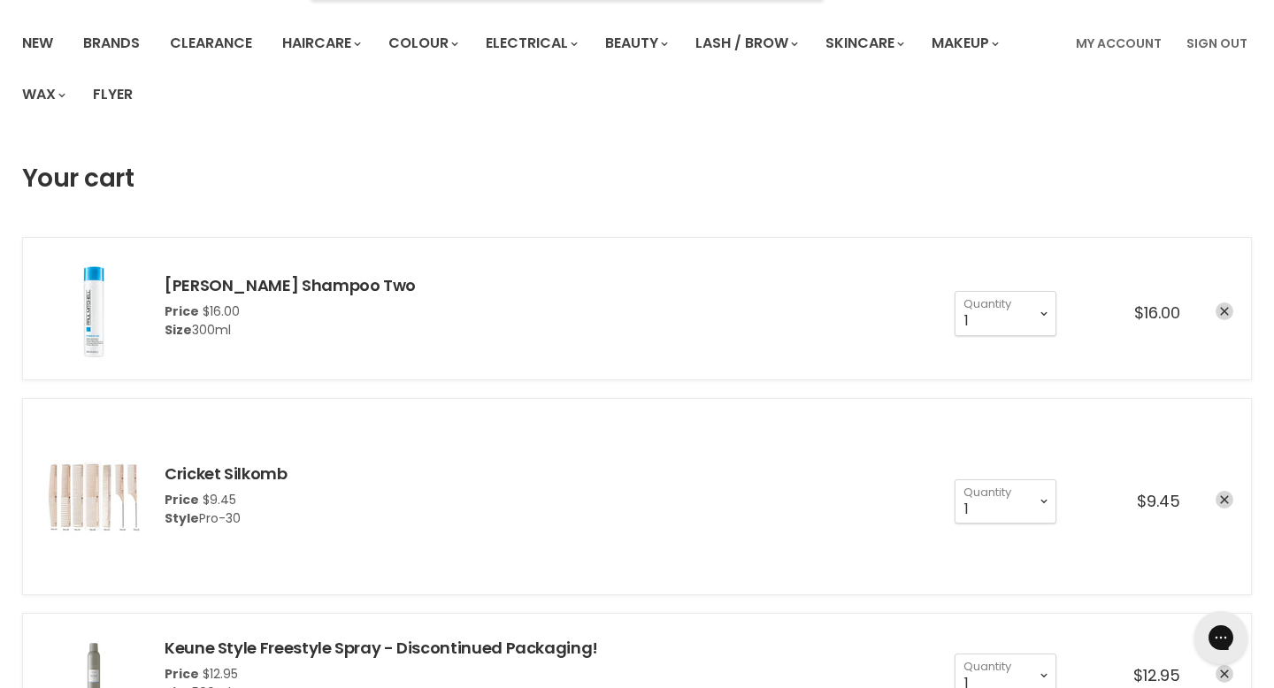
click at [1225, 307] on icon "remove Paul Mitchell Shampoo Two" at bounding box center [1224, 311] width 9 height 9
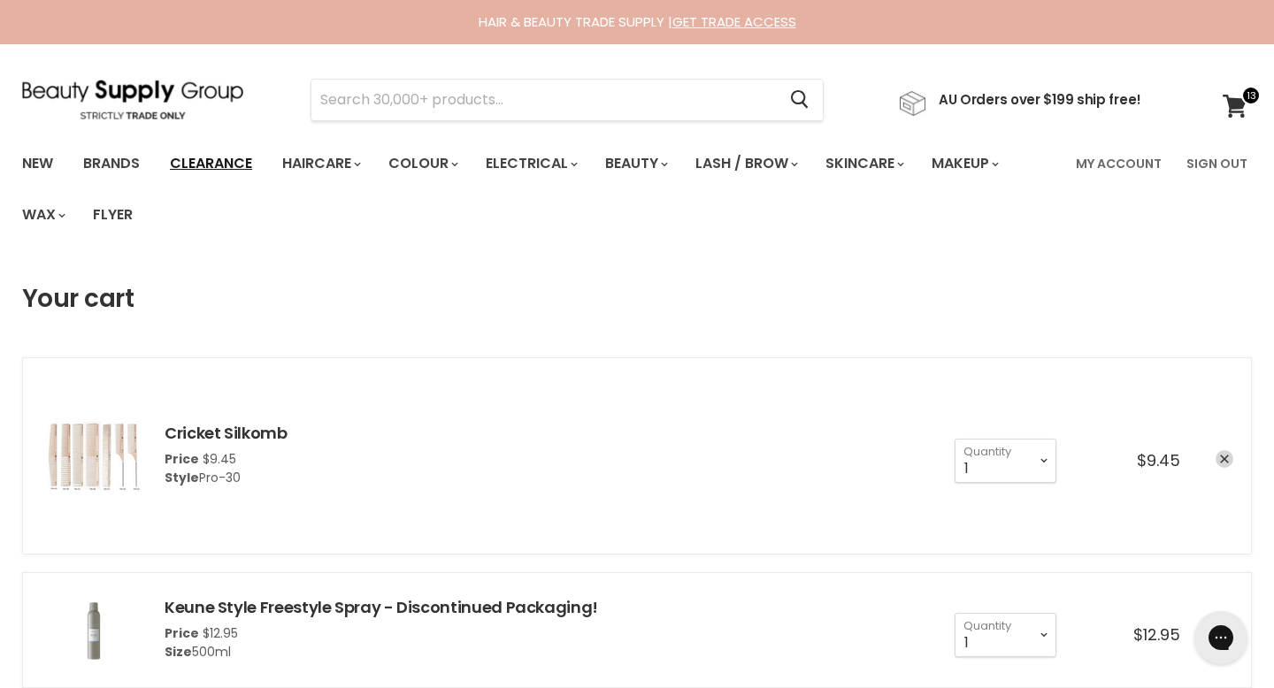
click at [186, 152] on link "Clearance" at bounding box center [211, 163] width 109 height 37
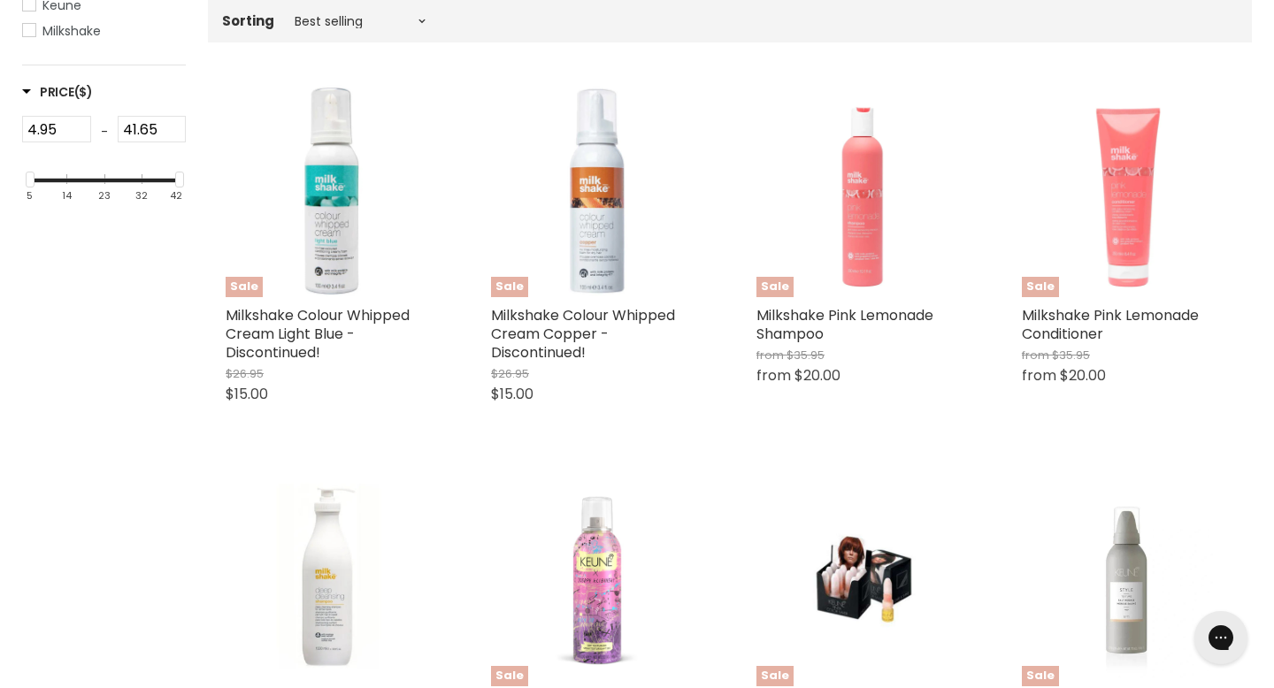
scroll to position [448, 0]
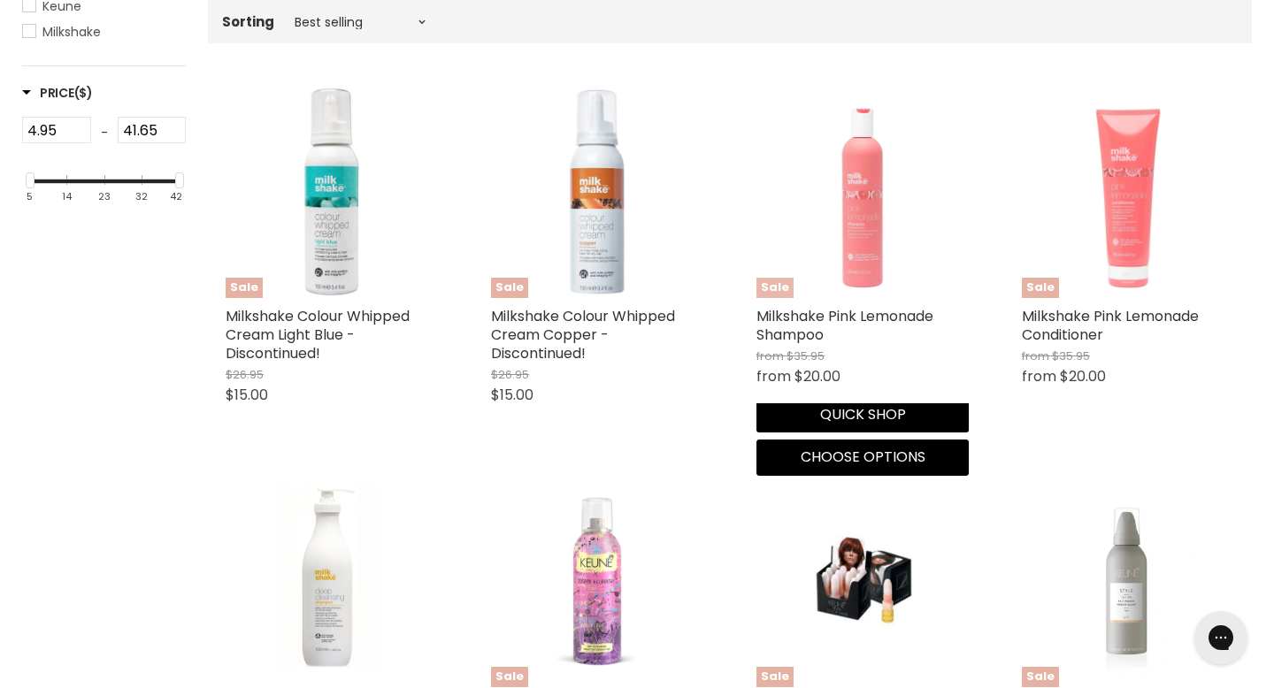
click at [857, 184] on img "Main content" at bounding box center [862, 192] width 212 height 212
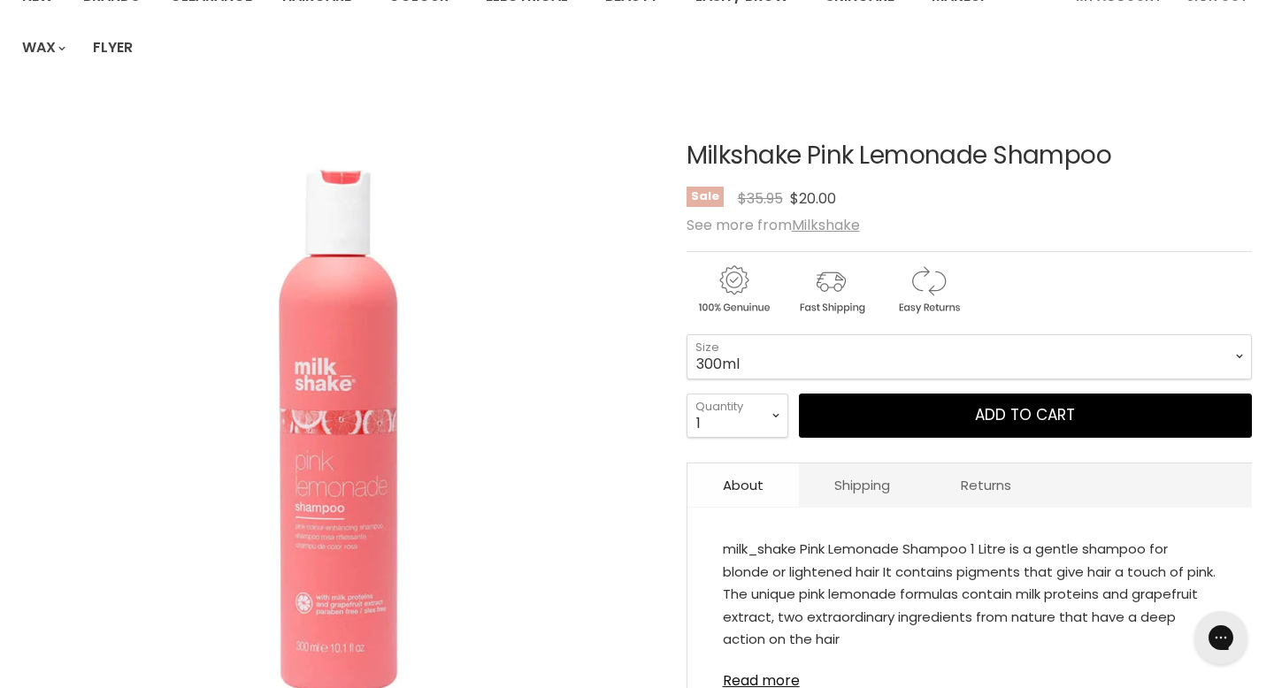
scroll to position [198, 0]
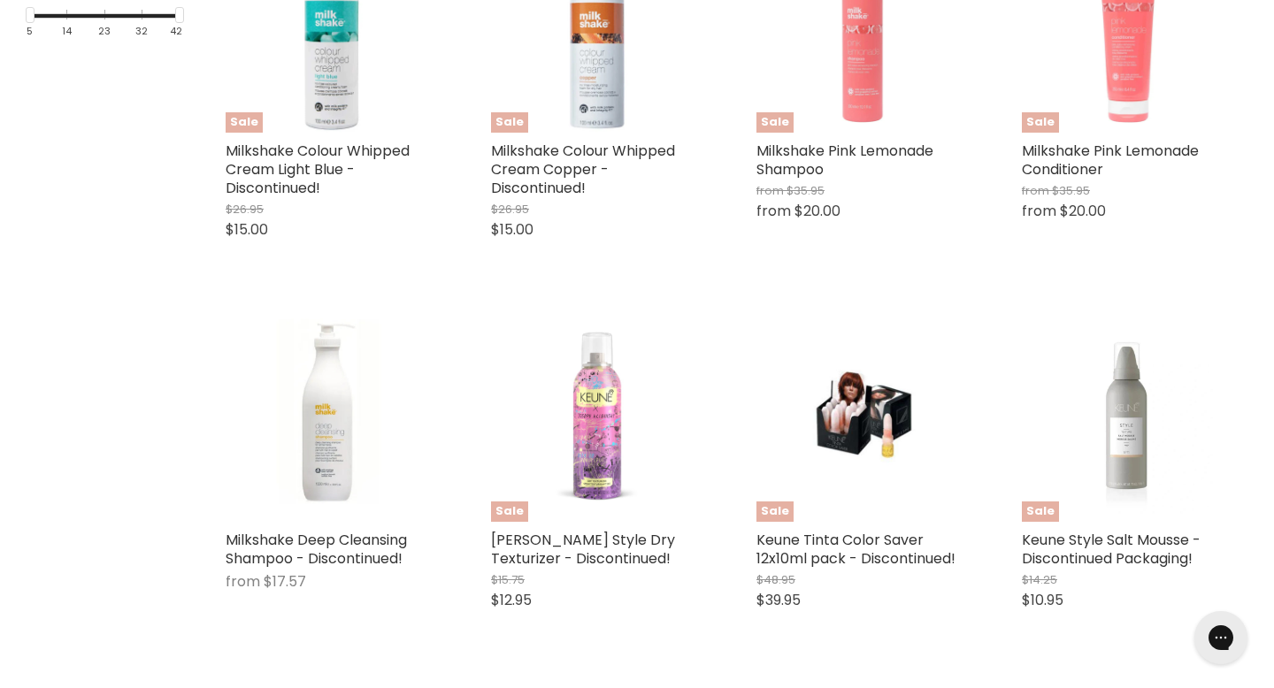
scroll to position [618, 0]
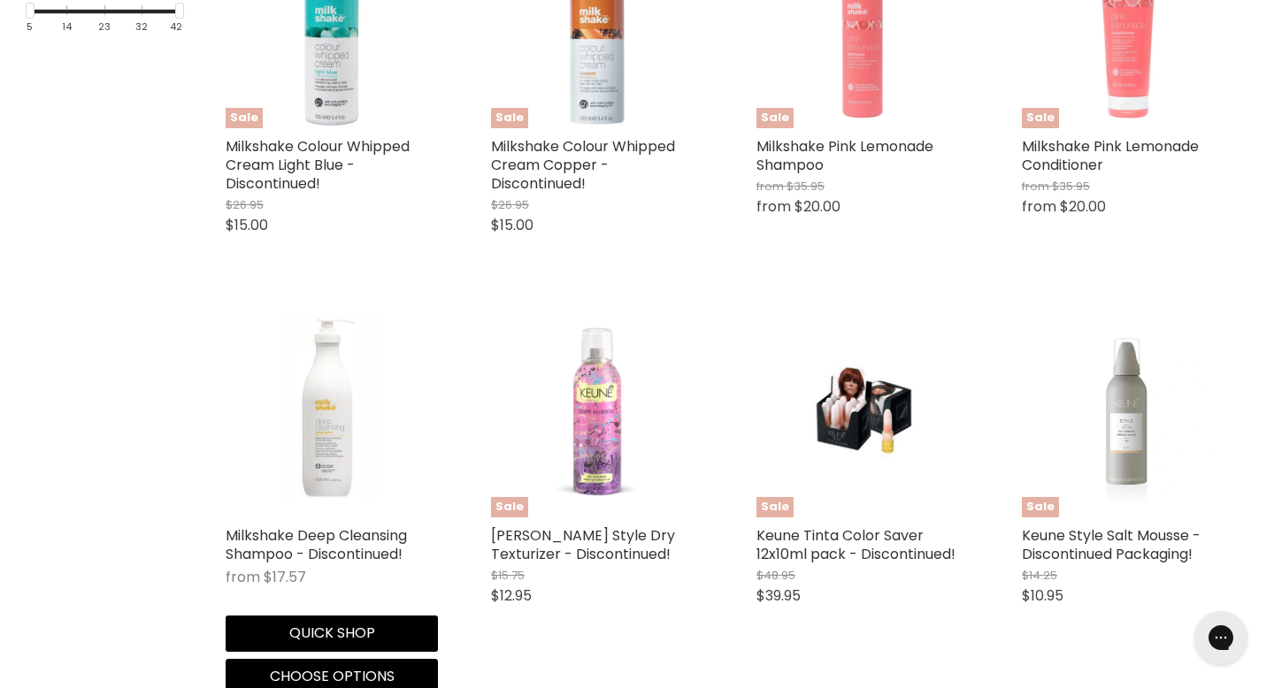
click at [339, 380] on img "Main content" at bounding box center [332, 411] width 212 height 212
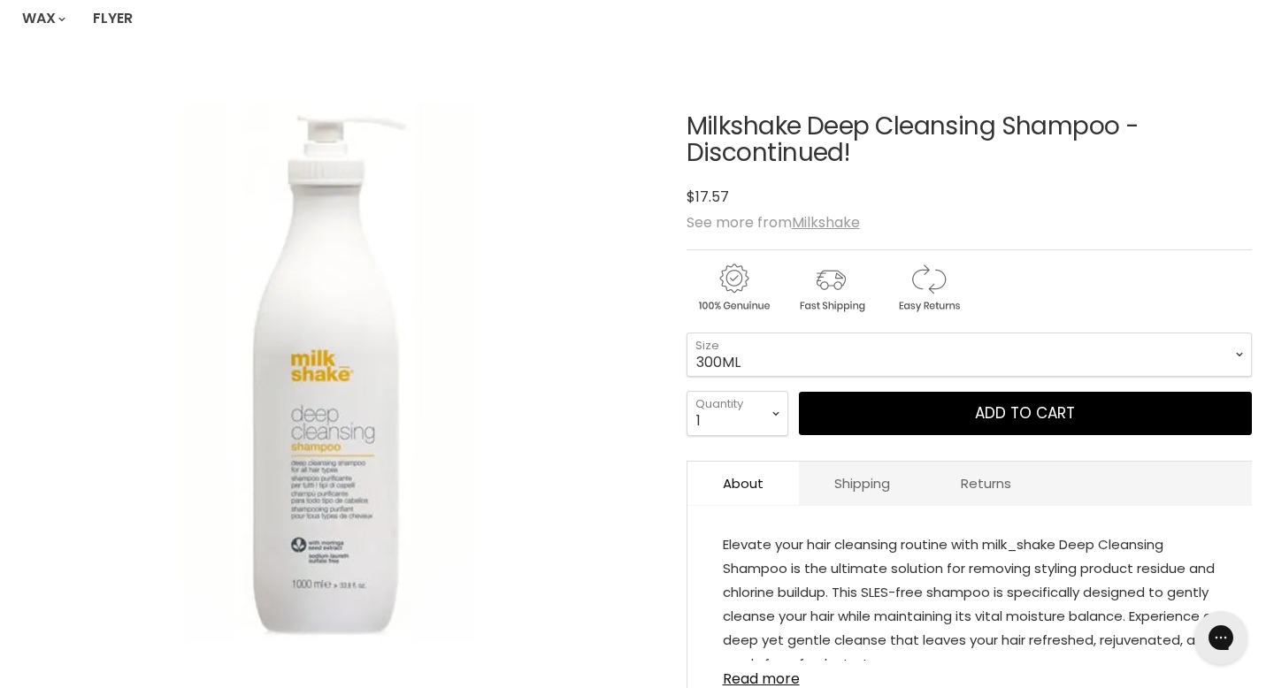
scroll to position [189, 0]
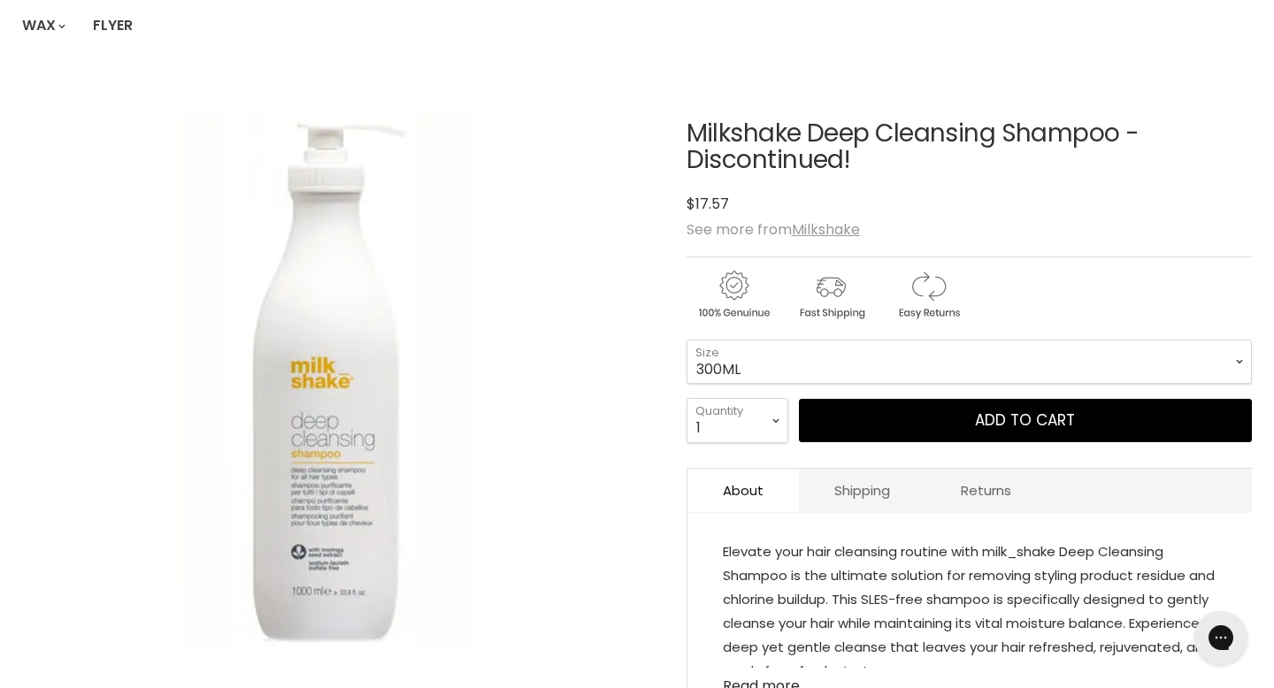
click at [756, 668] on link "Read more" at bounding box center [970, 681] width 494 height 27
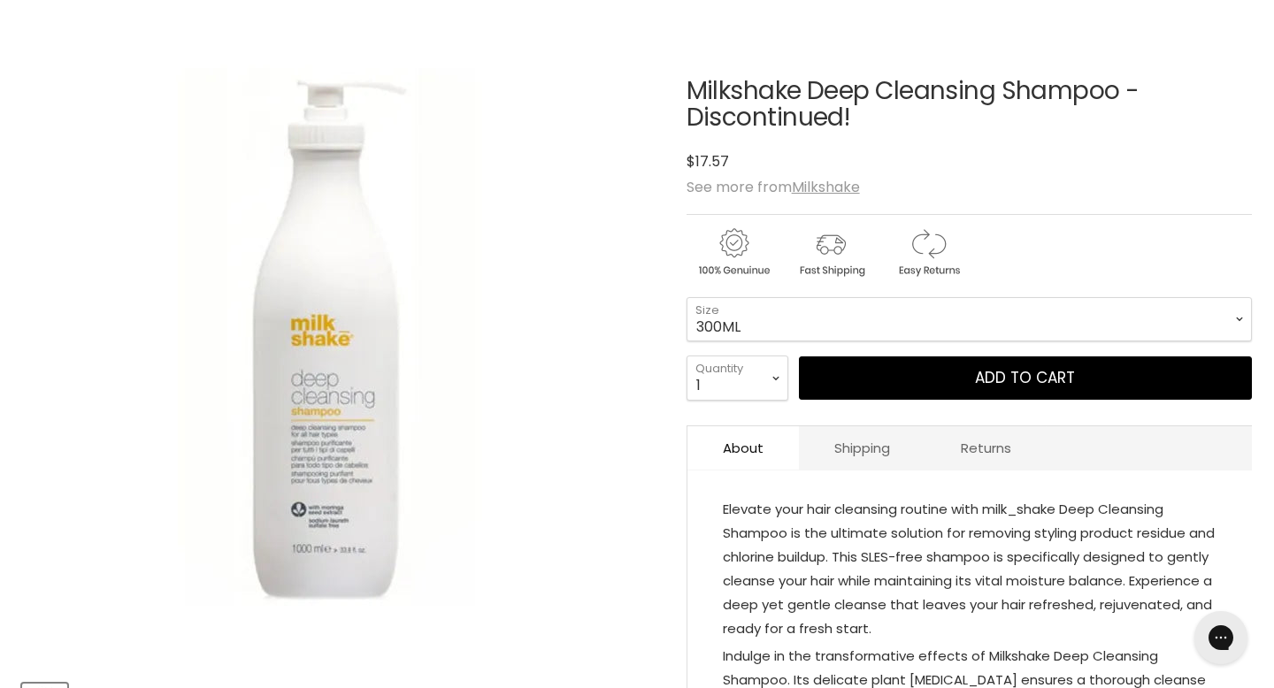
scroll to position [237, 0]
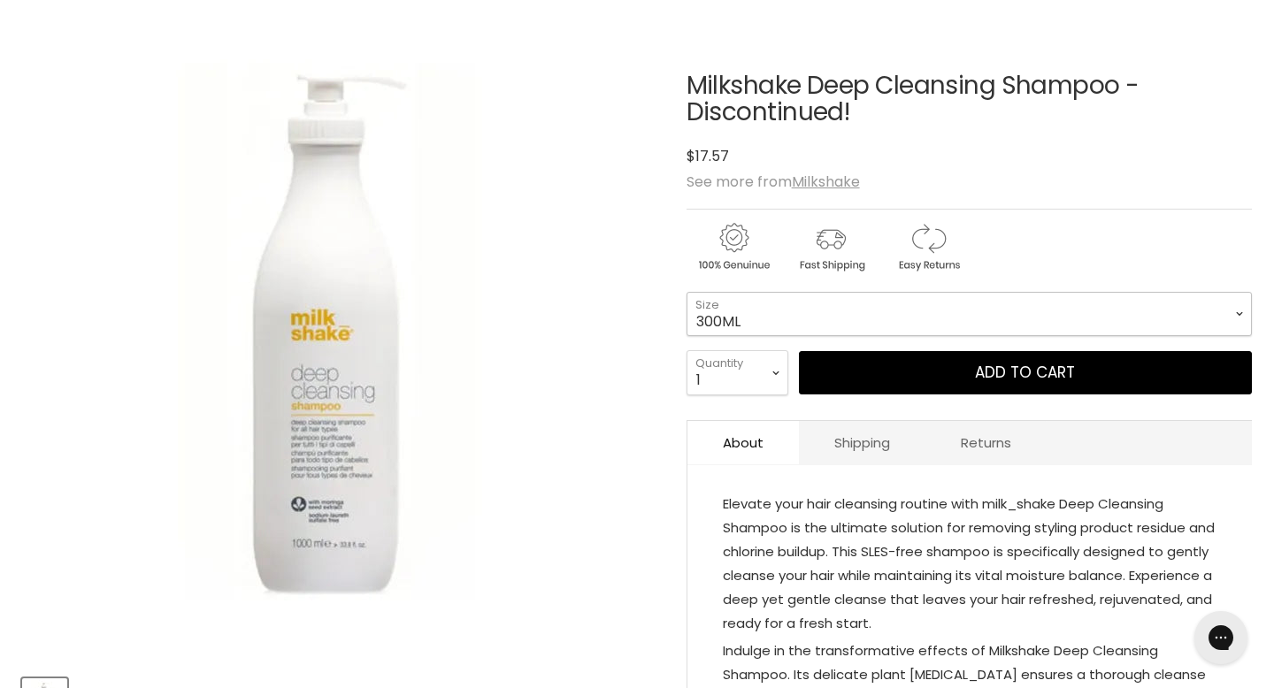
click at [801, 292] on select "300ML 1L" at bounding box center [969, 314] width 565 height 44
click at [799, 292] on select "300ML 1L" at bounding box center [969, 314] width 565 height 44
select select "300ML"
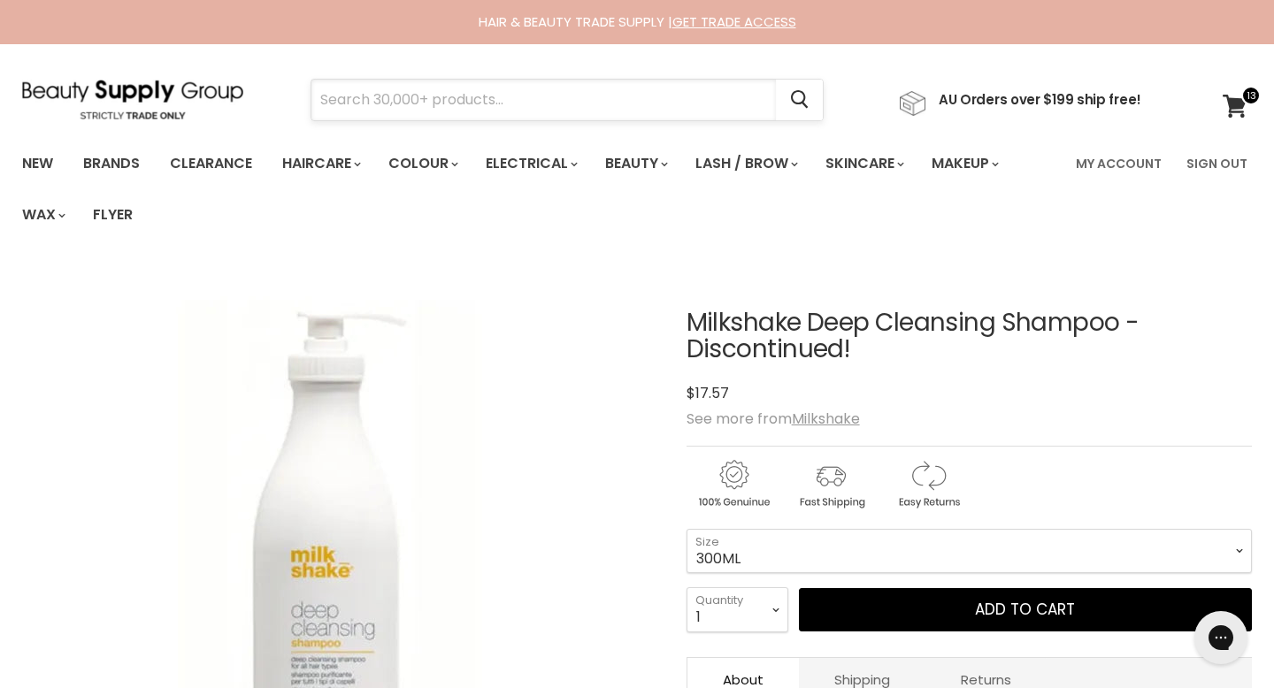
click at [378, 88] on input "Search" at bounding box center [543, 100] width 464 height 41
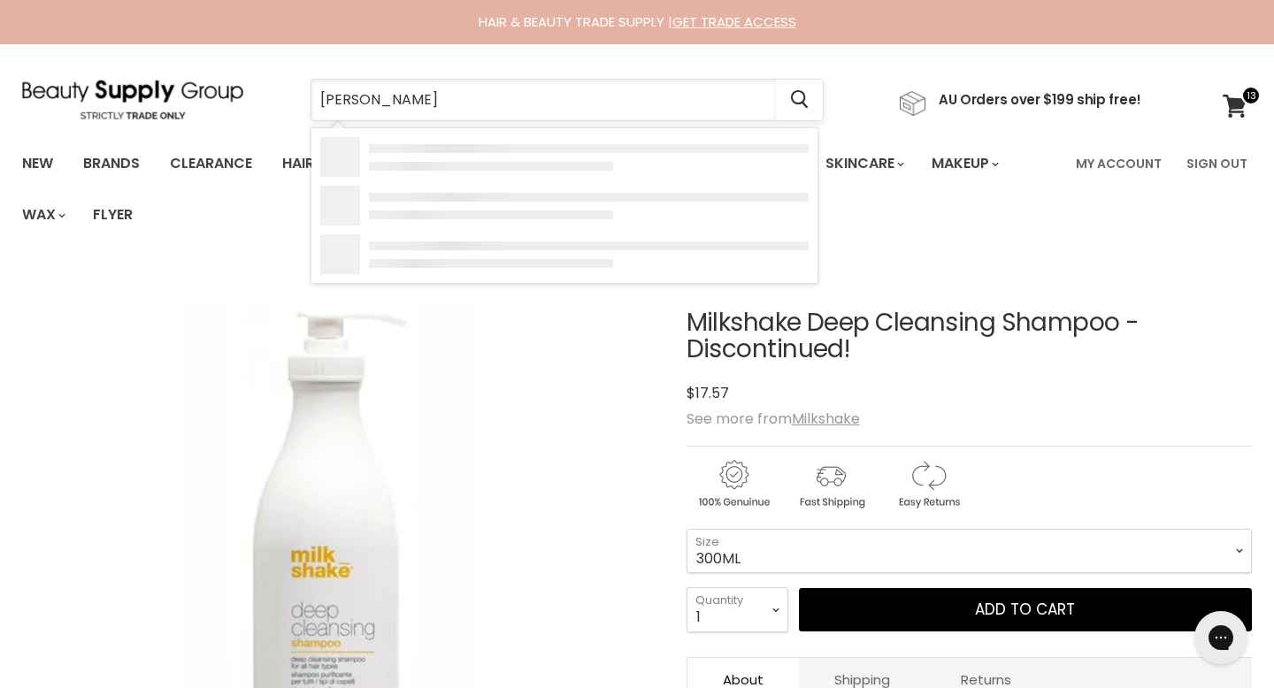
type input "loreal"
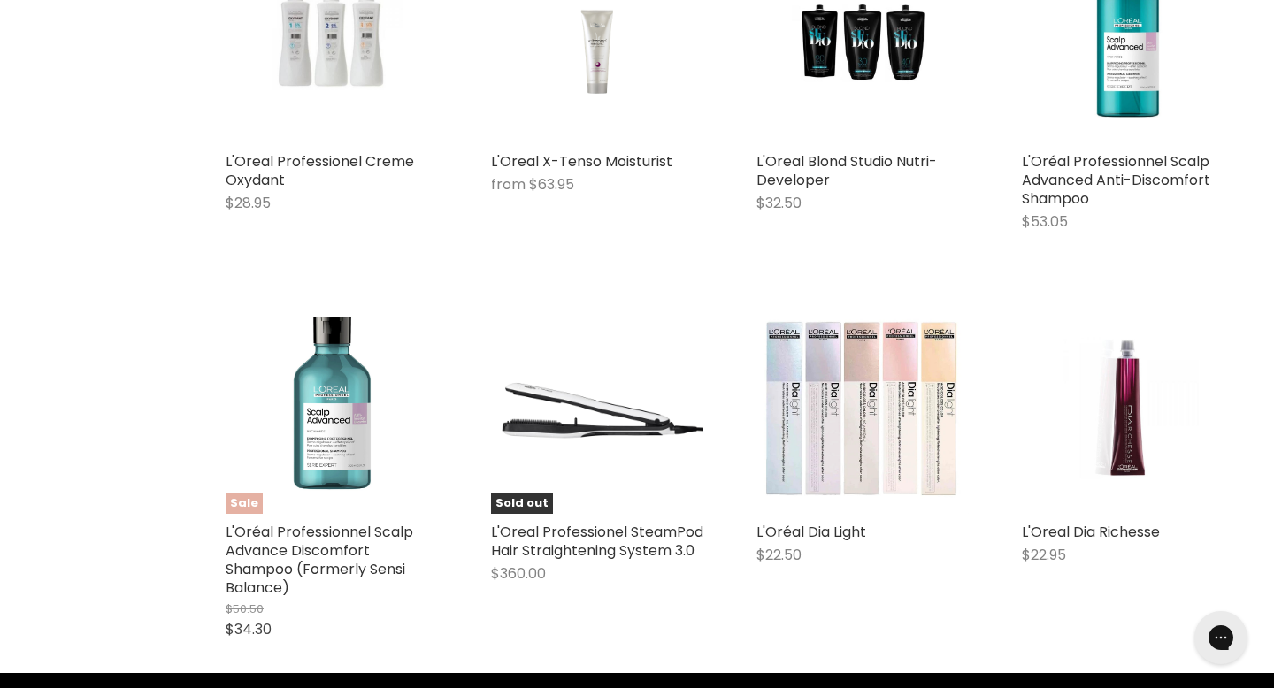
scroll to position [880, 0]
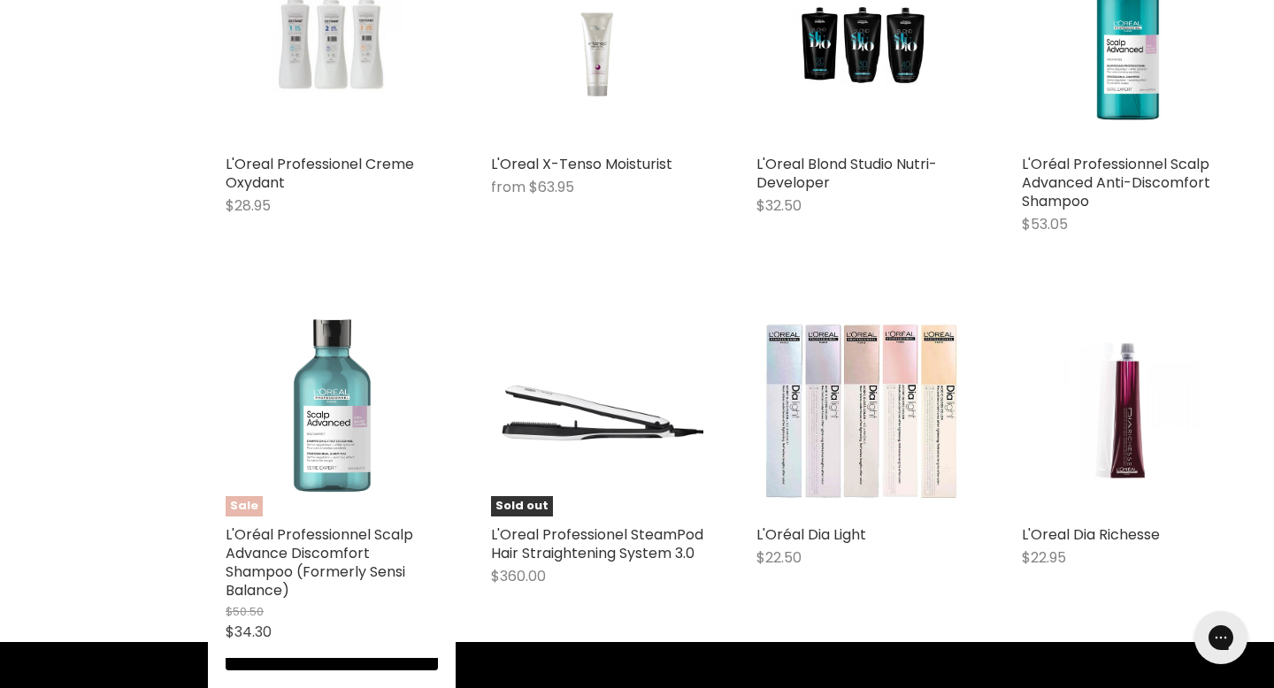
click at [298, 349] on img "Main content" at bounding box center [332, 410] width 123 height 212
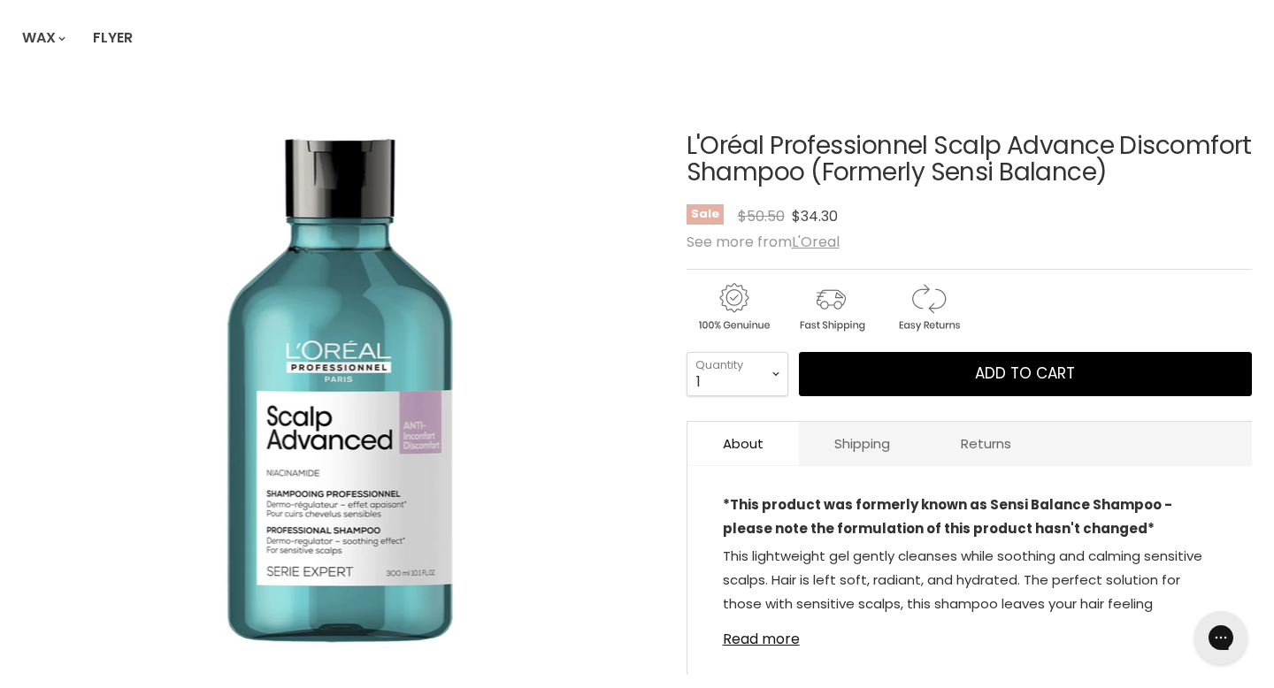
scroll to position [182, 0]
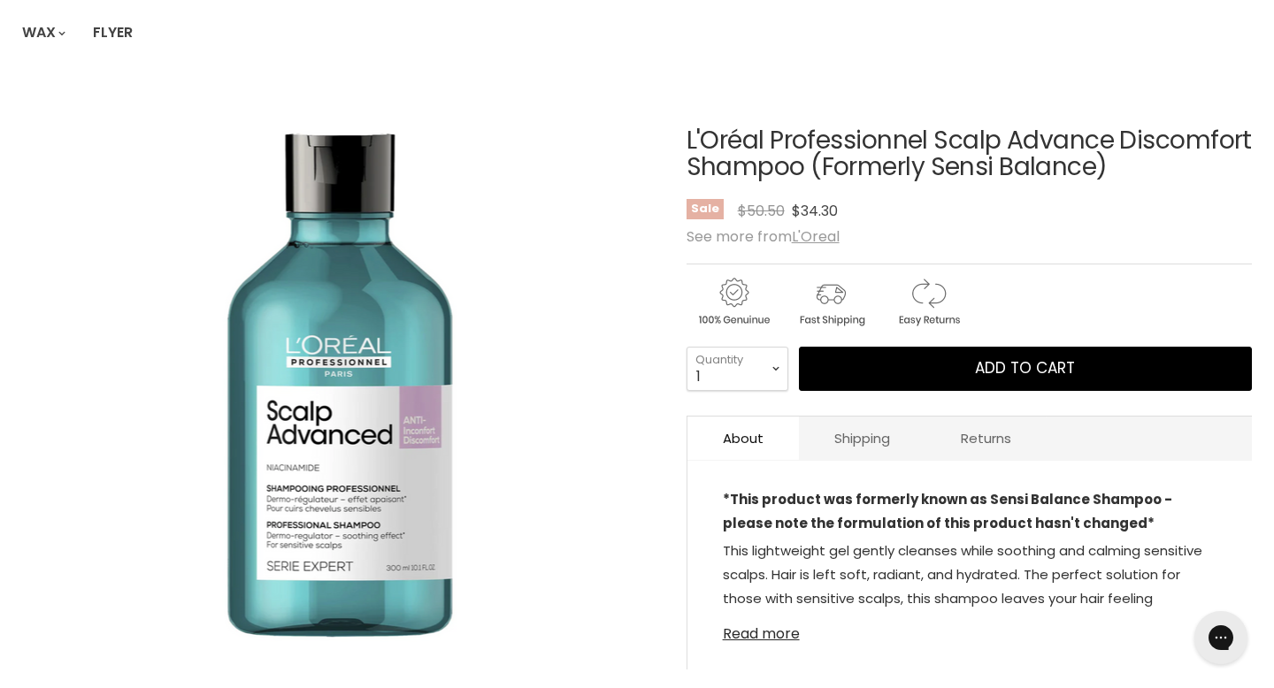
click at [759, 616] on link "Read more" at bounding box center [970, 629] width 494 height 27
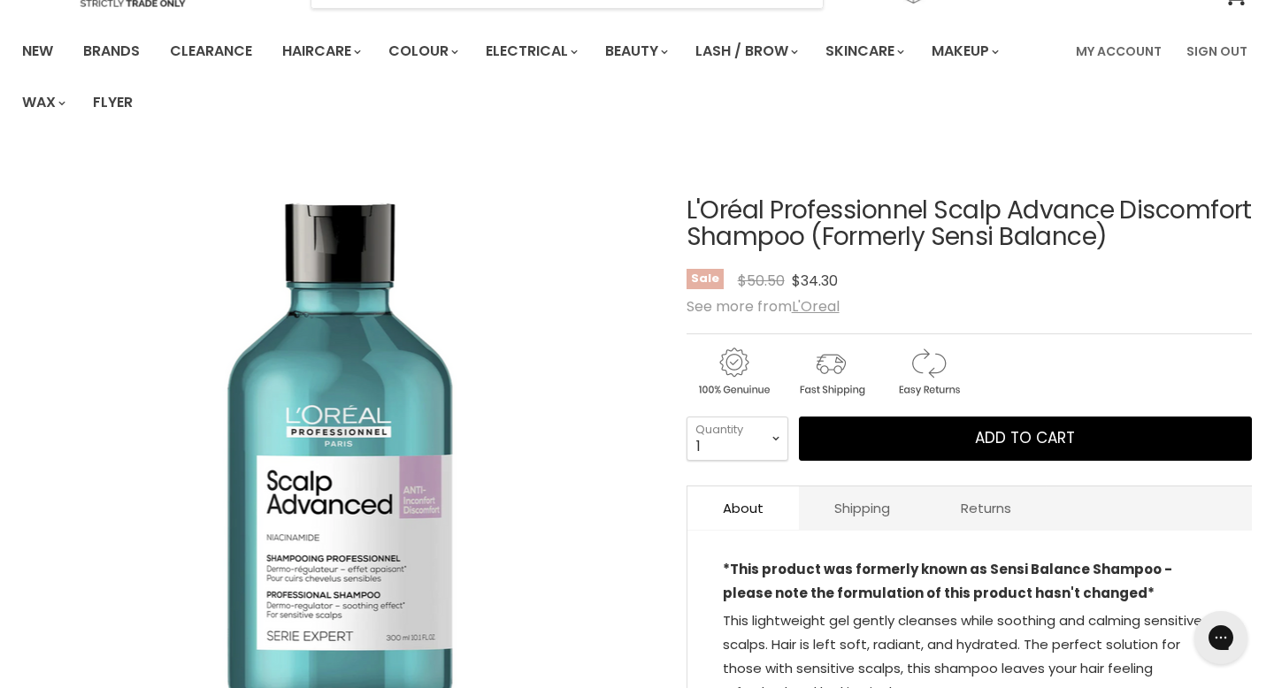
scroll to position [0, 0]
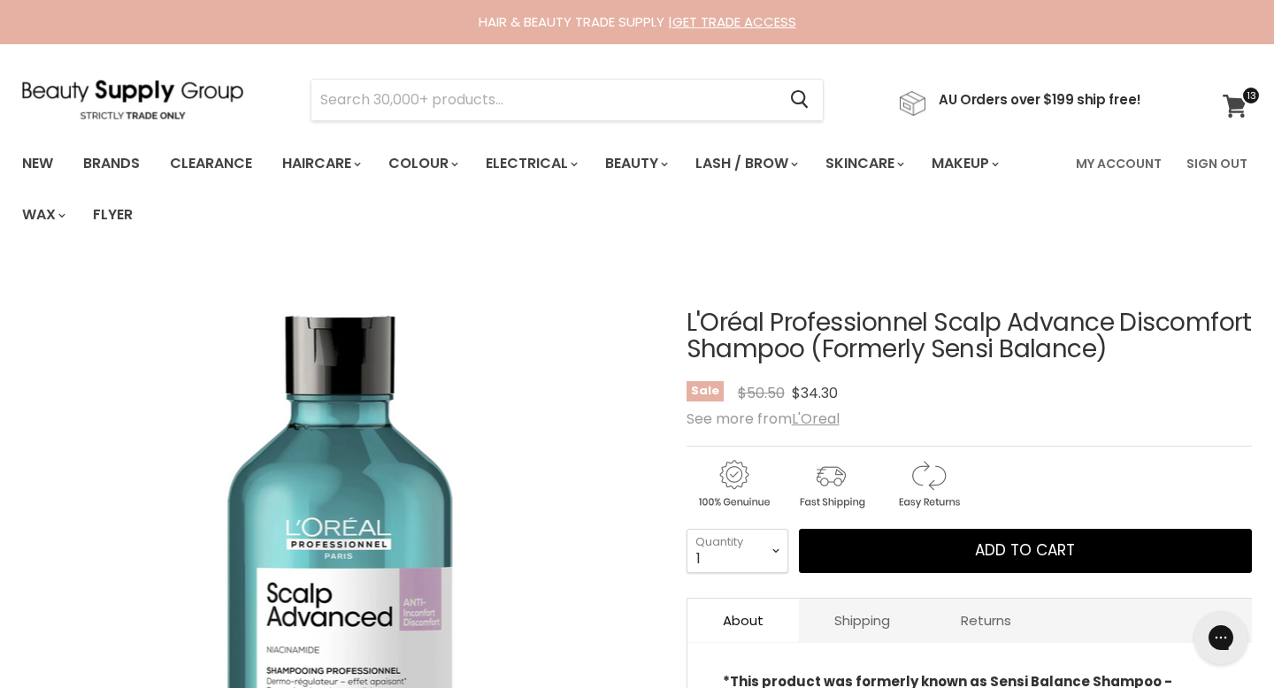
click at [1227, 107] on icon at bounding box center [1235, 106] width 25 height 23
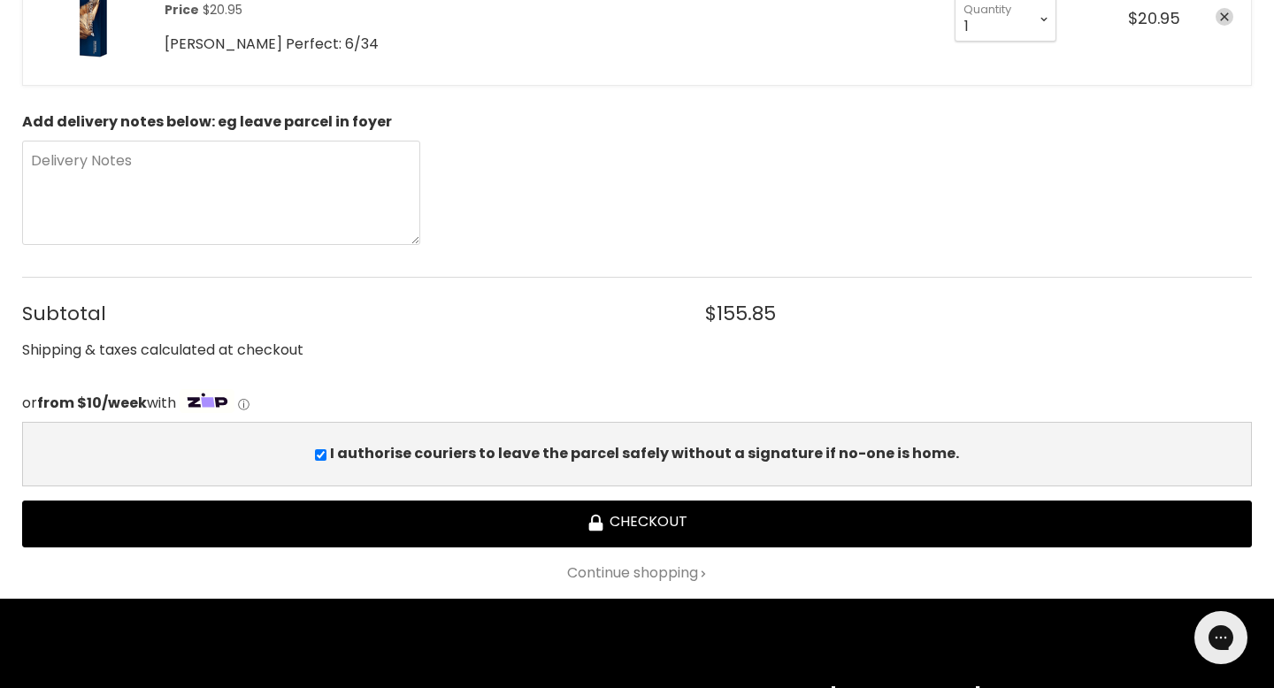
scroll to position [1462, 0]
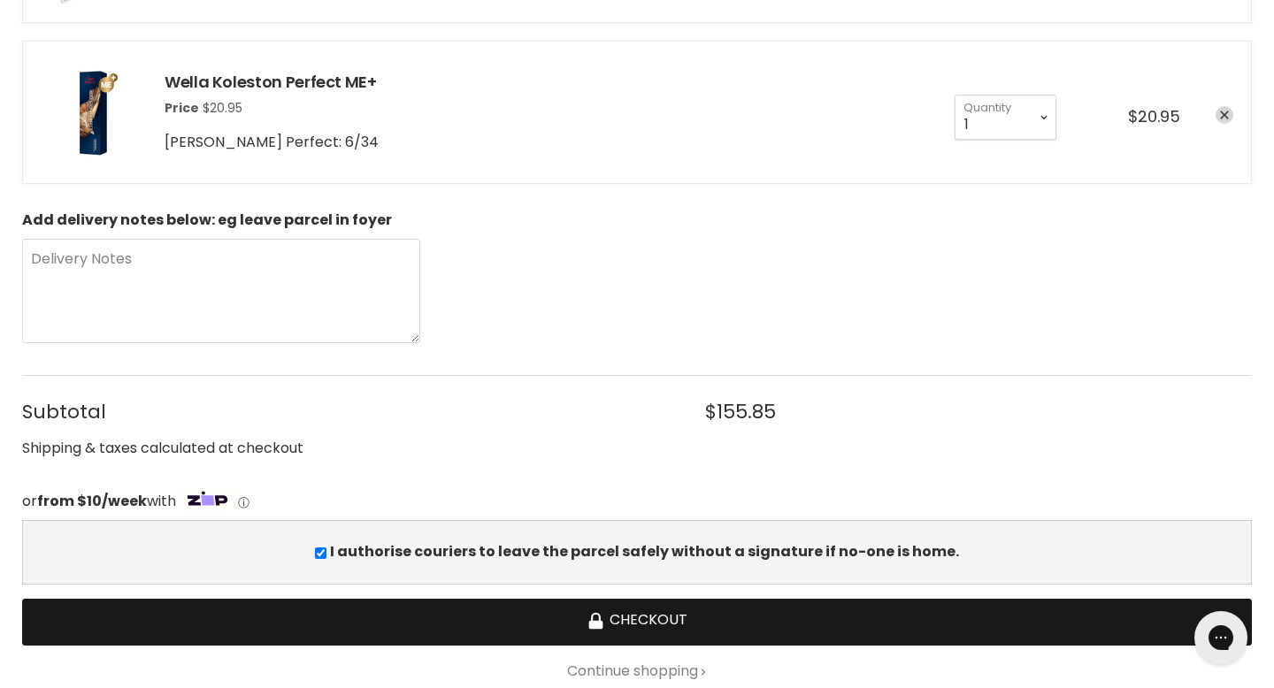
click at [732, 599] on button "Checkout" at bounding box center [637, 622] width 1230 height 47
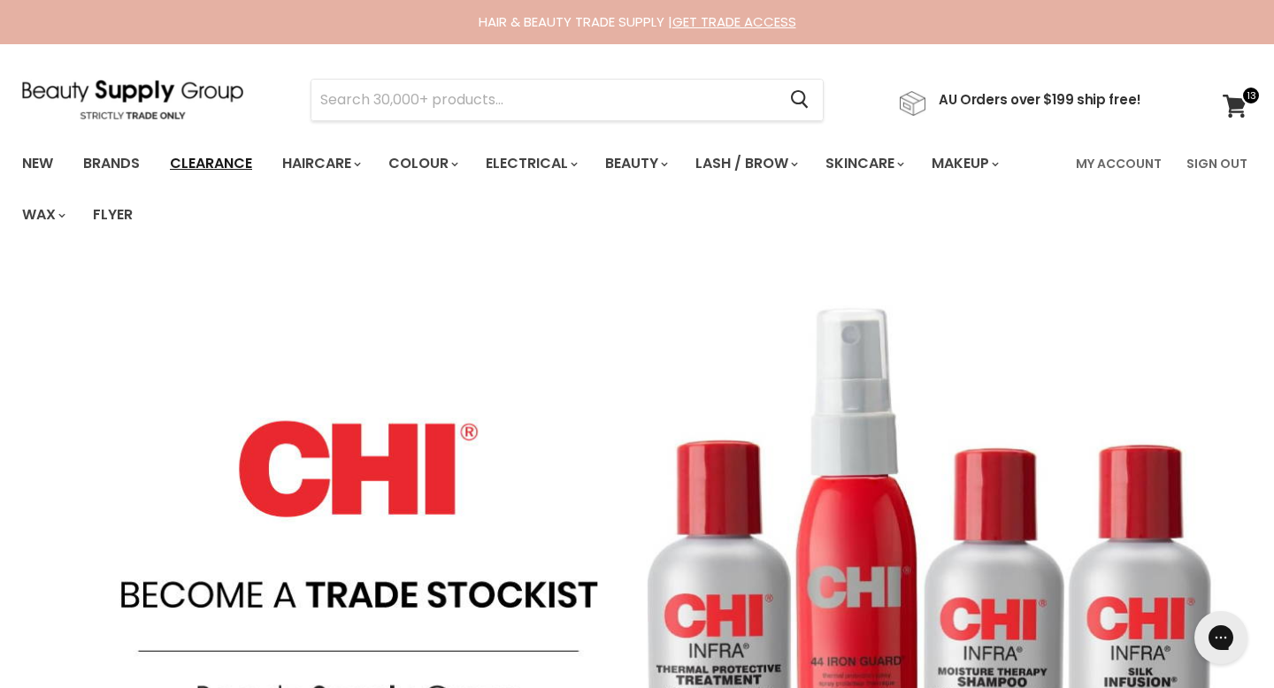
click at [219, 170] on link "Clearance" at bounding box center [211, 163] width 109 height 37
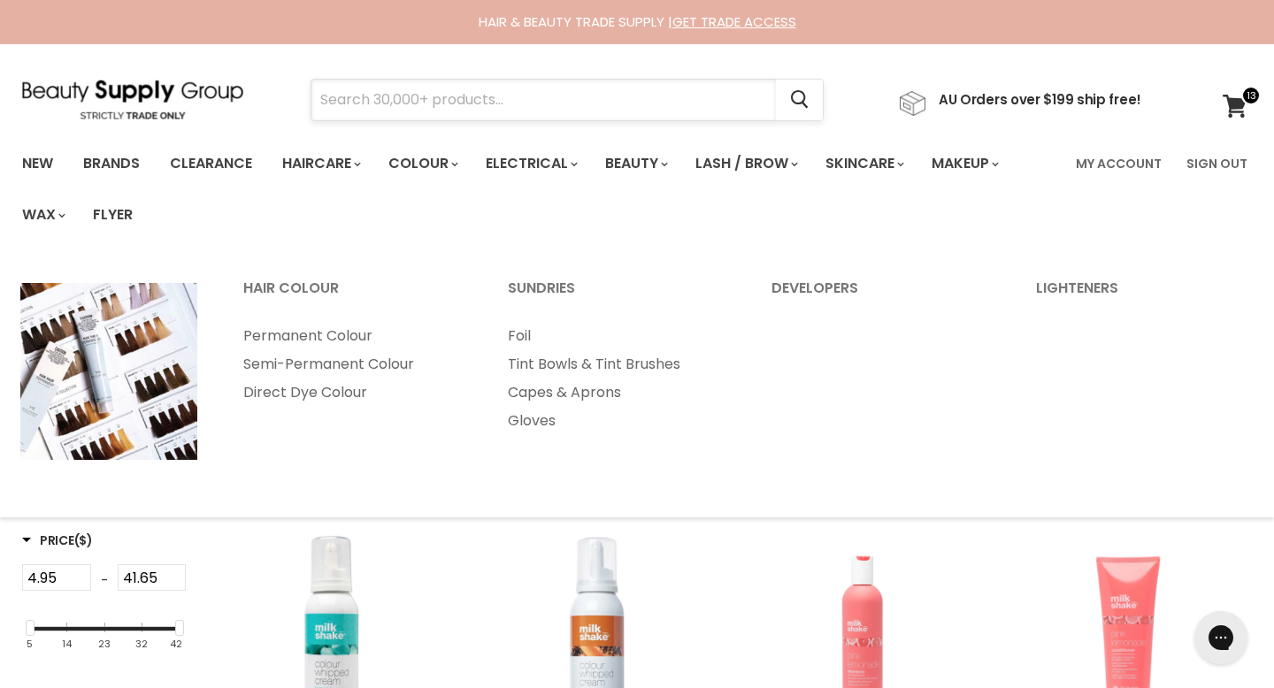
click at [388, 101] on input "Search" at bounding box center [543, 100] width 464 height 41
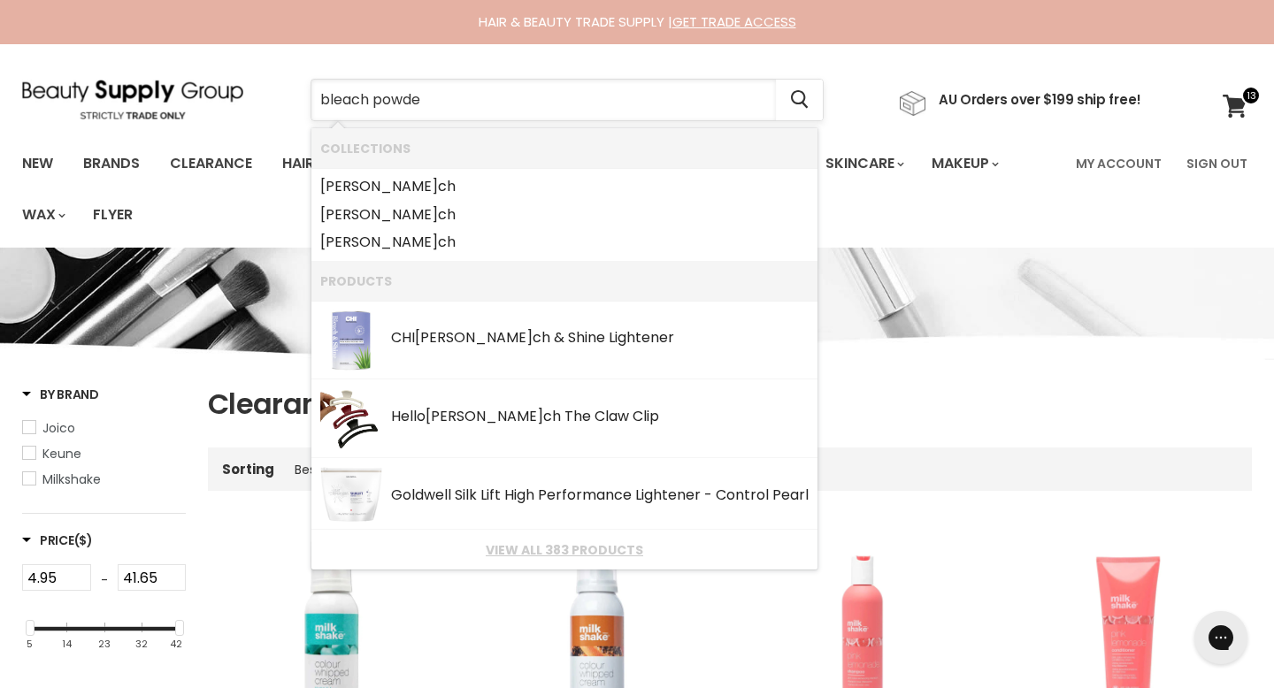
type input "bleach powder"
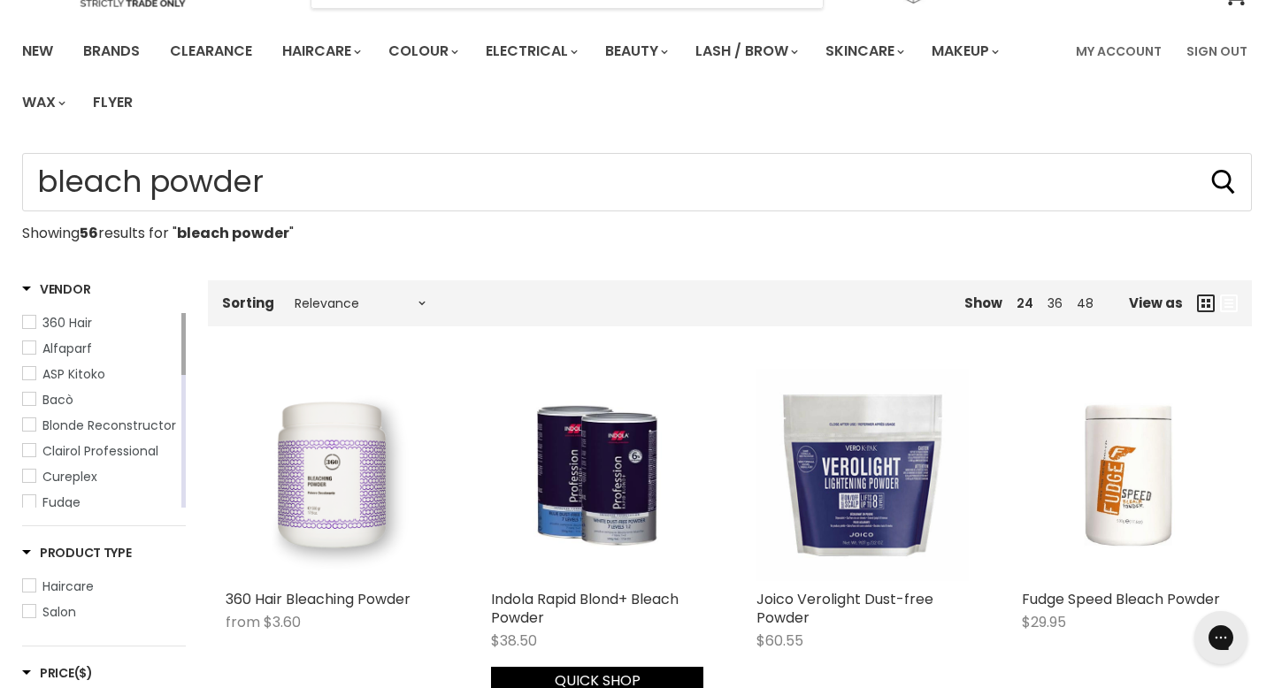
scroll to position [126, 0]
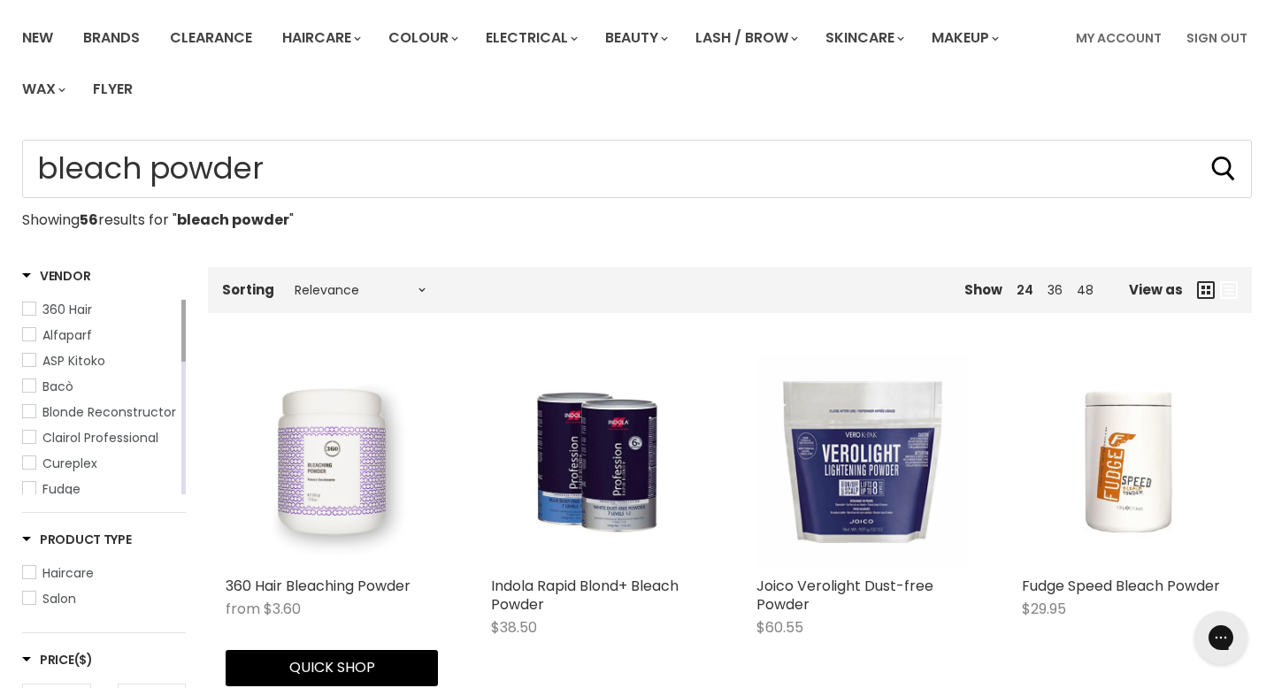
click at [342, 451] on img "Main content" at bounding box center [332, 462] width 212 height 212
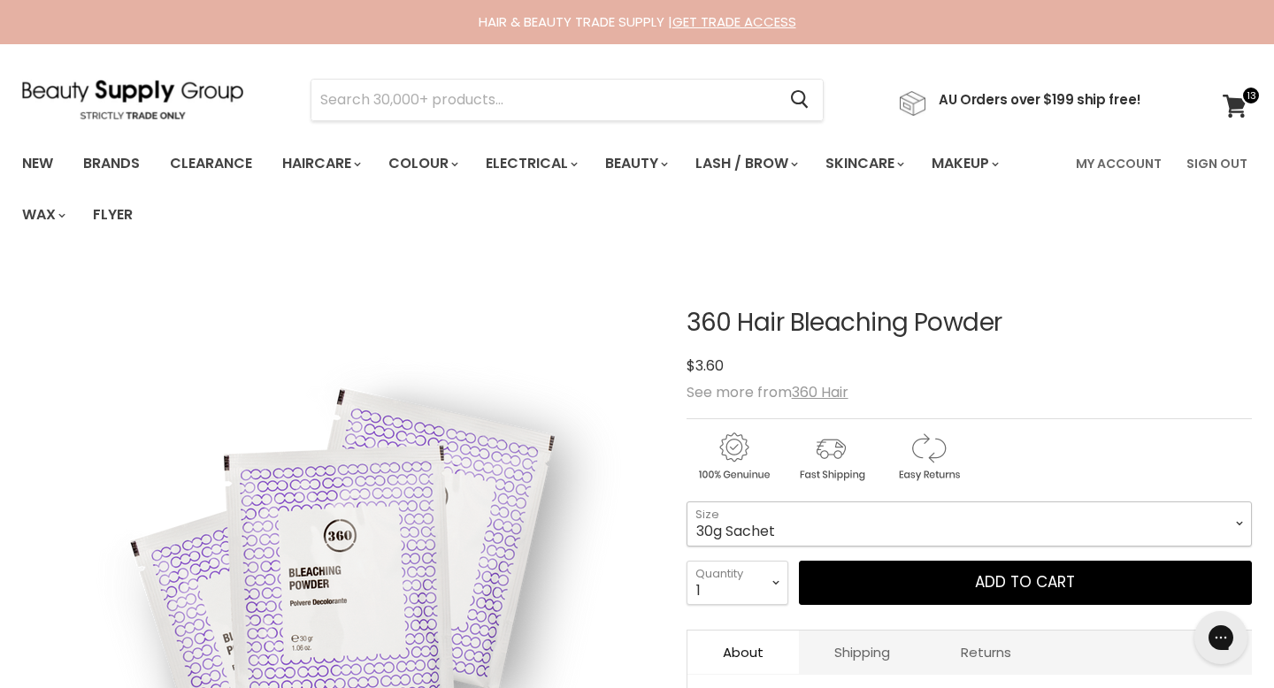
click at [771, 502] on select "30g Sachet 500g Tub 500g Refill" at bounding box center [969, 524] width 565 height 44
select select "500g Refill"
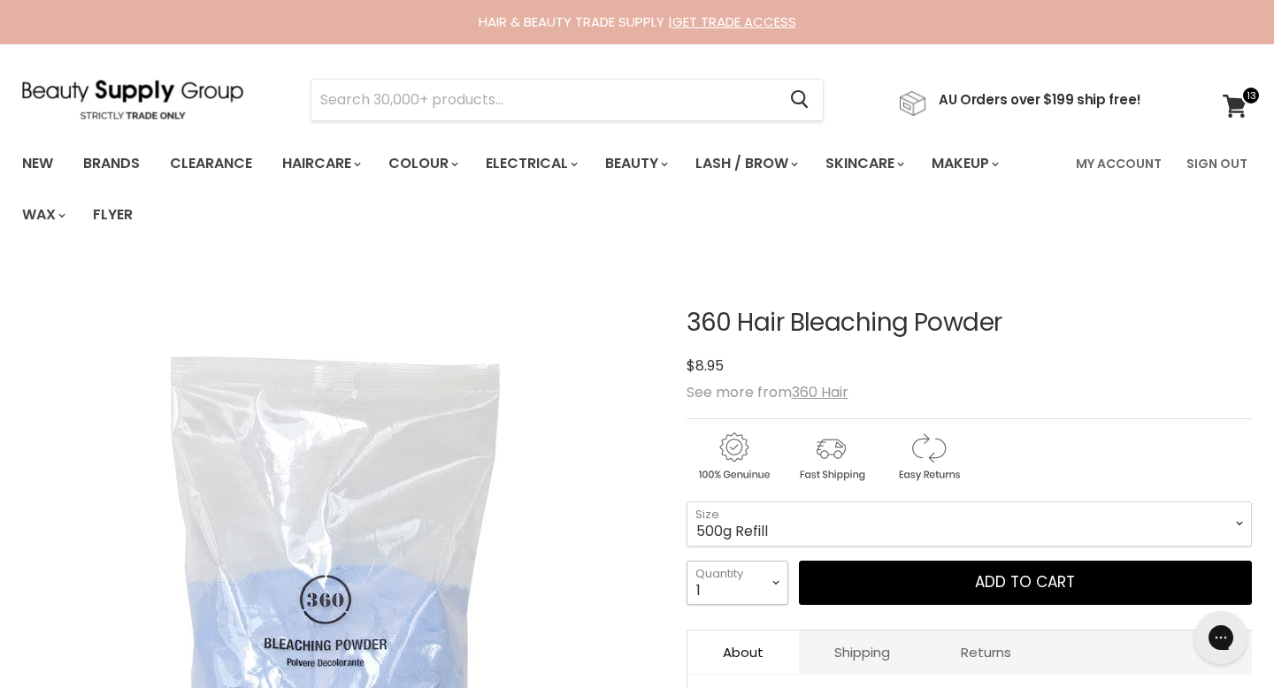
click at [773, 561] on select "1 2 3 4 5 6 7 8 9 10+" at bounding box center [738, 583] width 102 height 44
select select "2"
type input "2"
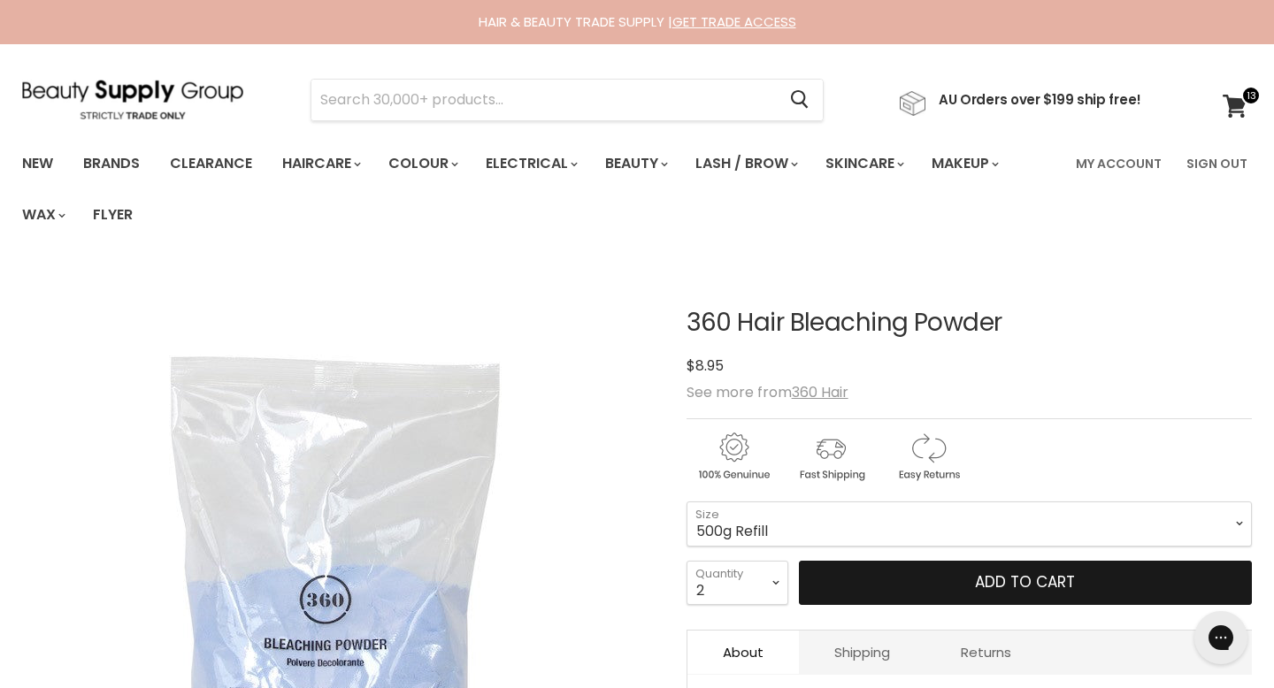
click at [817, 561] on button "Add to cart" at bounding box center [1025, 583] width 453 height 44
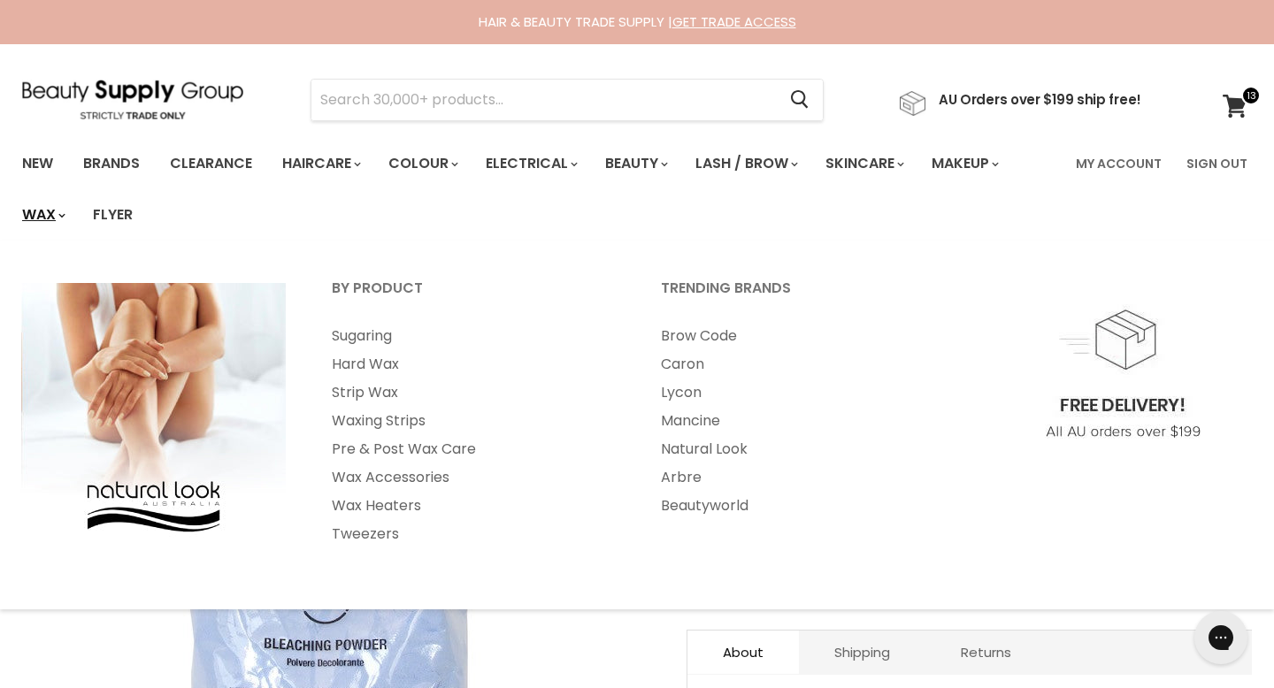
click at [76, 196] on link "Wax" at bounding box center [42, 214] width 67 height 37
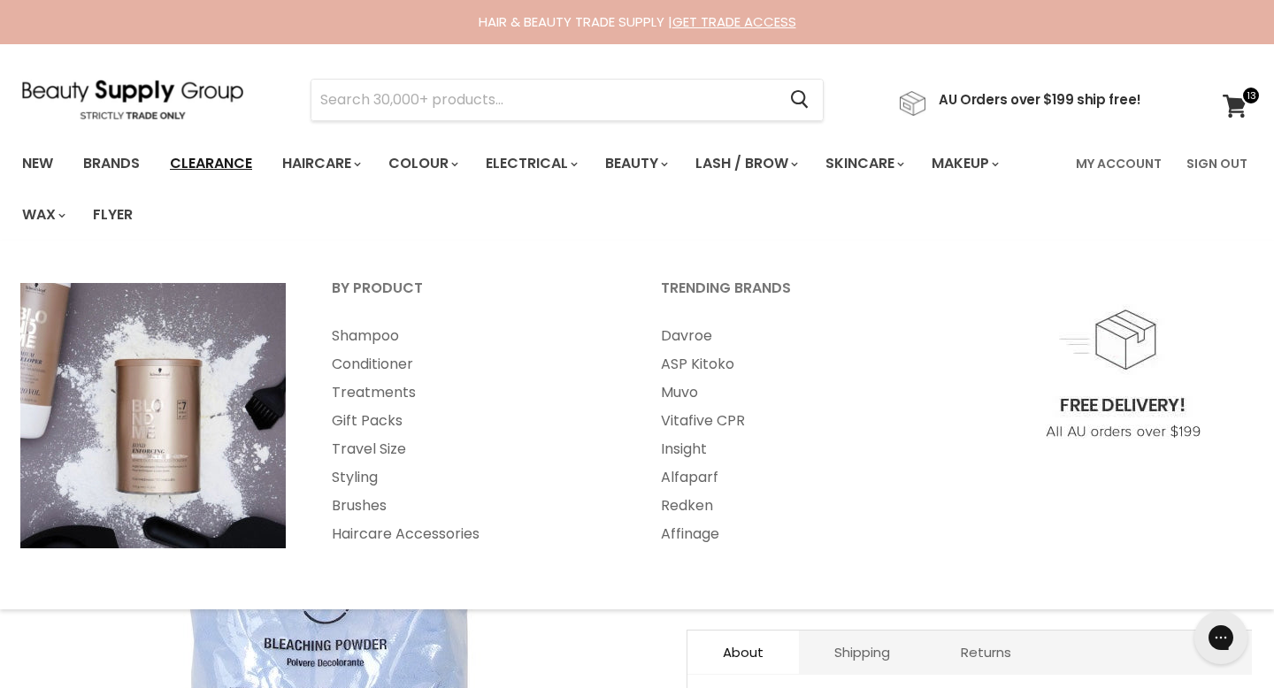
click at [220, 152] on link "Clearance" at bounding box center [211, 163] width 109 height 37
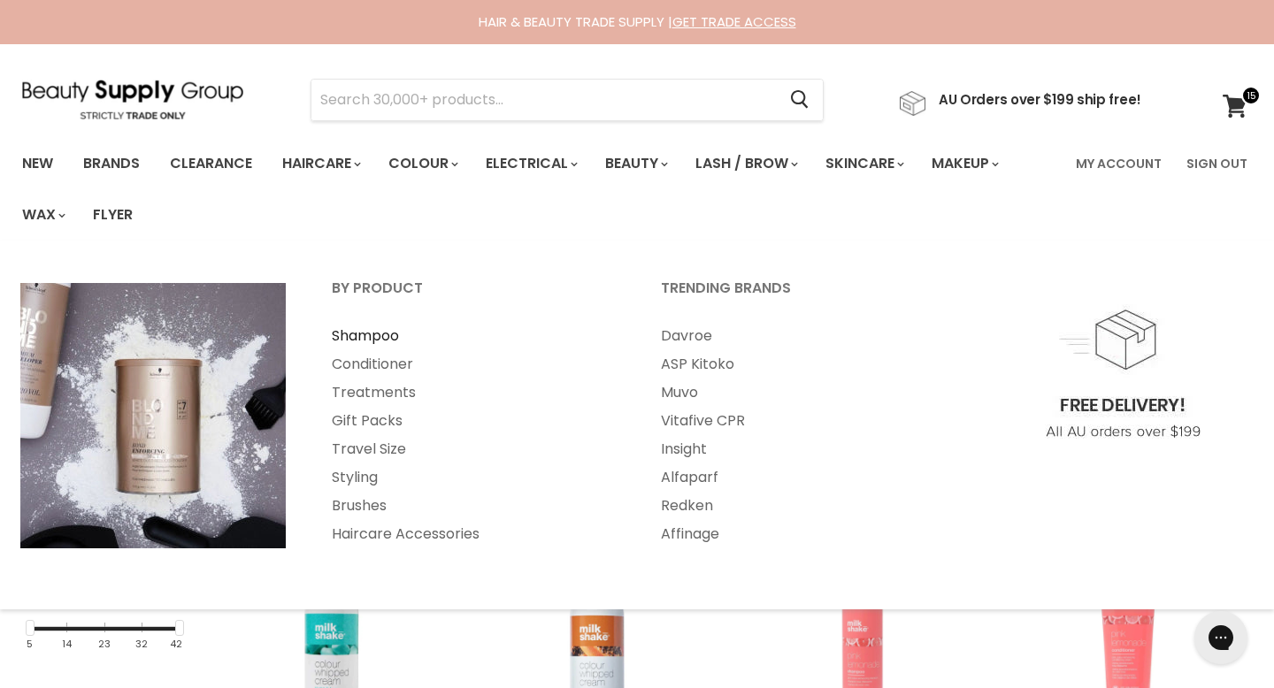
click at [342, 322] on link "Shampoo" at bounding box center [473, 336] width 326 height 28
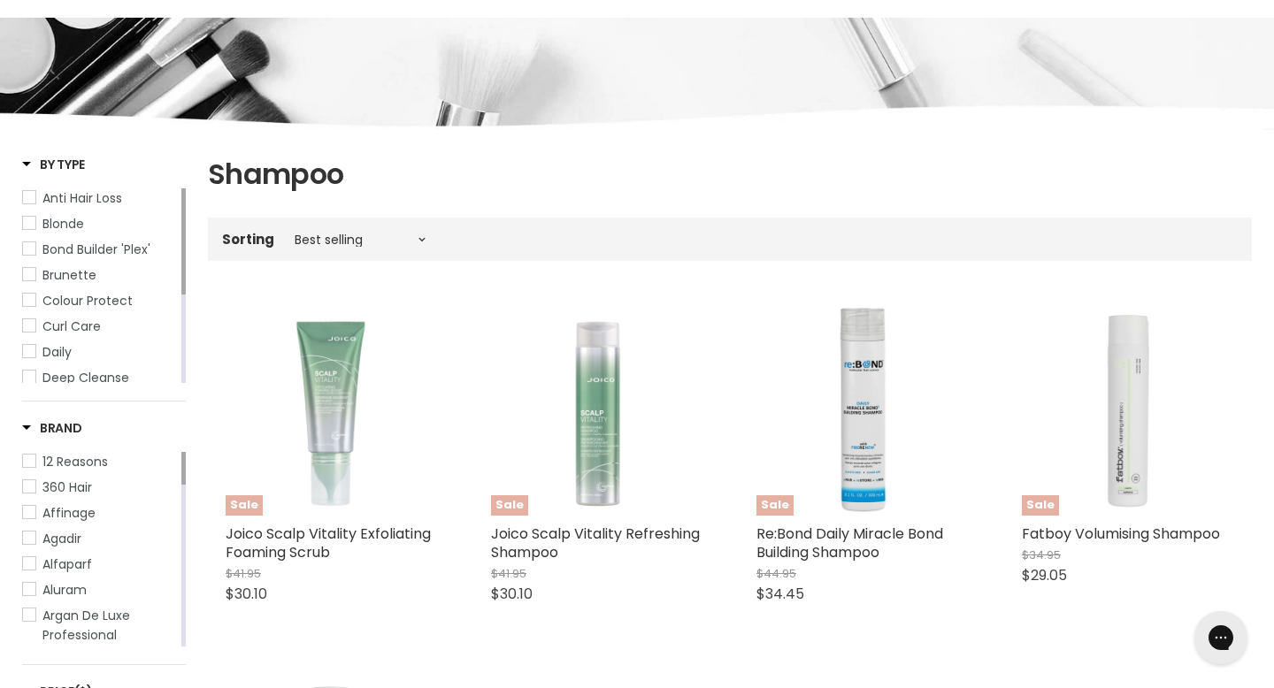
scroll to position [233, 0]
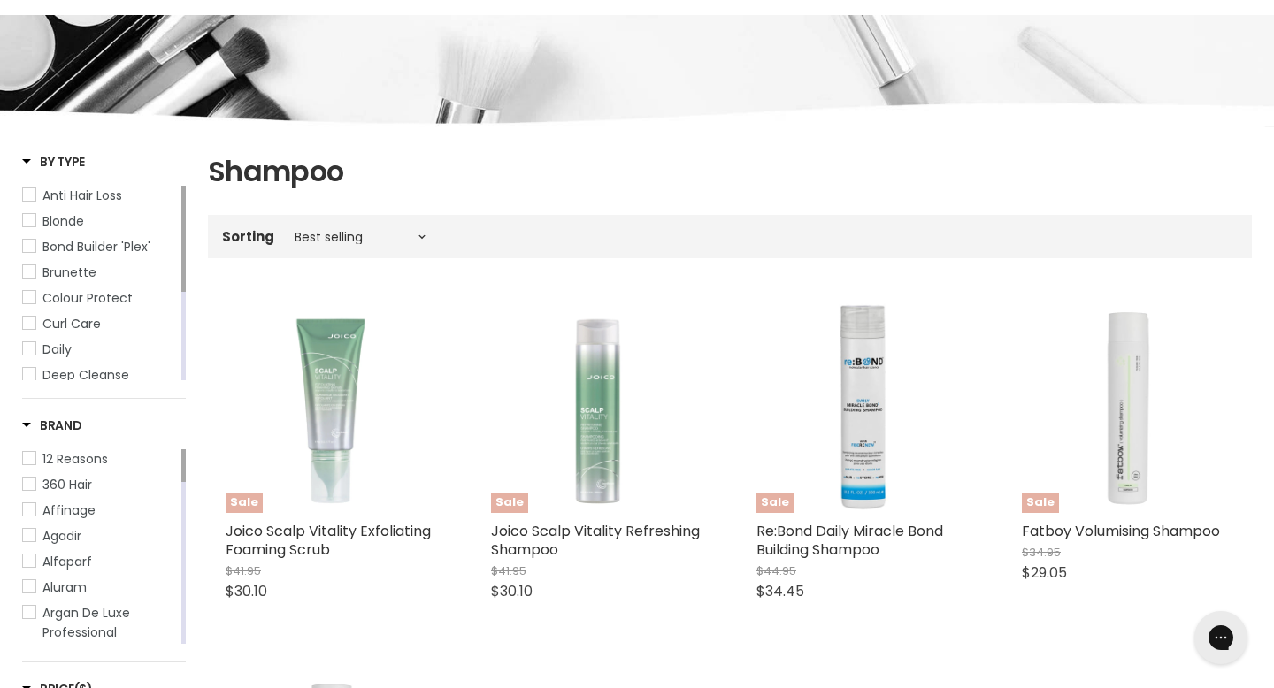
click at [370, 222] on div "Sorting Best selling Featured Alphabetically, A-Z Alphabetically, Z-A Price, lo…" at bounding box center [730, 236] width 1044 height 29
click at [357, 230] on select "Best selling Featured Alphabetically, A-Z Alphabetically, Z-A Price, low to hig…" at bounding box center [360, 237] width 149 height 14
select select "price-ascending"
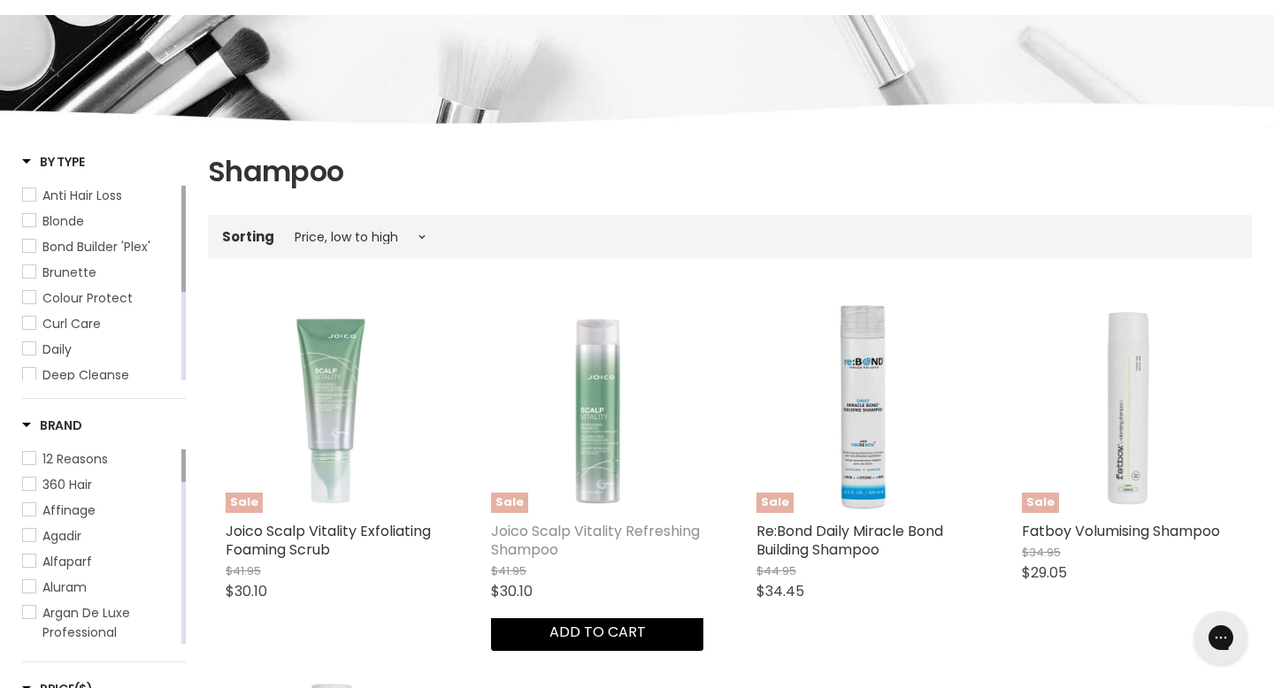
select select "price-ascending"
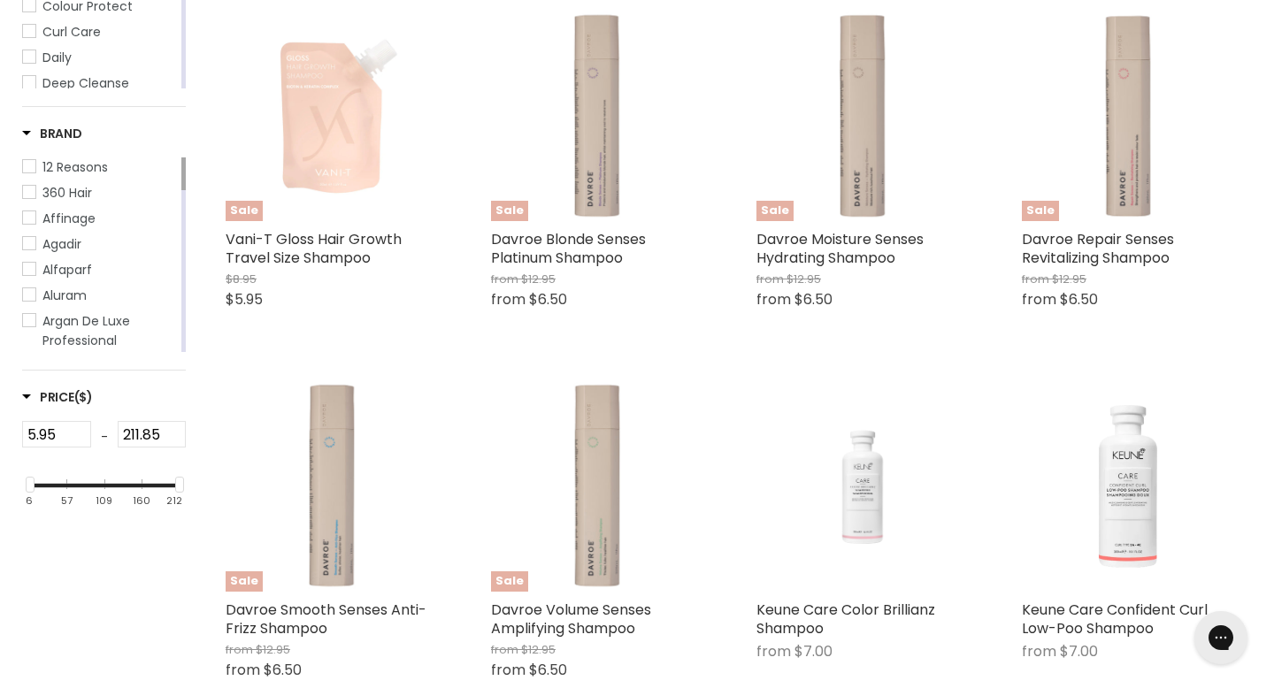
scroll to position [529, 0]
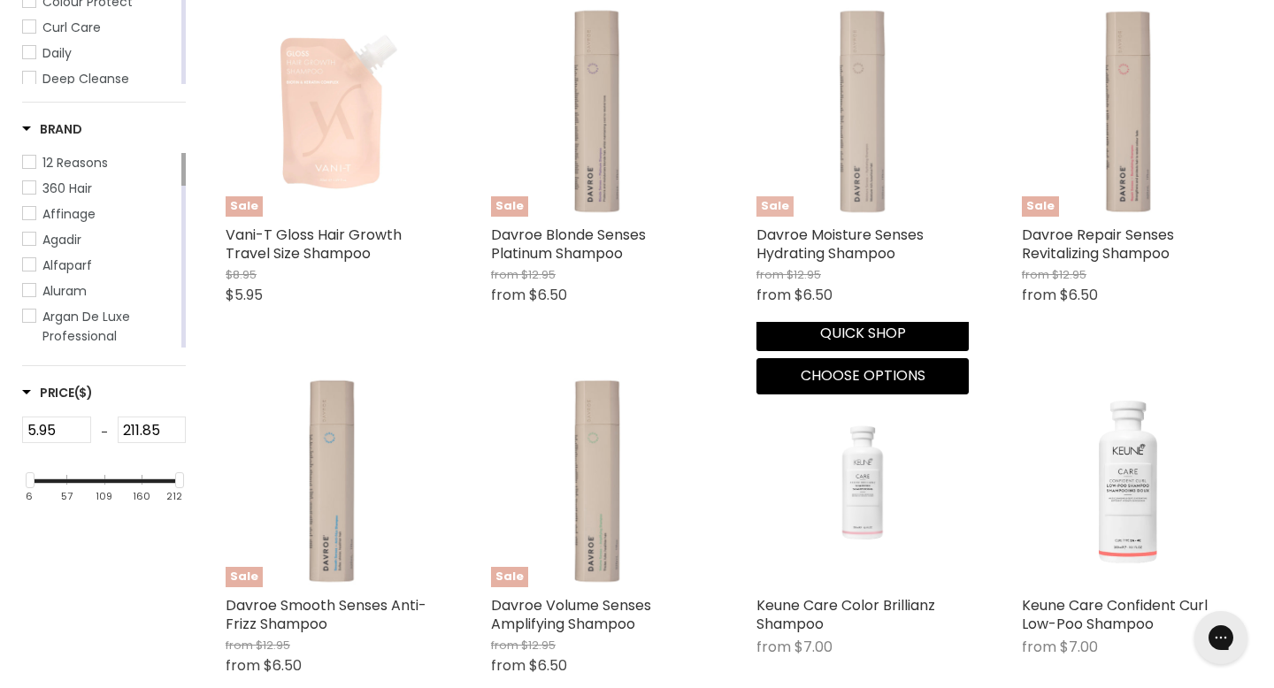
click at [886, 66] on img "Main content" at bounding box center [862, 110] width 212 height 212
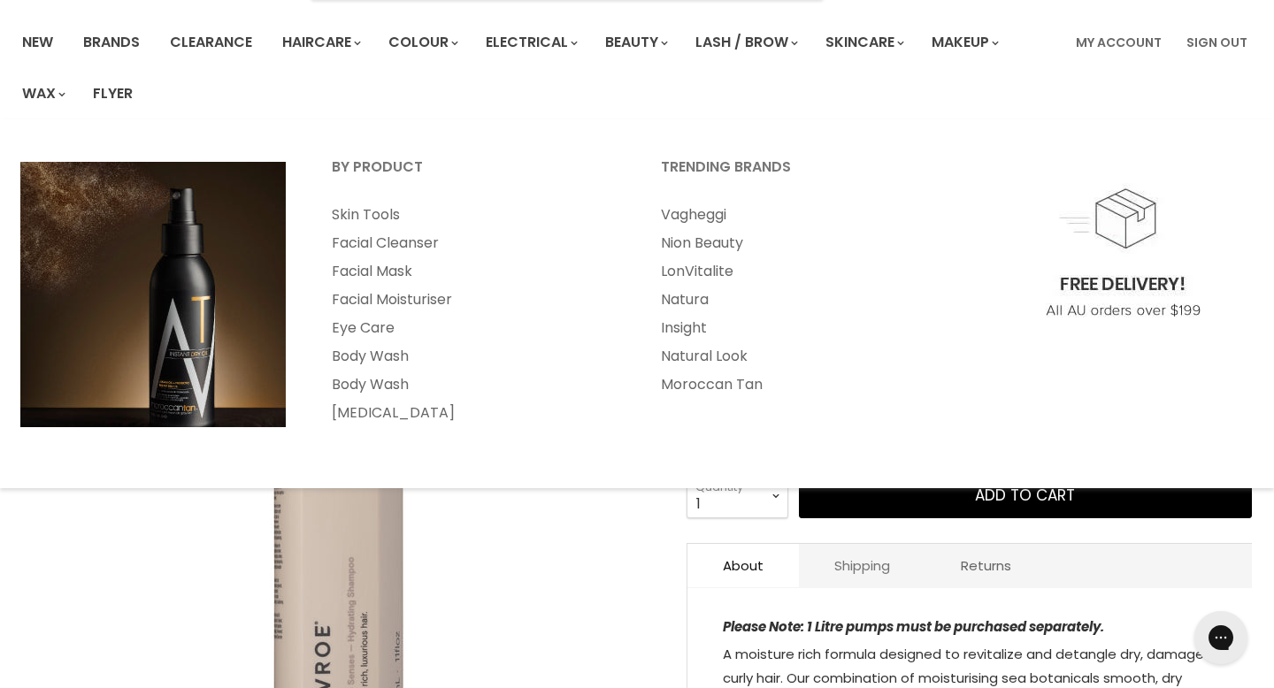
scroll to position [137, 0]
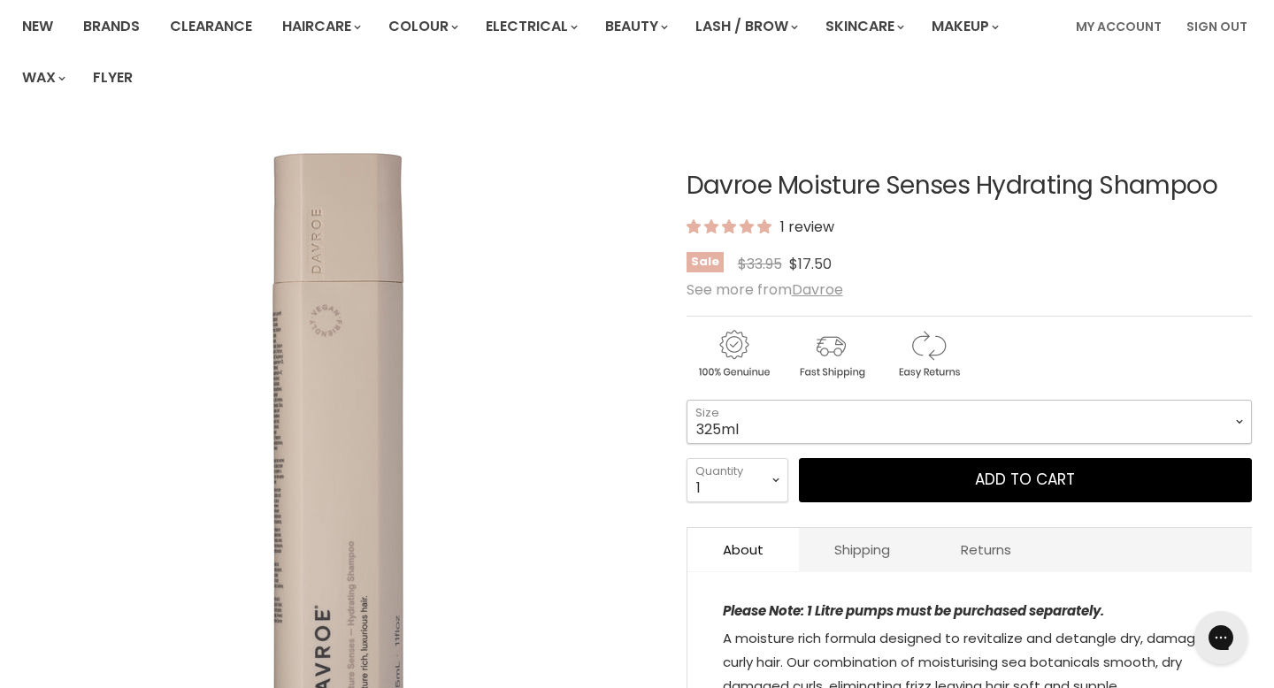
click at [779, 400] on select "325ml 100ml 1 Litre" at bounding box center [969, 422] width 565 height 44
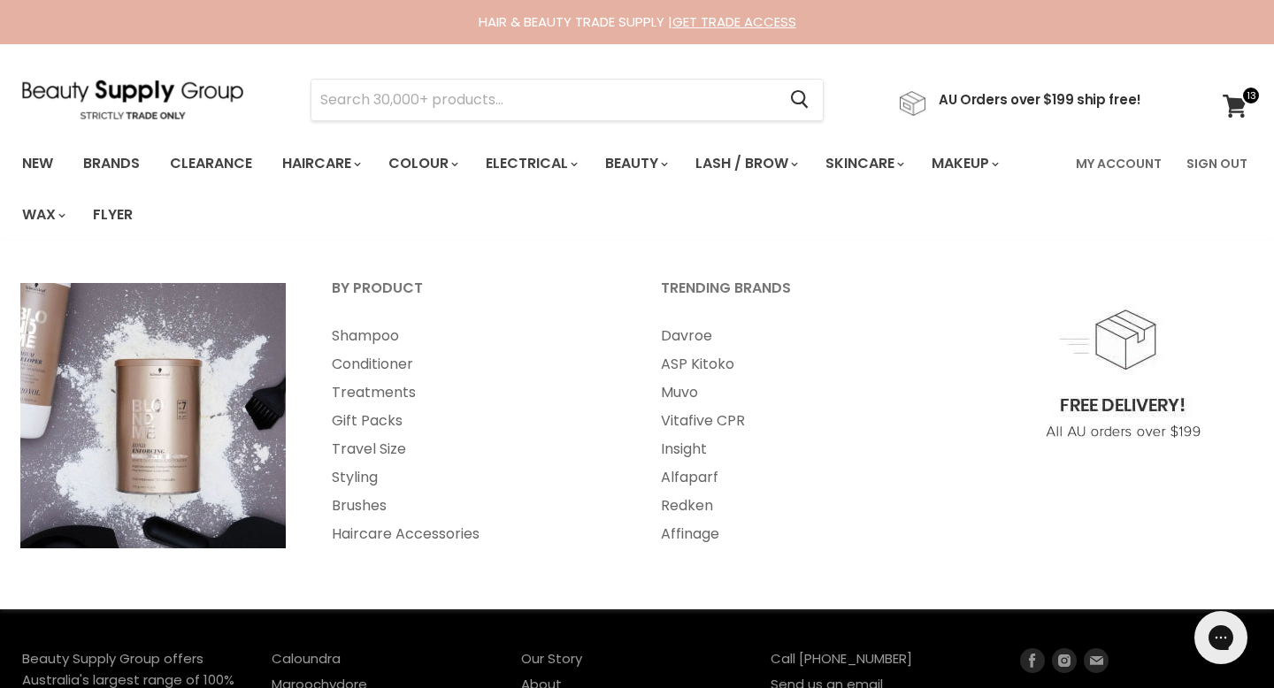
select select "price-ascending"
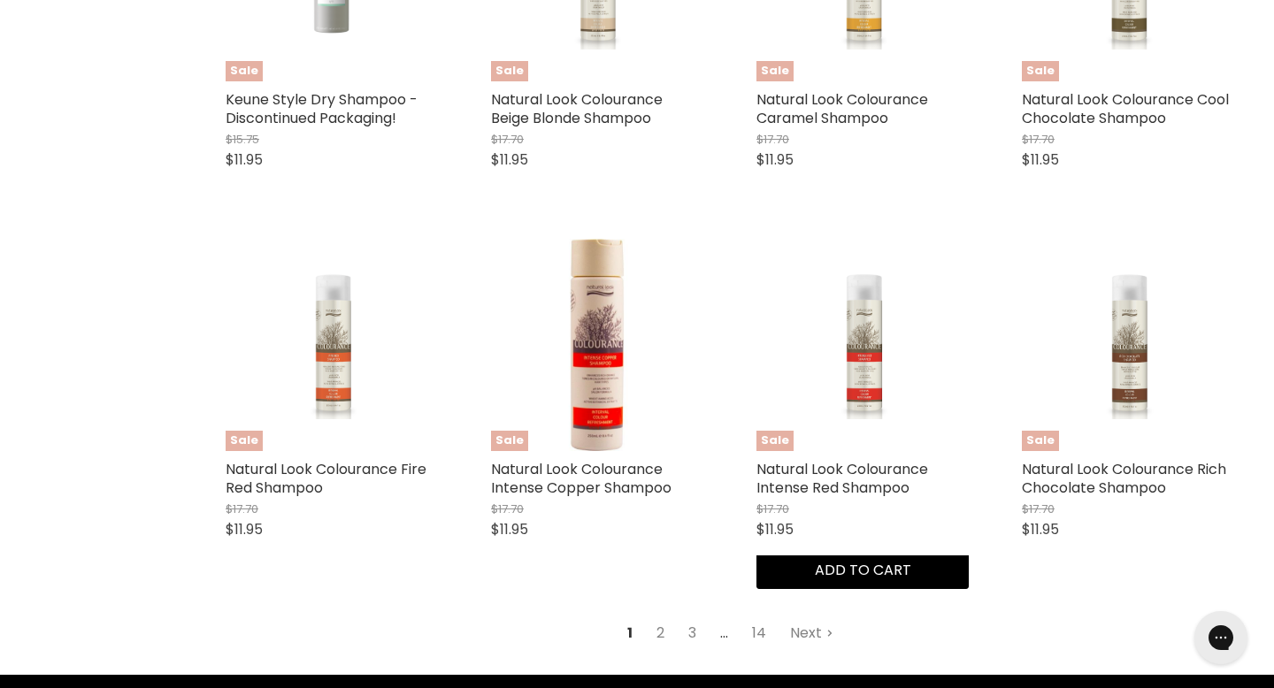
scroll to position [4366, 0]
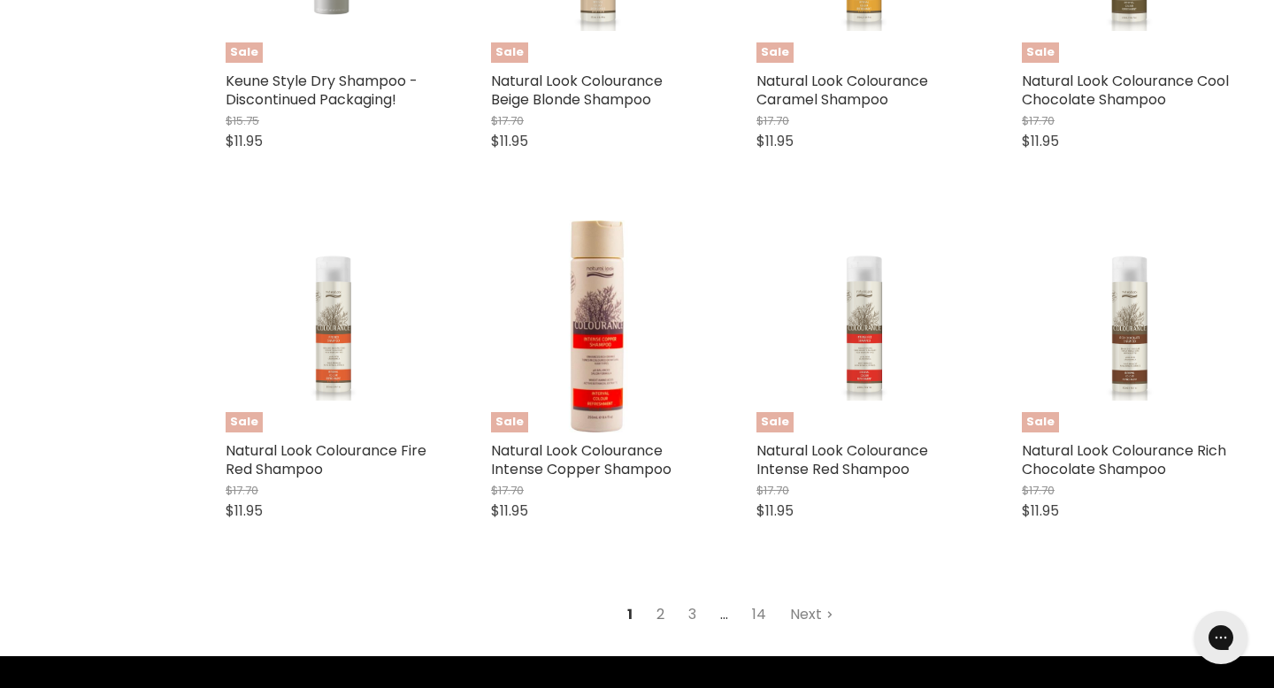
click at [667, 599] on link "2" at bounding box center [660, 615] width 27 height 32
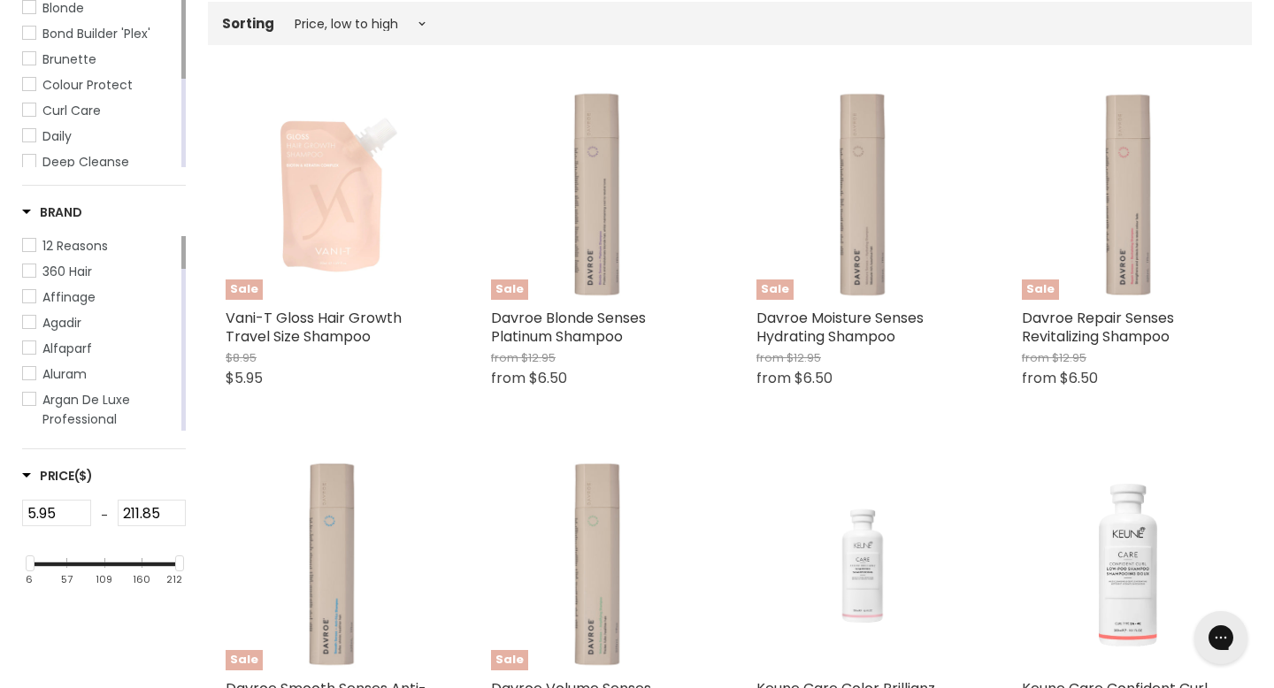
scroll to position [403, 0]
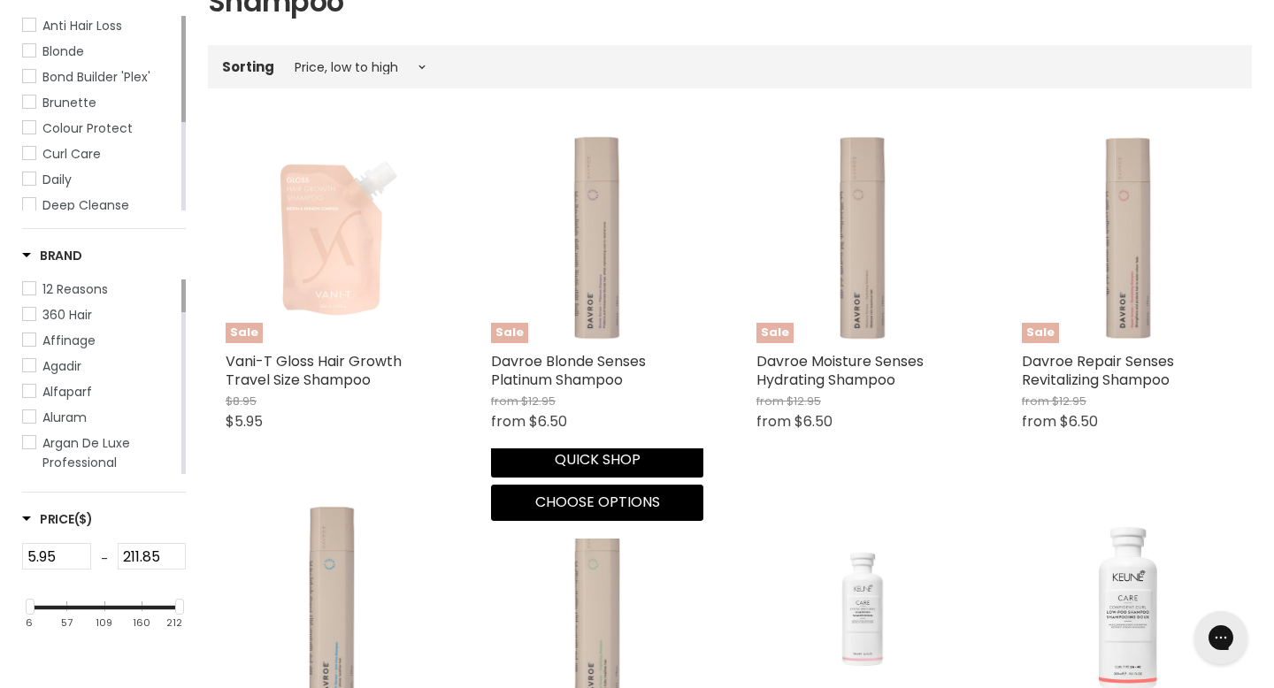
select select "price-ascending"
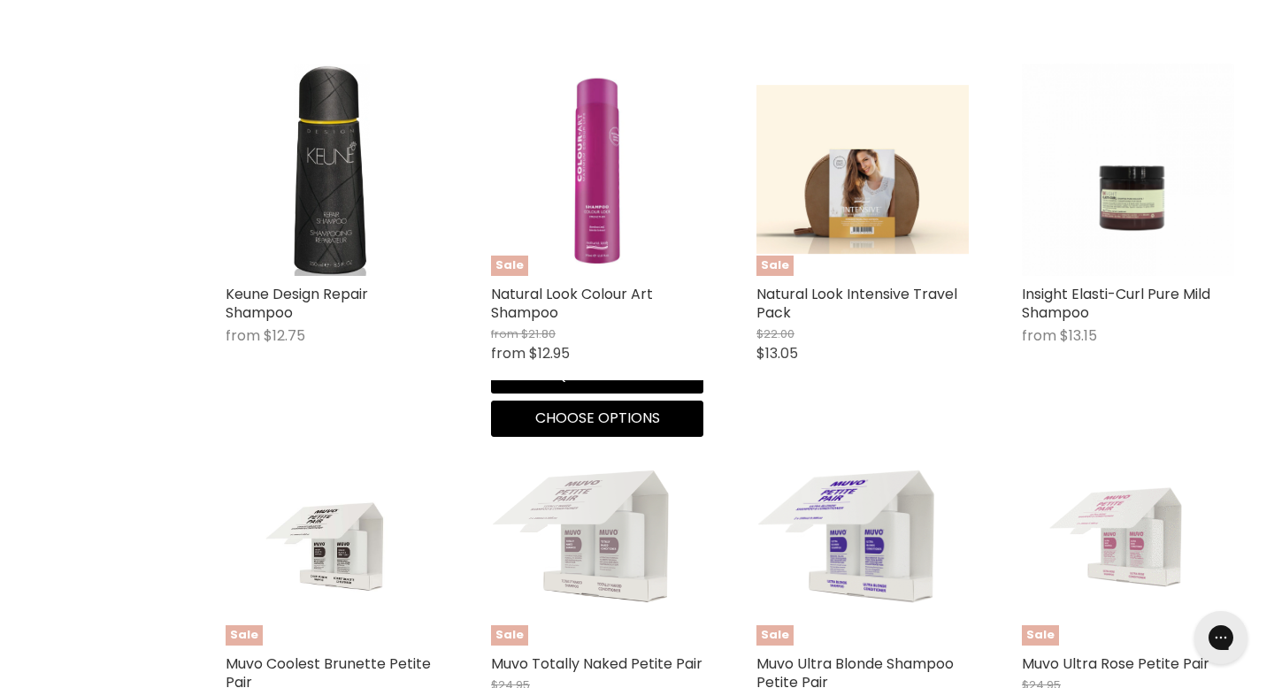
scroll to position [2050, 0]
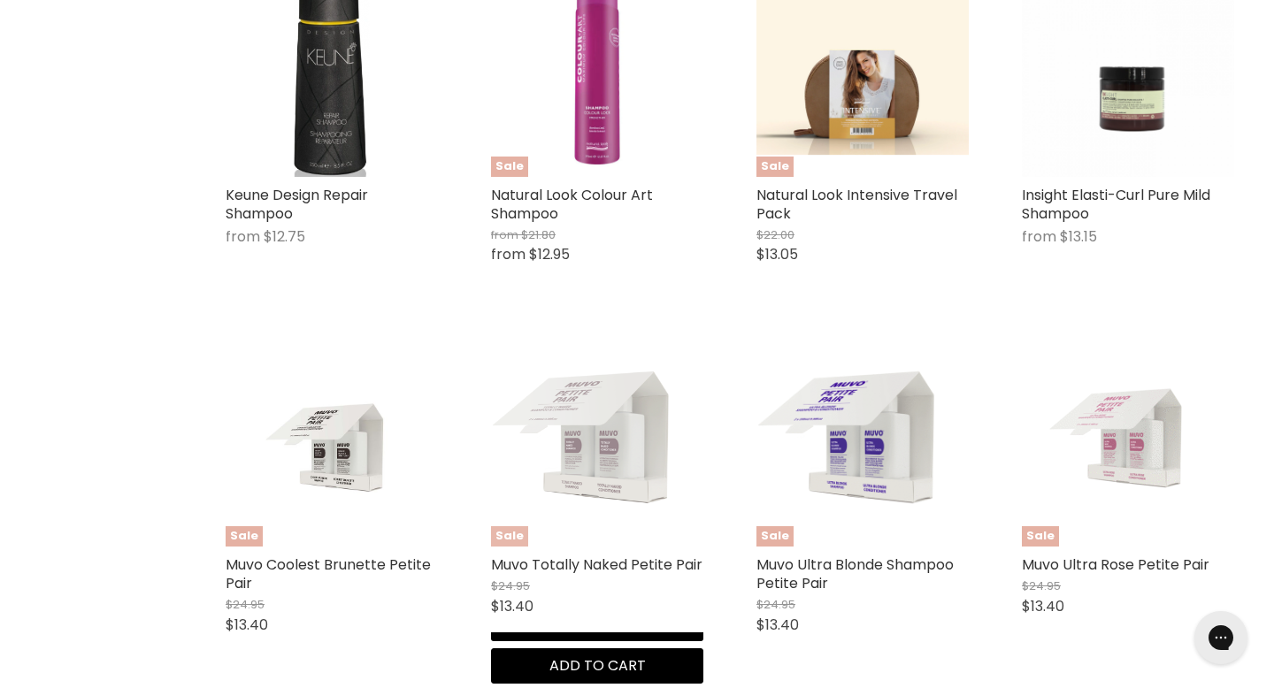
click at [629, 334] on img "Main content" at bounding box center [597, 440] width 212 height 212
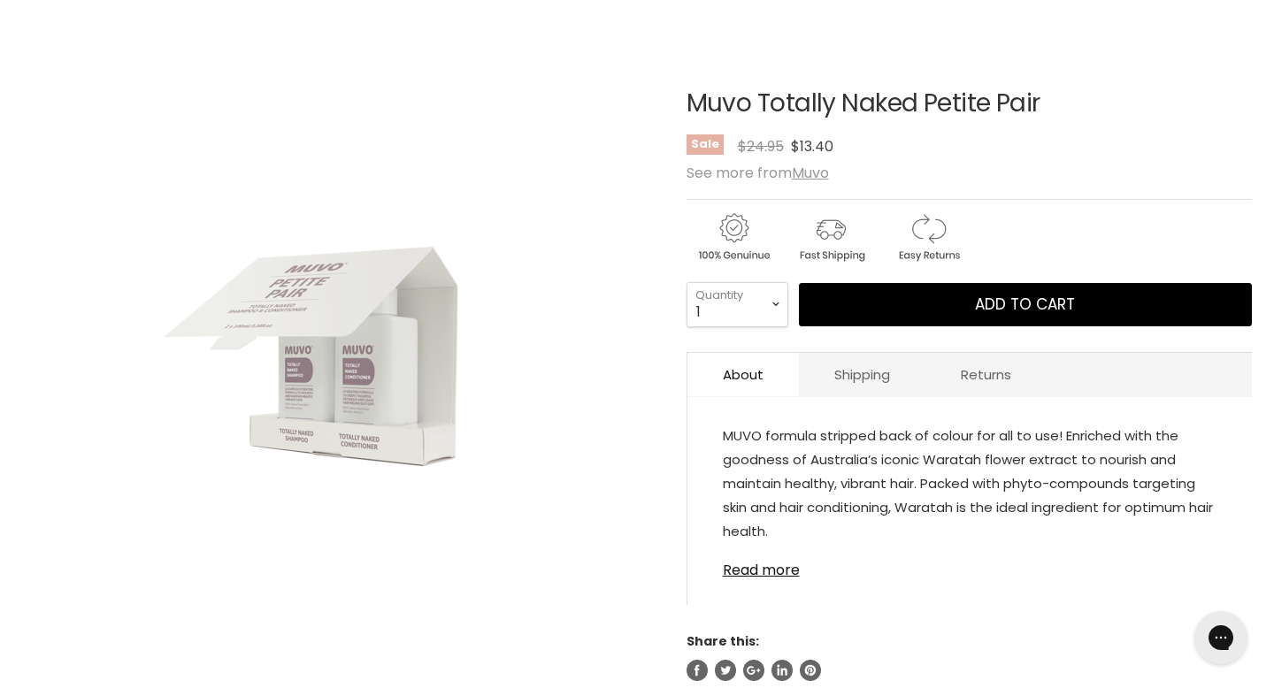
scroll to position [220, 0]
click at [751, 551] on link "Read more" at bounding box center [970, 564] width 494 height 27
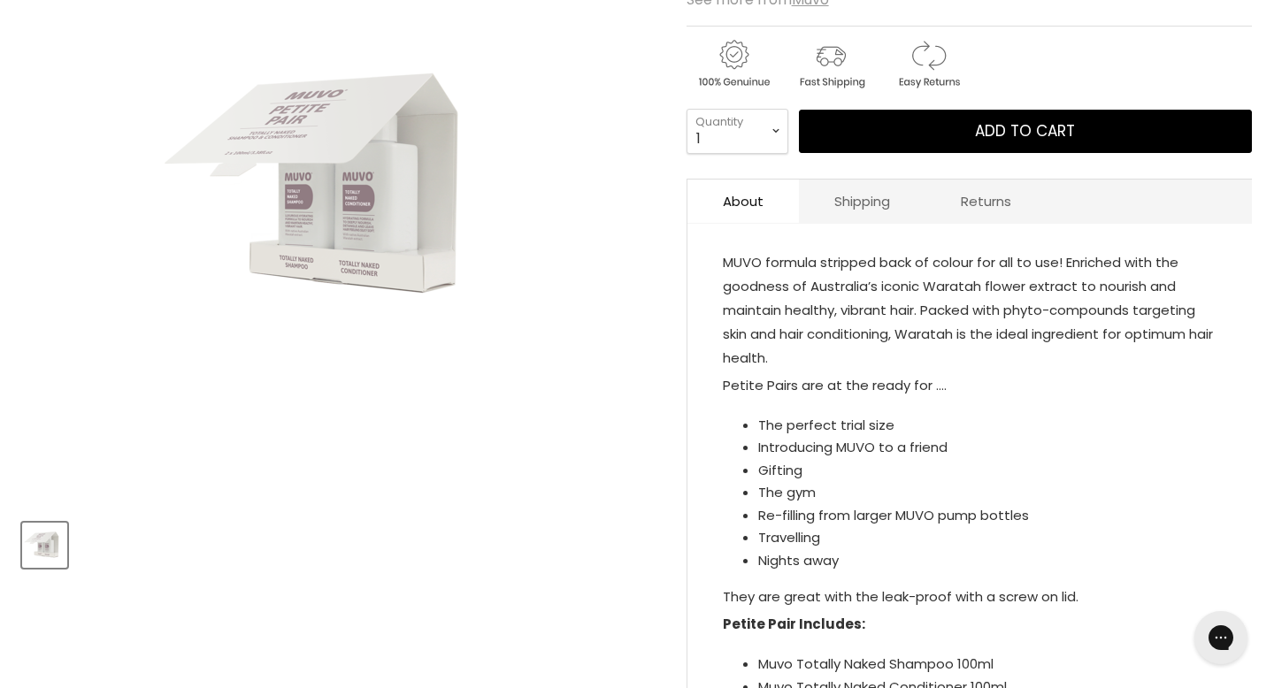
scroll to position [403, 0]
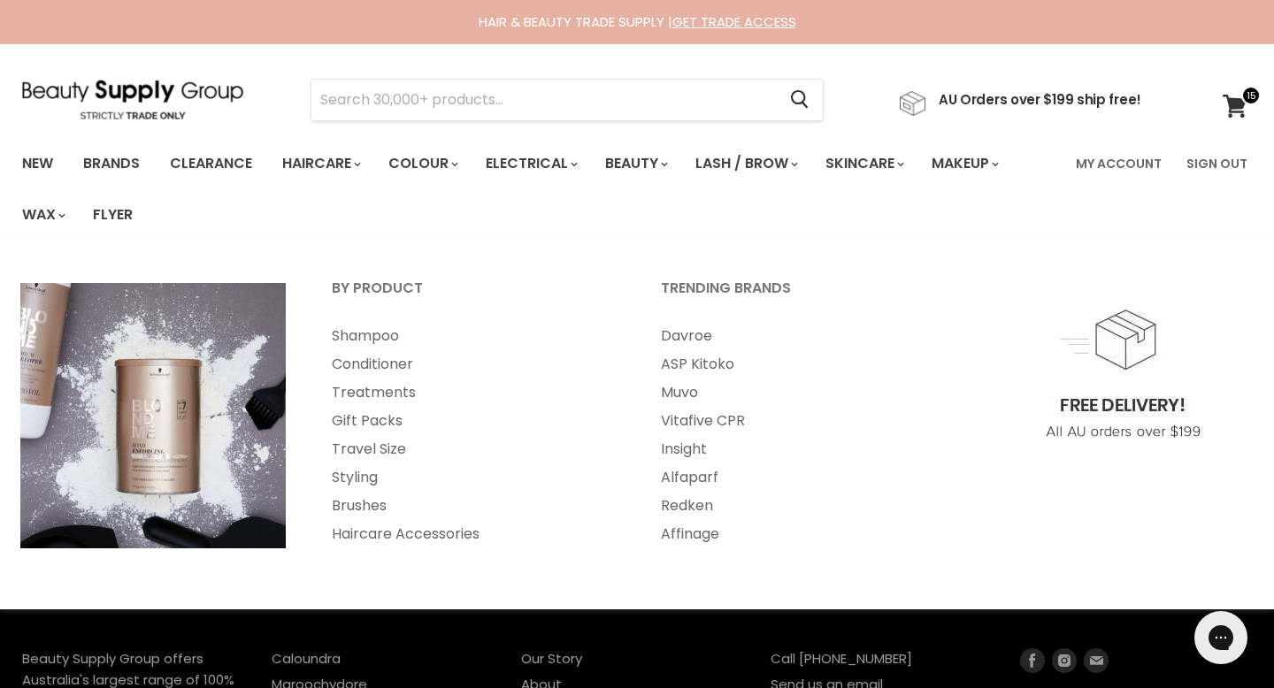
select select "price-ascending"
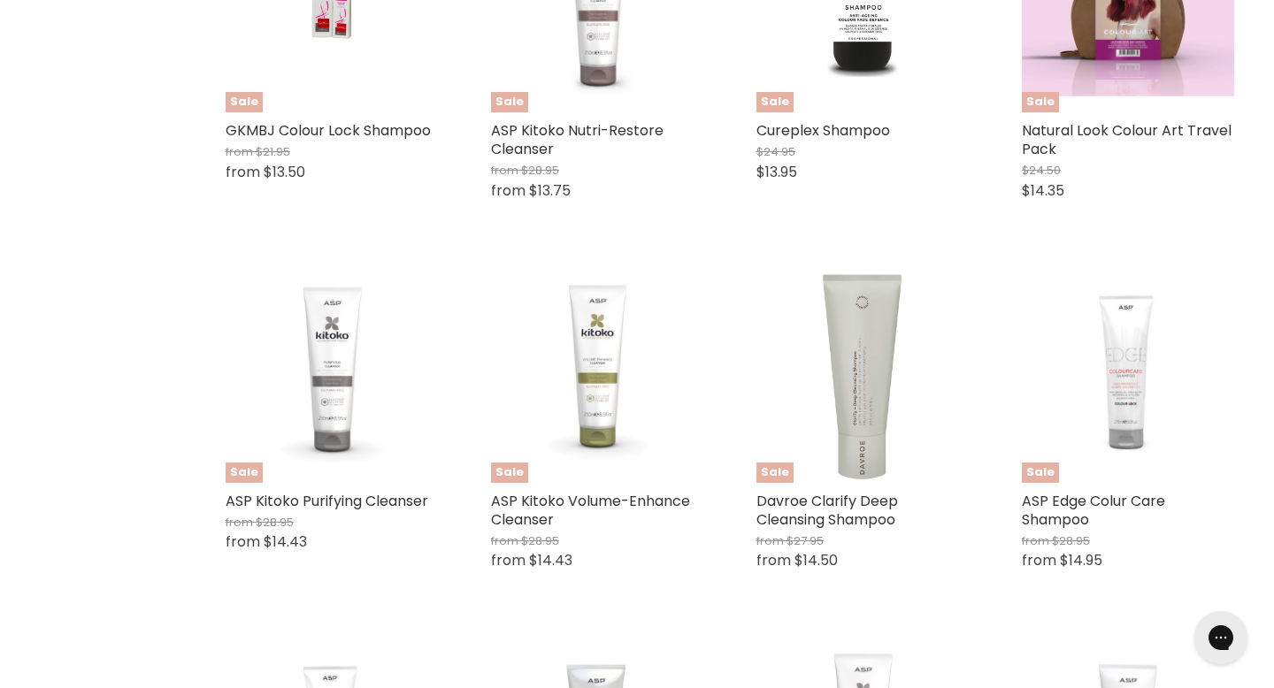
scroll to position [2855, 0]
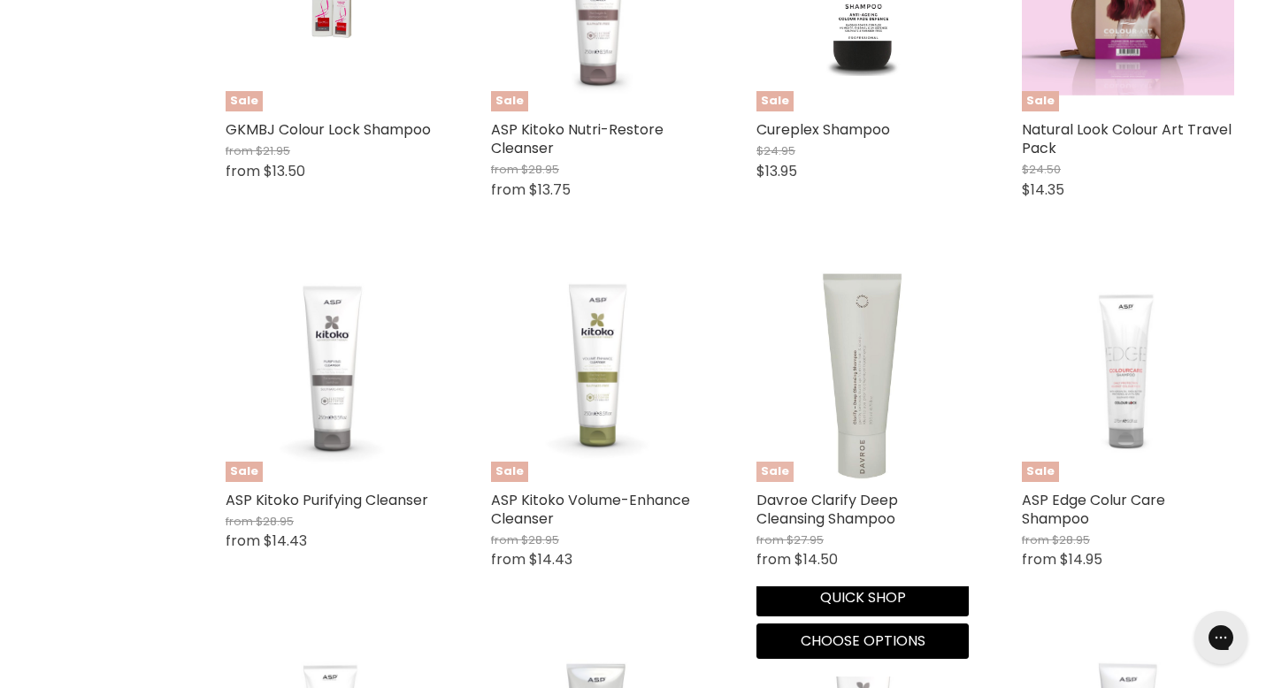
click at [827, 270] on img "Main content" at bounding box center [863, 376] width 142 height 212
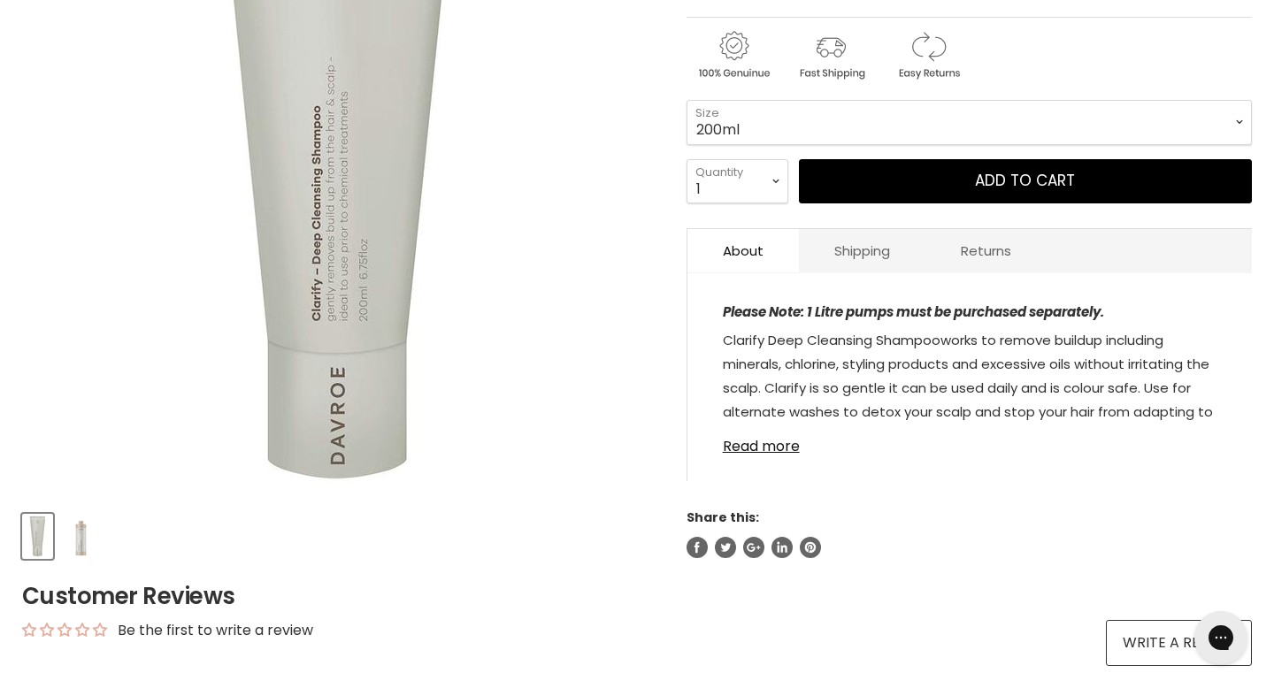
scroll to position [404, 0]
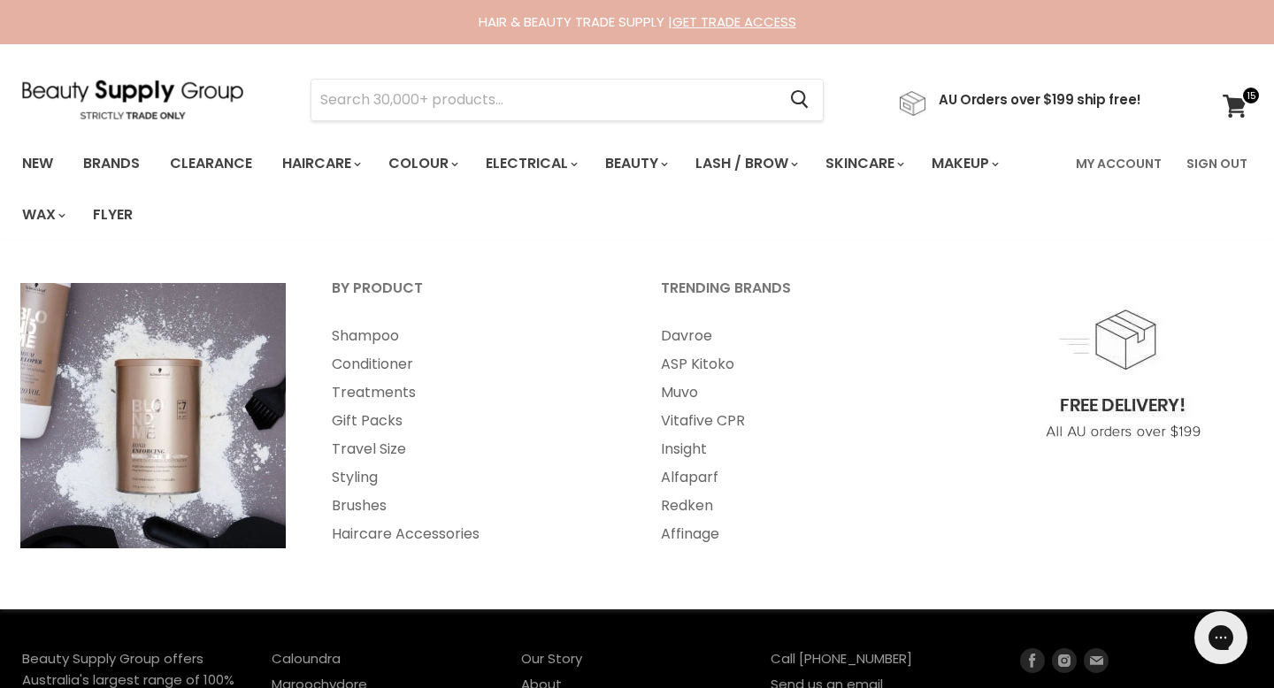
select select "price-ascending"
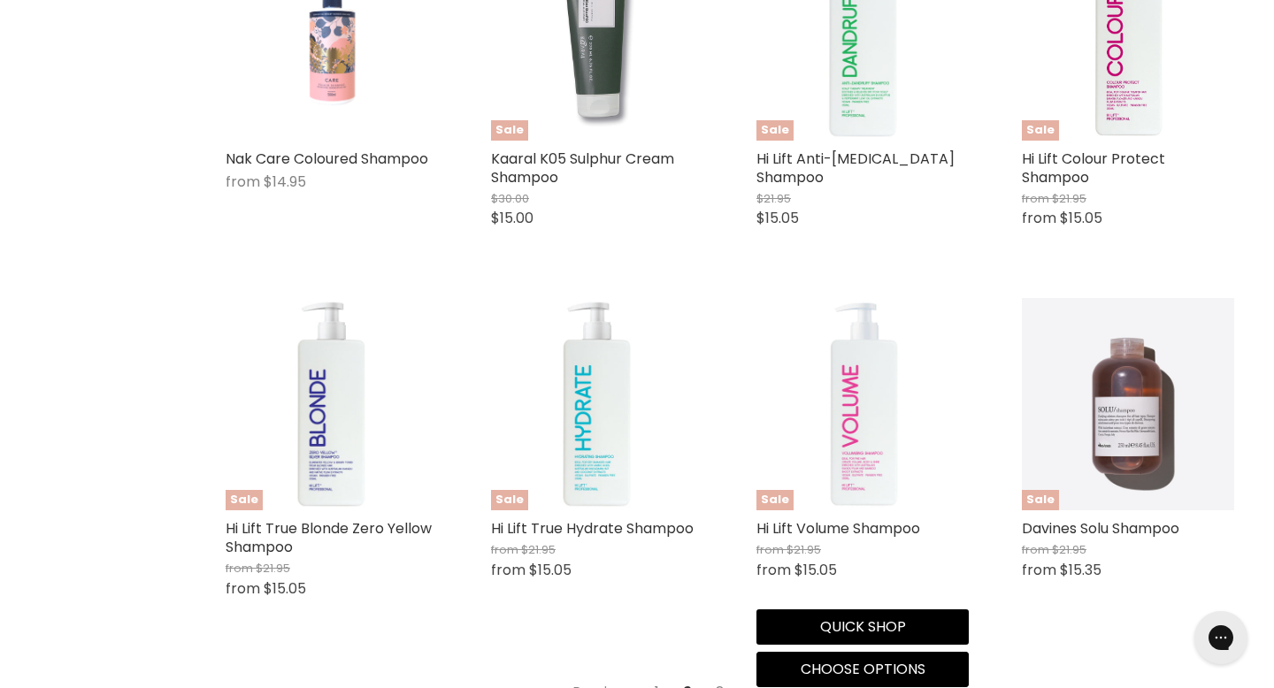
scroll to position [4310, 0]
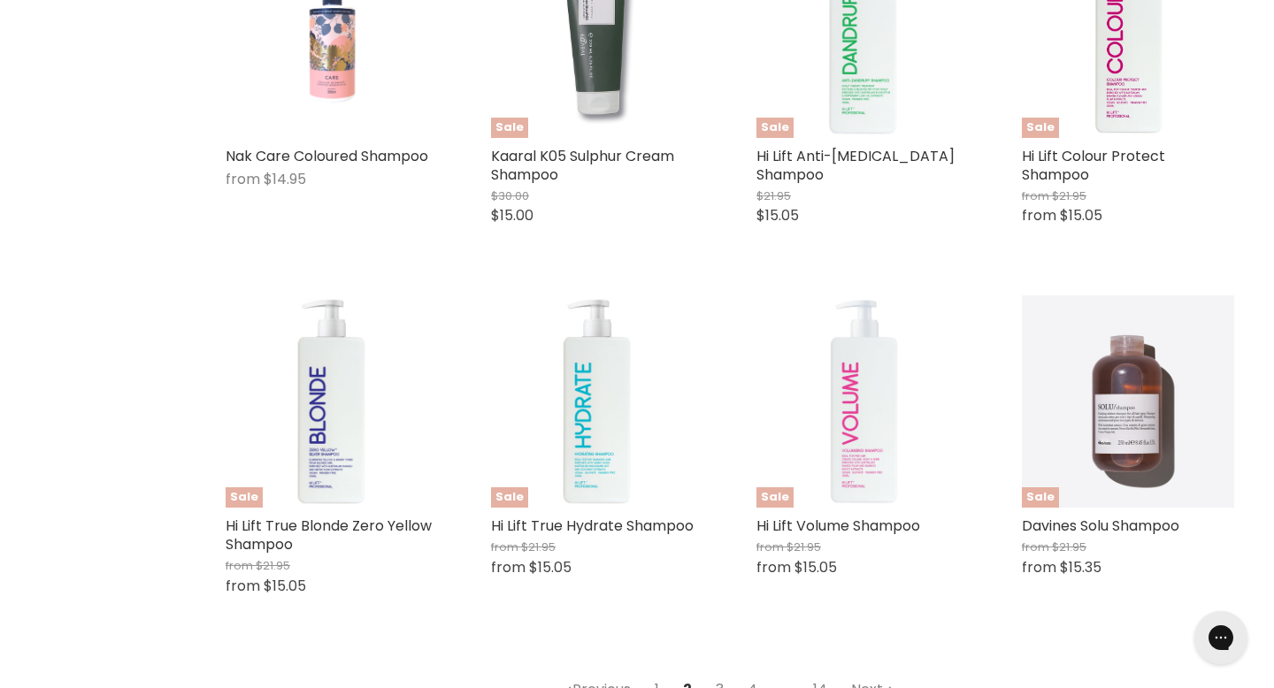
click at [725, 674] on link "3" at bounding box center [719, 690] width 27 height 32
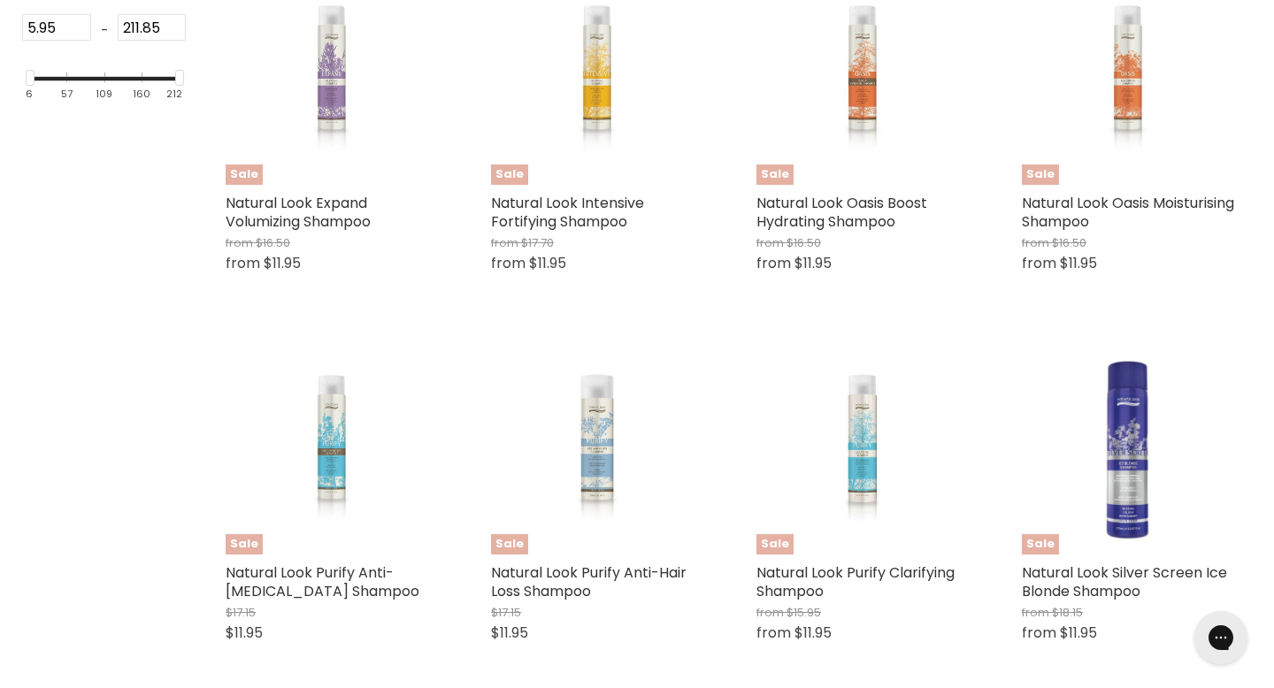
scroll to position [403, 0]
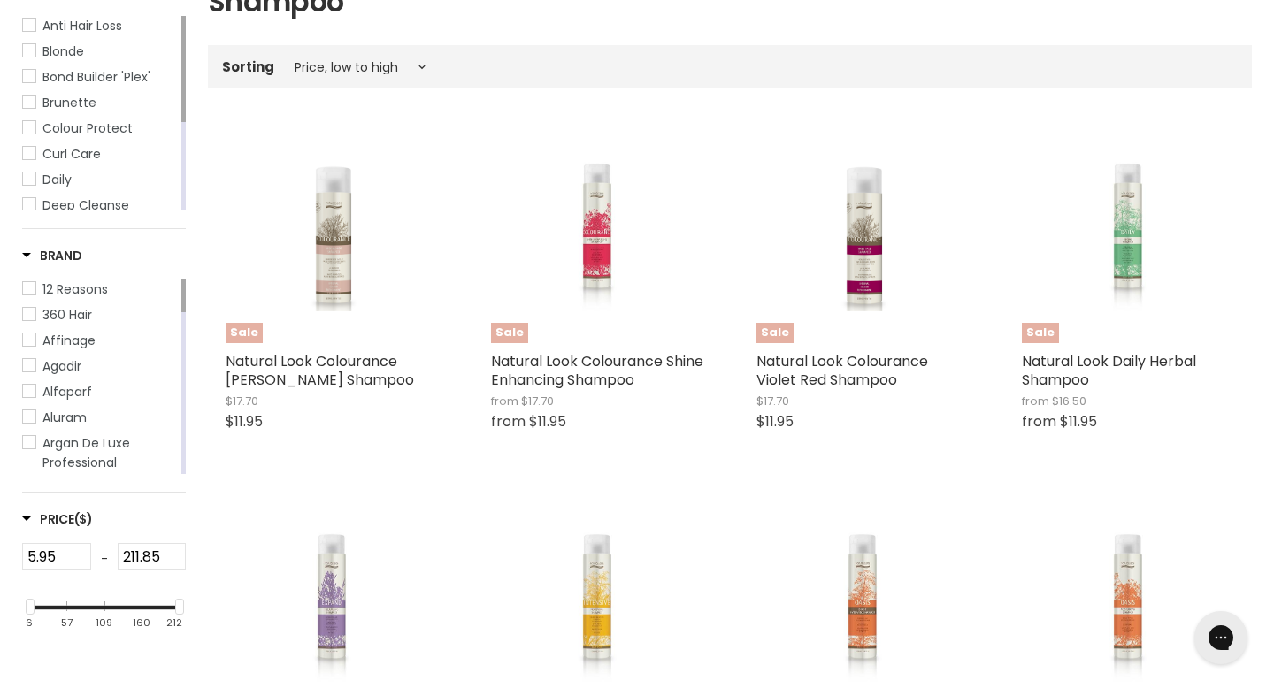
select select "price-ascending"
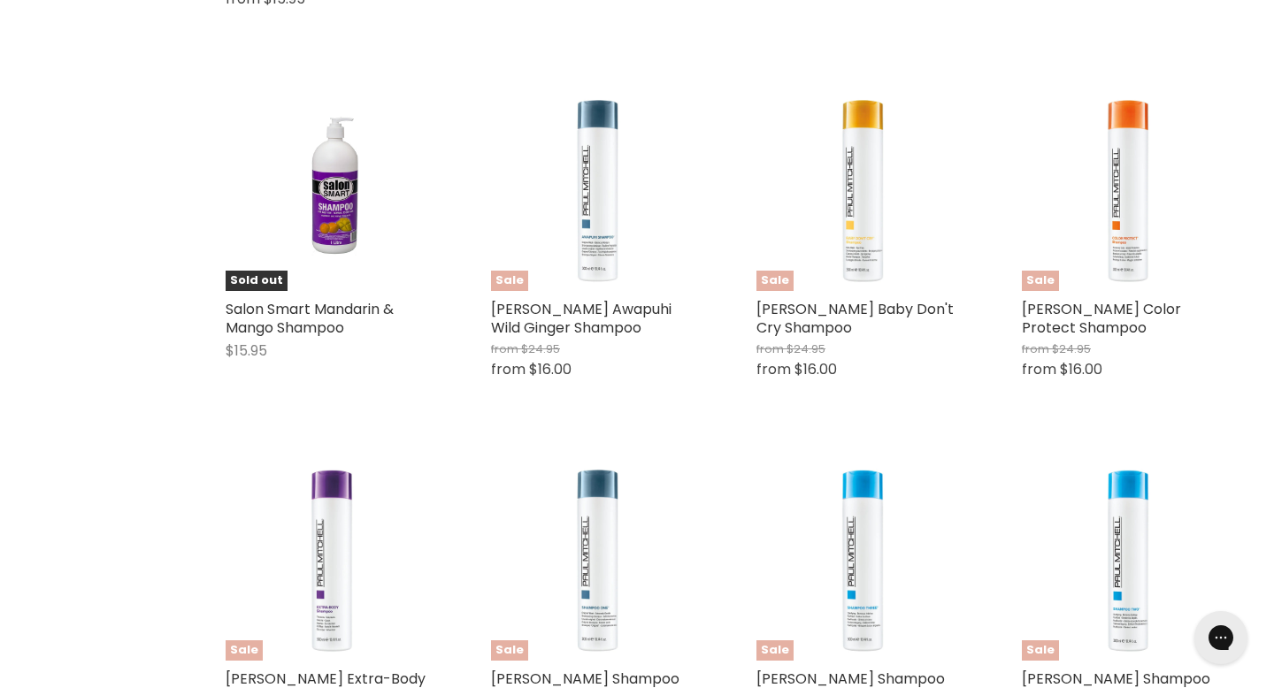
scroll to position [3050, 0]
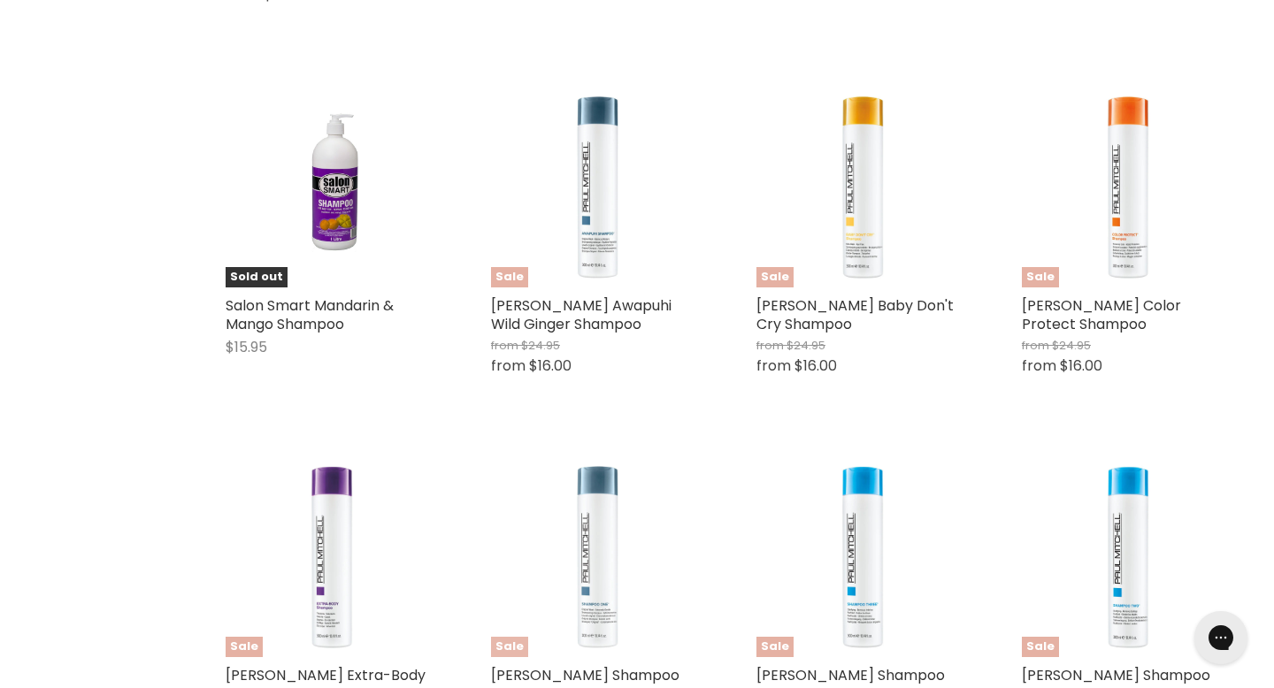
click at [623, 445] on img "Main content" at bounding box center [597, 551] width 212 height 212
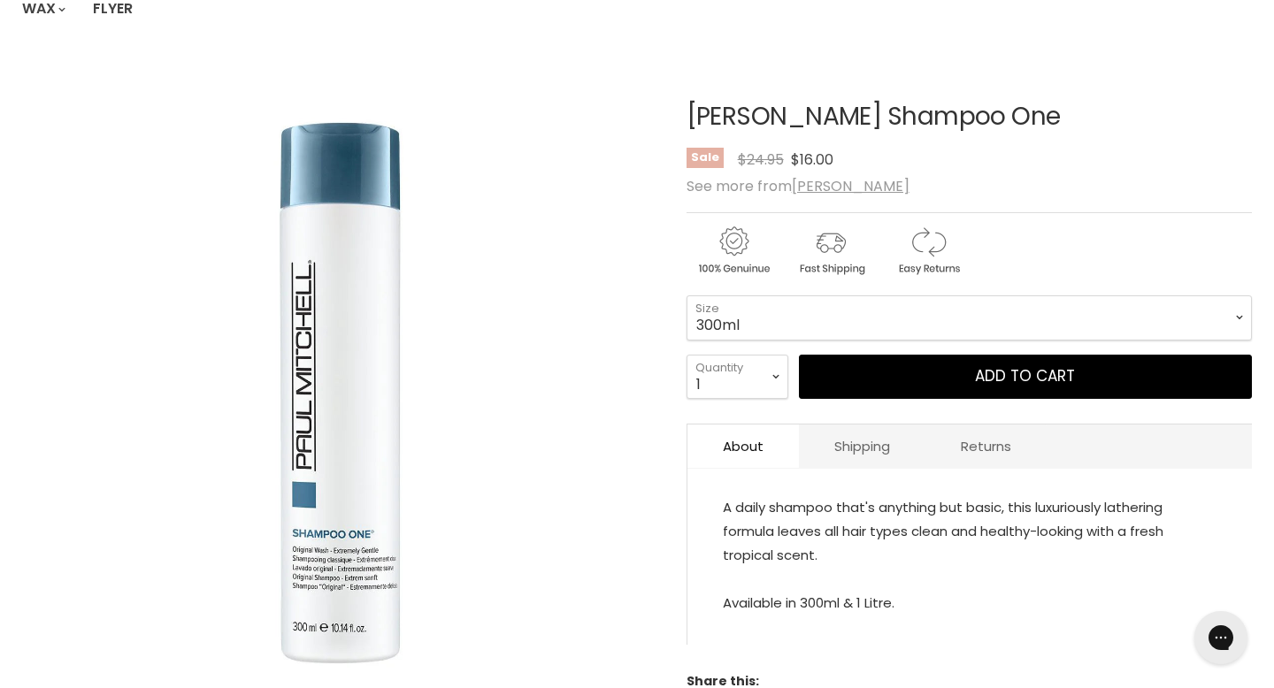
scroll to position [214, 0]
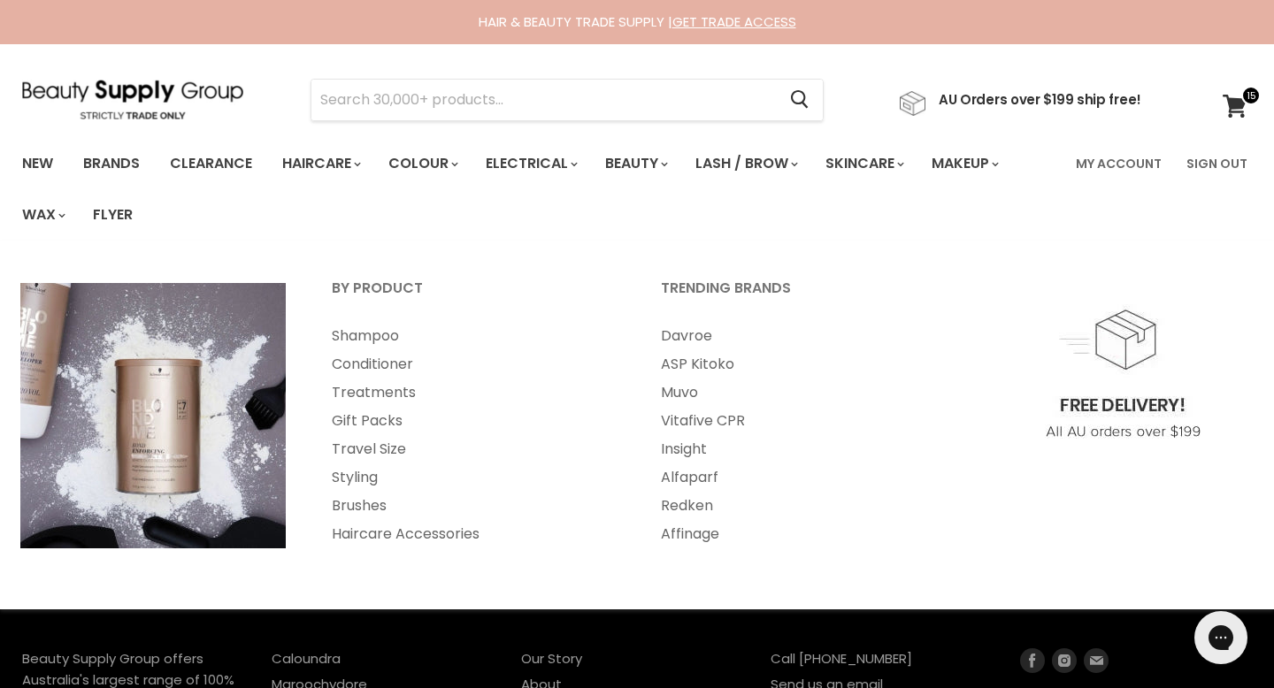
select select "price-ascending"
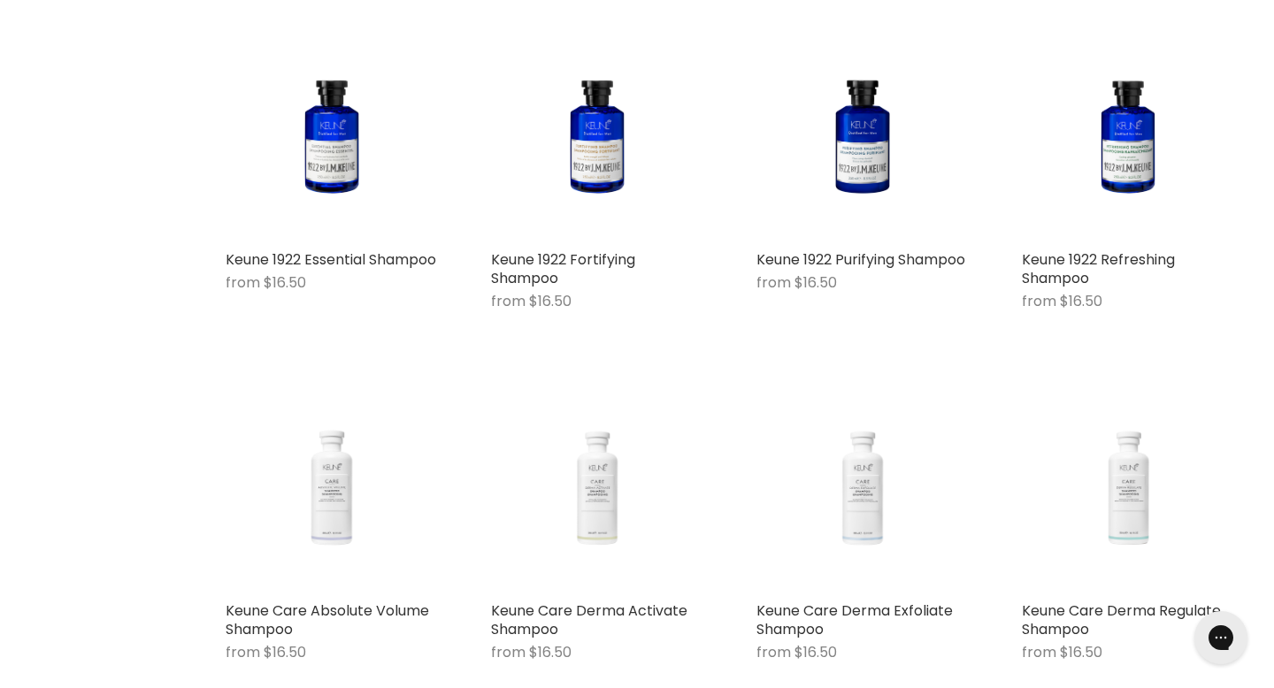
scroll to position [4177, 0]
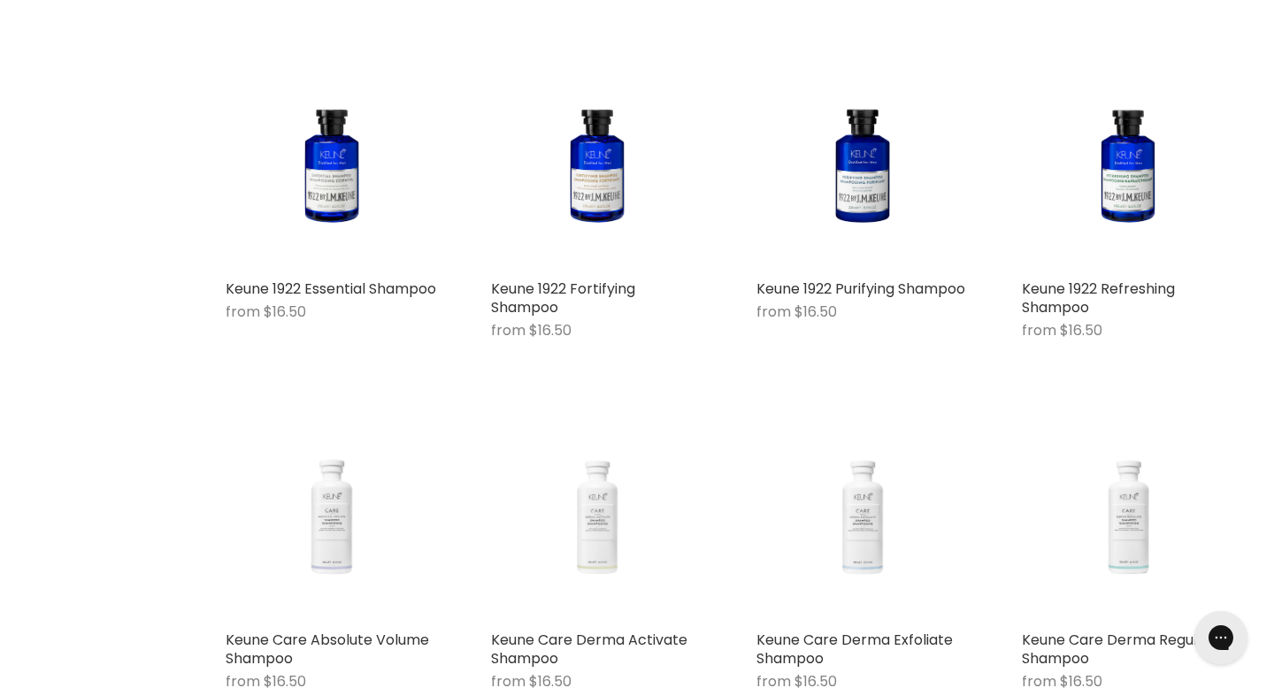
click at [580, 410] on figure "Main content" at bounding box center [597, 516] width 212 height 212
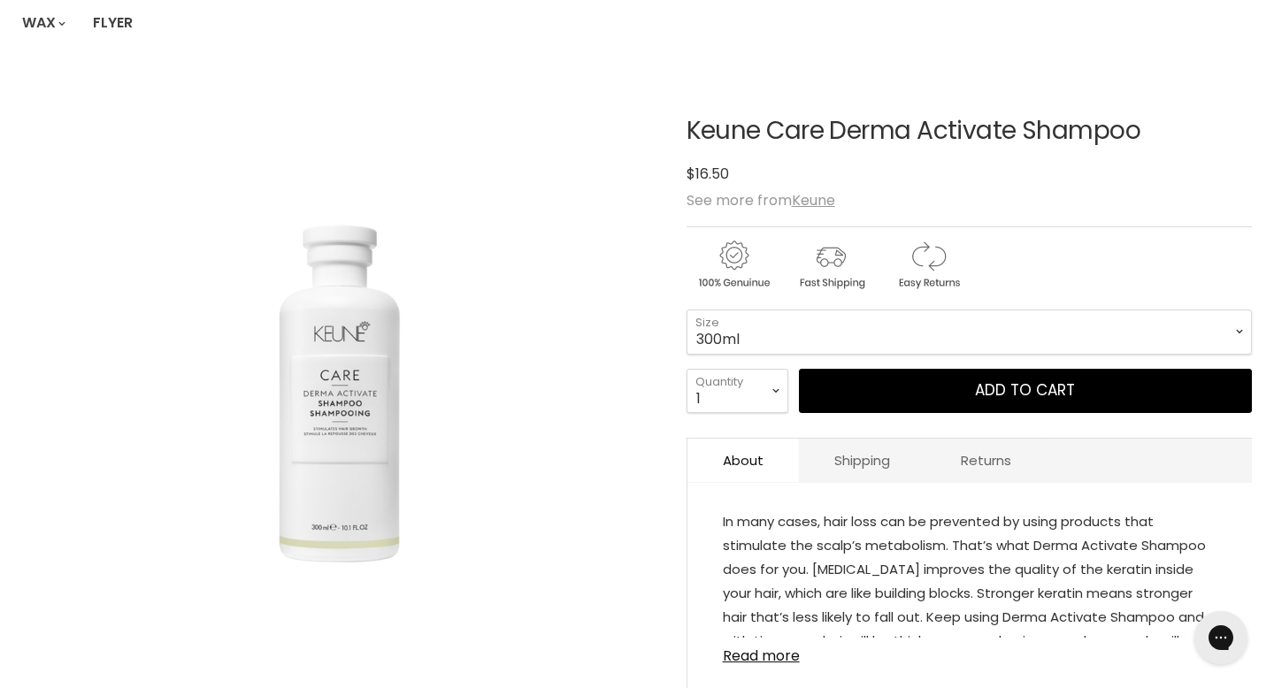
scroll to position [196, 0]
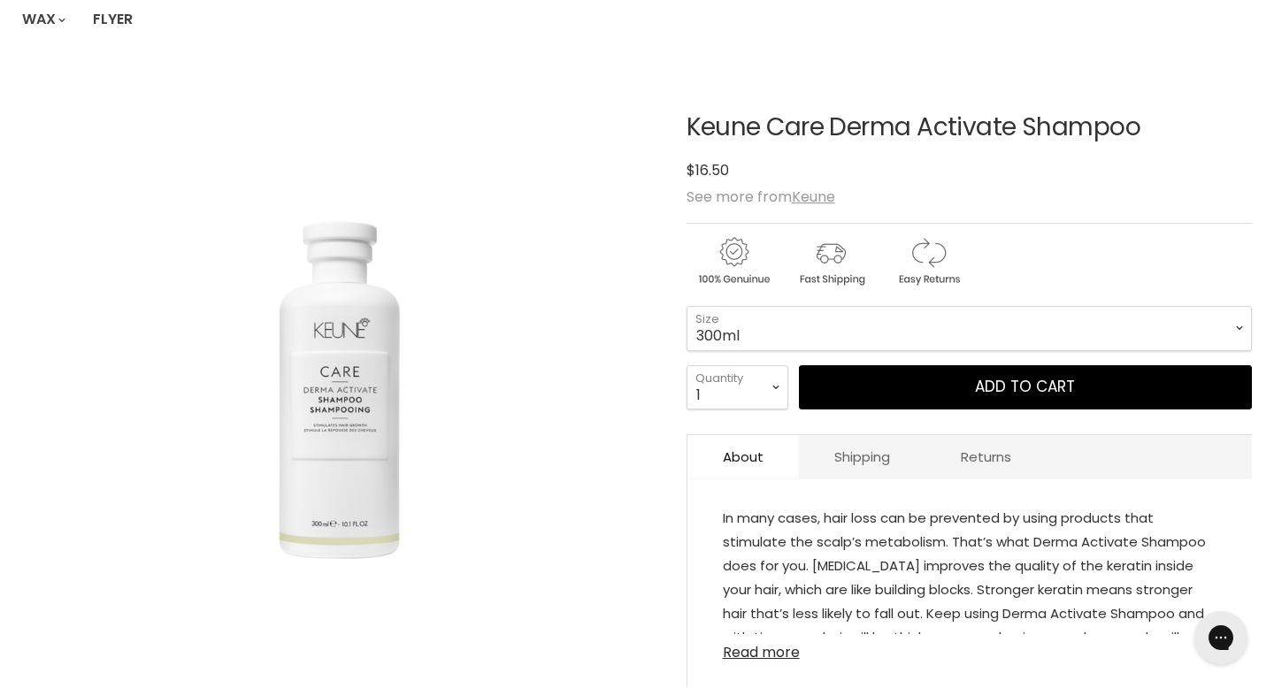
click at [754, 634] on link "Read more" at bounding box center [970, 647] width 494 height 27
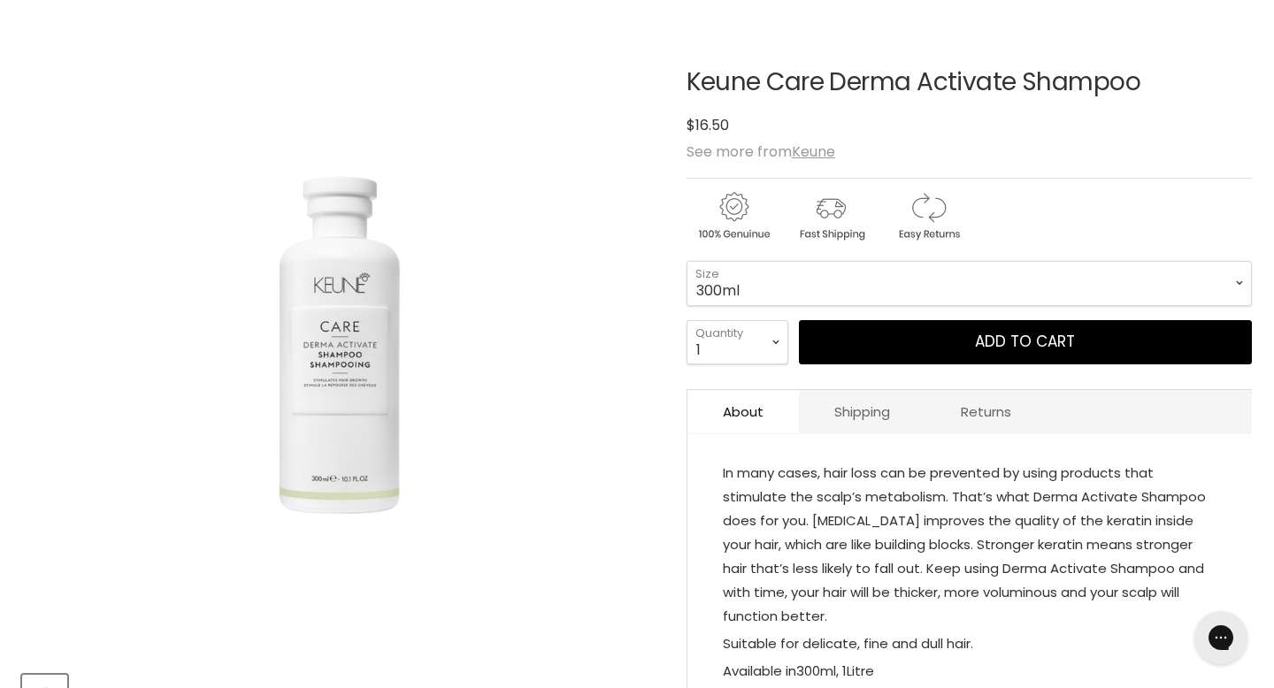
scroll to position [246, 0]
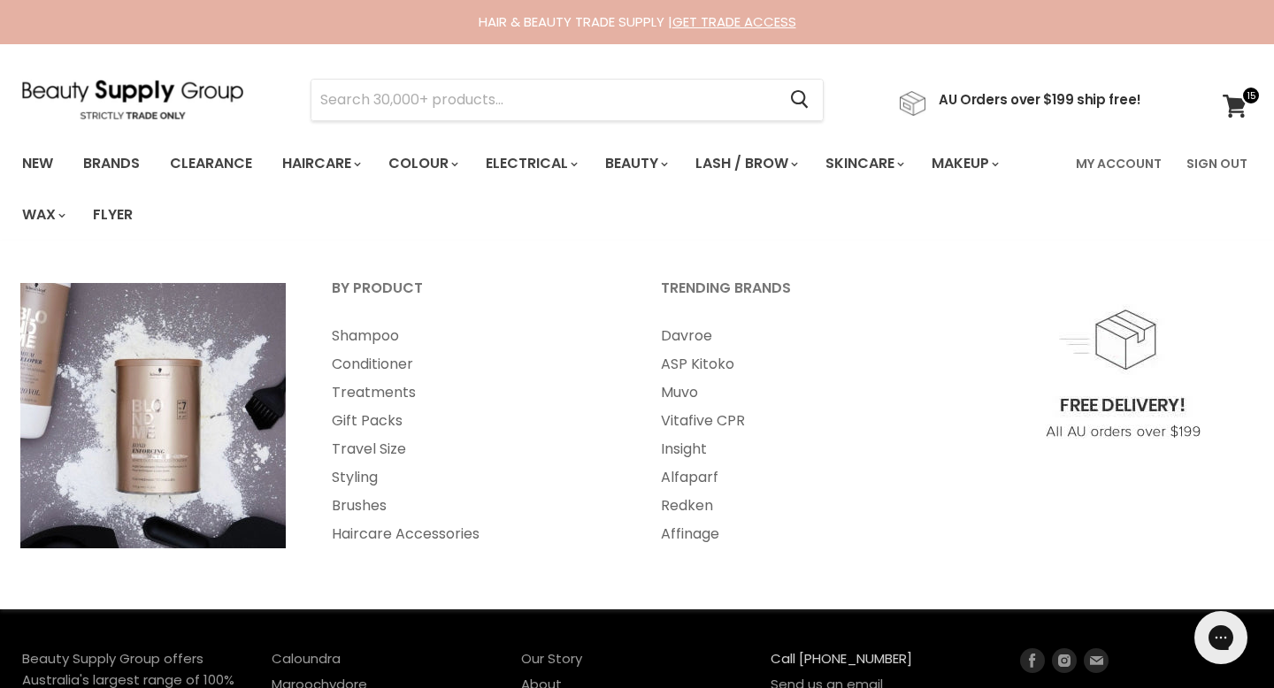
select select "price-ascending"
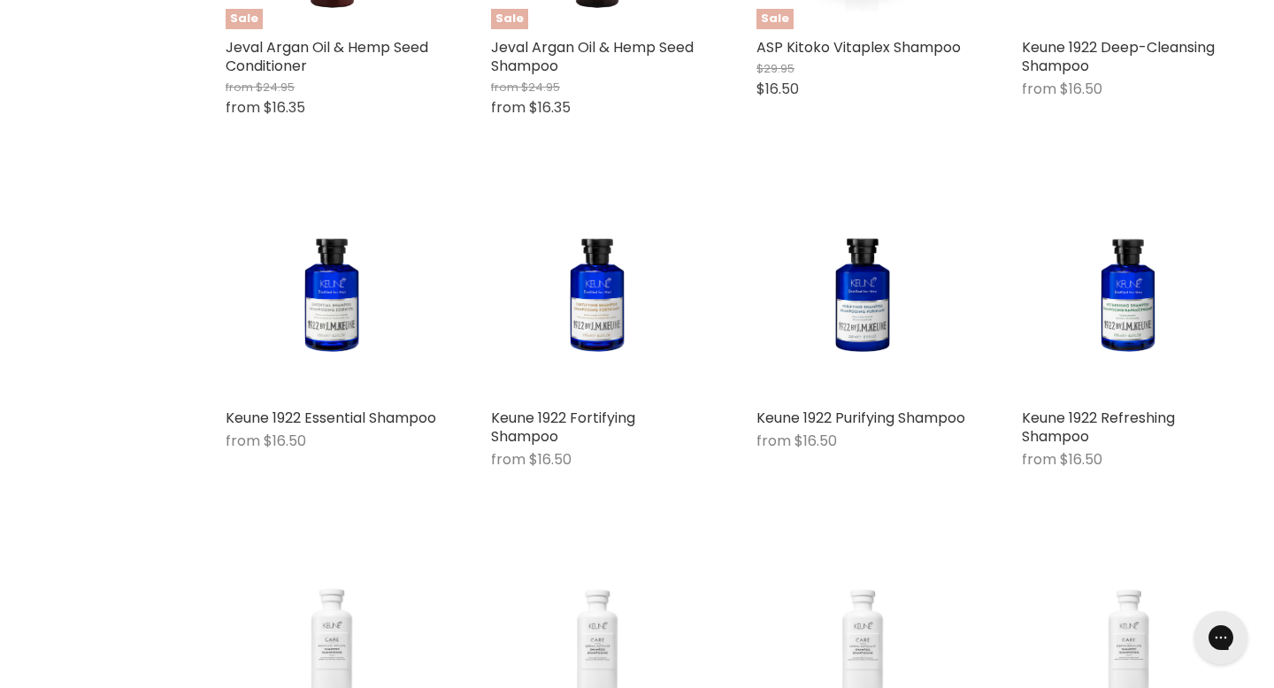
scroll to position [4042, 0]
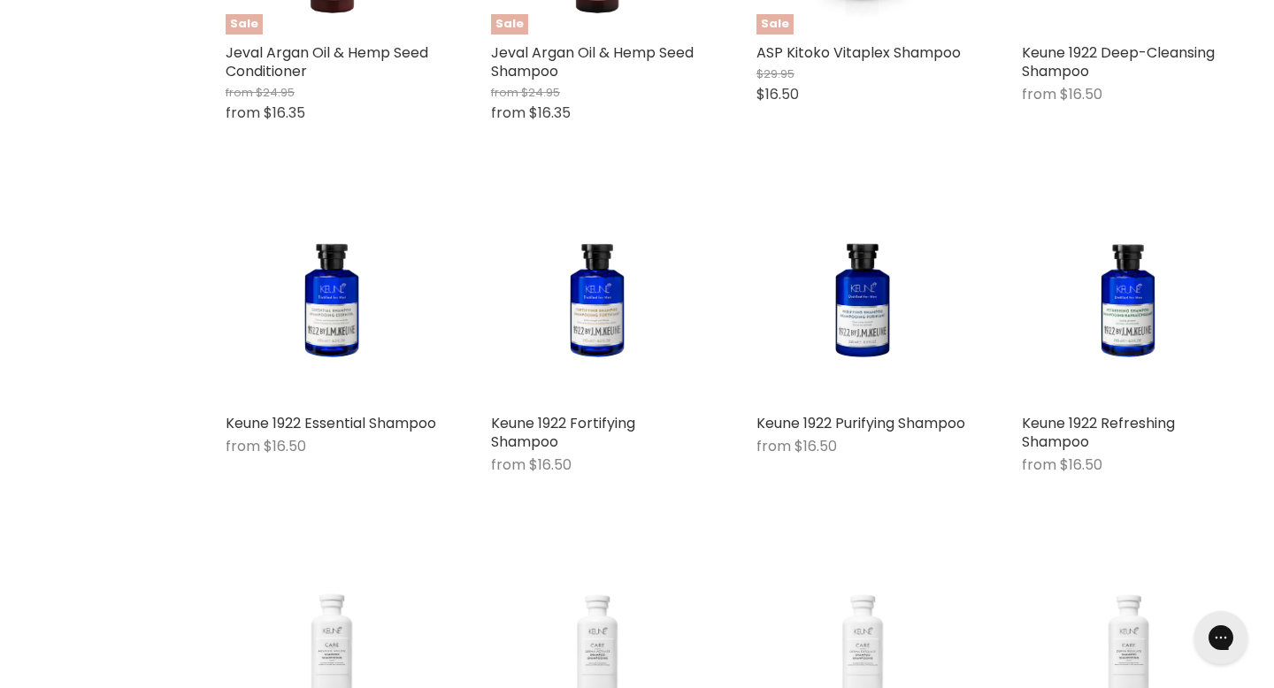
click at [917, 572] on img "Main content" at bounding box center [862, 650] width 212 height 157
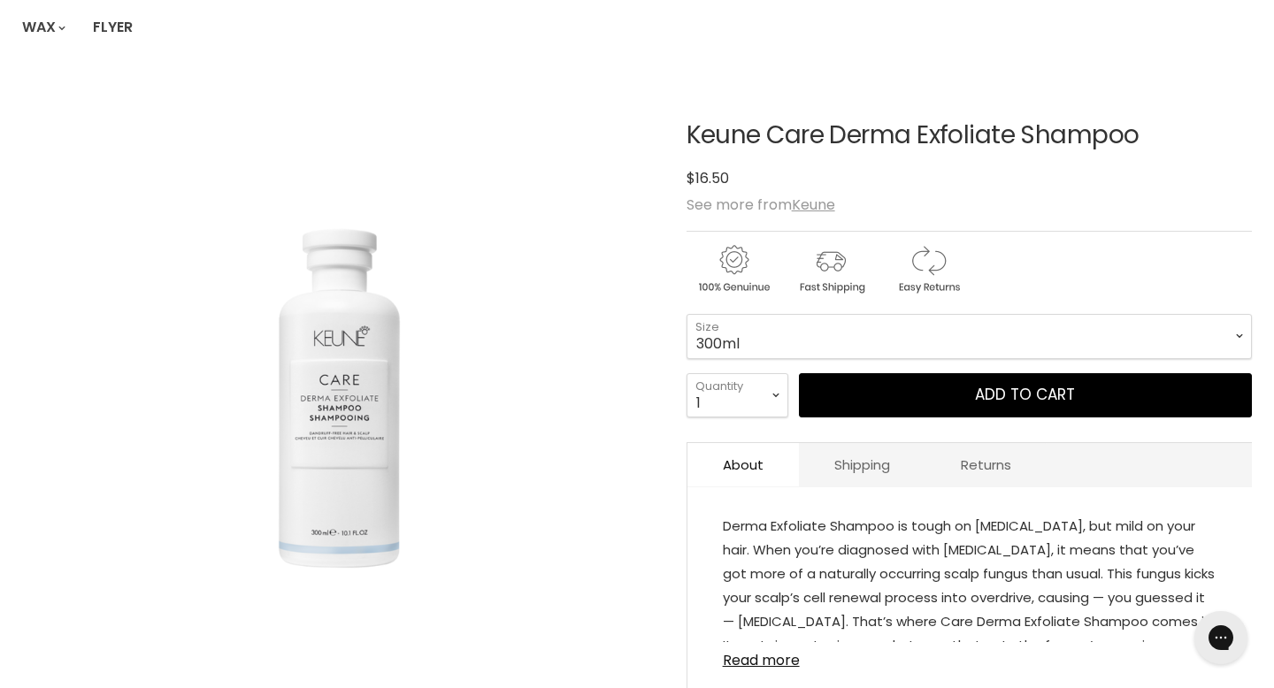
scroll to position [251, 0]
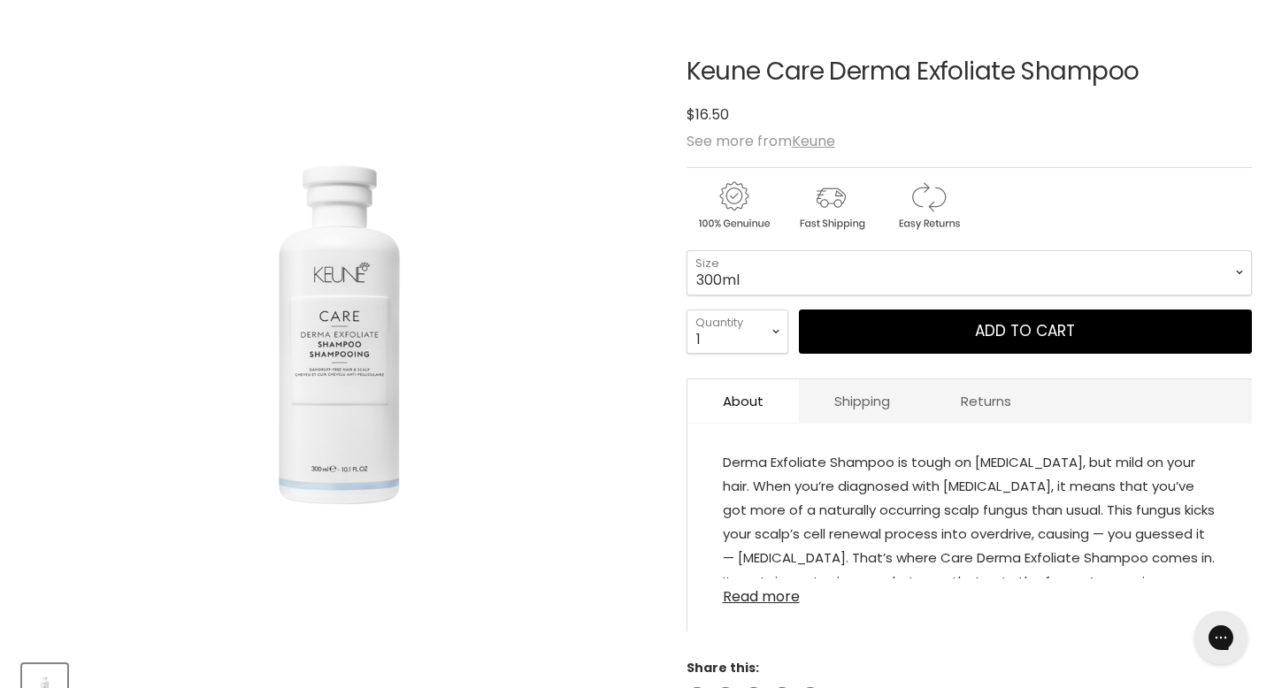
click at [758, 579] on link "Read more" at bounding box center [970, 592] width 494 height 27
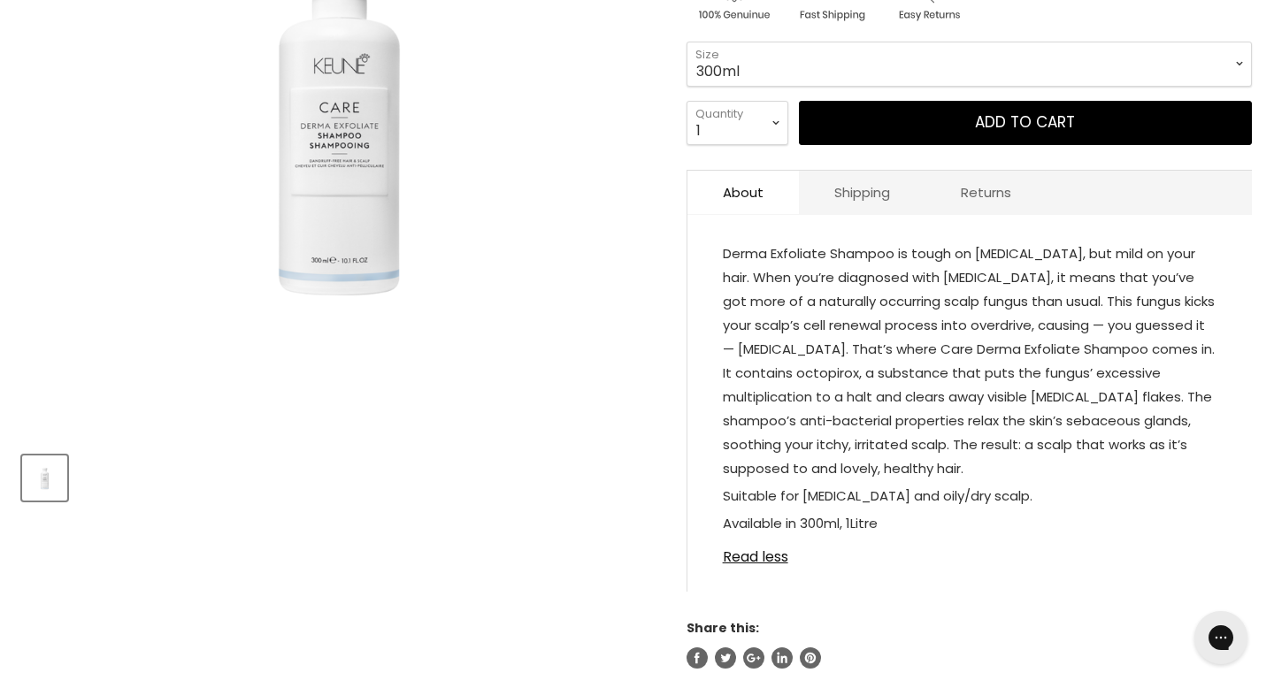
scroll to position [466, 0]
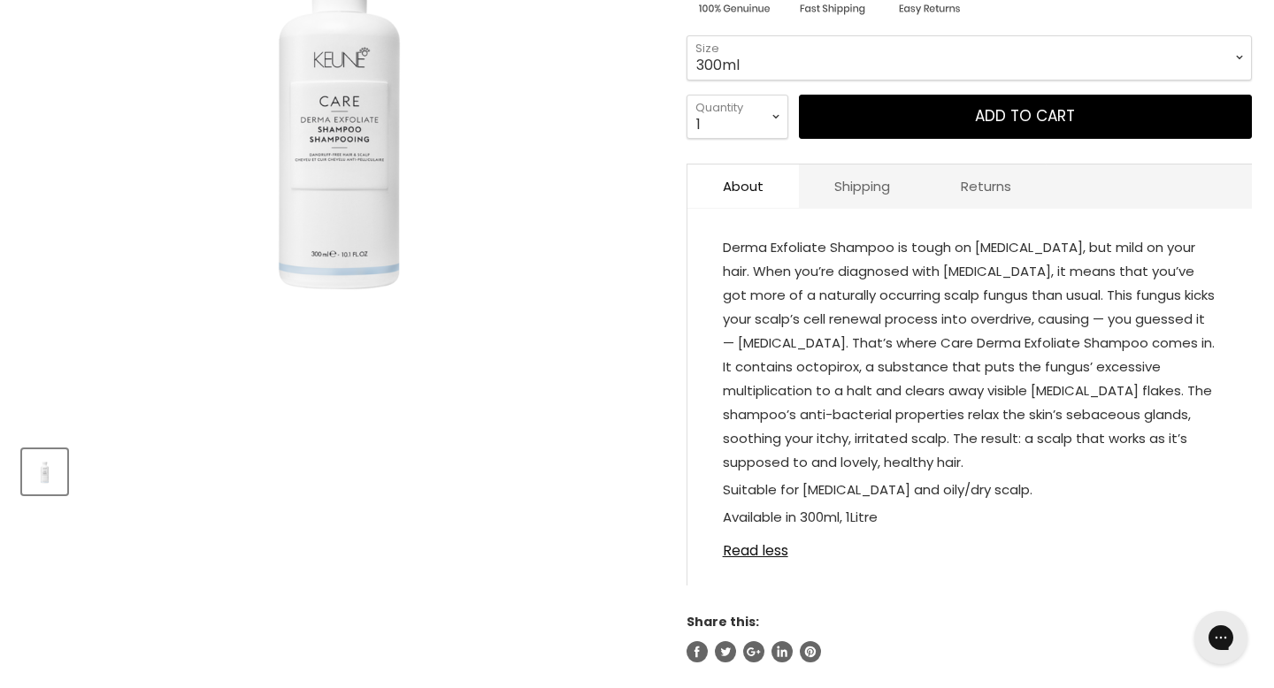
click at [745, 275] on span "Derma Exfoliate Shampoo is tough on dandruff, but mild on your hair. When you’r…" at bounding box center [969, 355] width 492 height 234
copy span "octopirox"
click at [822, 480] on span "Suitable for dandruff and oily/dry scalp." at bounding box center [878, 489] width 310 height 19
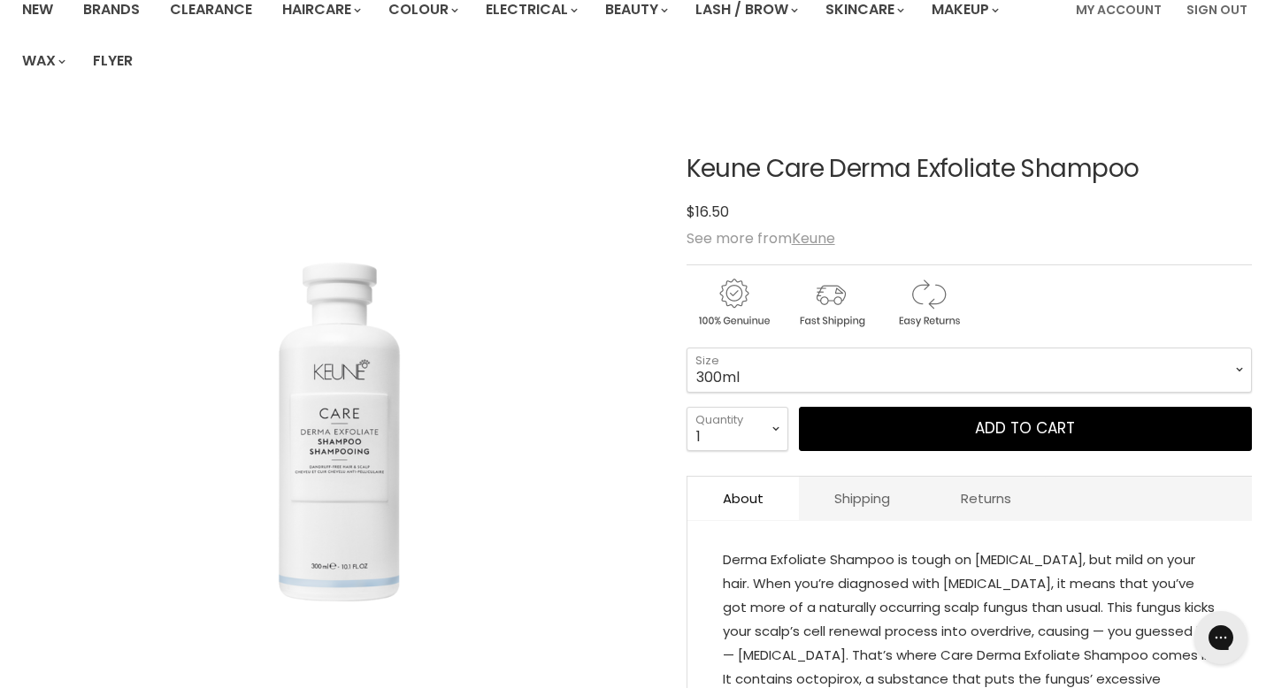
scroll to position [123, 0]
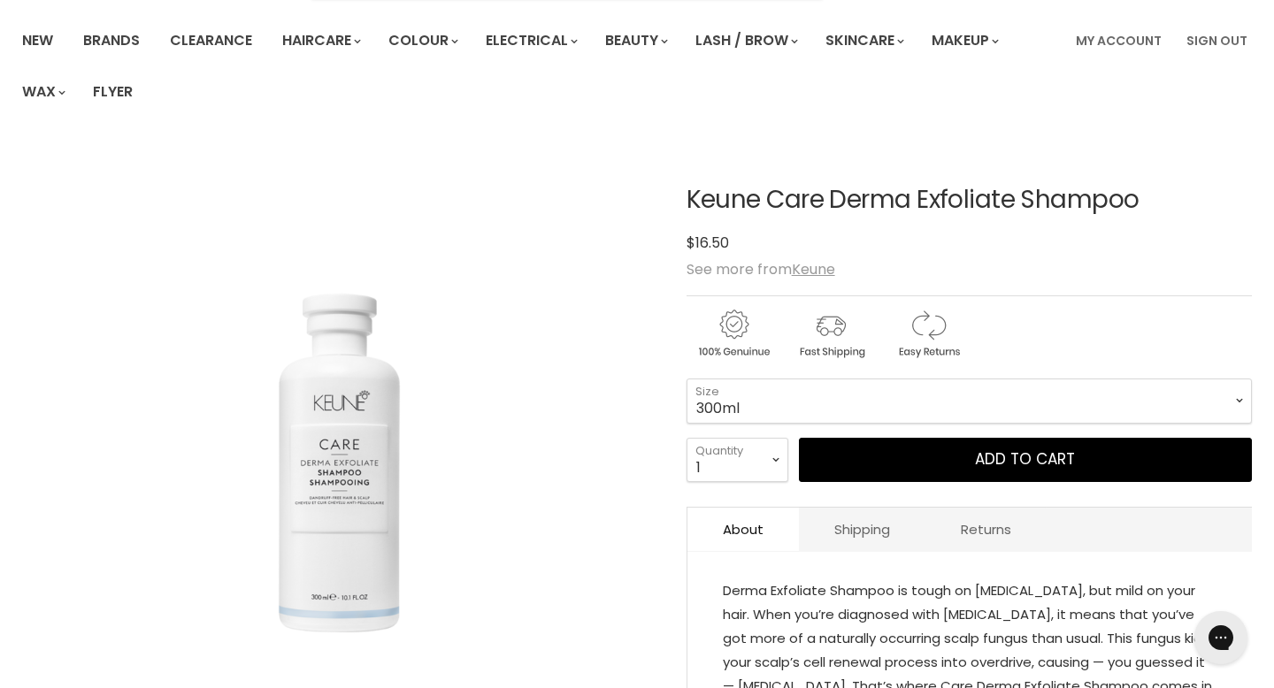
drag, startPoint x: 1100, startPoint y: 142, endPoint x: 686, endPoint y: 143, distance: 414.1
click at [687, 187] on h1 "Keune Care Derma Exfoliate Shampoo" at bounding box center [969, 200] width 565 height 27
copy div "Keune Care Derma Exfoliate Shampoo"
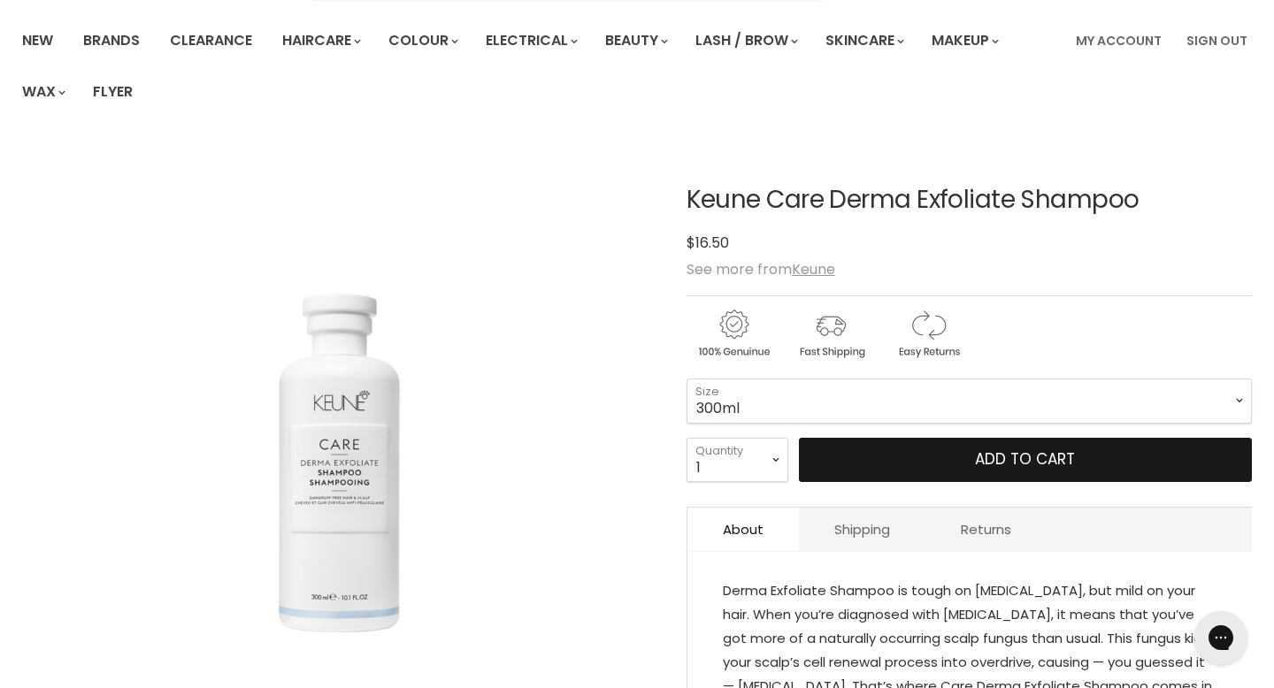
click at [876, 438] on button "Add to cart" at bounding box center [1025, 460] width 453 height 44
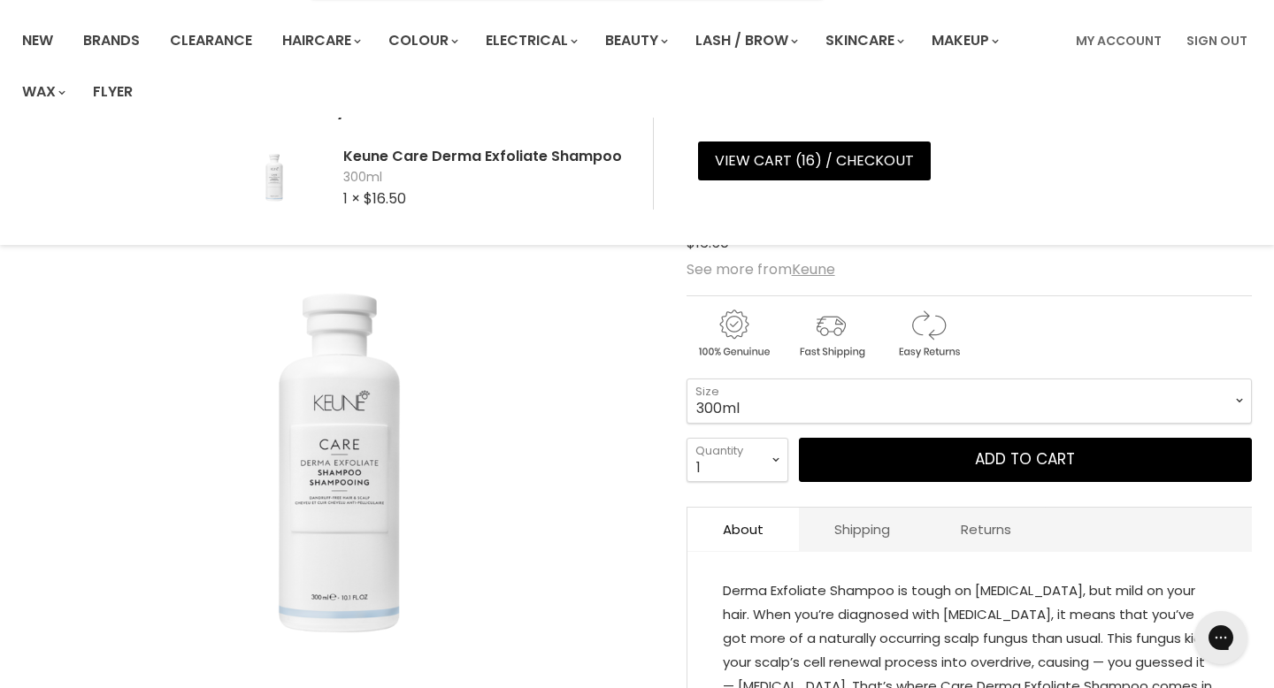
click at [918, 581] on span "Derma Exfoliate Shampoo is tough on dandruff, but mild on your hair. When you’r…" at bounding box center [969, 698] width 492 height 234
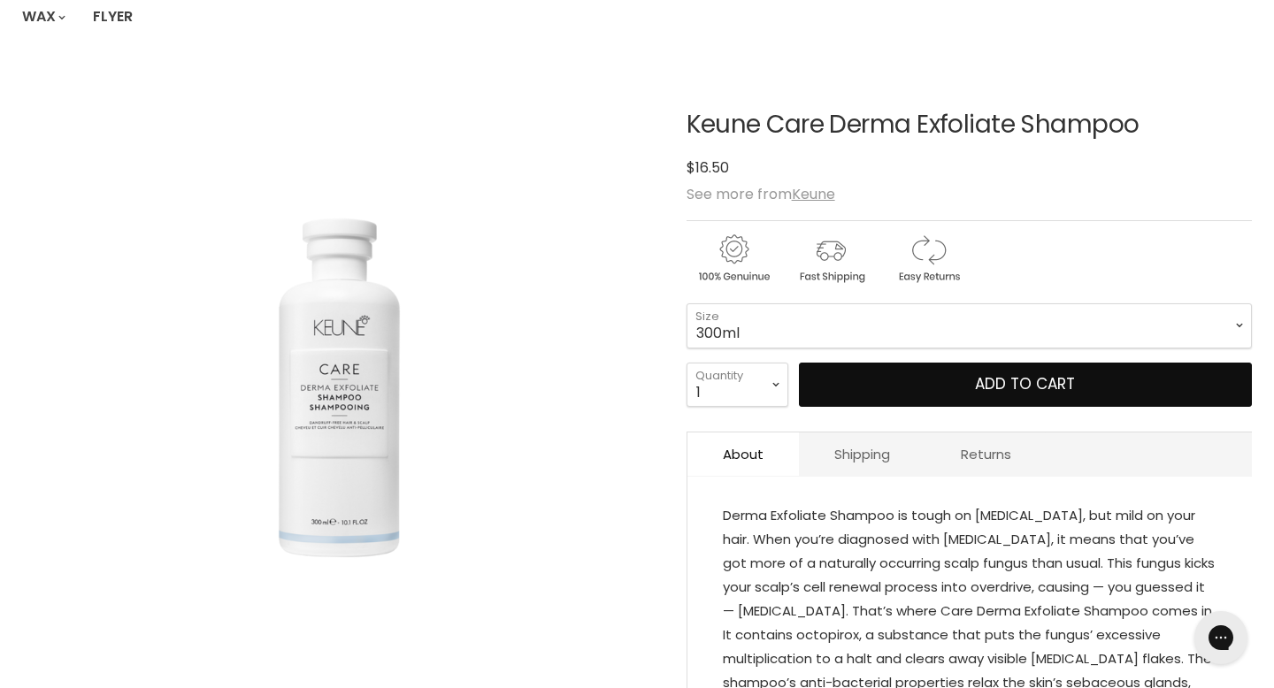
scroll to position [195, 0]
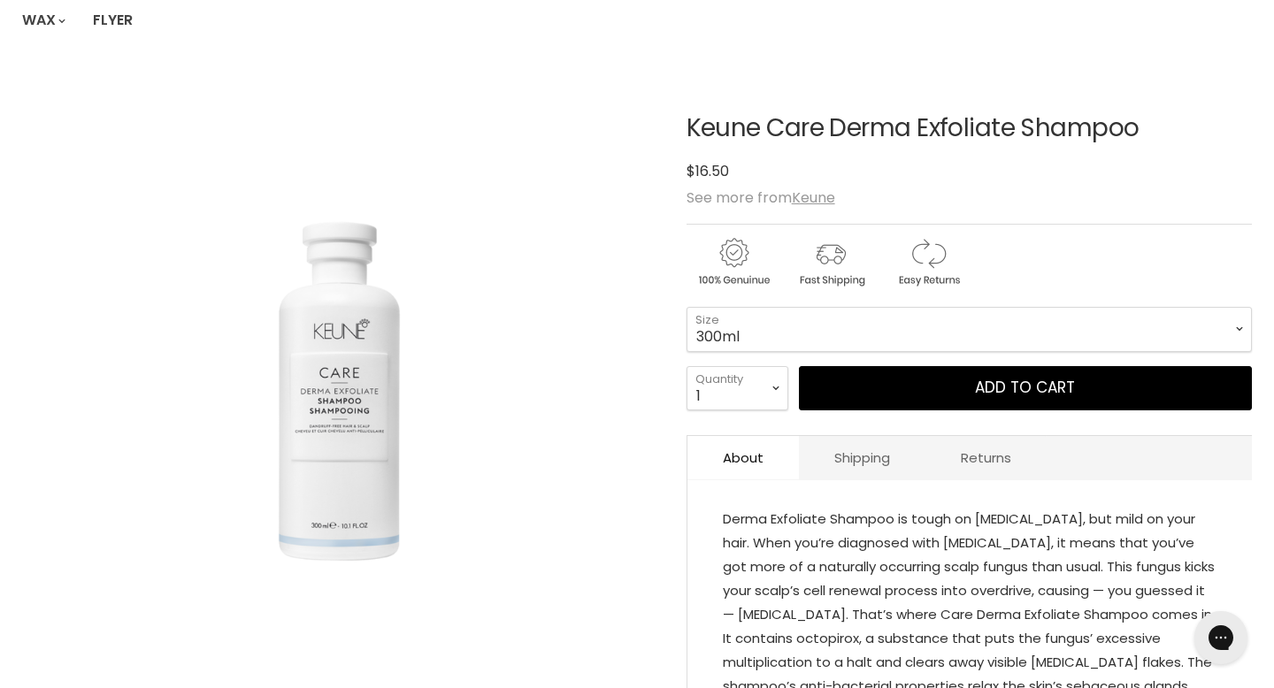
click at [774, 510] on span "Derma Exfoliate Shampoo is tough on dandruff, but mild on your hair. When you’r…" at bounding box center [969, 627] width 492 height 234
click at [841, 510] on span "Derma Exfoliate Shampoo is tough on dandruff, but mild on your hair. When you’r…" at bounding box center [969, 627] width 492 height 234
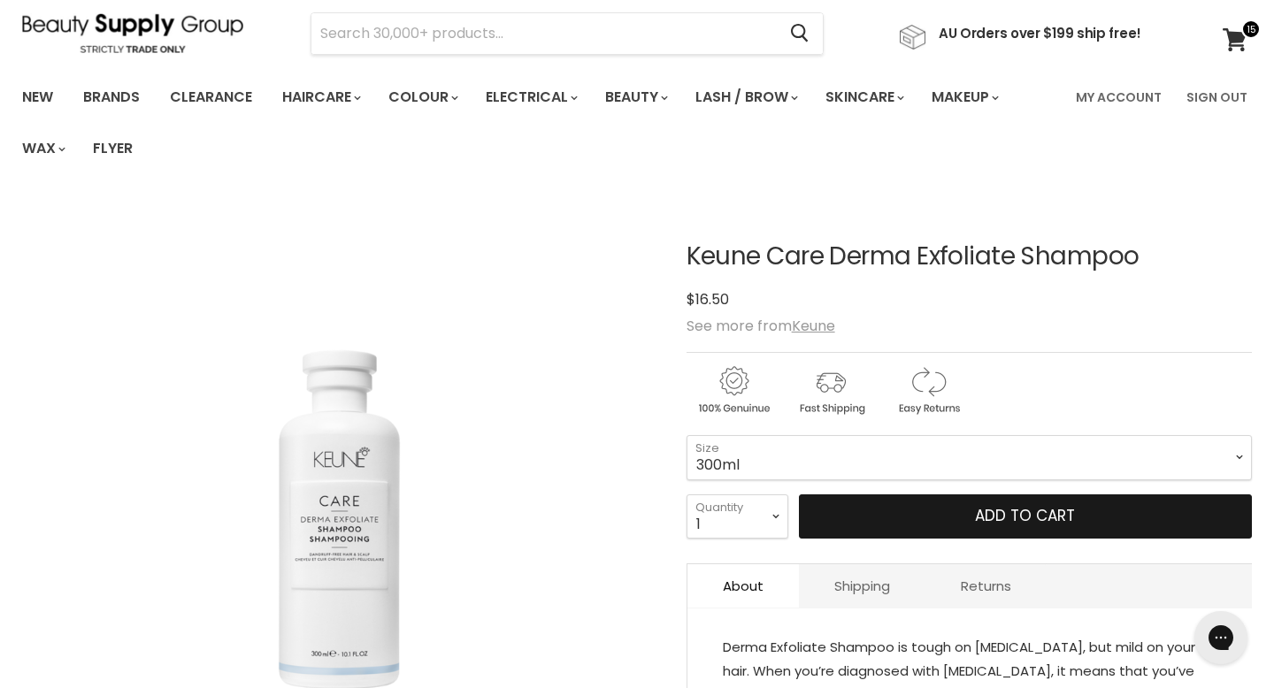
scroll to position [68, 0]
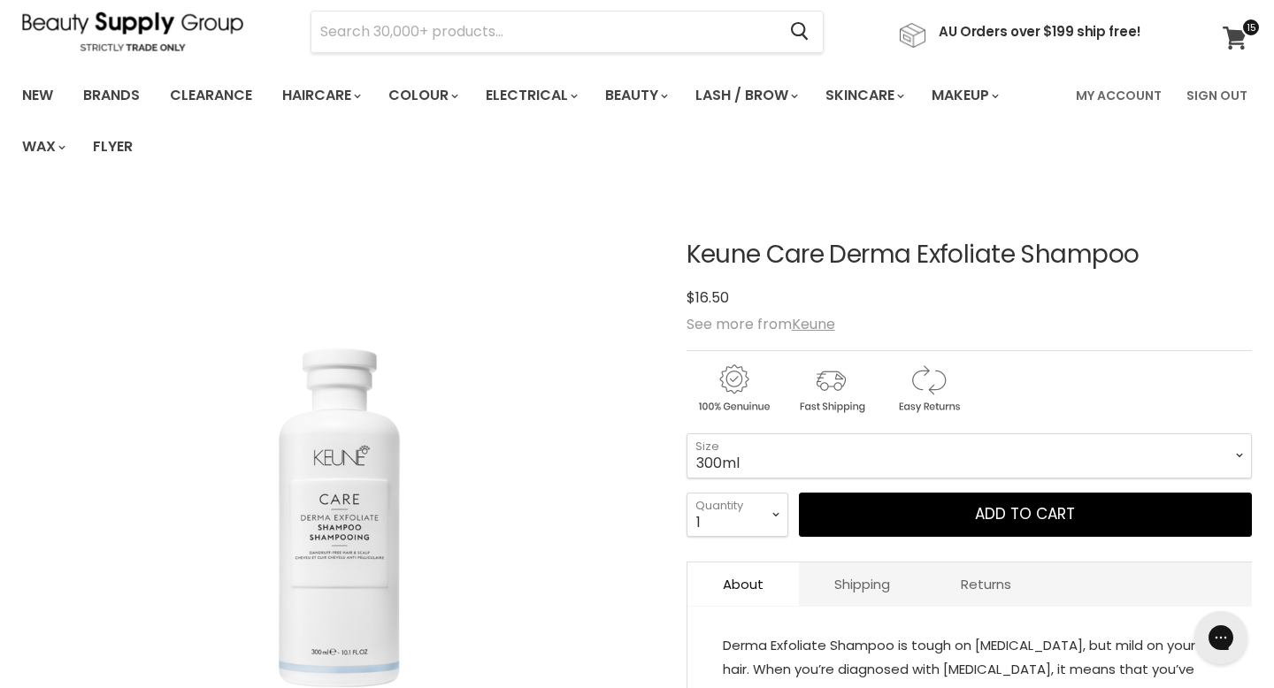
click at [1234, 27] on icon at bounding box center [1235, 38] width 25 height 23
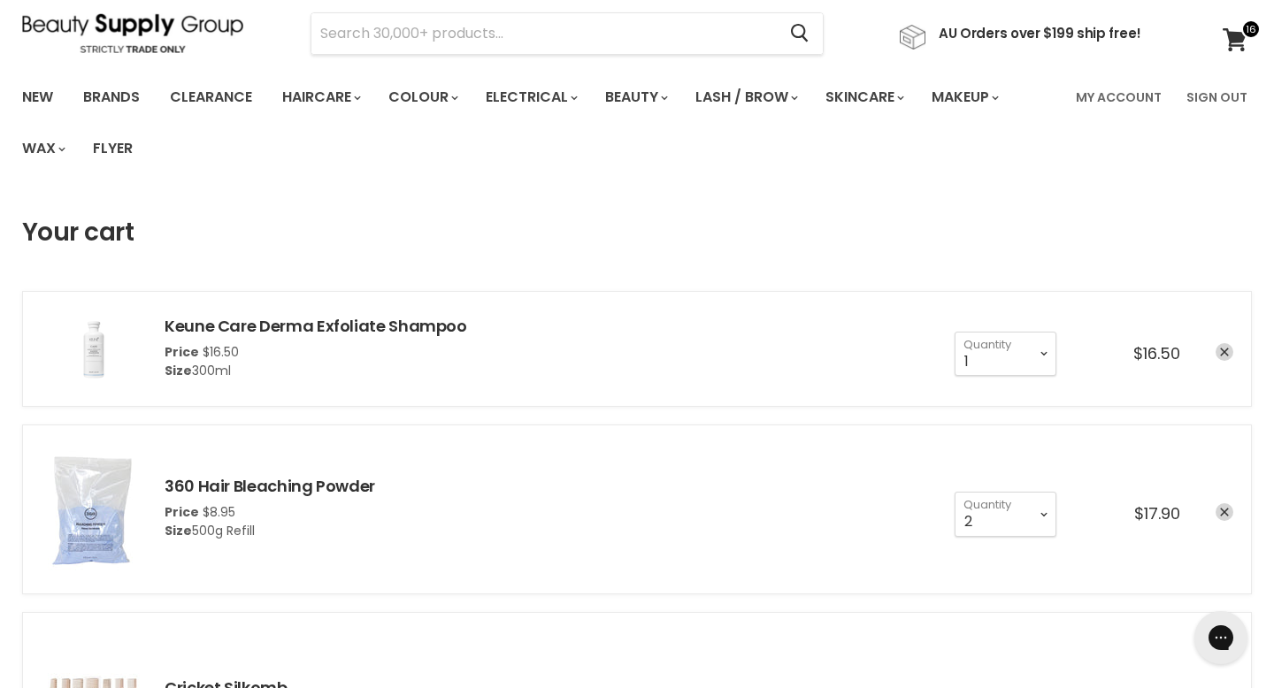
scroll to position [68, 0]
click at [1056, 490] on select "1 2 3 4 5 6 7 8 9 10+" at bounding box center [1006, 512] width 102 height 44
select select "1"
type input "1"
click at [467, 32] on input "Search" at bounding box center [543, 32] width 464 height 41
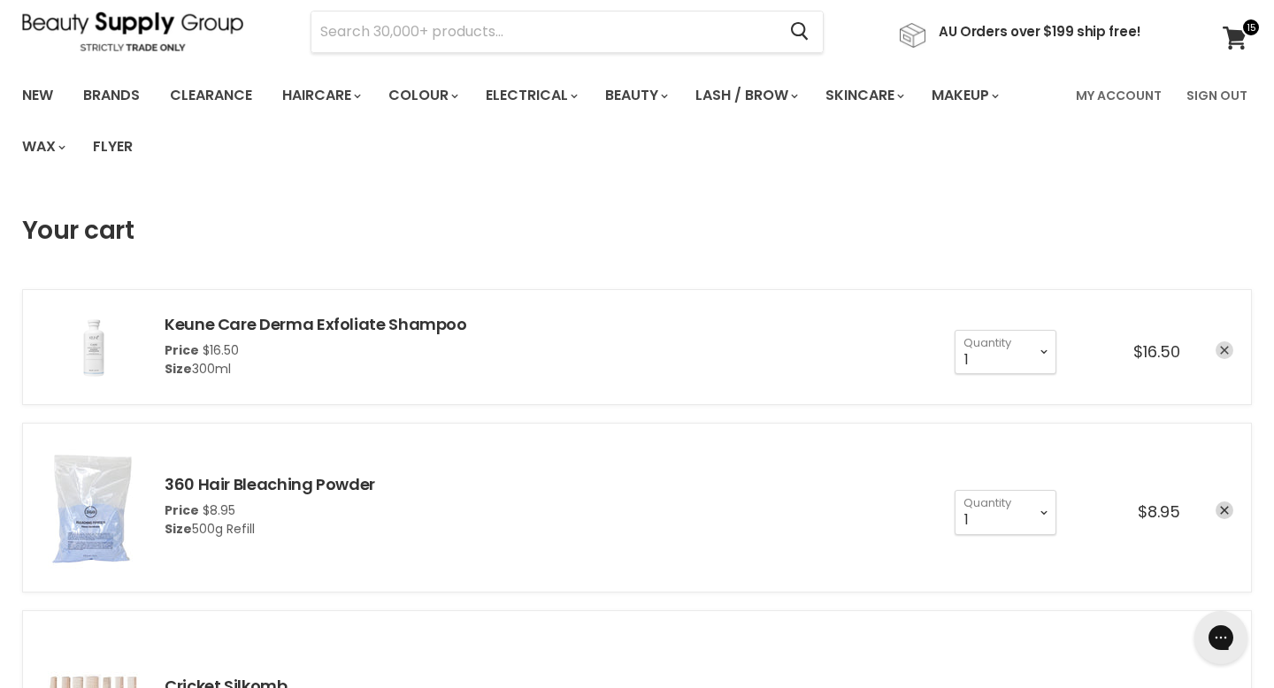
click at [1229, 346] on icon "remove Keune Care Derma Exfoliate Shampoo" at bounding box center [1224, 350] width 9 height 9
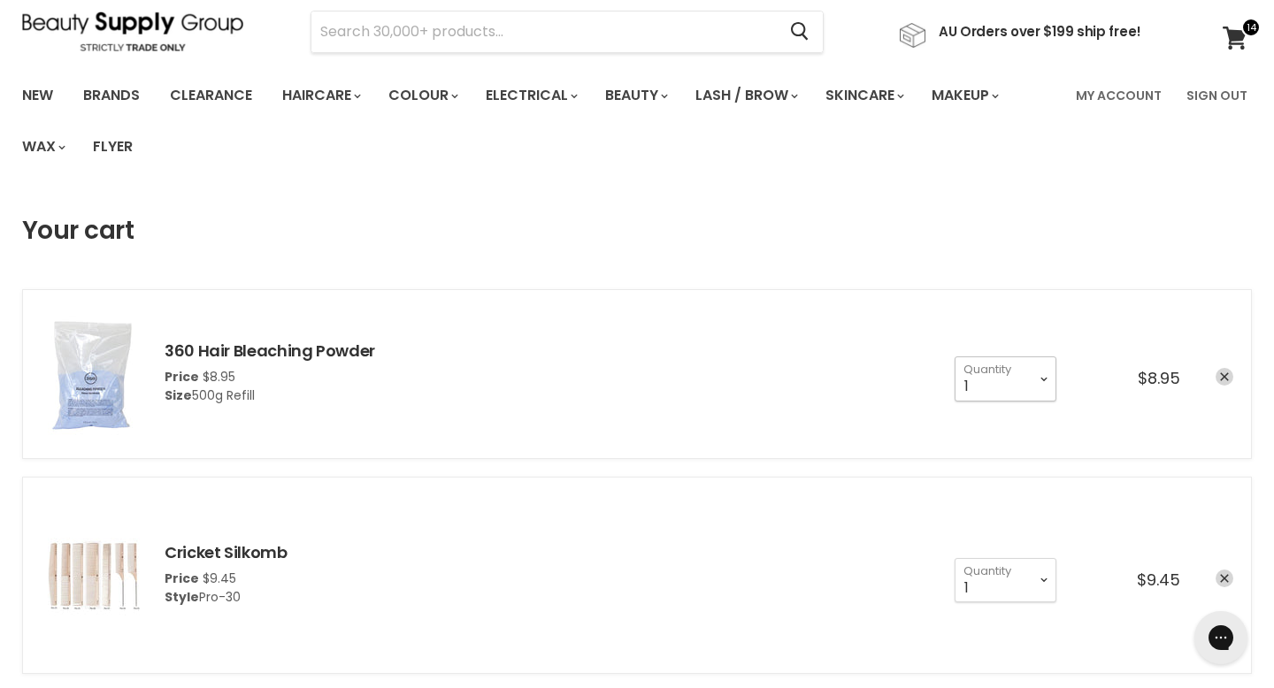
click at [1031, 357] on select "1 2 3 4 5 6 7 8 9 10+" at bounding box center [1006, 379] width 102 height 44
select select "2"
type input "2"
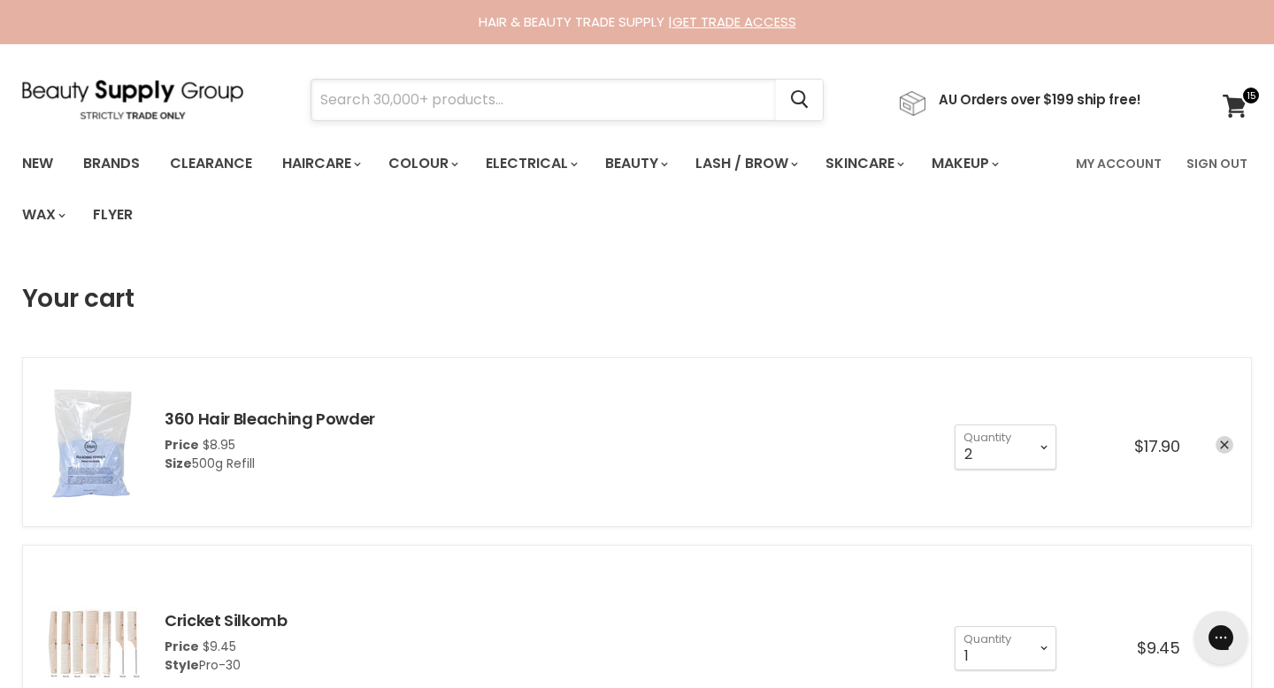
click at [566, 88] on input "Search" at bounding box center [543, 100] width 464 height 41
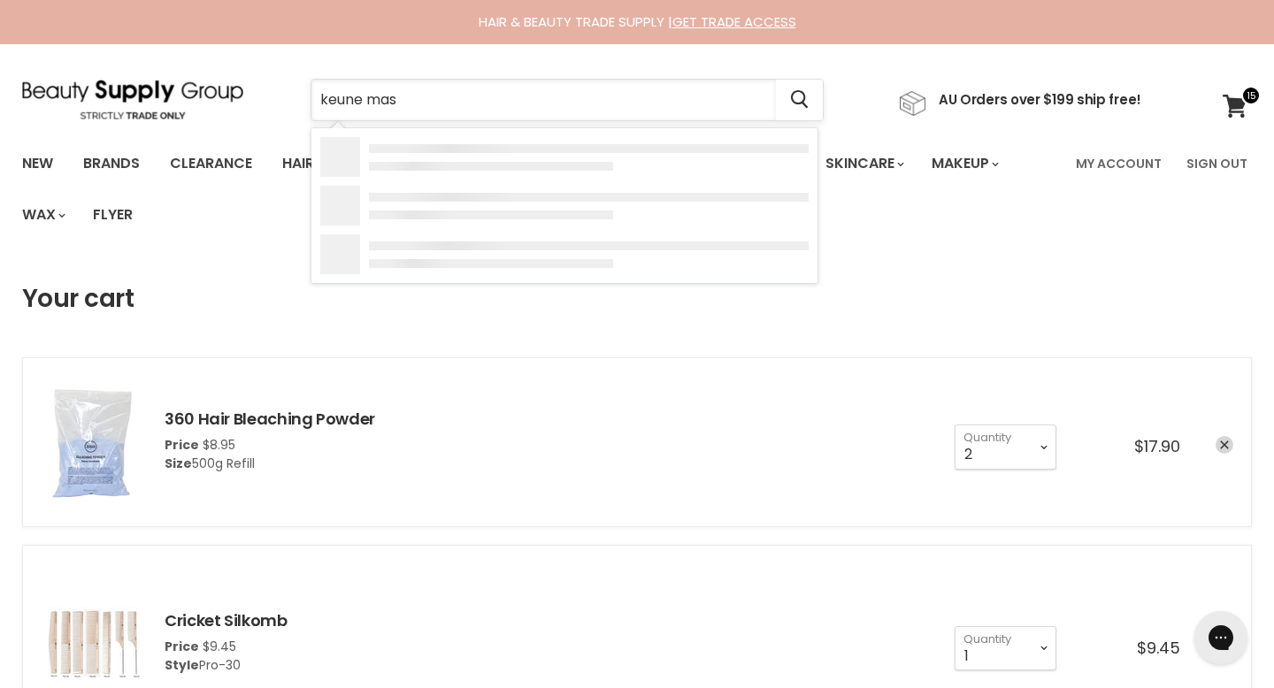
type input "keune mask"
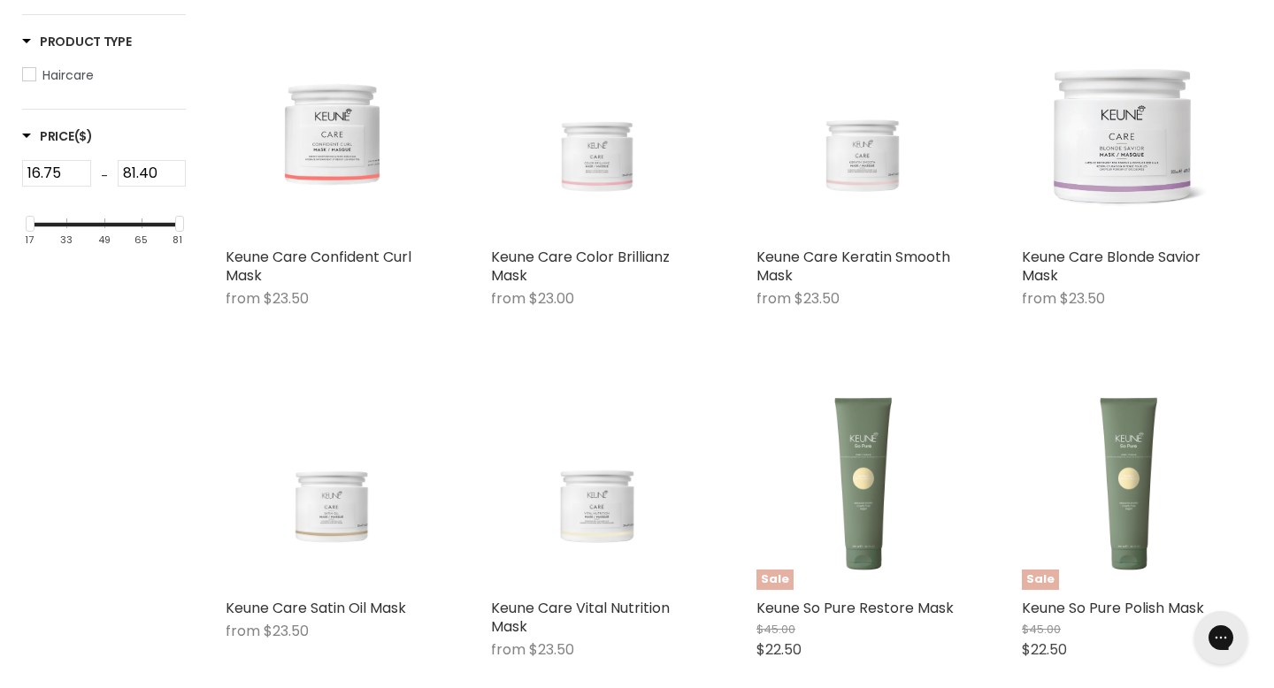
scroll to position [457, 0]
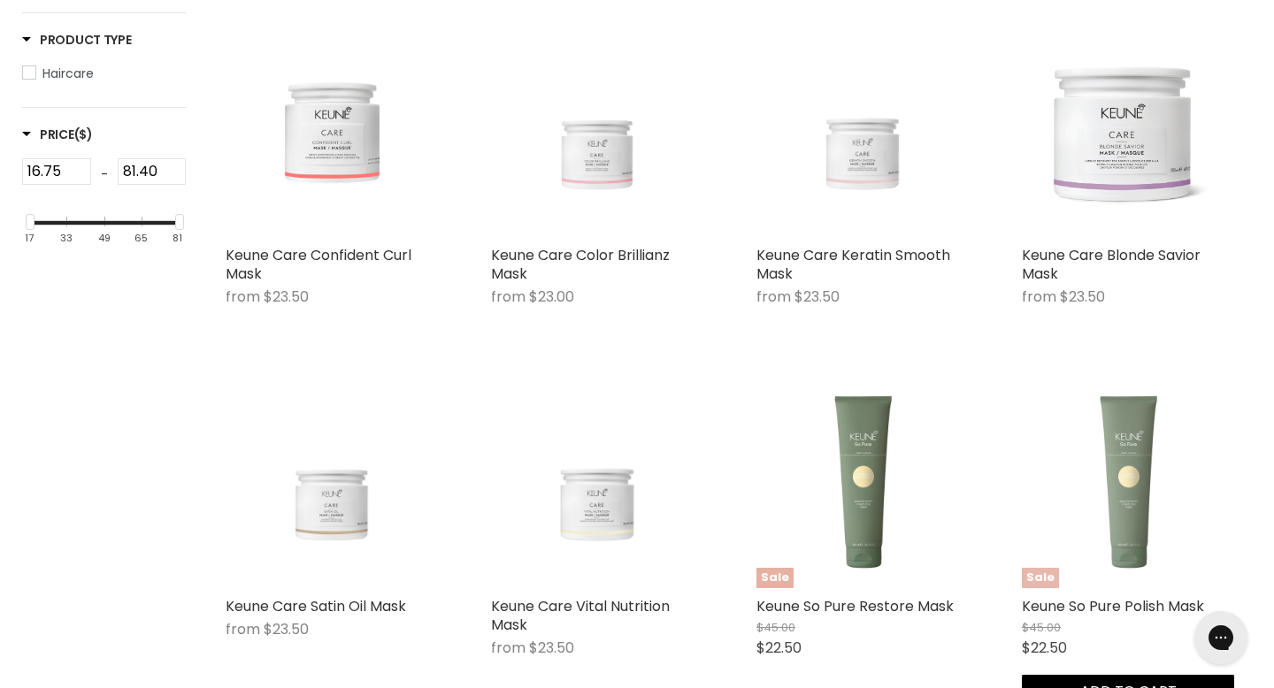
click at [1075, 376] on img "Main content" at bounding box center [1128, 482] width 203 height 212
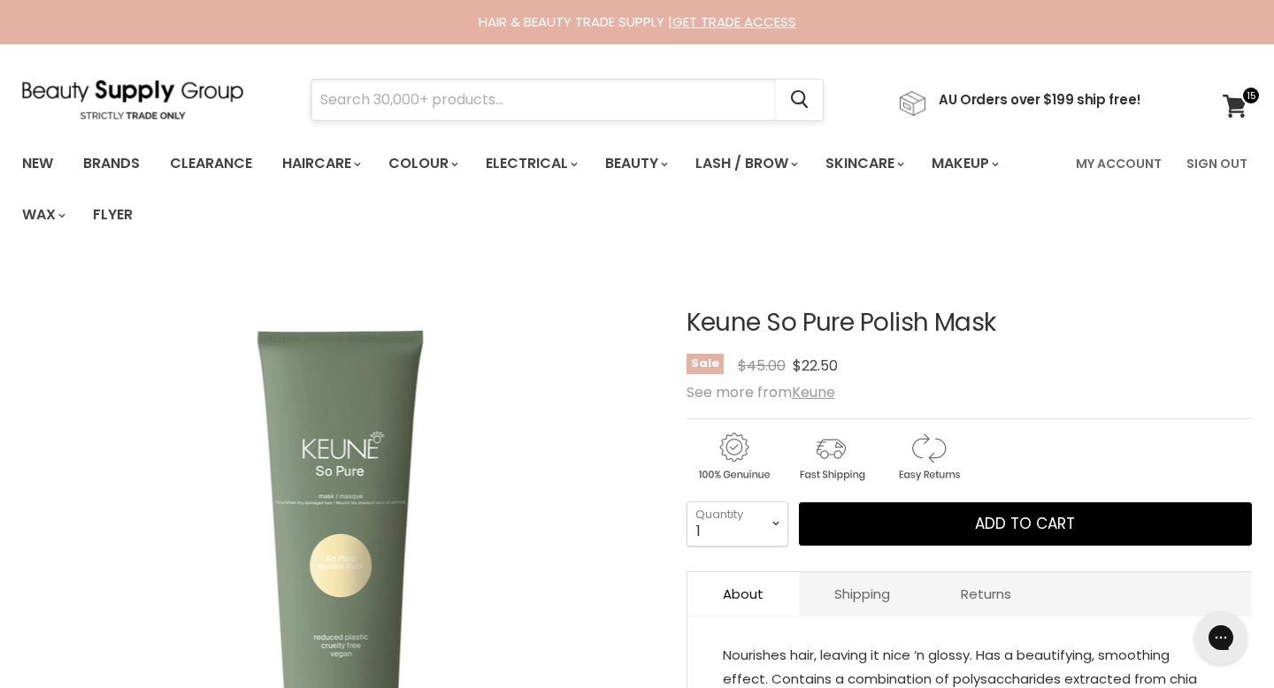
click at [627, 91] on input "Search" at bounding box center [543, 100] width 464 height 41
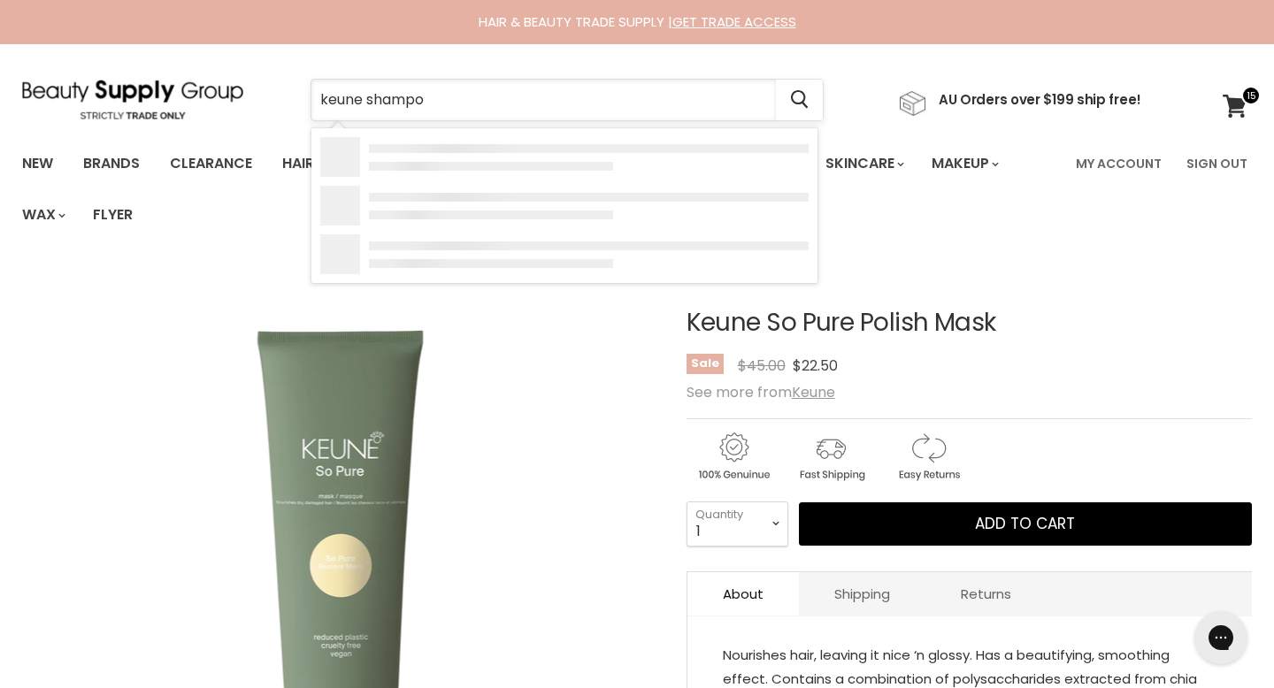
type input "keune shampoo"
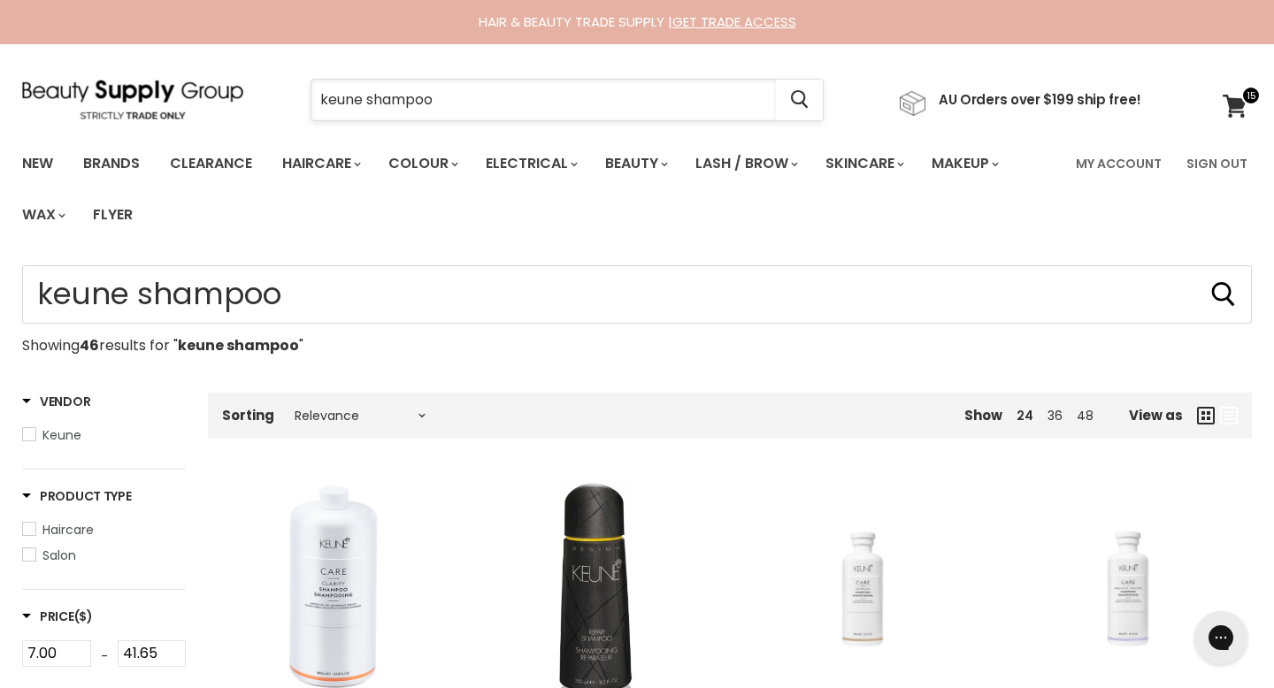
click at [395, 102] on input "keune shampoo" at bounding box center [543, 100] width 464 height 41
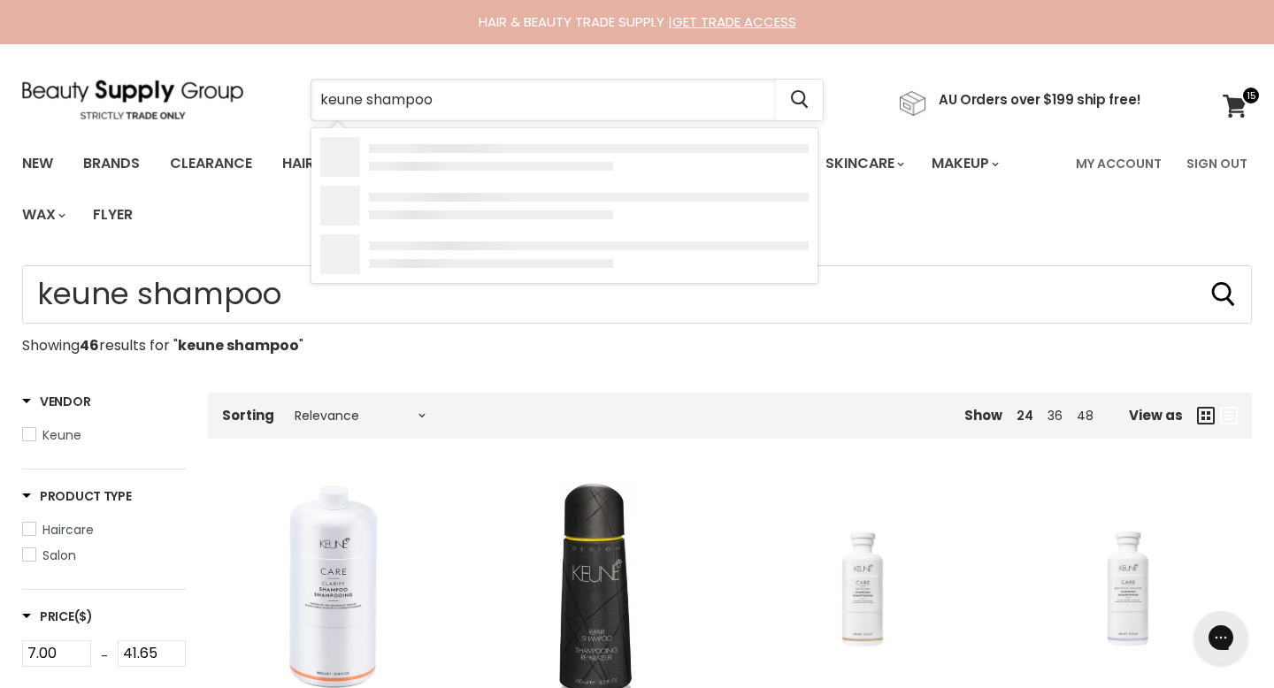
click at [395, 102] on input "keune shampoo" at bounding box center [543, 100] width 464 height 41
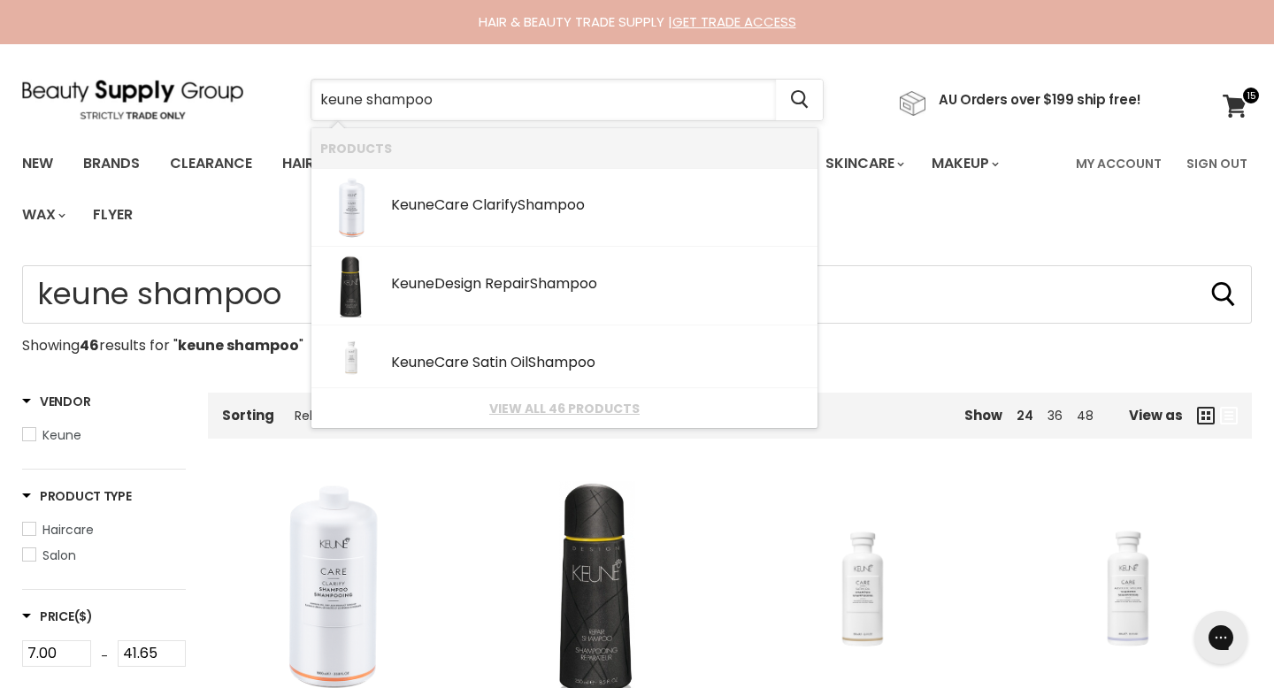
click at [391, 96] on input "keune shampoo" at bounding box center [543, 100] width 464 height 41
type input "keune"
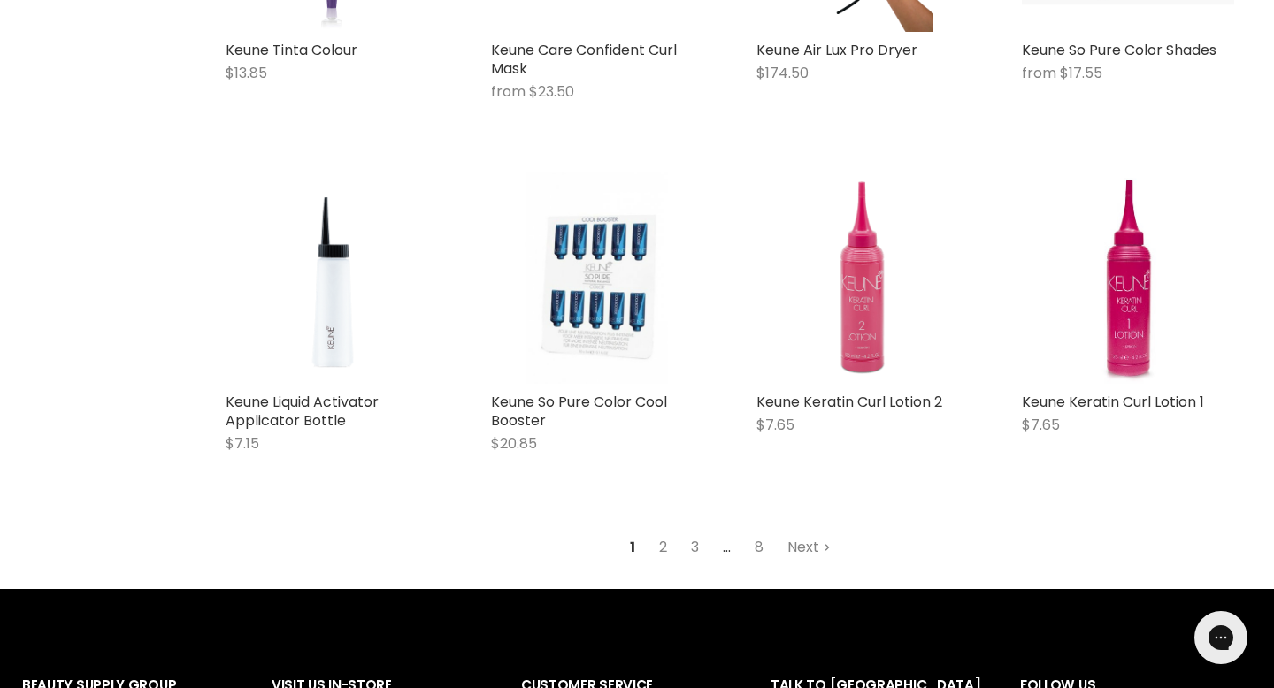
scroll to position [2016, 0]
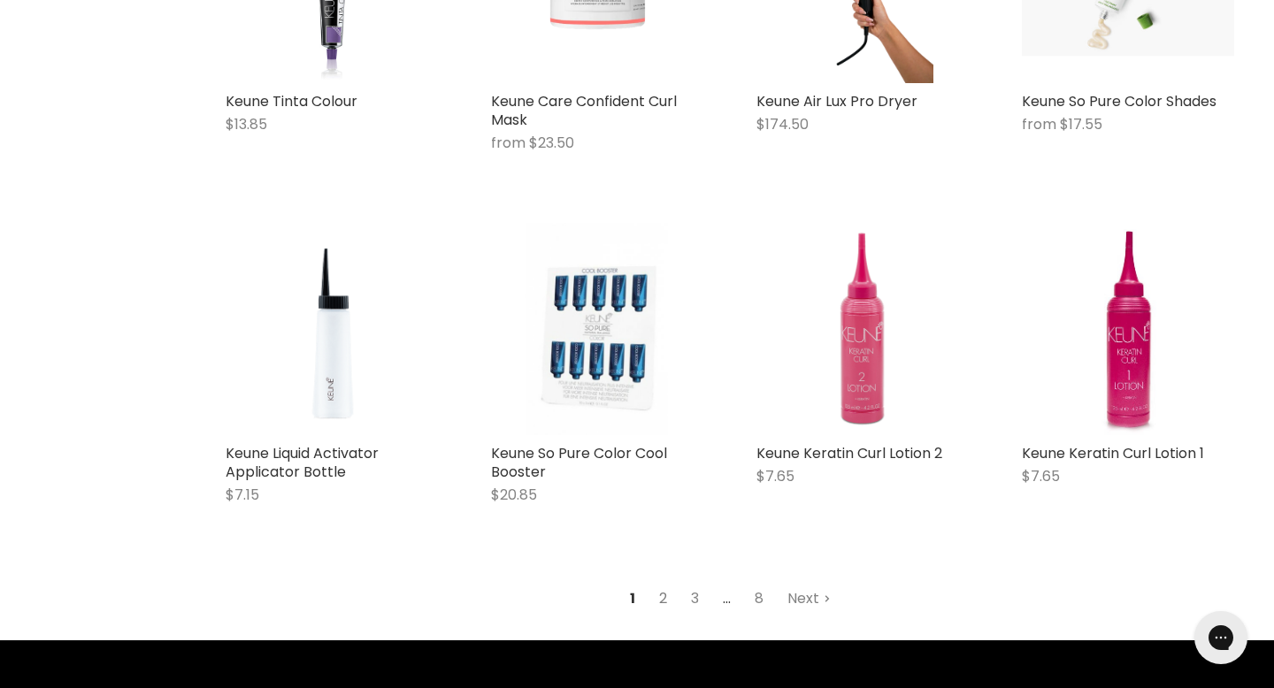
click at [664, 583] on link "2" at bounding box center [662, 599] width 27 height 32
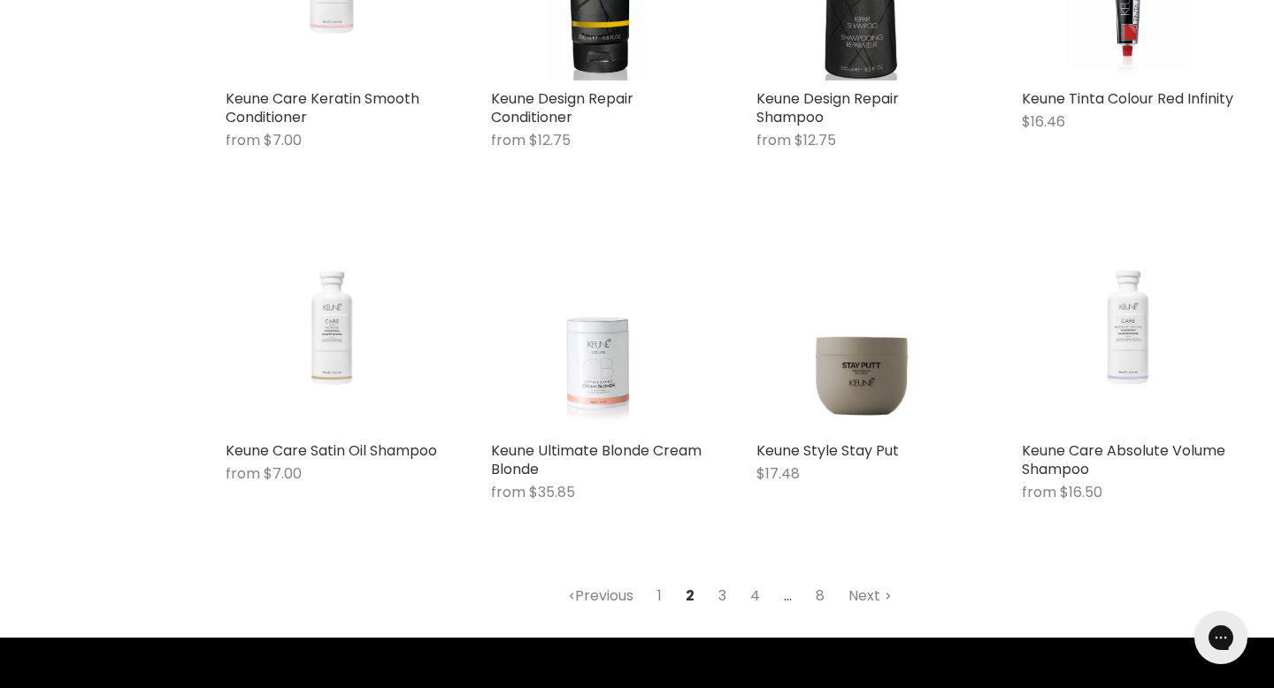
scroll to position [2038, 0]
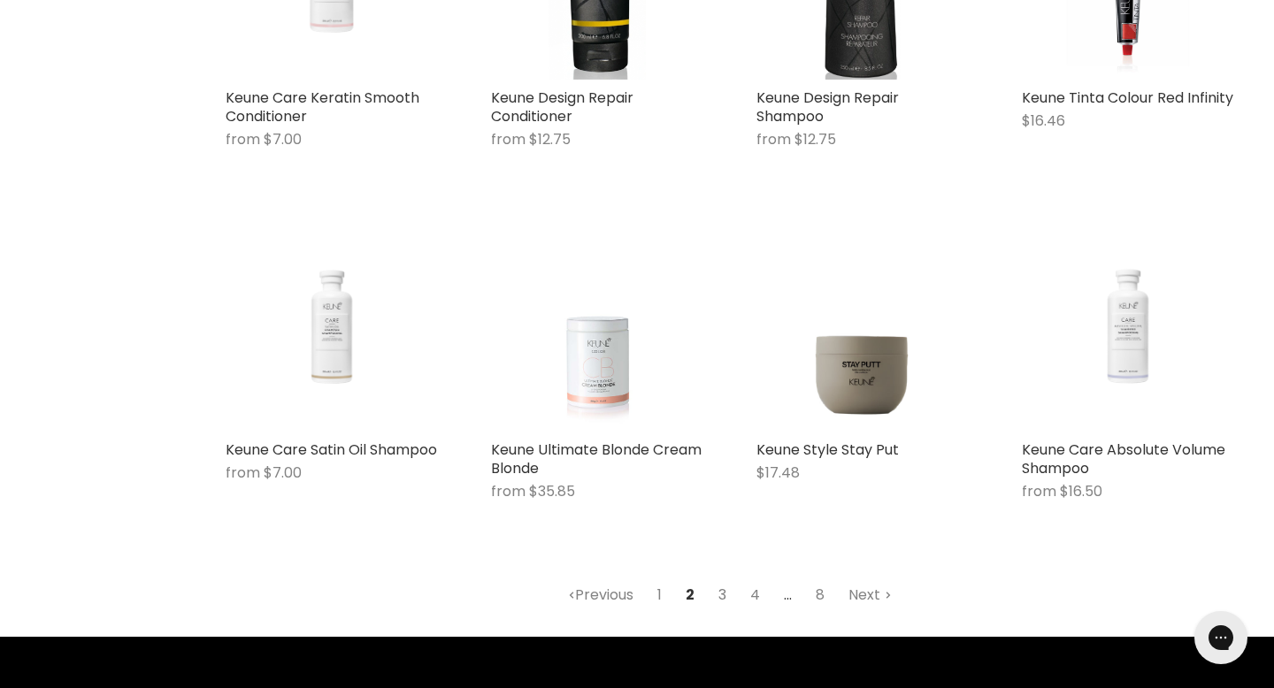
click at [725, 580] on link "3" at bounding box center [722, 596] width 27 height 32
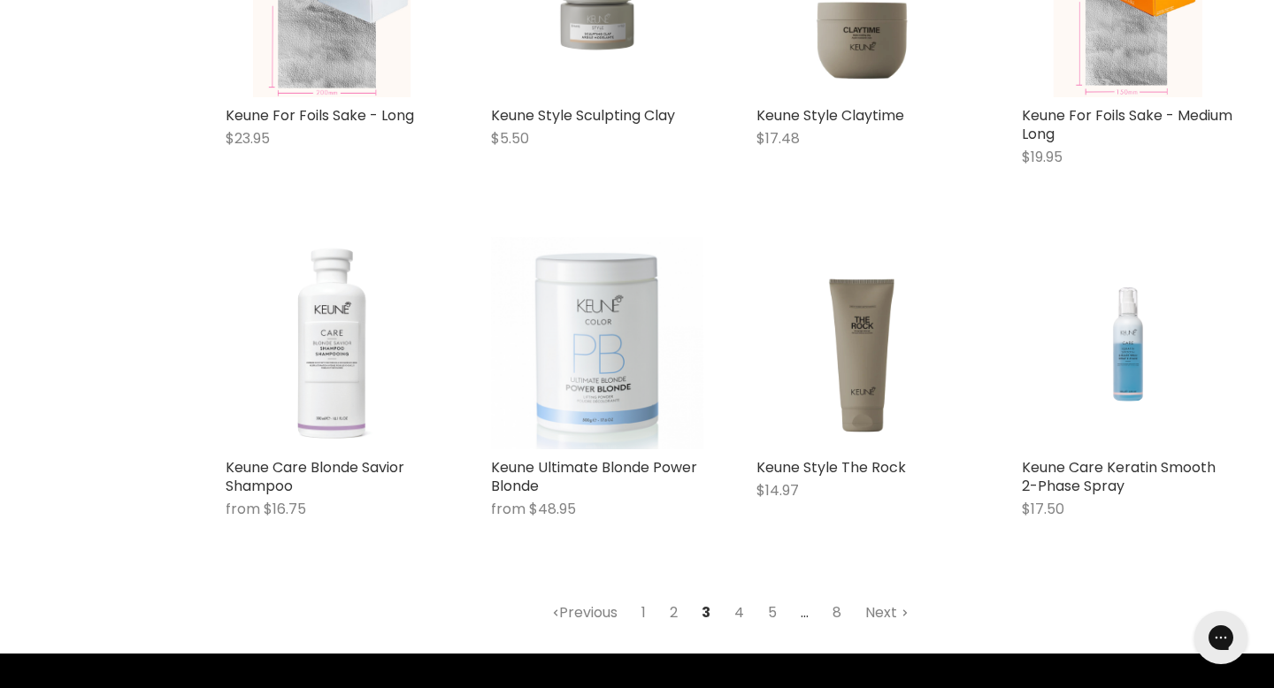
scroll to position [2060, 0]
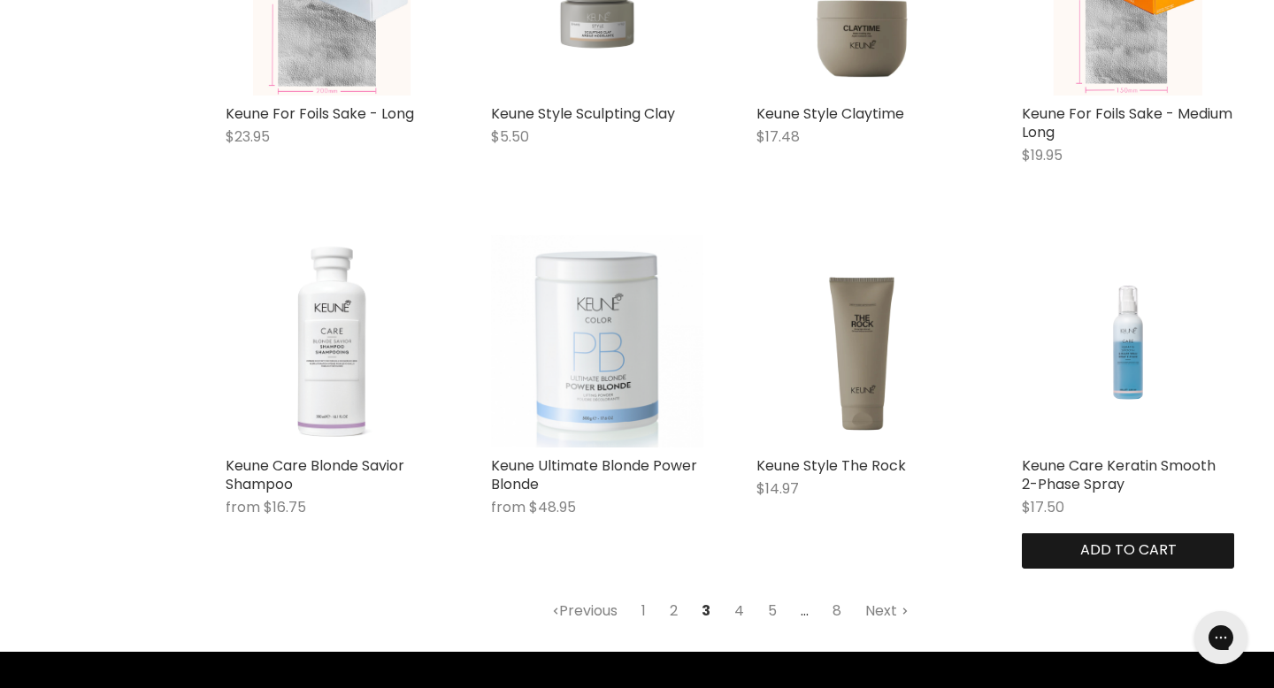
click at [1144, 540] on span "Add to cart" at bounding box center [1128, 550] width 96 height 20
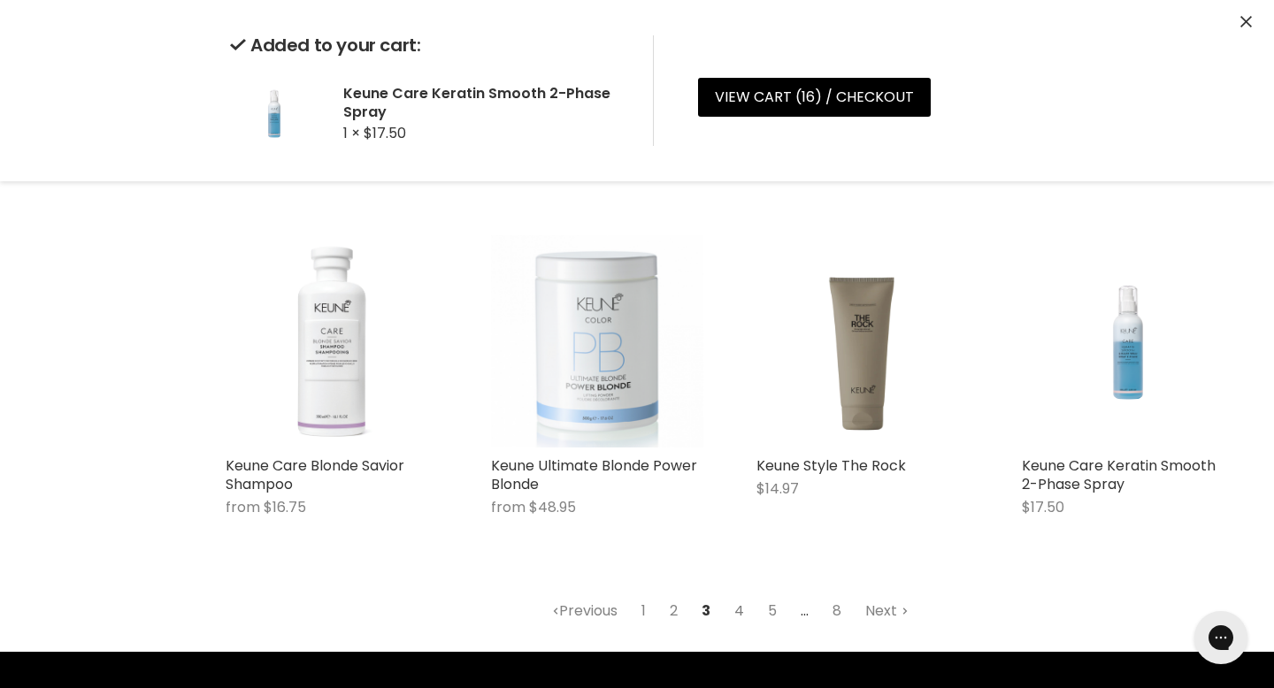
click at [739, 595] on link "4" at bounding box center [739, 611] width 29 height 32
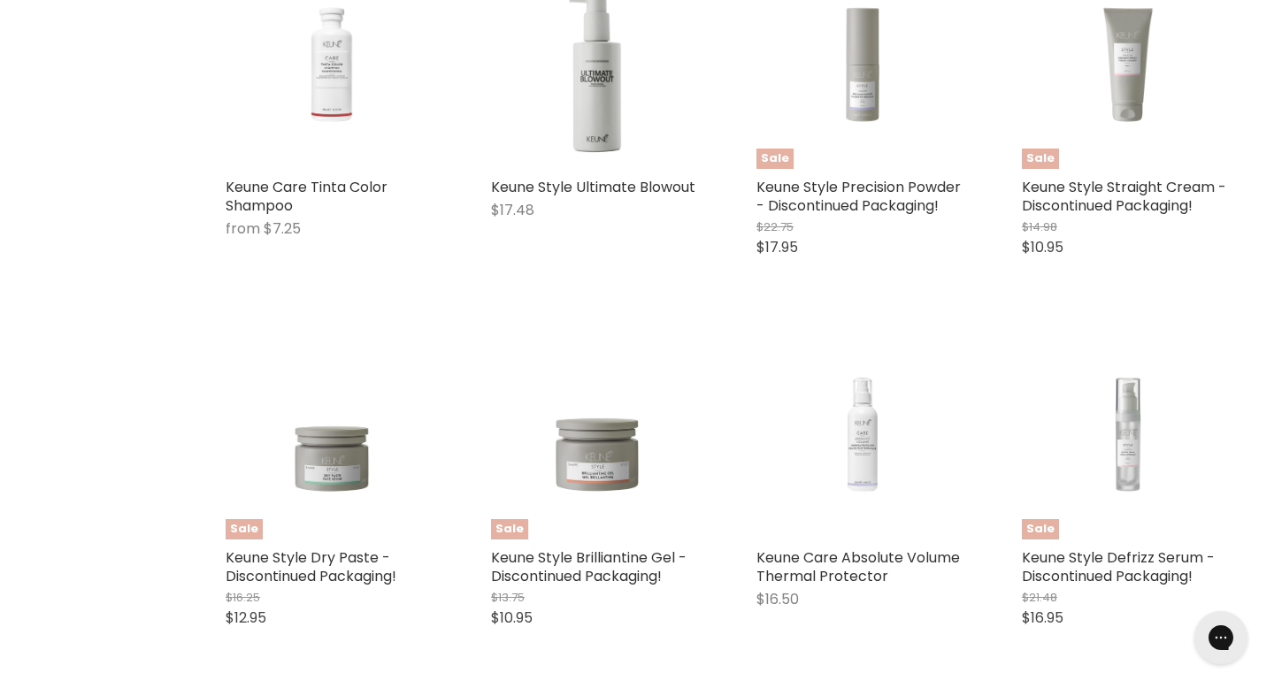
scroll to position [1952, 0]
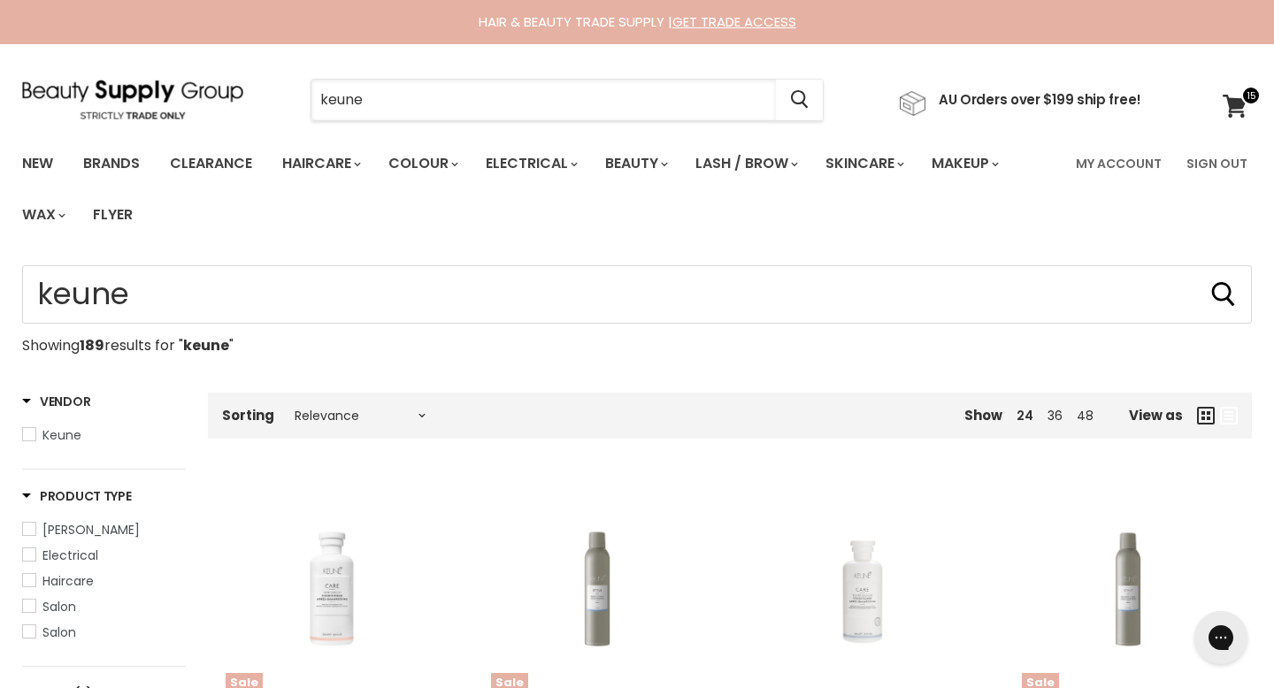
drag, startPoint x: 455, startPoint y: 100, endPoint x: 280, endPoint y: 92, distance: 174.5
click at [284, 96] on div "keune Cancel" at bounding box center [566, 100] width 603 height 41
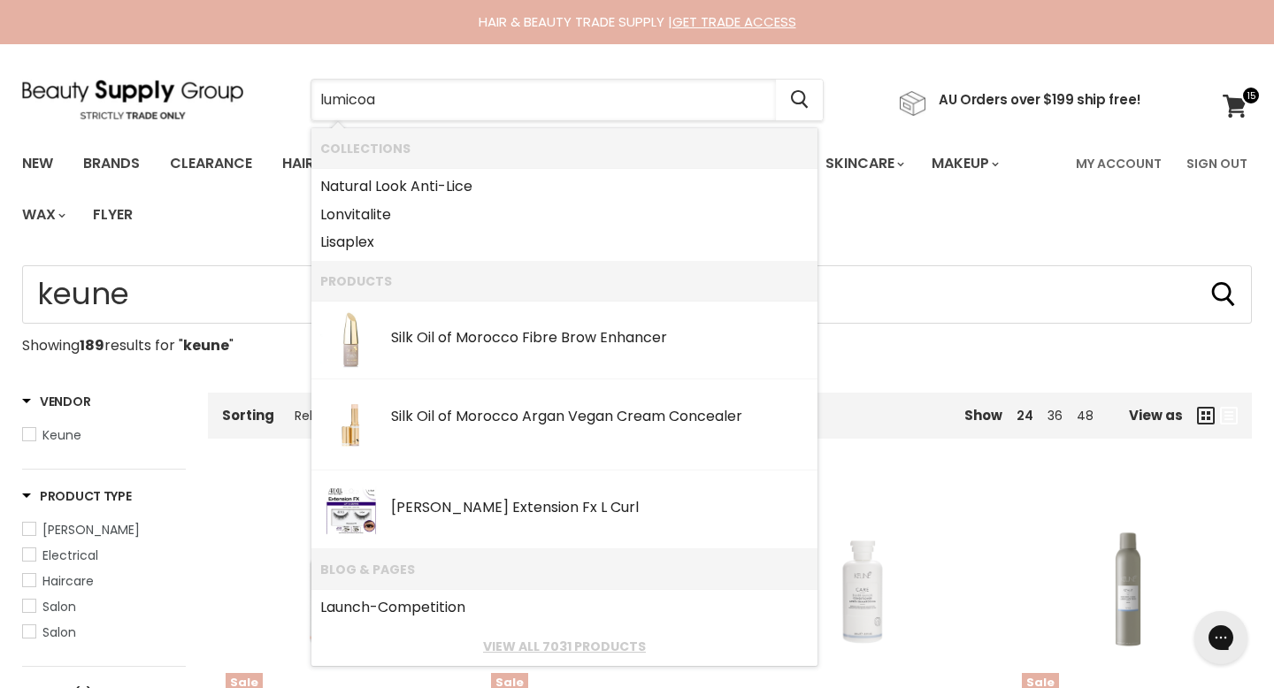
type input "lumicoat"
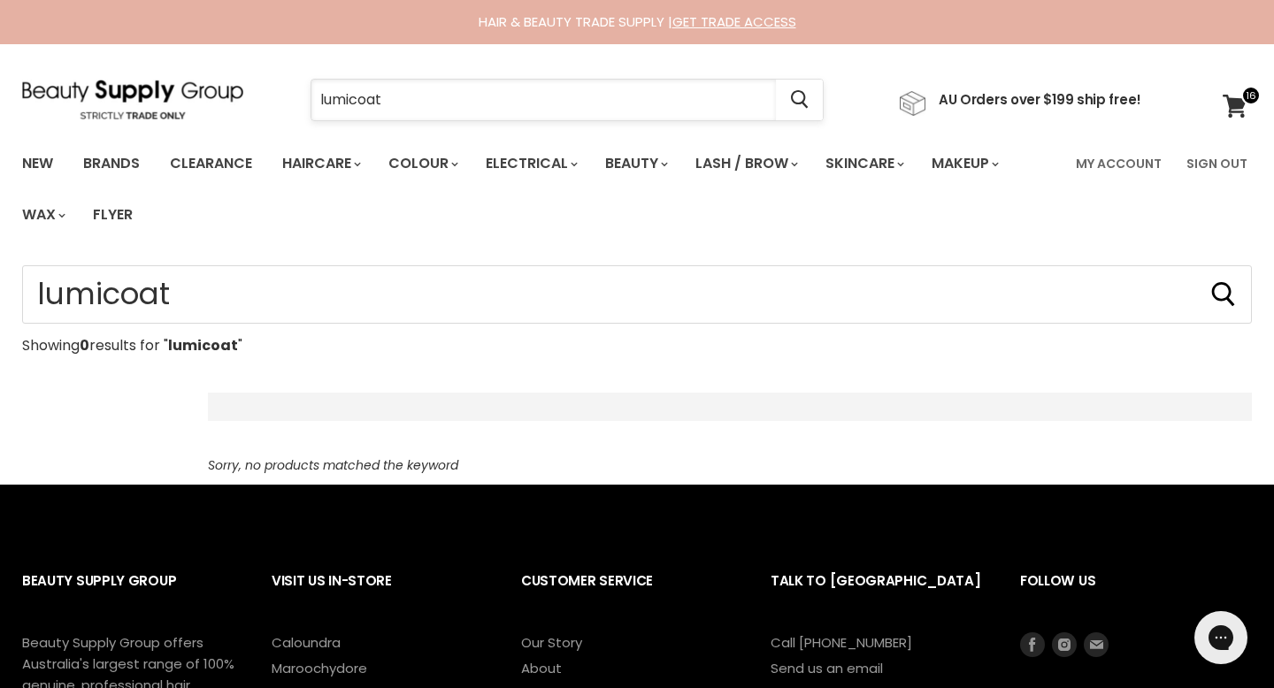
click at [352, 102] on input "lumicoat" at bounding box center [543, 100] width 464 height 41
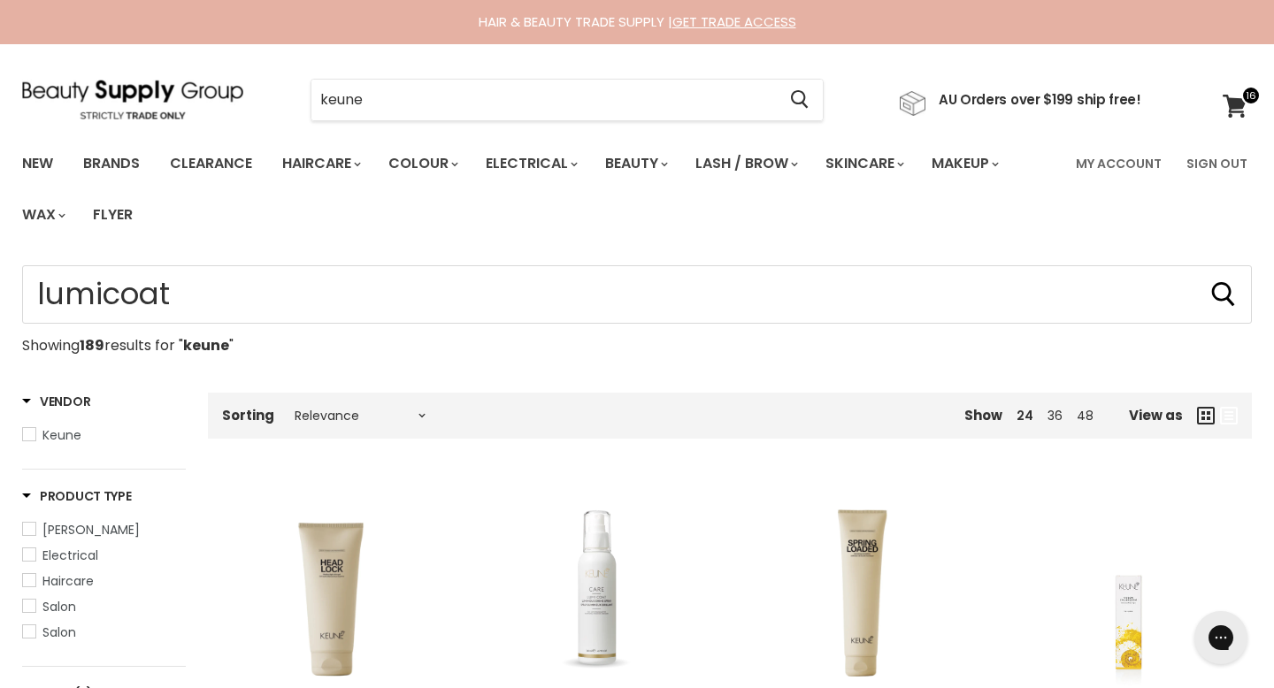
type input "keune"
drag, startPoint x: 372, startPoint y: 91, endPoint x: 249, endPoint y: 88, distance: 123.9
click at [249, 88] on div "keune Cancel AU Orders over $199 ship free!" at bounding box center [581, 100] width 1119 height 41
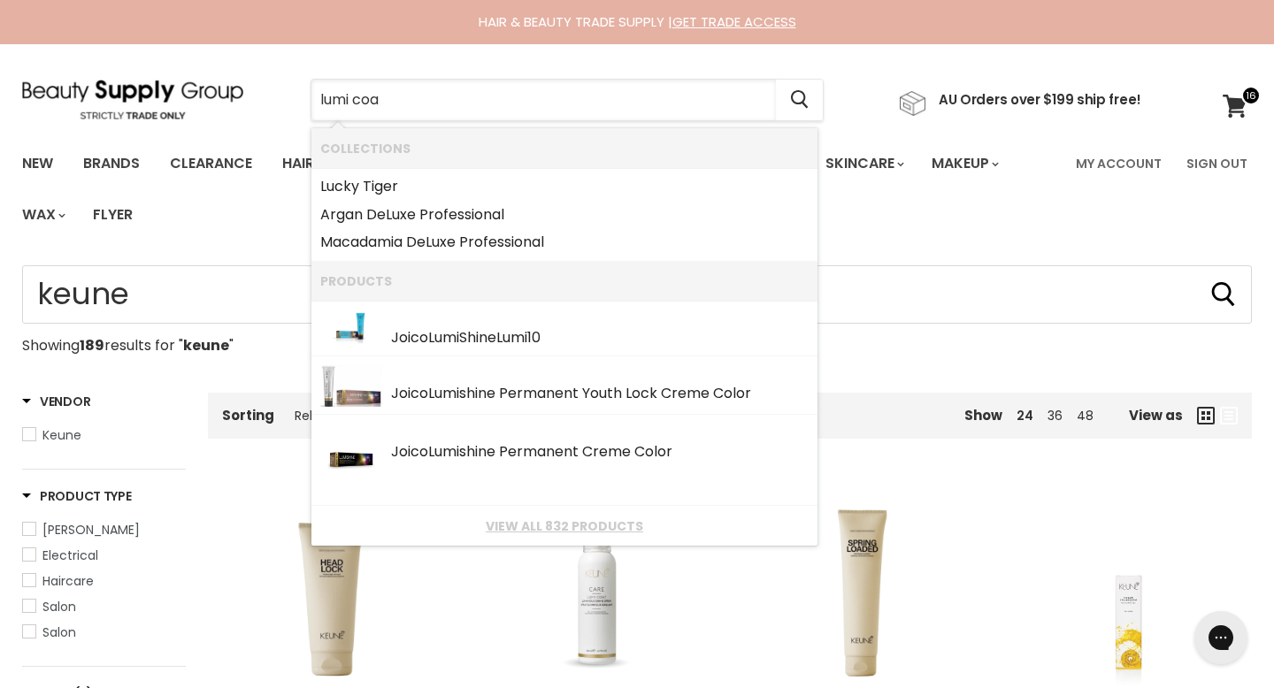
type input "lumi coat"
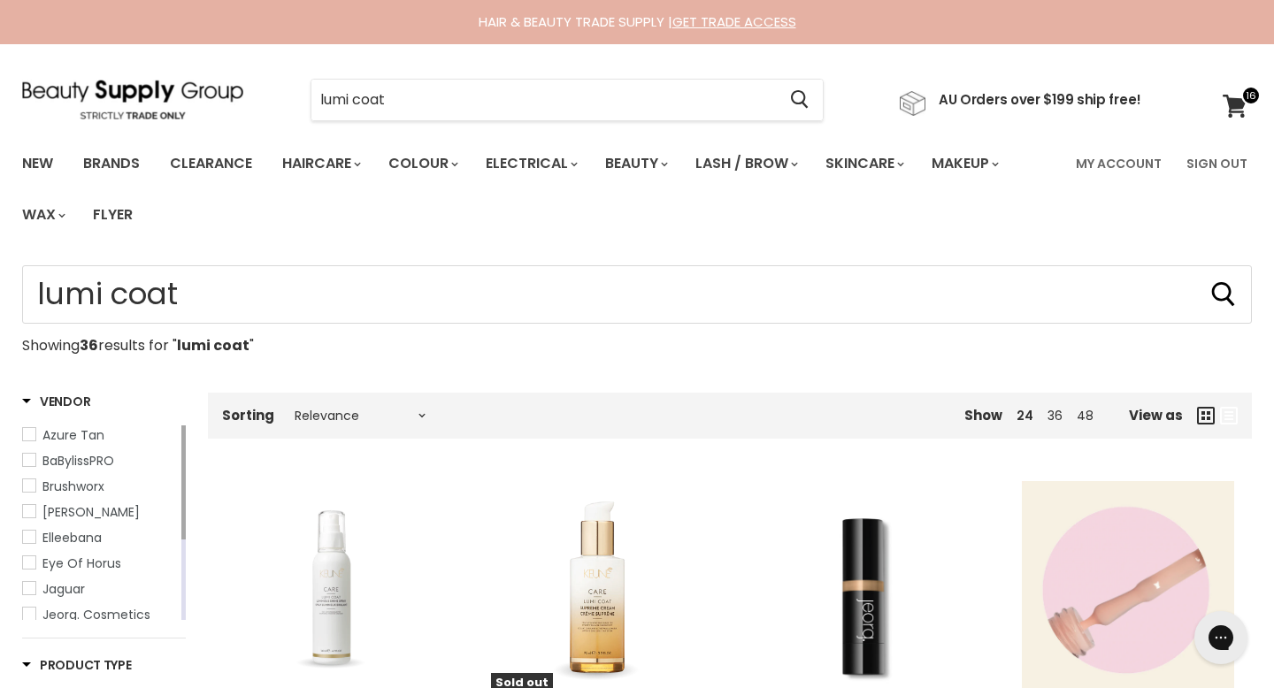
click at [370, 553] on img "Main content" at bounding box center [332, 587] width 212 height 212
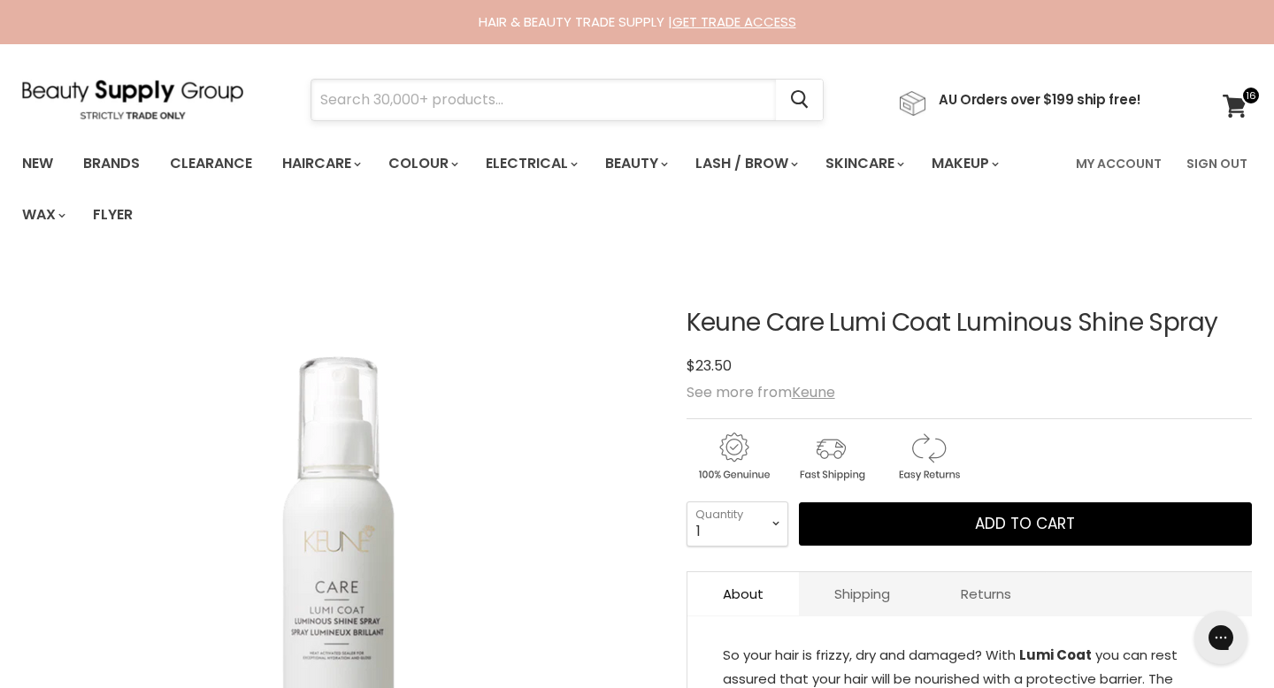
click at [449, 97] on input "Search" at bounding box center [543, 100] width 464 height 41
click at [1237, 95] on icon at bounding box center [1235, 106] width 25 height 23
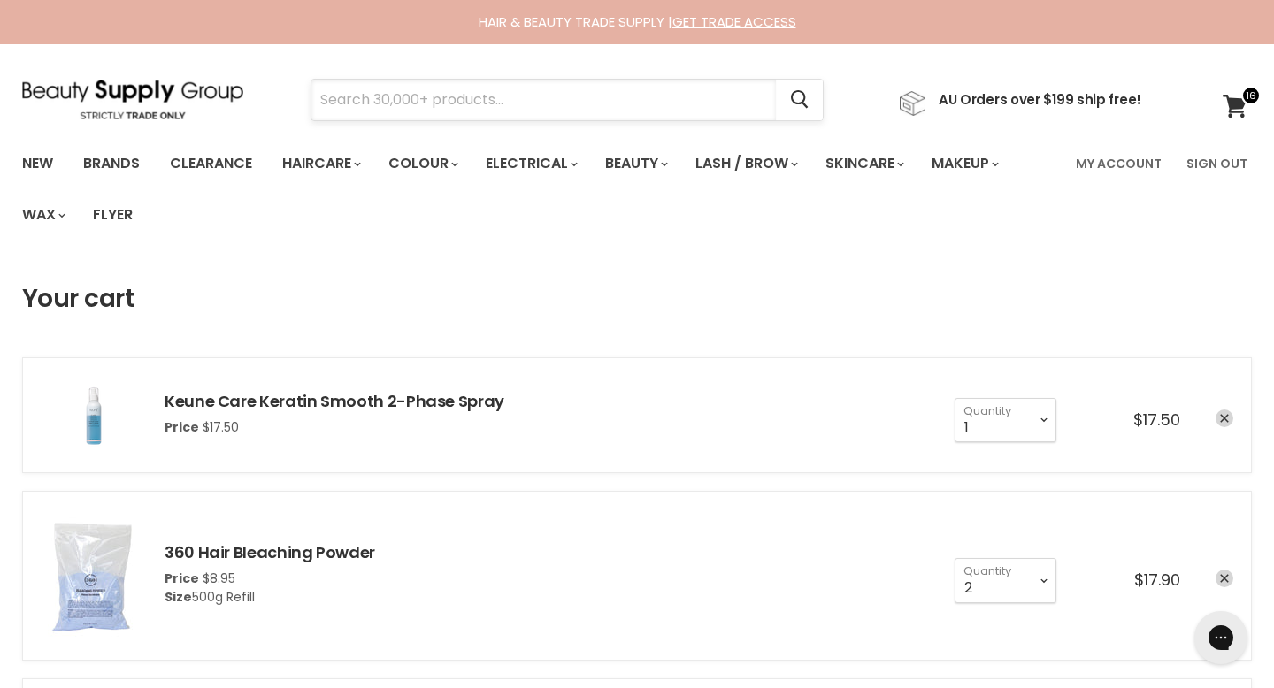
click at [410, 103] on input "Search" at bounding box center [543, 100] width 464 height 41
type input "keune"
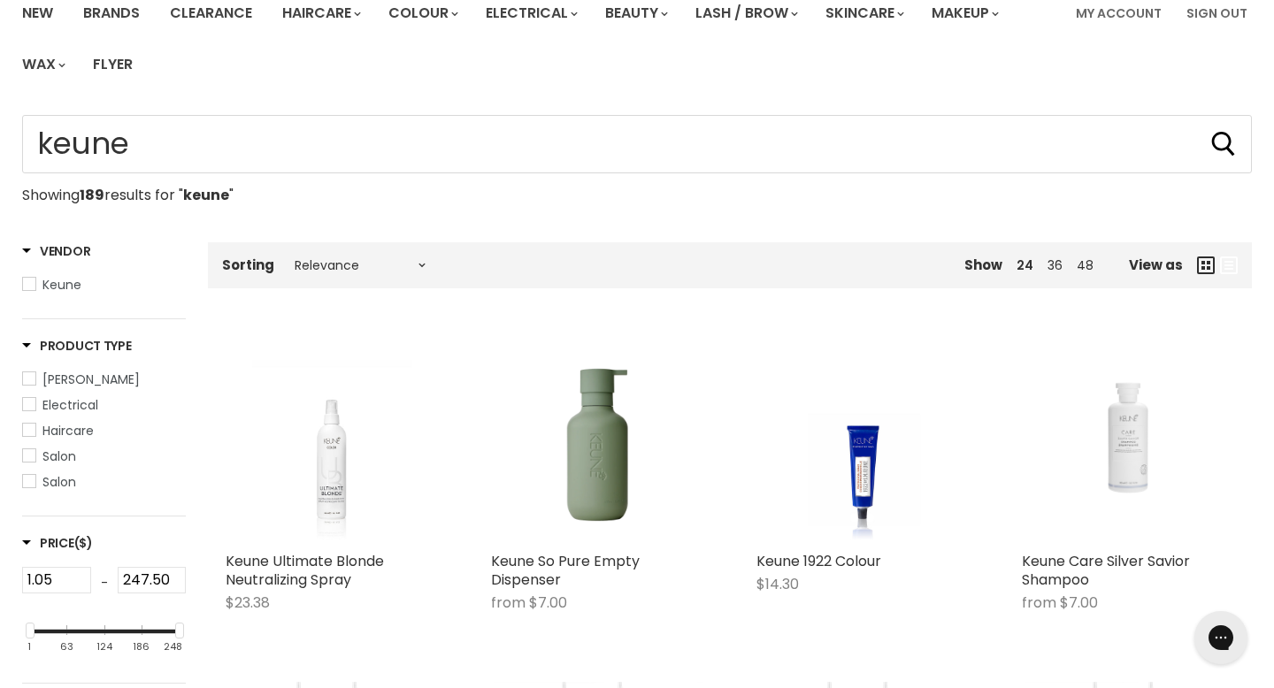
scroll to position [157, 0]
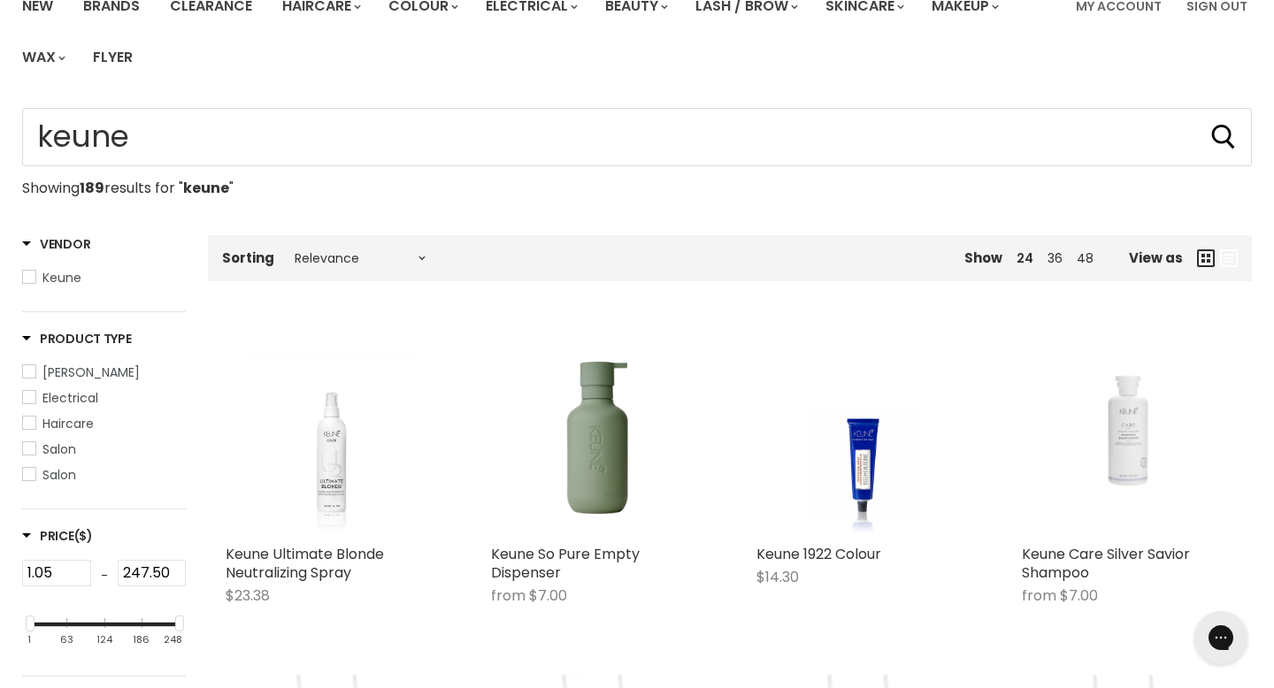
click at [150, 365] on ul "[PERSON_NAME] Electrical Haircare Salon Salon" at bounding box center [104, 424] width 164 height 122
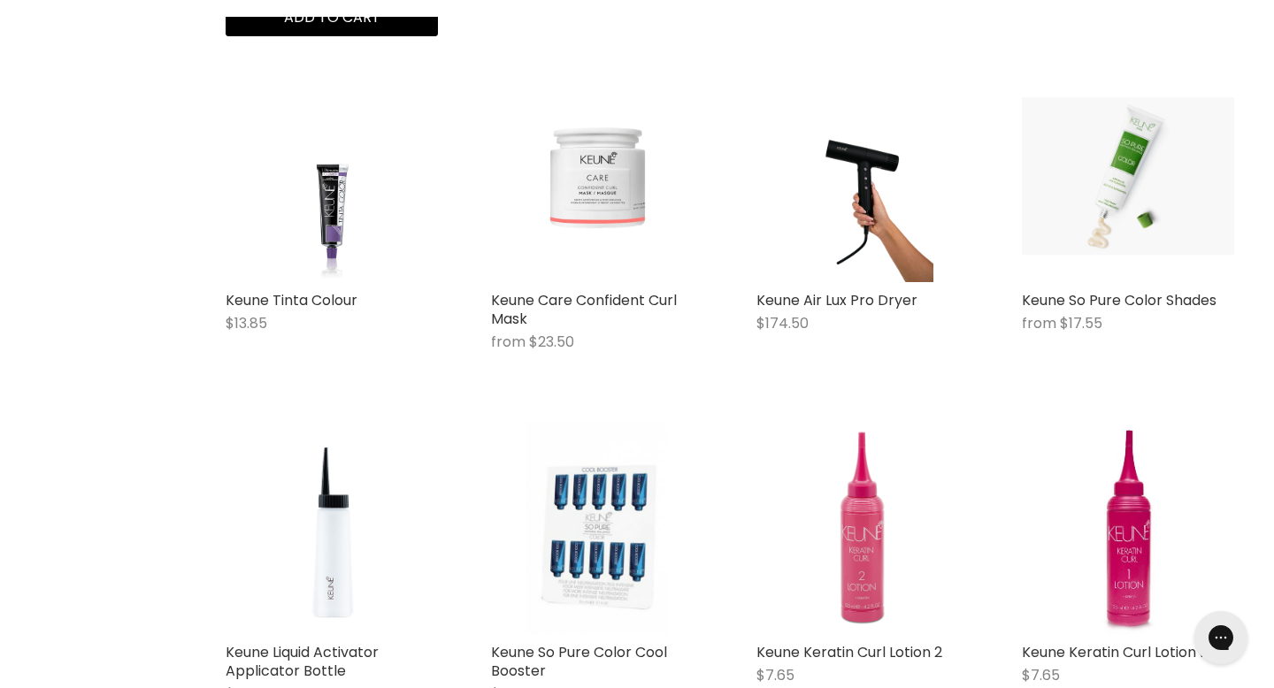
scroll to position [1821, 0]
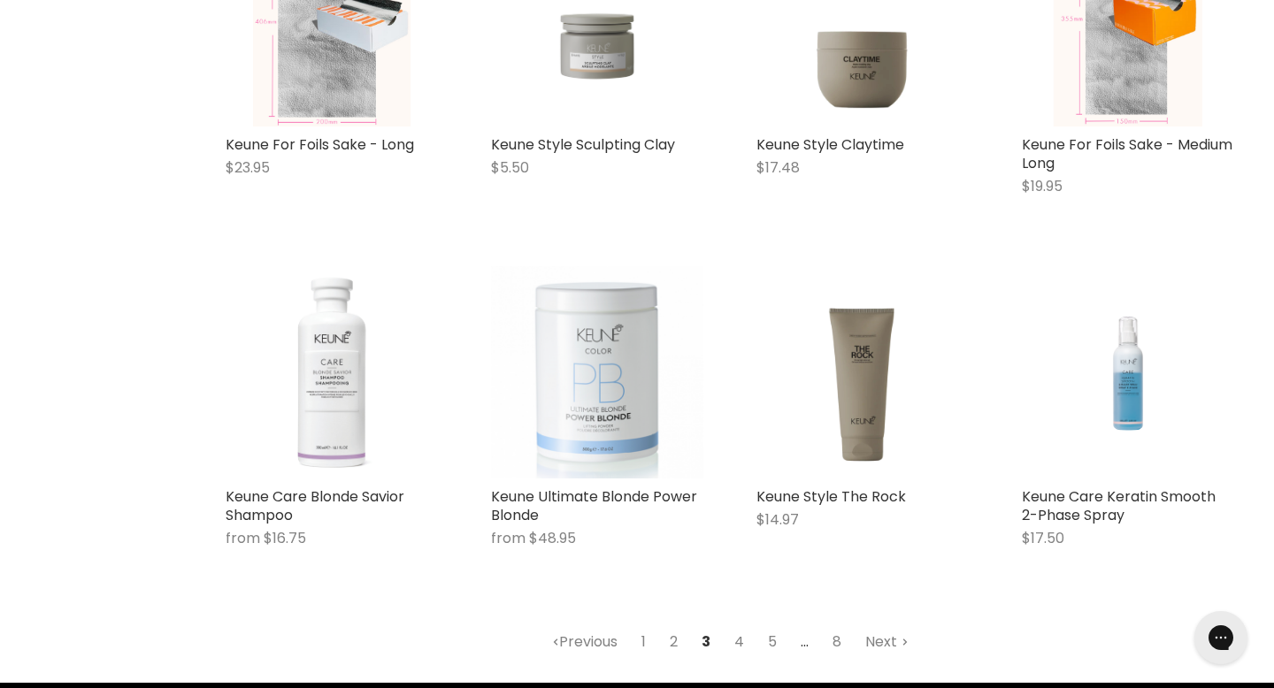
scroll to position [2016, 0]
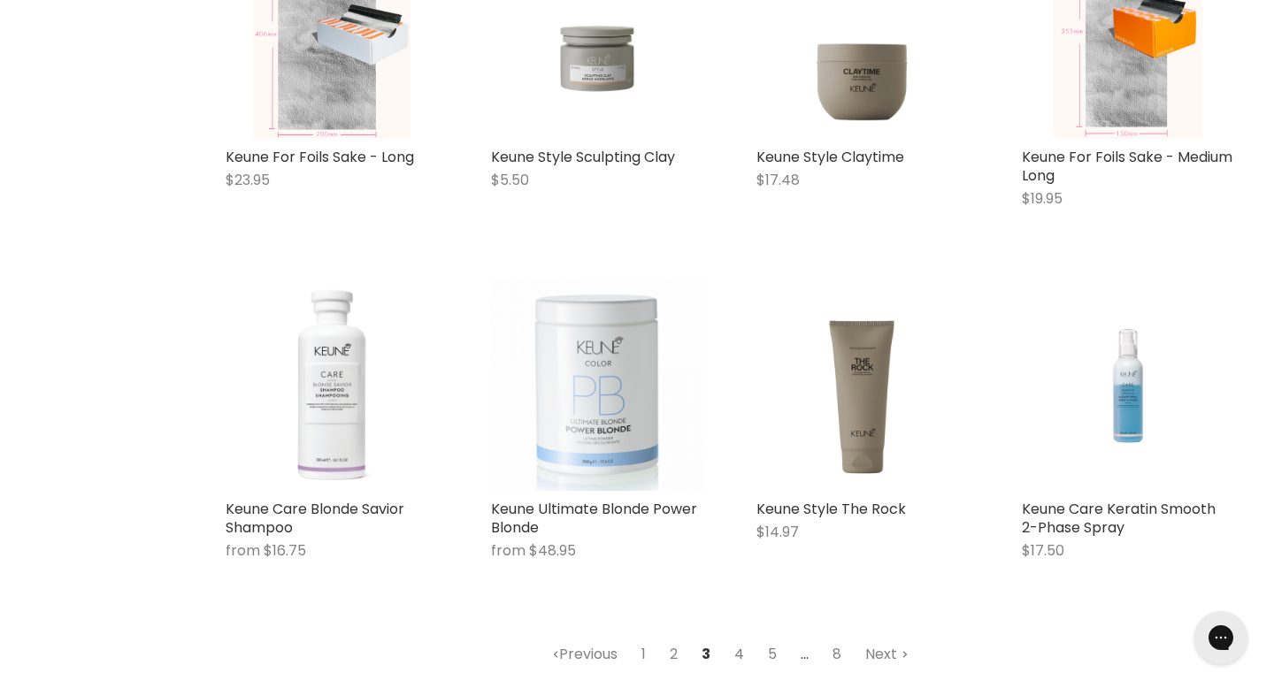
click at [740, 639] on link "4" at bounding box center [739, 655] width 29 height 32
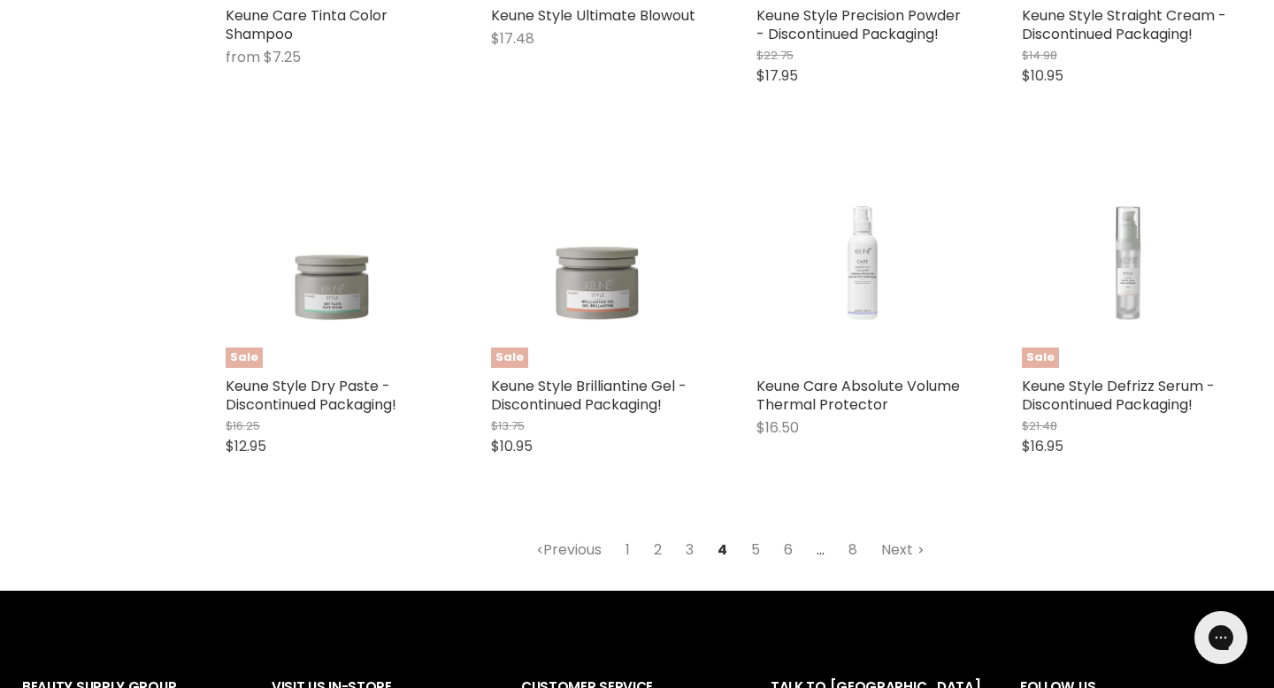
scroll to position [2046, 0]
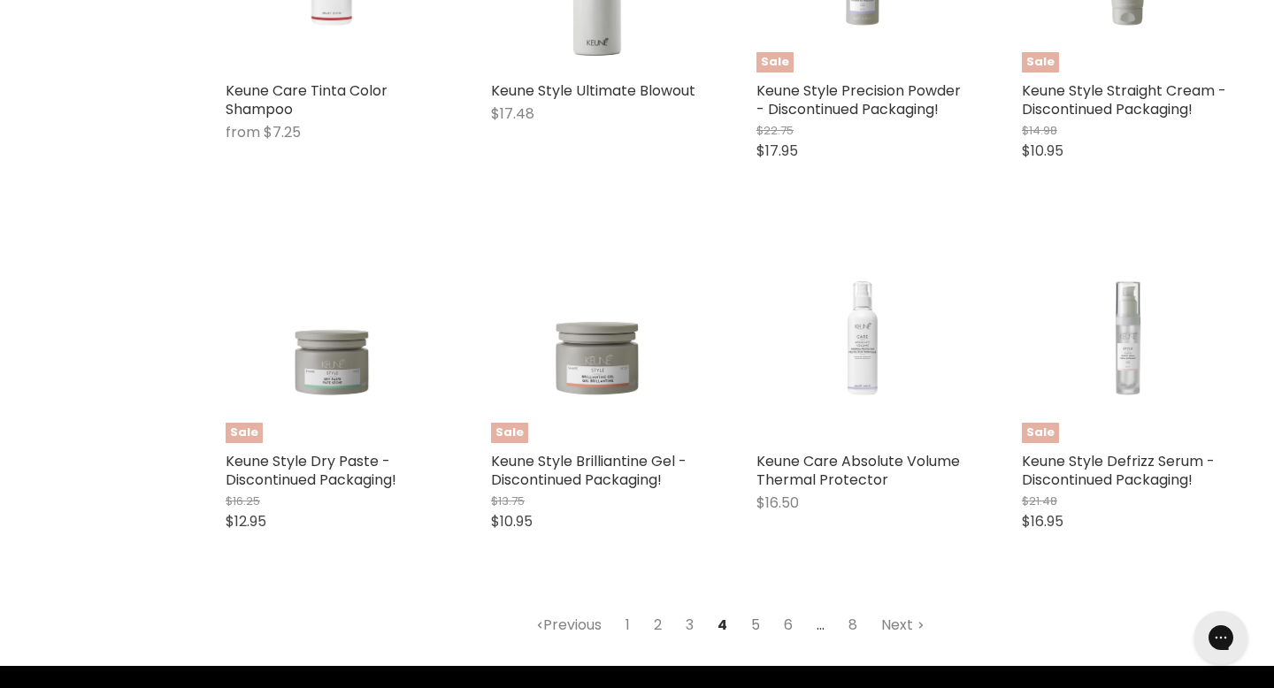
click at [752, 610] on link "5" at bounding box center [755, 626] width 28 height 32
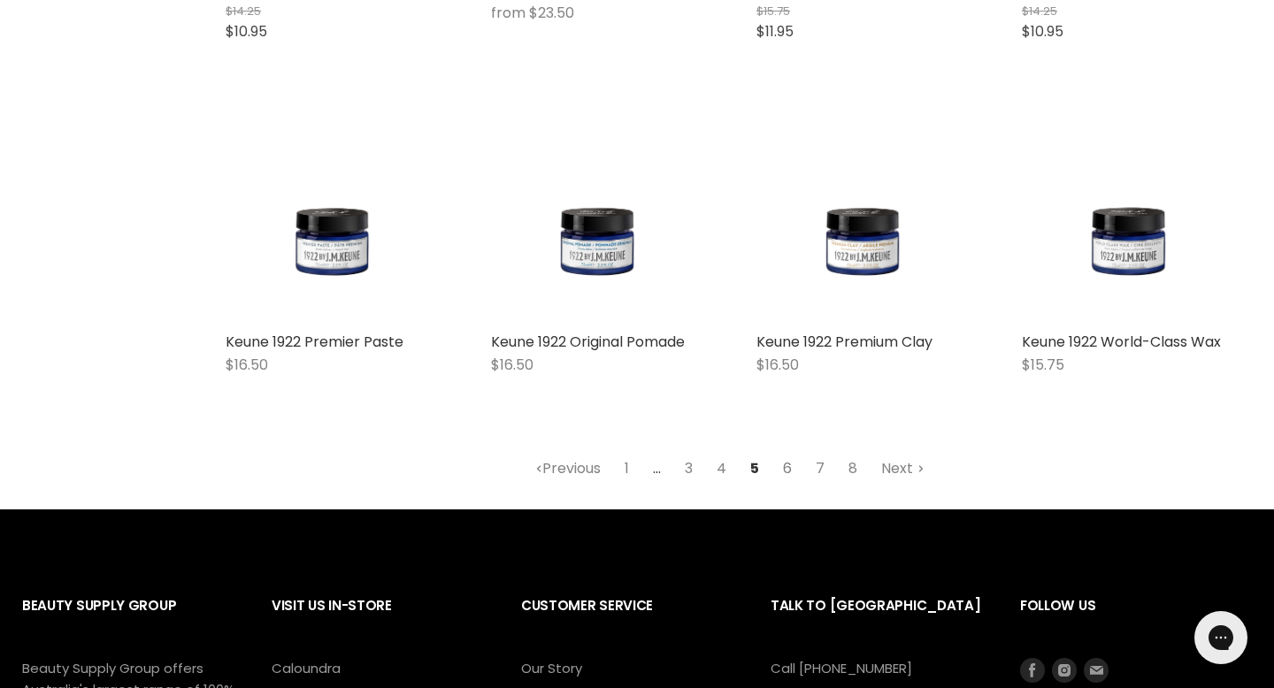
click at [781, 453] on link "6" at bounding box center [787, 469] width 28 height 32
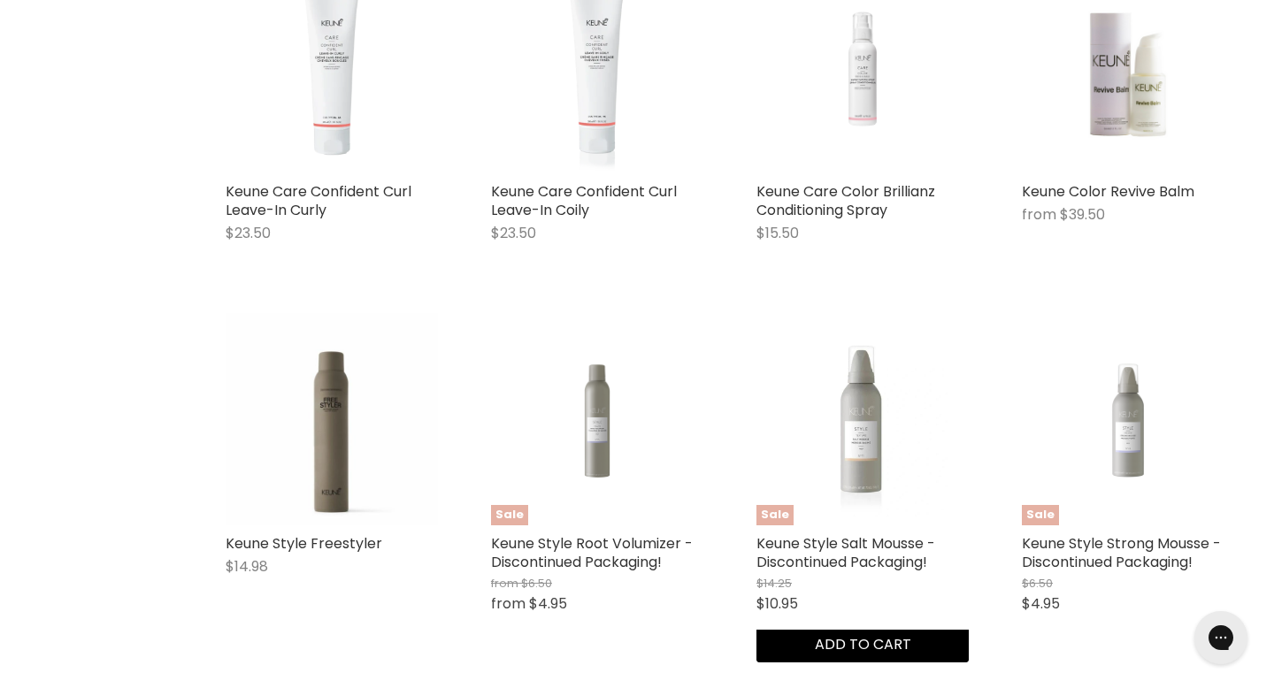
scroll to position [1946, 0]
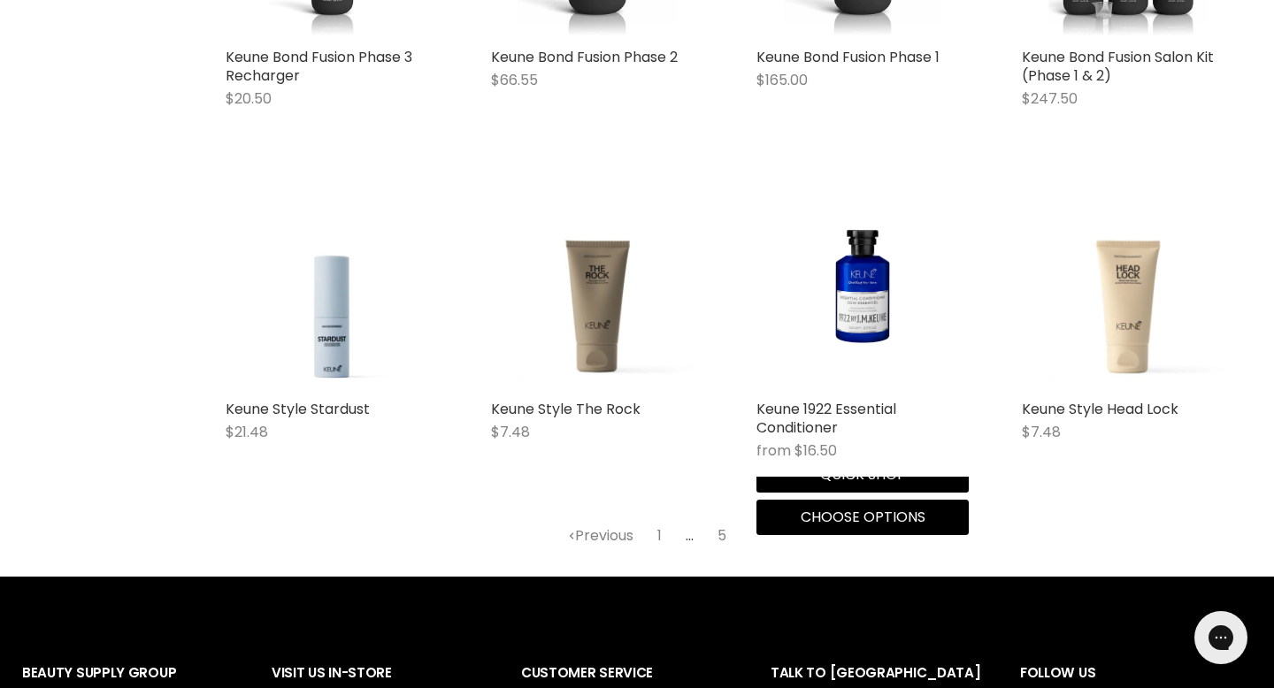
scroll to position [2117, 0]
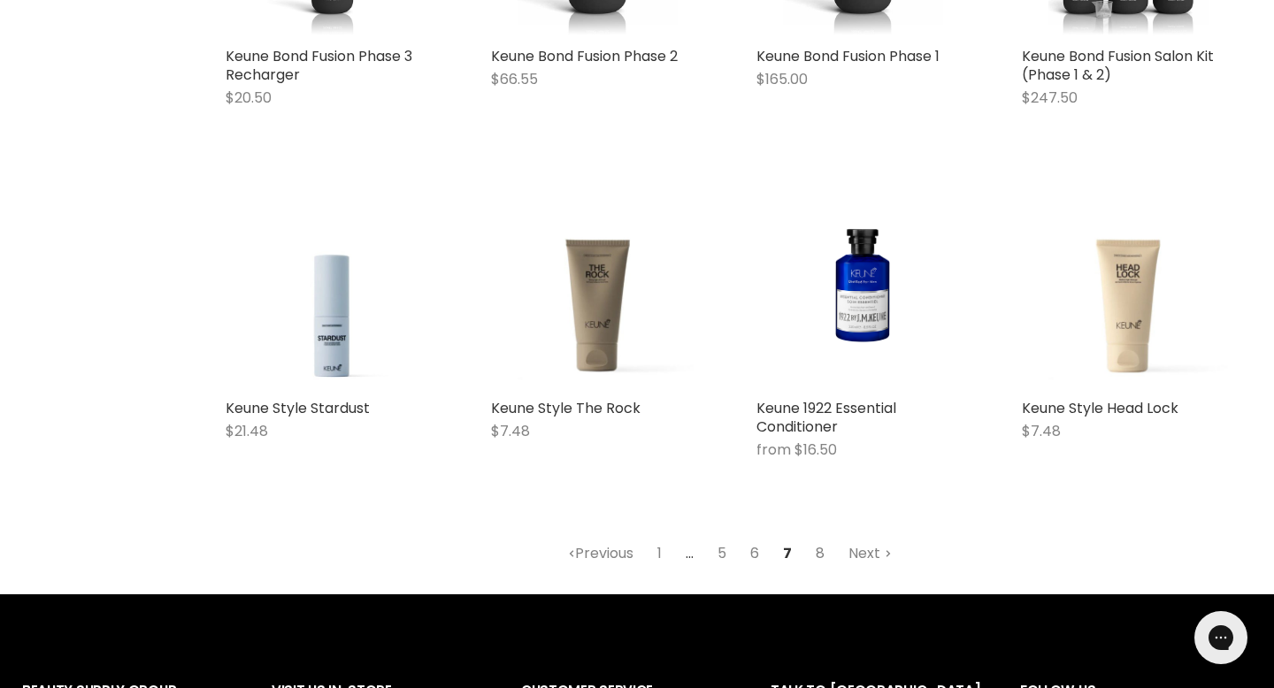
click at [808, 538] on link "8" at bounding box center [820, 554] width 28 height 32
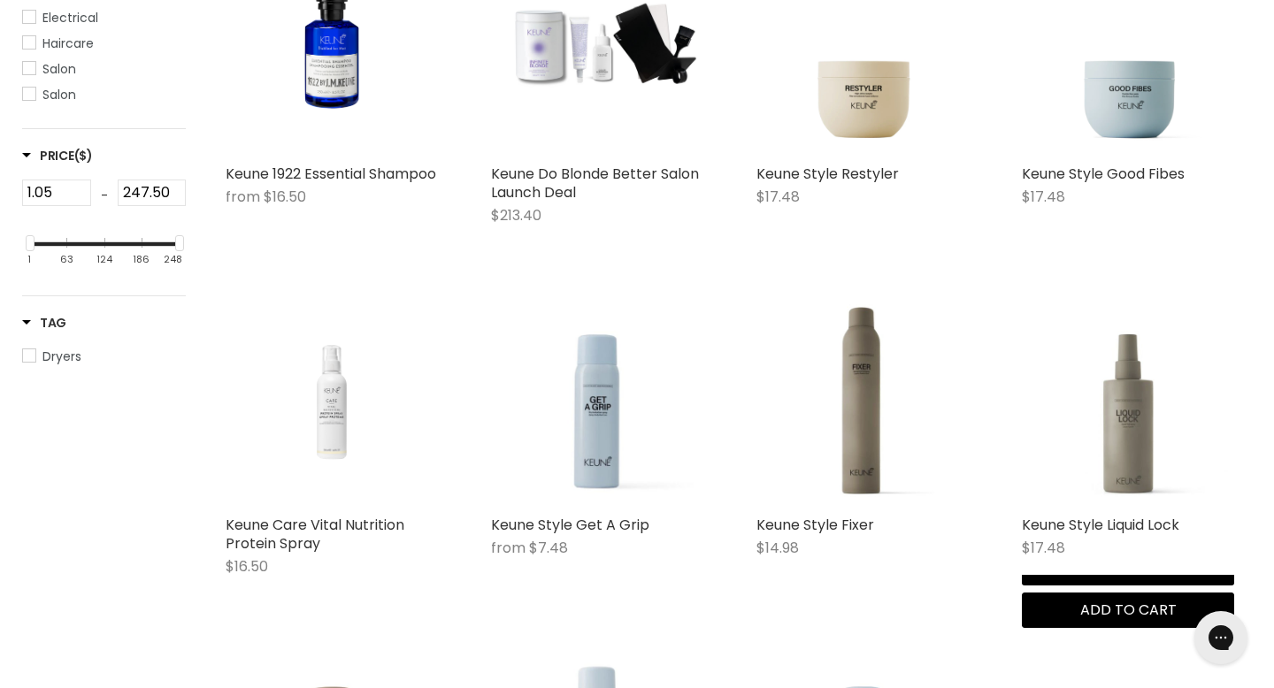
scroll to position [535, 0]
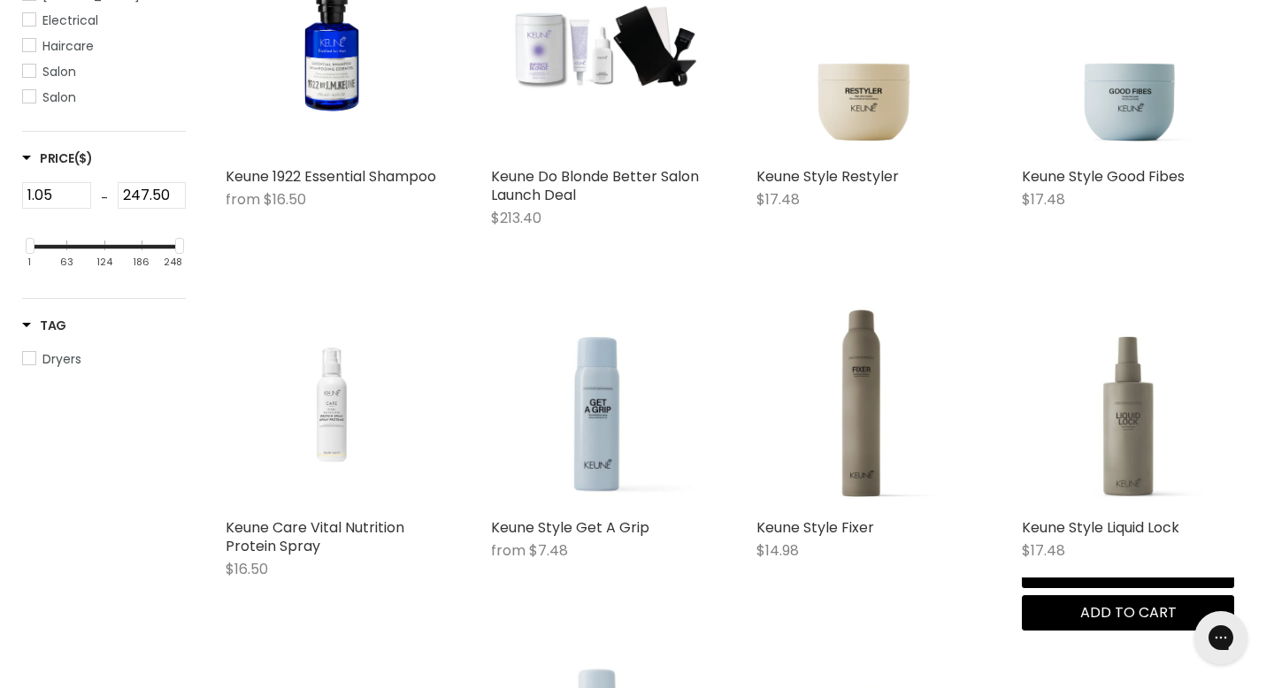
click at [1062, 363] on img "Main content" at bounding box center [1128, 403] width 212 height 212
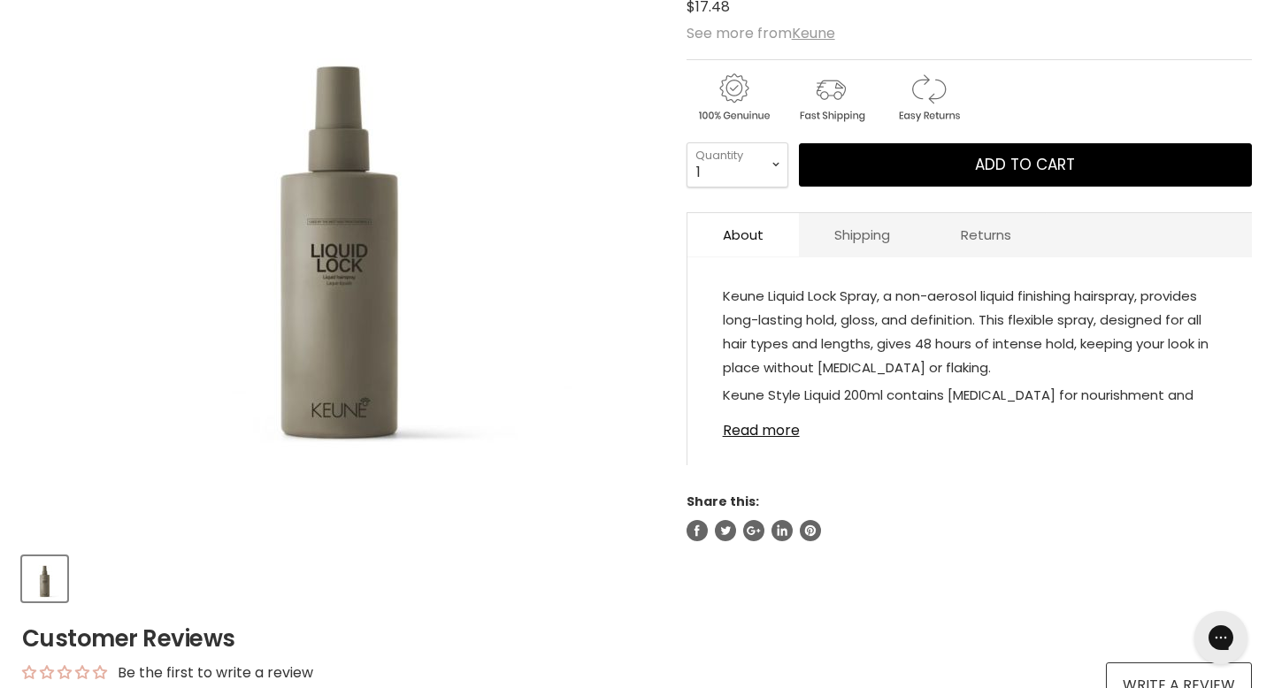
scroll to position [362, 0]
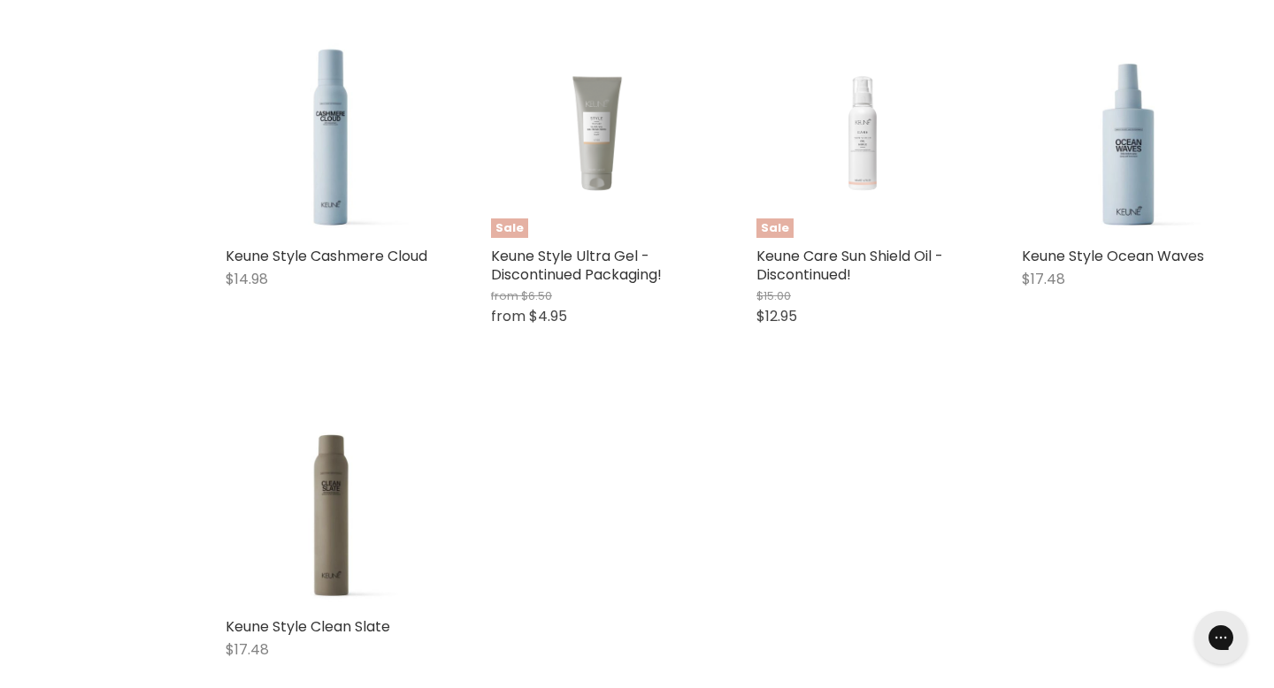
scroll to position [1868, 0]
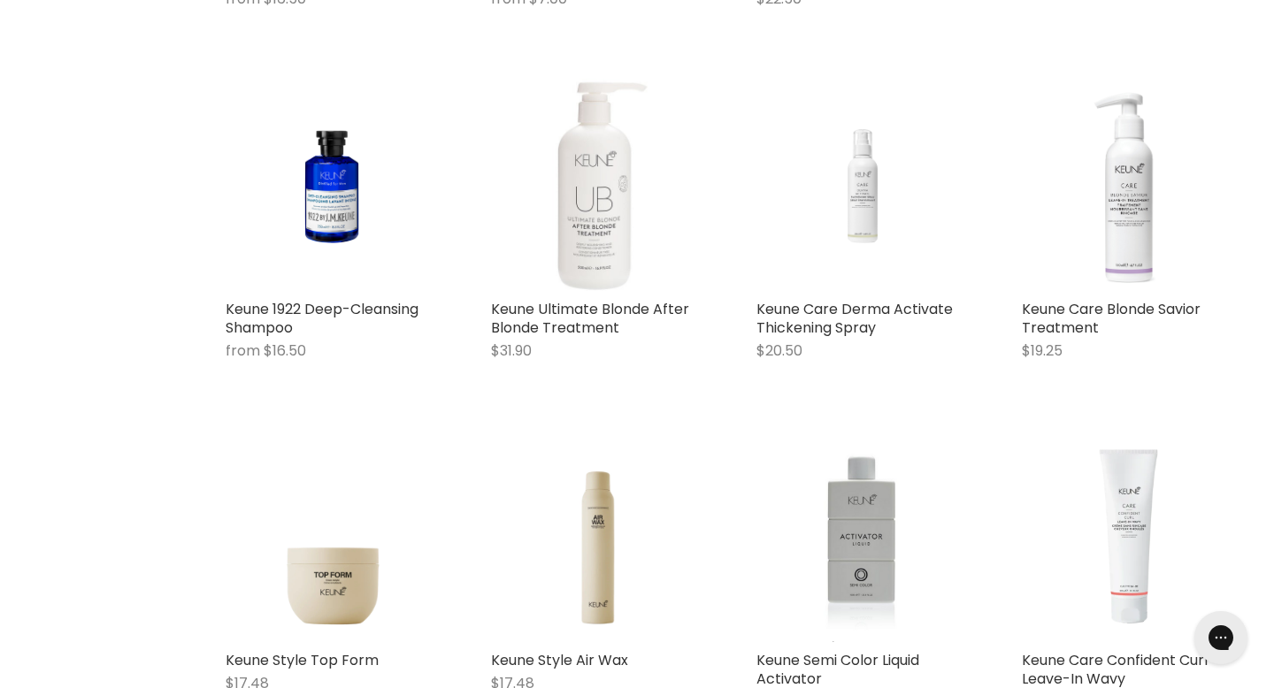
scroll to position [1125, 0]
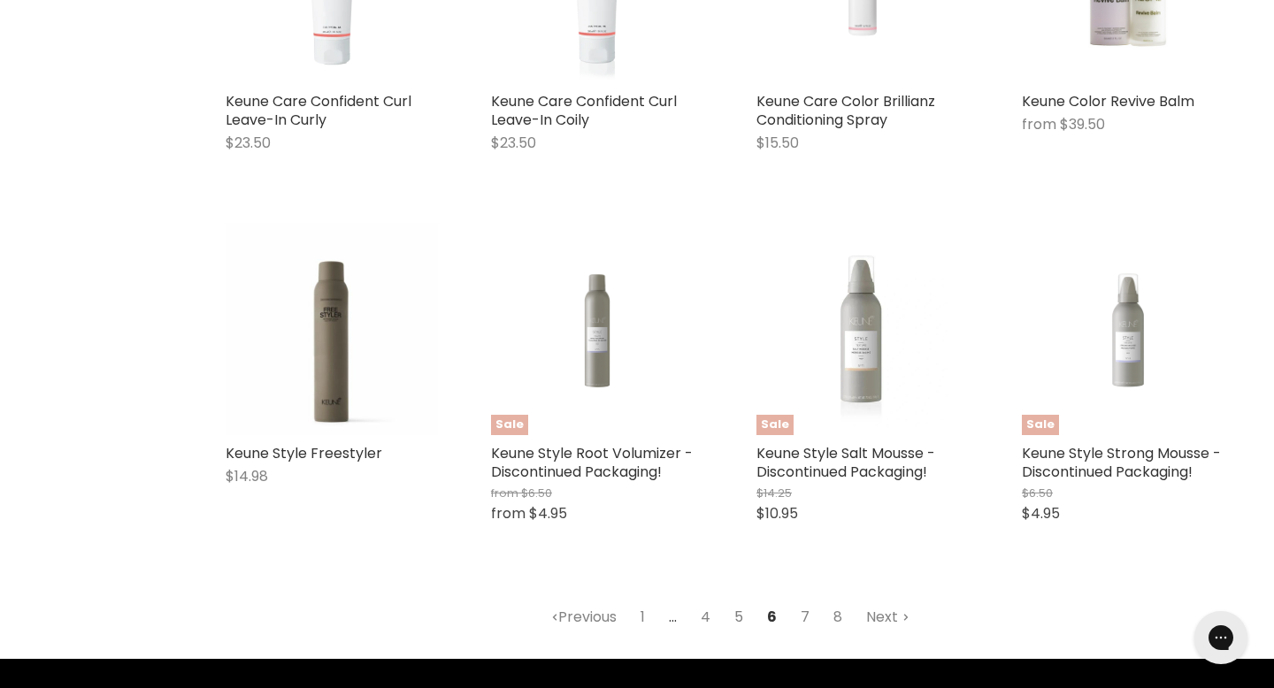
click at [732, 602] on link "5" at bounding box center [739, 618] width 28 height 32
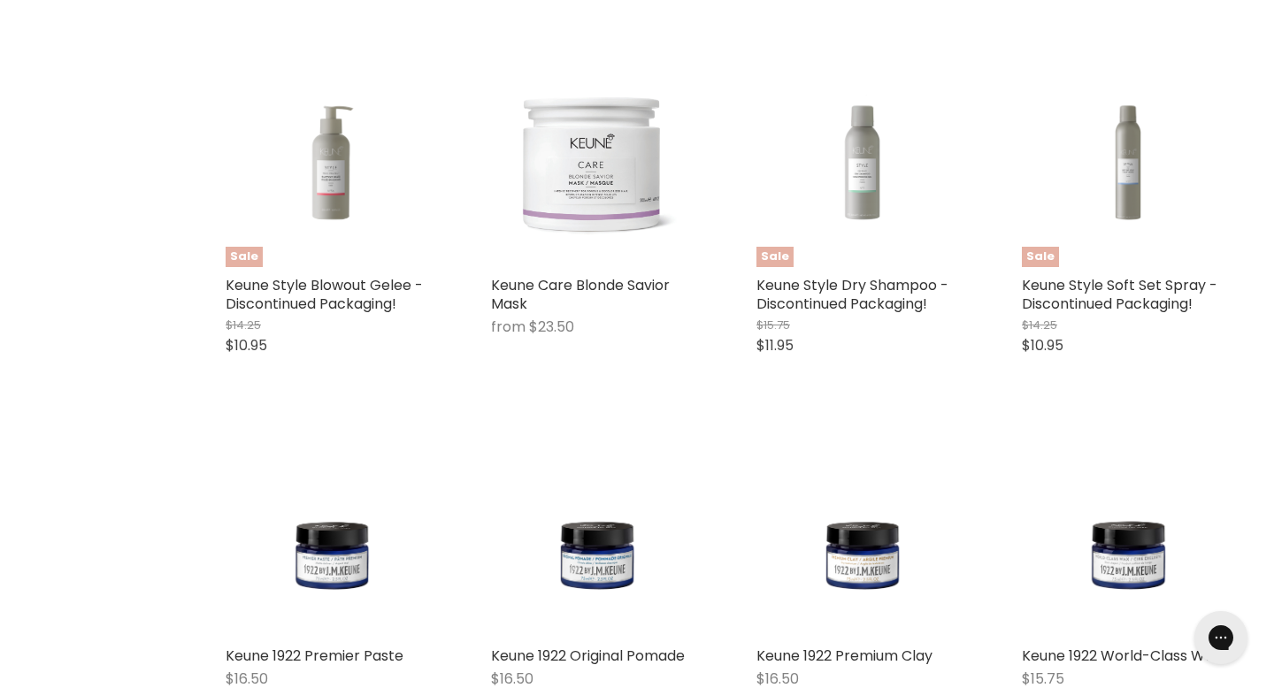
scroll to position [1955, 0]
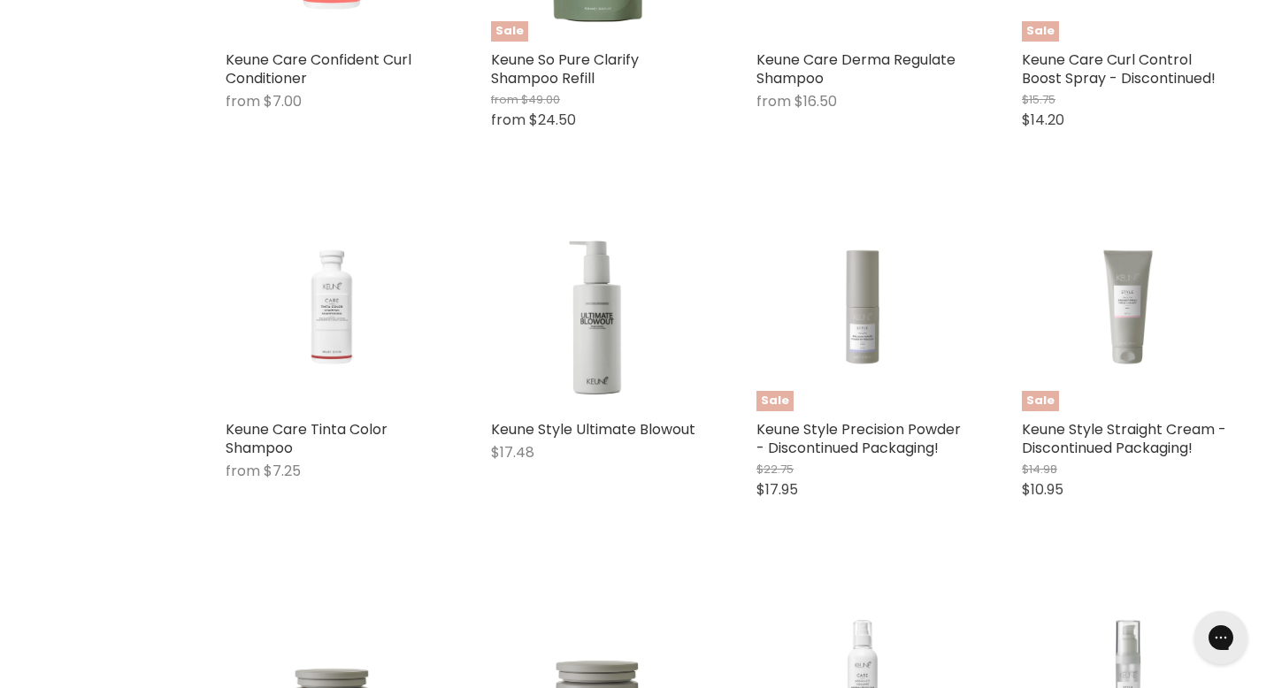
scroll to position [1712, 0]
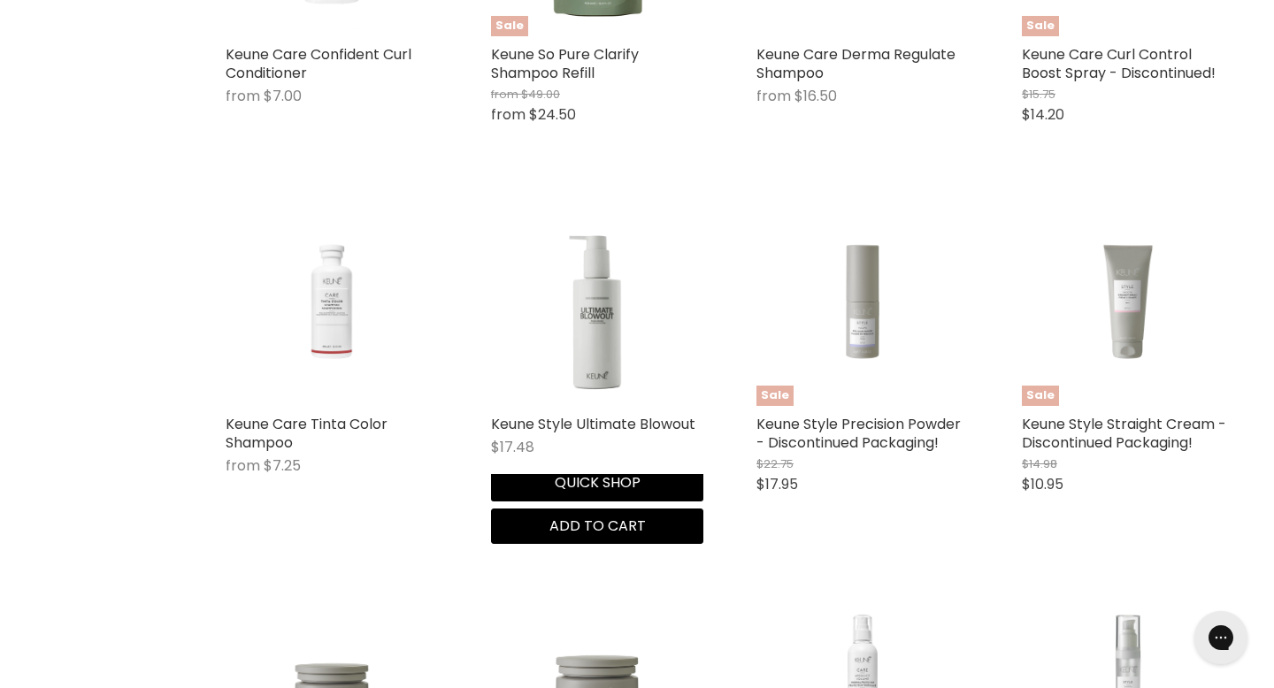
click at [594, 261] on img "Main content" at bounding box center [597, 300] width 203 height 212
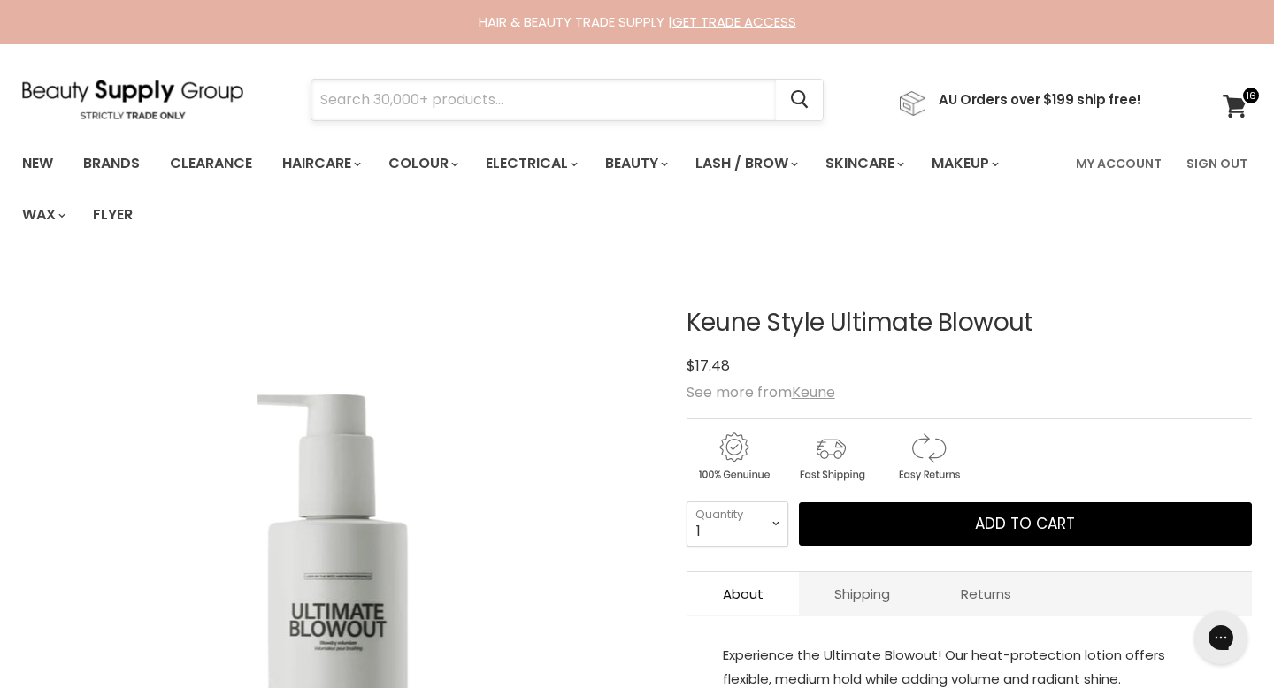
click at [366, 89] on input "Search" at bounding box center [543, 100] width 464 height 41
type input "wella"
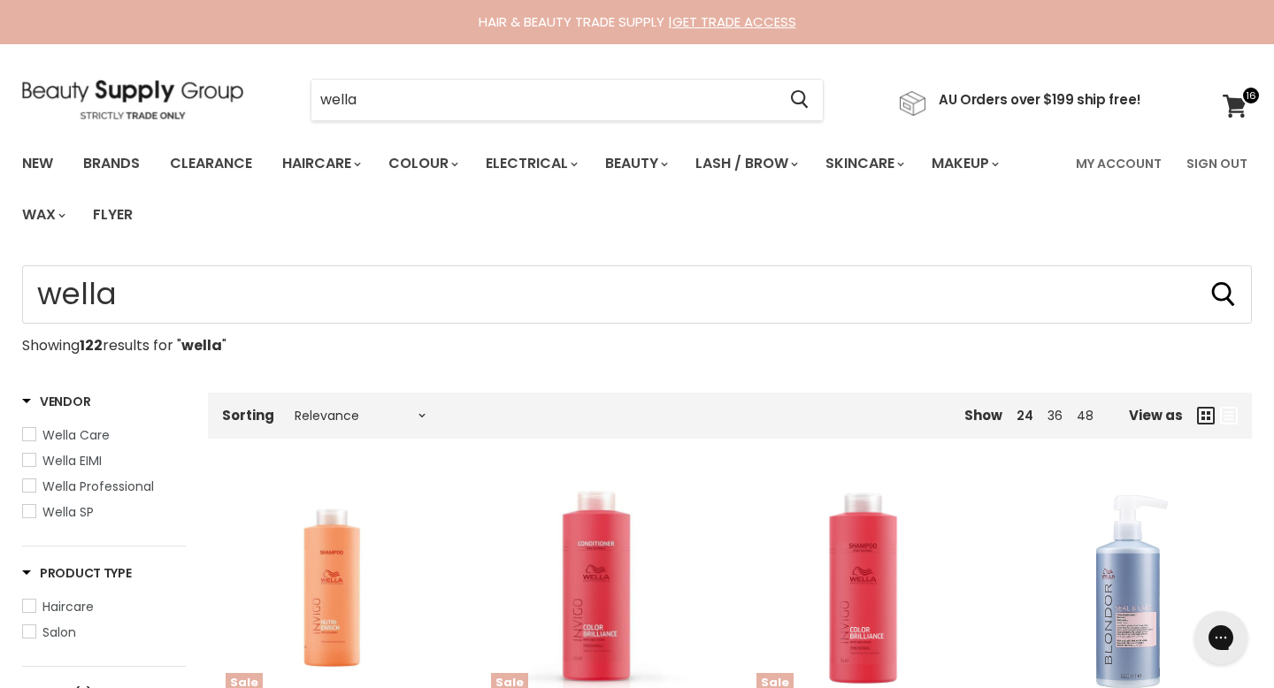
drag, startPoint x: 393, startPoint y: 104, endPoint x: 239, endPoint y: 81, distance: 155.8
click at [239, 81] on div "wella Cancel AU Orders over $199 ship free!" at bounding box center [581, 100] width 1119 height 41
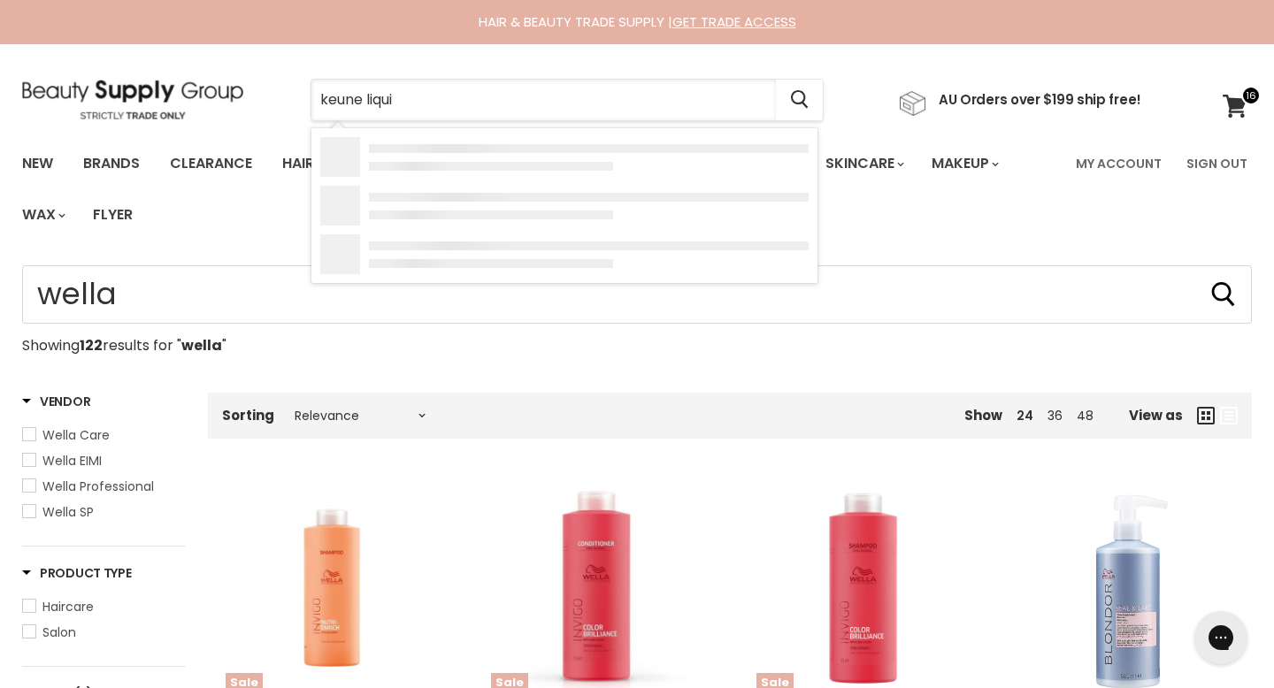
type input "keune liquid"
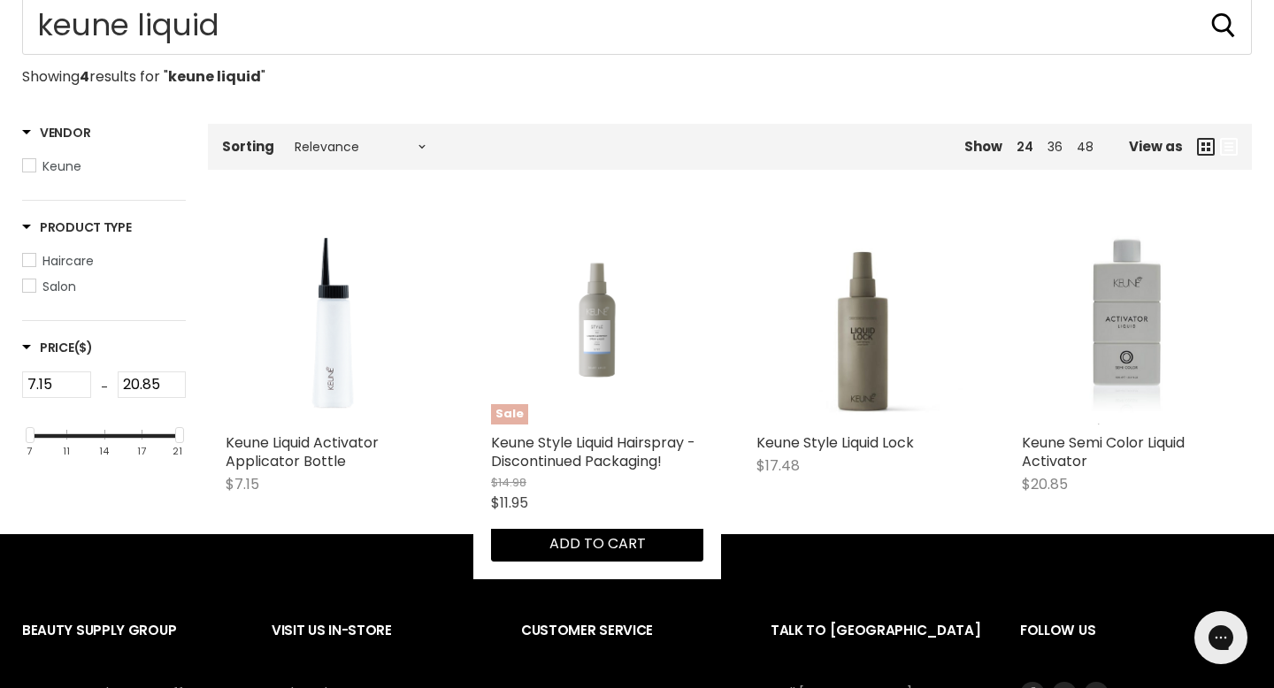
scroll to position [315, 0]
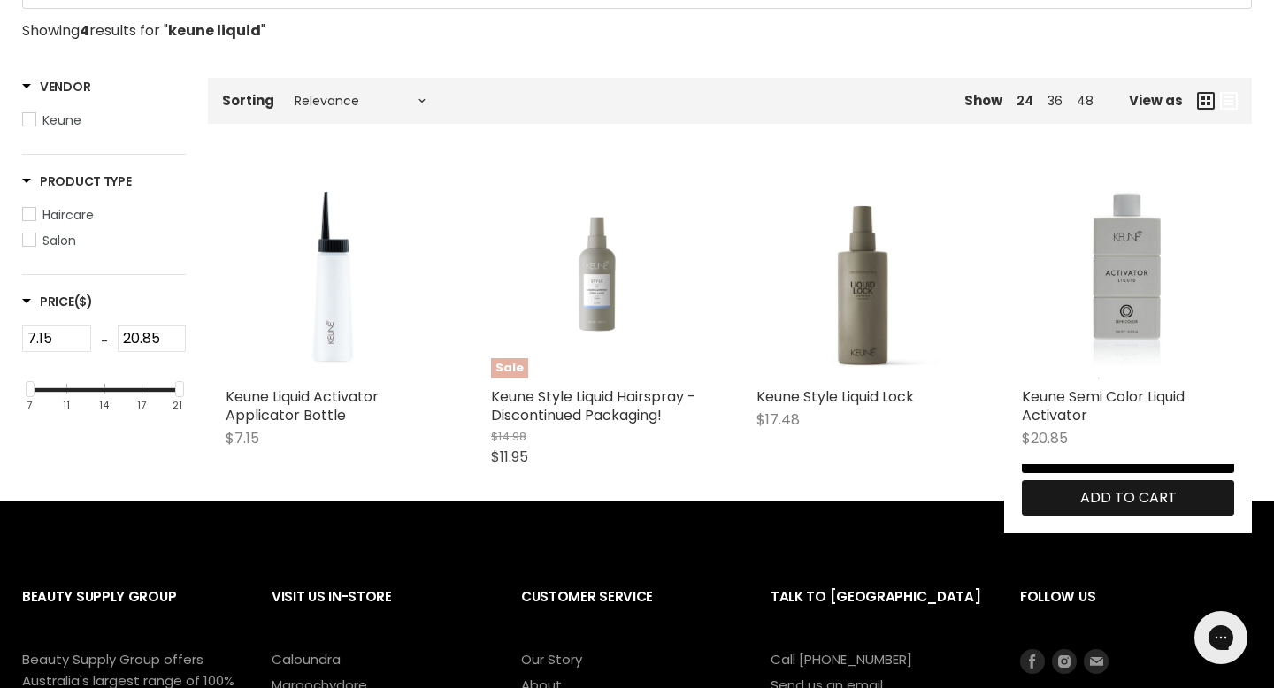
click at [1167, 487] on span "Add to cart" at bounding box center [1128, 497] width 96 height 20
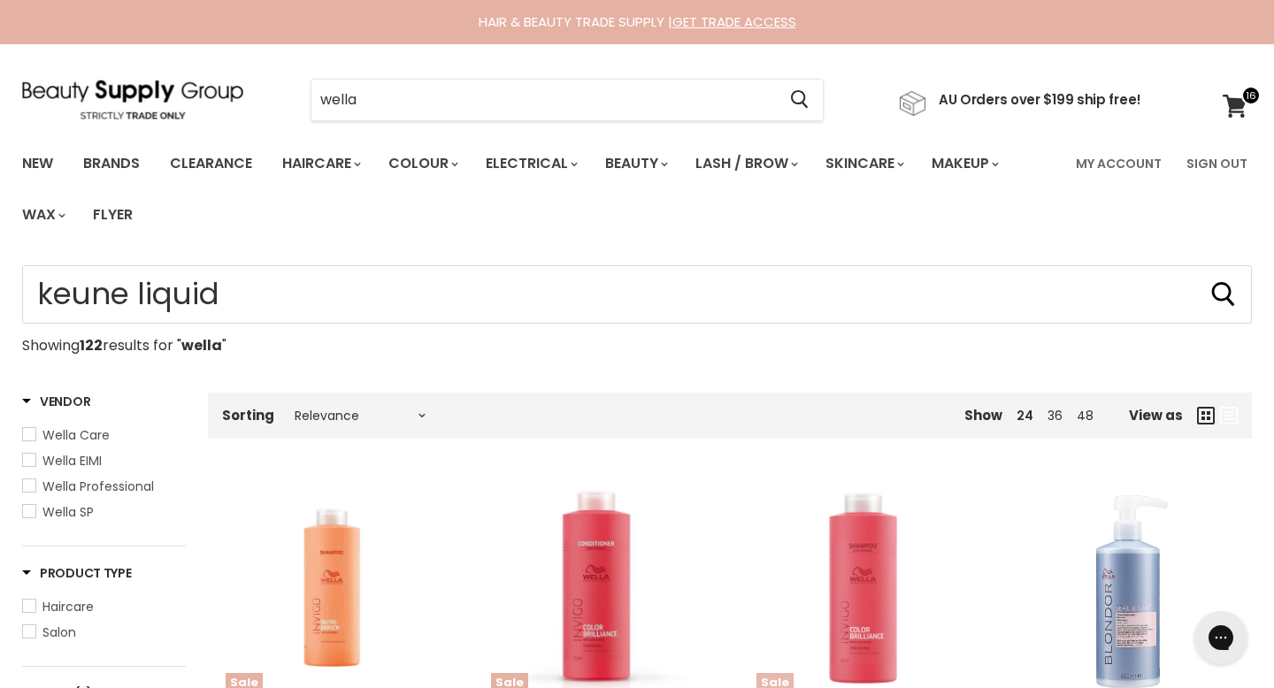
type input "wella"
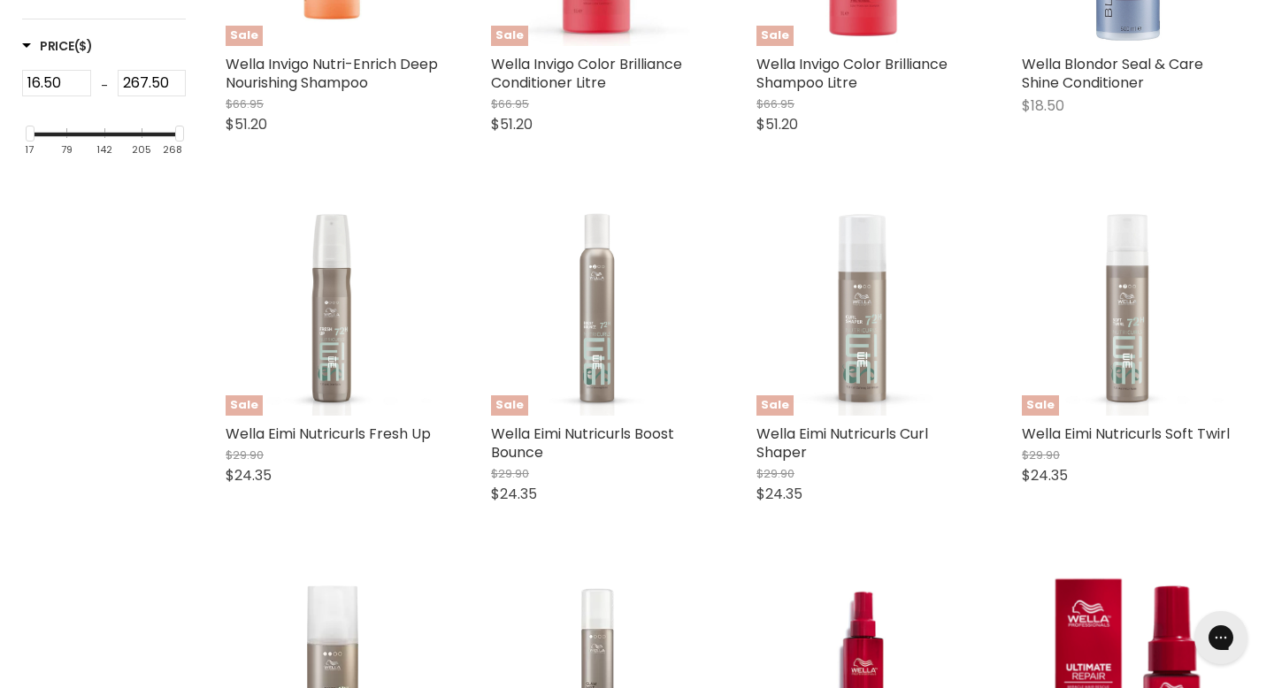
scroll to position [354, 0]
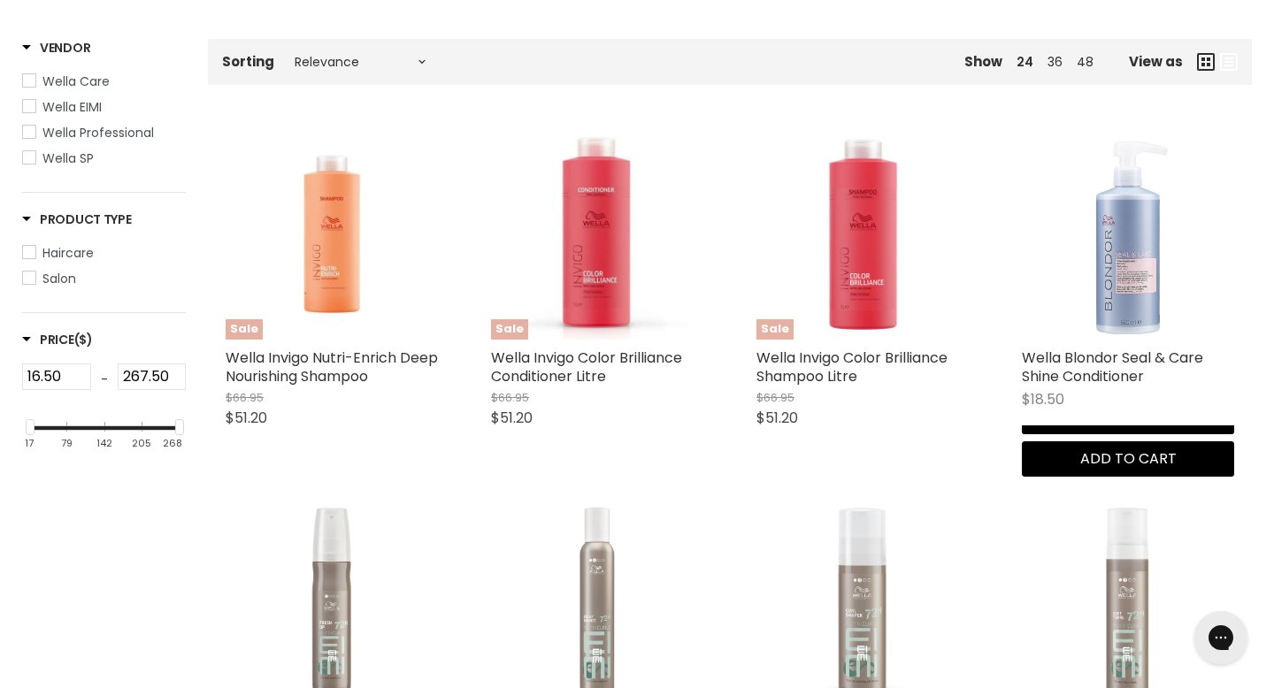
click at [1098, 208] on img "Main content" at bounding box center [1128, 233] width 122 height 212
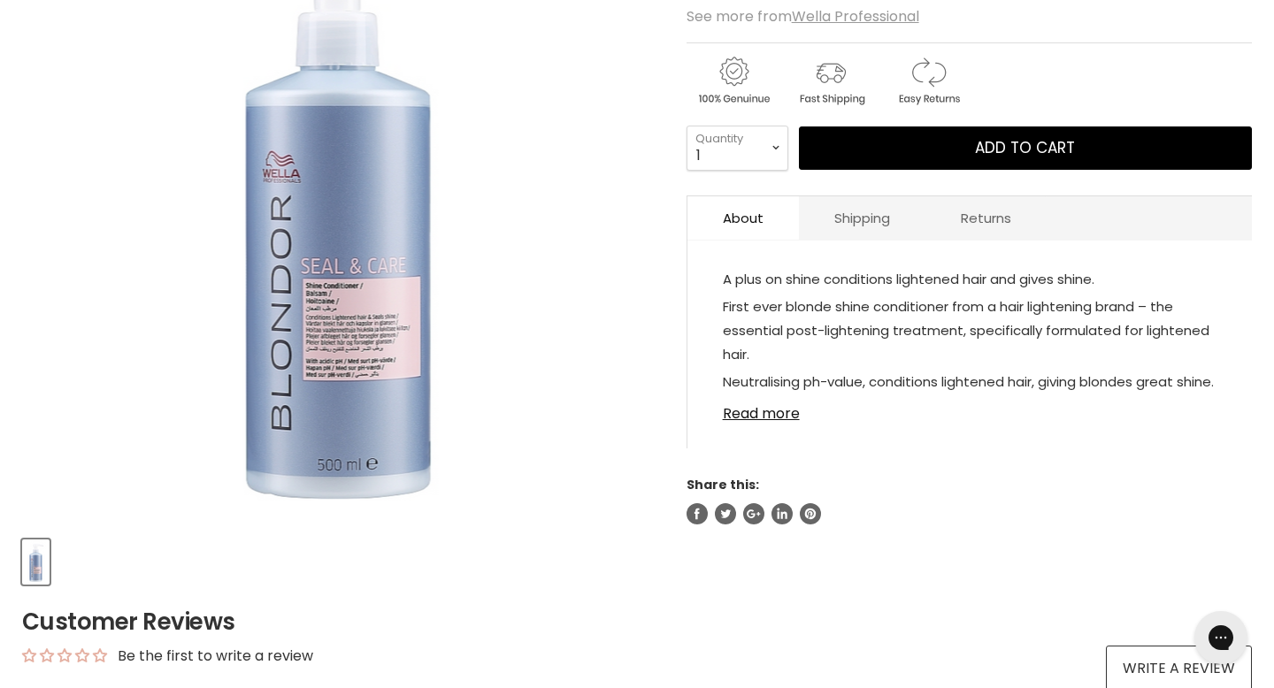
scroll to position [380, 0]
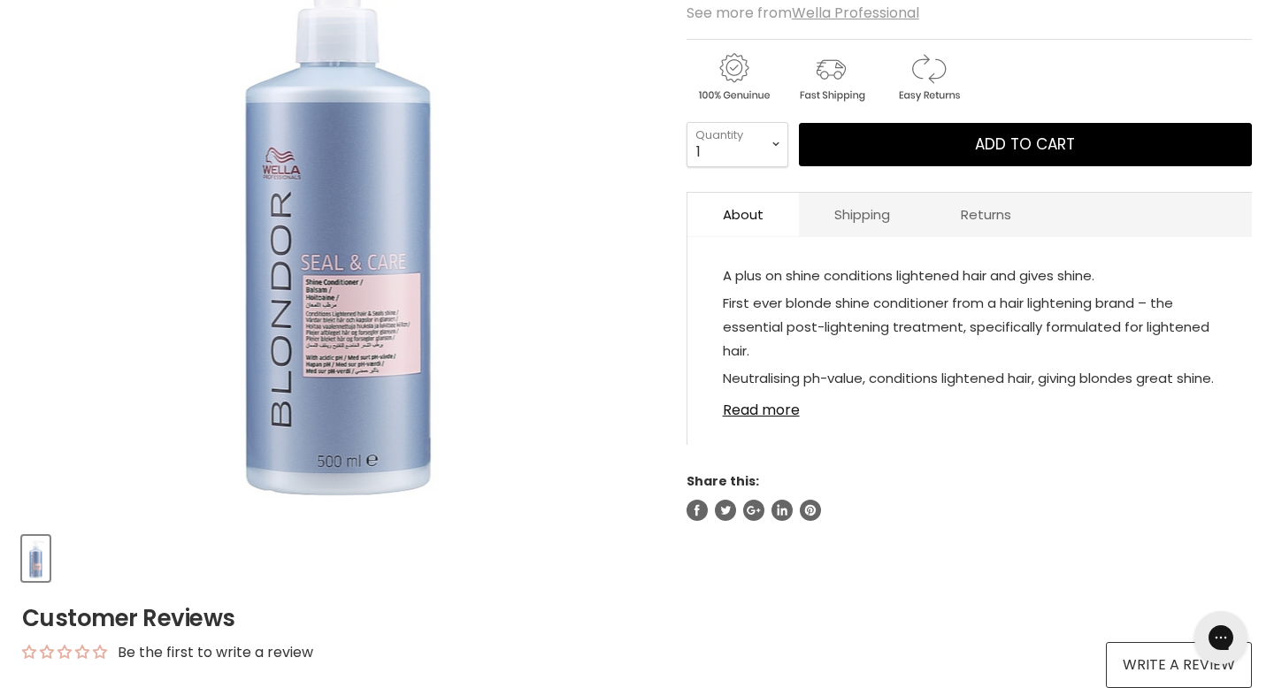
click at [753, 347] on div "A plus on shine conditions lightened hair and gives shine. First ever blonde sh…" at bounding box center [969, 350] width 564 height 190
click at [751, 392] on link "Read more" at bounding box center [970, 405] width 494 height 27
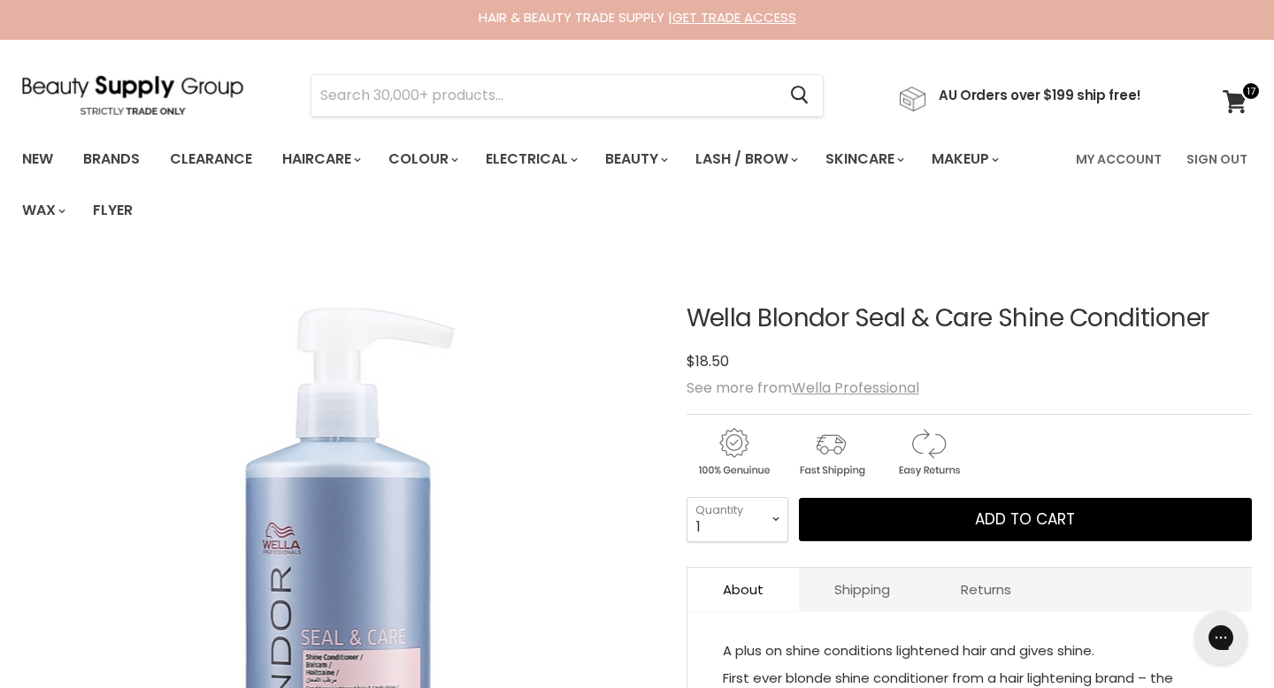
scroll to position [0, 0]
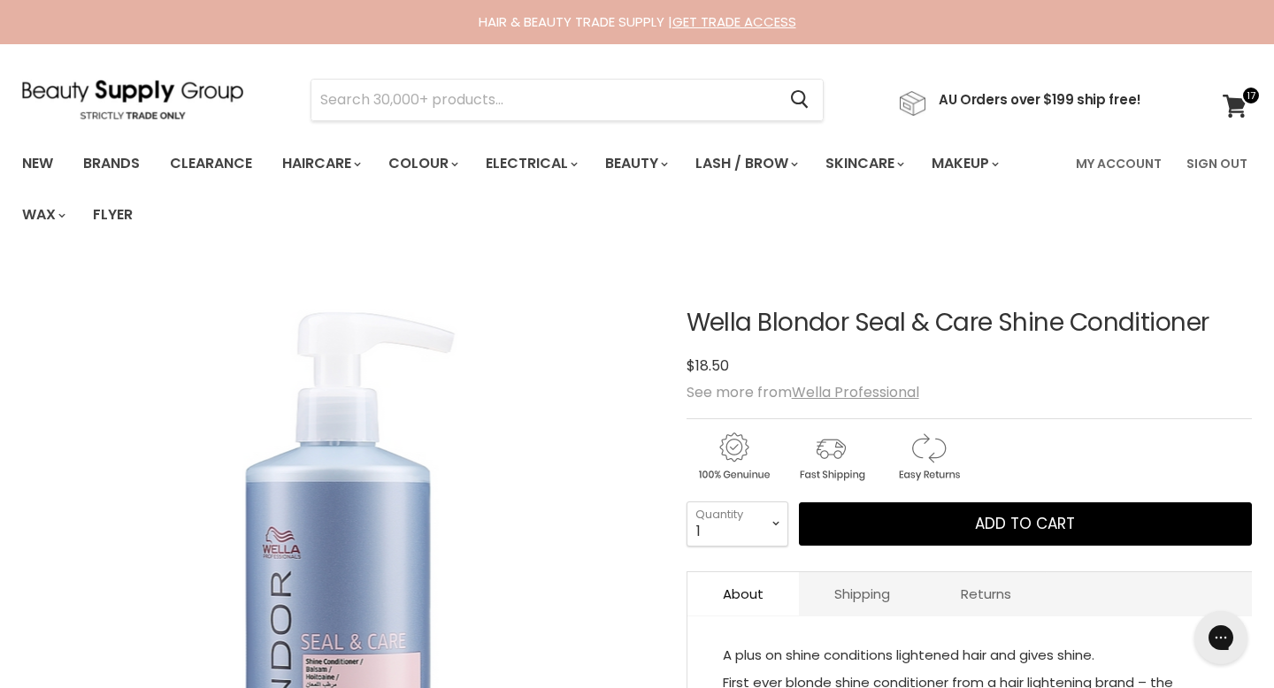
drag, startPoint x: 1024, startPoint y: 269, endPoint x: 682, endPoint y: 273, distance: 341.5
click at [682, 273] on article "Click or scroll to zoom Tap or pinch to zoom Wella Blondor Seal & Care Shine Co…" at bounding box center [637, 613] width 1230 height 696
copy div "Wella Blondor Seal & Care Shine"
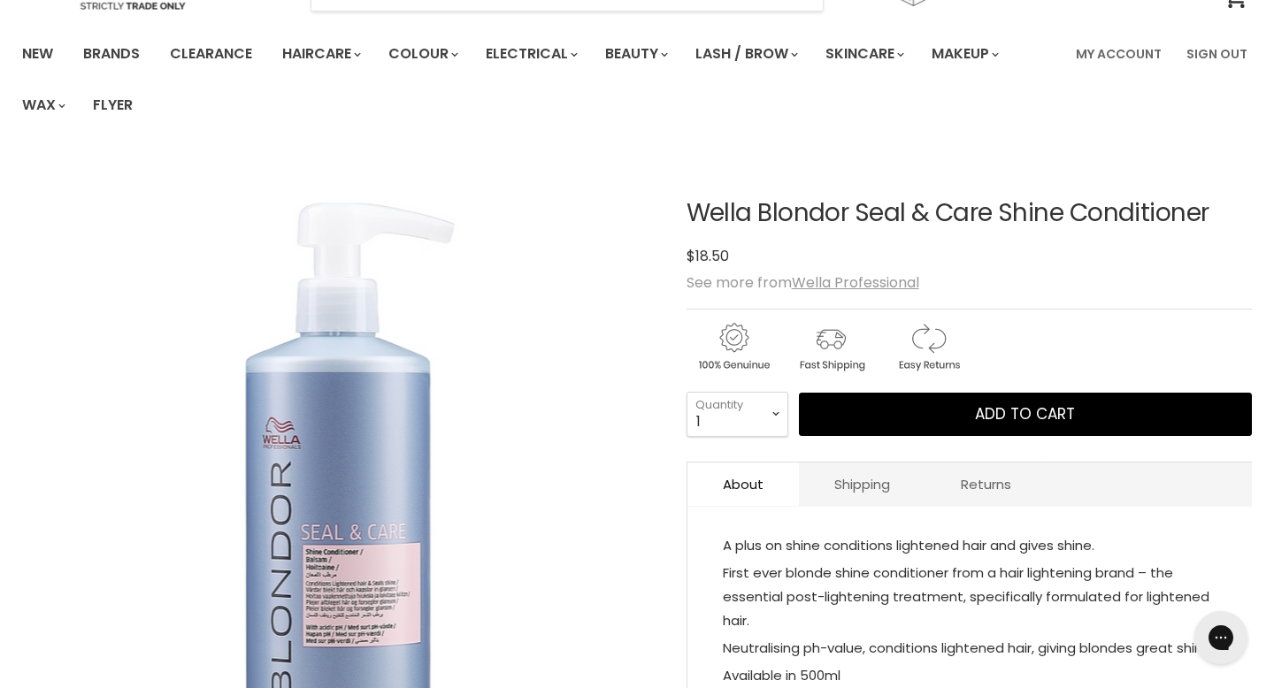
click at [818, 561] on p "First ever blonde shine conditioner from a hair lightening brand – the essentia…" at bounding box center [970, 598] width 494 height 75
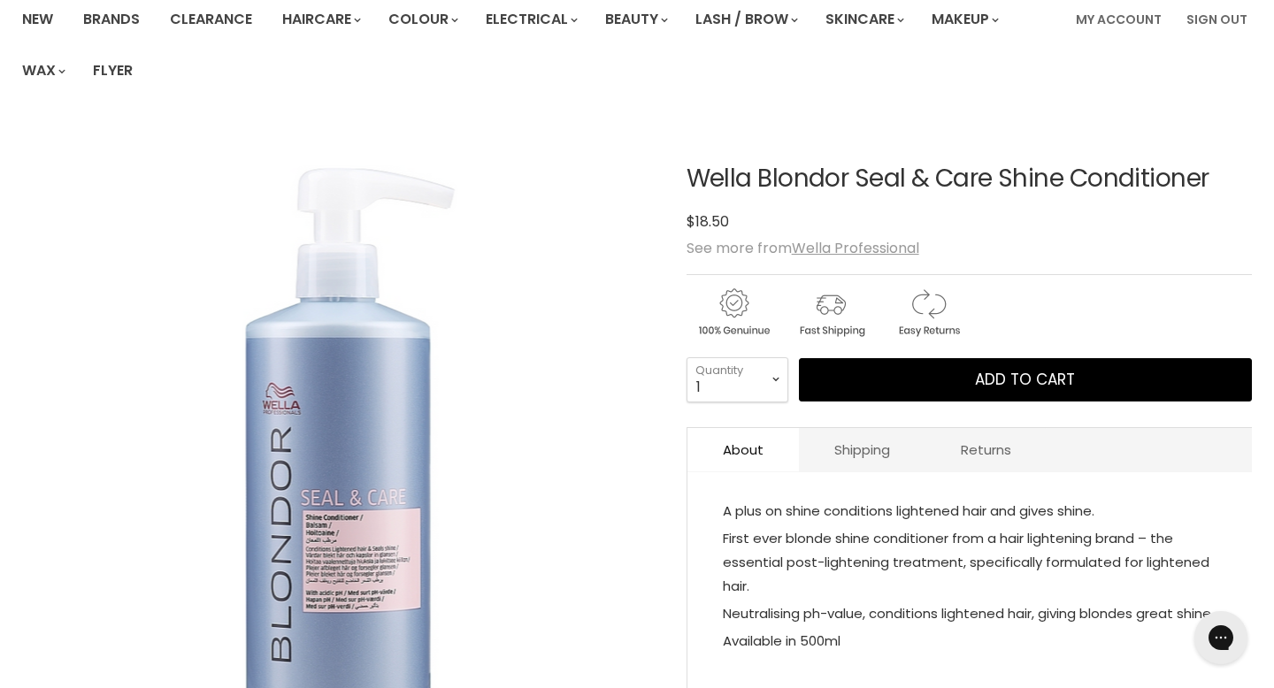
scroll to position [153, 0]
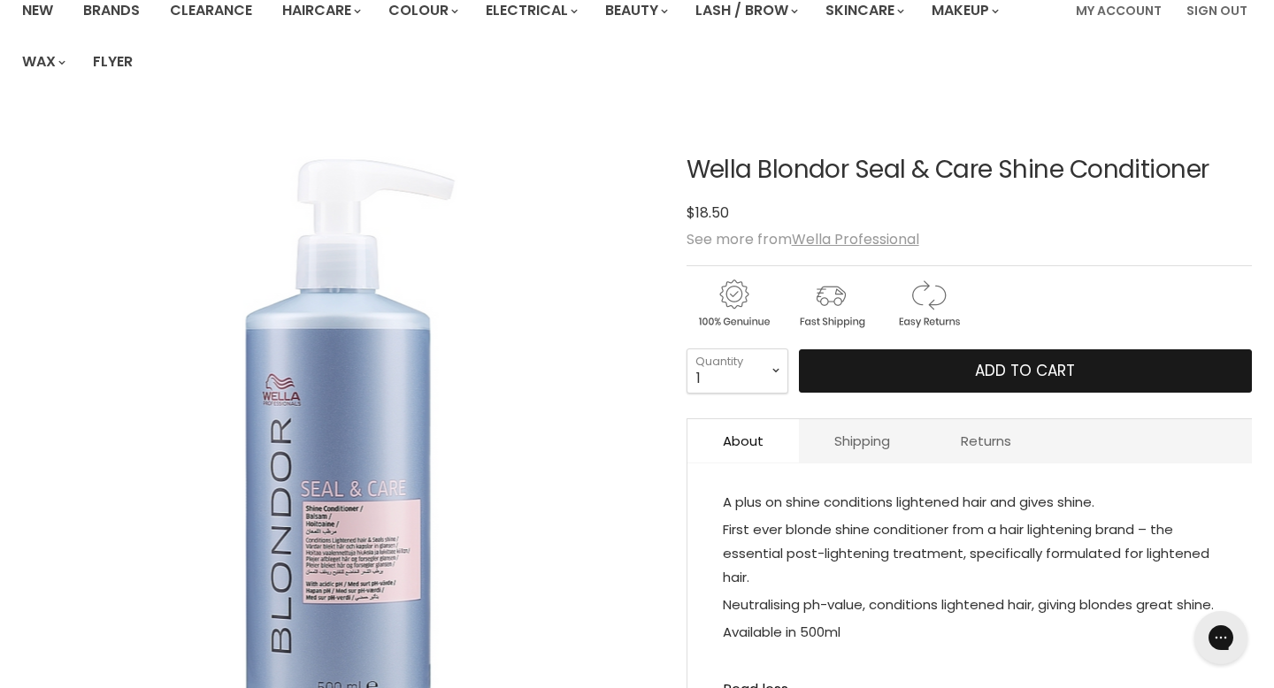
click at [890, 349] on button "Add to cart" at bounding box center [1025, 371] width 453 height 44
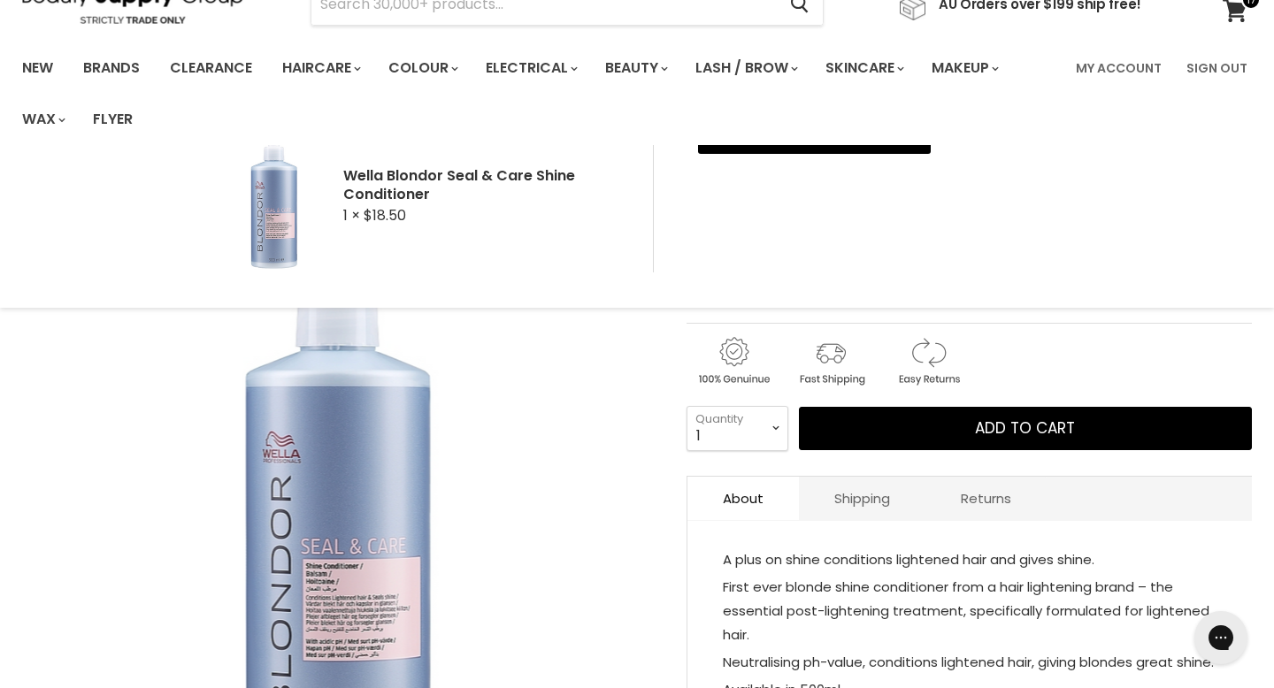
scroll to position [0, 0]
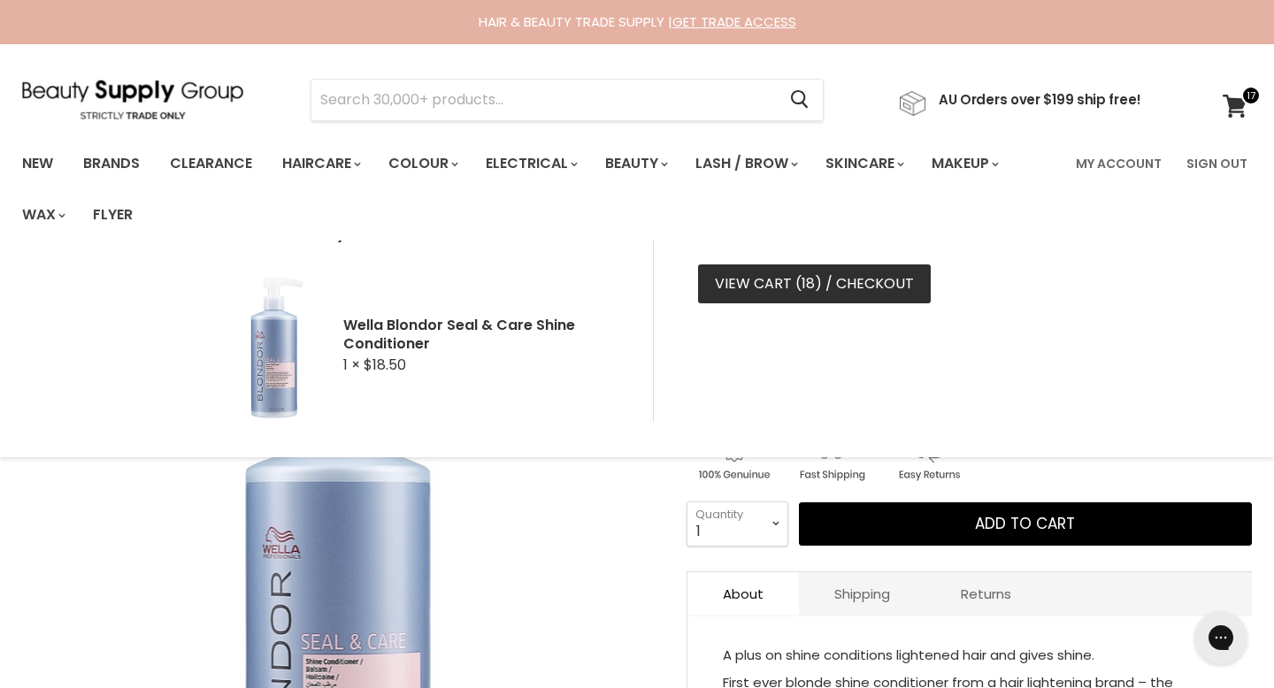
click at [765, 271] on link "View cart ( 18 ) / Checkout" at bounding box center [814, 284] width 233 height 39
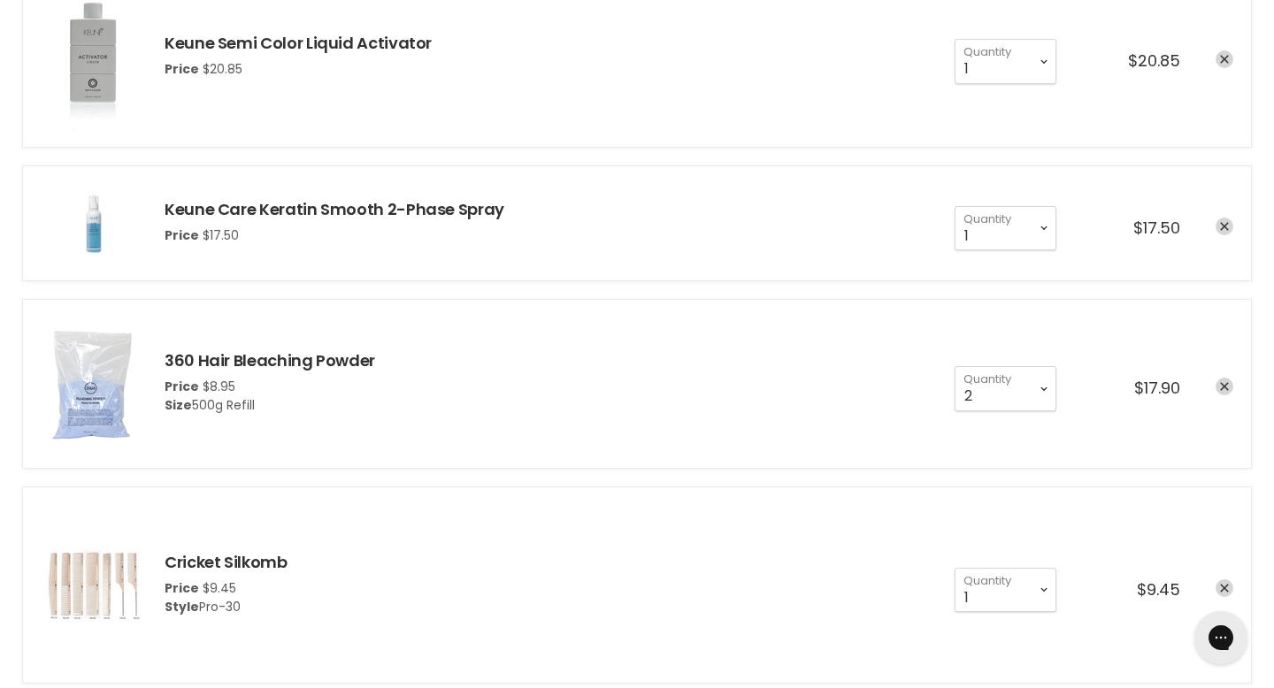
scroll to position [631, 0]
click at [1048, 367] on select "1 2 3 4 5 6 7 8 9 10+" at bounding box center [1006, 389] width 102 height 44
select select "1"
type input "1"
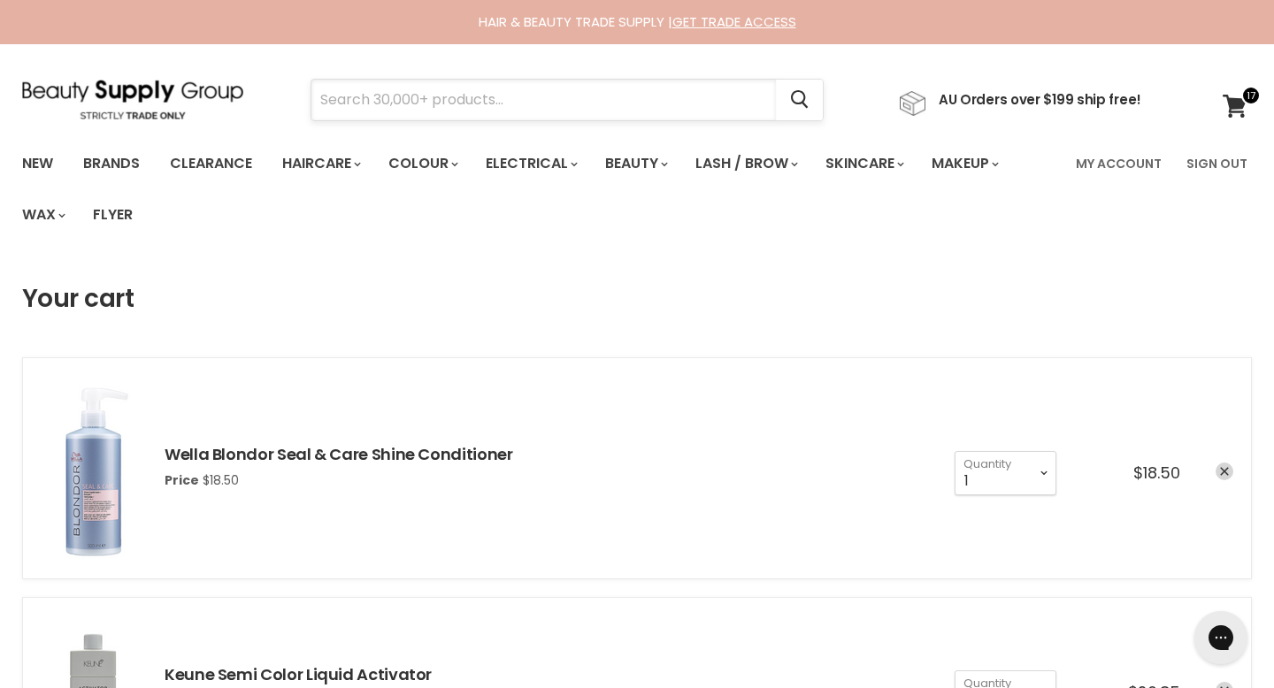
click at [488, 88] on input "Search" at bounding box center [543, 100] width 464 height 41
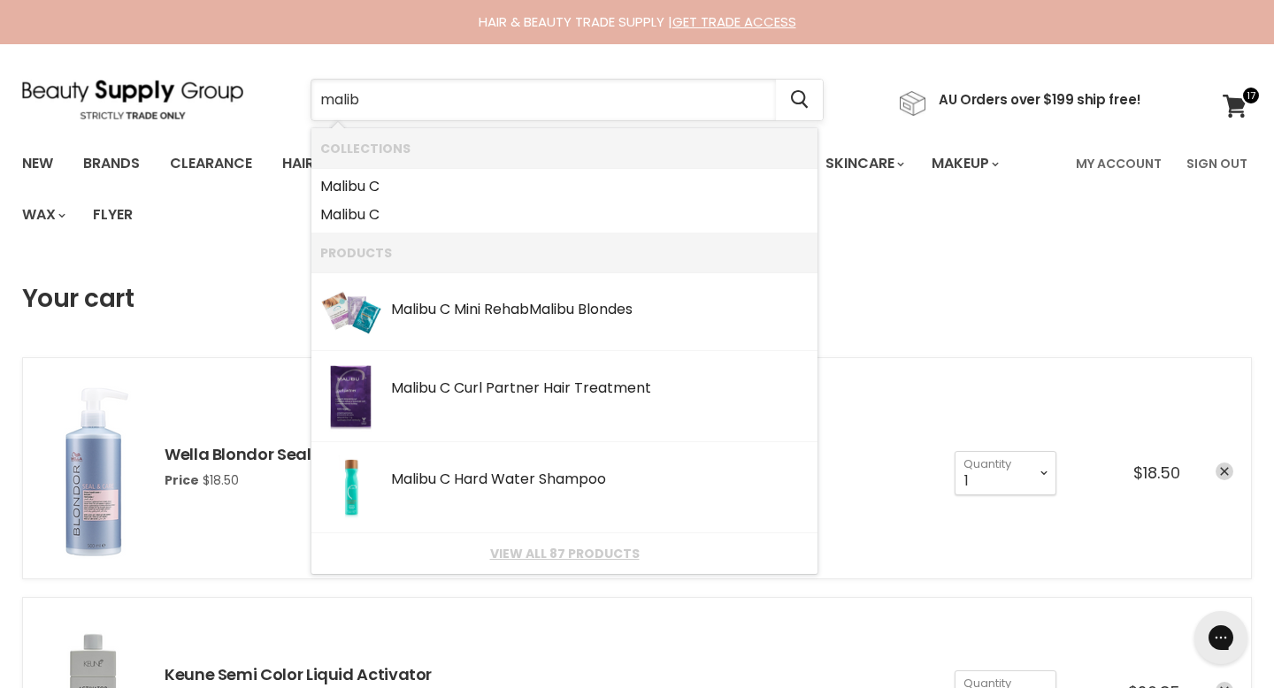
type input "malibu"
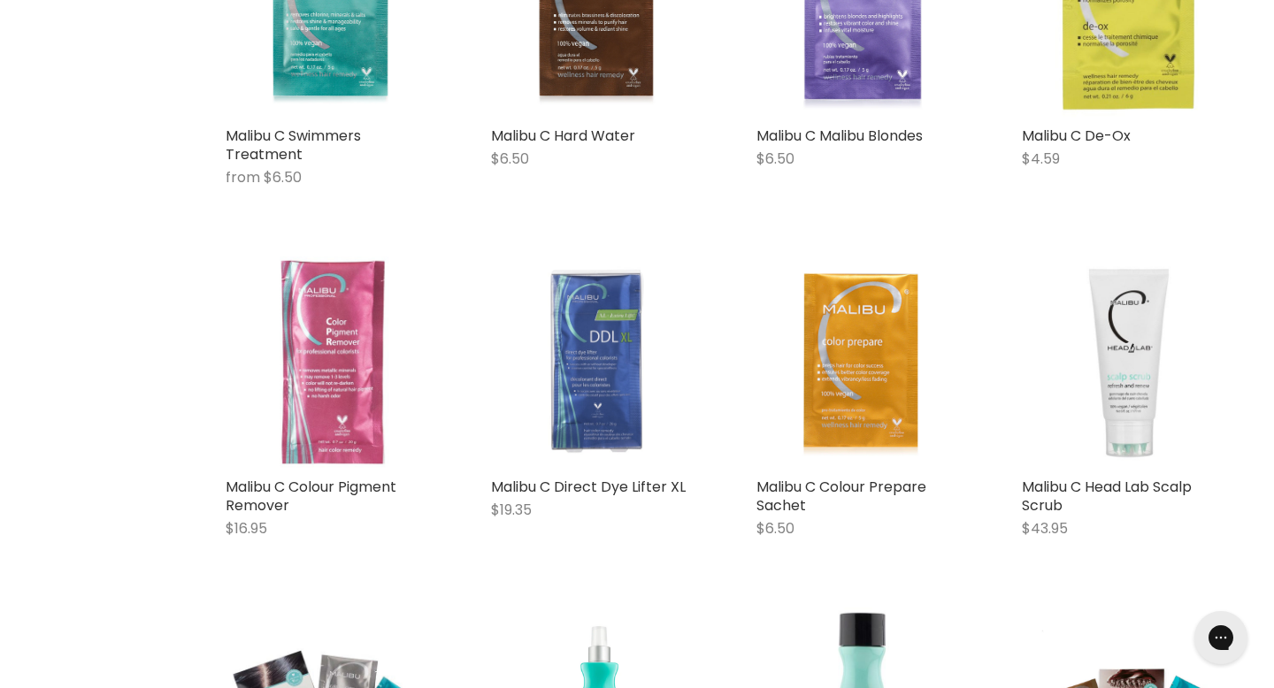
scroll to position [1319, 0]
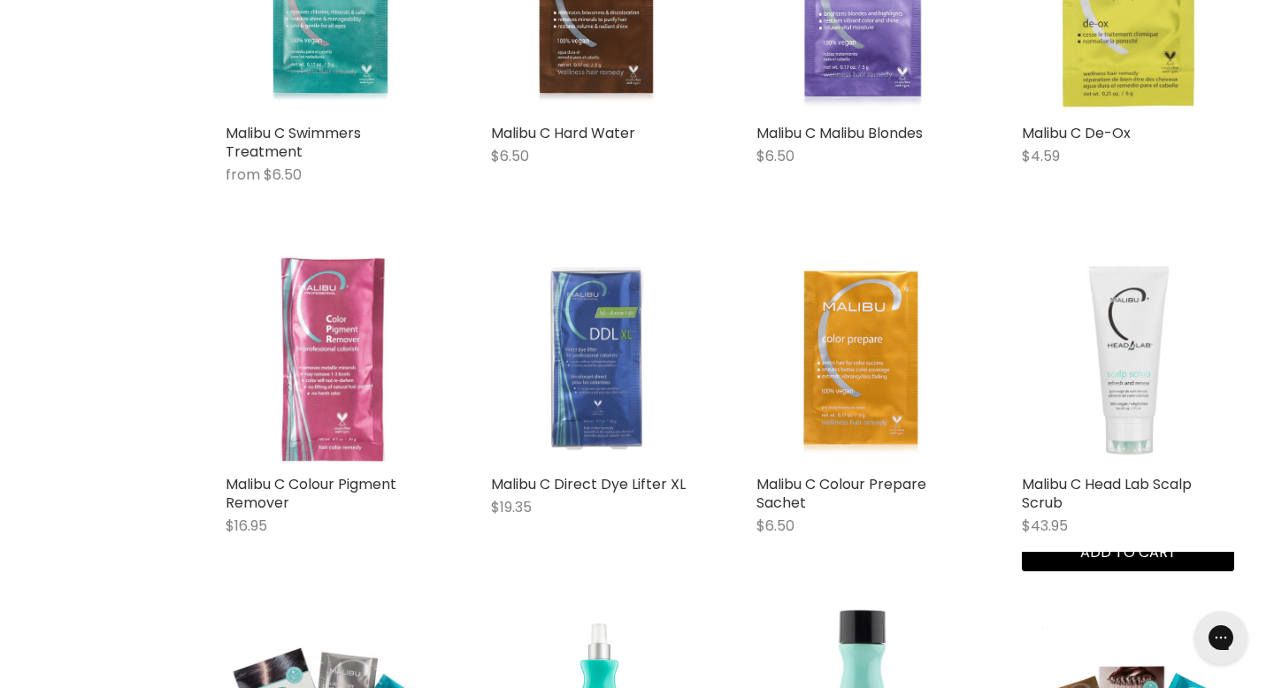
click at [1118, 254] on img "Main content" at bounding box center [1128, 360] width 212 height 212
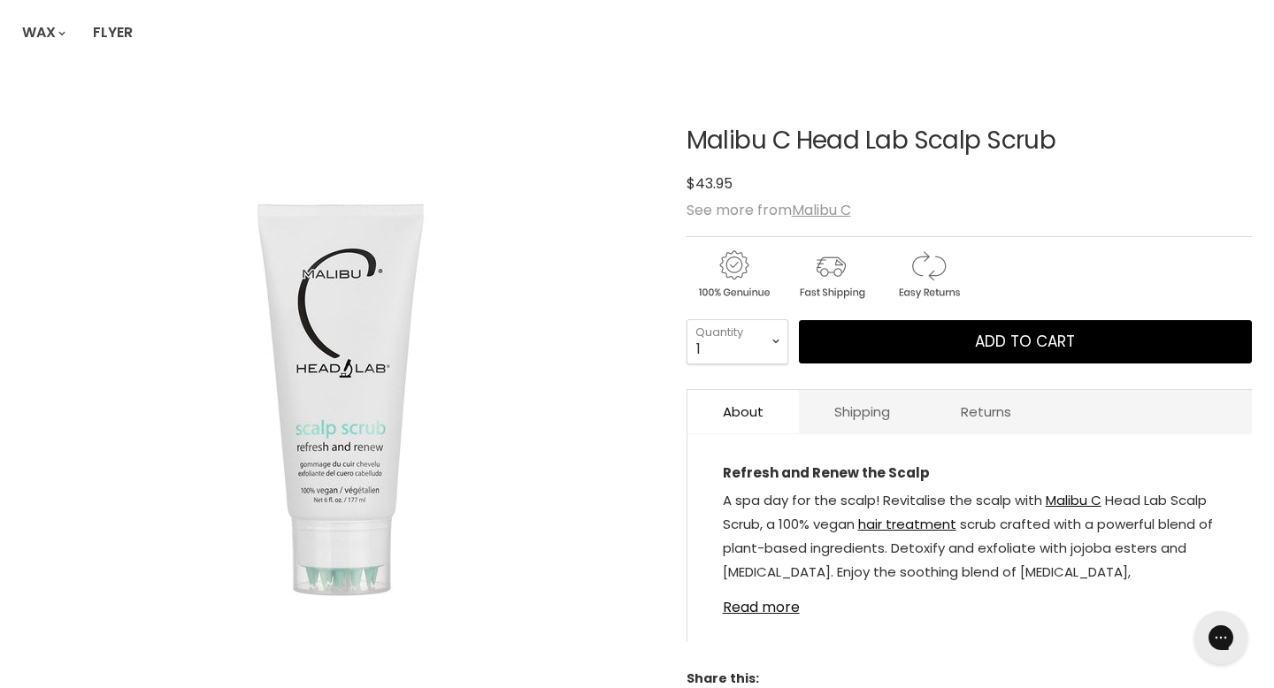
scroll to position [187, 0]
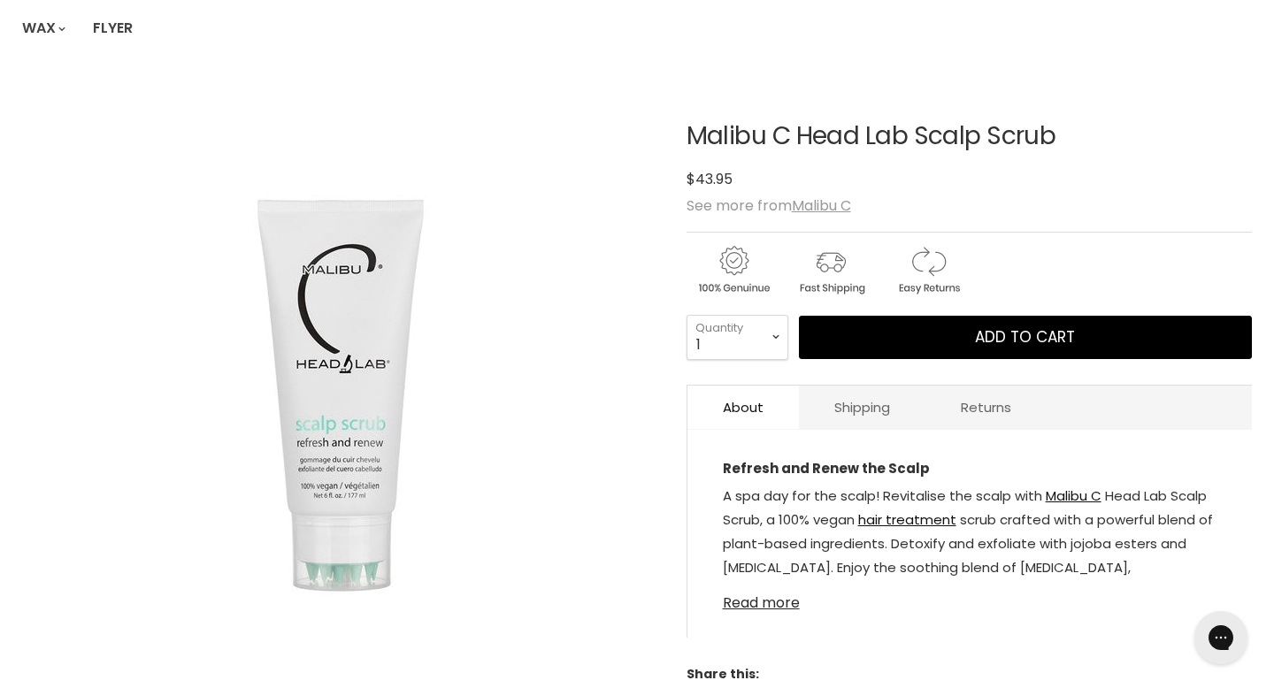
click at [771, 585] on link "Read more" at bounding box center [970, 598] width 494 height 27
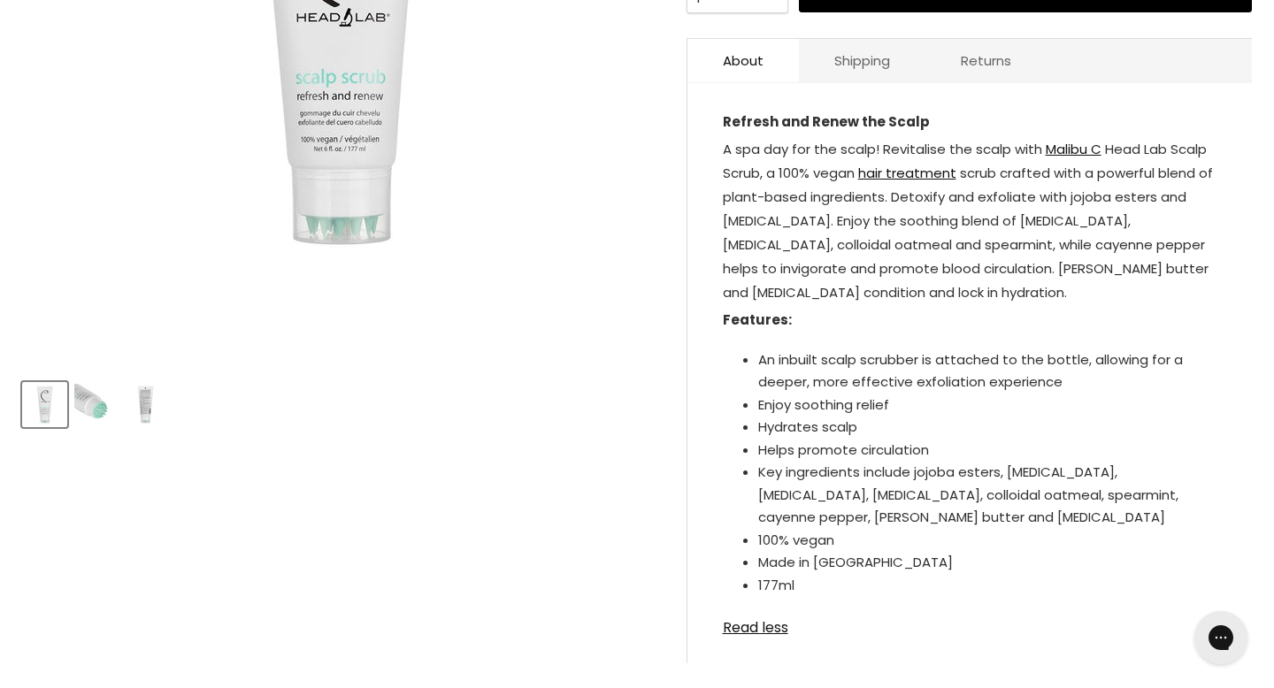
scroll to position [539, 0]
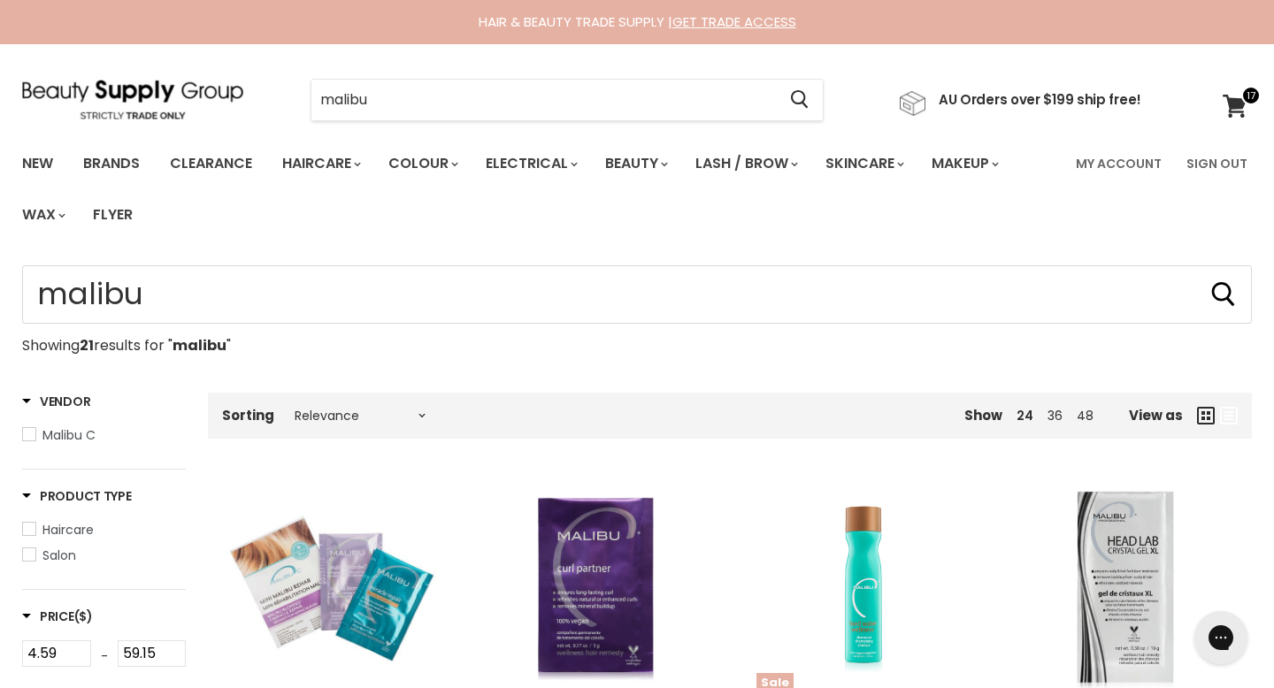
scroll to position [1391, 0]
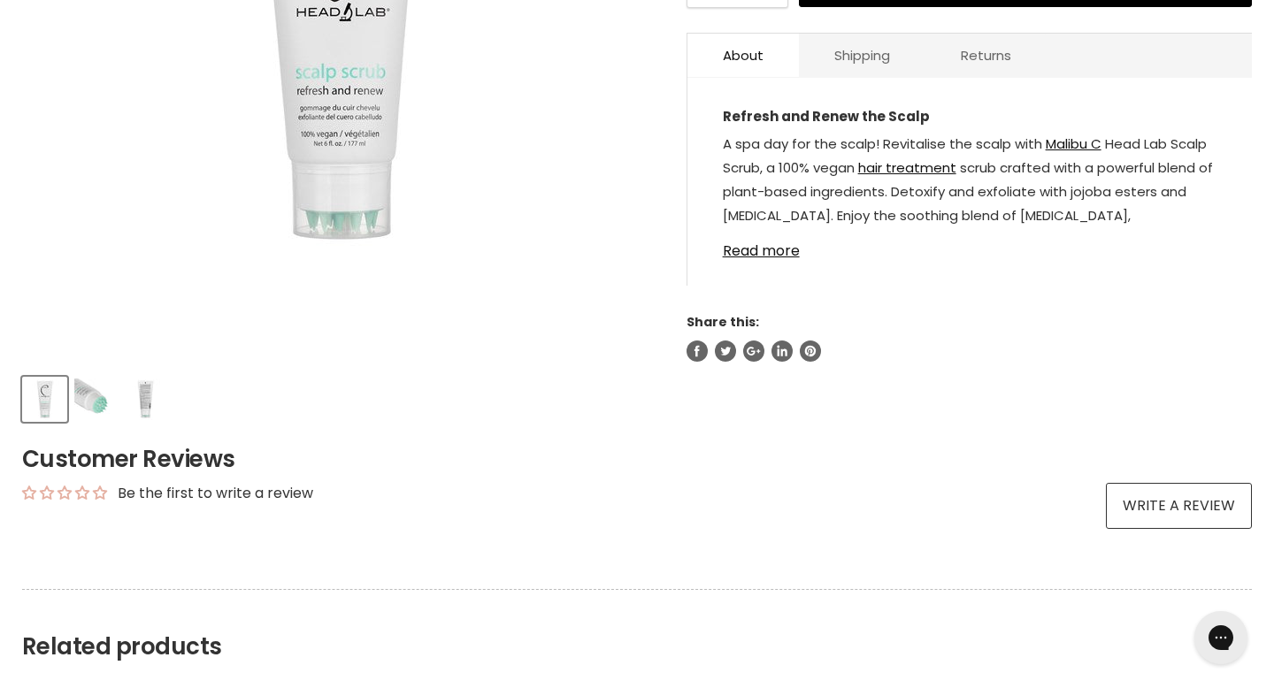
click at [93, 379] on img "Product thumbnails" at bounding box center [95, 400] width 42 height 42
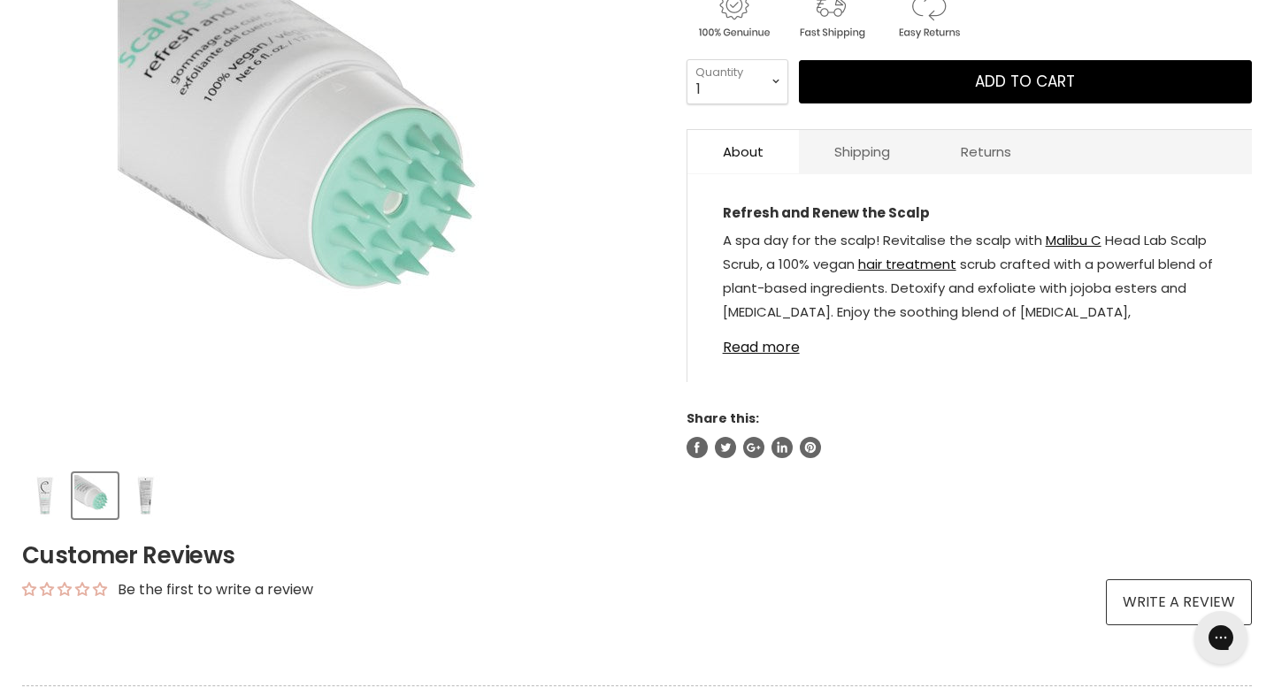
scroll to position [426, 0]
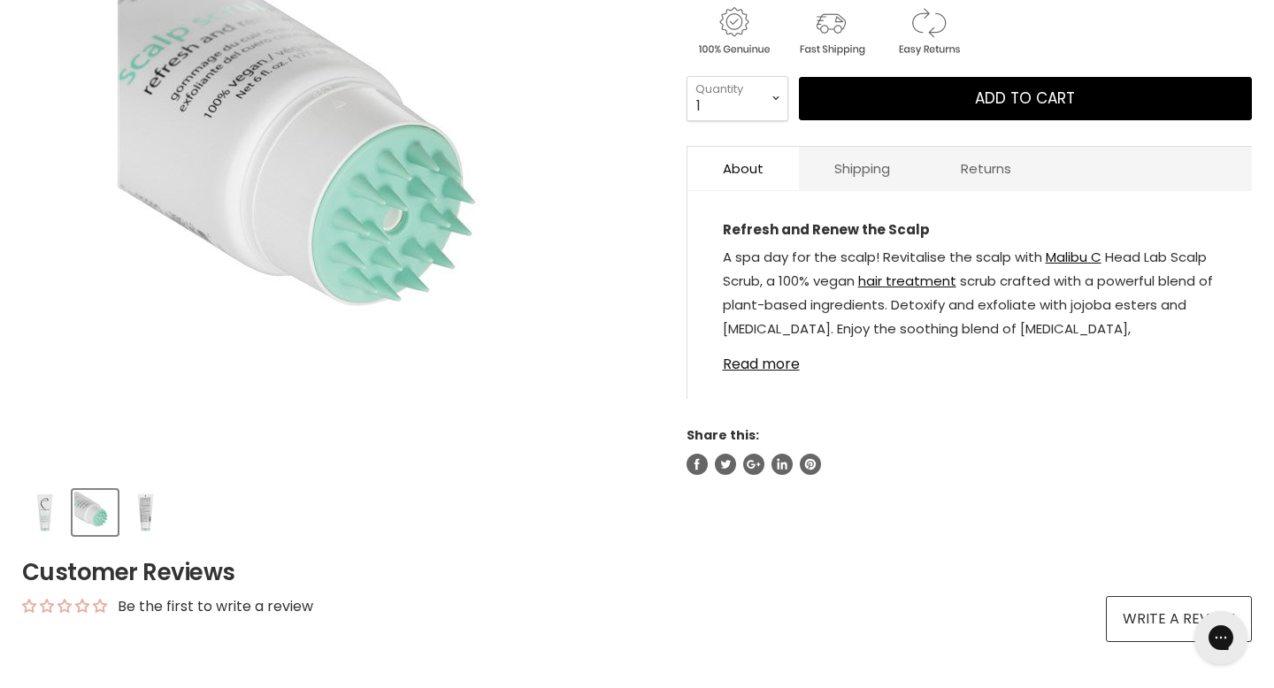
click at [138, 492] on img "Product thumbnails" at bounding box center [146, 513] width 42 height 42
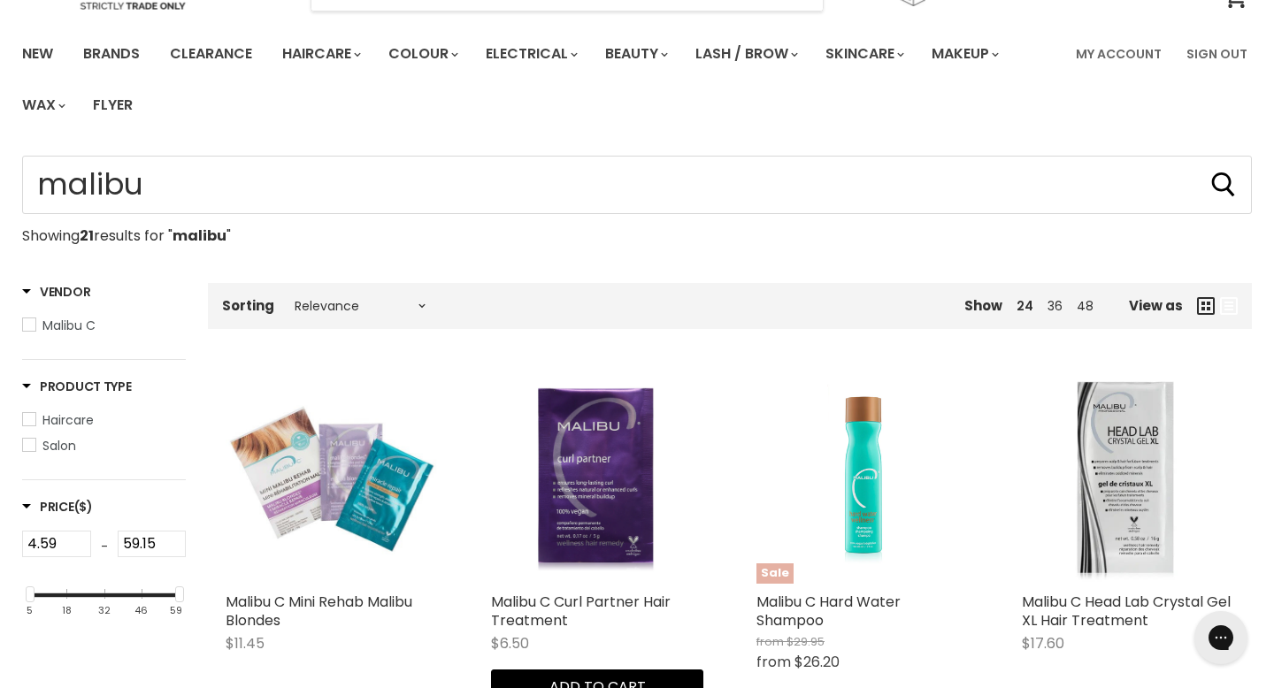
scroll to position [57, 0]
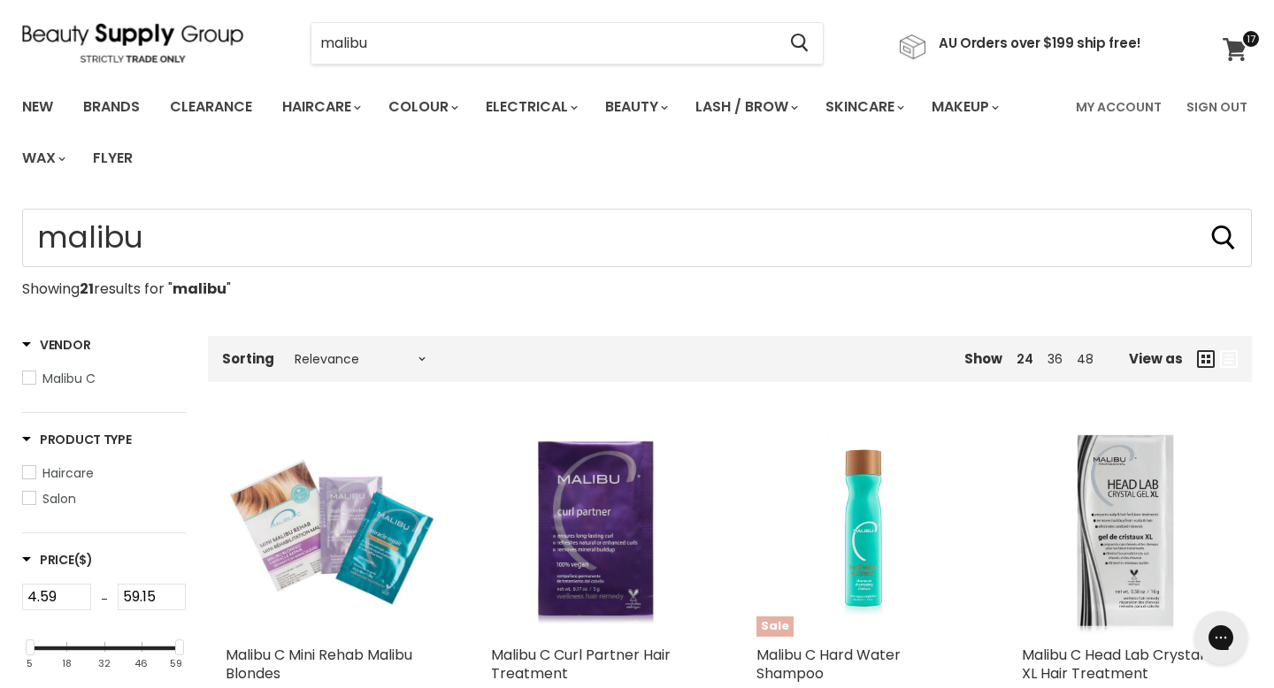
click at [1233, 33] on link "View cart" at bounding box center [1237, 49] width 47 height 41
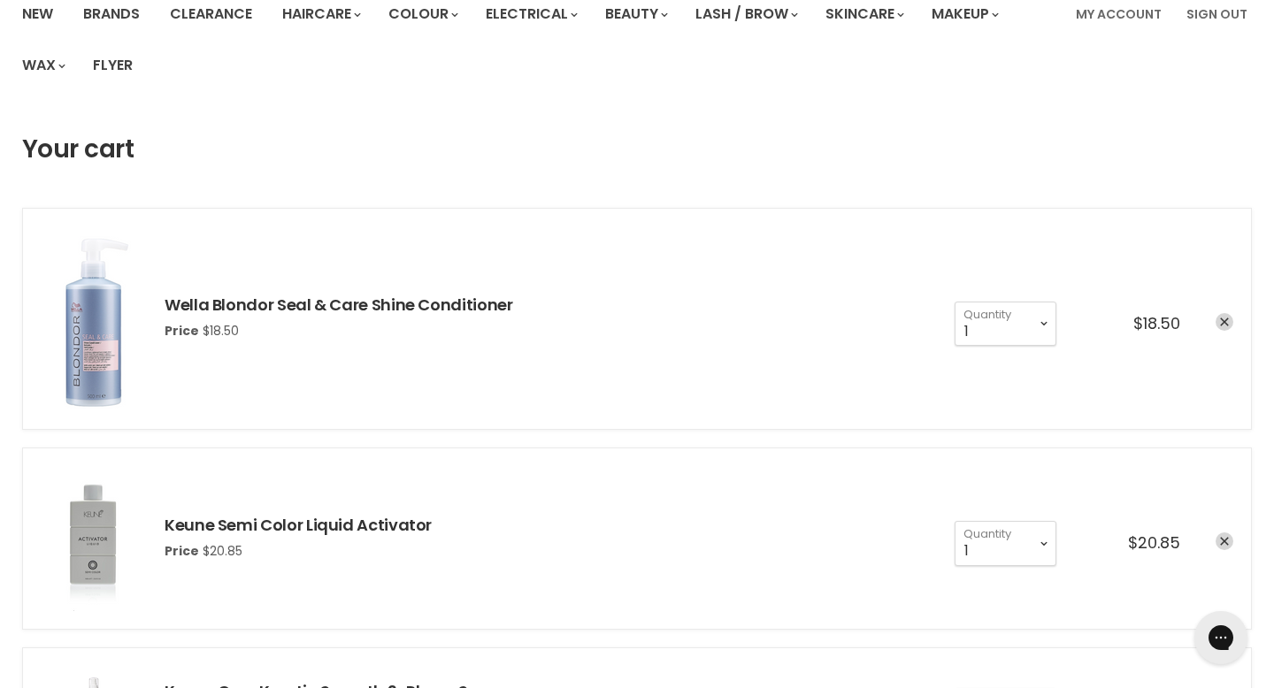
scroll to position [152, 0]
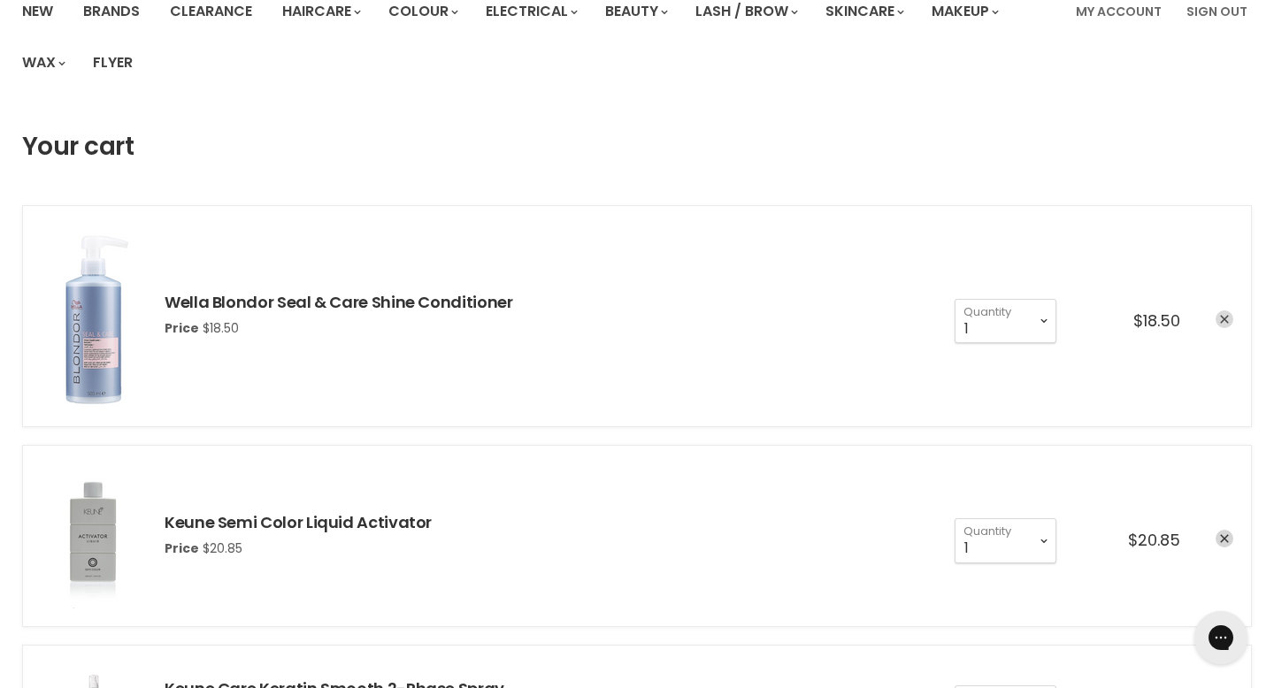
click at [1225, 315] on icon "remove Wella Blondor Seal & Care Shine Conditioner" at bounding box center [1224, 319] width 9 height 9
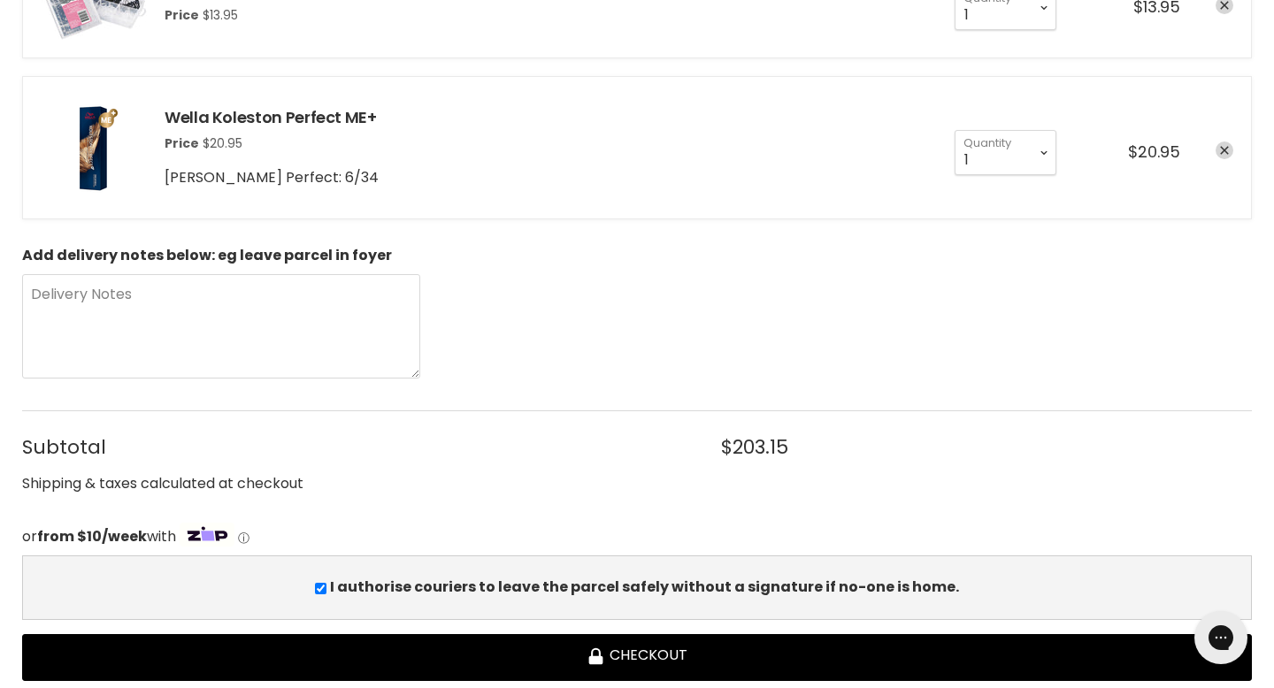
scroll to position [1914, 0]
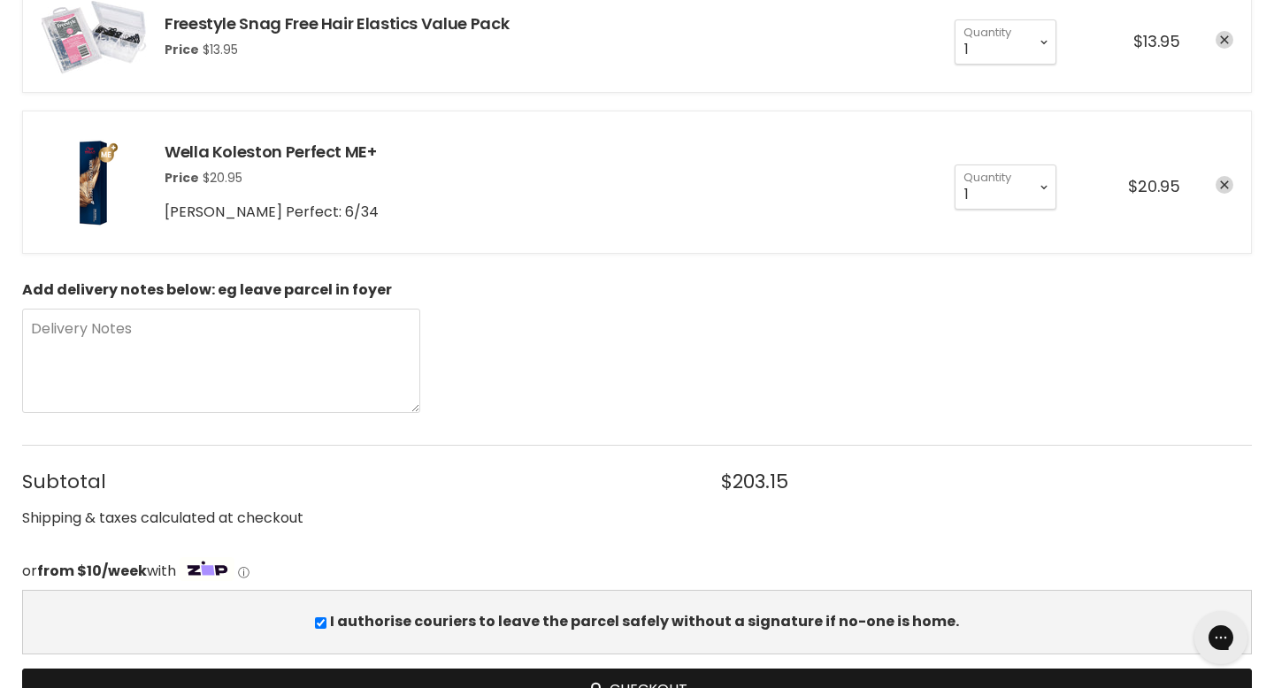
click at [831, 669] on button "Checkout" at bounding box center [637, 692] width 1230 height 47
